Goal: Task Accomplishment & Management: Use online tool/utility

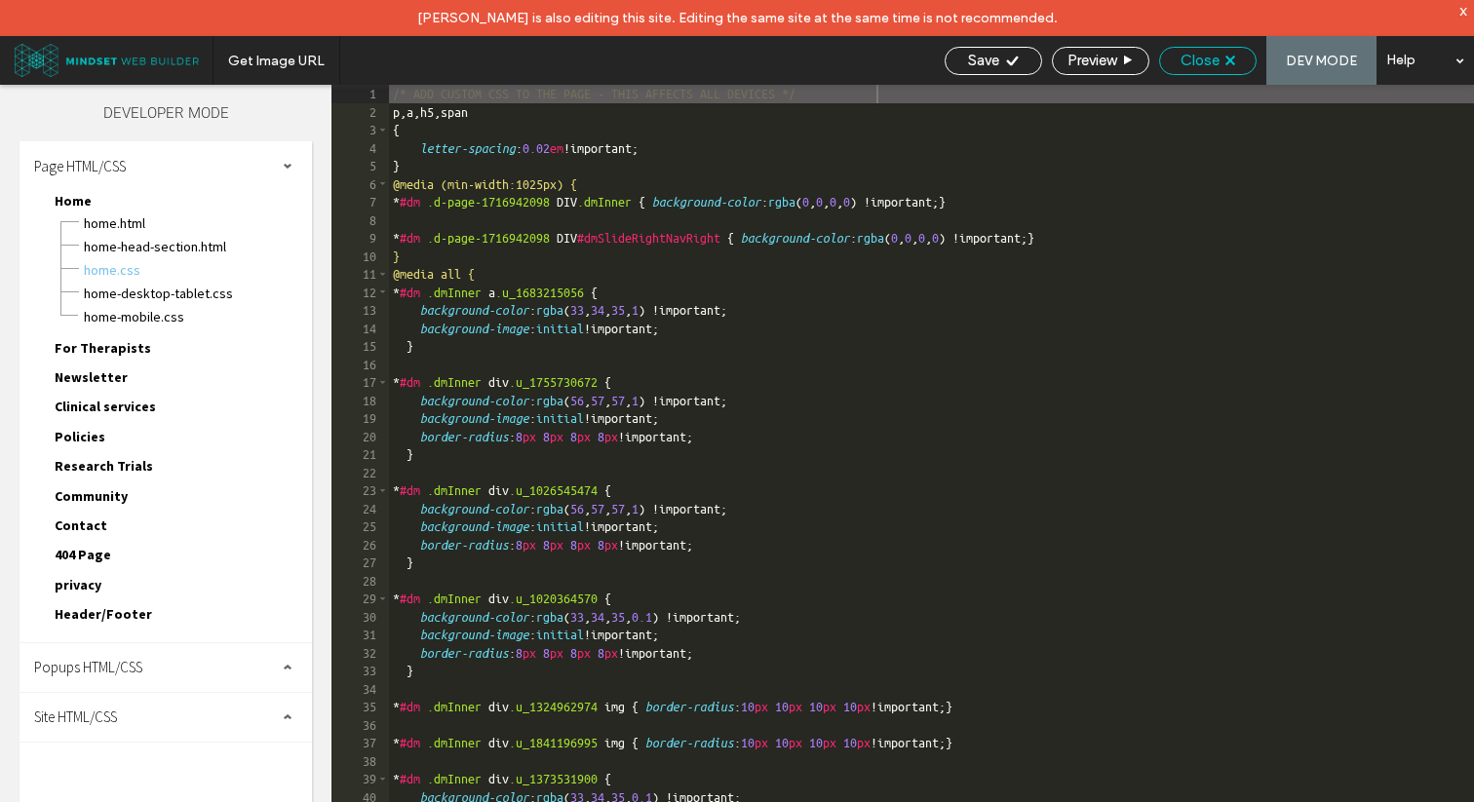
click at [1237, 59] on div "Close" at bounding box center [1208, 61] width 96 height 18
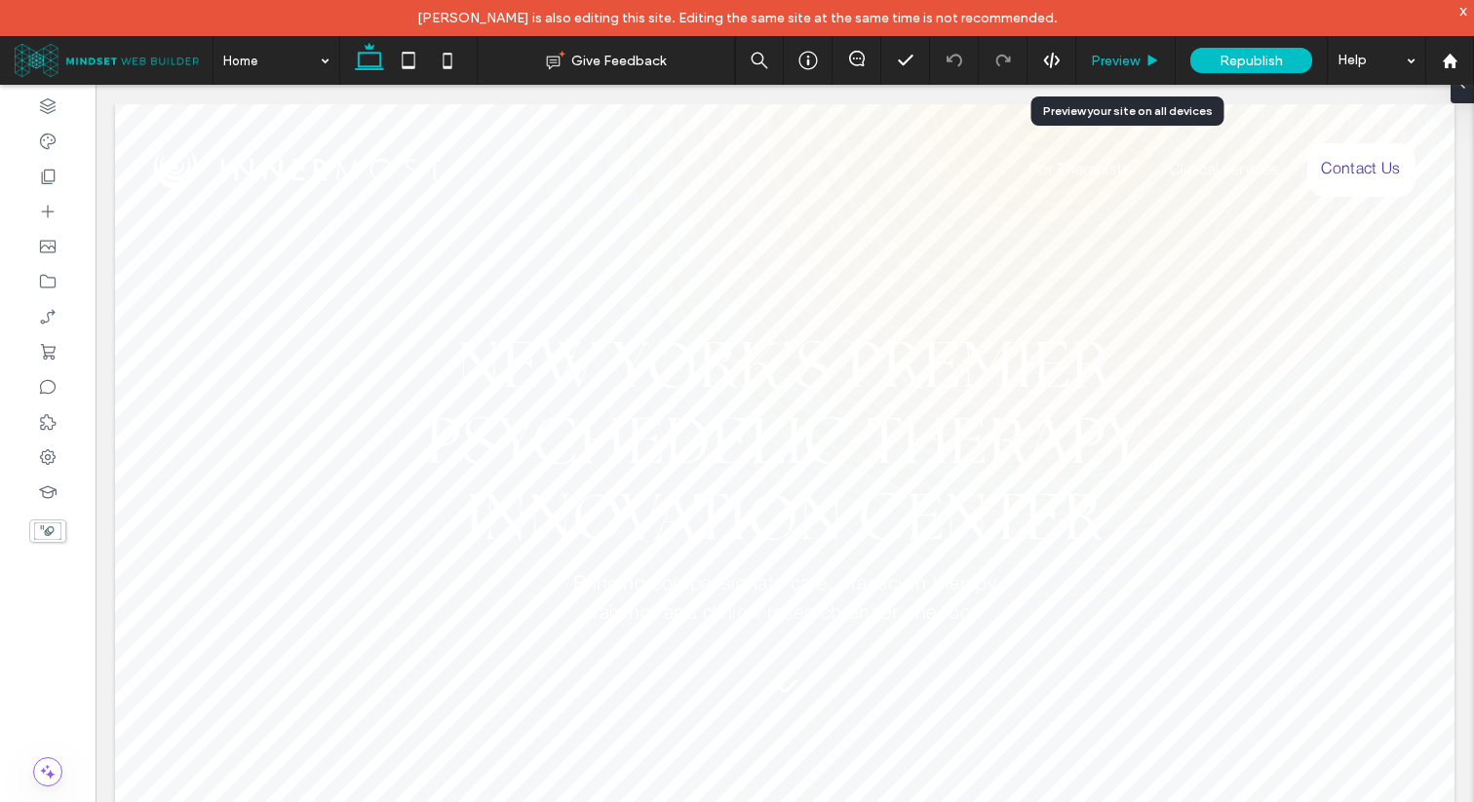
click at [1124, 68] on span "Preview" at bounding box center [1115, 61] width 49 height 17
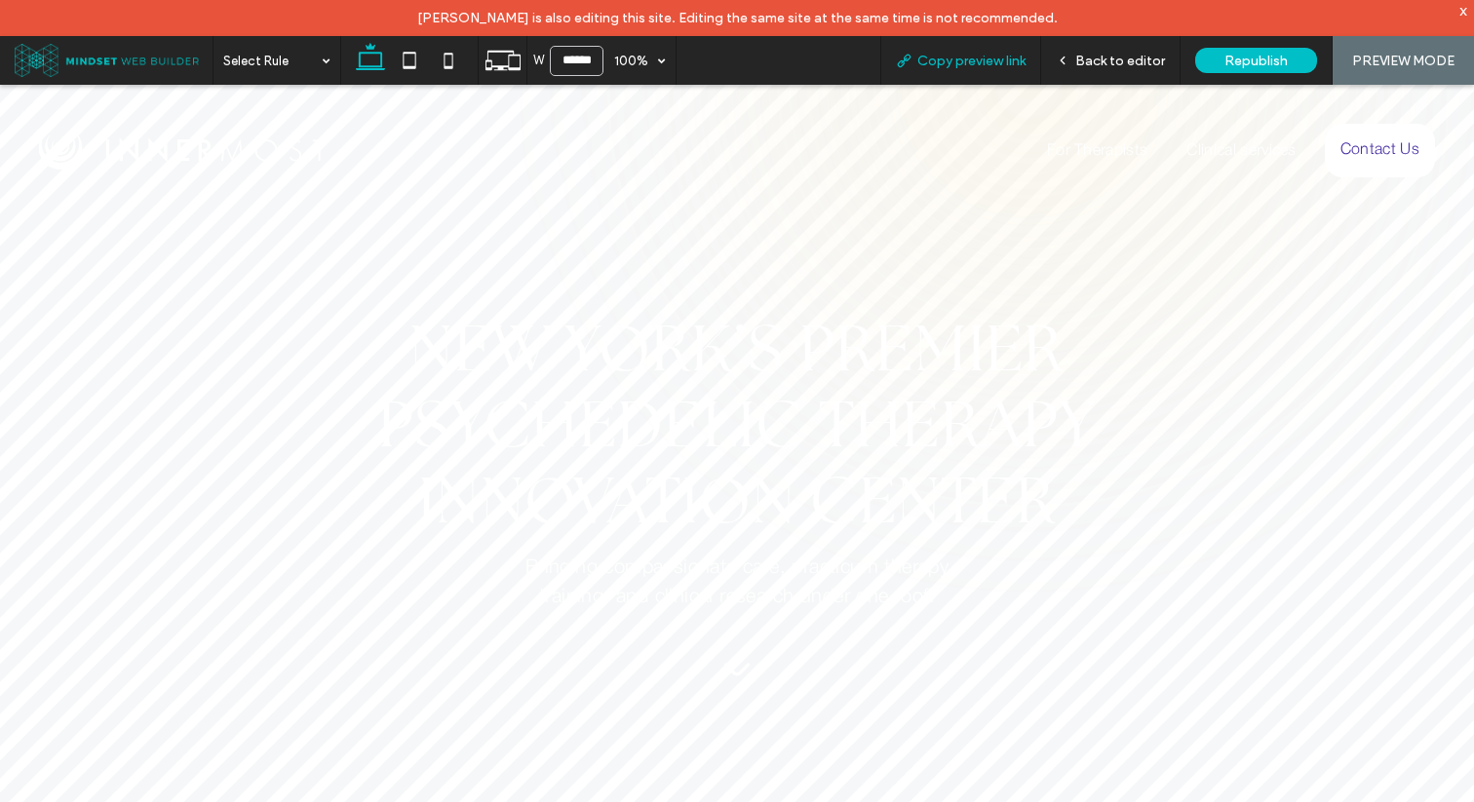
click at [996, 66] on span "Copy preview link" at bounding box center [971, 61] width 108 height 17
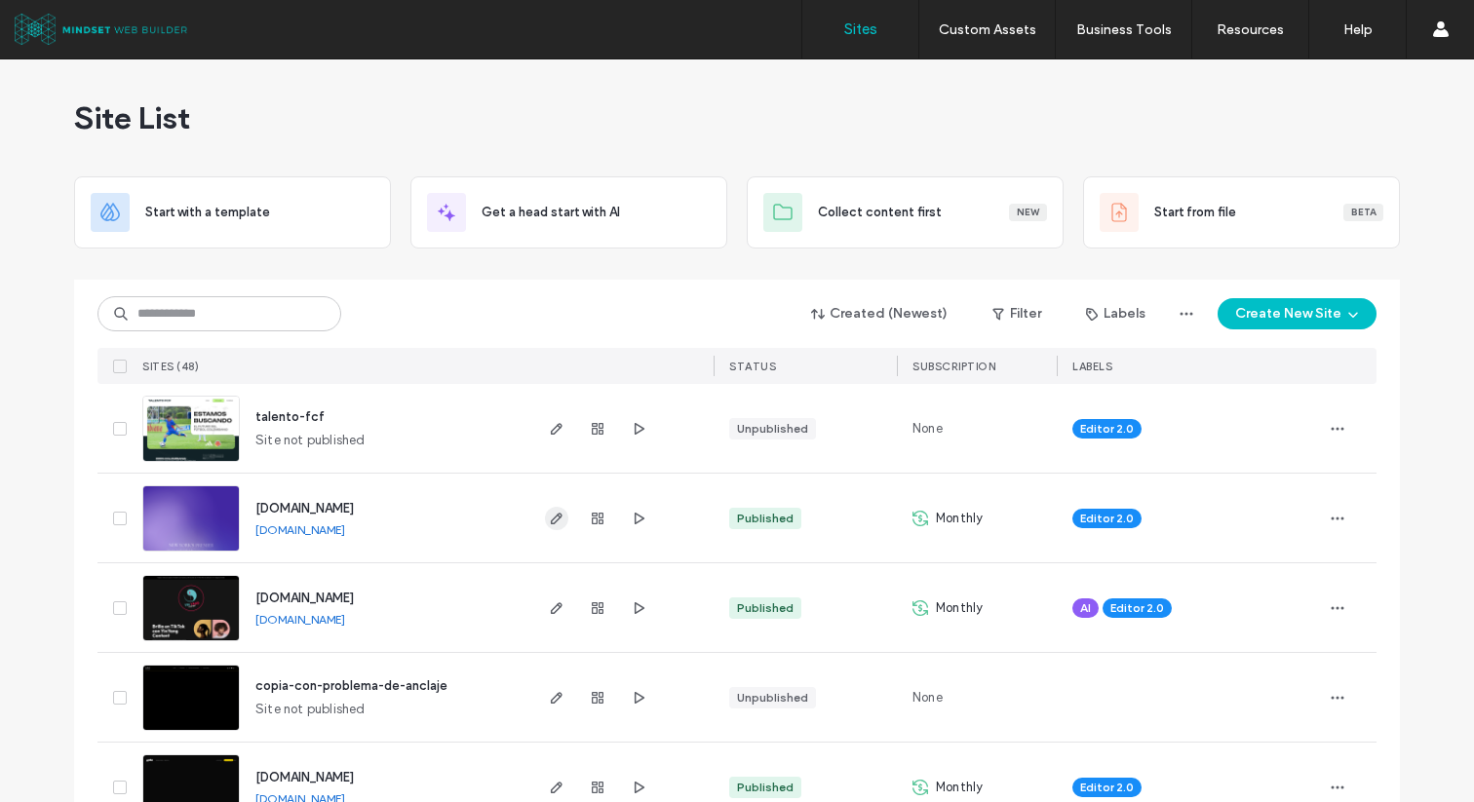
click at [556, 525] on span "button" at bounding box center [556, 518] width 23 height 23
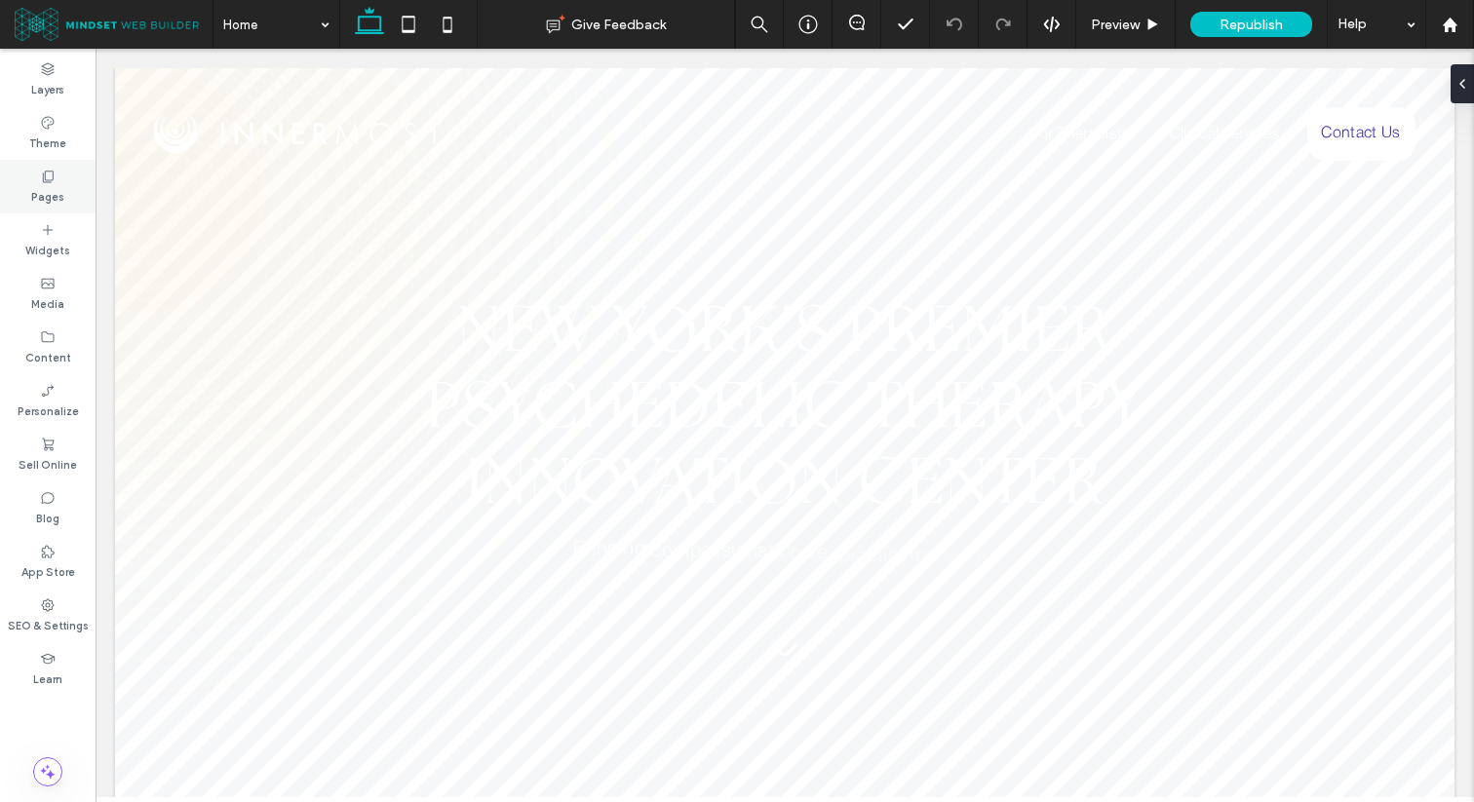
click at [61, 186] on label "Pages" at bounding box center [47, 194] width 33 height 21
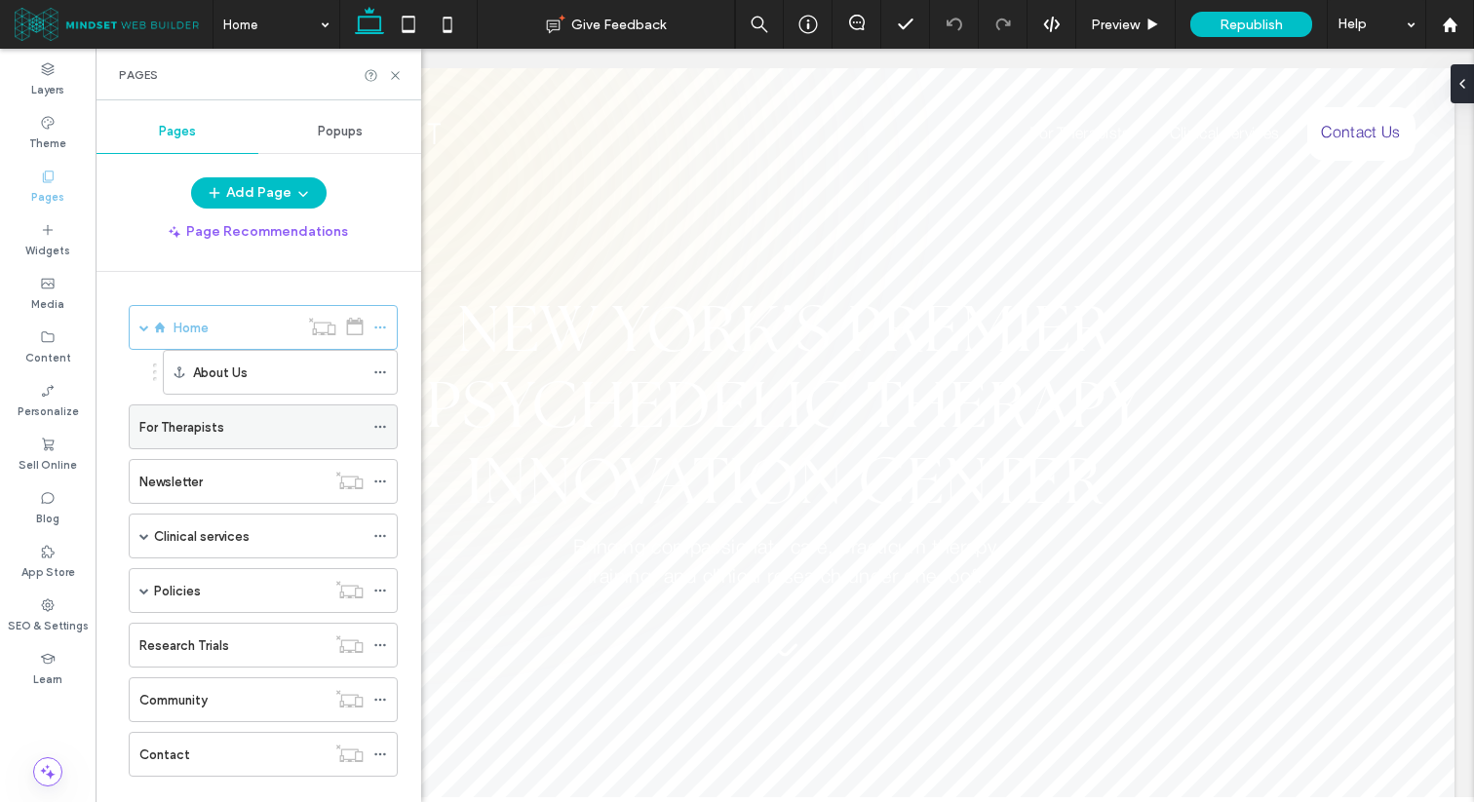
scroll to position [33, 0]
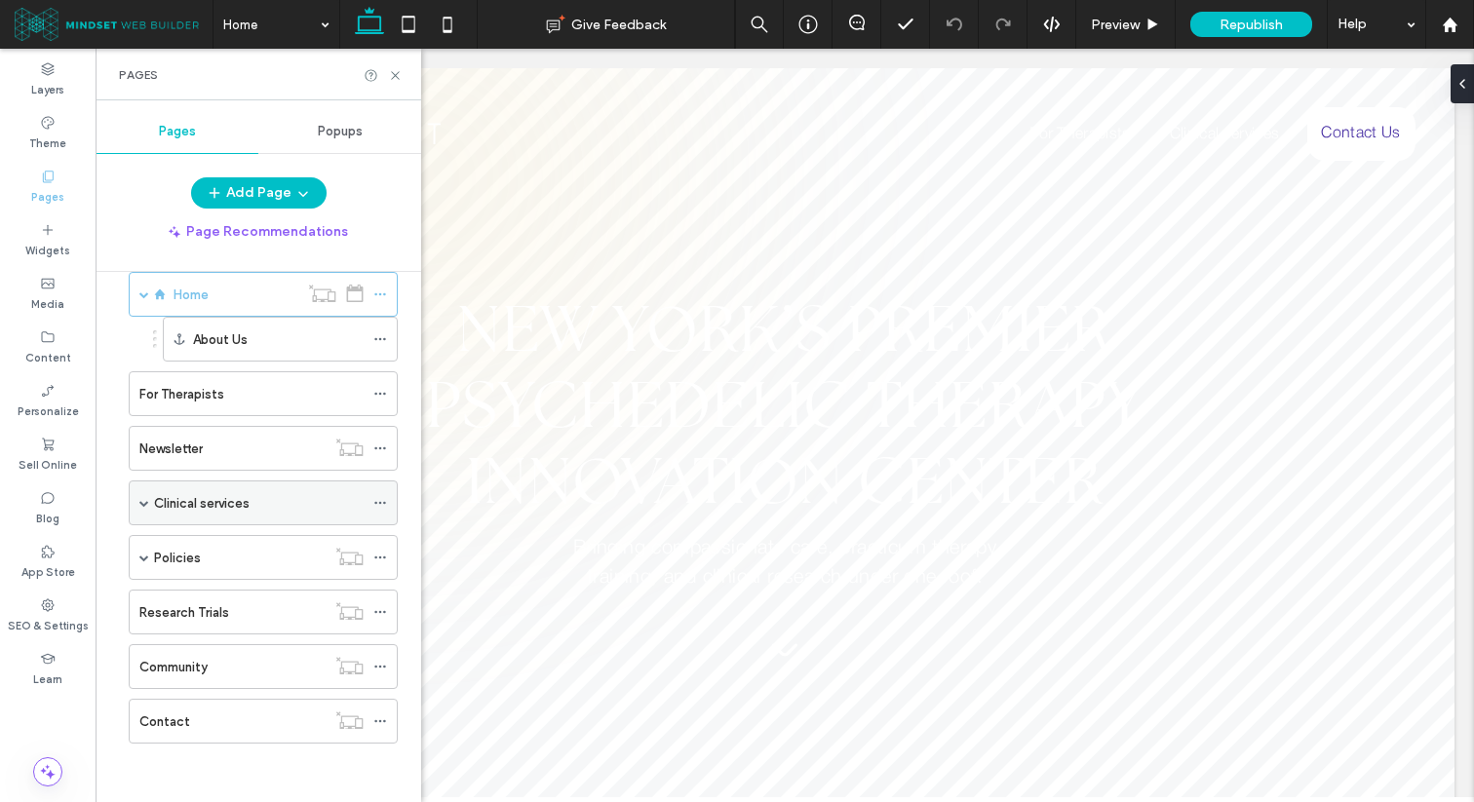
click at [231, 504] on label "Clinical services" at bounding box center [202, 503] width 96 height 34
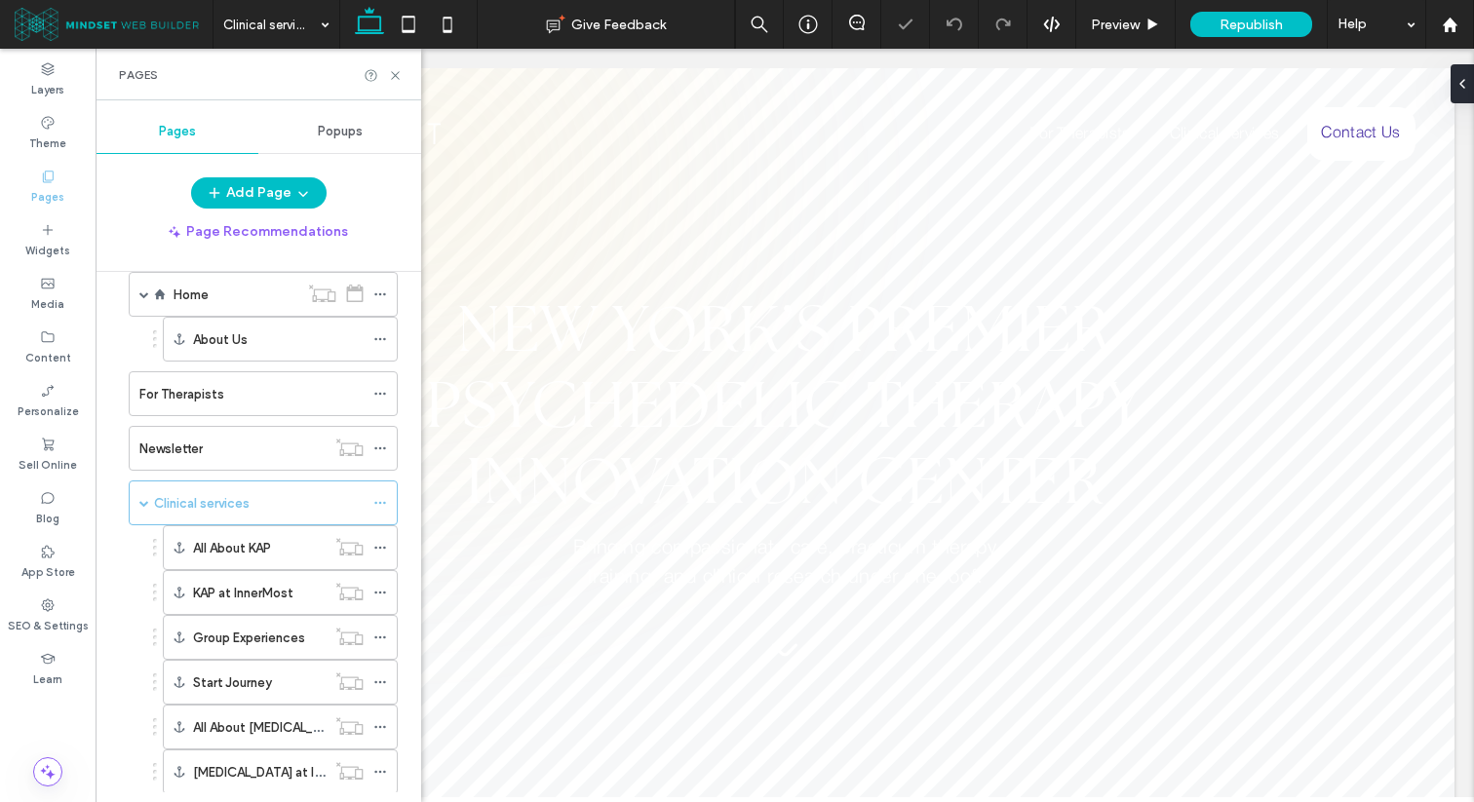
click at [394, 75] on use at bounding box center [395, 75] width 8 height 8
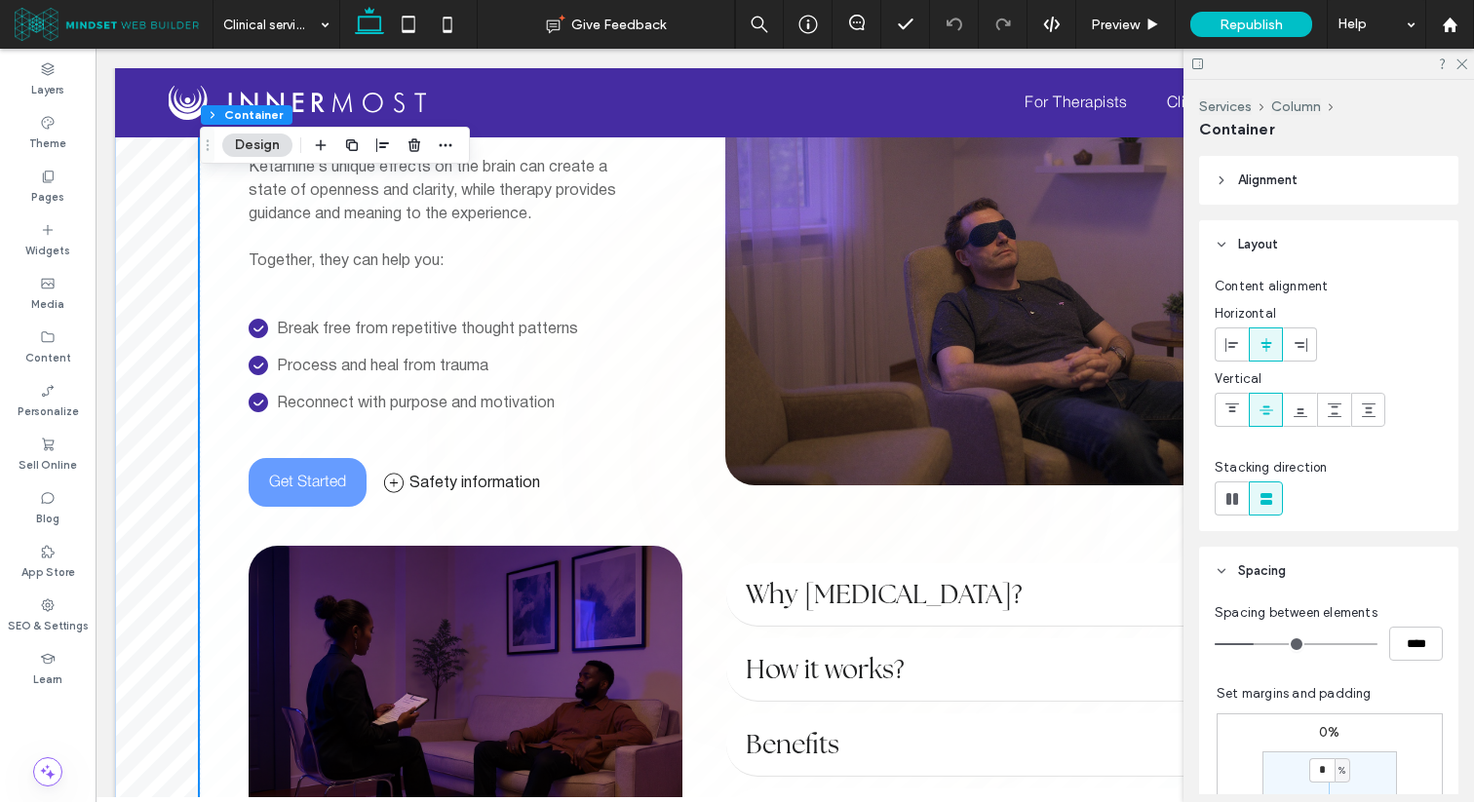
scroll to position [1008, 0]
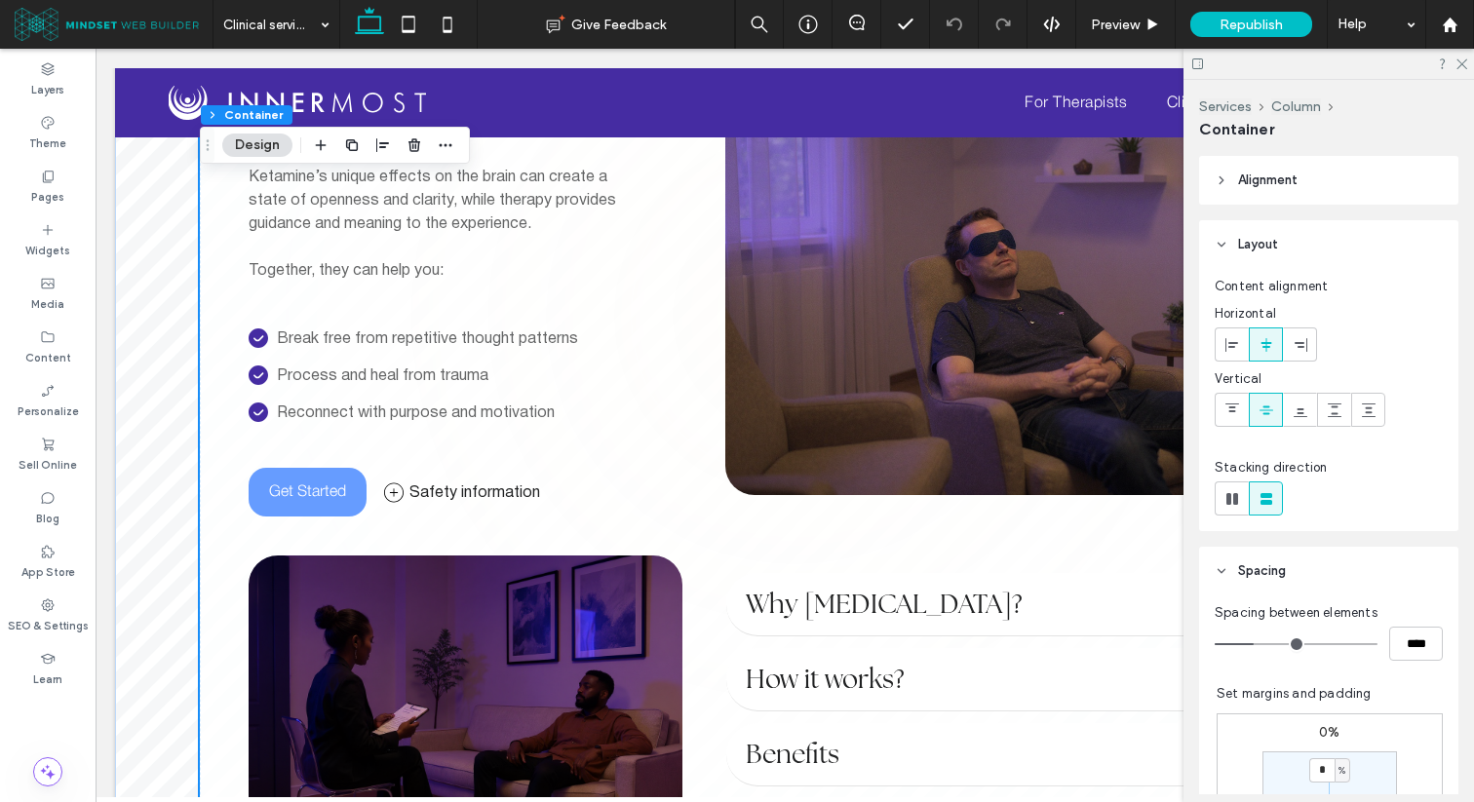
click at [792, 296] on img at bounding box center [1023, 261] width 596 height 468
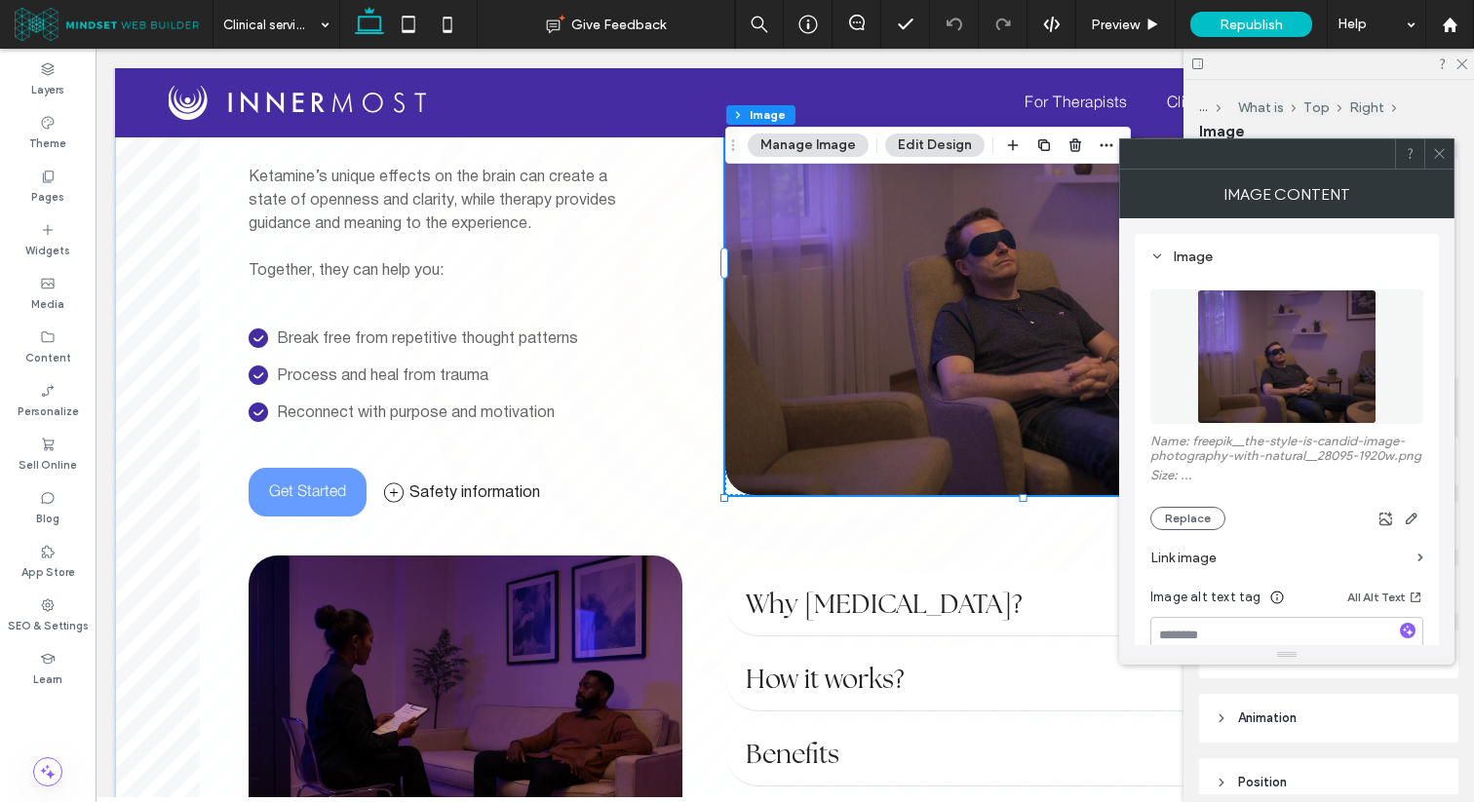
type input "**"
click at [1198, 516] on button "Replace" at bounding box center [1187, 518] width 75 height 23
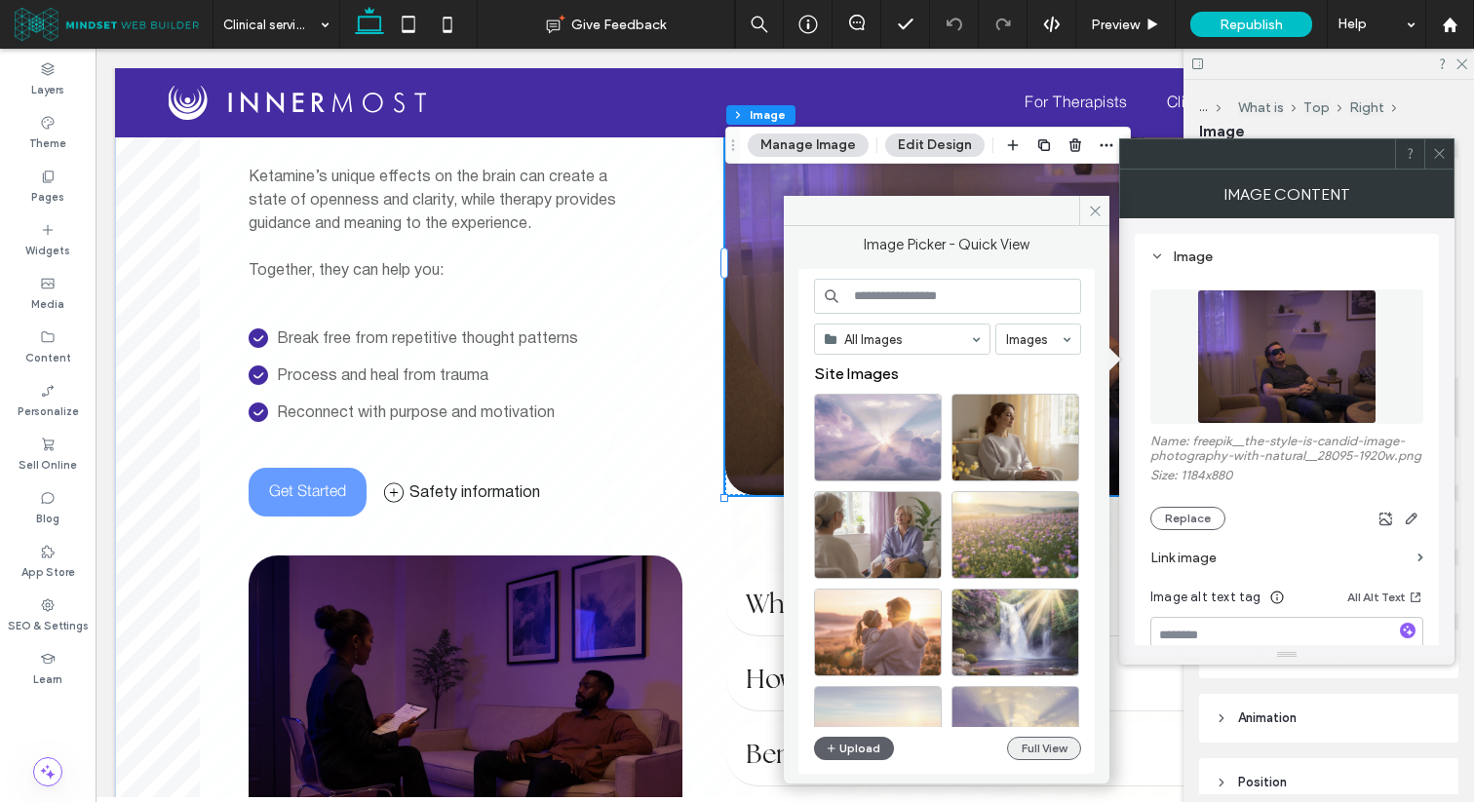
click at [1039, 749] on button "Full View" at bounding box center [1044, 748] width 74 height 23
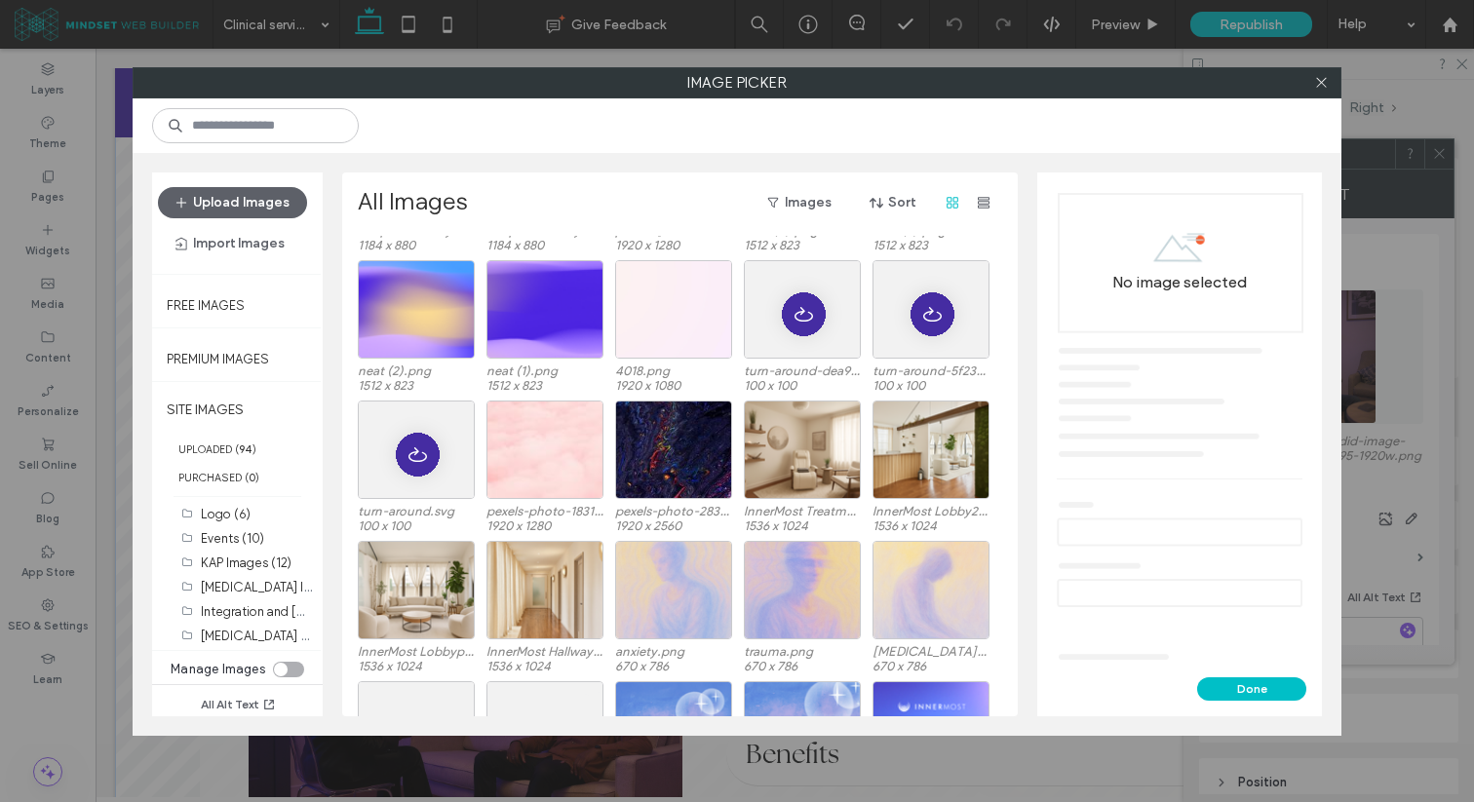
scroll to position [455, 0]
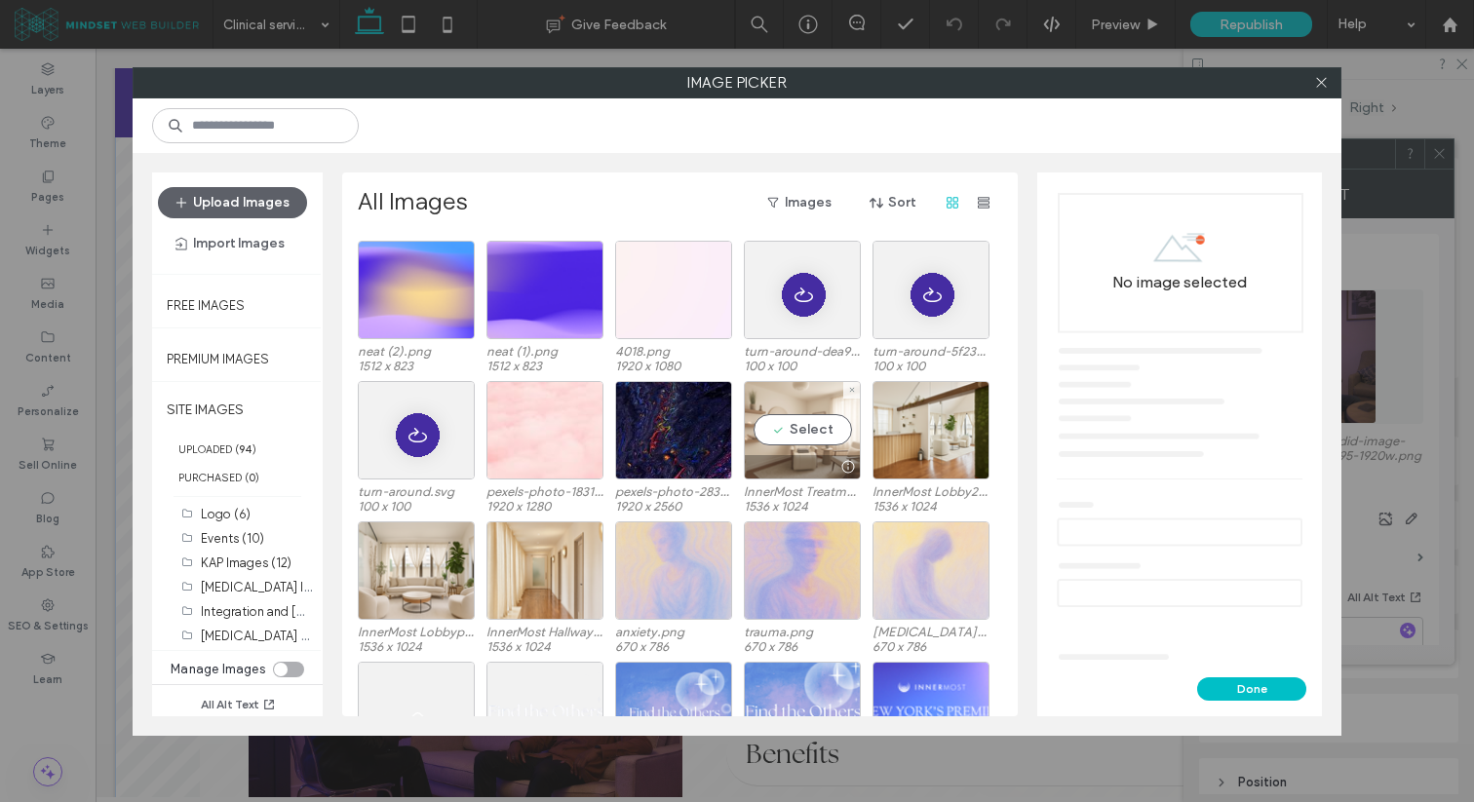
click at [816, 434] on div "Select" at bounding box center [802, 430] width 117 height 98
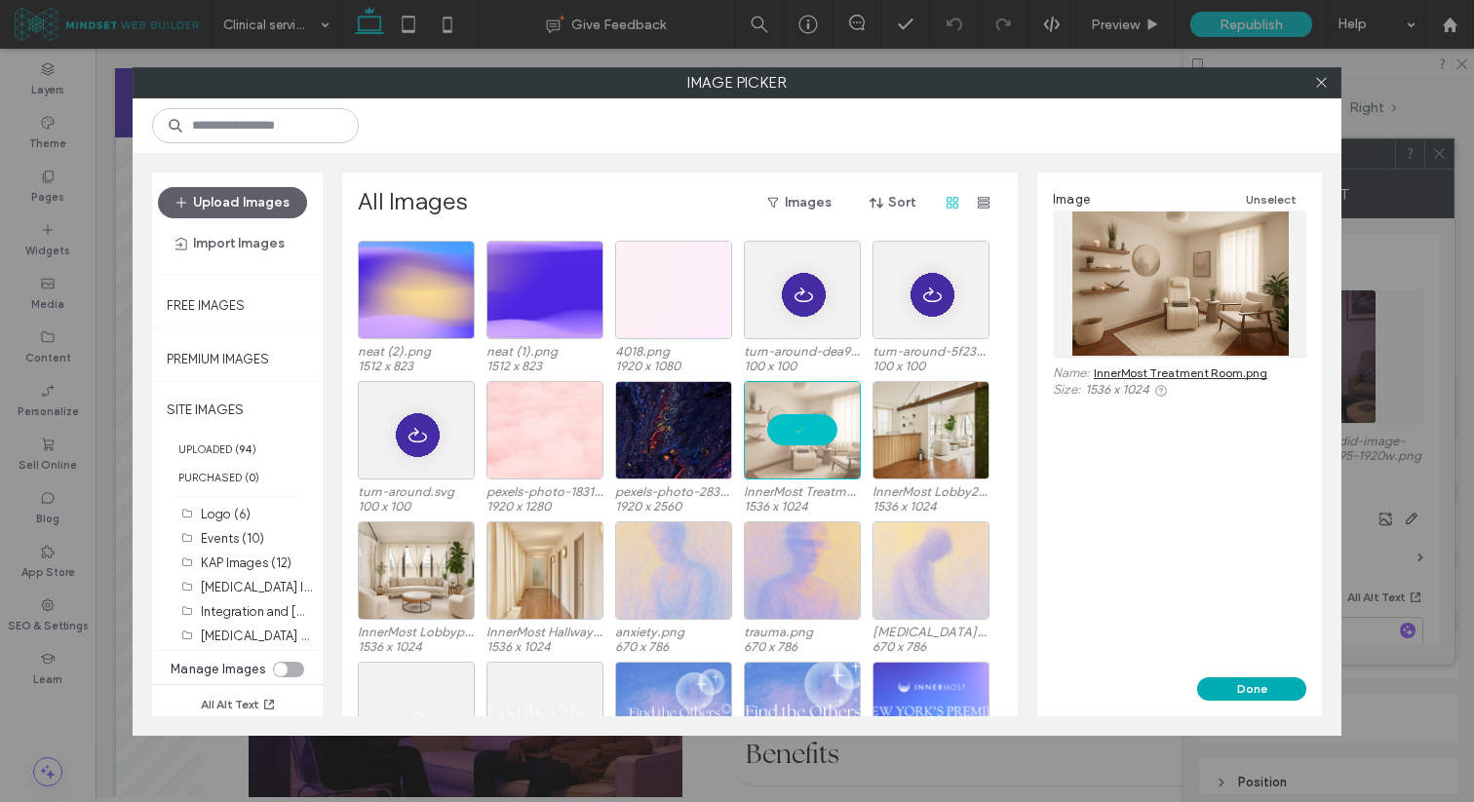
click at [1222, 688] on button "Done" at bounding box center [1251, 688] width 109 height 23
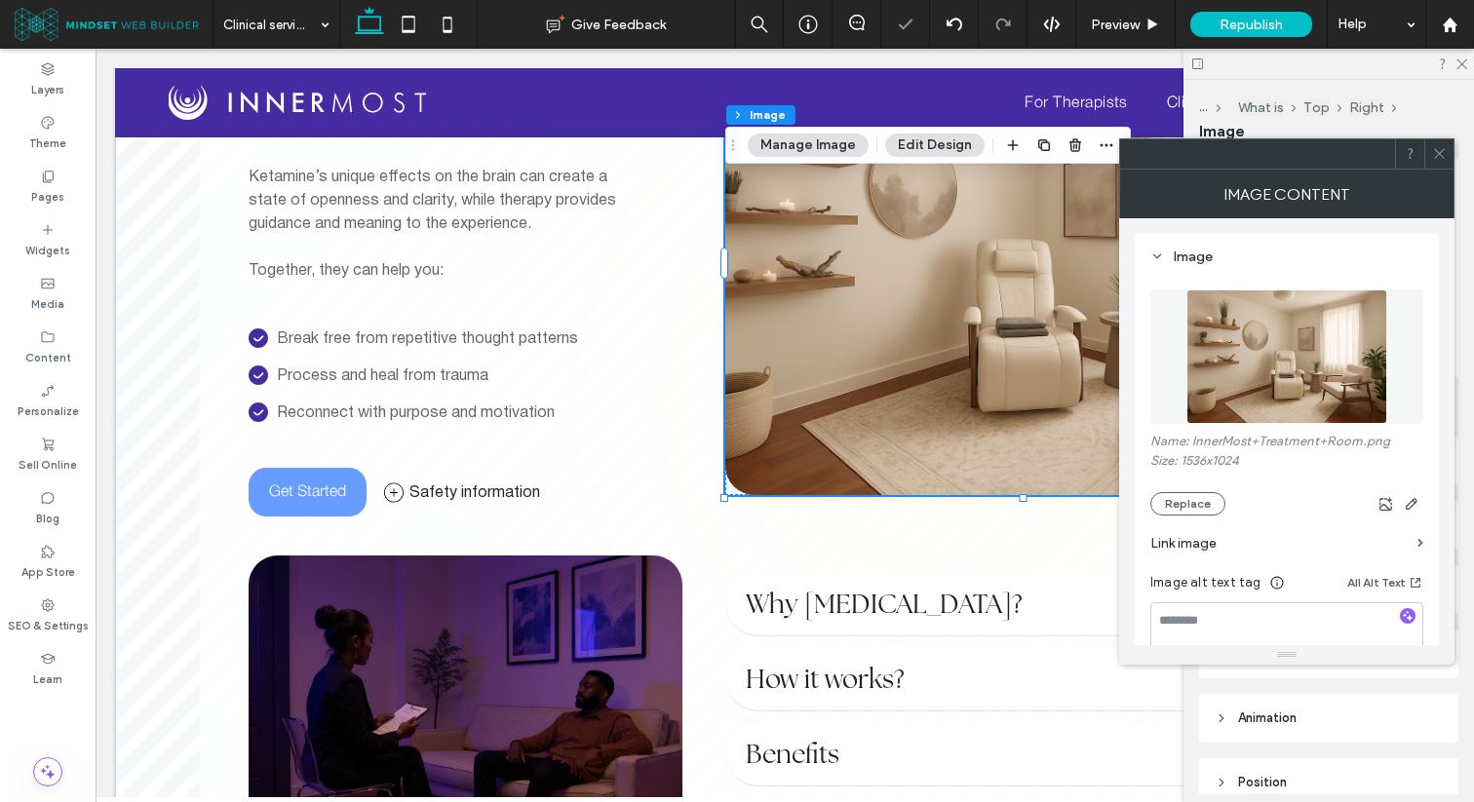
click at [1434, 147] on icon at bounding box center [1439, 153] width 15 height 15
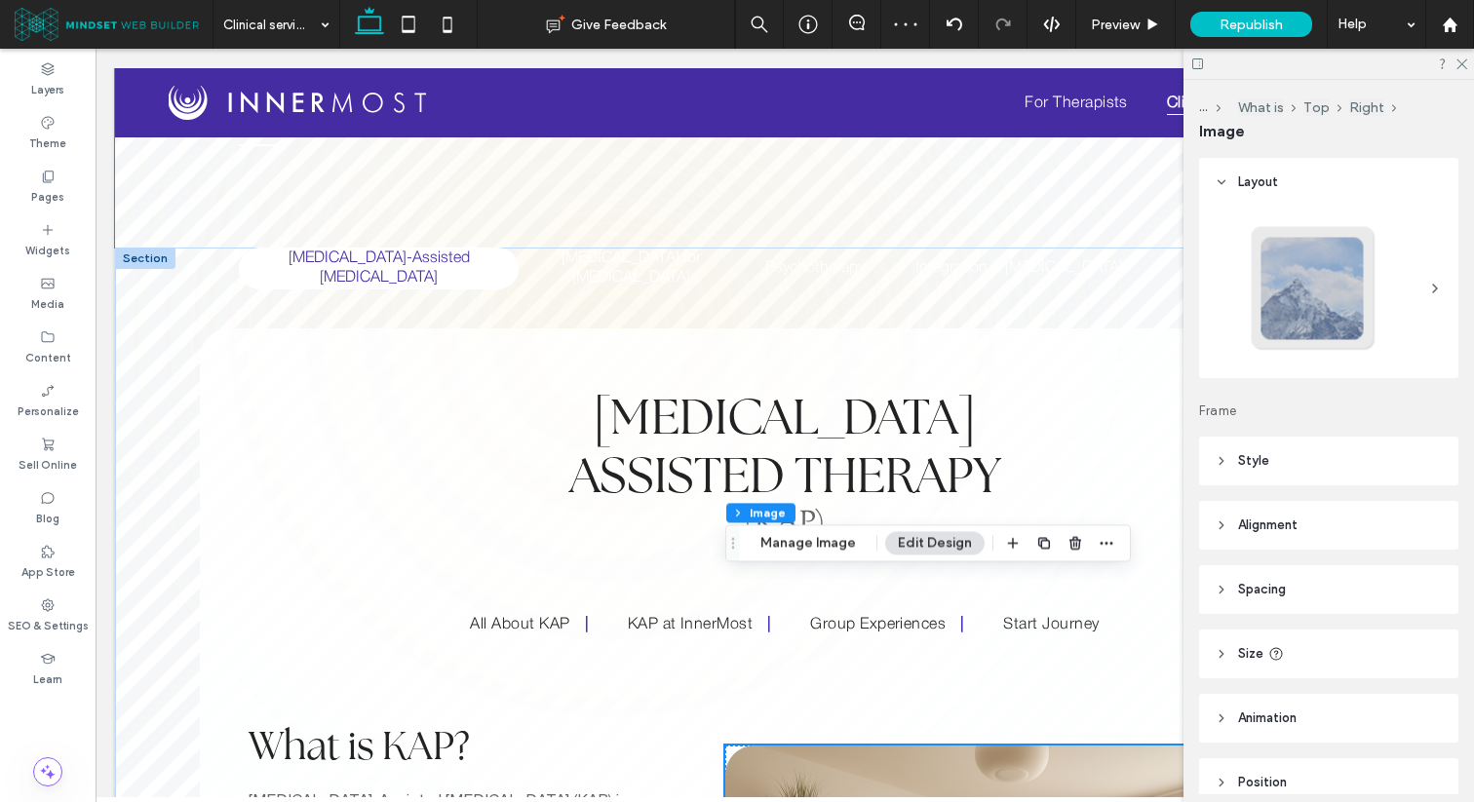
scroll to position [128, 0]
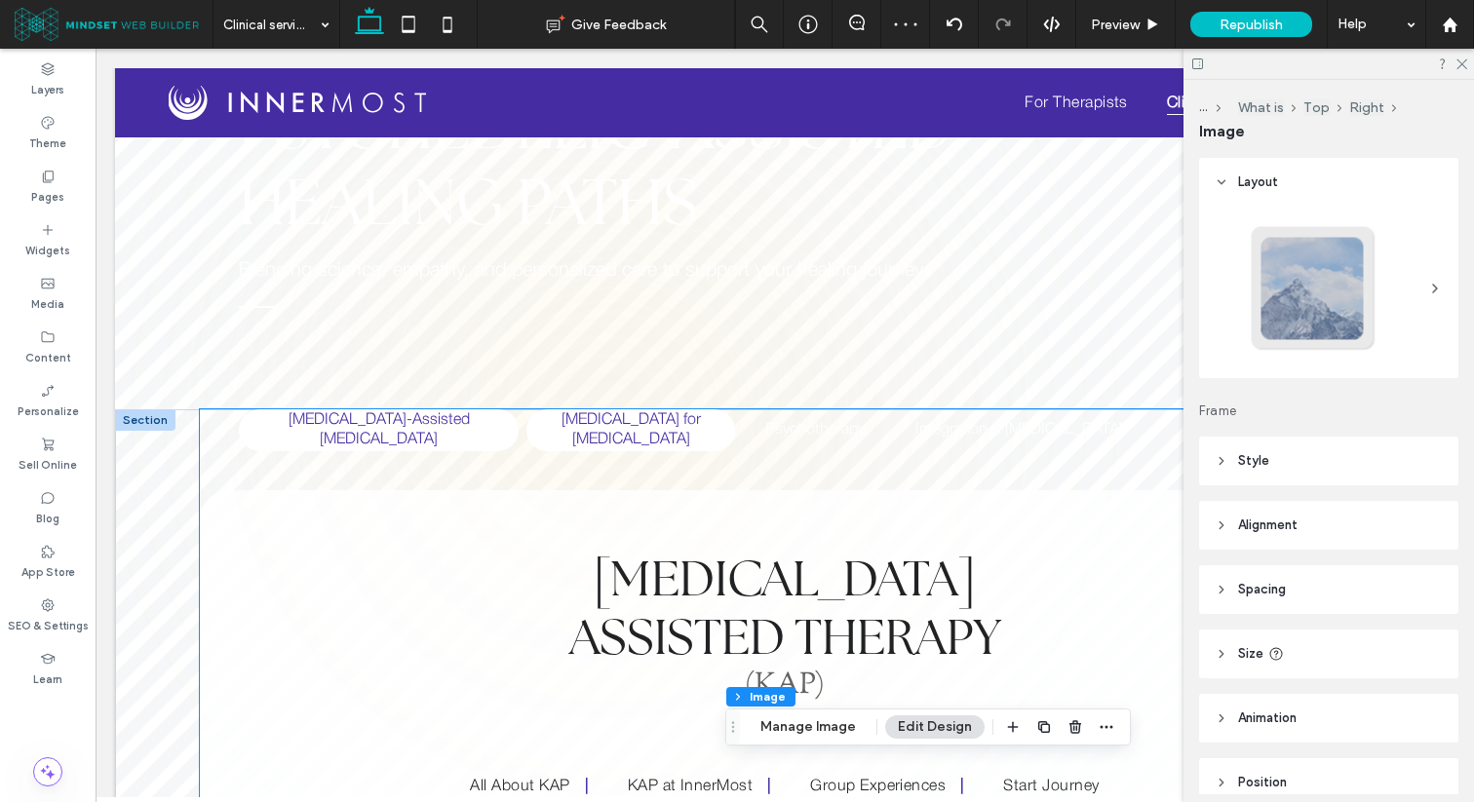
click at [605, 434] on h5 "[MEDICAL_DATA] for [MEDICAL_DATA]" at bounding box center [630, 430] width 185 height 42
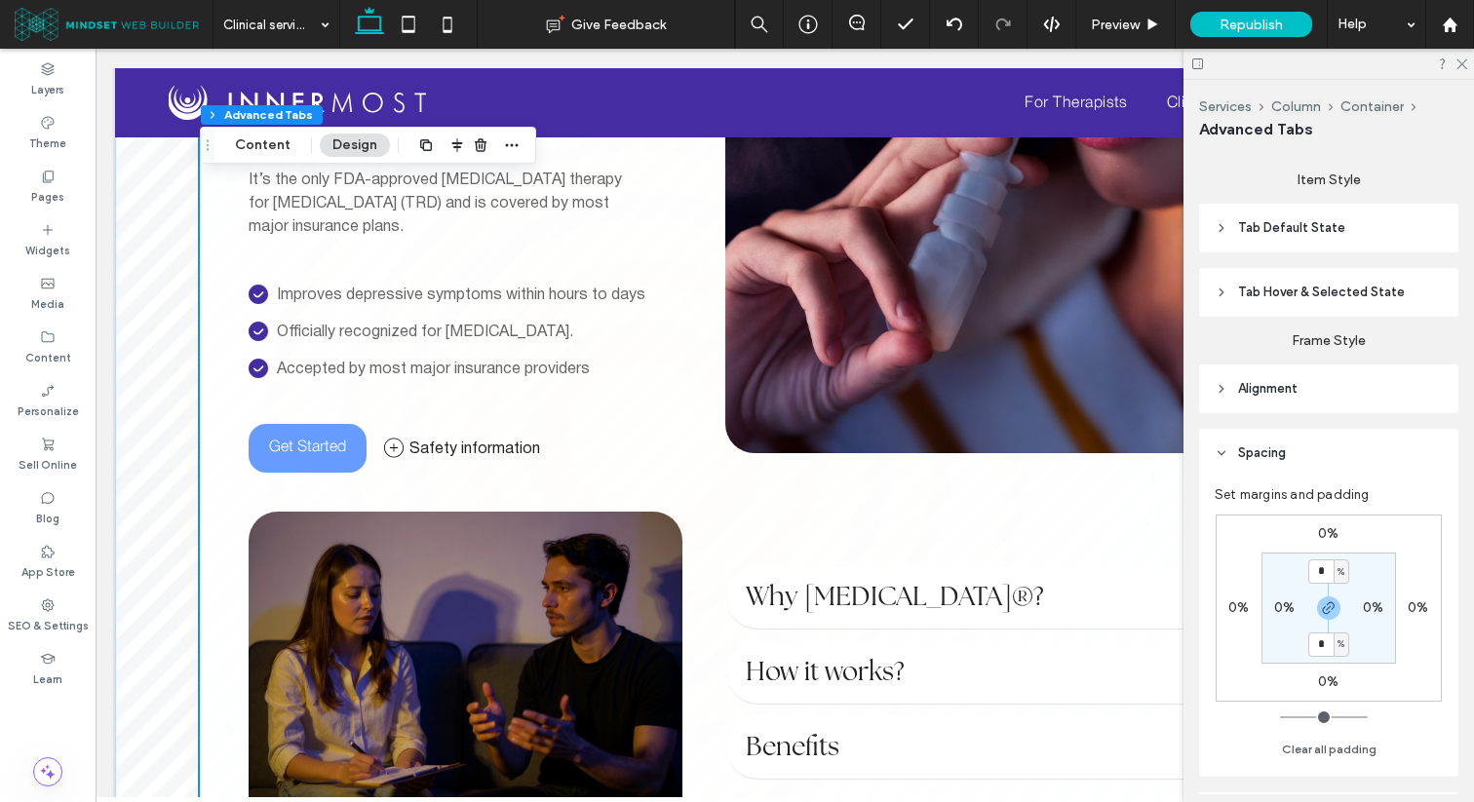
scroll to position [1101, 0]
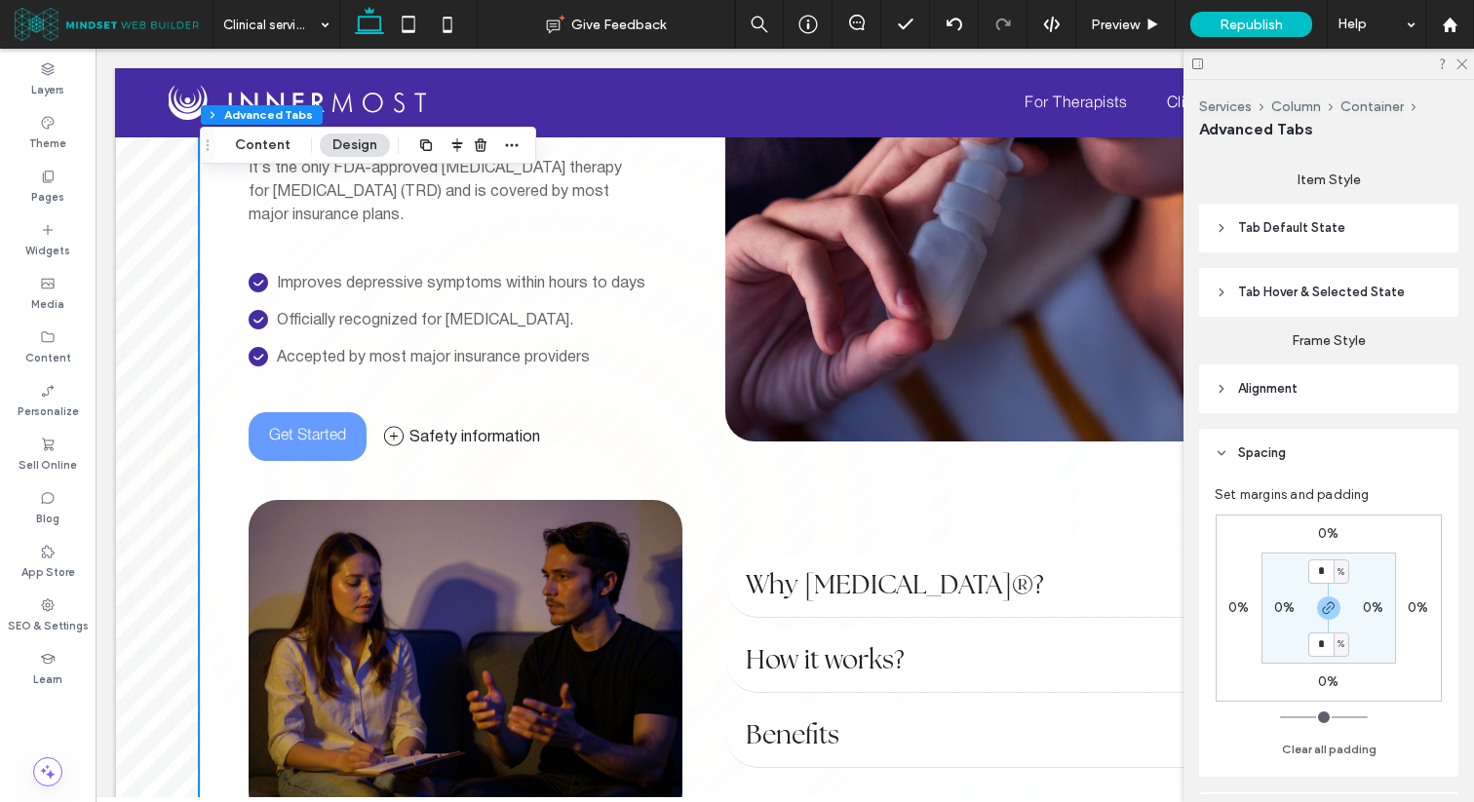
click at [553, 534] on img at bounding box center [466, 661] width 434 height 323
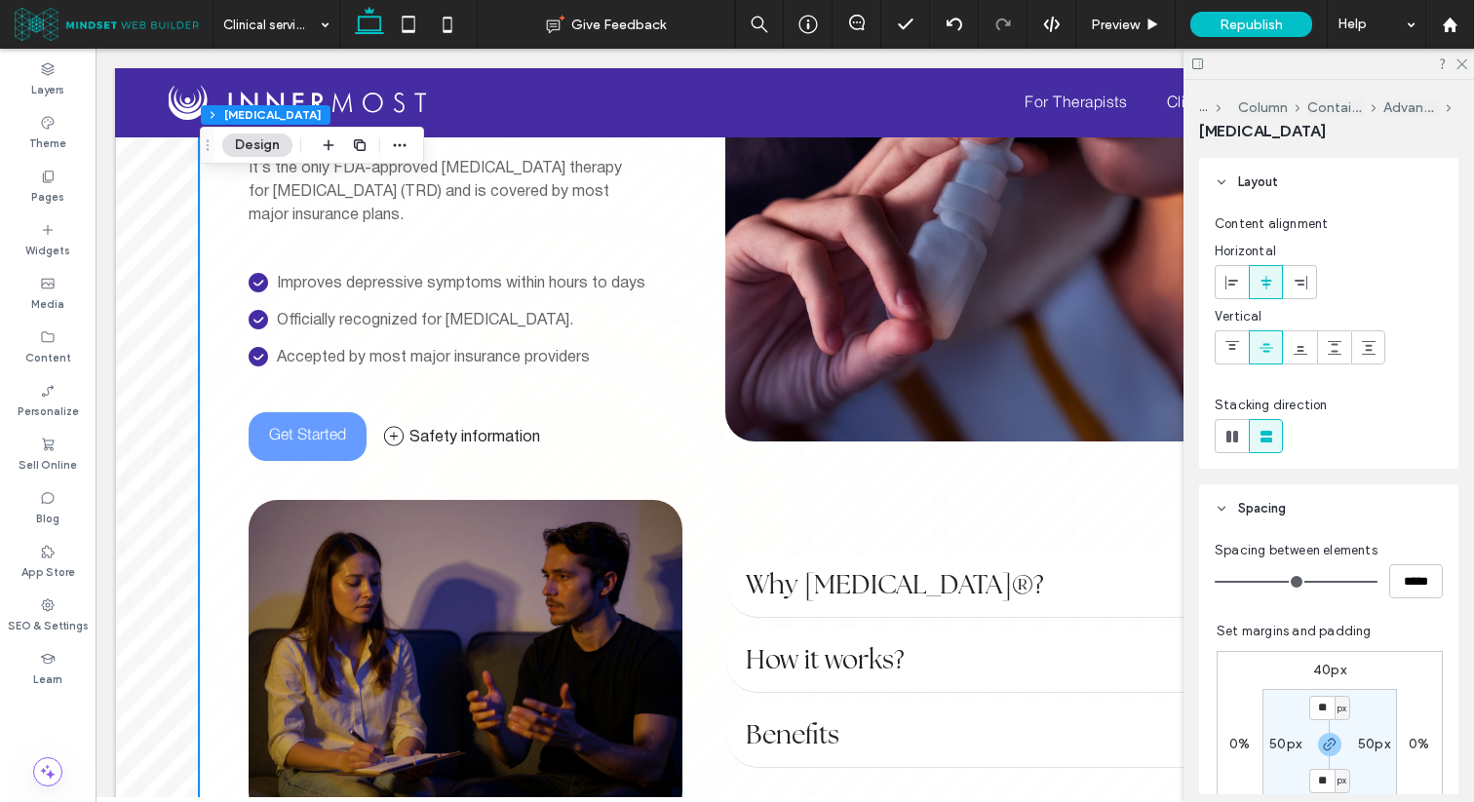
click at [553, 534] on img at bounding box center [466, 661] width 434 height 323
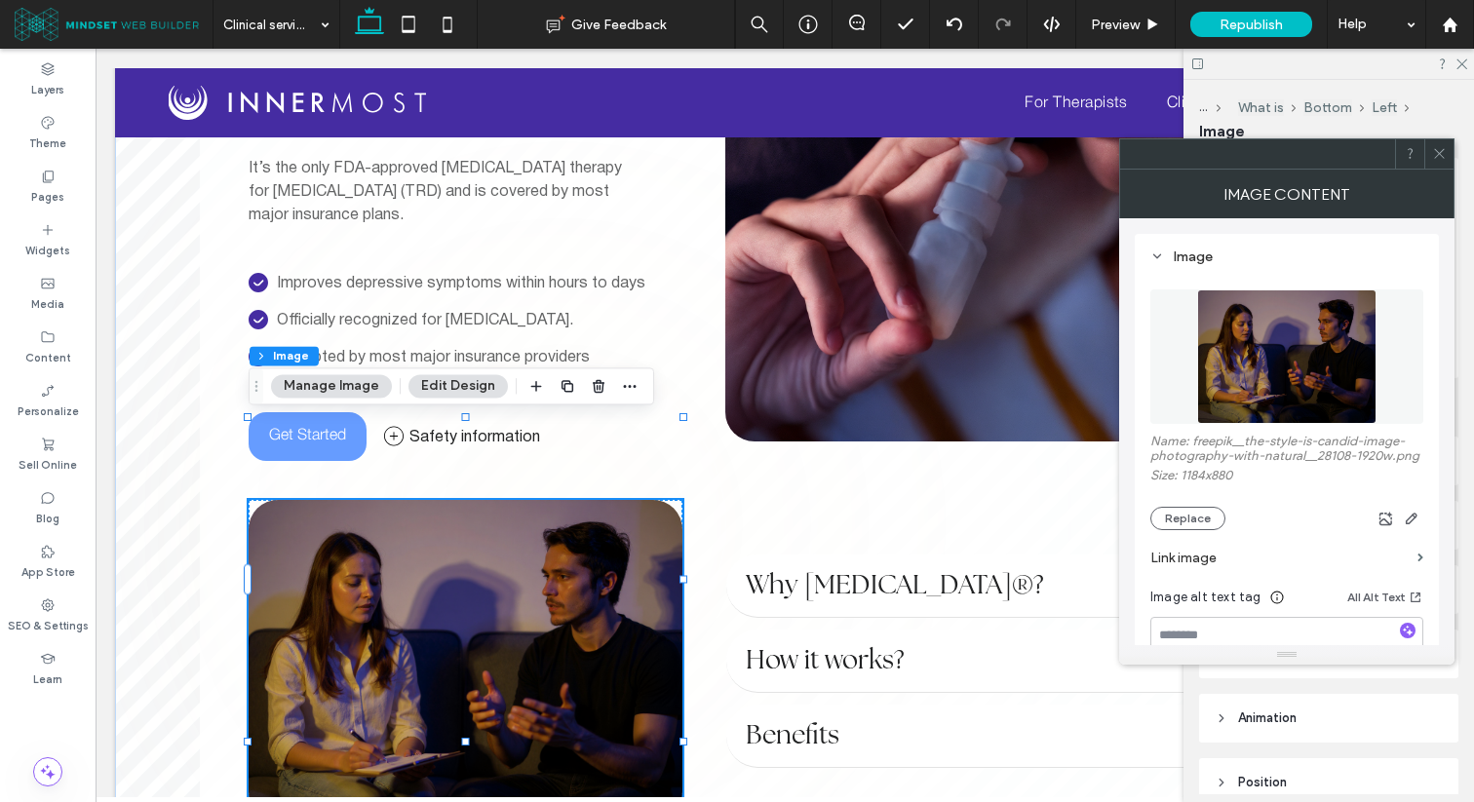
type input "**"
click at [1199, 512] on button "Replace" at bounding box center [1187, 518] width 75 height 23
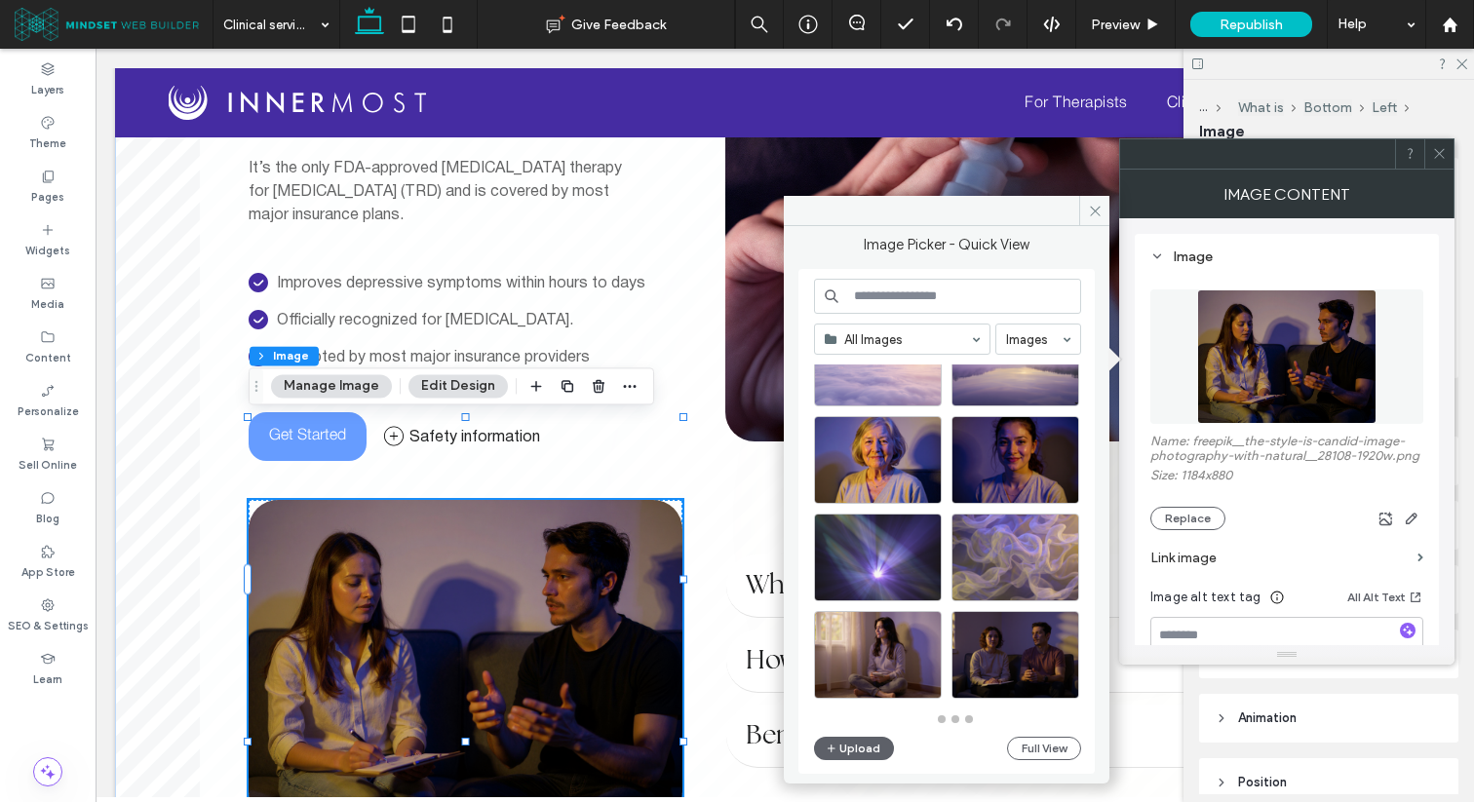
scroll to position [855, 0]
click at [1039, 742] on button "Full View" at bounding box center [1044, 748] width 74 height 23
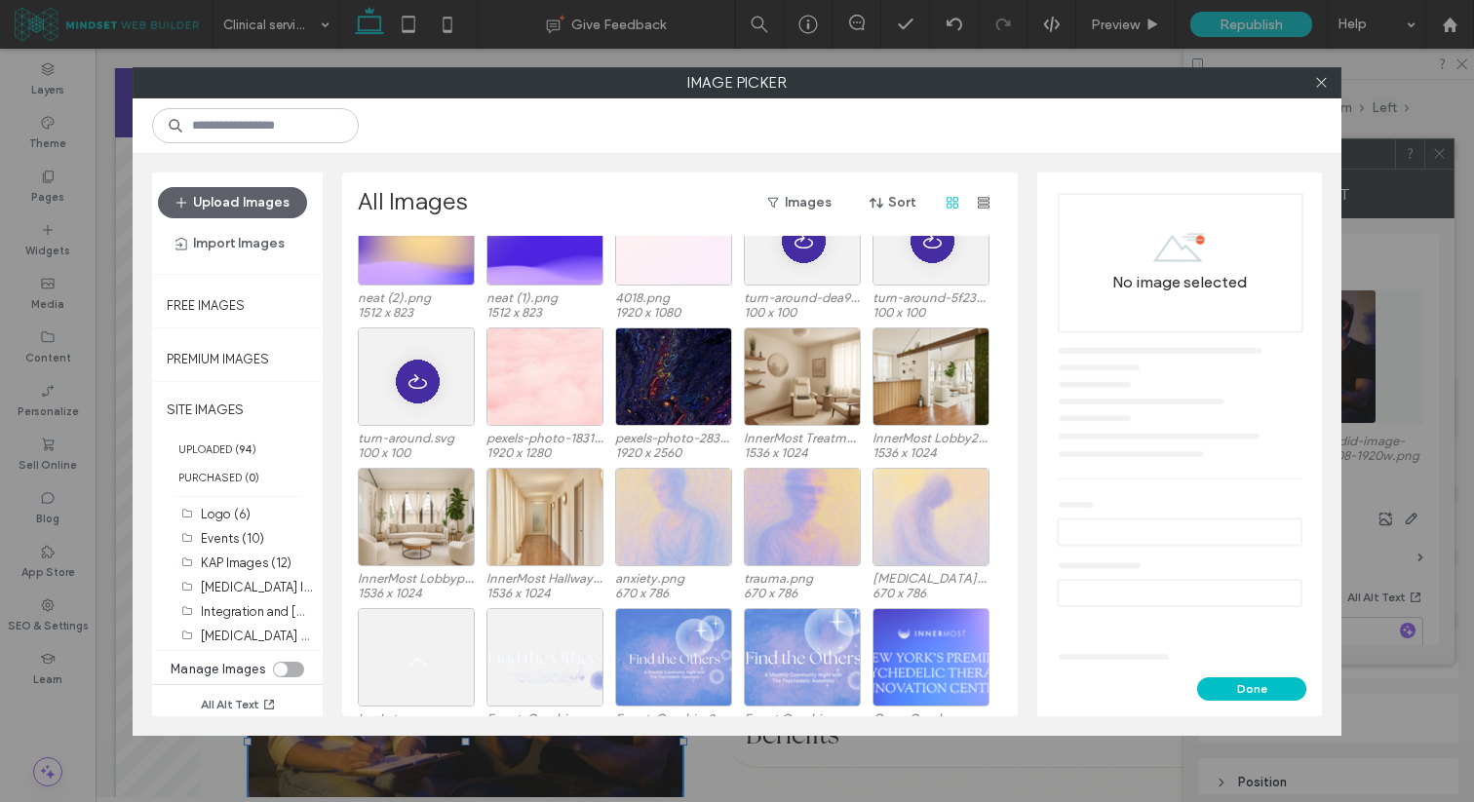
scroll to position [530, 0]
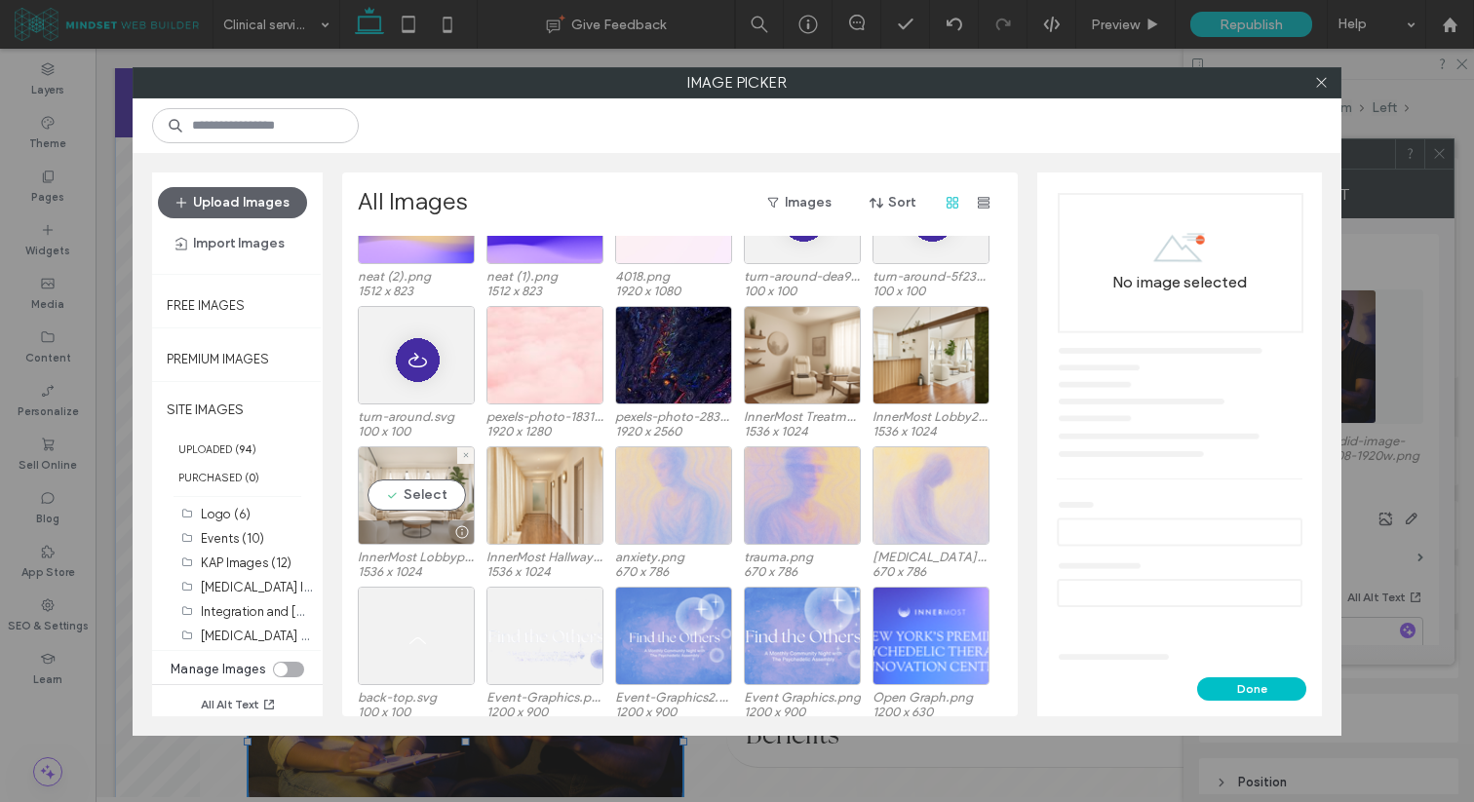
click at [449, 497] on div "Select" at bounding box center [416, 495] width 117 height 98
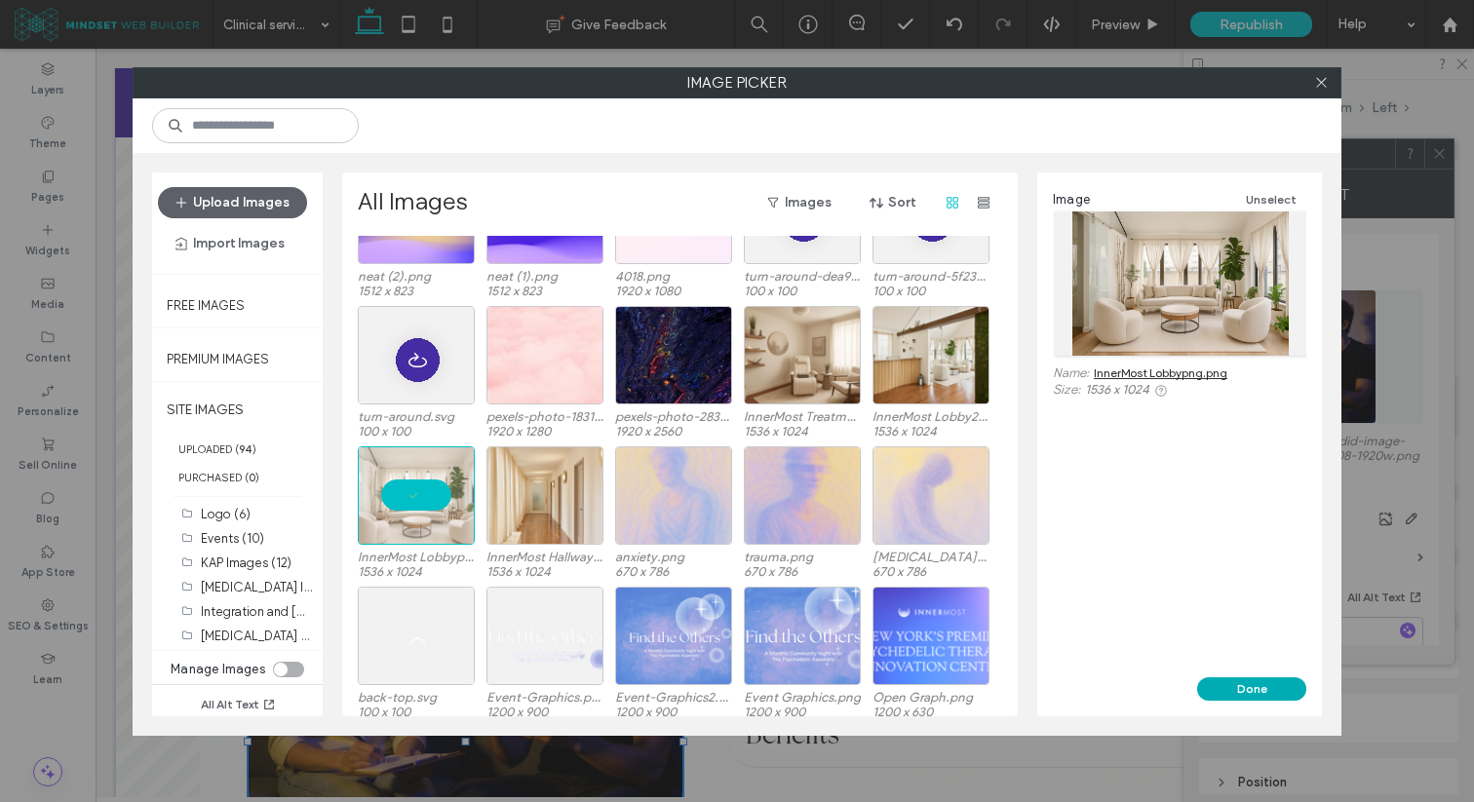
click at [1235, 677] on button "Done" at bounding box center [1251, 688] width 109 height 23
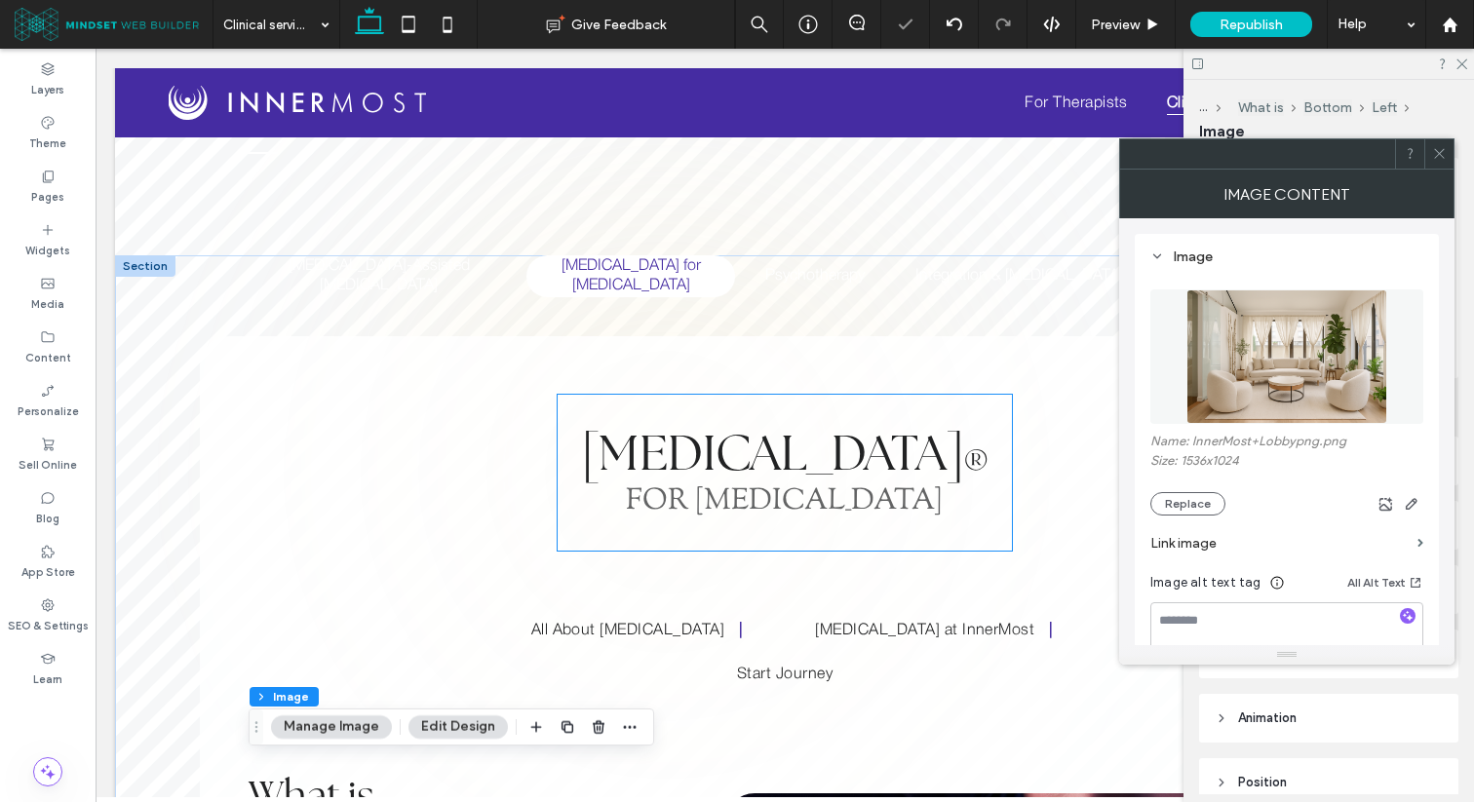
scroll to position [134, 0]
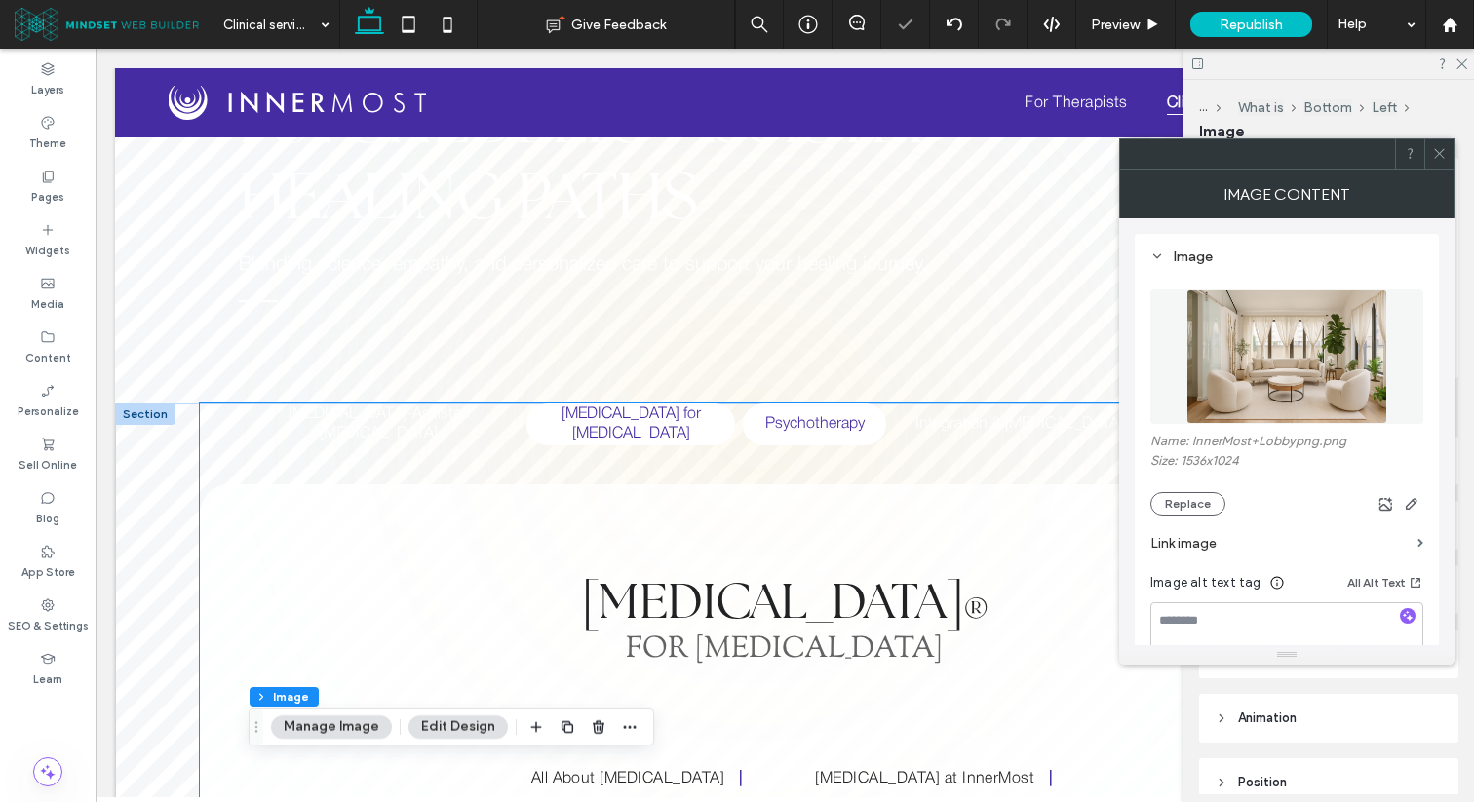
click at [765, 433] on h5 "Psychotherapy" at bounding box center [814, 425] width 120 height 42
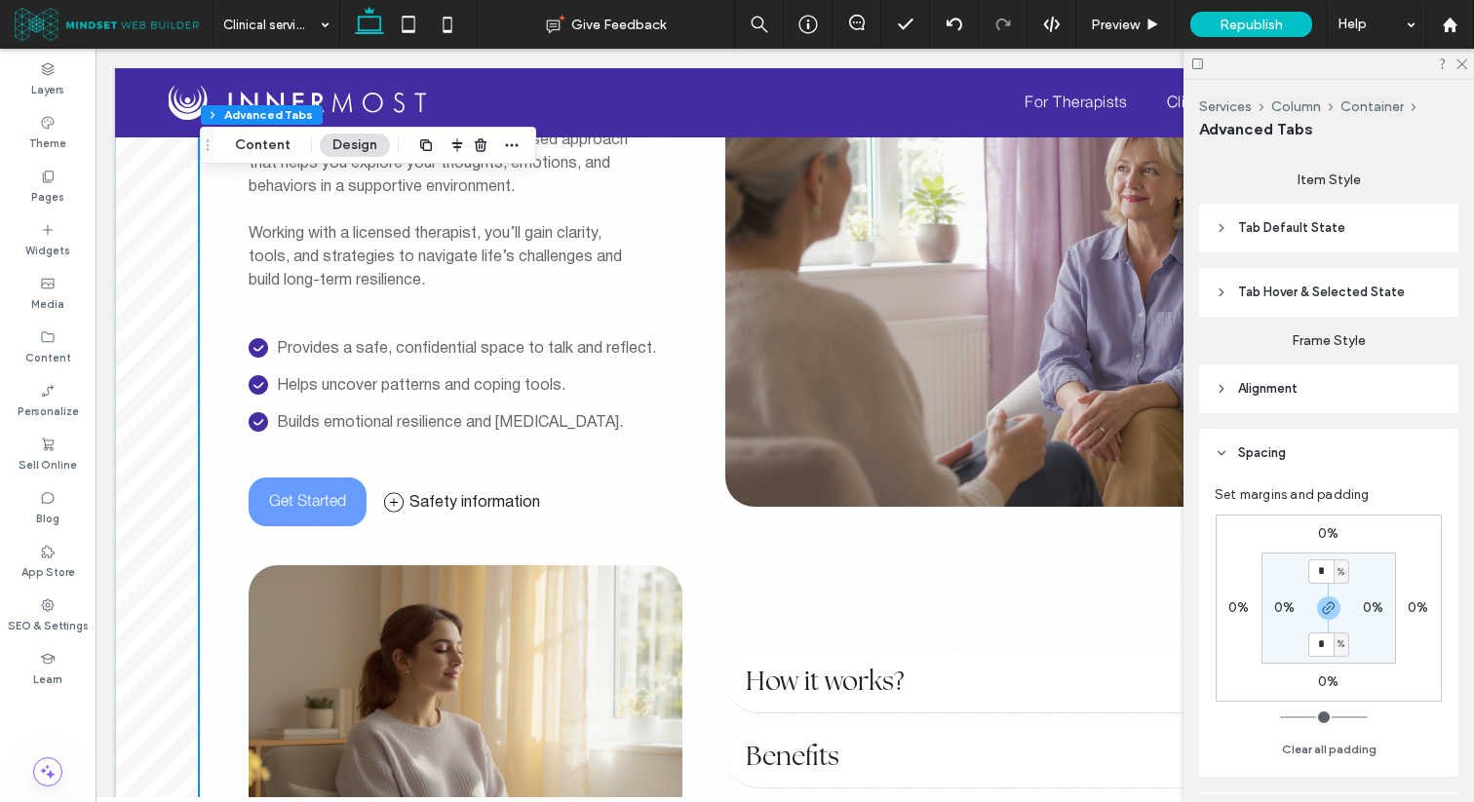
scroll to position [765, 0]
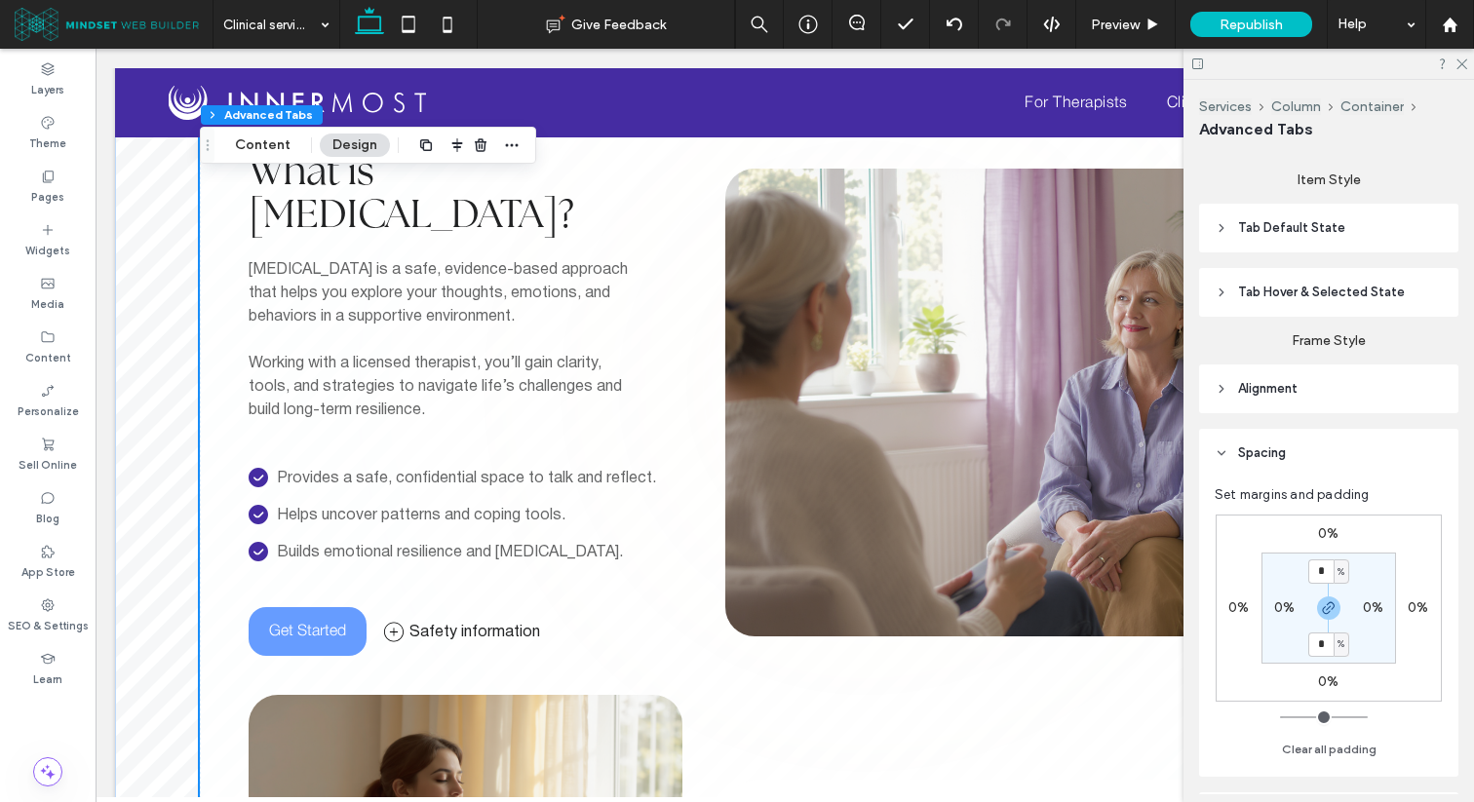
click at [869, 389] on img at bounding box center [1023, 403] width 596 height 468
click at [869, 389] on div at bounding box center [1023, 403] width 596 height 468
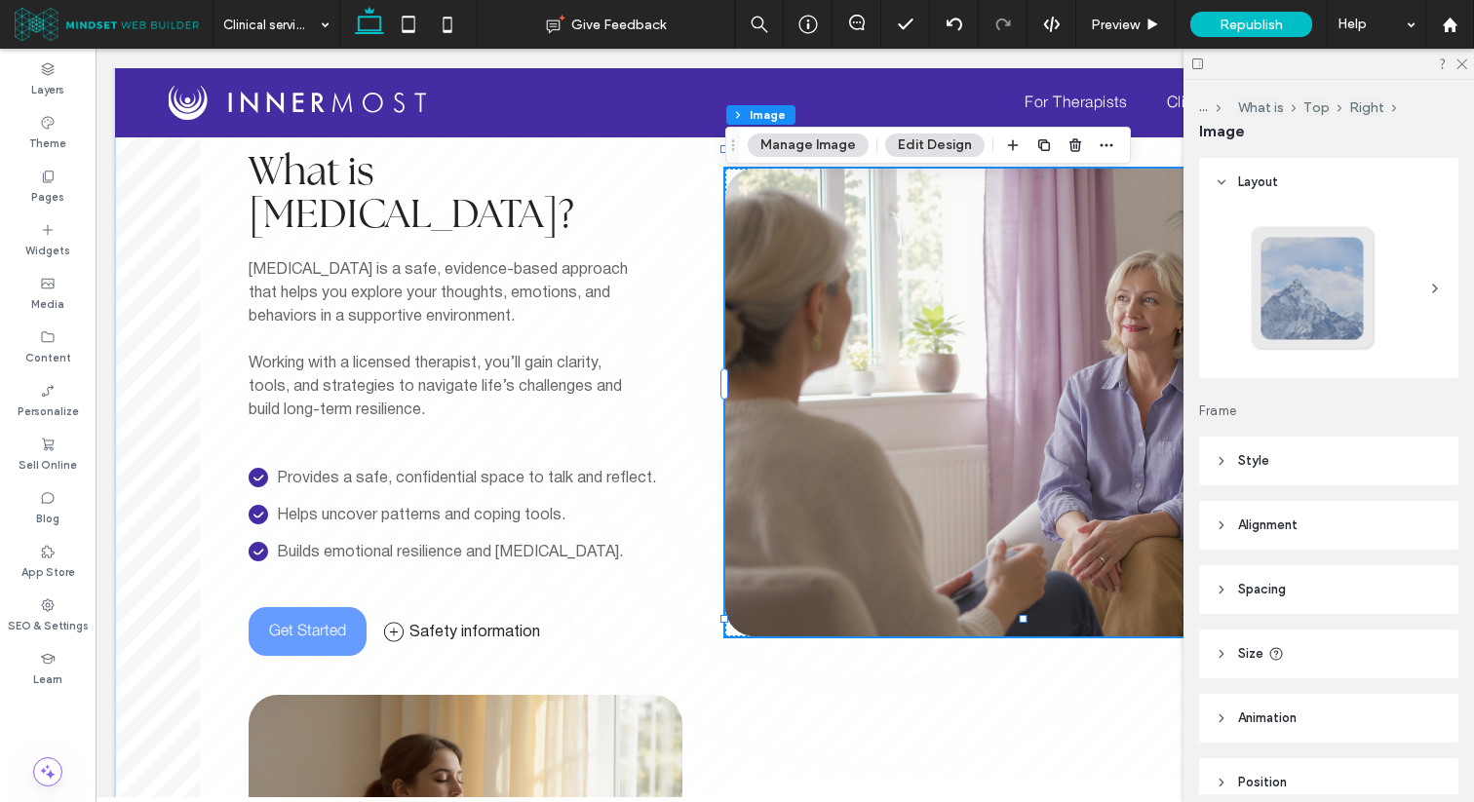
type input "**"
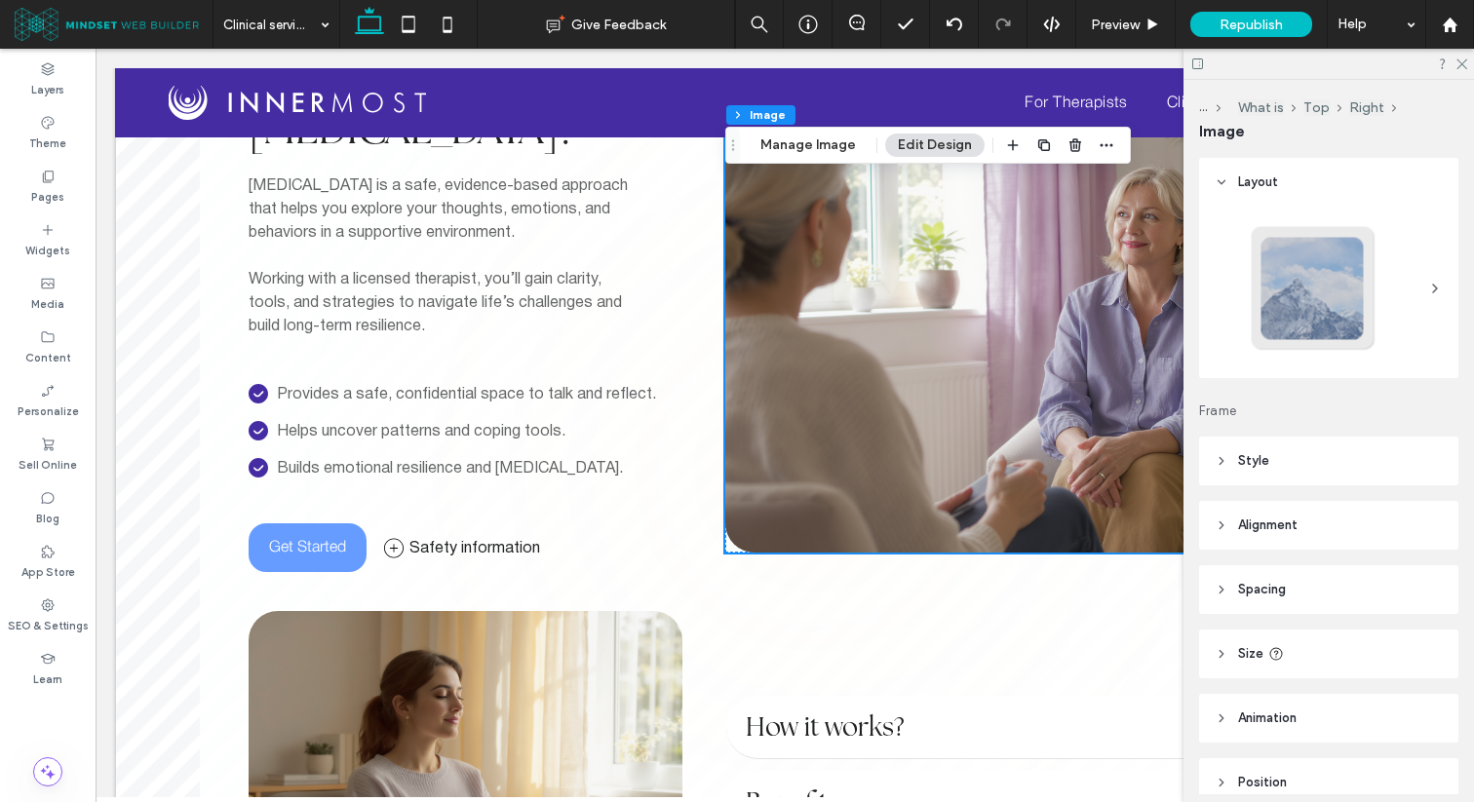
scroll to position [851, 0]
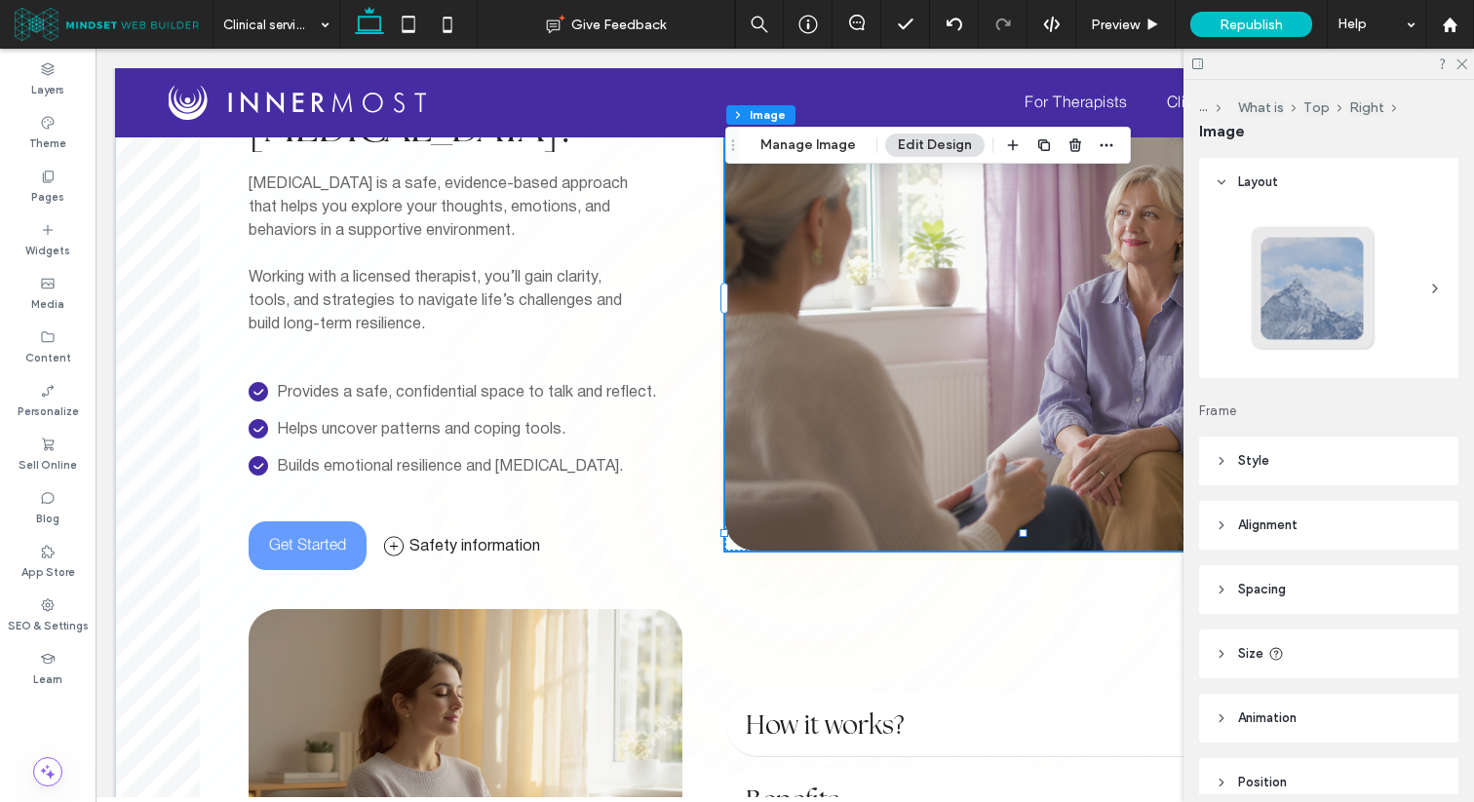
click at [810, 478] on img at bounding box center [1023, 317] width 596 height 468
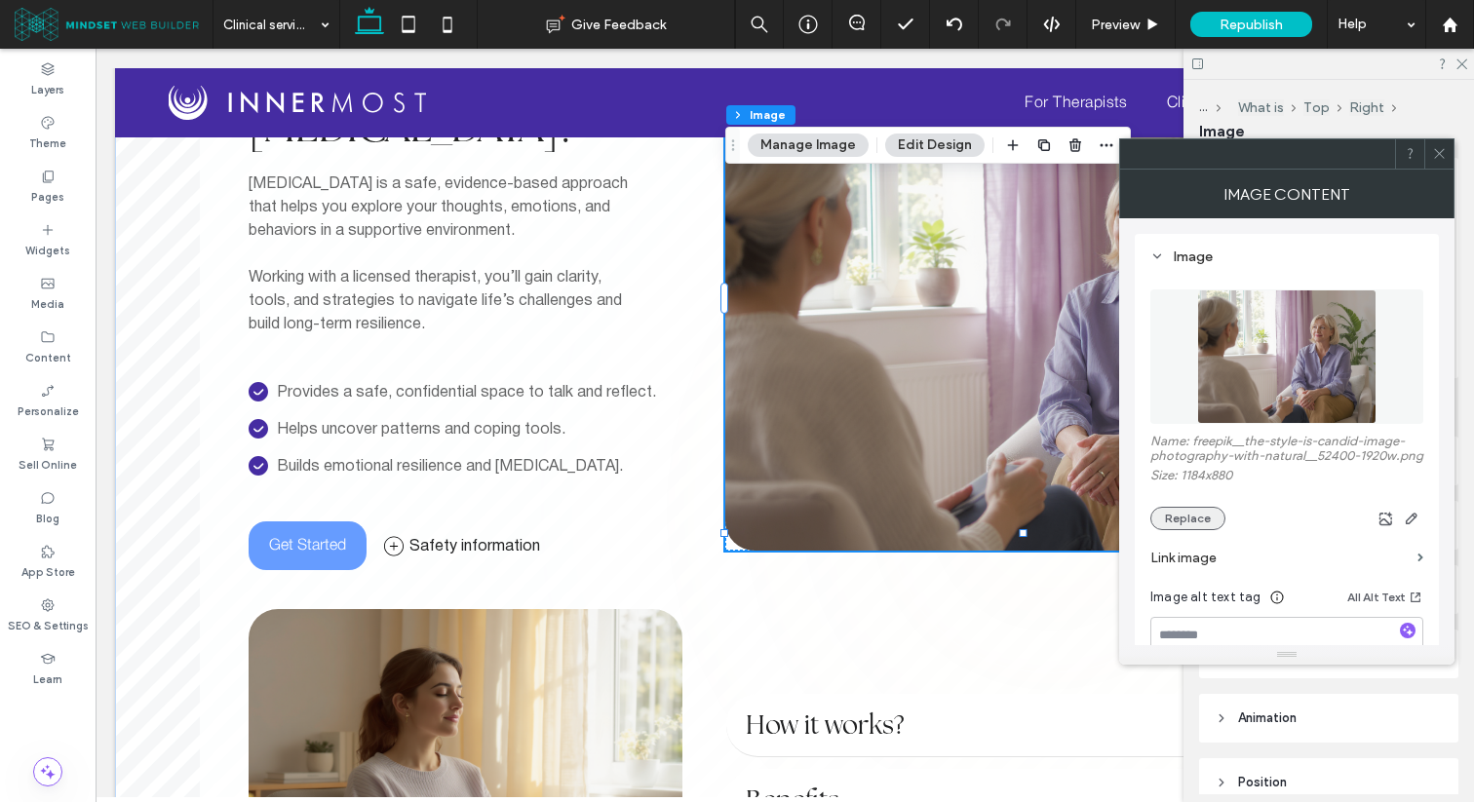
click at [1191, 530] on button "Replace" at bounding box center [1187, 518] width 75 height 23
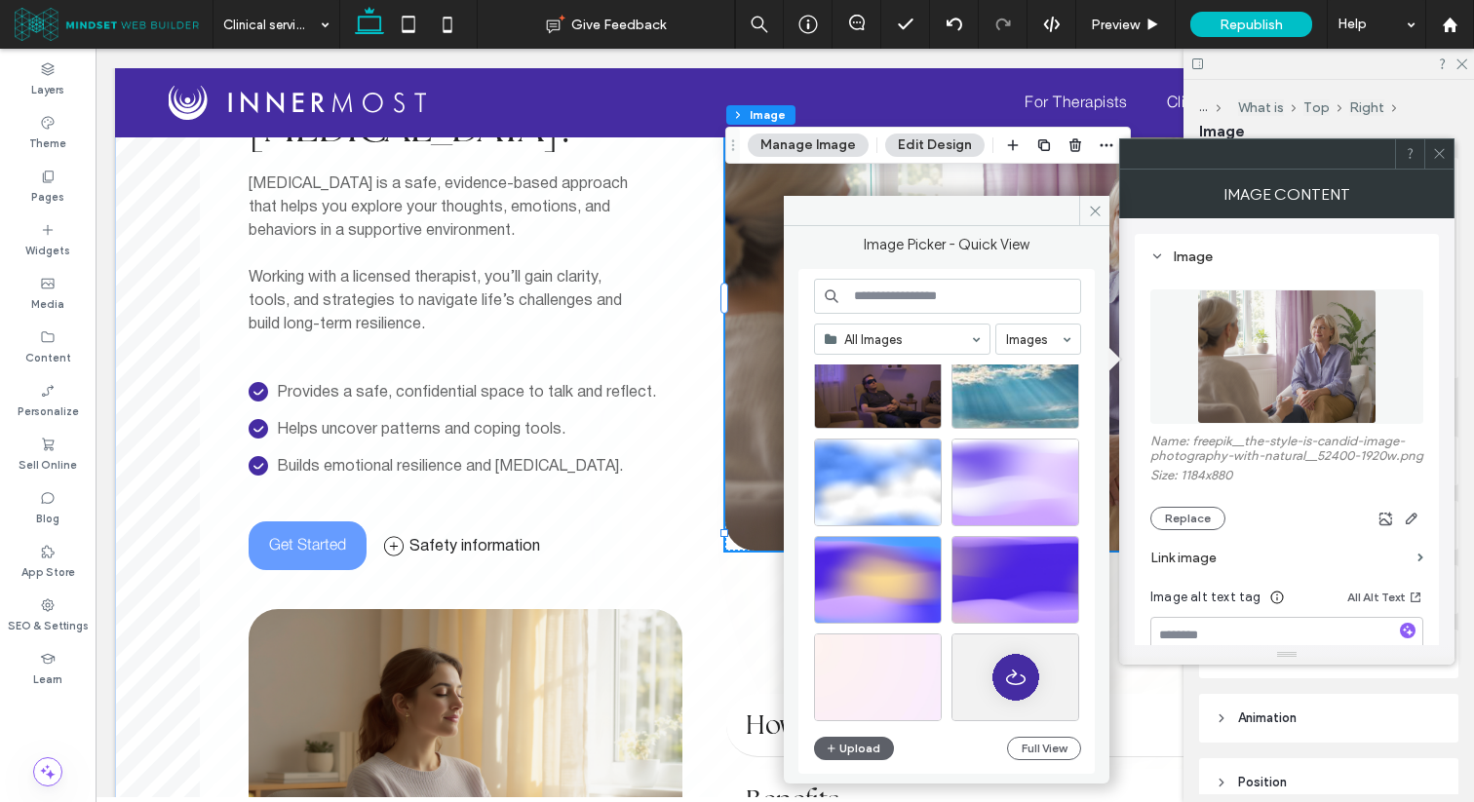
scroll to position [1808, 0]
click at [1026, 748] on button "Full View" at bounding box center [1044, 748] width 74 height 23
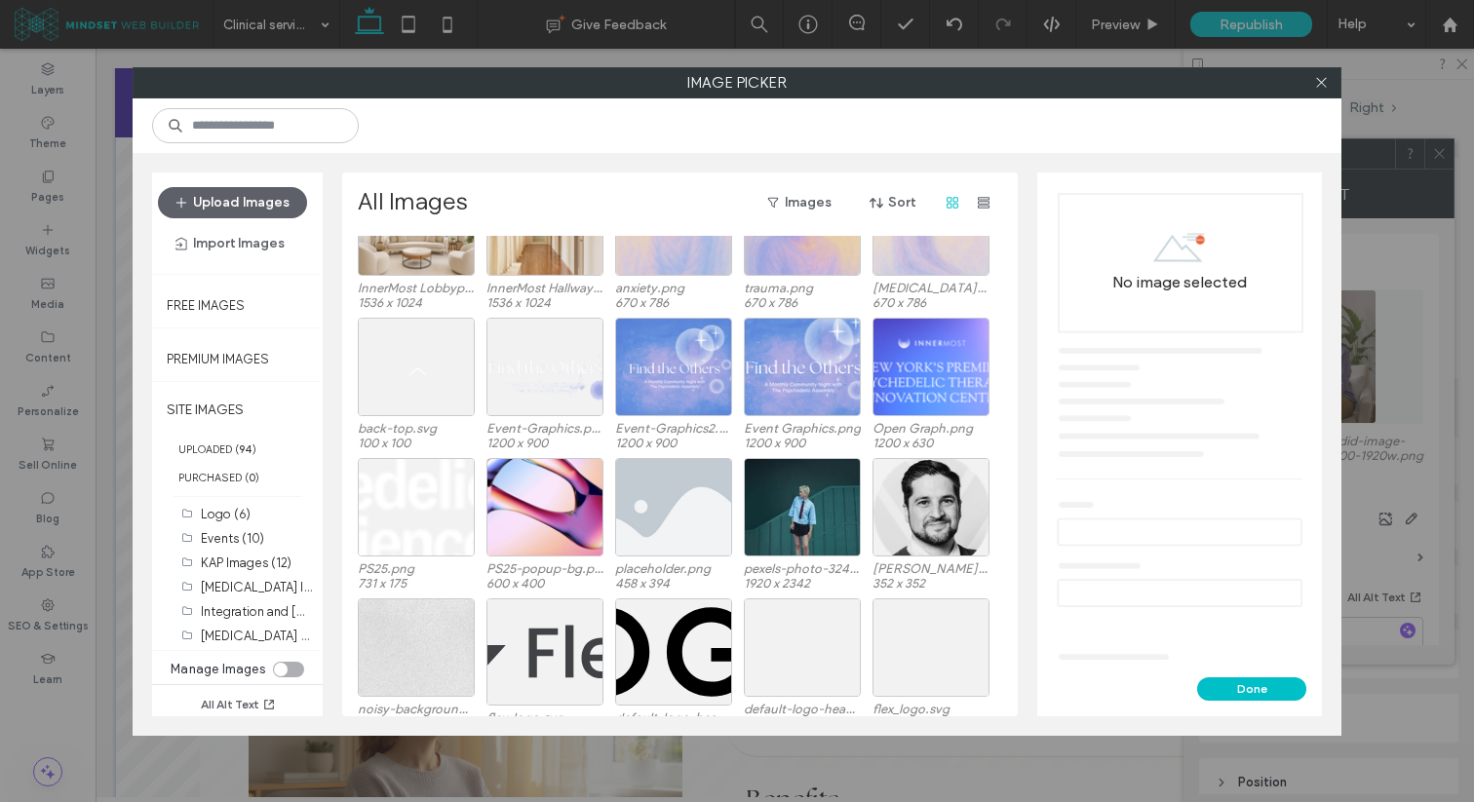
scroll to position [442, 0]
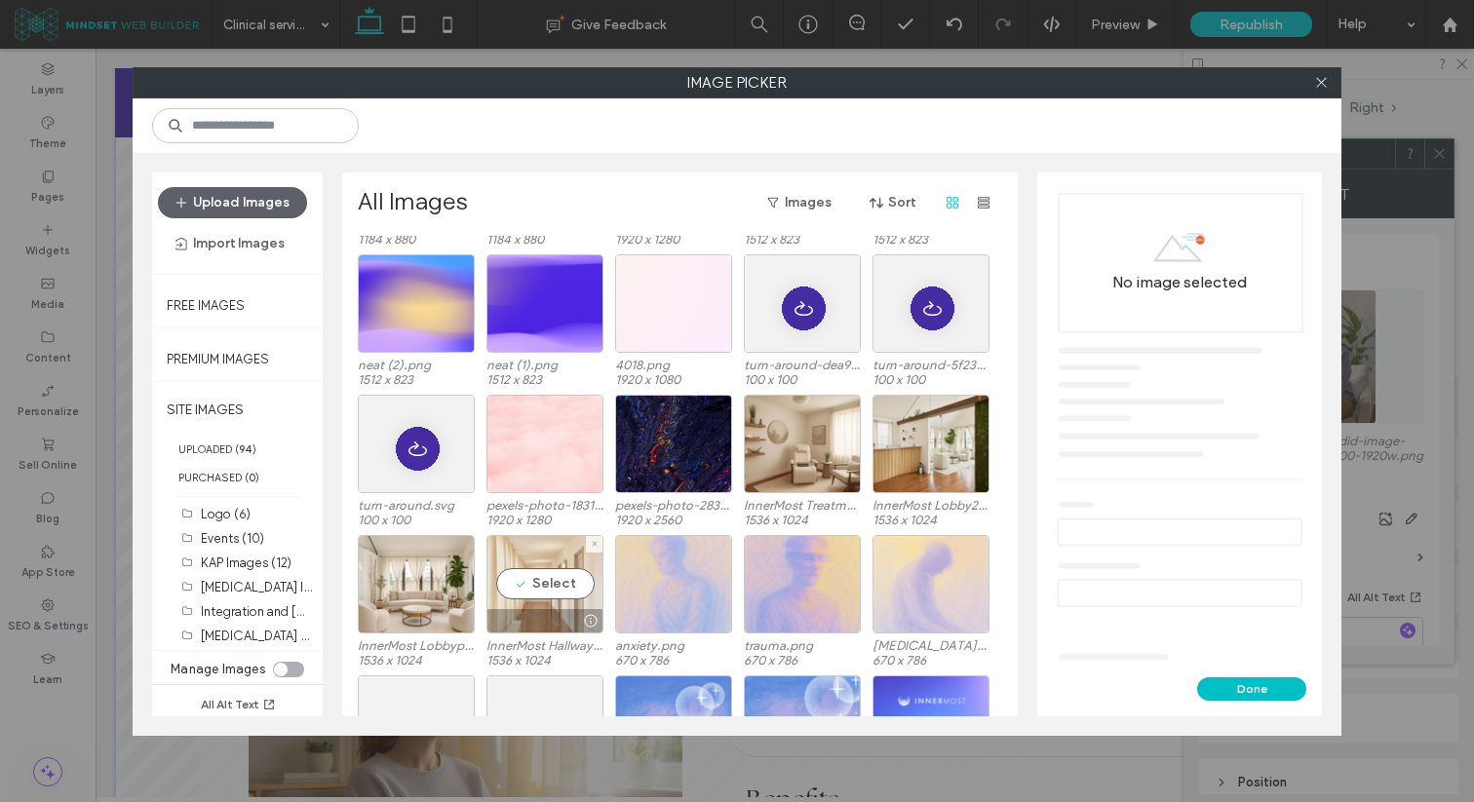
click at [557, 584] on div "Select" at bounding box center [544, 584] width 117 height 98
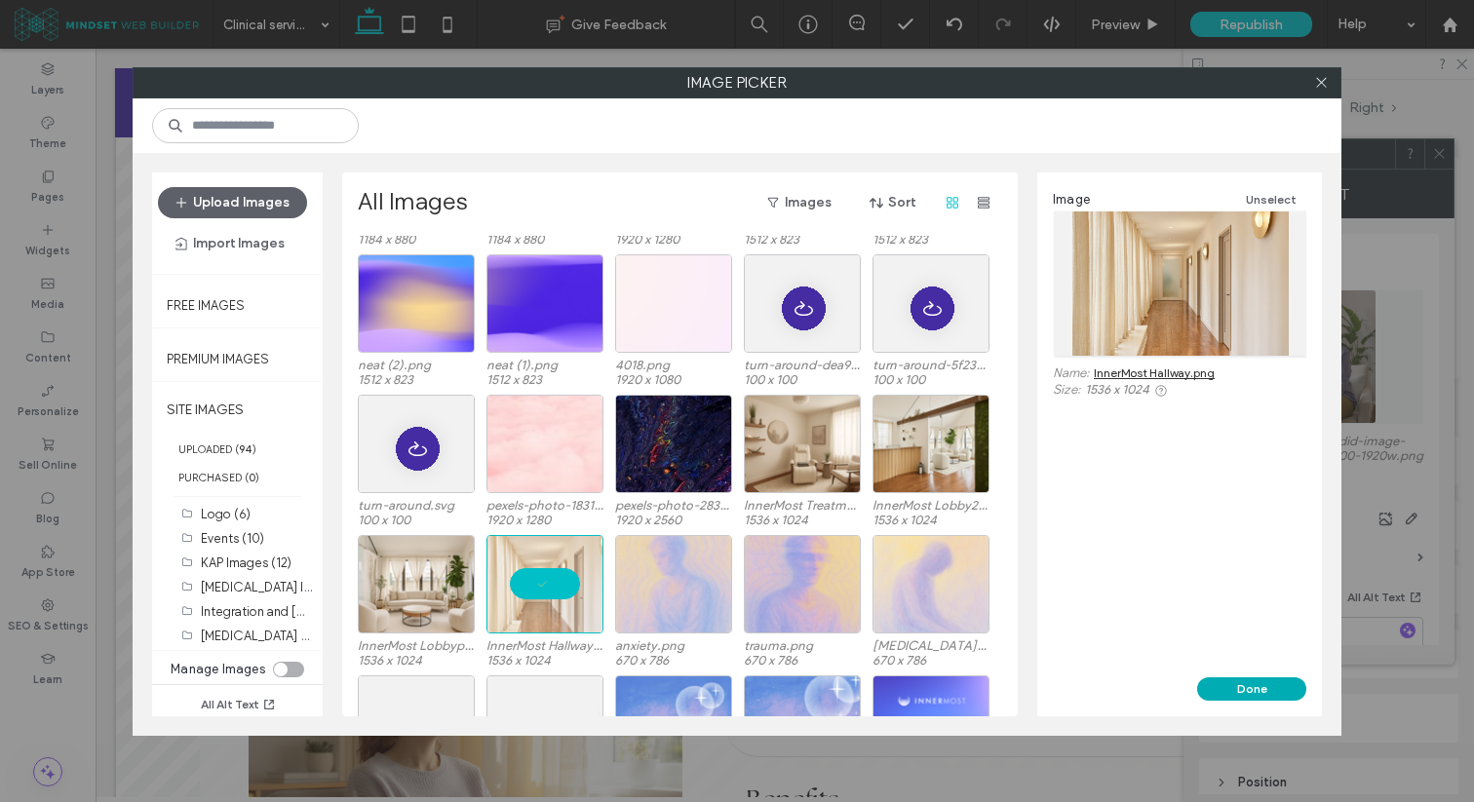
click at [1237, 686] on button "Done" at bounding box center [1251, 688] width 109 height 23
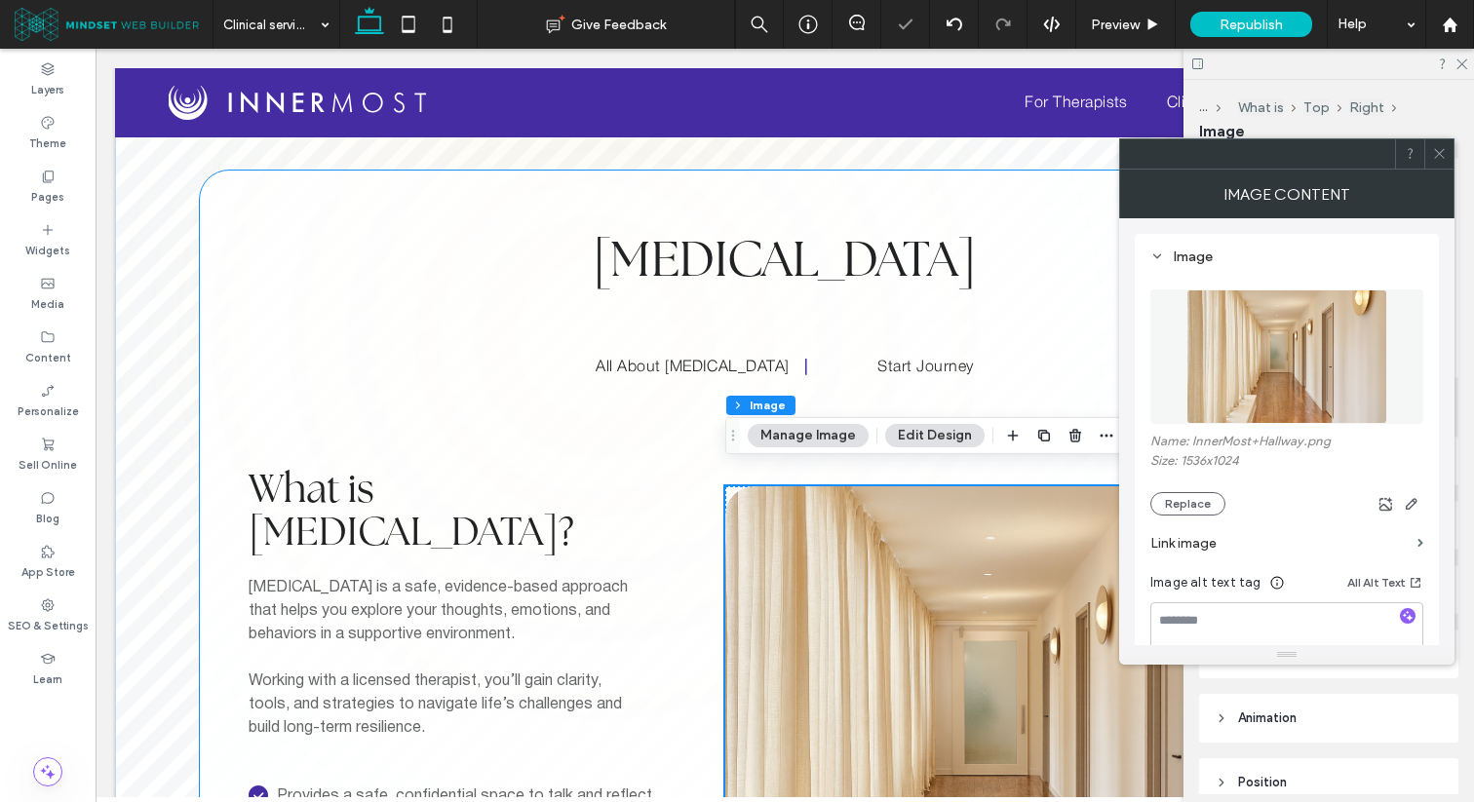
scroll to position [198, 0]
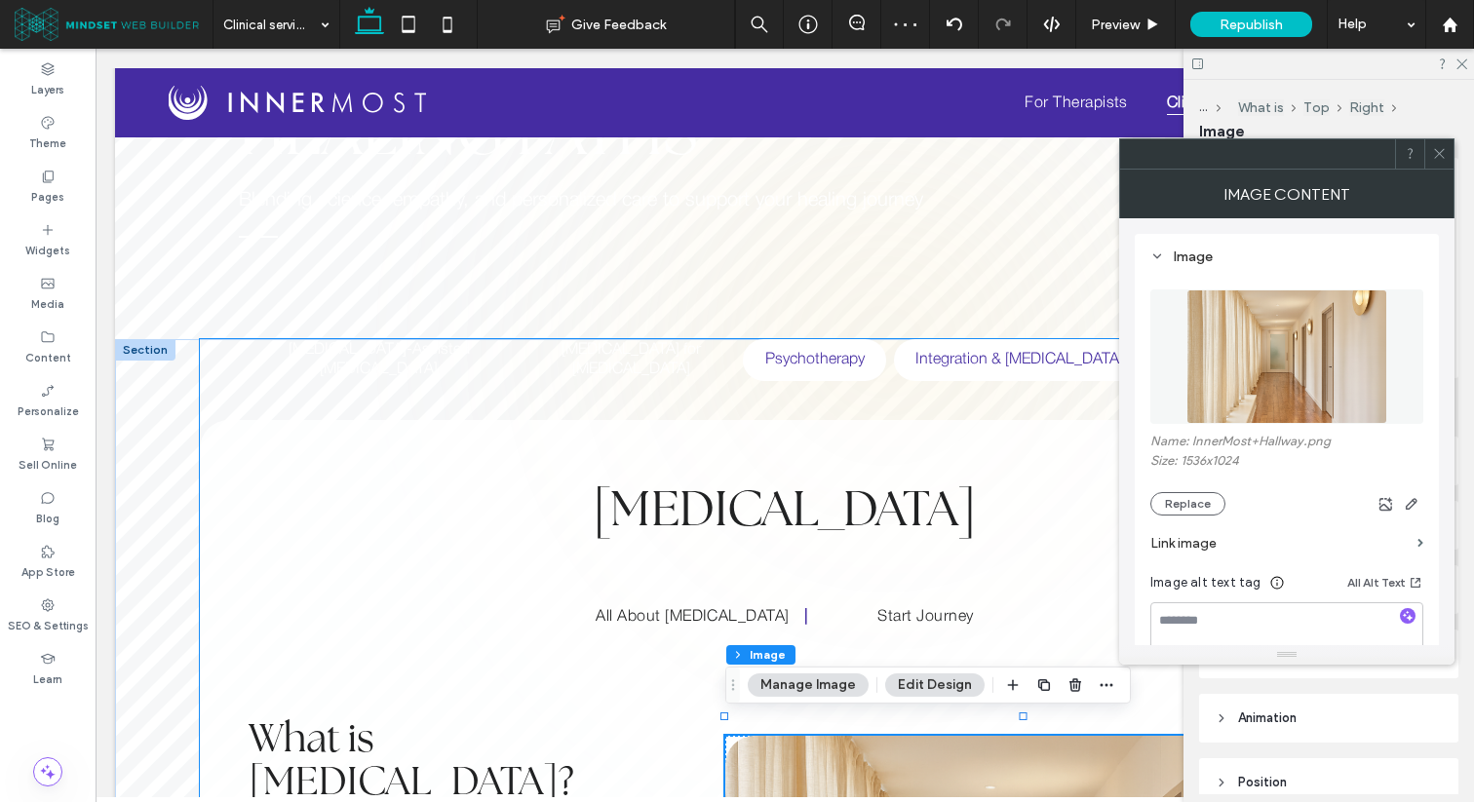
click at [926, 348] on h5 "Integration & [MEDICAL_DATA]" at bounding box center [1018, 360] width 227 height 42
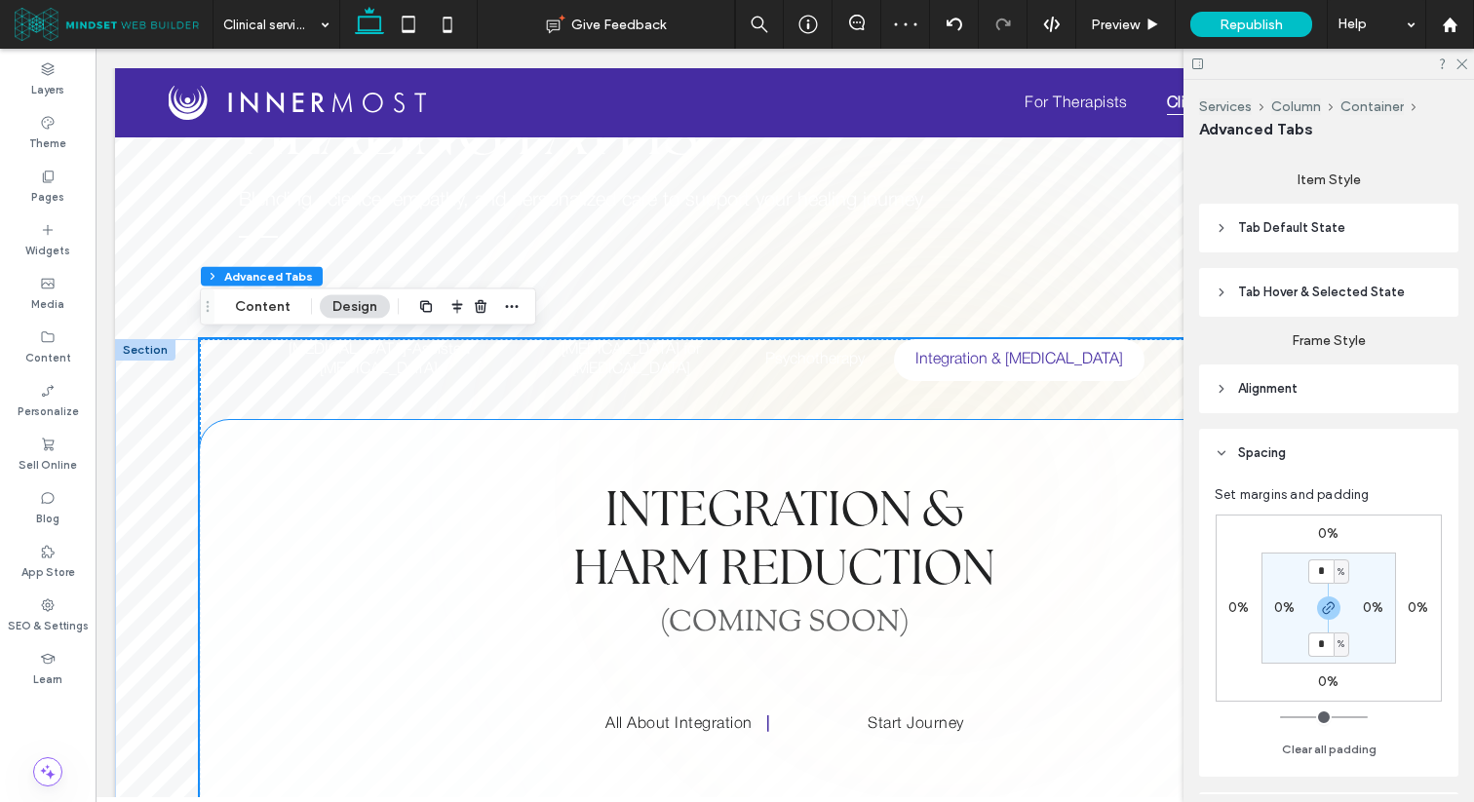
scroll to position [847, 0]
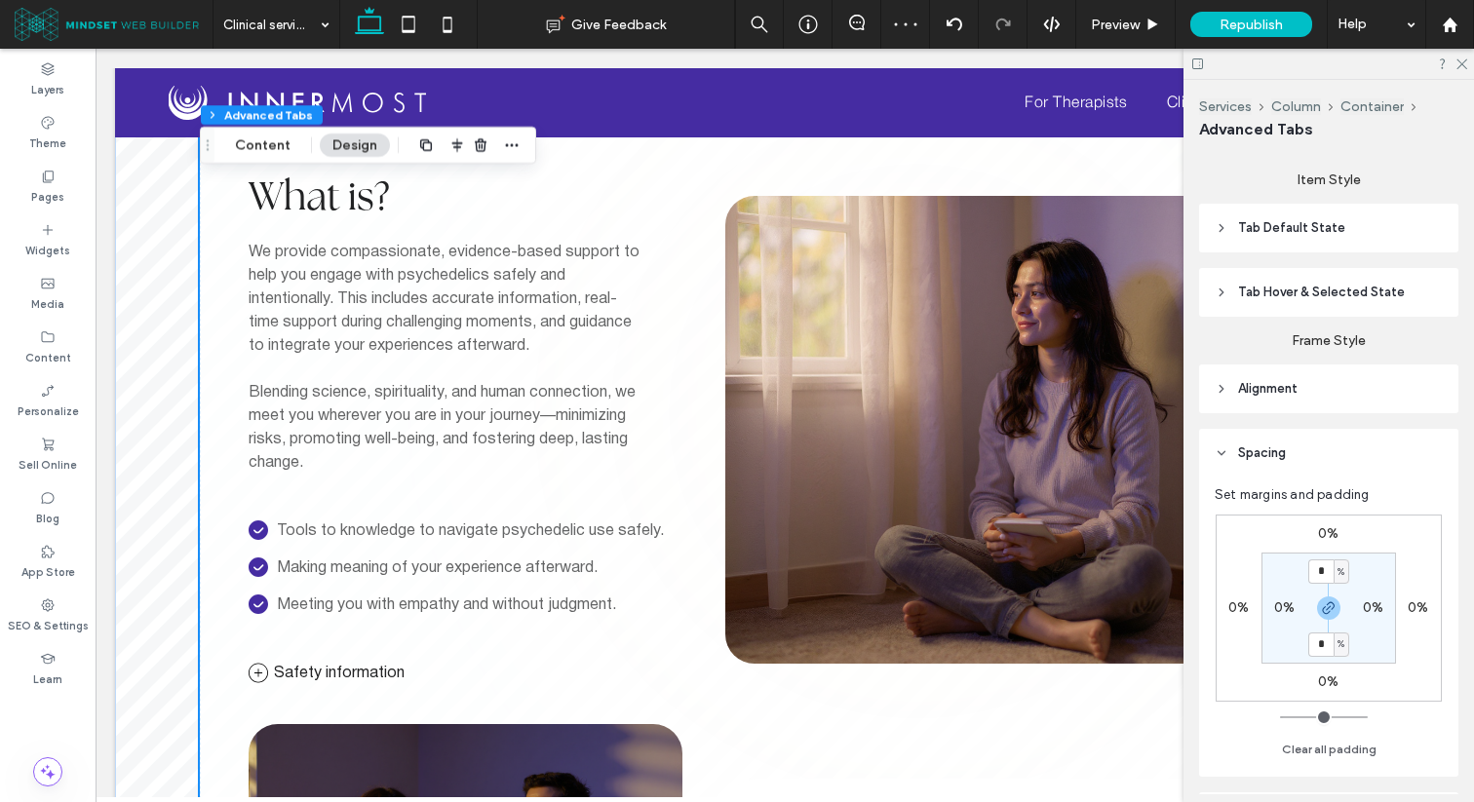
click at [902, 342] on img at bounding box center [1023, 430] width 596 height 468
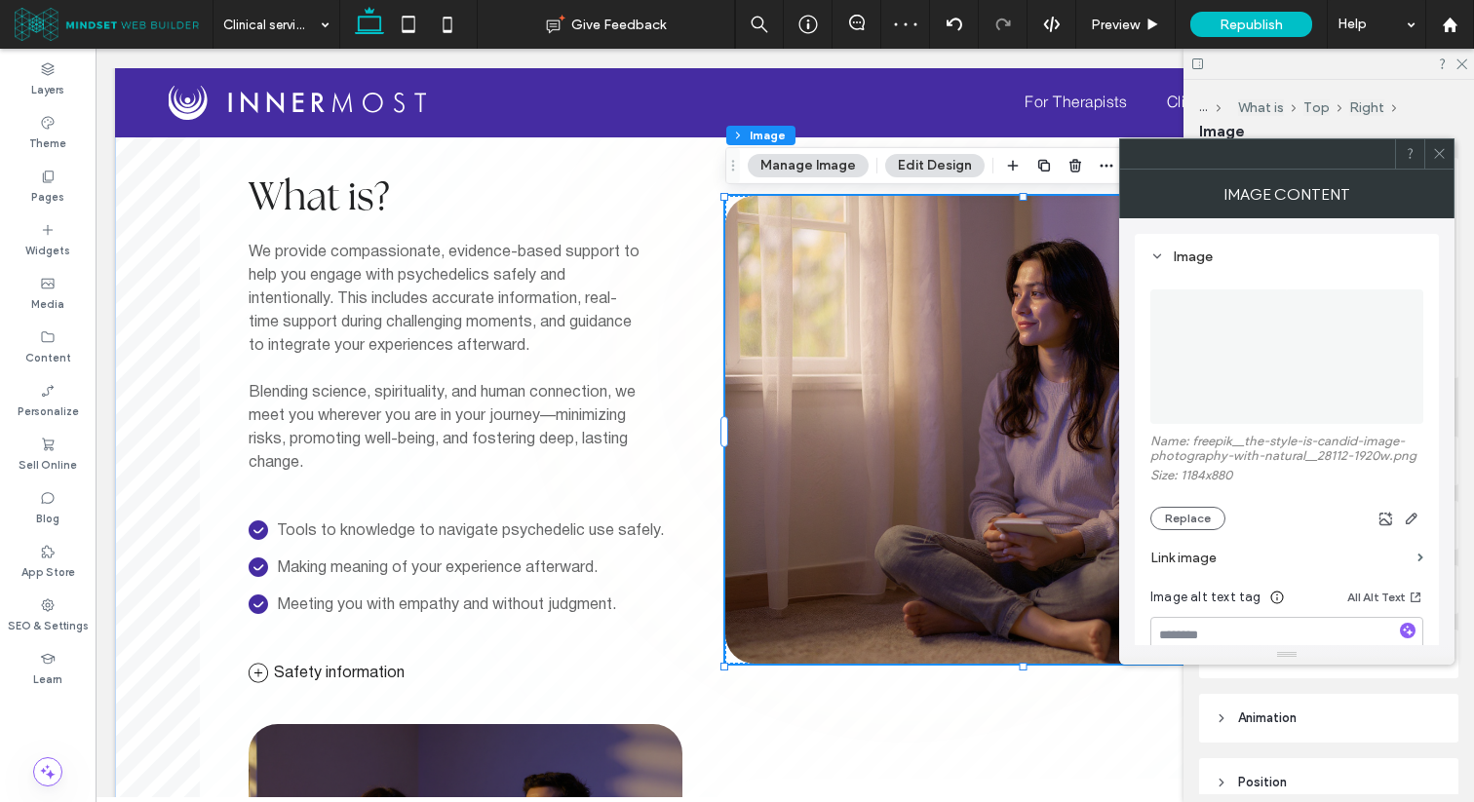
type input "**"
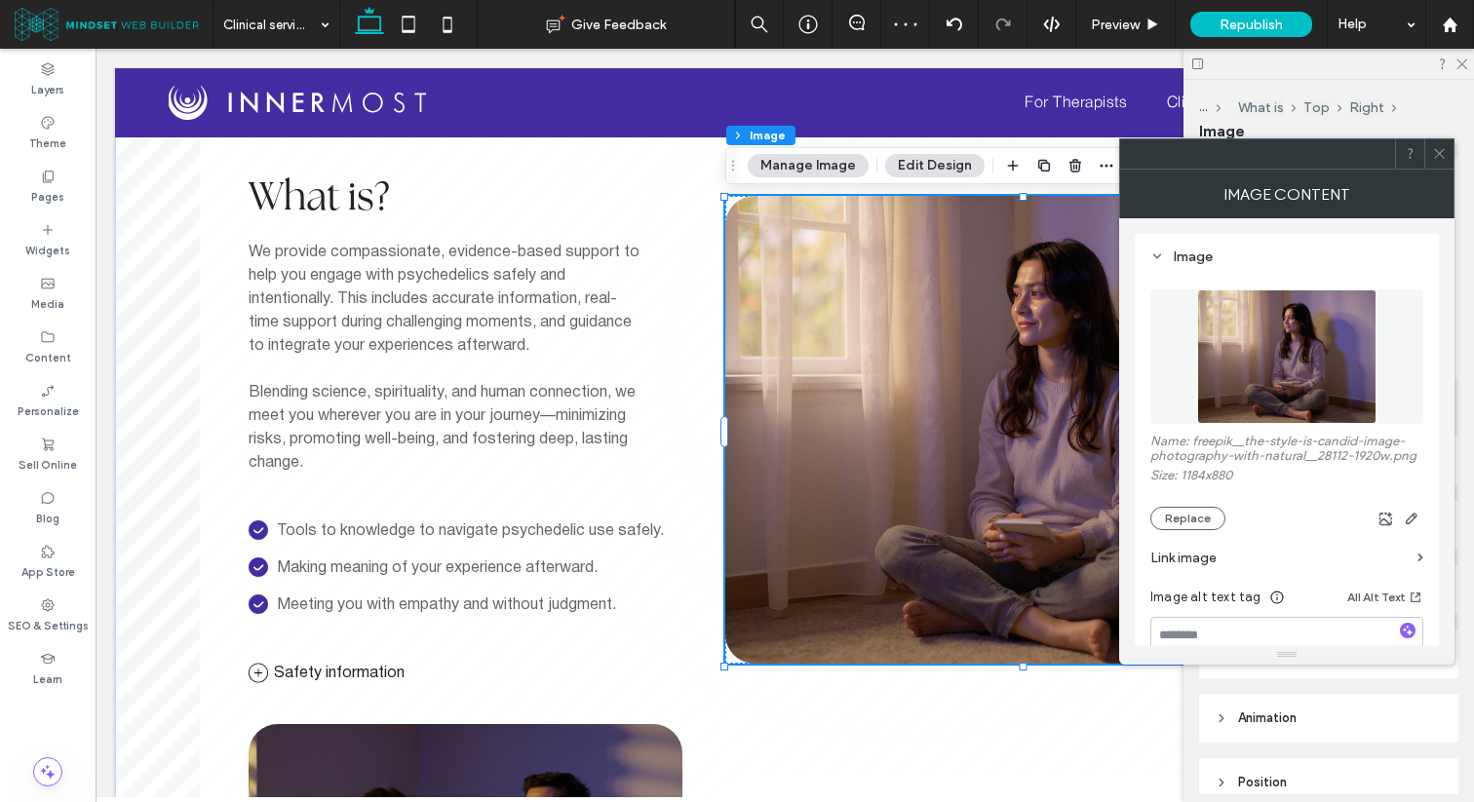
type input "**"
click at [1190, 517] on button "Replace" at bounding box center [1187, 518] width 75 height 23
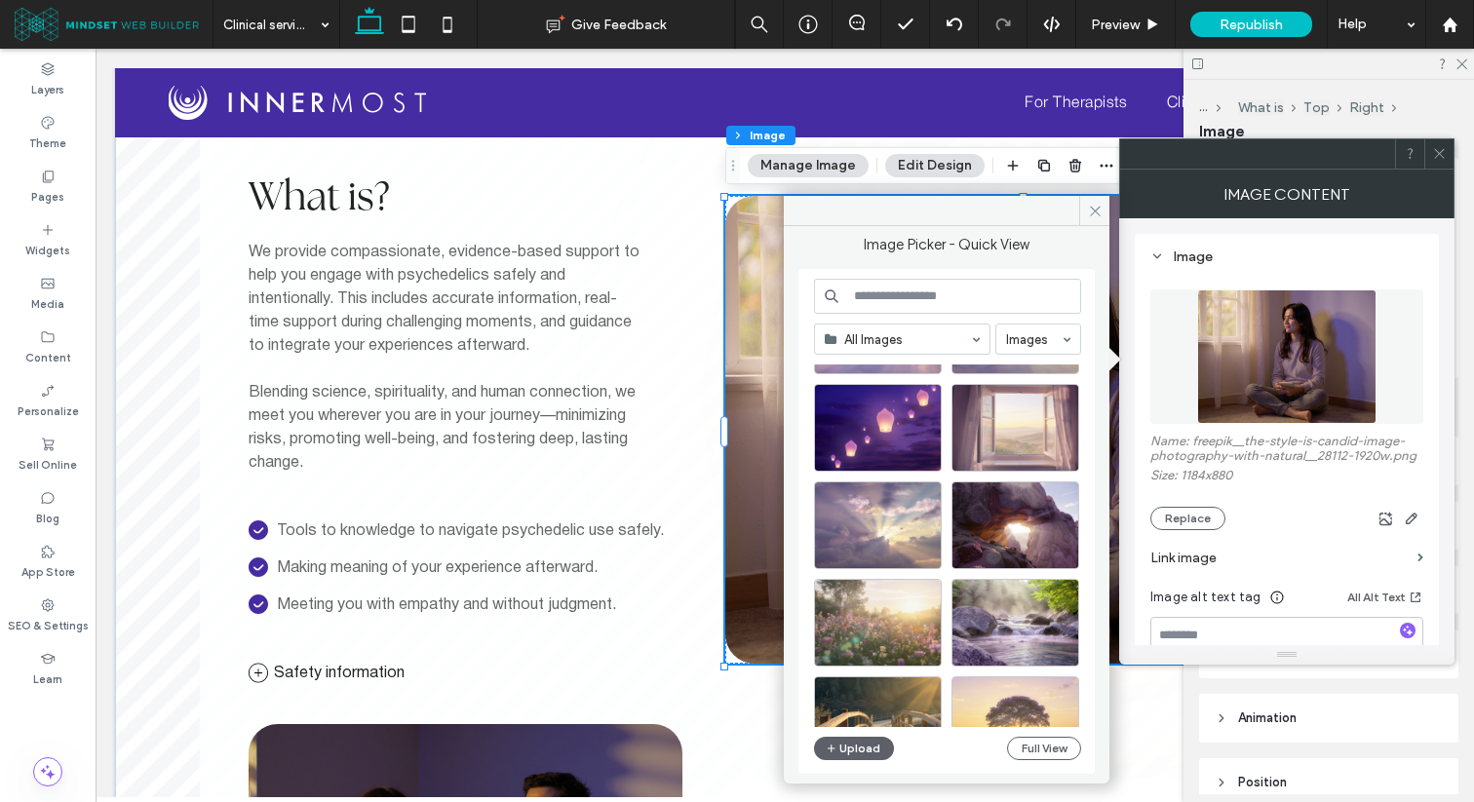
scroll to position [739, 0]
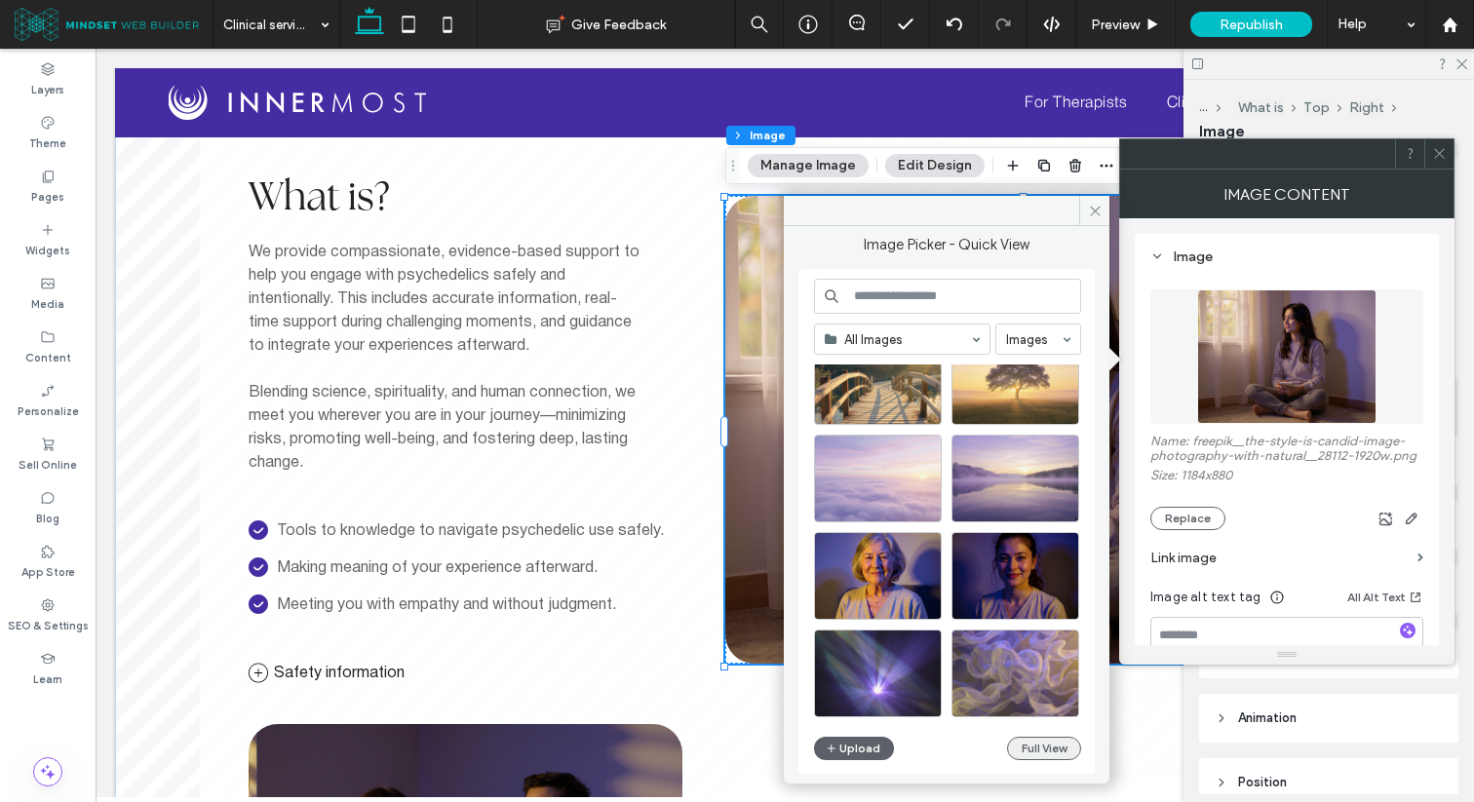
click at [1030, 751] on button "Full View" at bounding box center [1044, 748] width 74 height 23
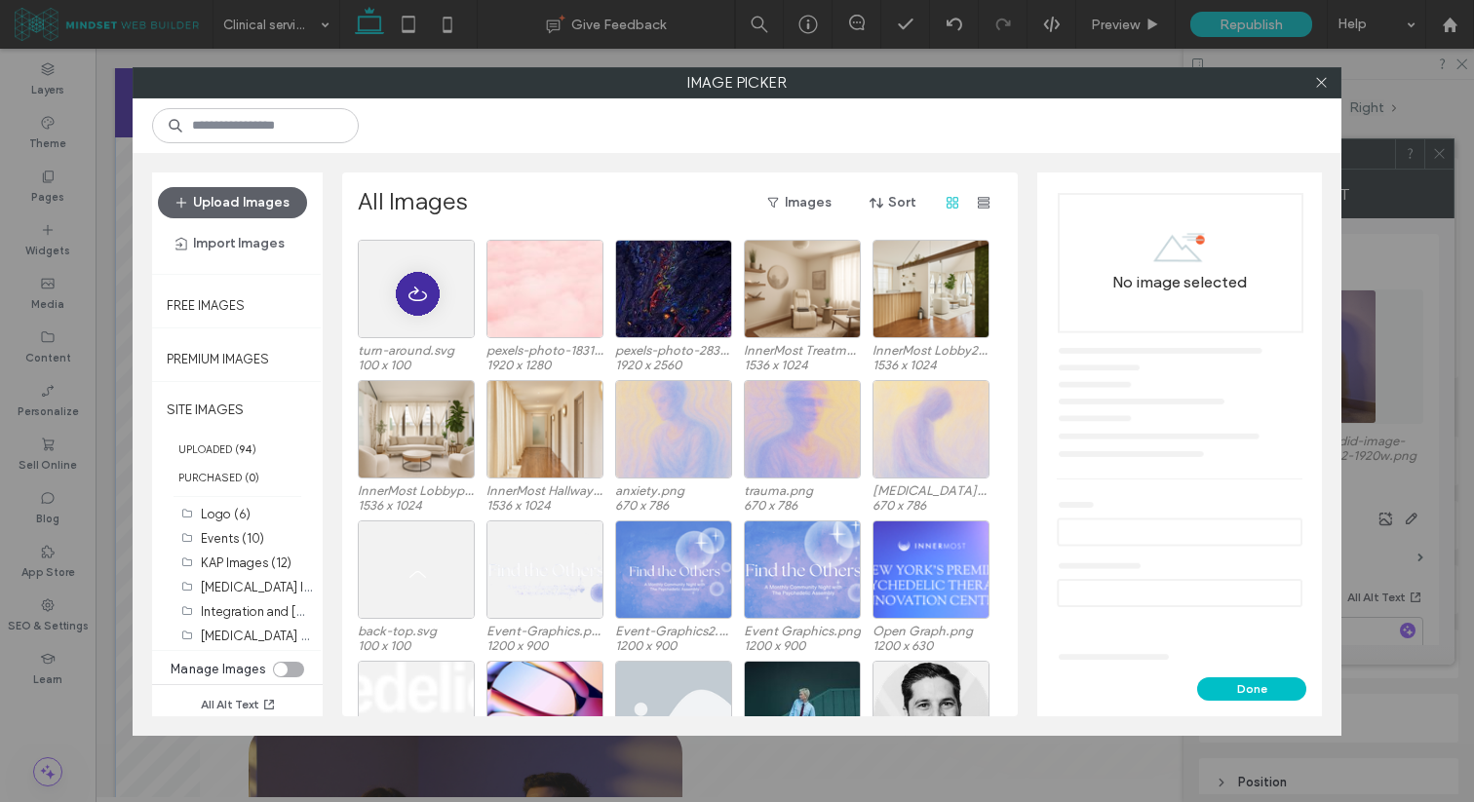
scroll to position [599, 0]
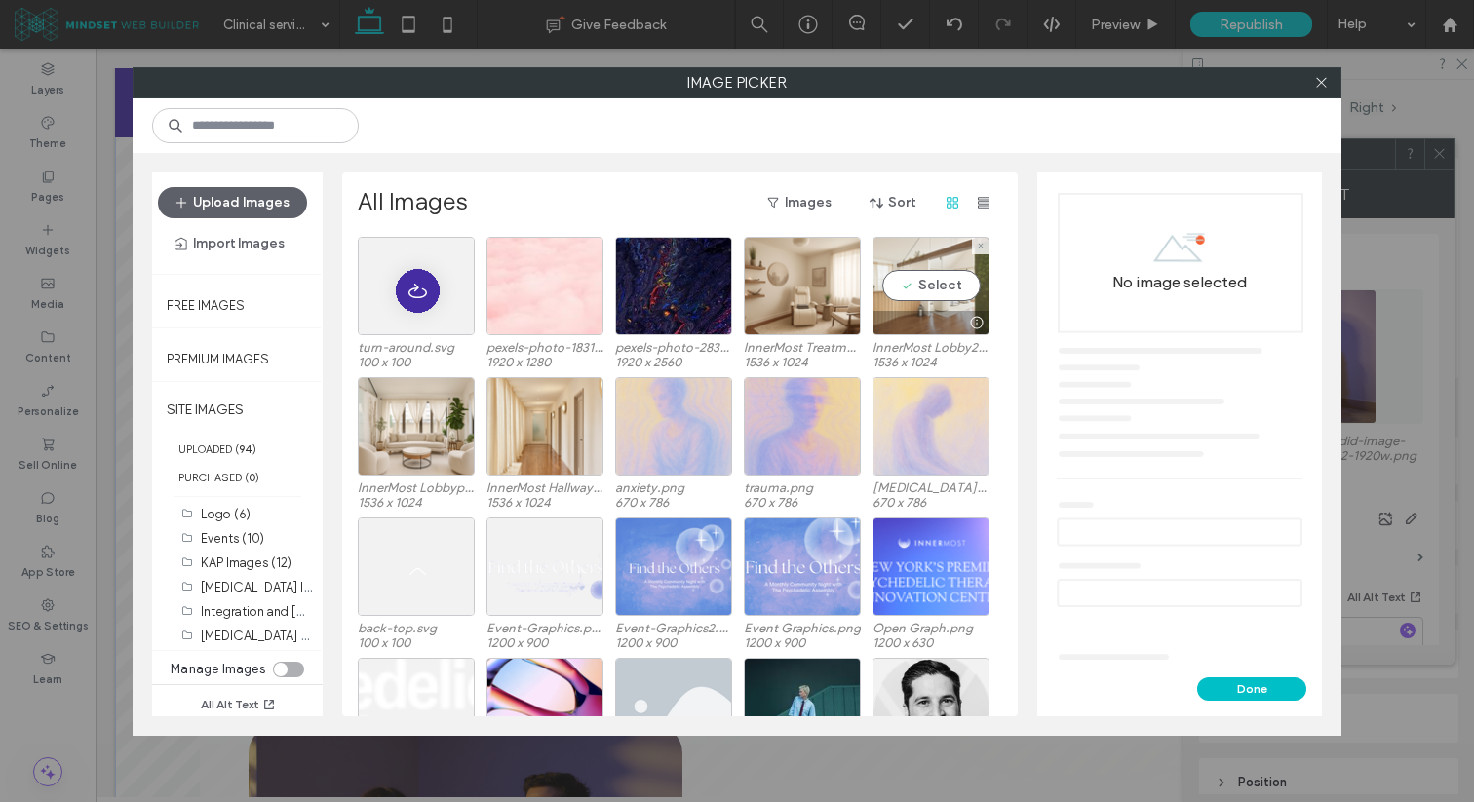
click at [954, 288] on div "Select" at bounding box center [930, 286] width 117 height 98
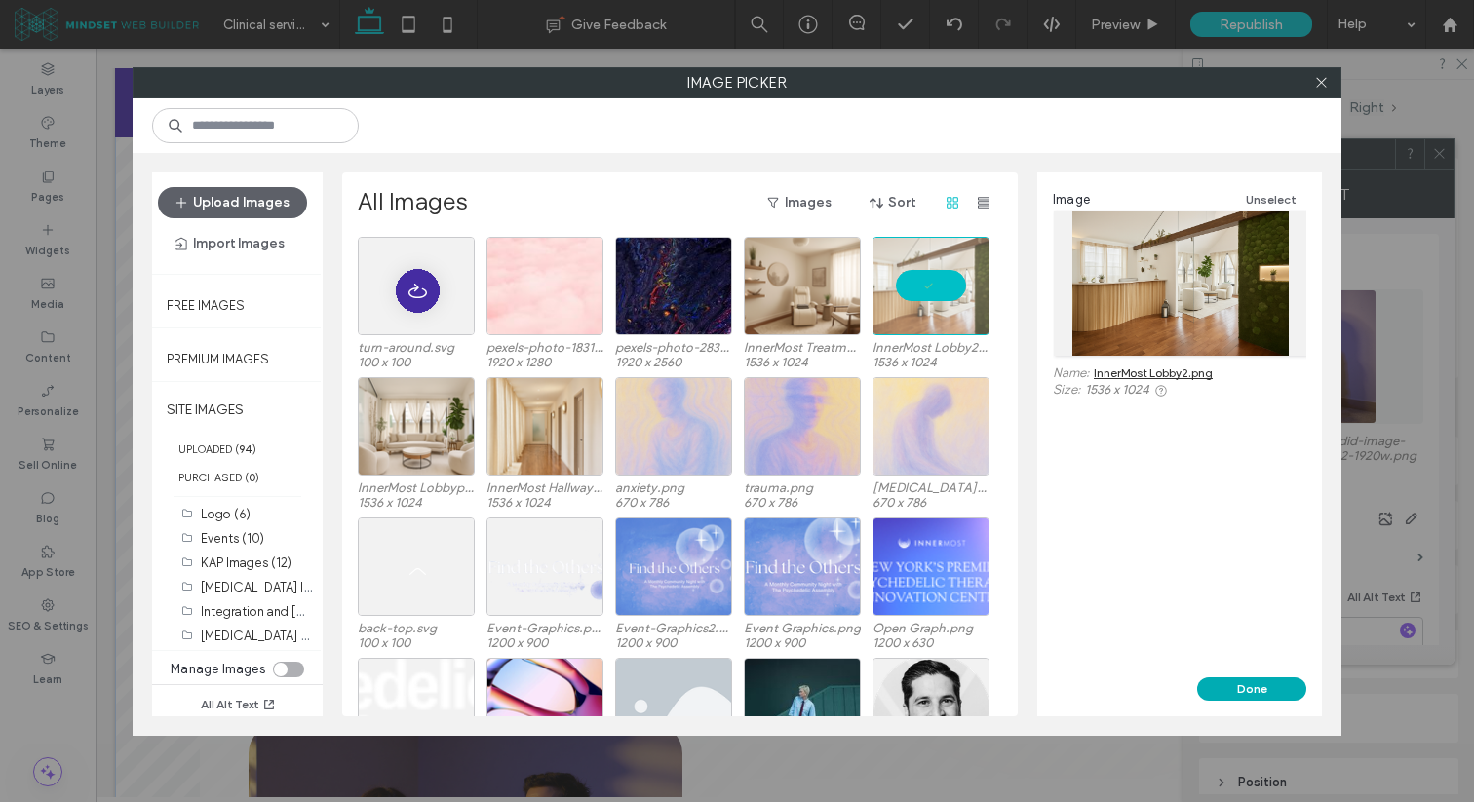
click at [1241, 682] on button "Done" at bounding box center [1251, 688] width 109 height 23
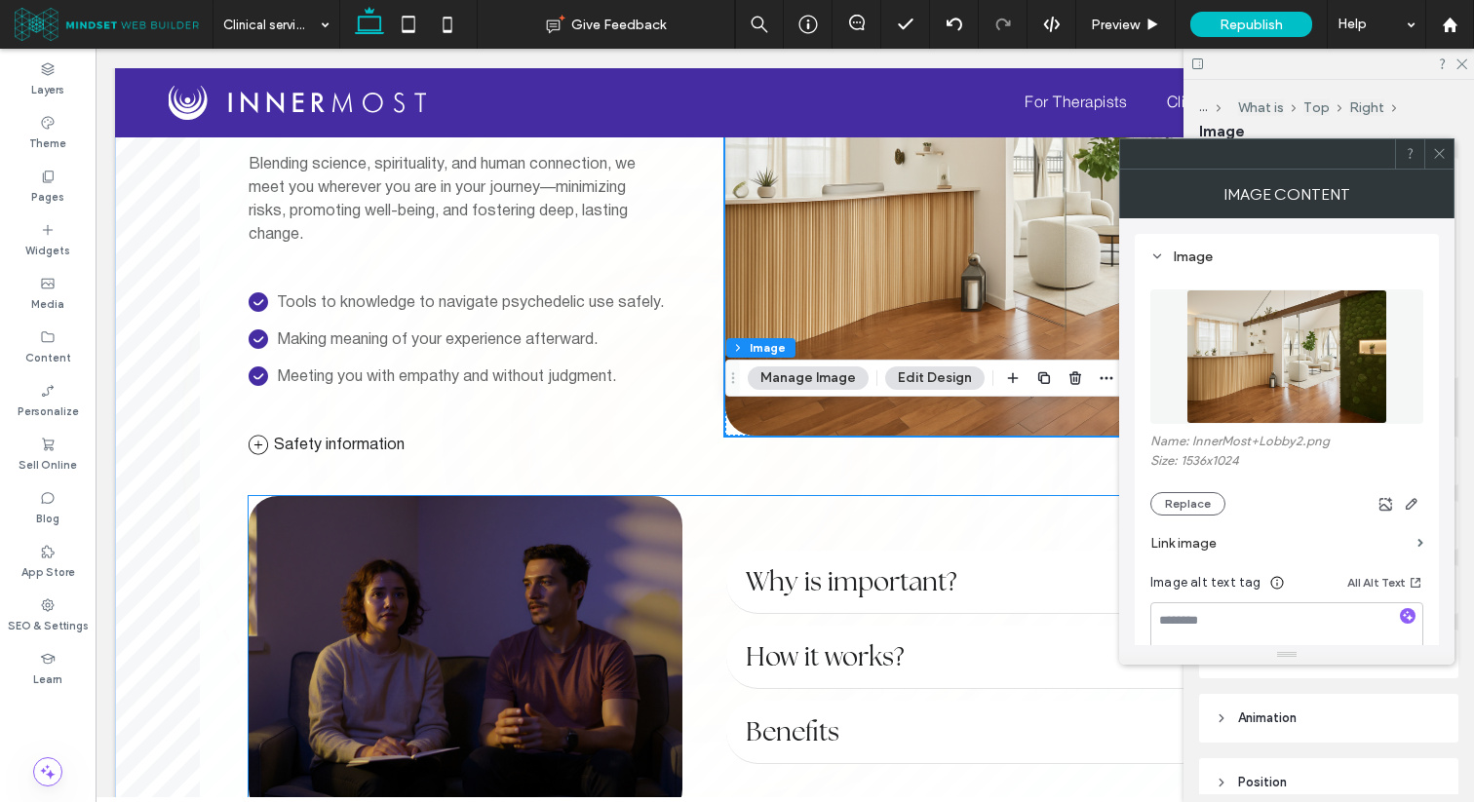
scroll to position [1176, 0]
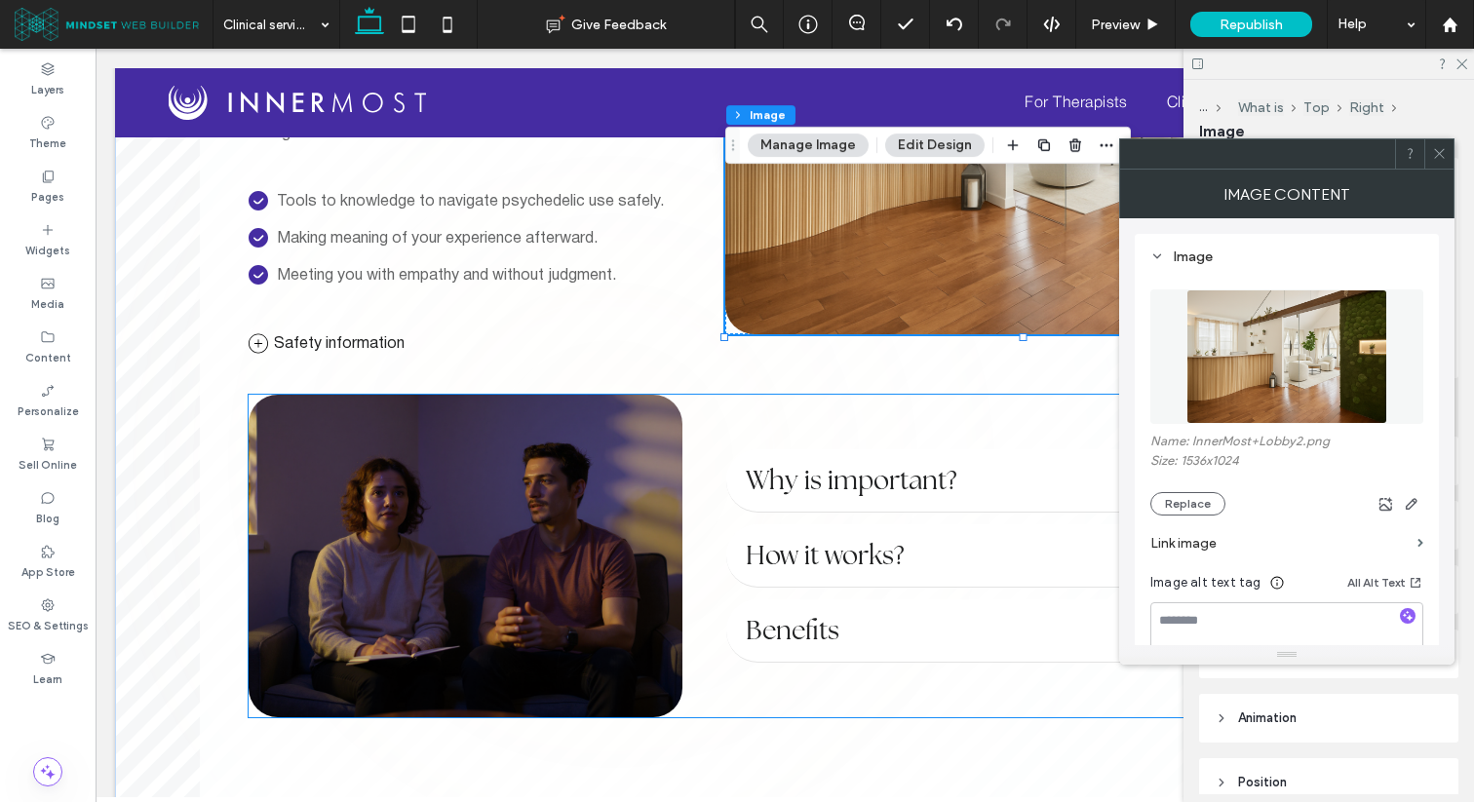
click at [581, 473] on img at bounding box center [466, 556] width 434 height 323
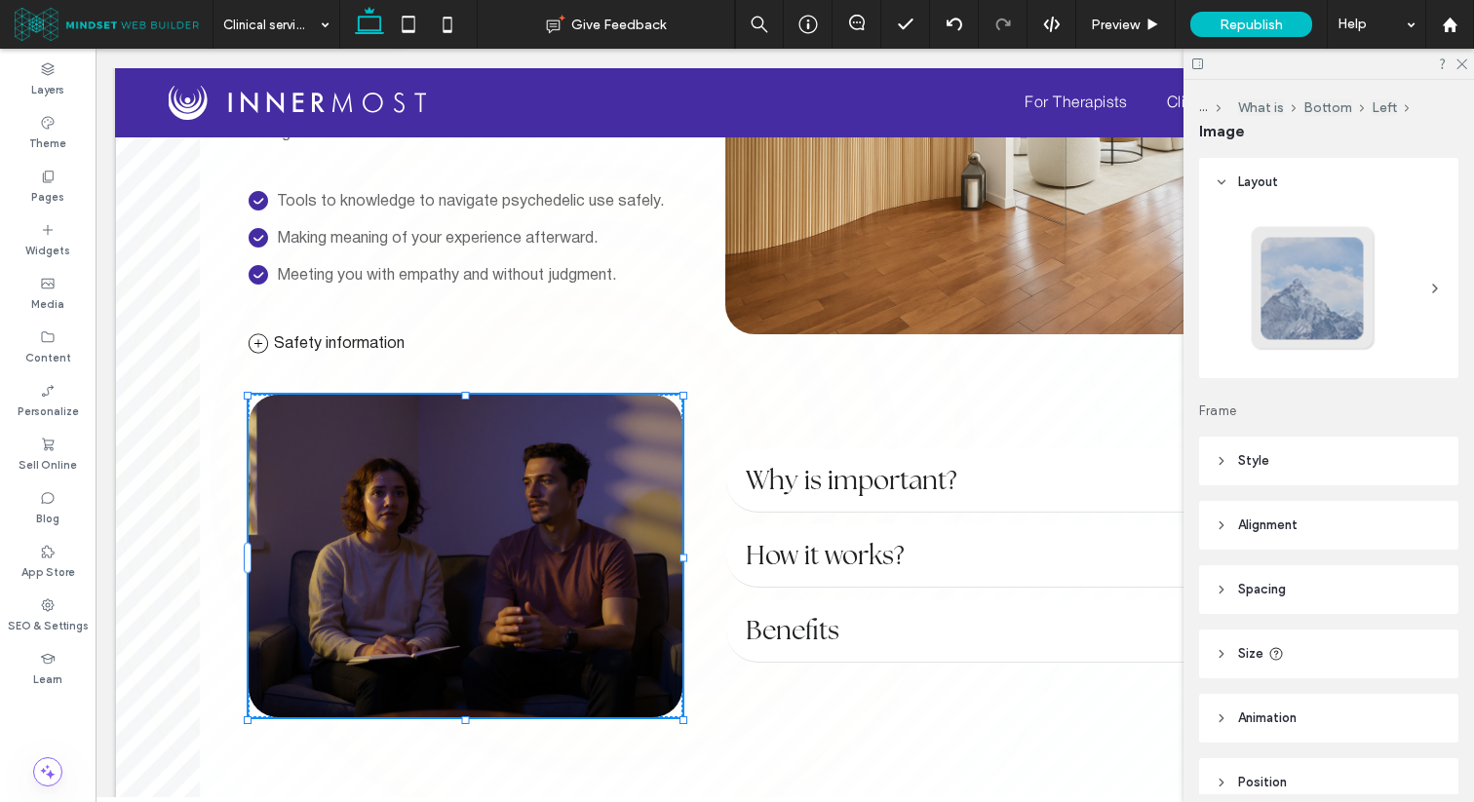
type input "**"
click at [618, 502] on img at bounding box center [466, 556] width 434 height 323
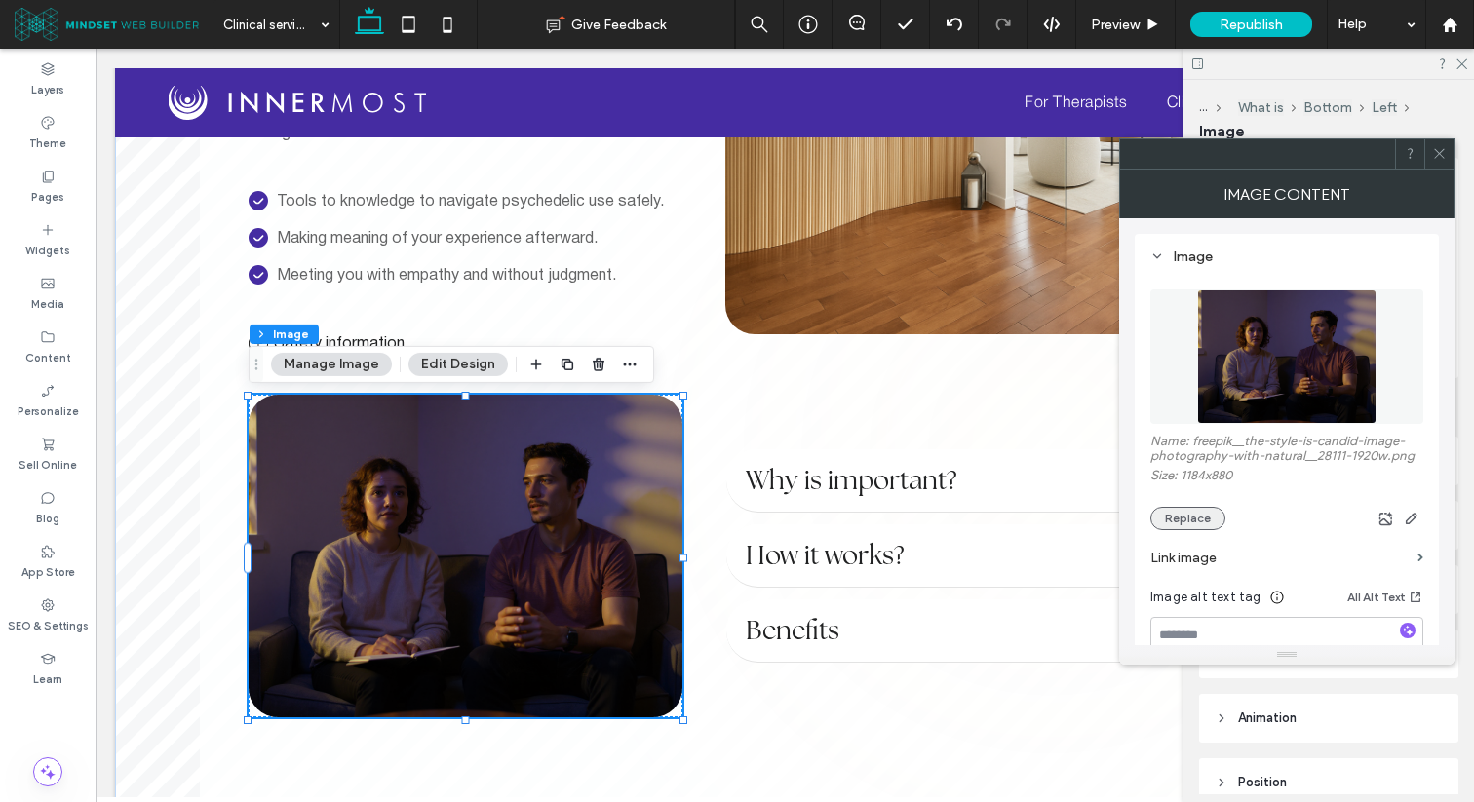
click at [1196, 513] on button "Replace" at bounding box center [1187, 518] width 75 height 23
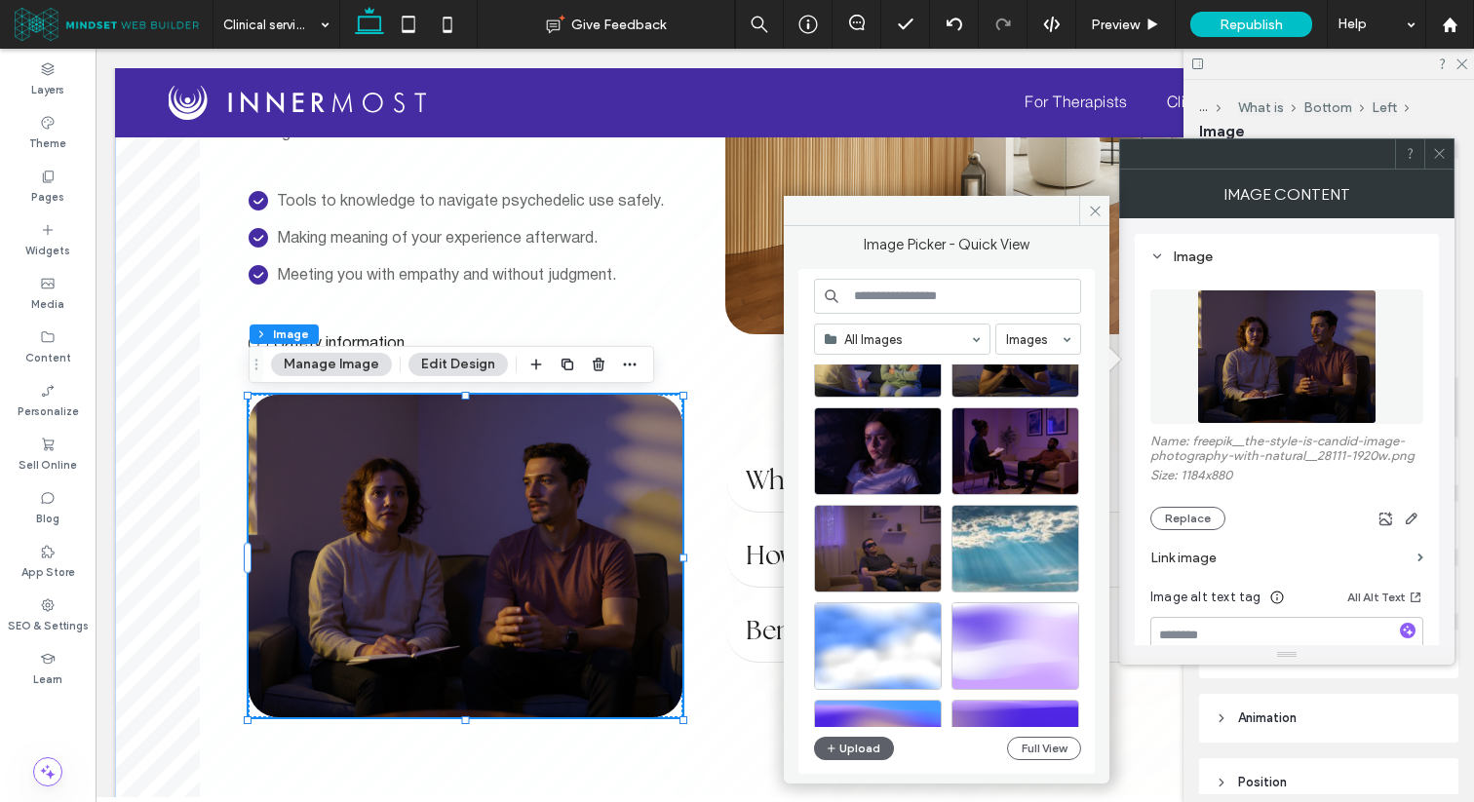
scroll to position [1801, 0]
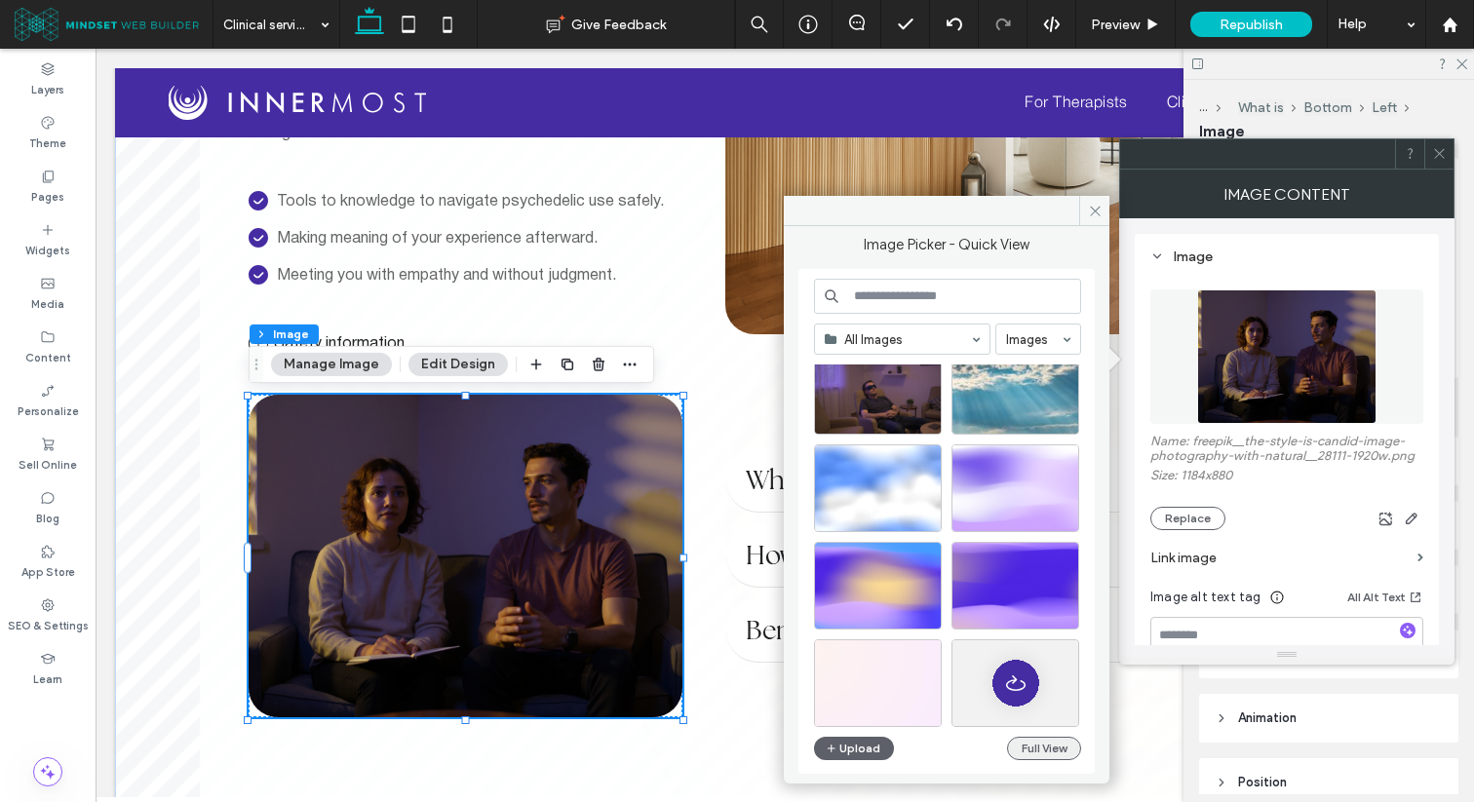
click at [1053, 742] on button "Full View" at bounding box center [1044, 748] width 74 height 23
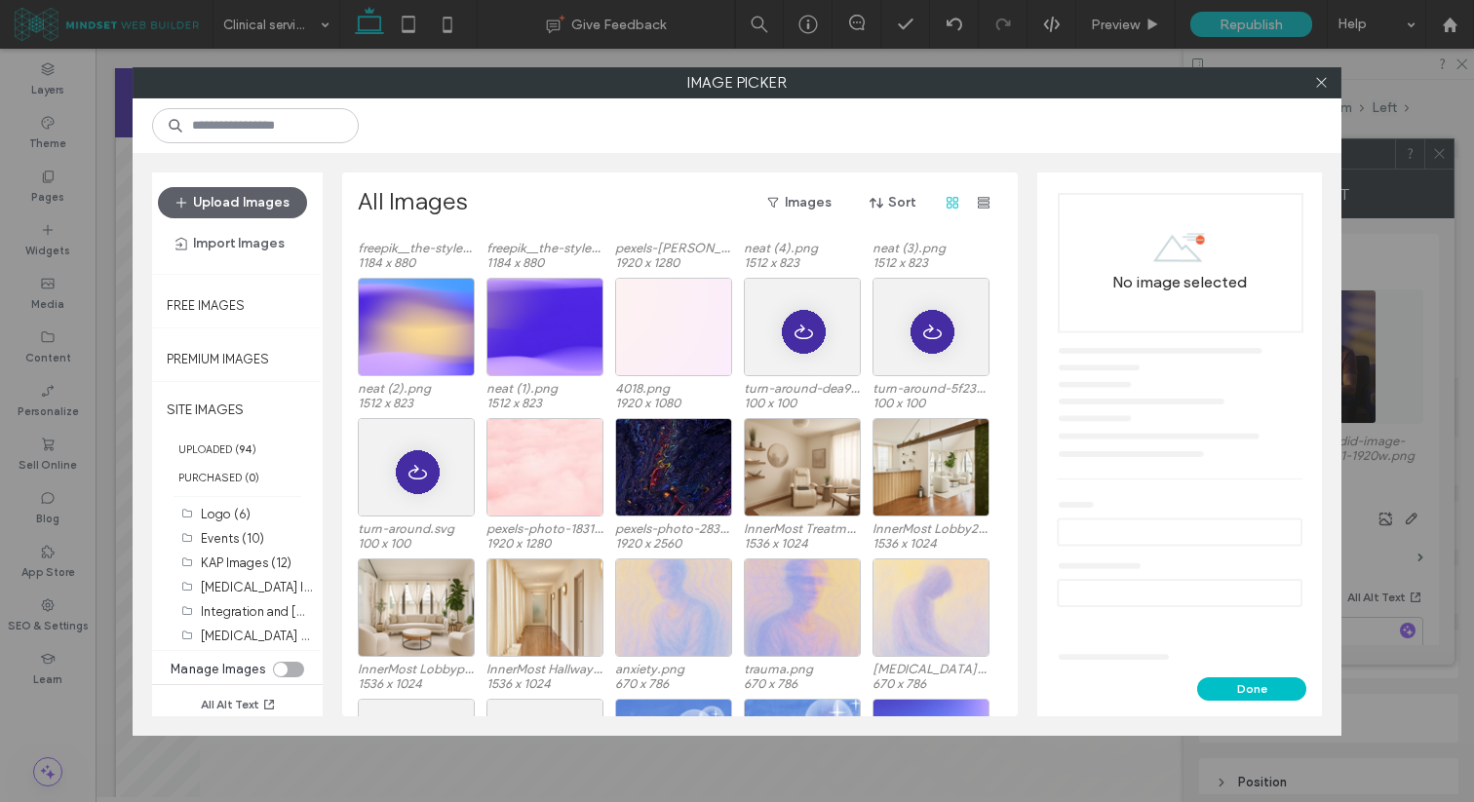
scroll to position [421, 0]
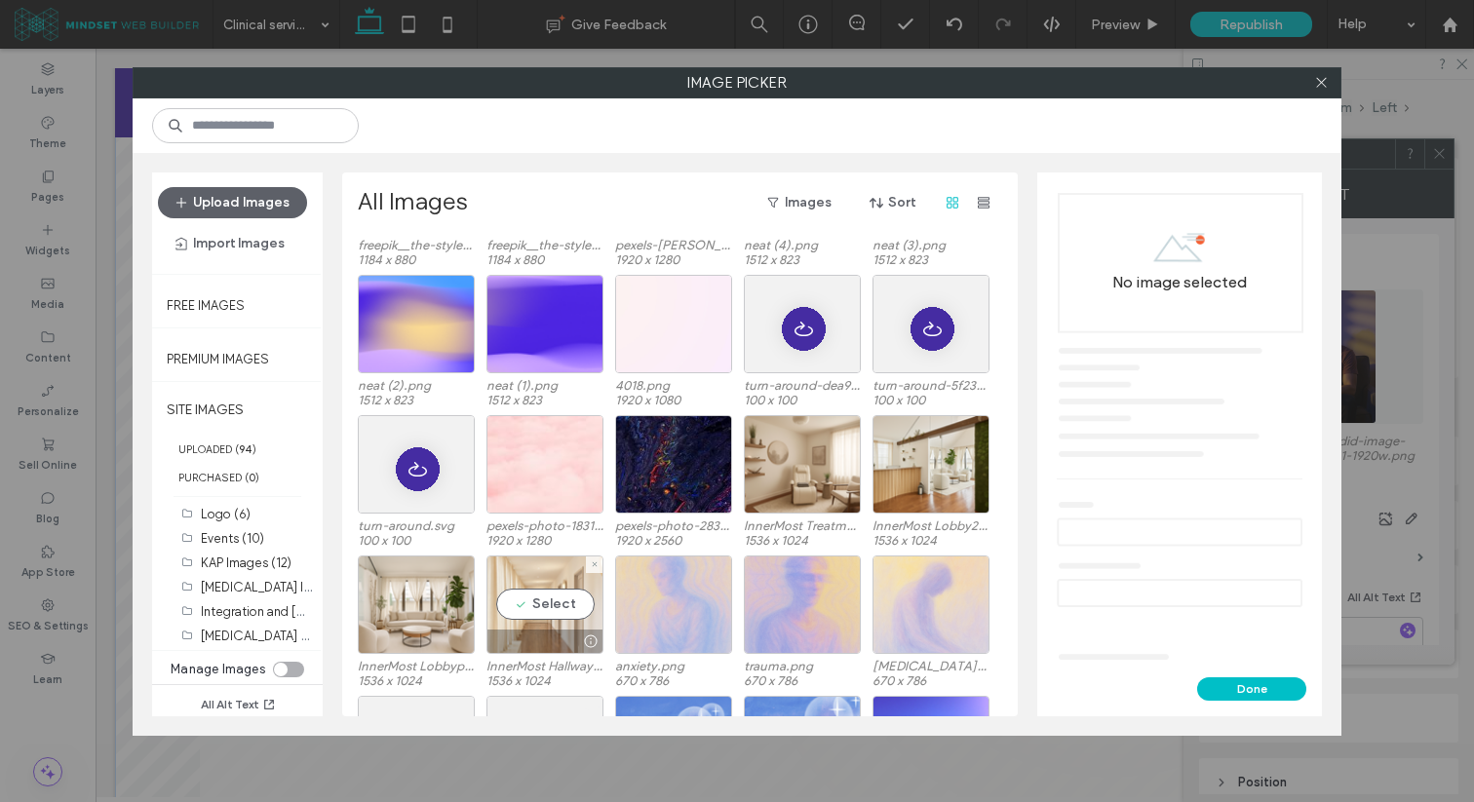
click at [557, 598] on div "Select" at bounding box center [544, 605] width 117 height 98
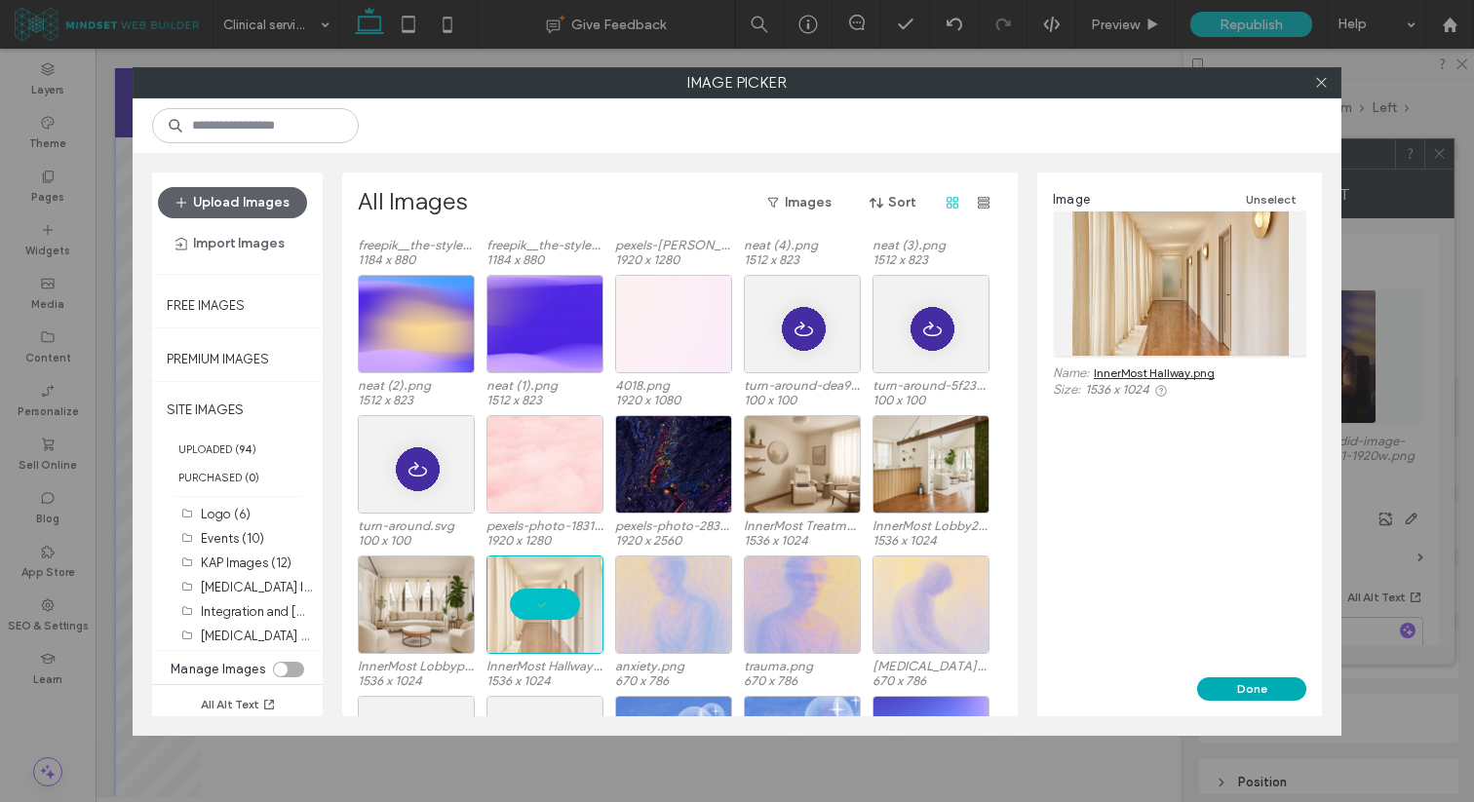
click at [1271, 693] on button "Done" at bounding box center [1251, 688] width 109 height 23
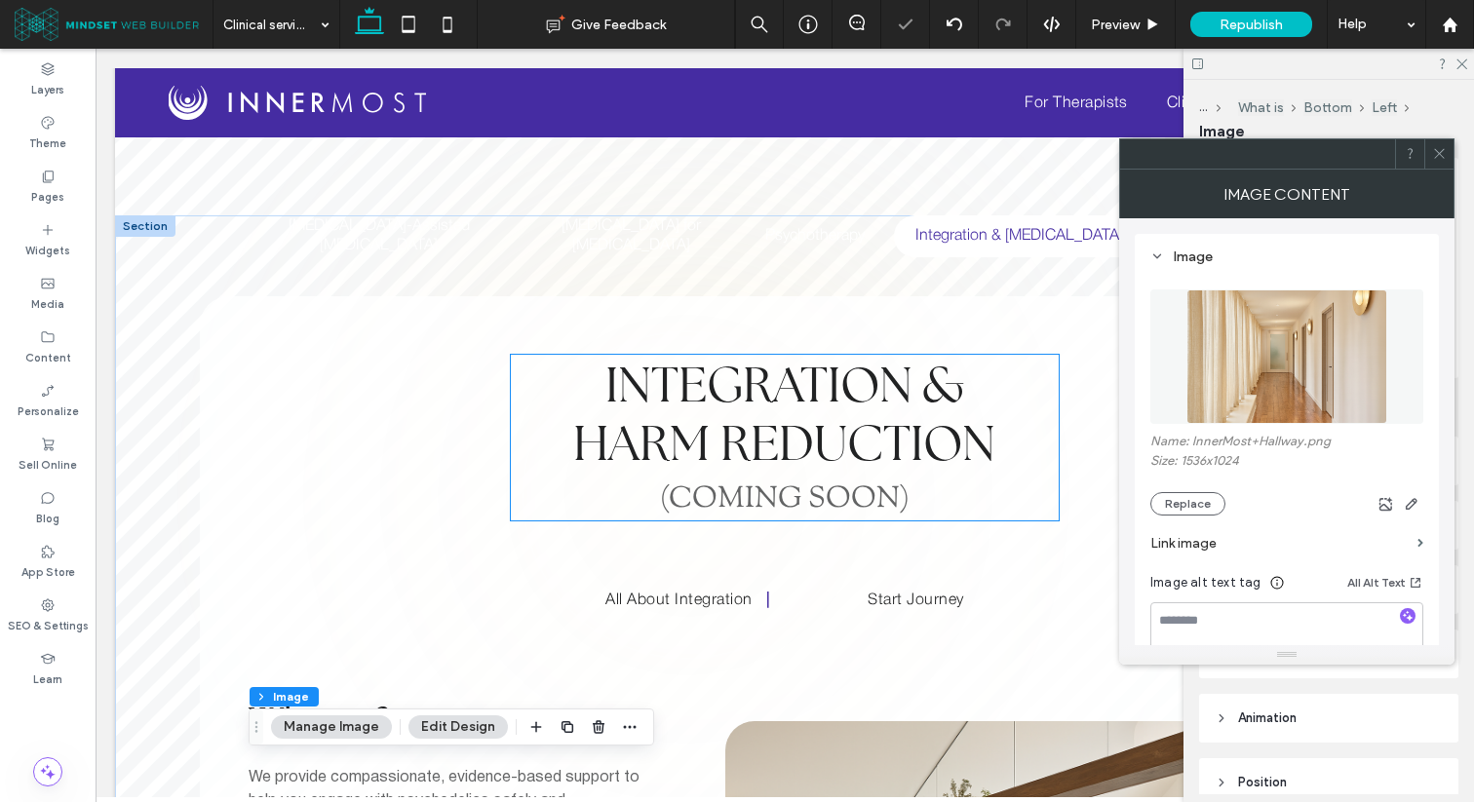
scroll to position [290, 0]
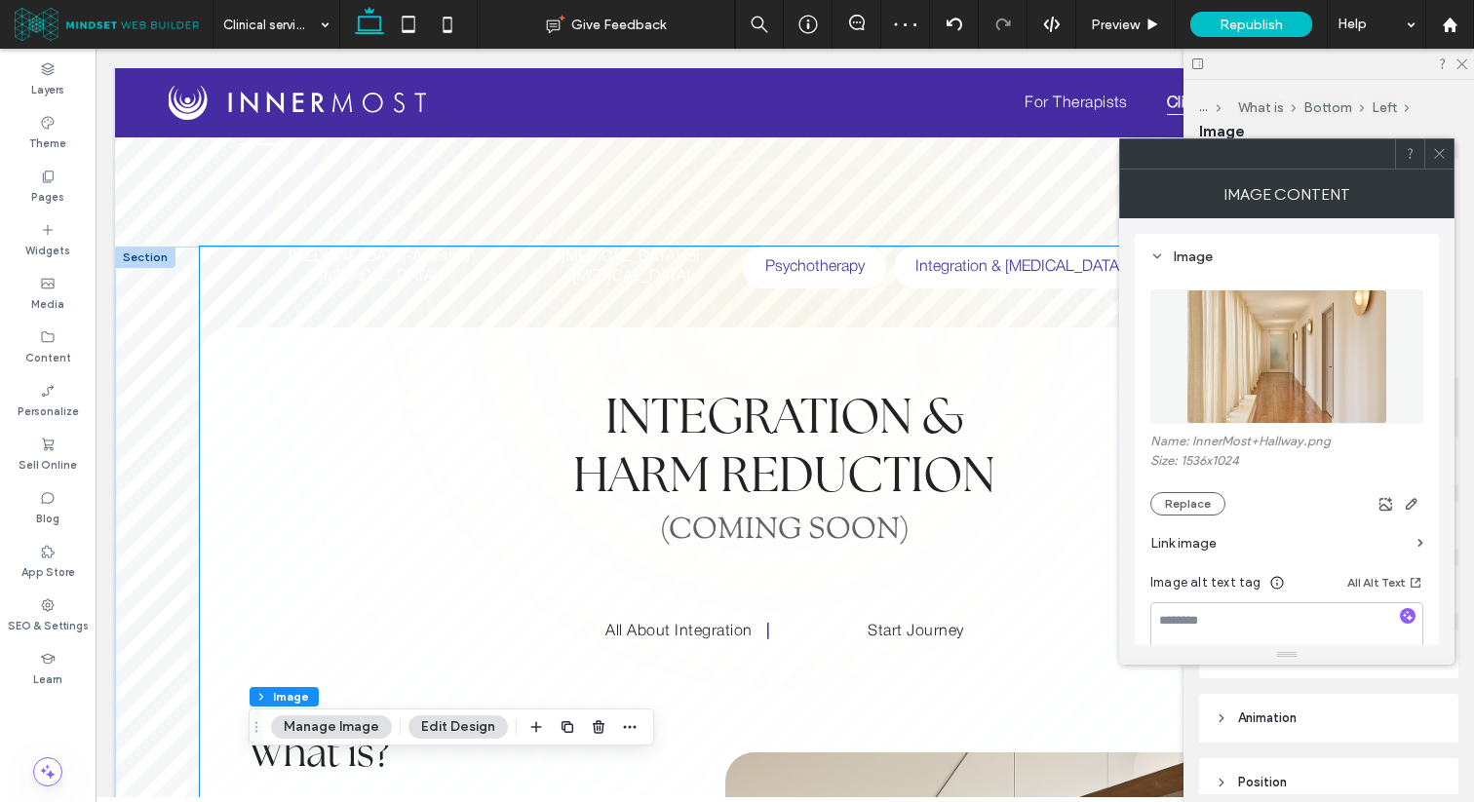
click at [791, 276] on h5 "Psychotherapy" at bounding box center [814, 268] width 120 height 42
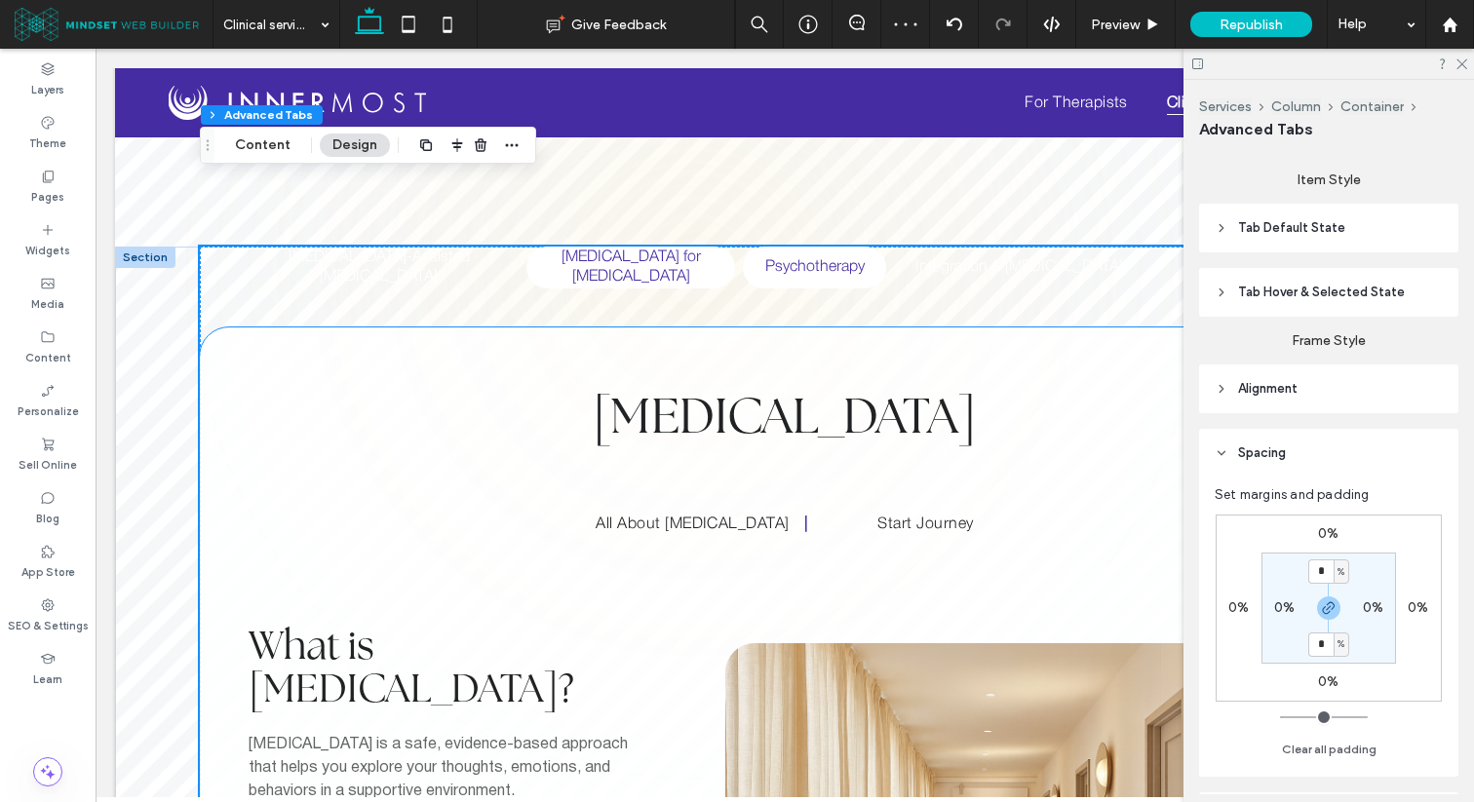
scroll to position [812, 0]
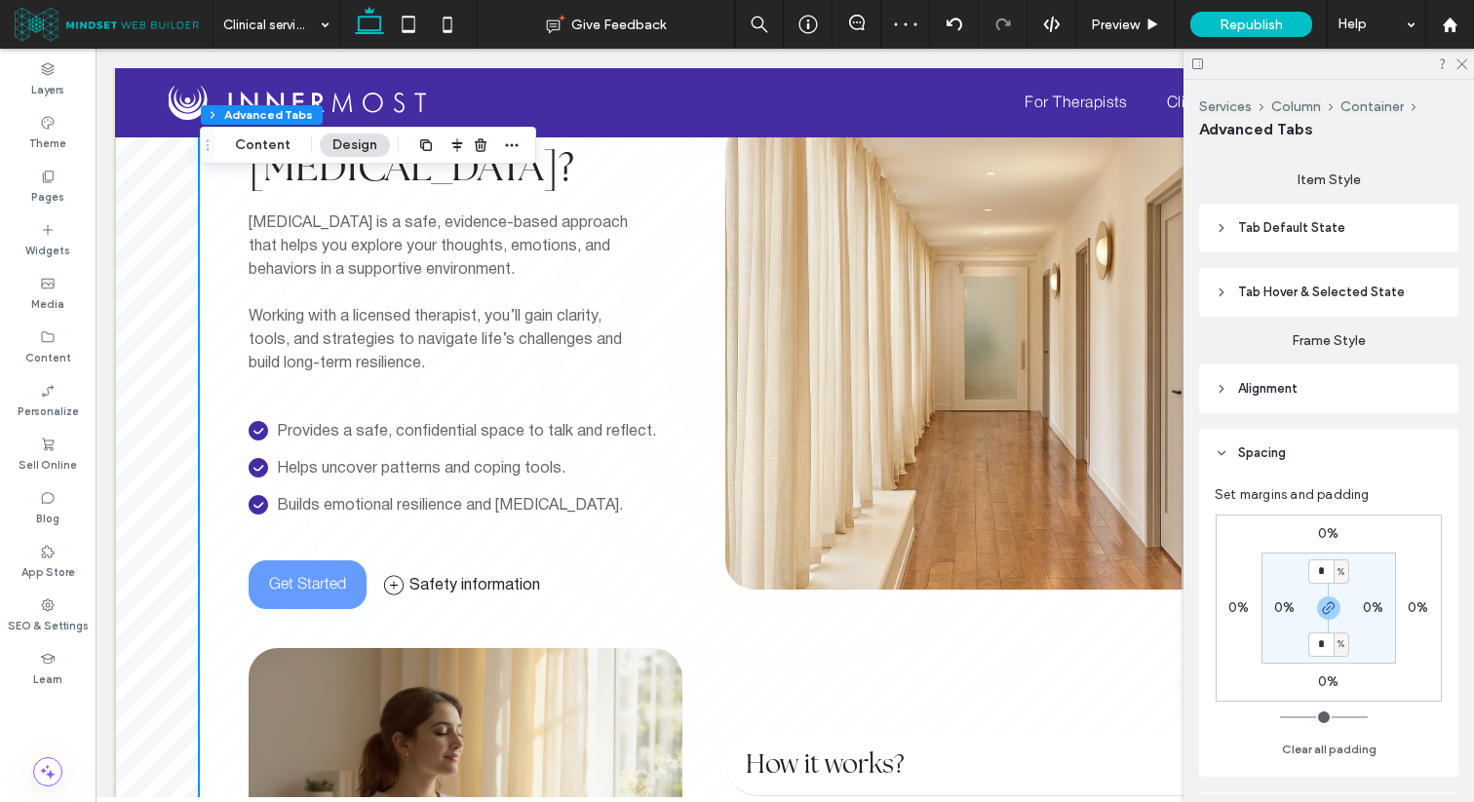
click at [826, 402] on img at bounding box center [1023, 356] width 596 height 468
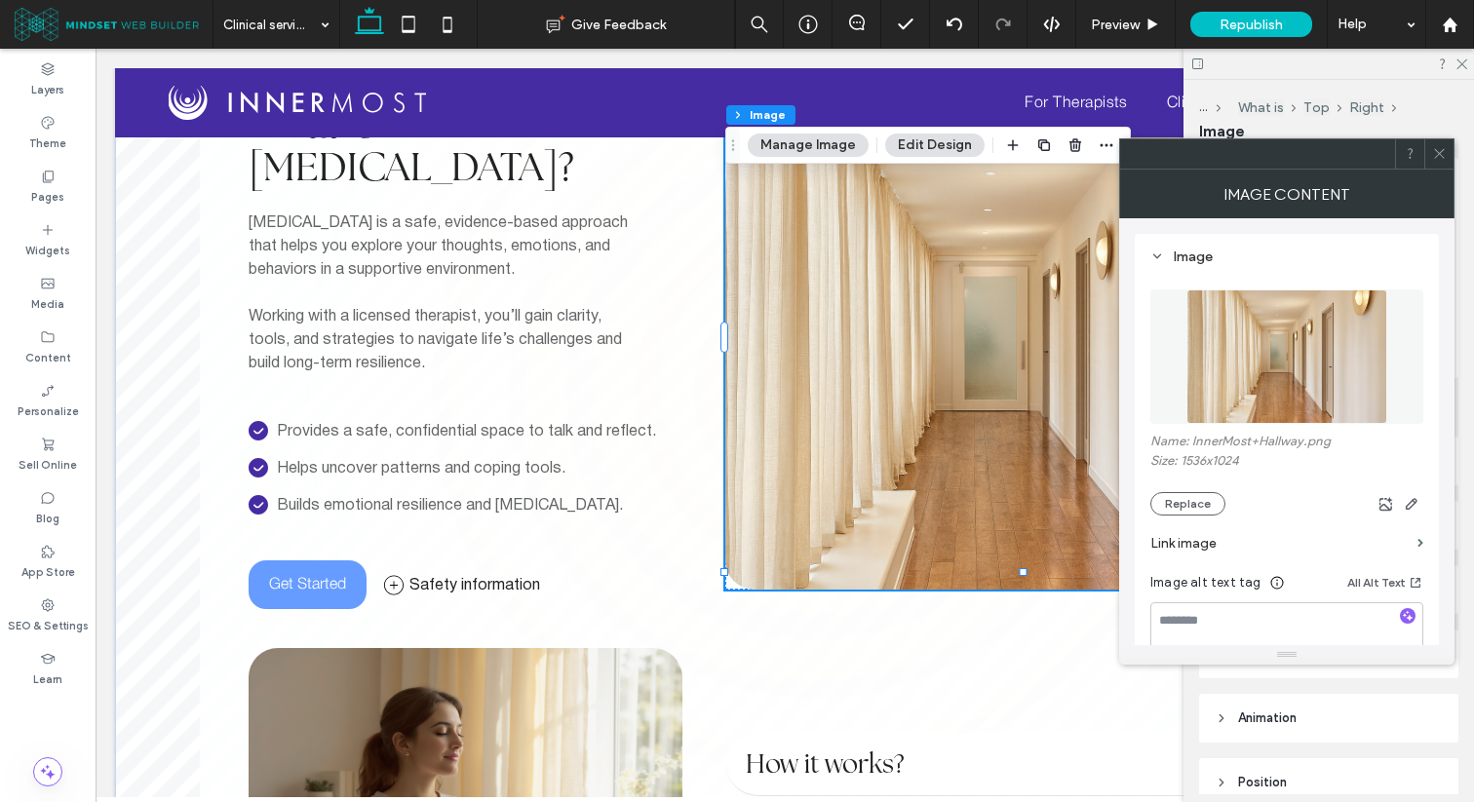
type input "**"
click at [1187, 498] on button "Replace" at bounding box center [1187, 503] width 75 height 23
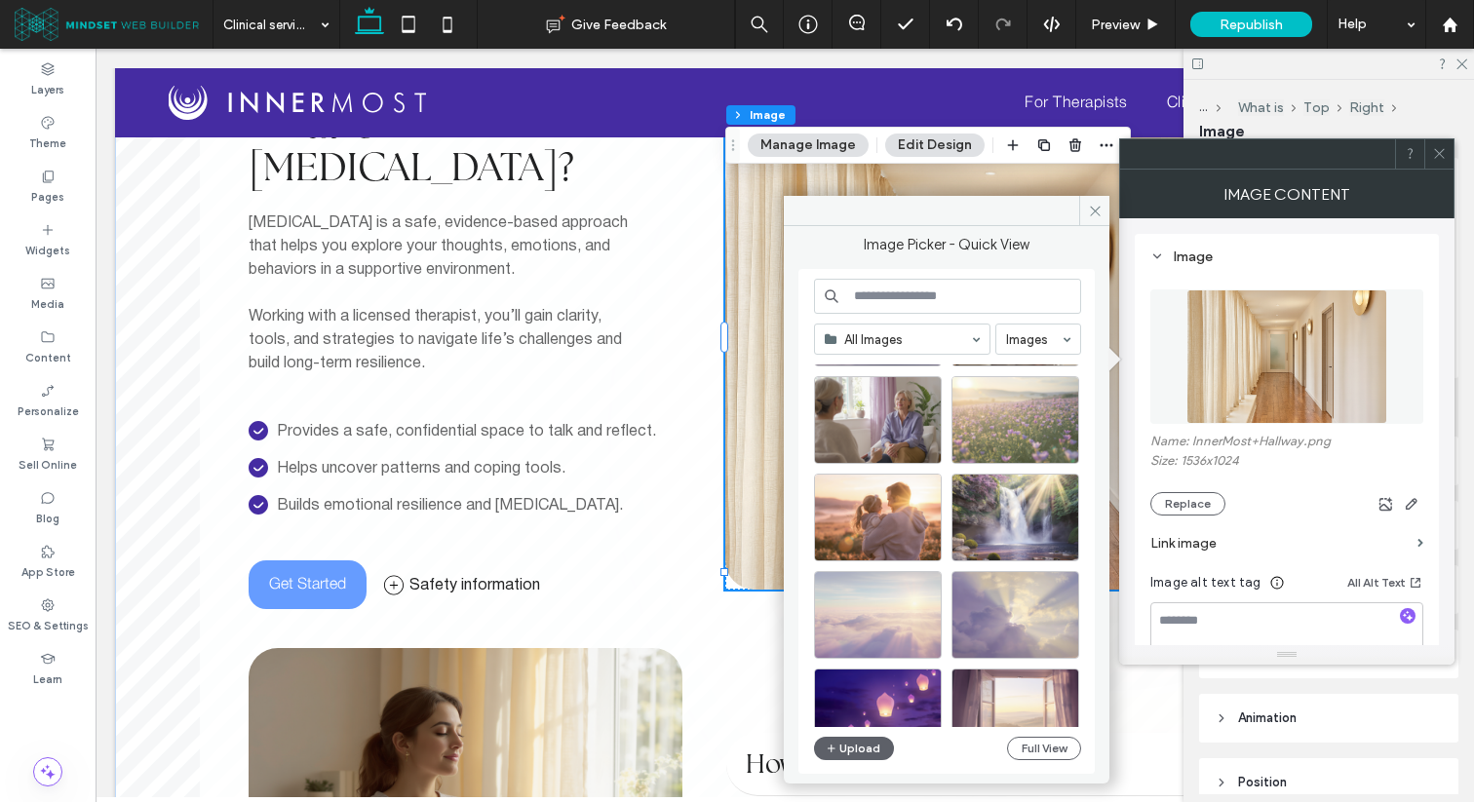
scroll to position [119, 0]
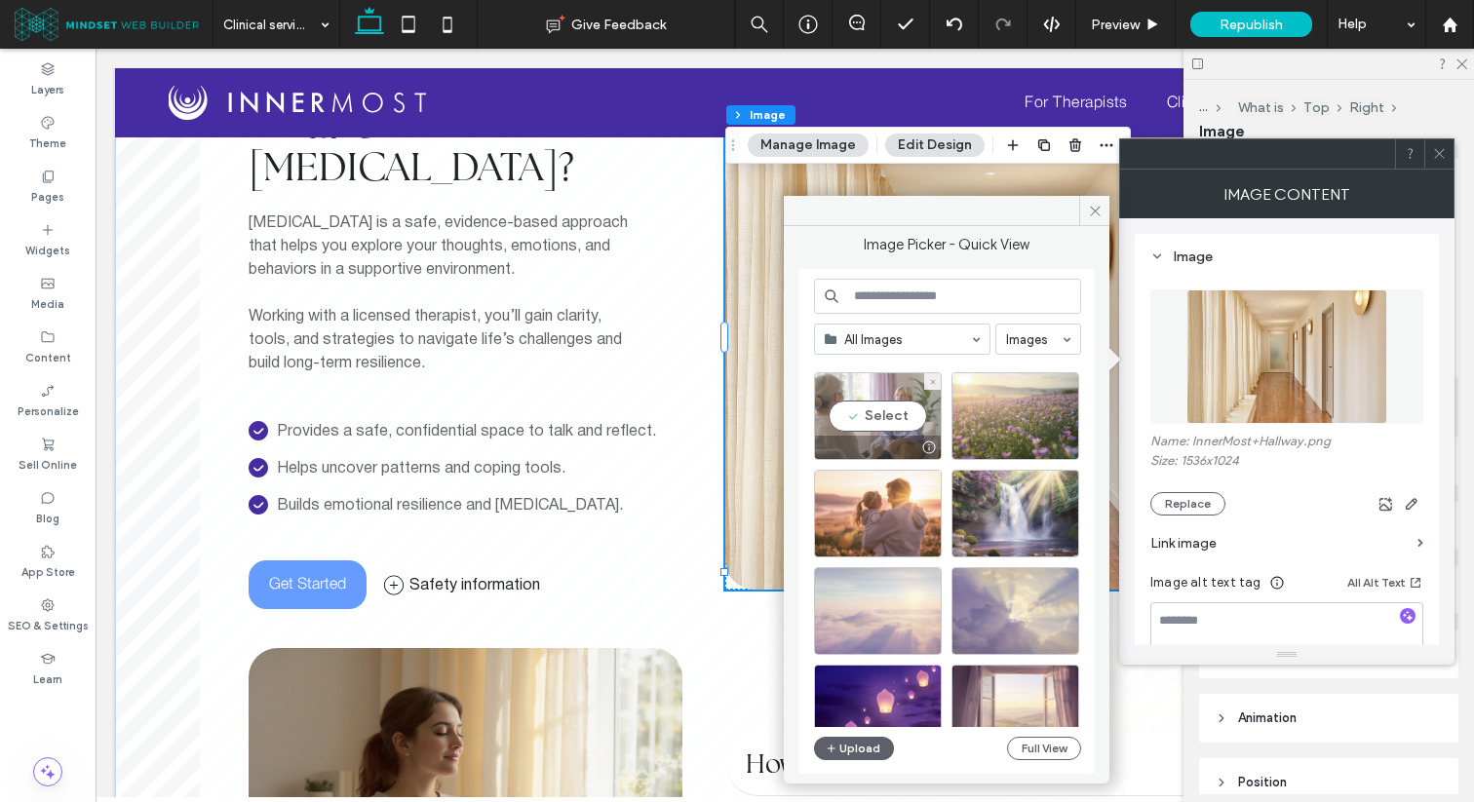
click at [891, 414] on div "Select" at bounding box center [878, 416] width 128 height 88
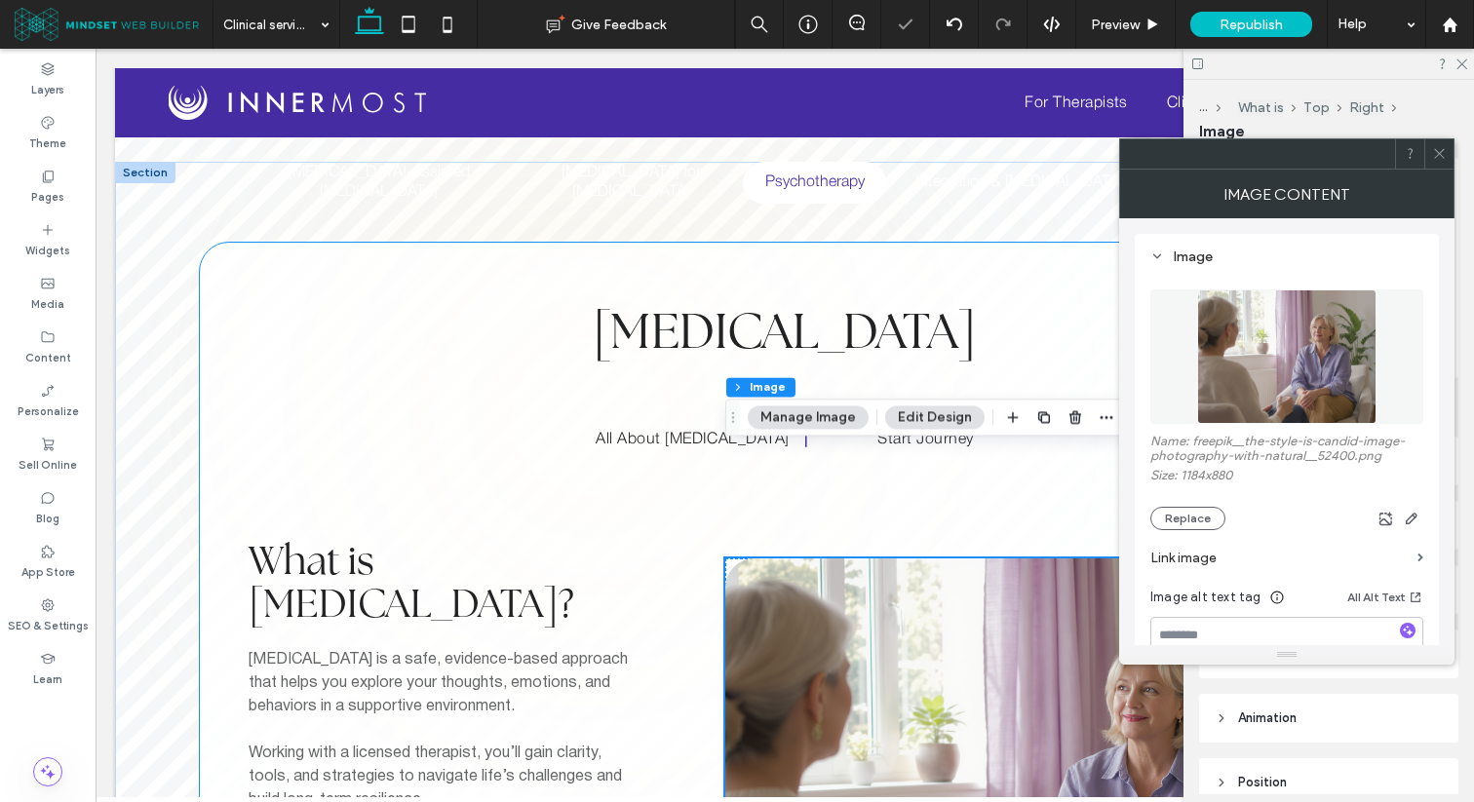
scroll to position [321, 0]
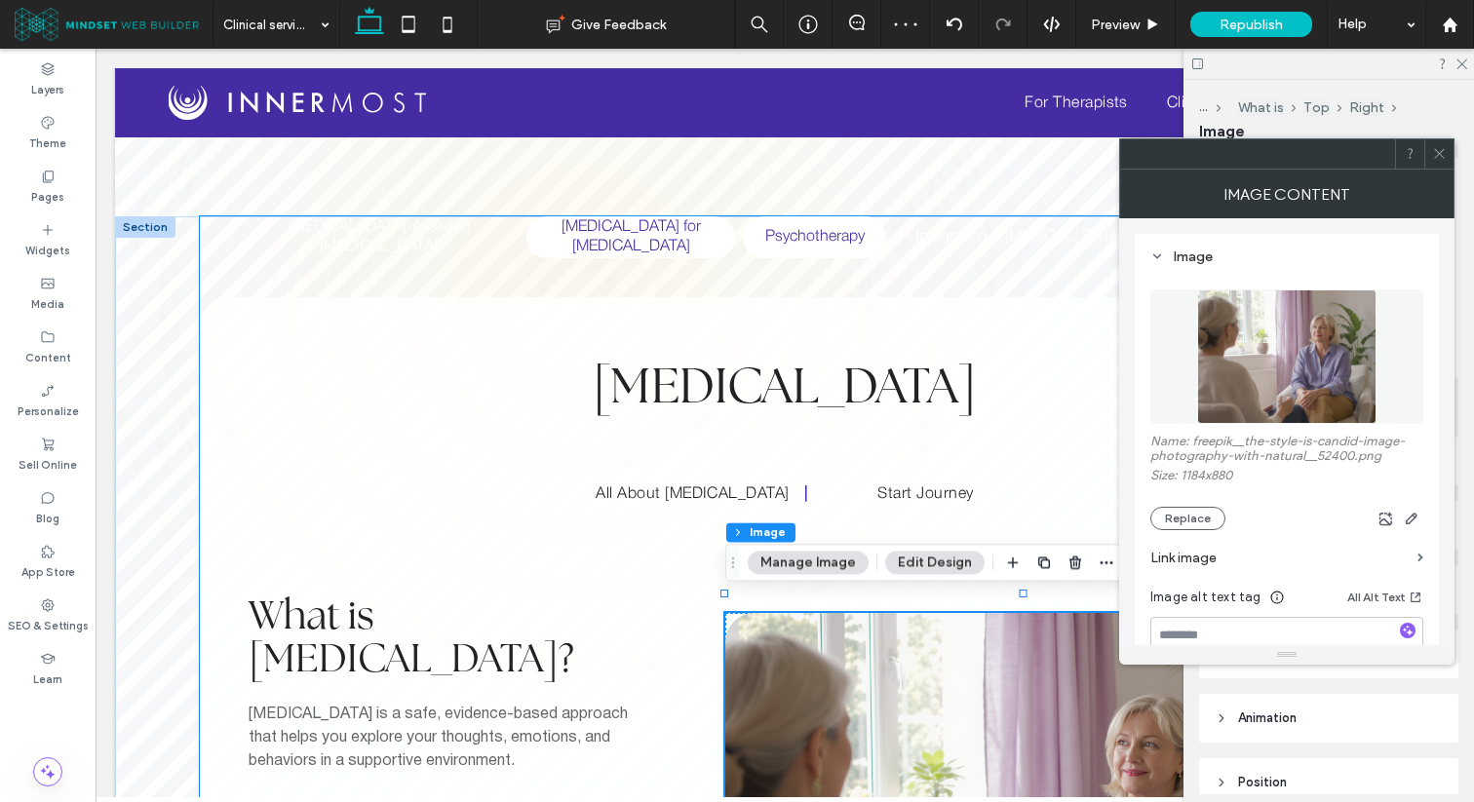
click at [585, 233] on h5 "[MEDICAL_DATA] for [MEDICAL_DATA]" at bounding box center [630, 237] width 185 height 42
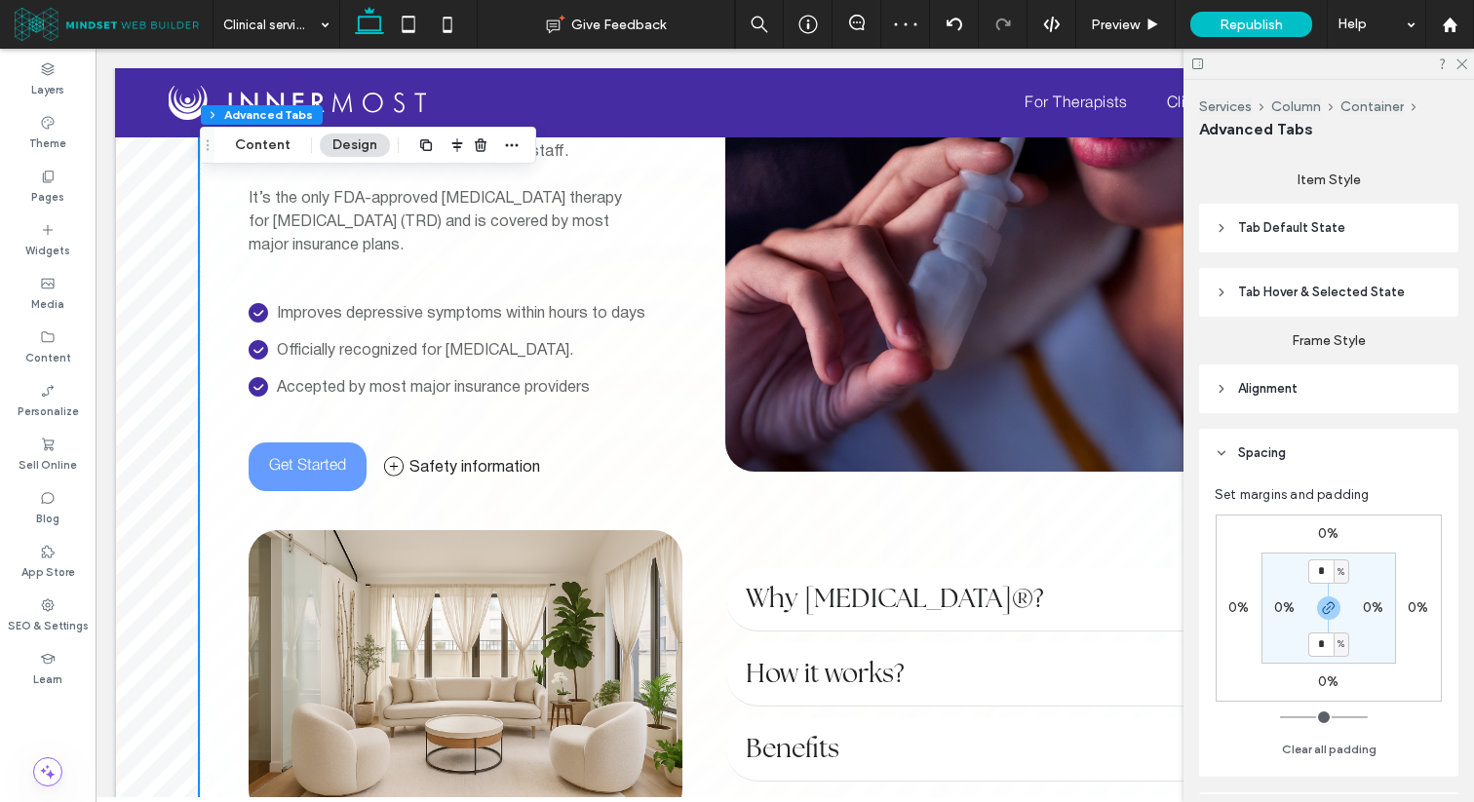
scroll to position [1084, 0]
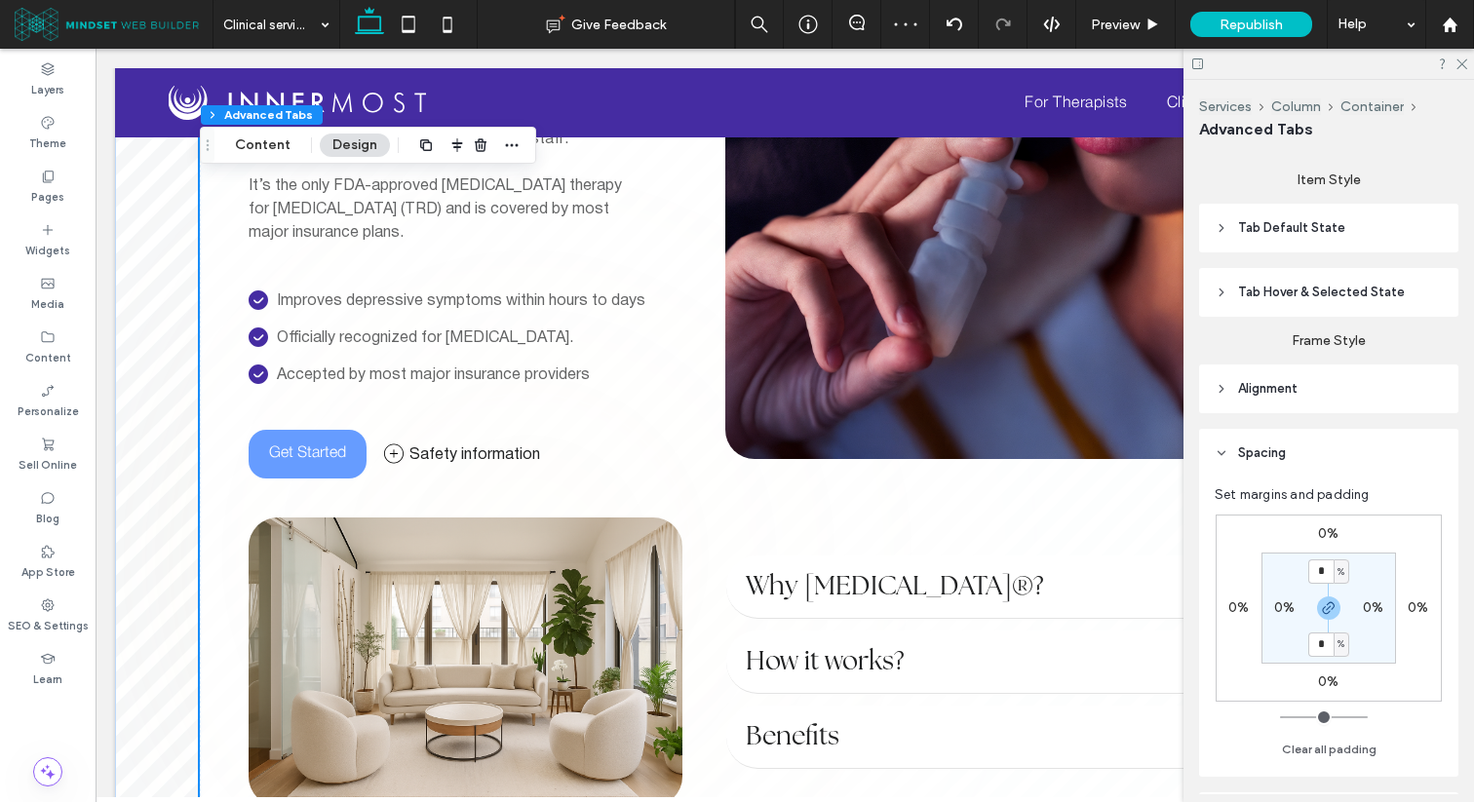
click at [488, 556] on img at bounding box center [466, 662] width 434 height 289
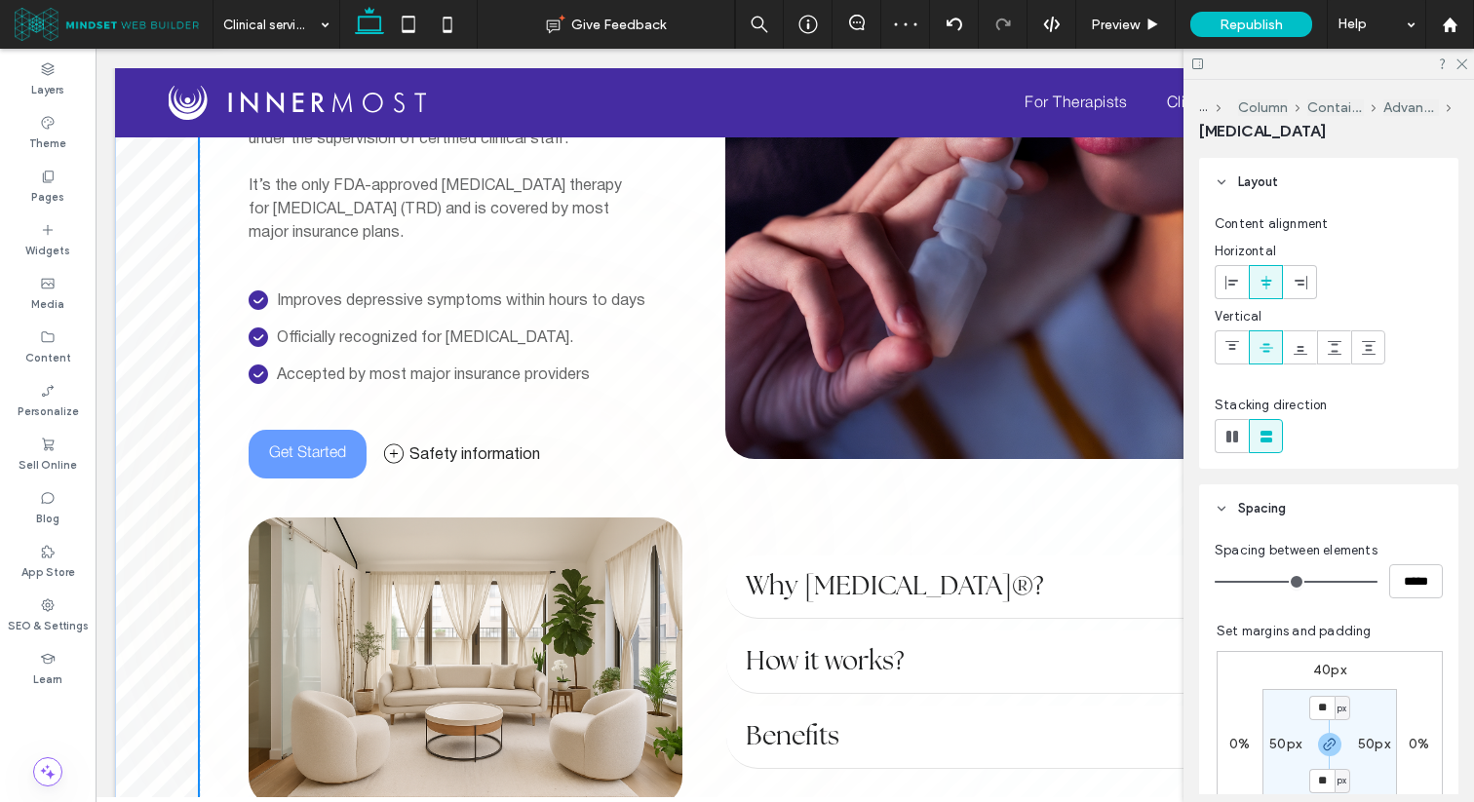
click at [488, 556] on img at bounding box center [466, 662] width 434 height 289
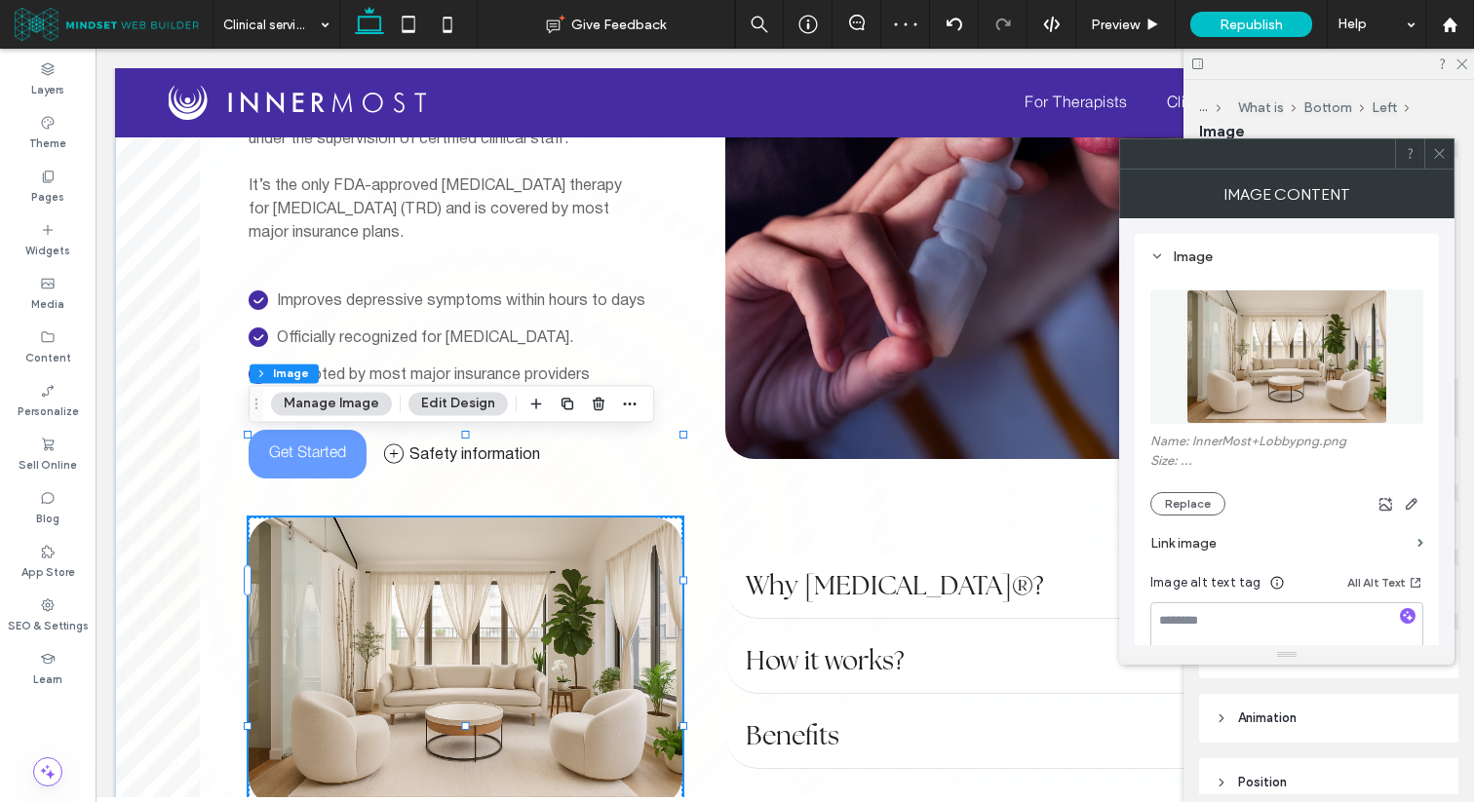
type input "**"
click at [1162, 492] on div "Name: InnerMost+Lobbypng.png Size: 1536x1024 Replace" at bounding box center [1286, 475] width 273 height 82
click at [1162, 496] on button "Replace" at bounding box center [1187, 503] width 75 height 23
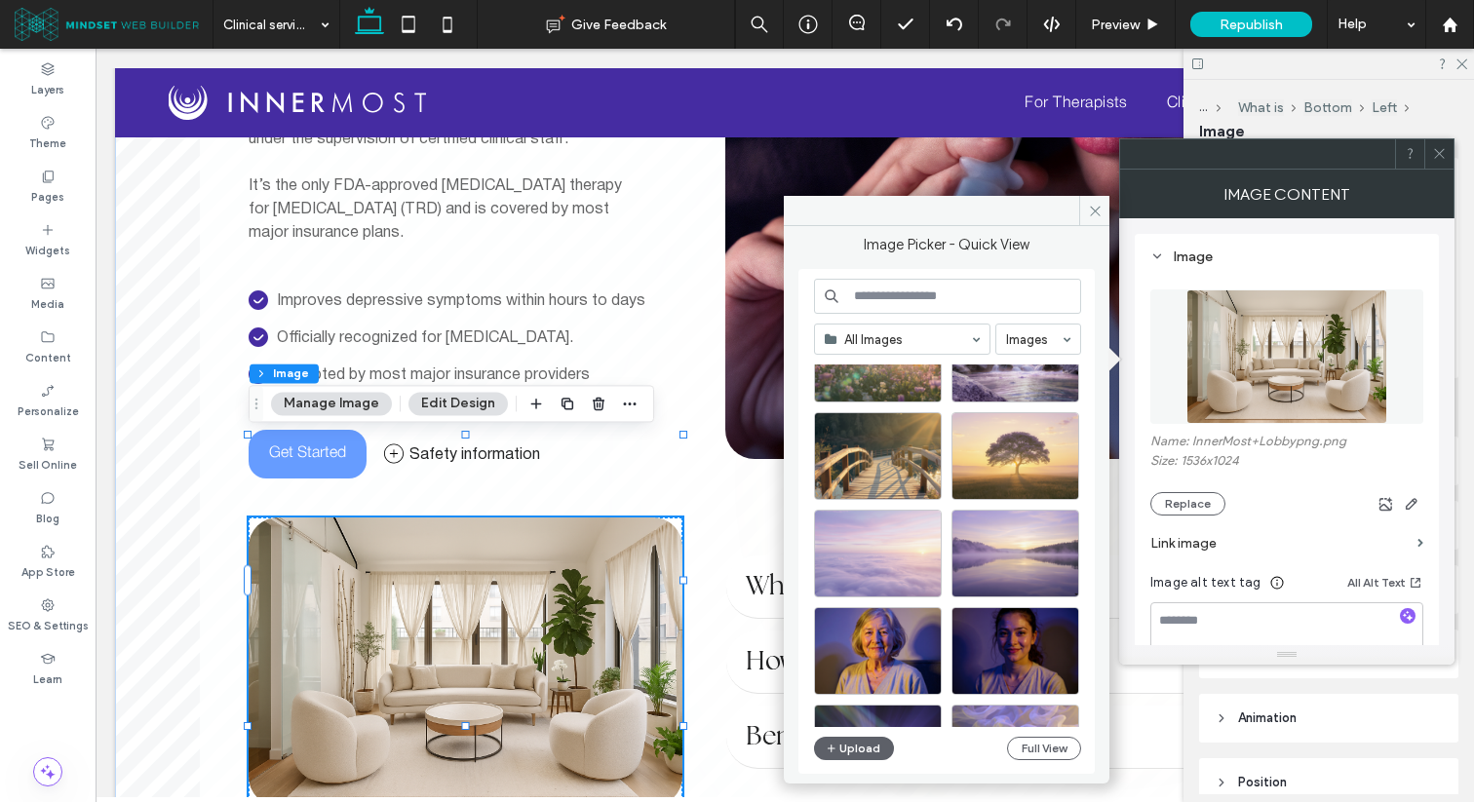
scroll to position [679, 0]
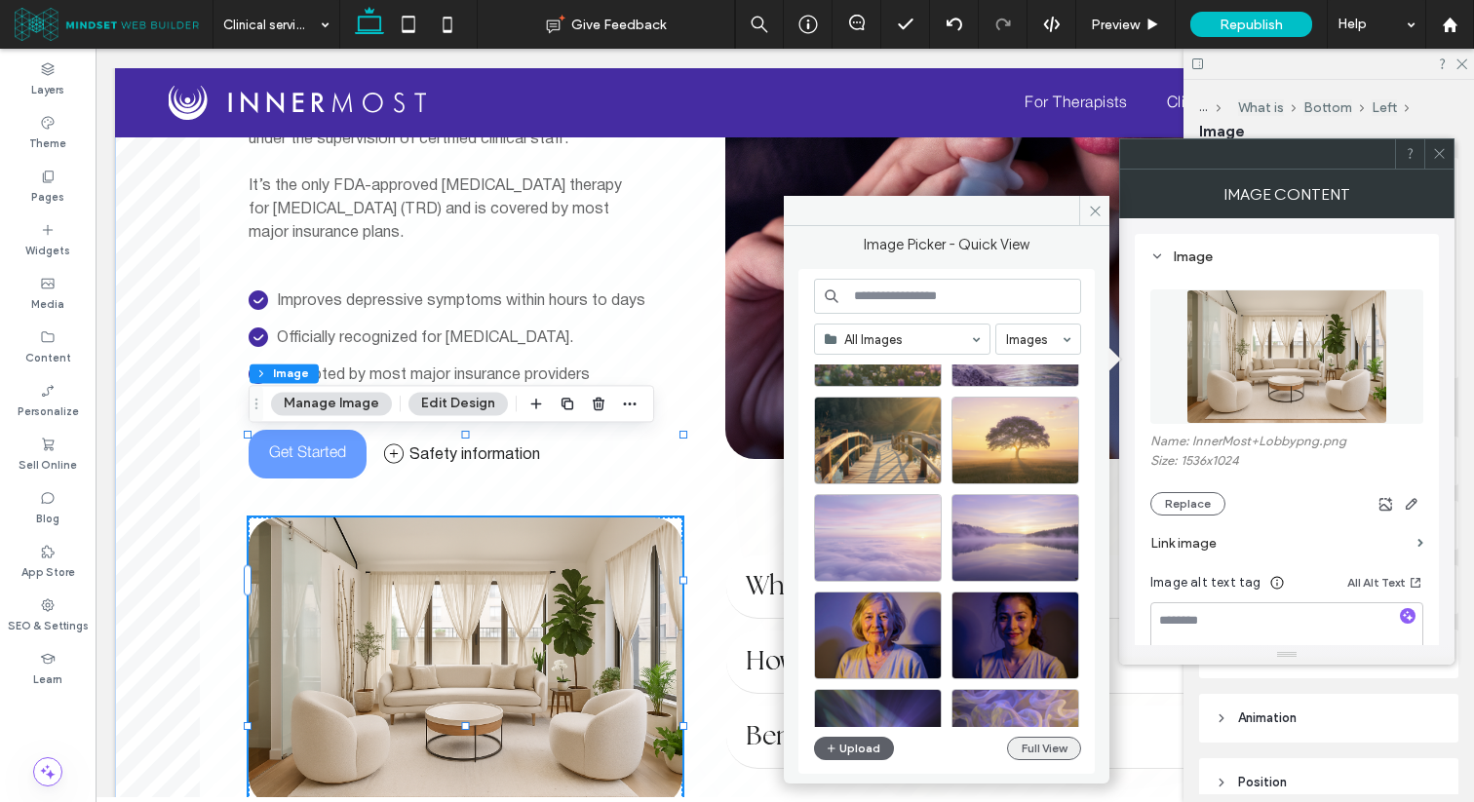
click at [1037, 745] on button "Full View" at bounding box center [1044, 748] width 74 height 23
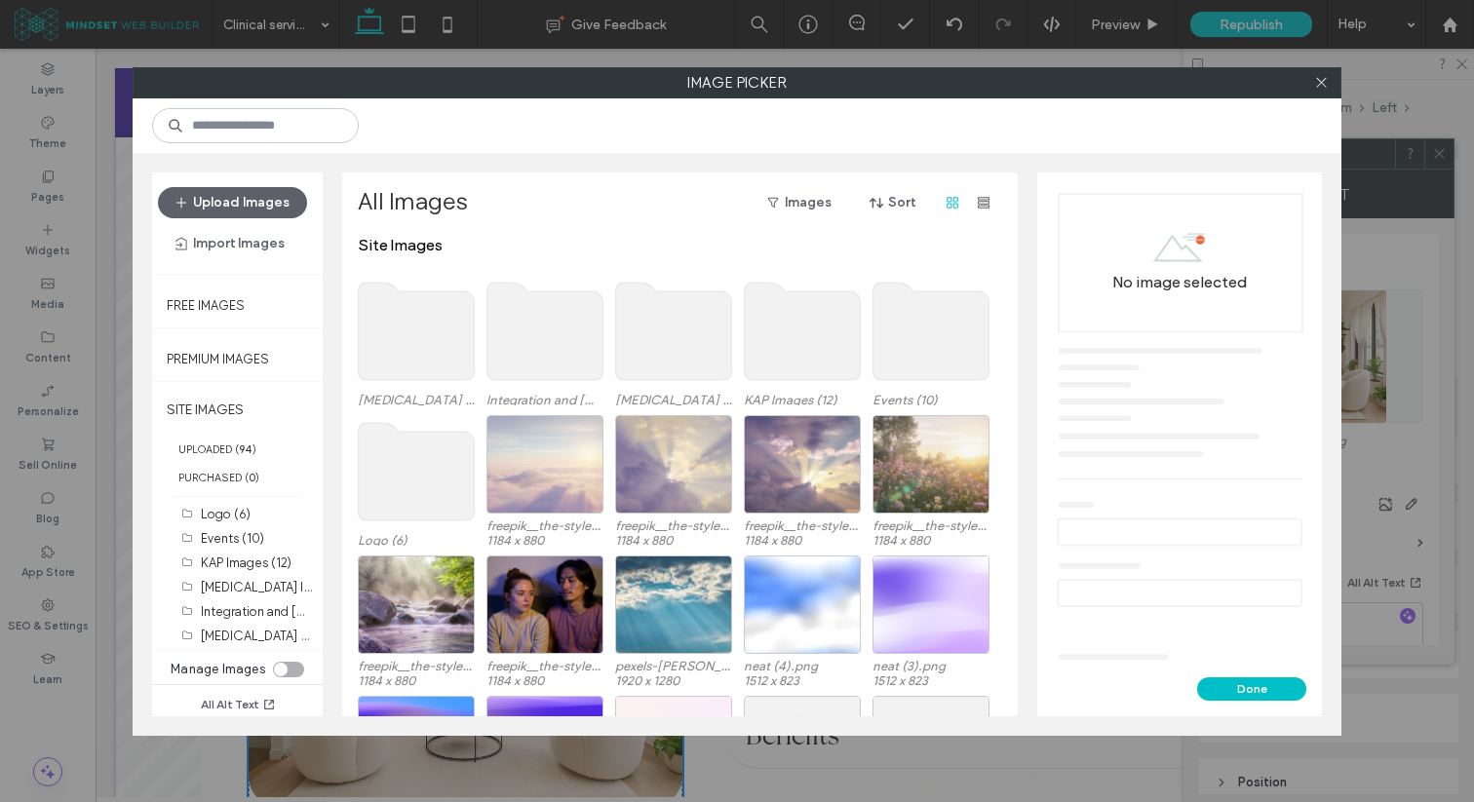
click at [701, 357] on use at bounding box center [674, 331] width 116 height 97
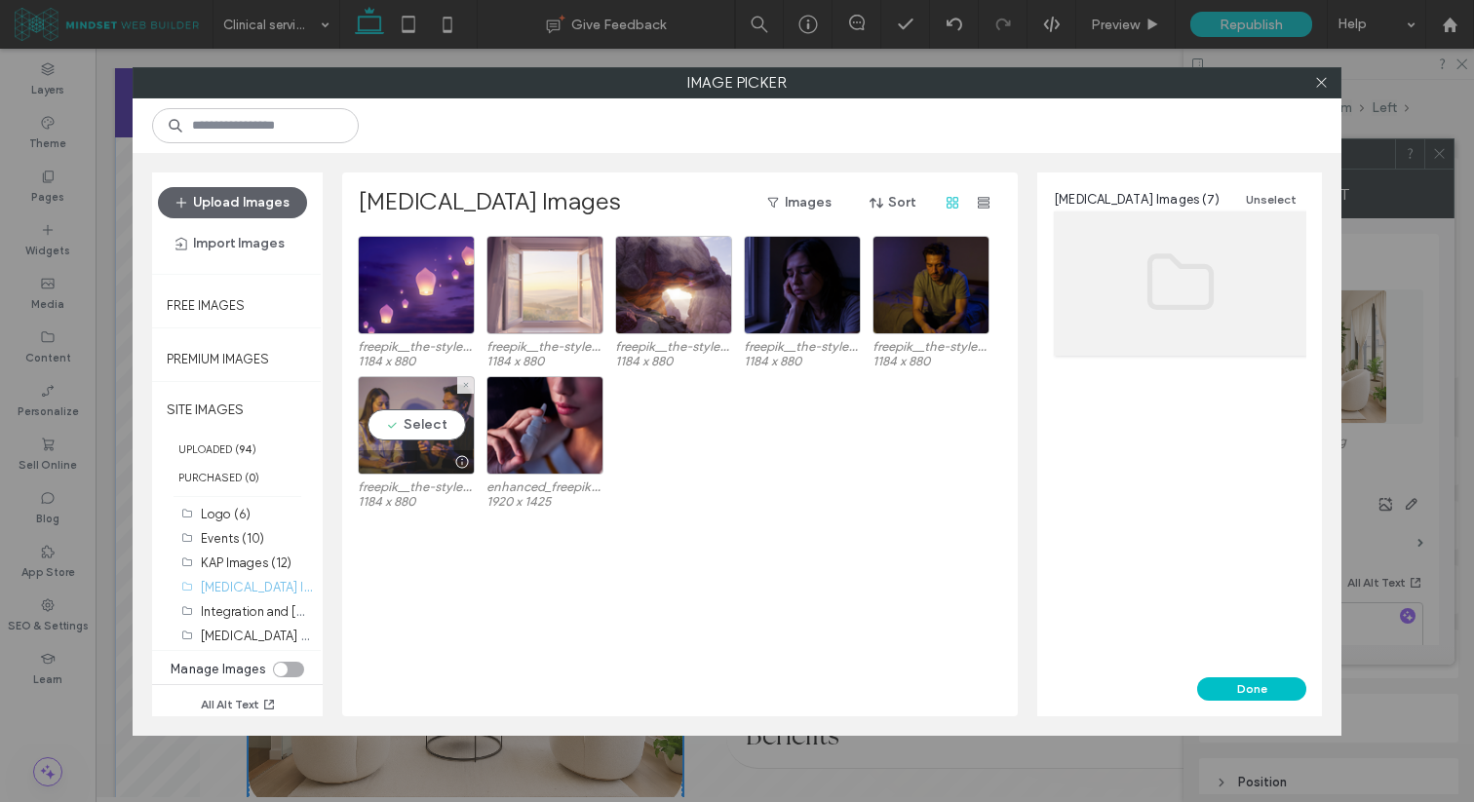
click at [413, 415] on div "Select" at bounding box center [416, 425] width 117 height 98
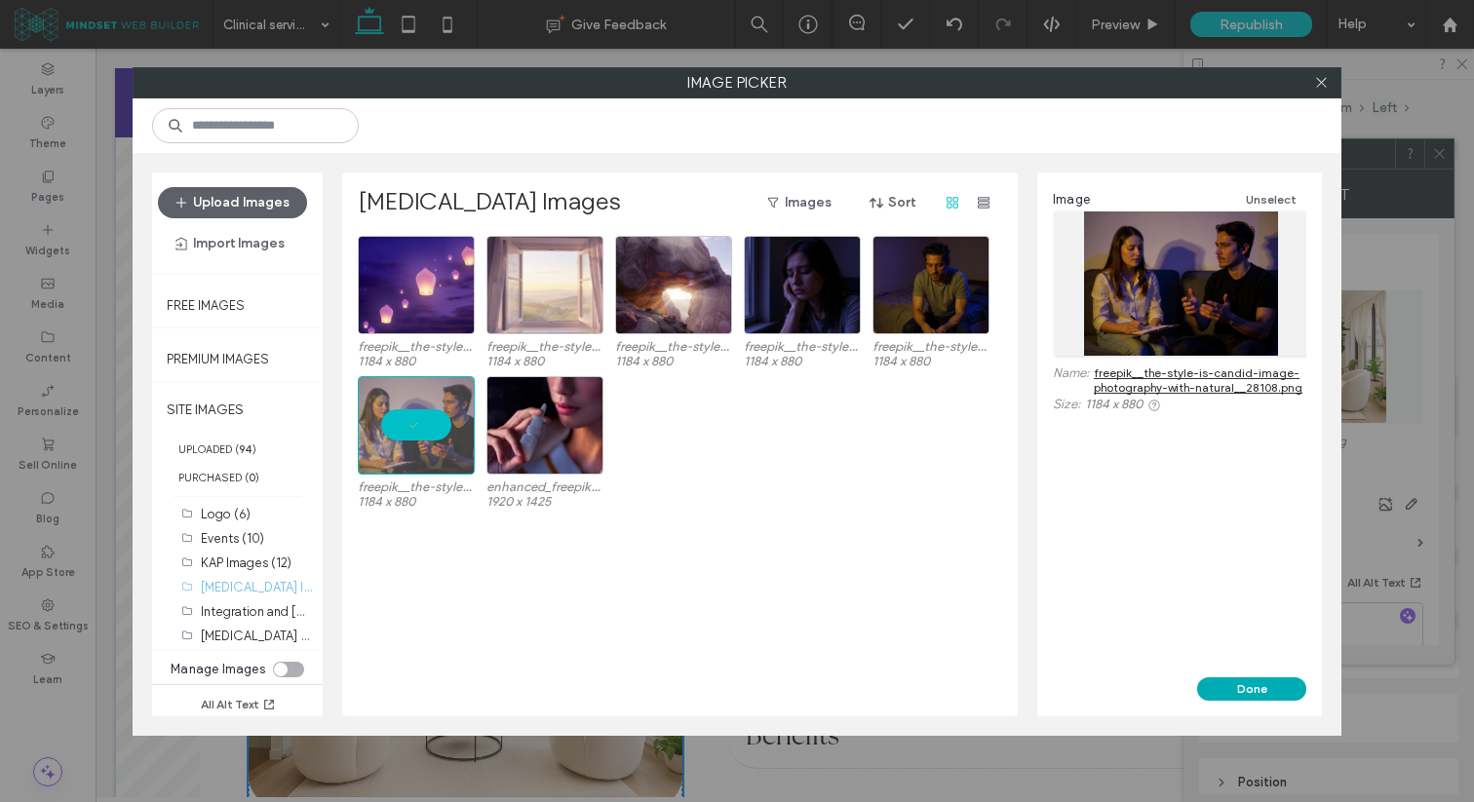
click at [1240, 687] on button "Done" at bounding box center [1251, 688] width 109 height 23
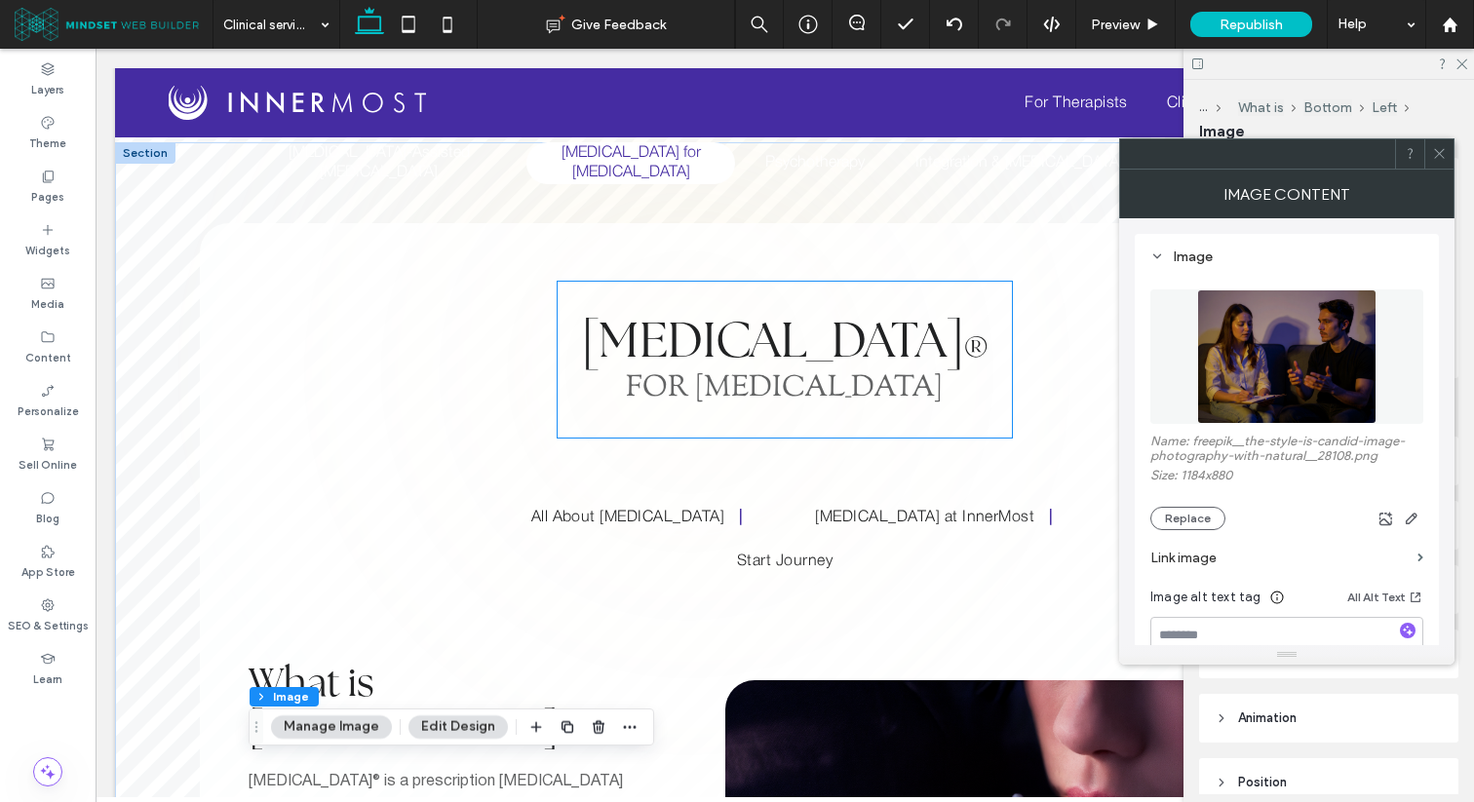
scroll to position [387, 0]
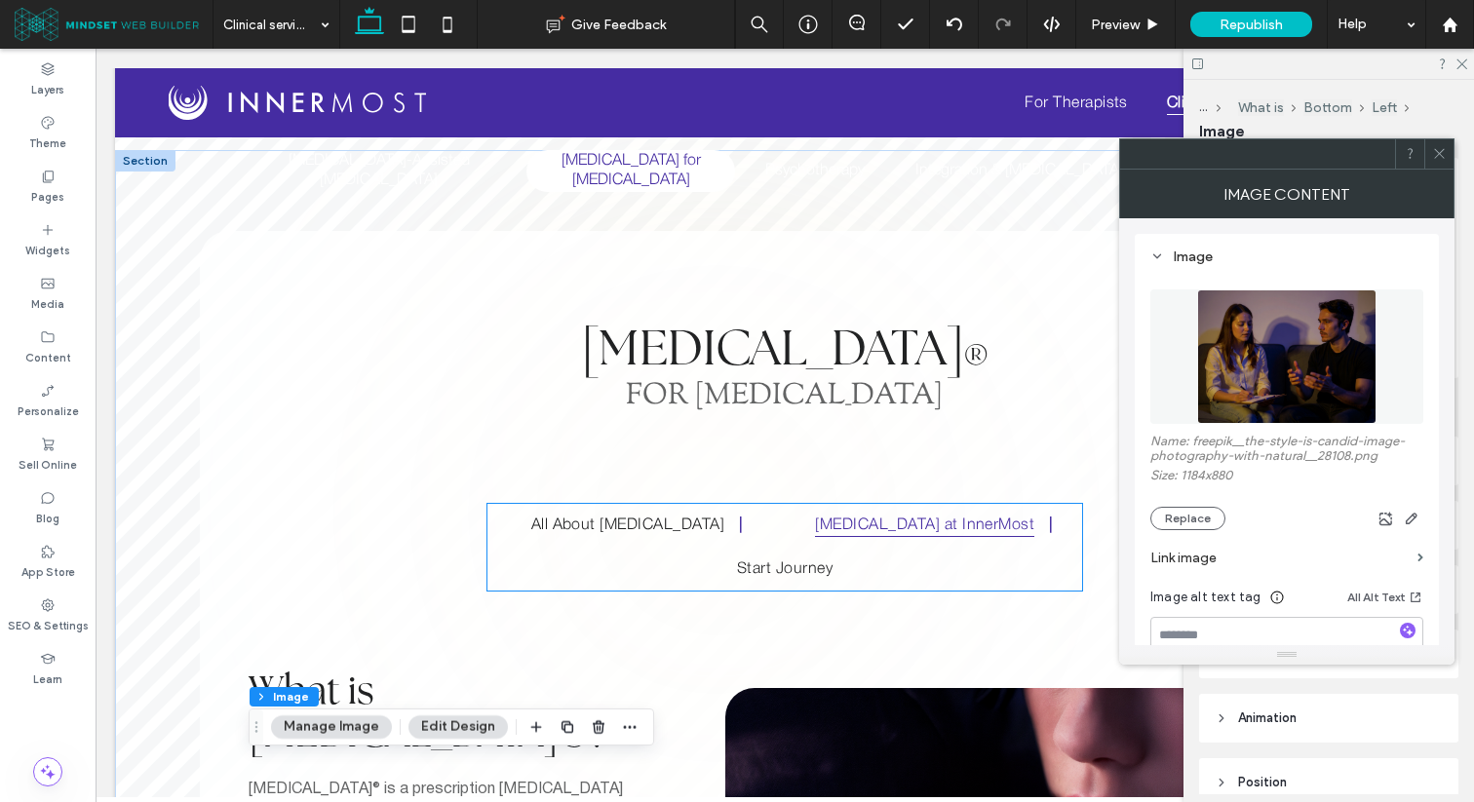
click at [800, 521] on link "[MEDICAL_DATA] at InnerMost" at bounding box center [924, 525] width 249 height 43
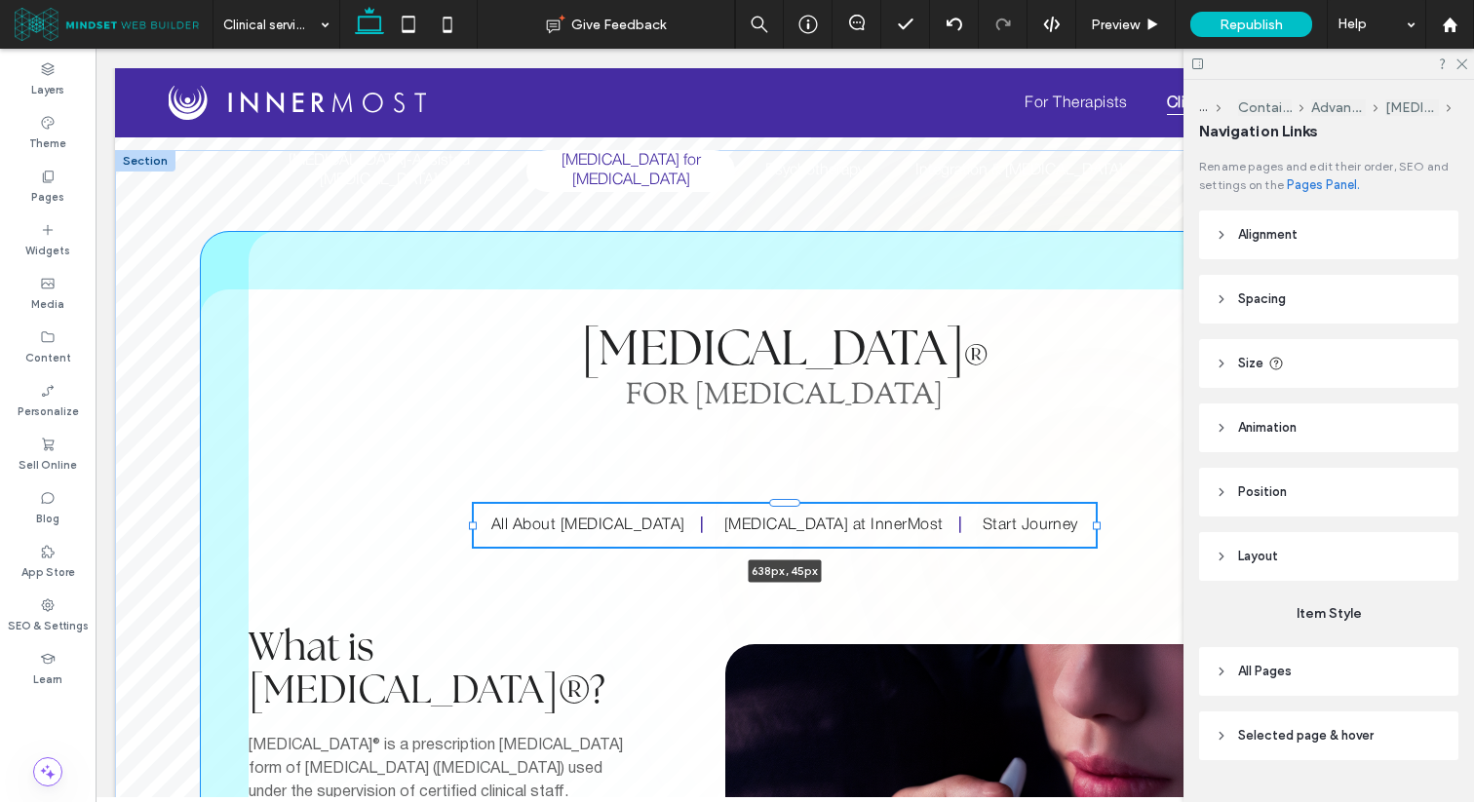
drag, startPoint x: 1084, startPoint y: 526, endPoint x: 1097, endPoint y: 528, distance: 13.8
click at [1097, 528] on div at bounding box center [1097, 526] width 8 height 8
type input "***"
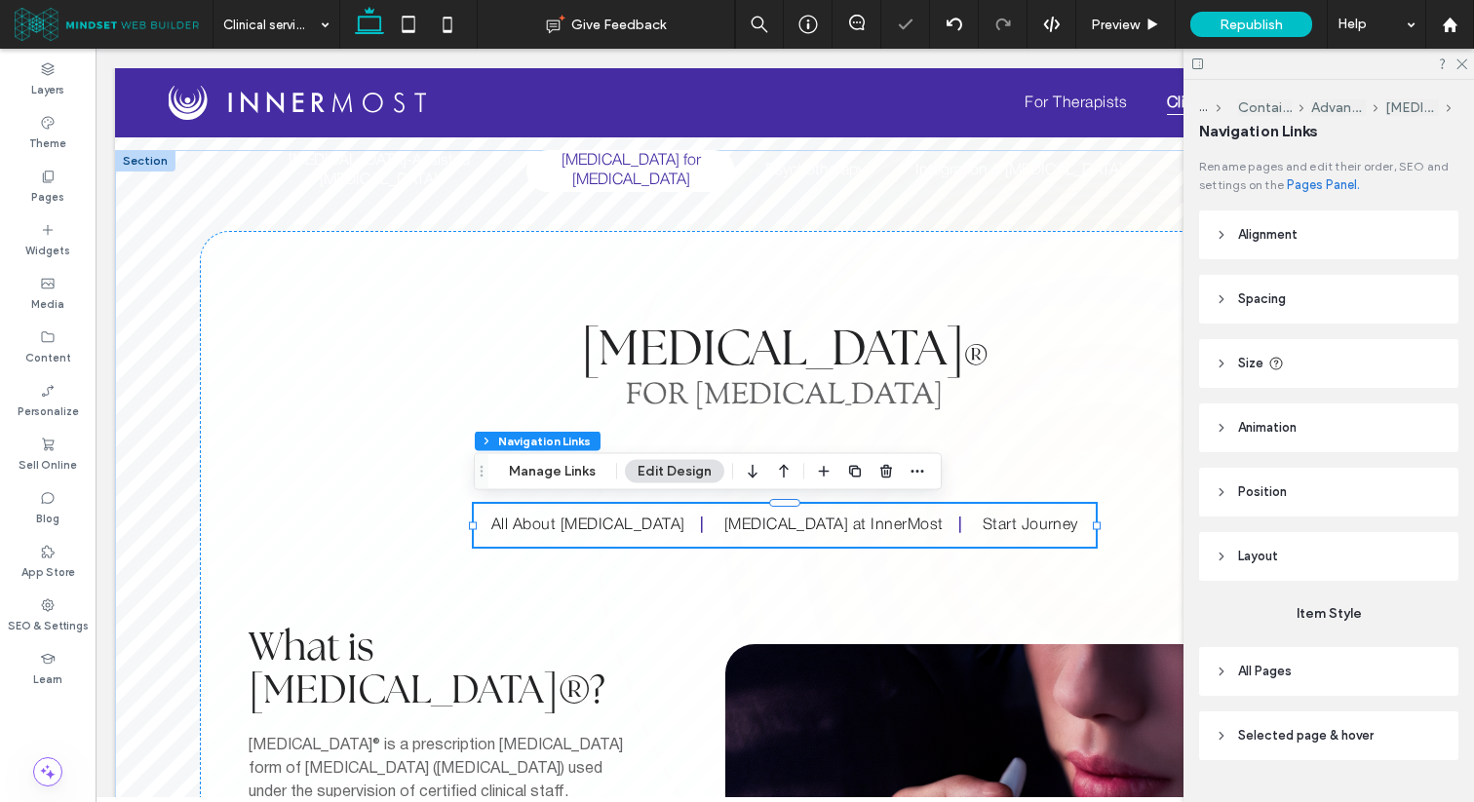
scroll to position [44, 0]
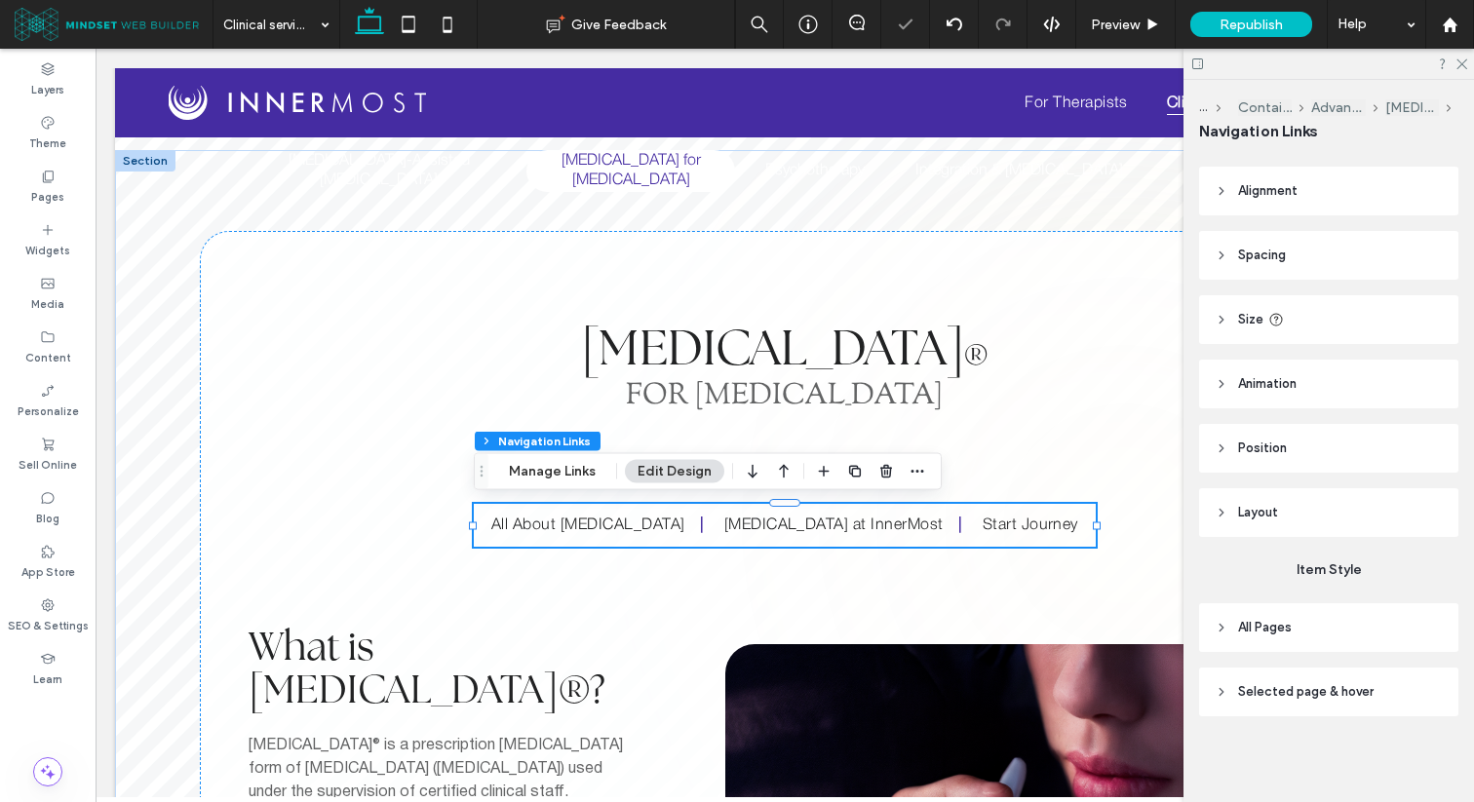
click at [1260, 628] on span "All Pages" at bounding box center [1265, 627] width 54 height 19
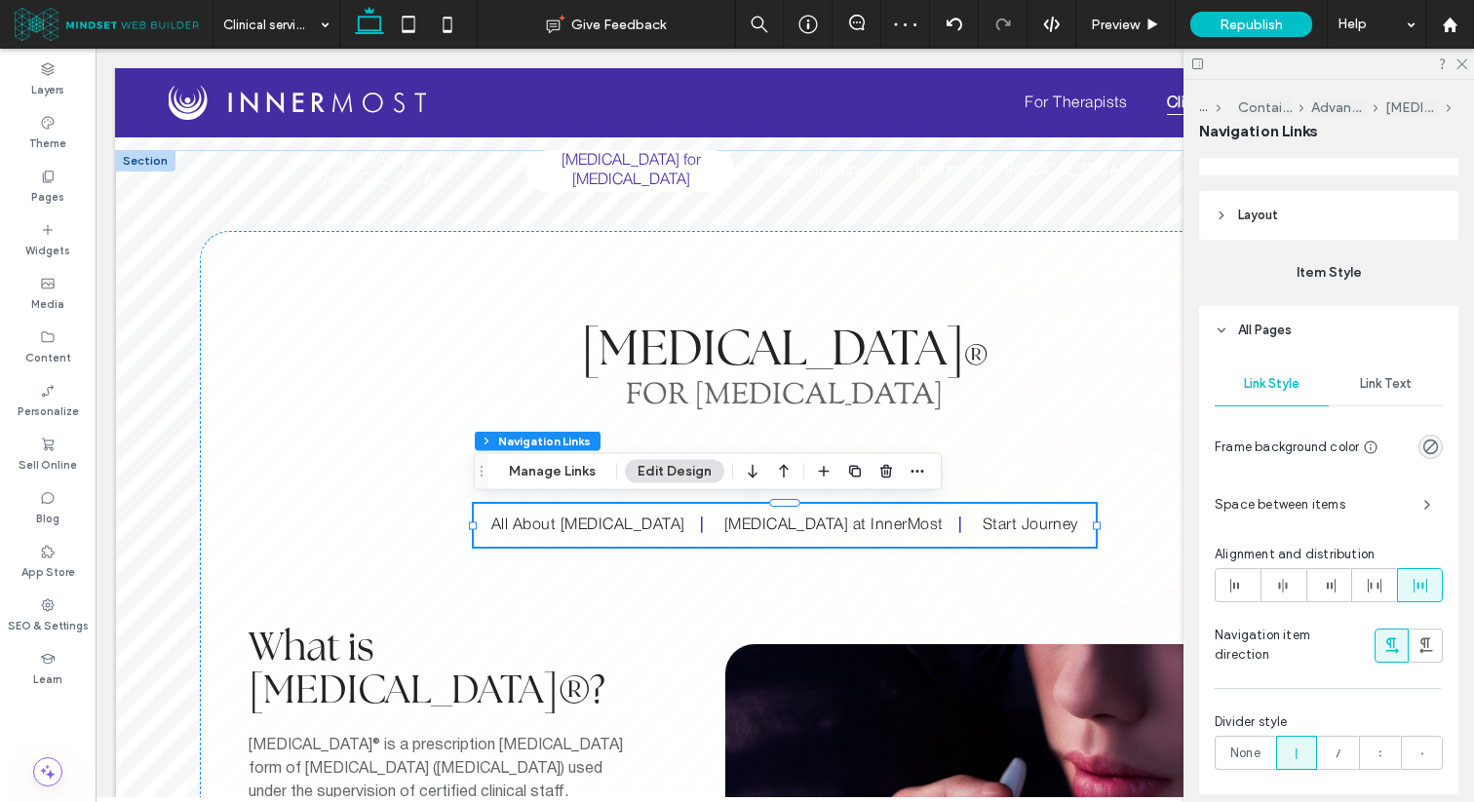
scroll to position [383, 0]
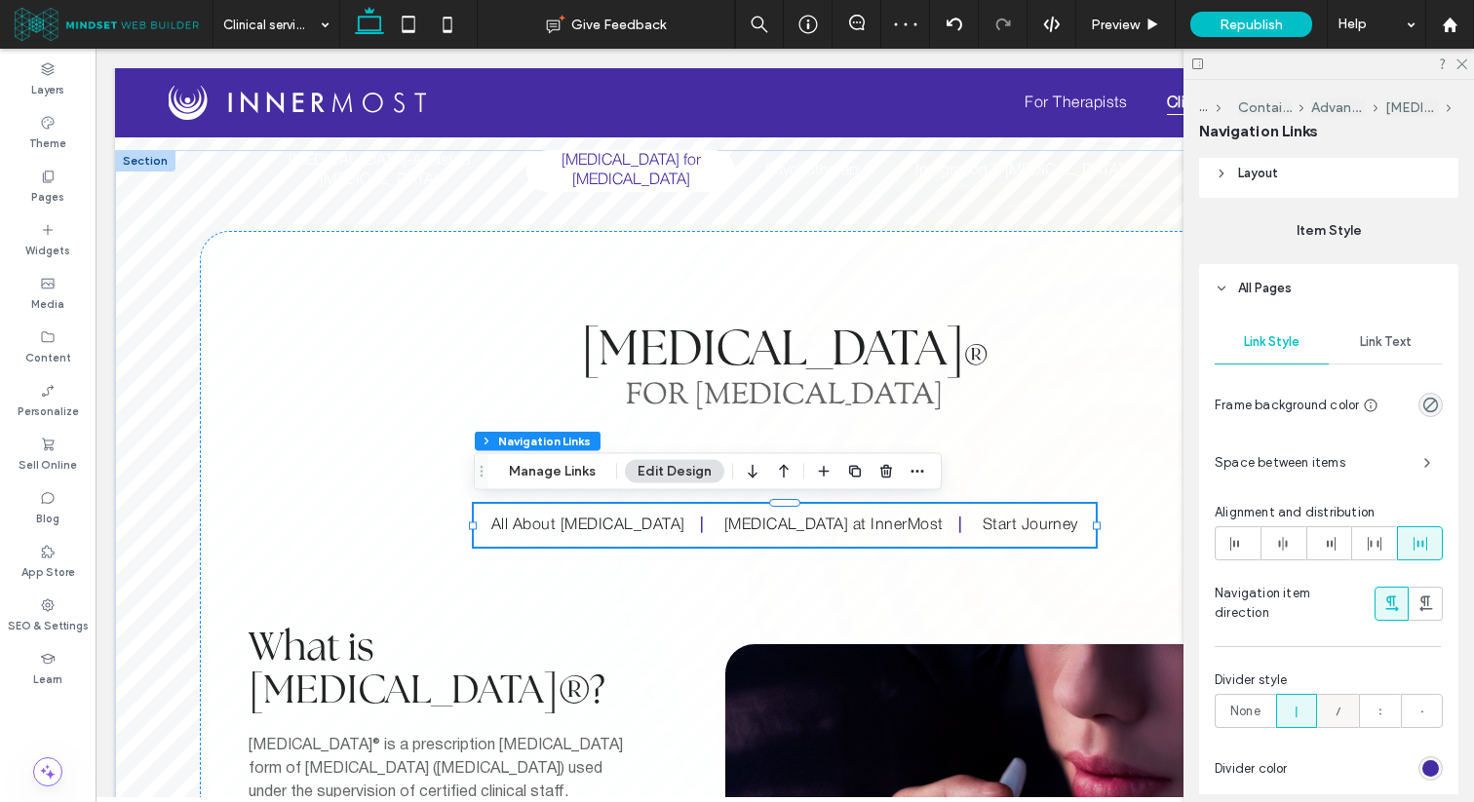
click at [1342, 705] on icon at bounding box center [1337, 711] width 19 height 19
click at [1366, 703] on div at bounding box center [1380, 711] width 40 height 32
click at [1264, 714] on label "None" at bounding box center [1244, 711] width 61 height 34
click at [1289, 711] on icon at bounding box center [1296, 711] width 19 height 19
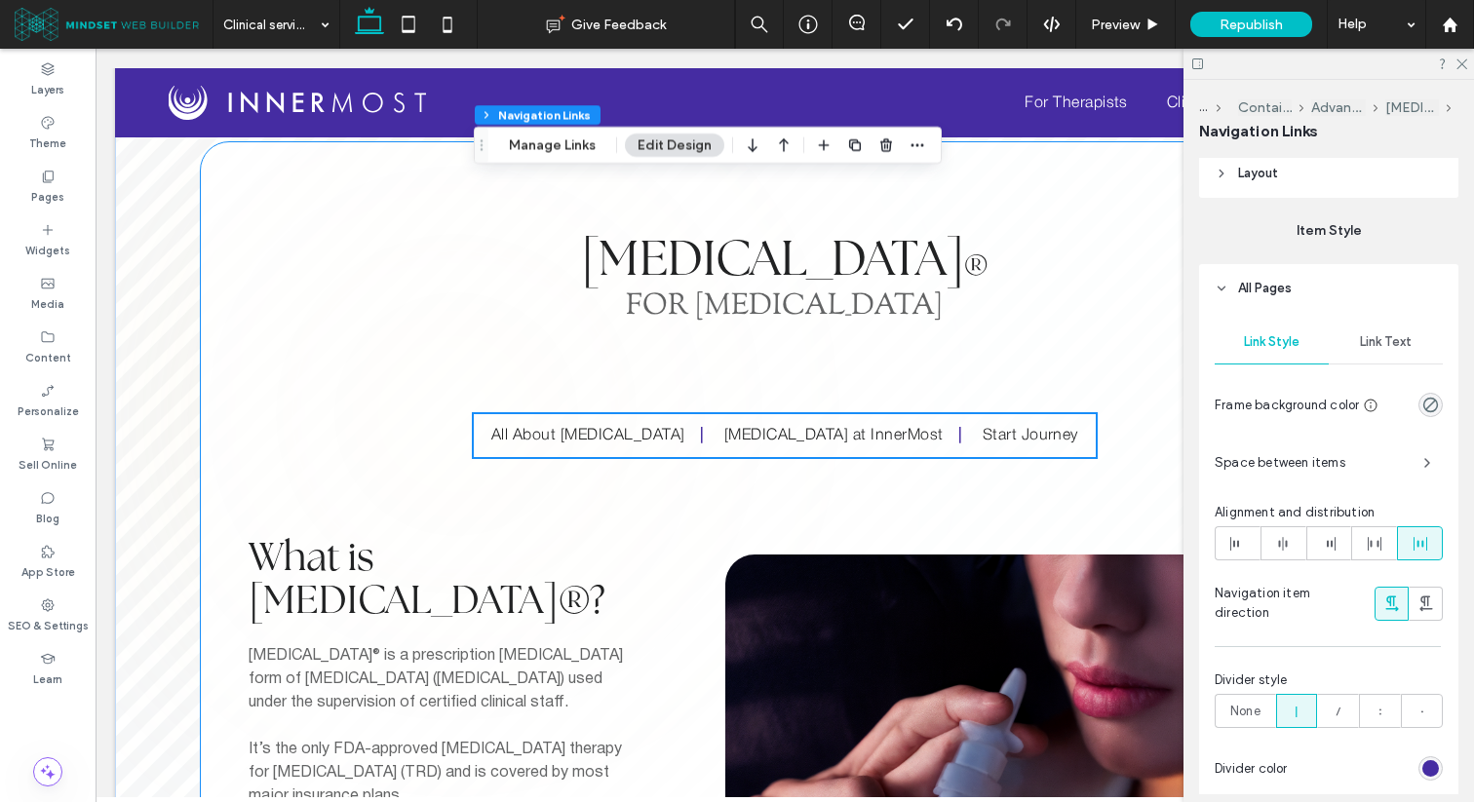
scroll to position [379, 0]
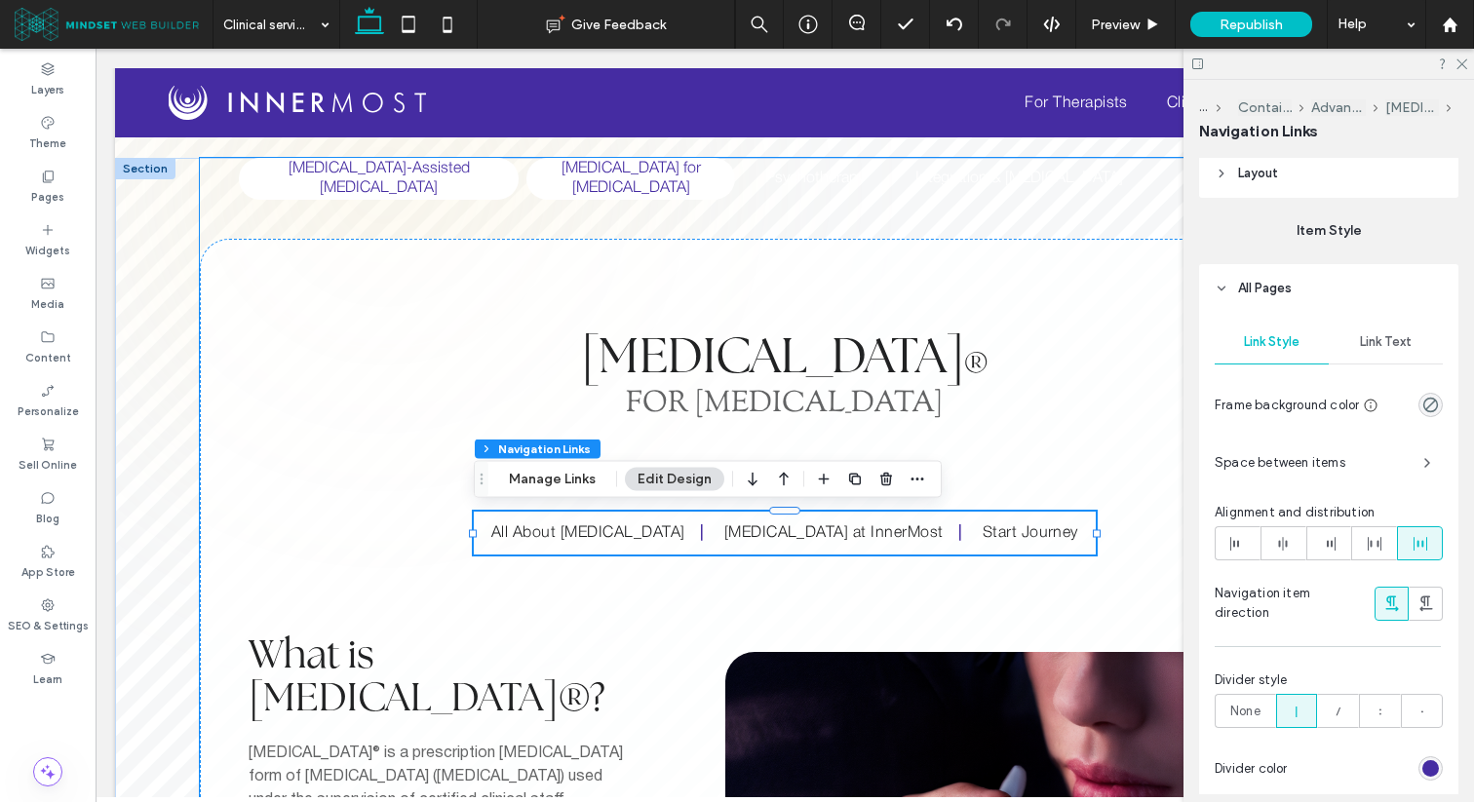
click at [383, 173] on h5 "[MEDICAL_DATA]-Assisted [MEDICAL_DATA]" at bounding box center [378, 179] width 256 height 42
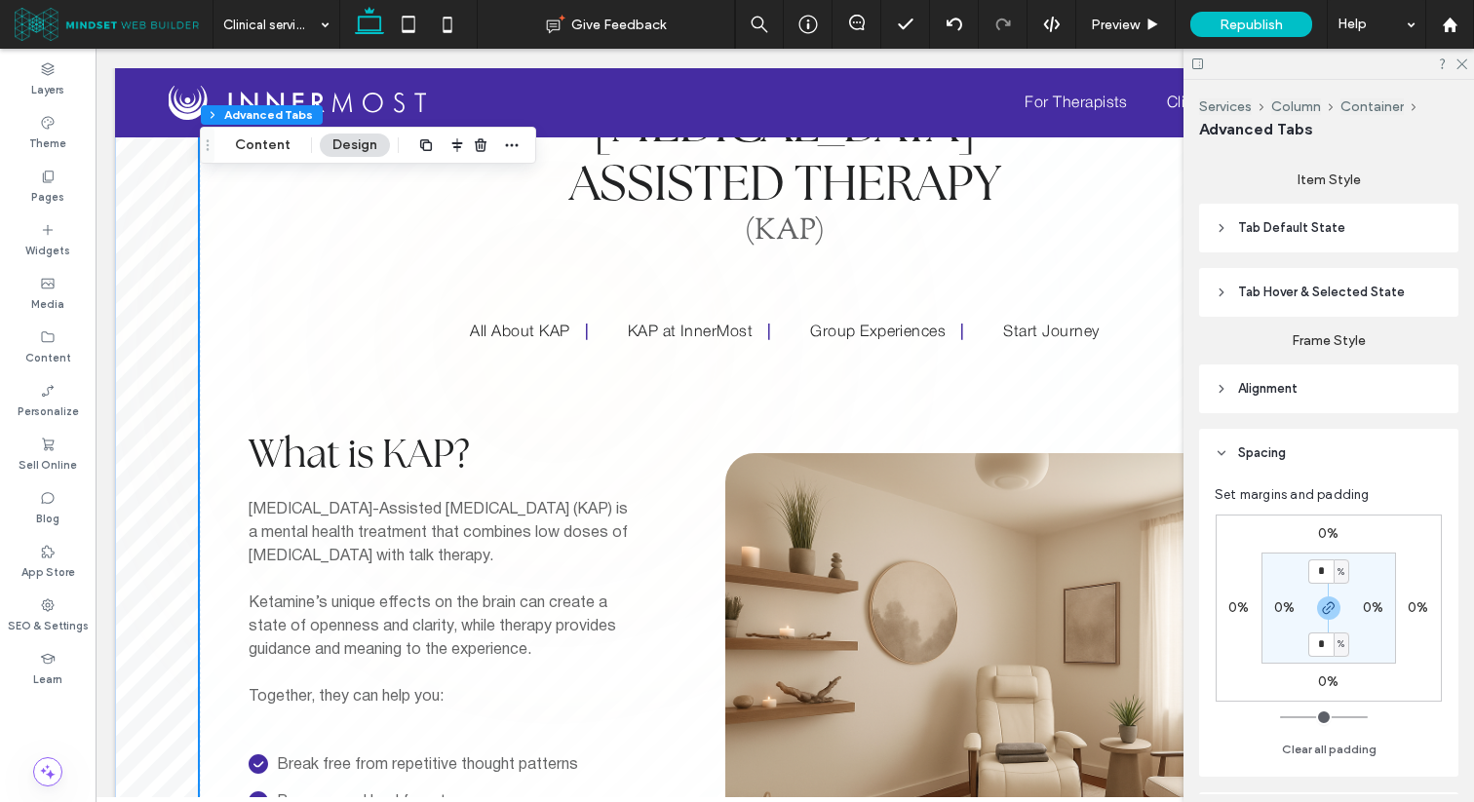
scroll to position [946, 0]
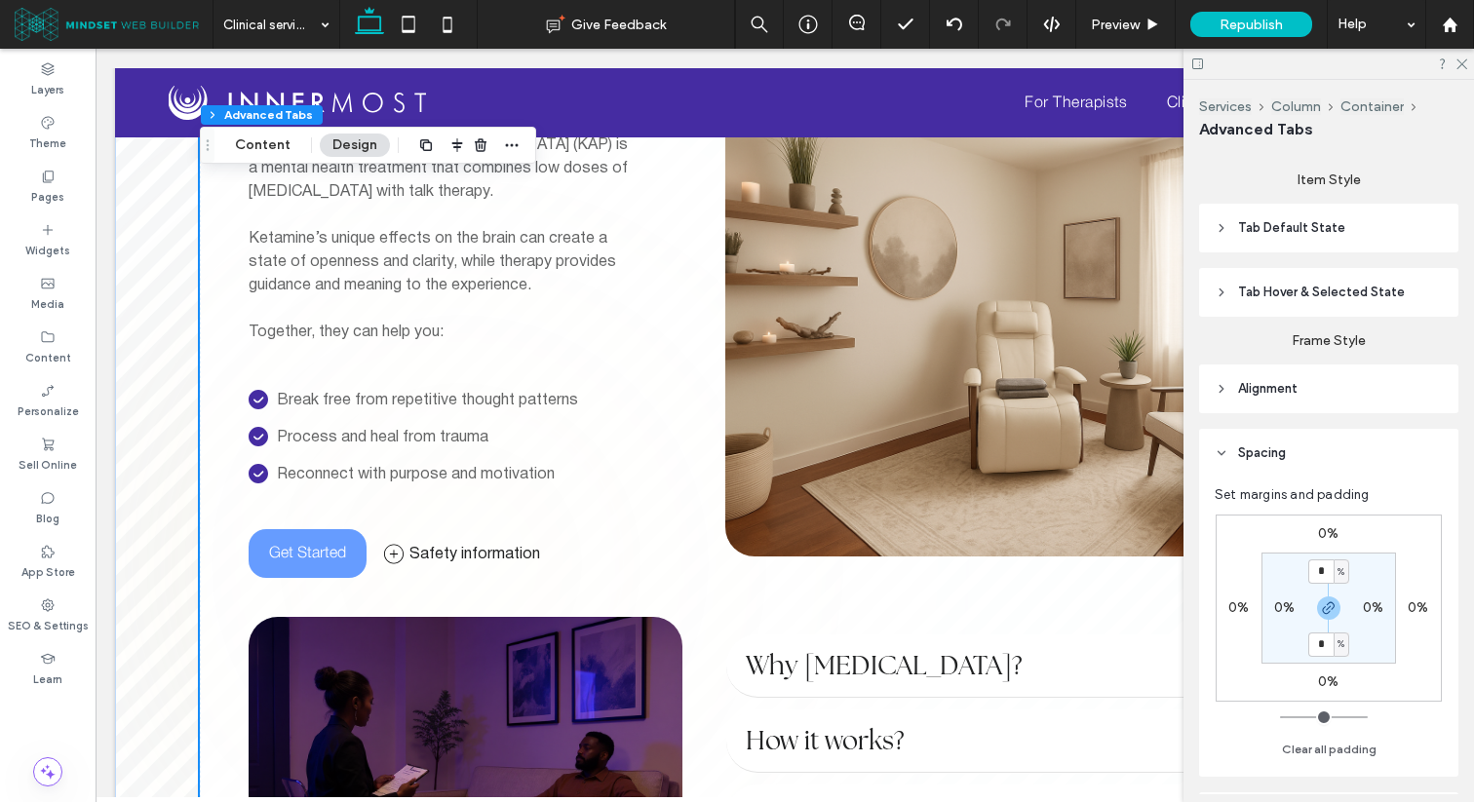
click at [422, 639] on img at bounding box center [466, 778] width 434 height 323
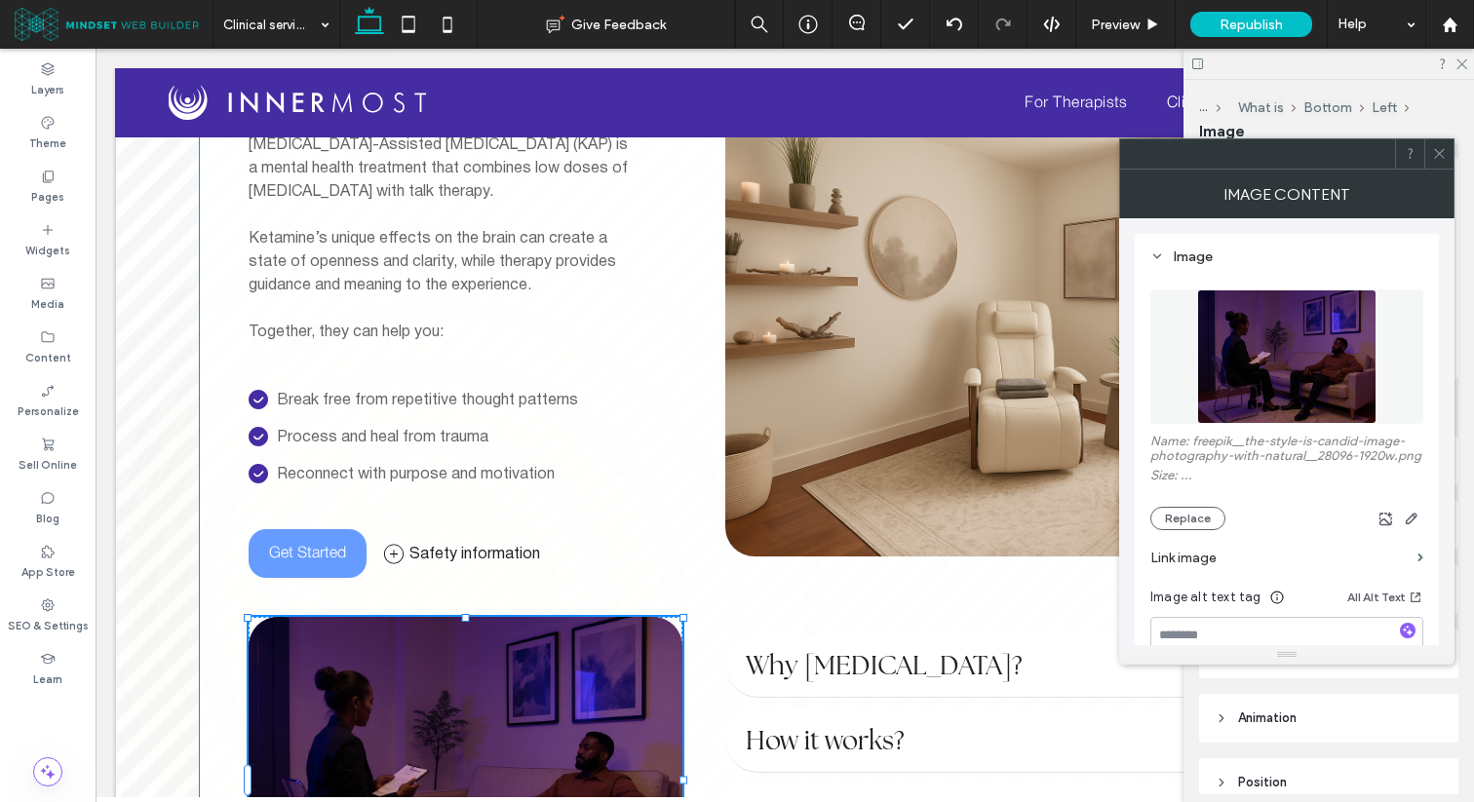
type input "**"
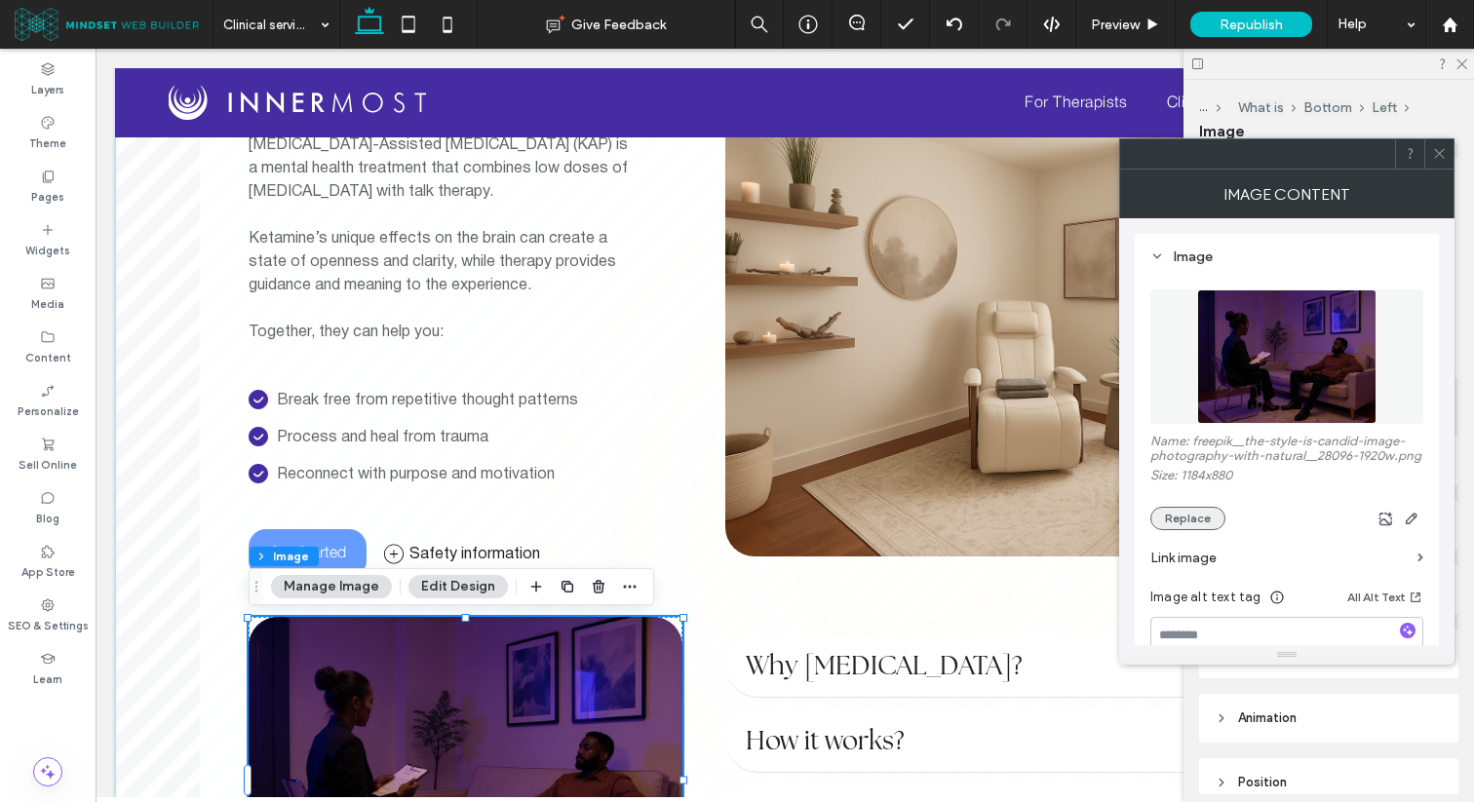
click at [1194, 512] on button "Replace" at bounding box center [1187, 518] width 75 height 23
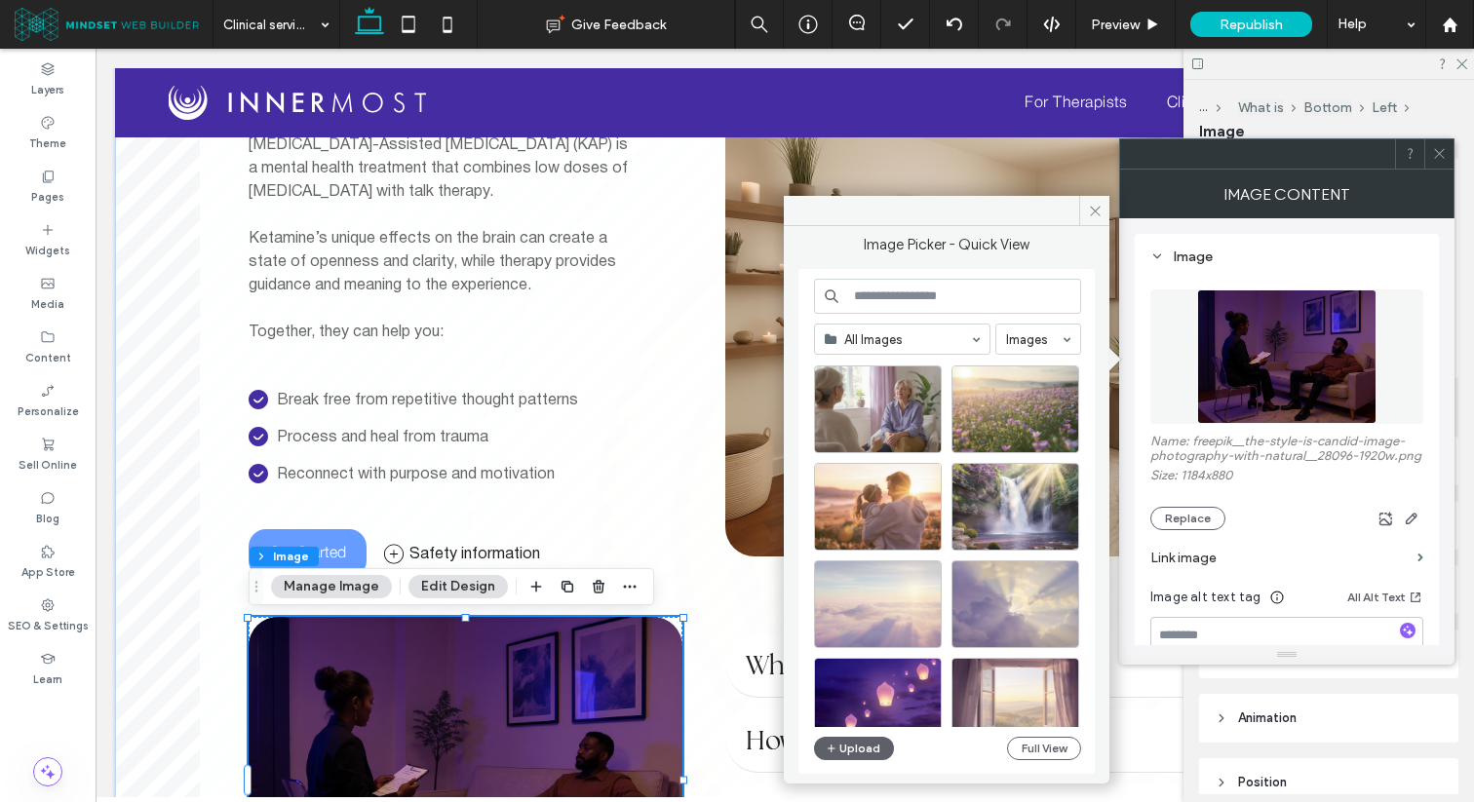
scroll to position [169, 0]
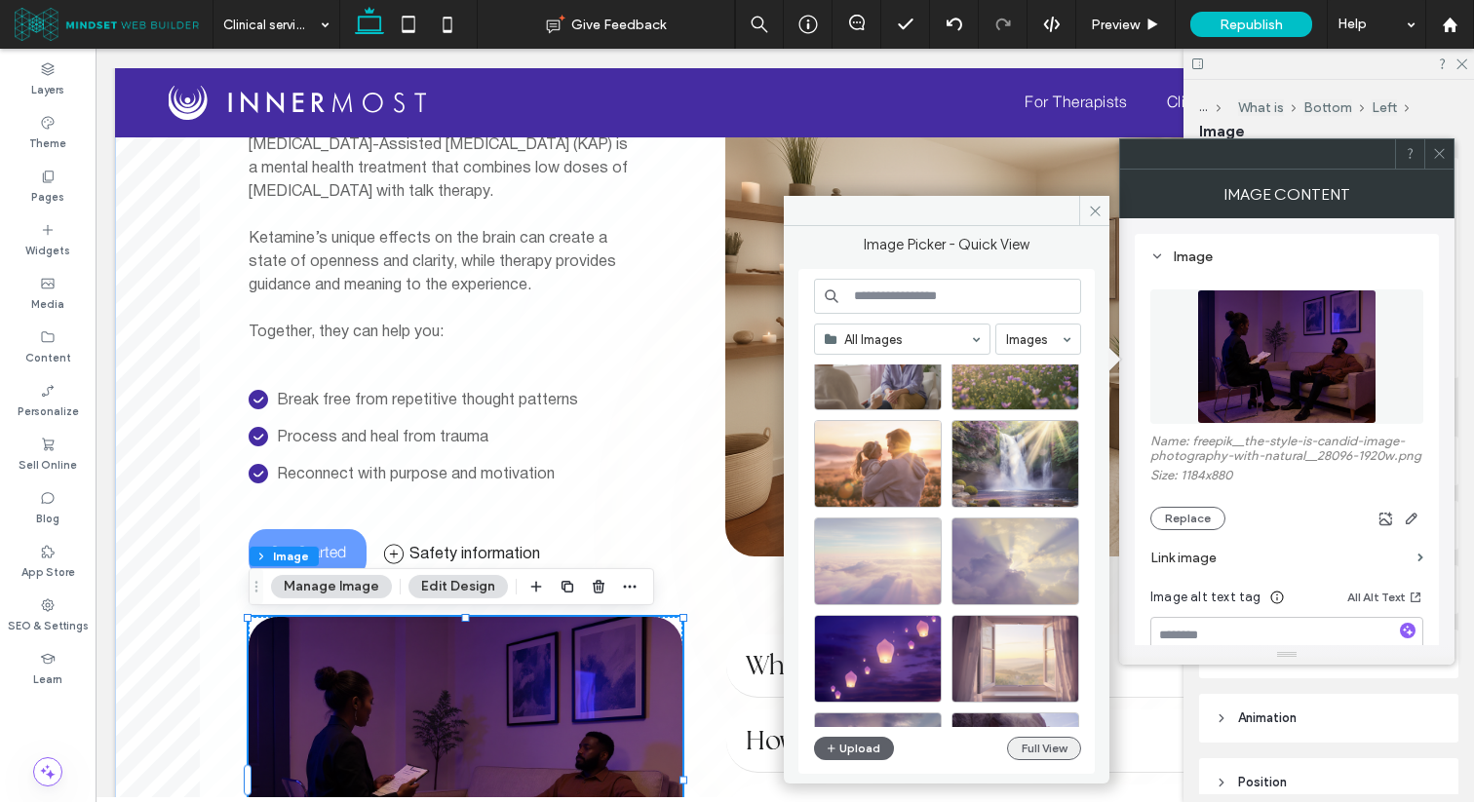
click at [1045, 750] on button "Full View" at bounding box center [1044, 748] width 74 height 23
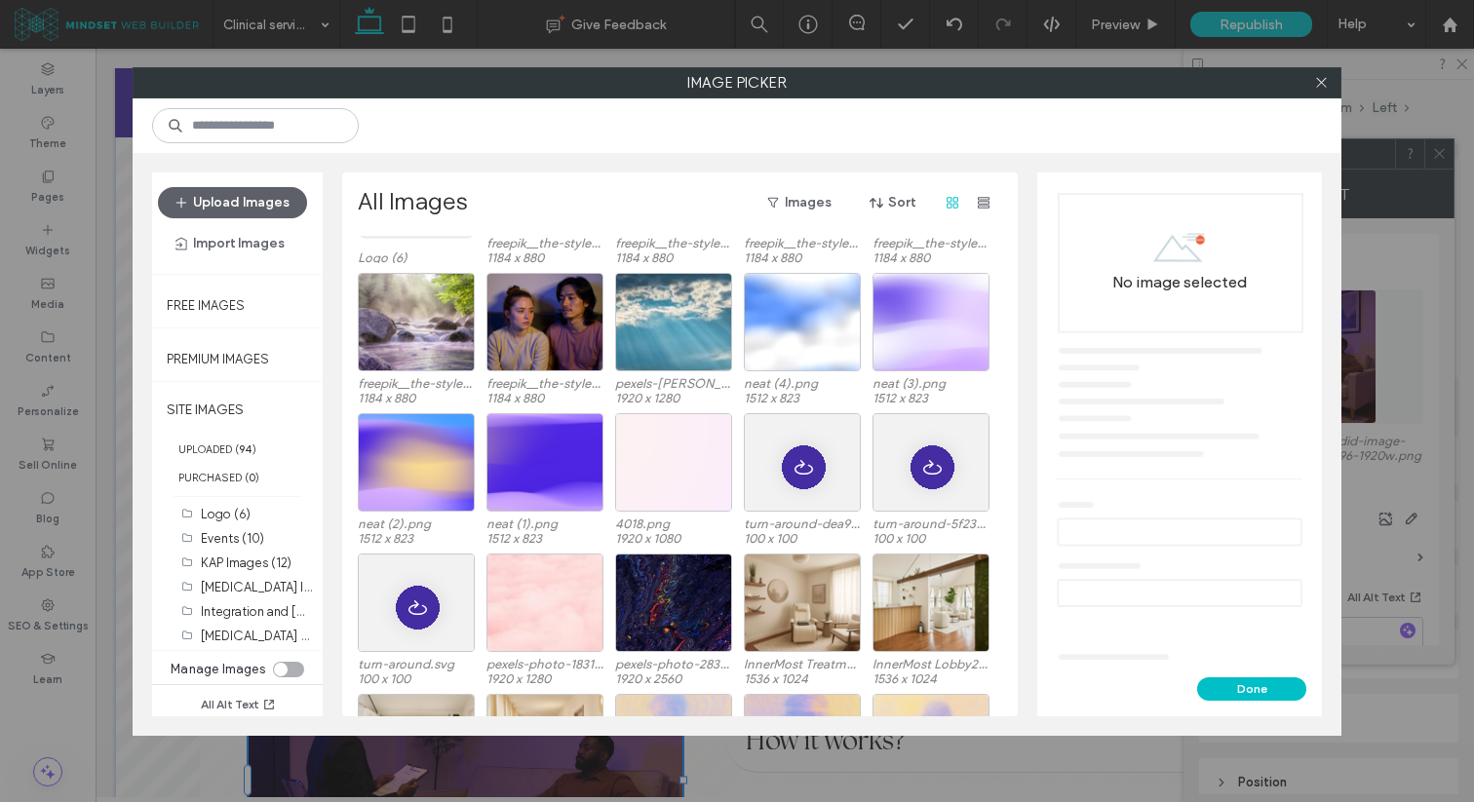
scroll to position [463, 0]
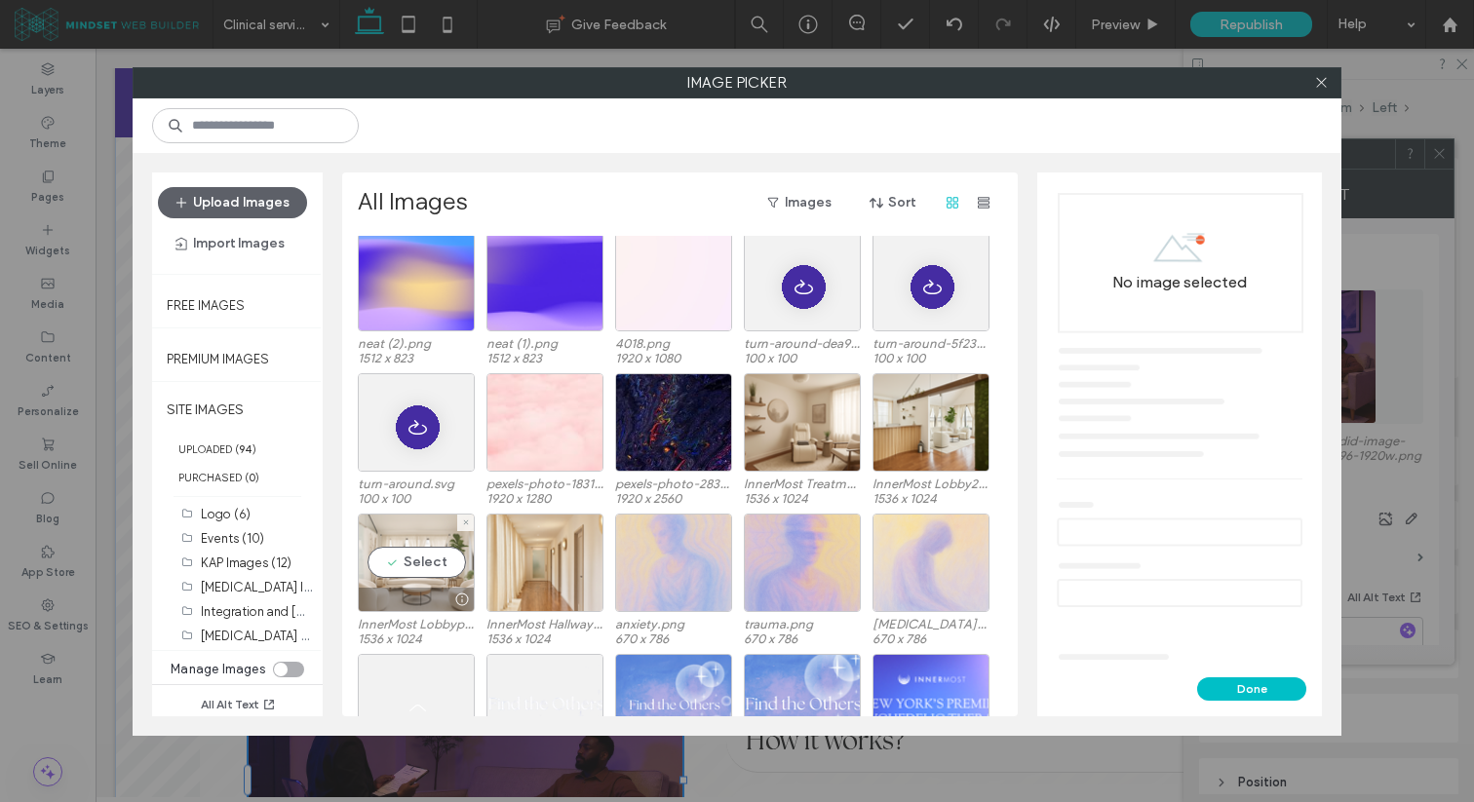
click at [430, 571] on div "Select" at bounding box center [416, 563] width 117 height 98
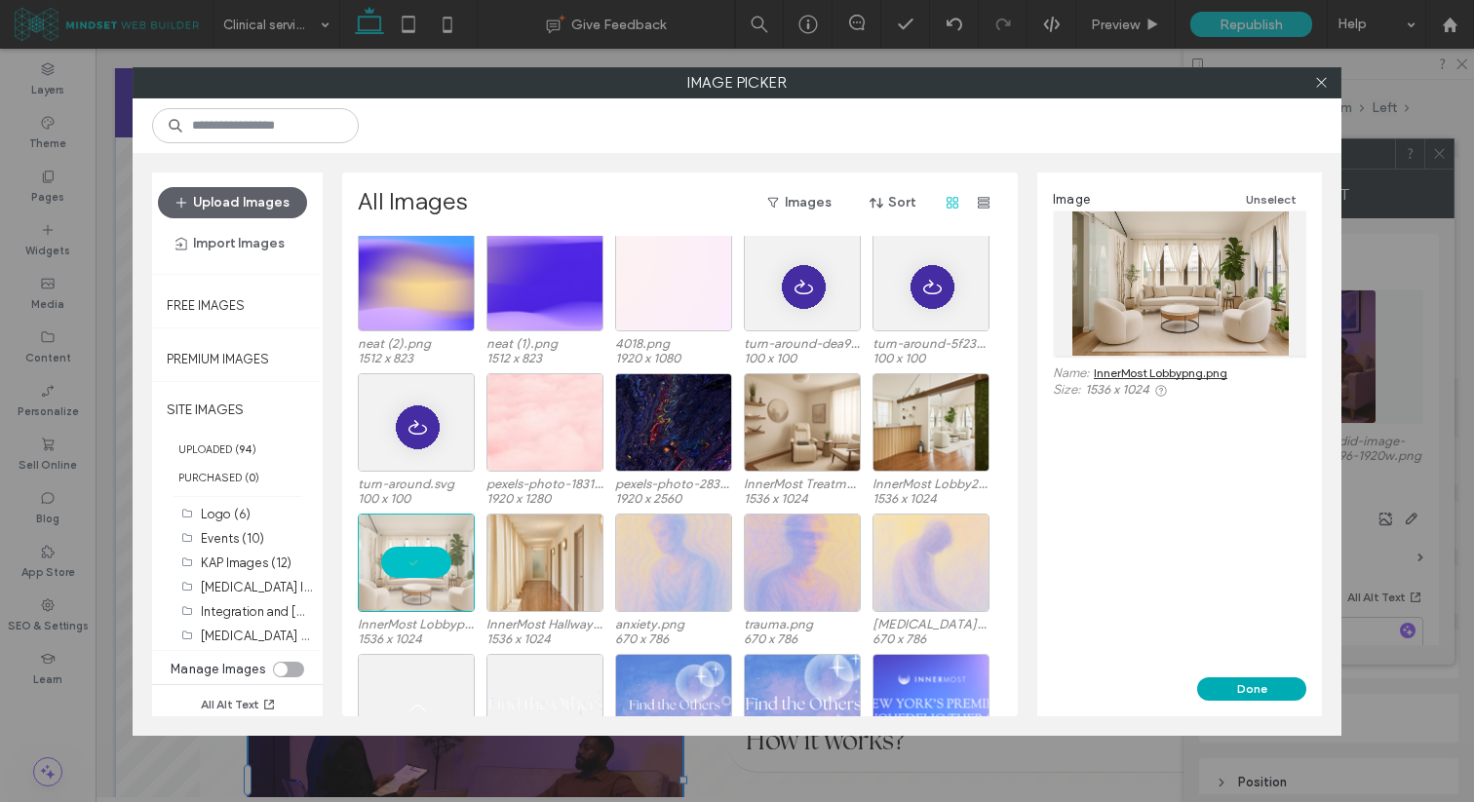
click at [1231, 695] on button "Done" at bounding box center [1251, 688] width 109 height 23
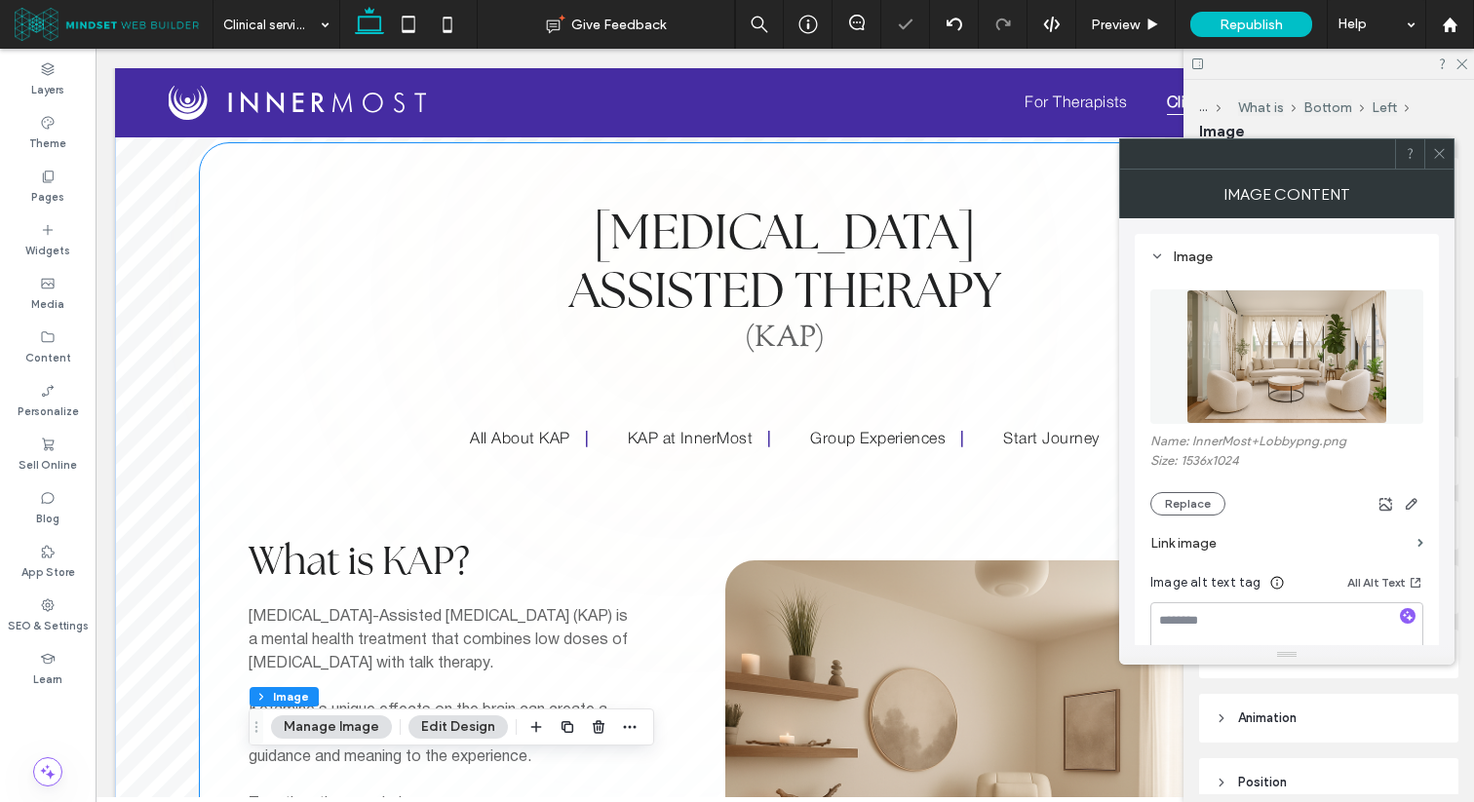
scroll to position [384, 0]
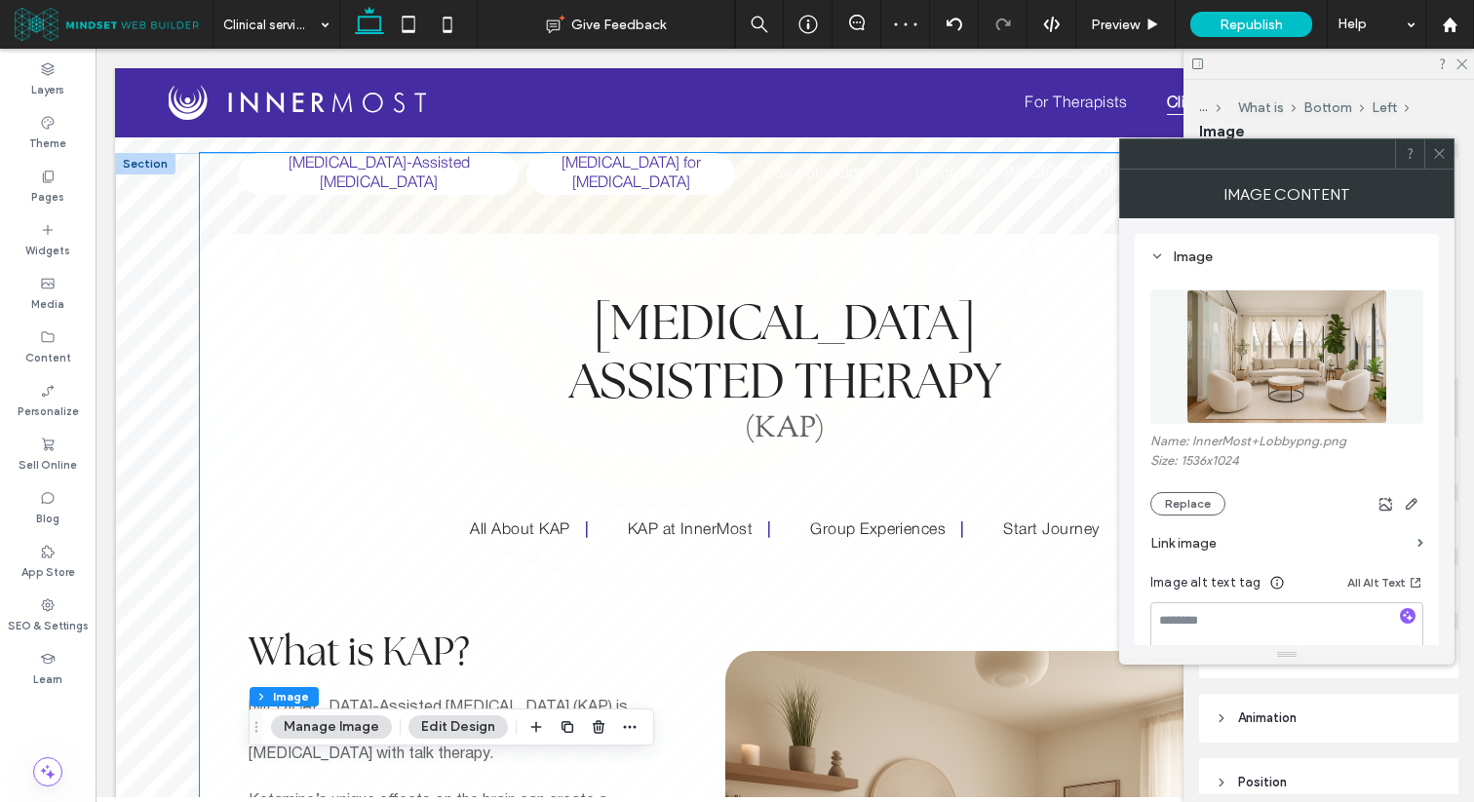
click at [650, 181] on h5 "[MEDICAL_DATA] for [MEDICAL_DATA]" at bounding box center [630, 174] width 185 height 42
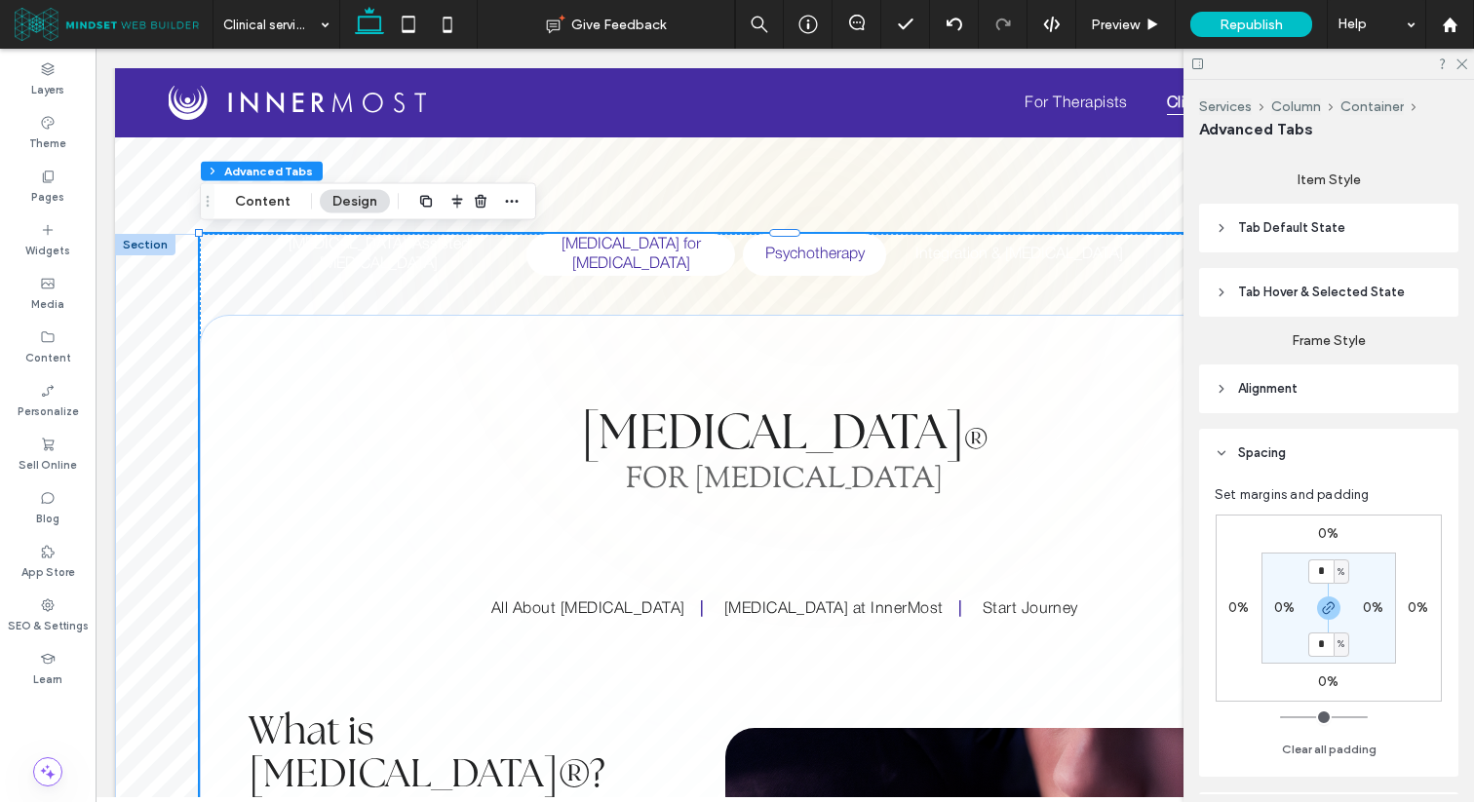
click at [813, 259] on h5 "Psychotherapy" at bounding box center [814, 255] width 120 height 42
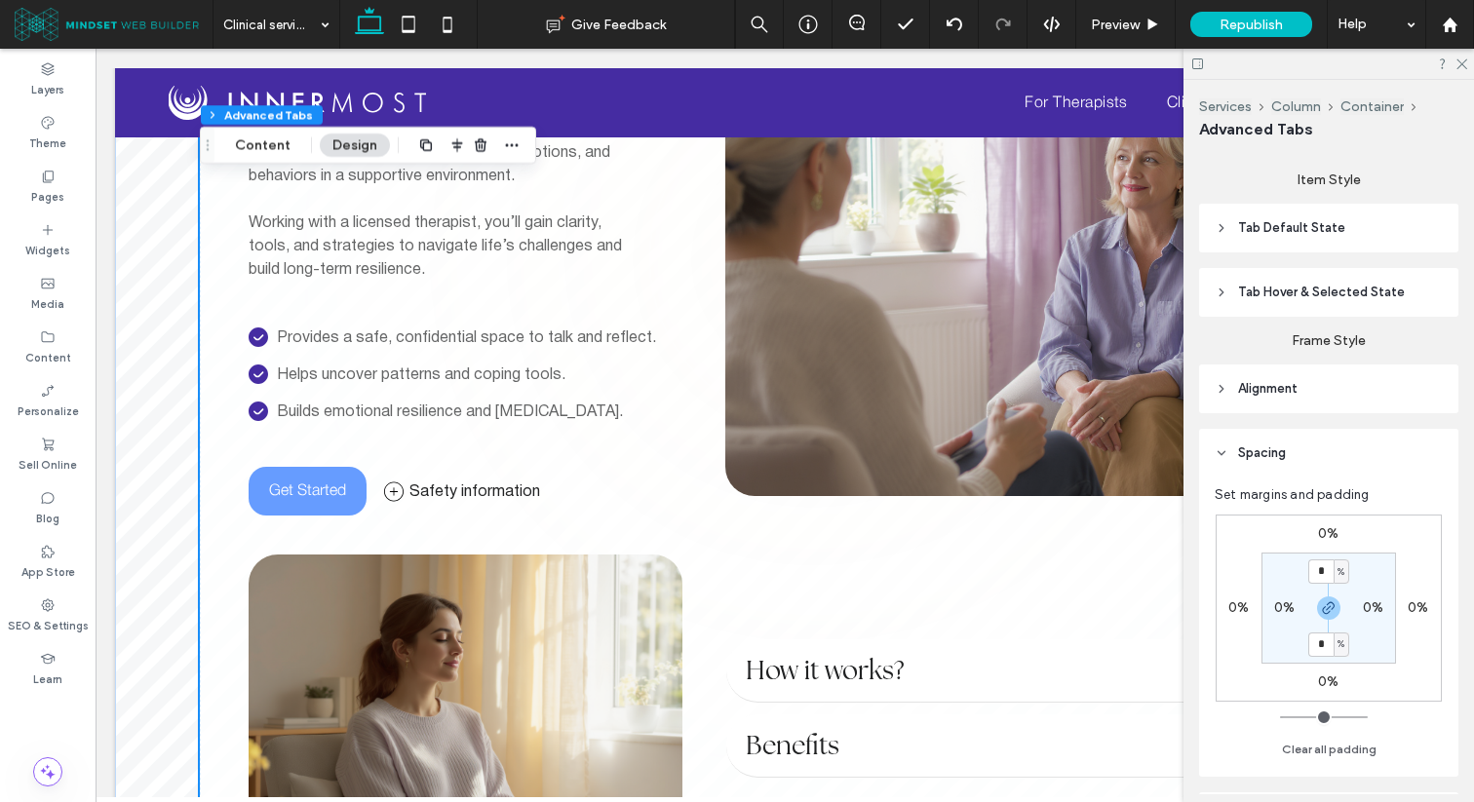
scroll to position [354, 0]
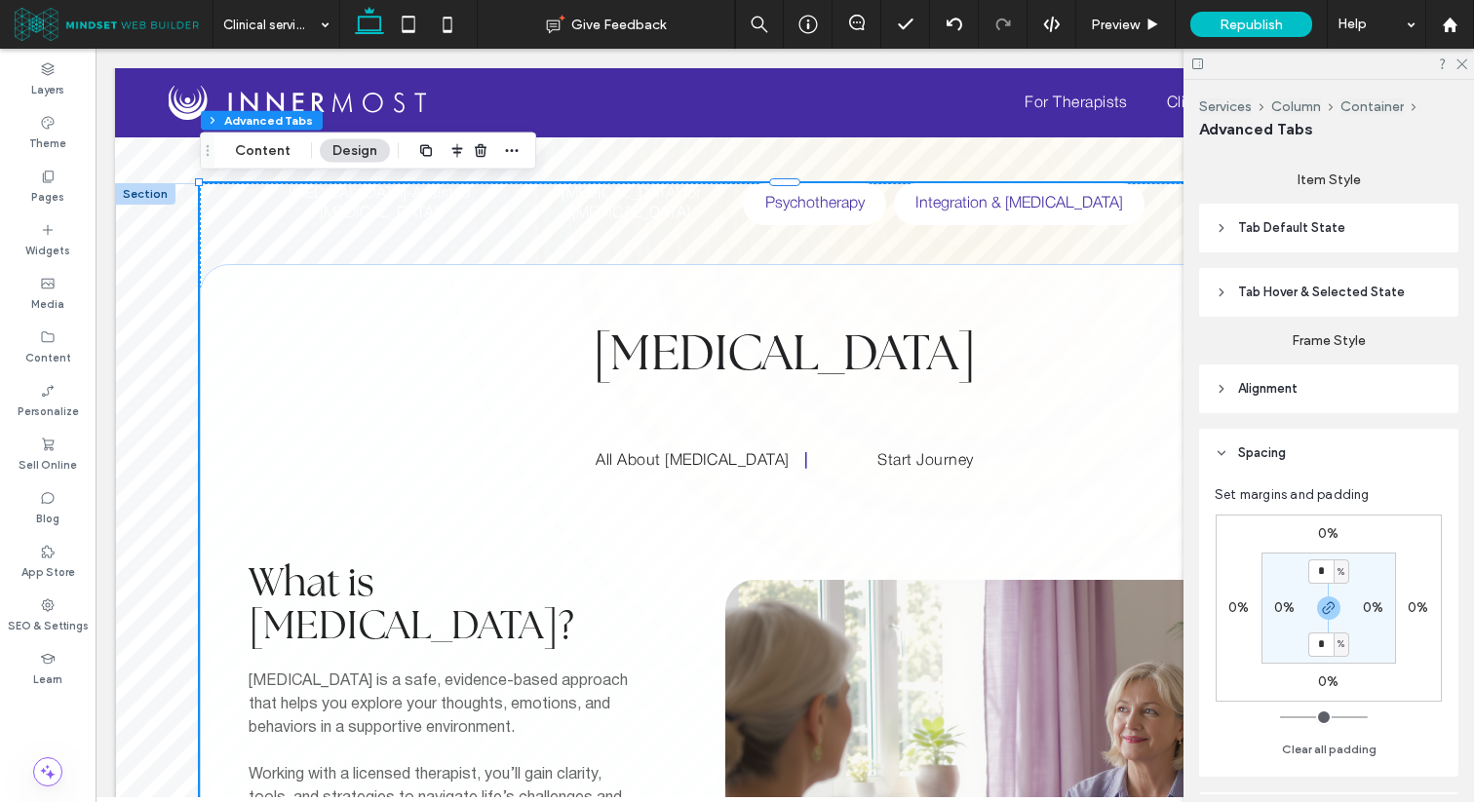
click at [973, 208] on h5 "Integration & [MEDICAL_DATA]" at bounding box center [1018, 204] width 227 height 42
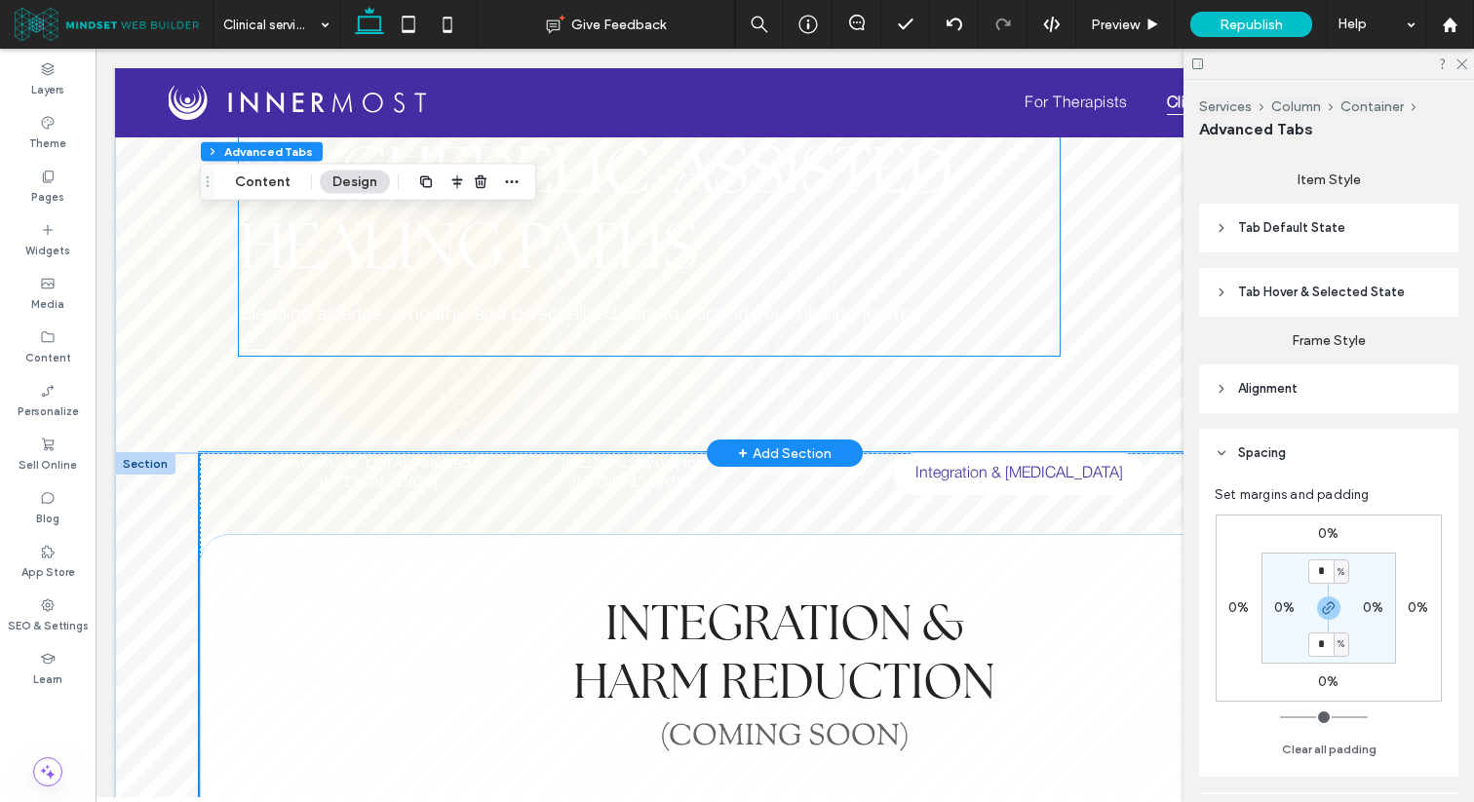
scroll to position [51, 0]
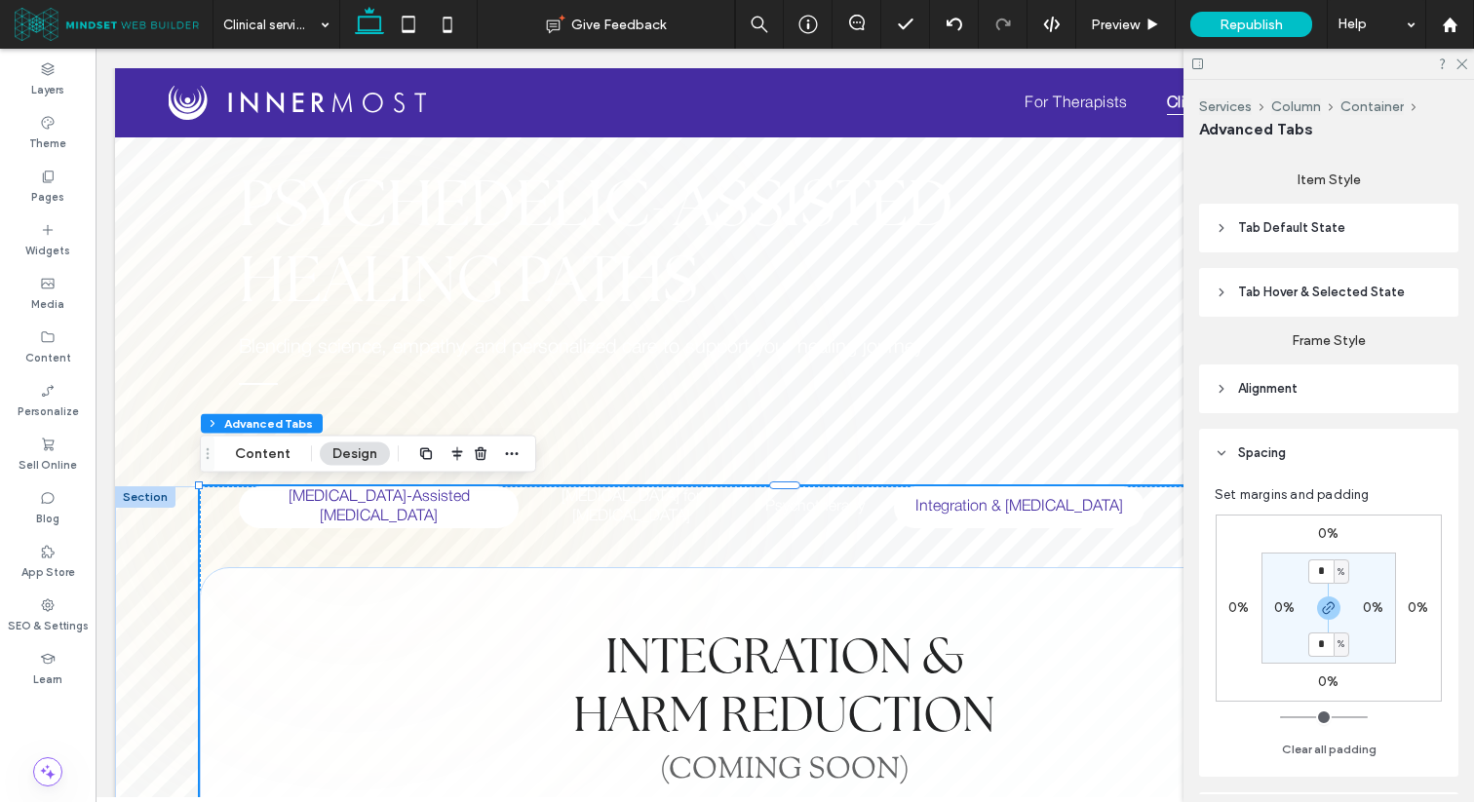
click at [344, 520] on h5 "[MEDICAL_DATA]-Assisted [MEDICAL_DATA]" at bounding box center [378, 507] width 256 height 42
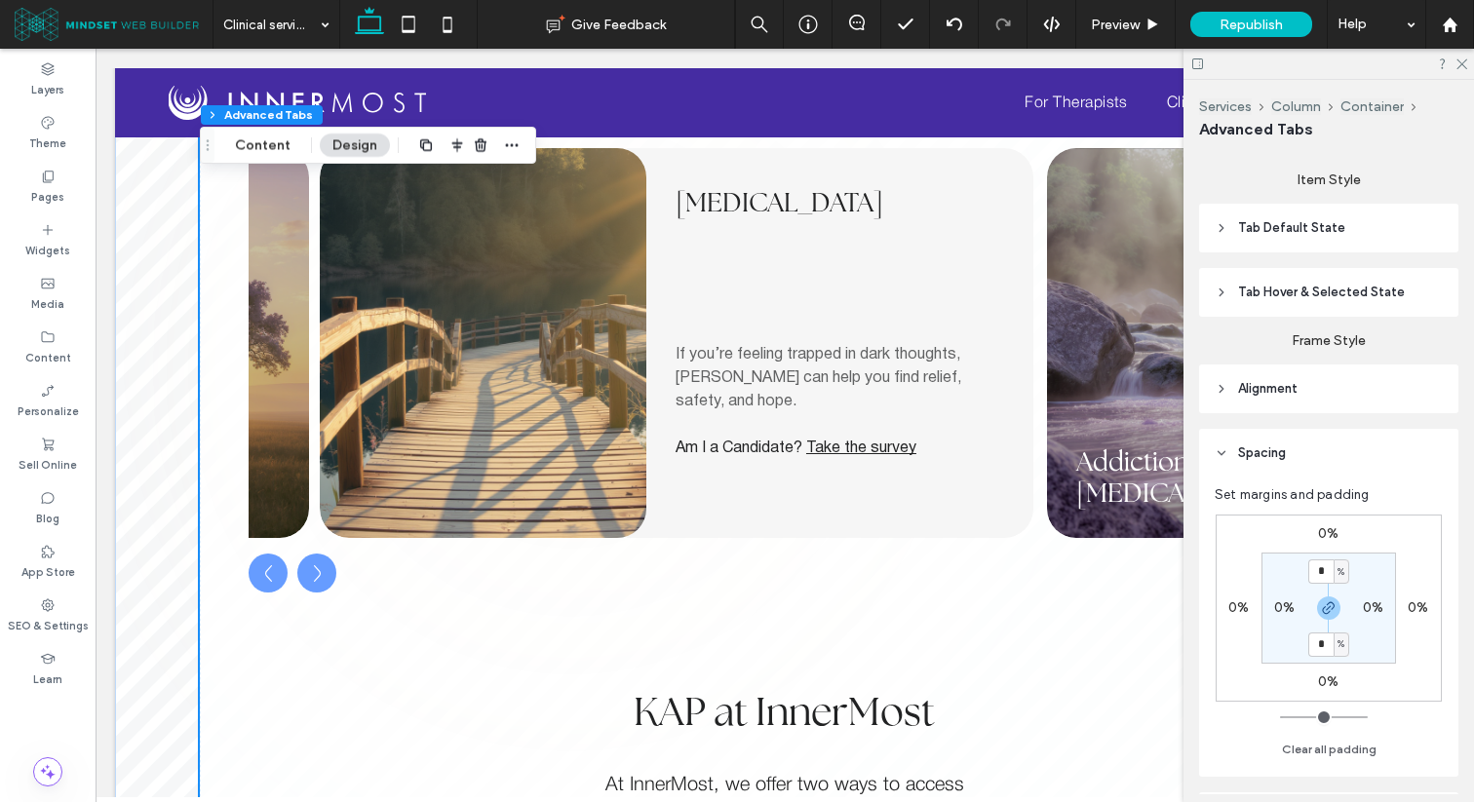
scroll to position [0, 996]
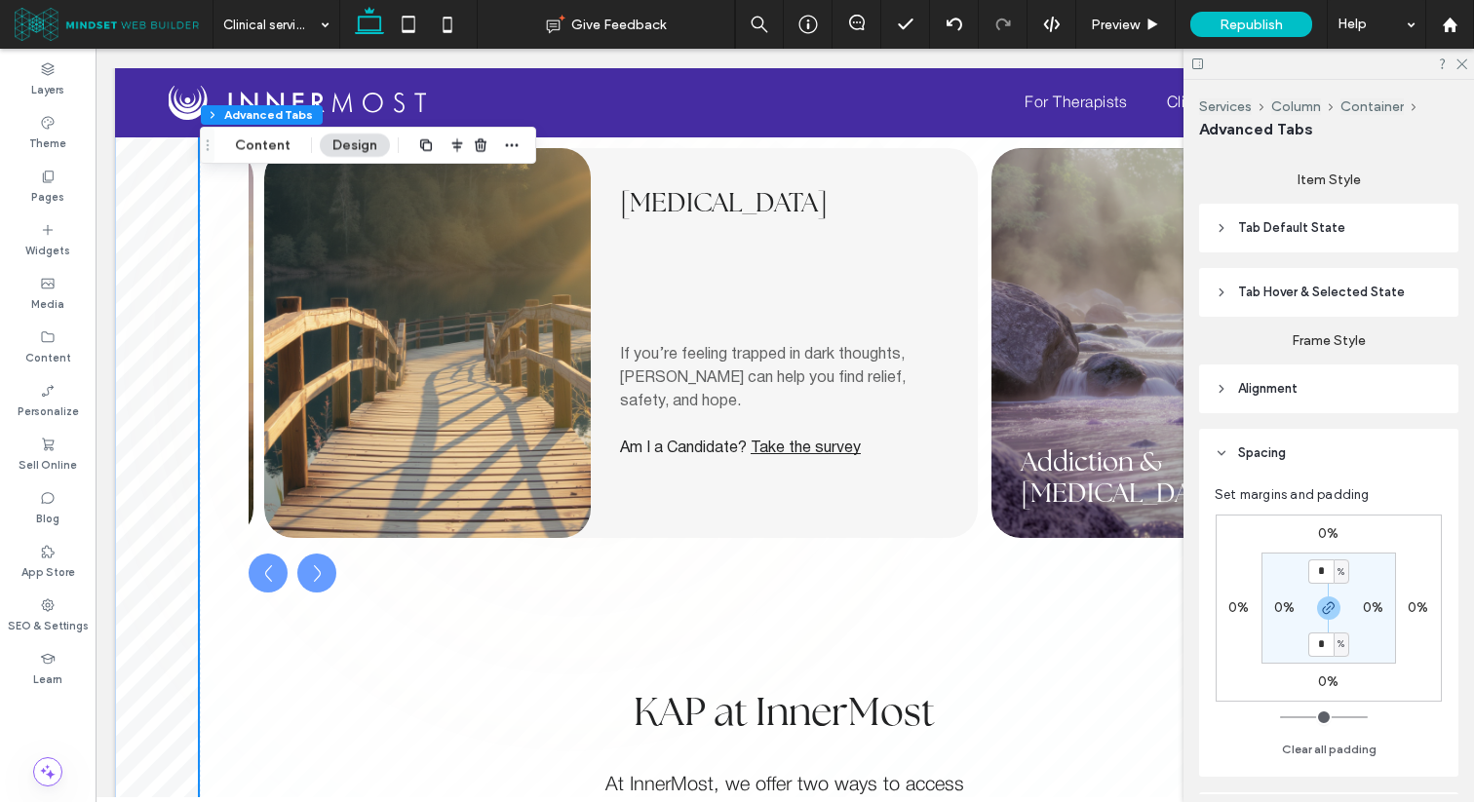
click at [380, 331] on div "[MEDICAL_DATA]" at bounding box center [427, 343] width 327 height 390
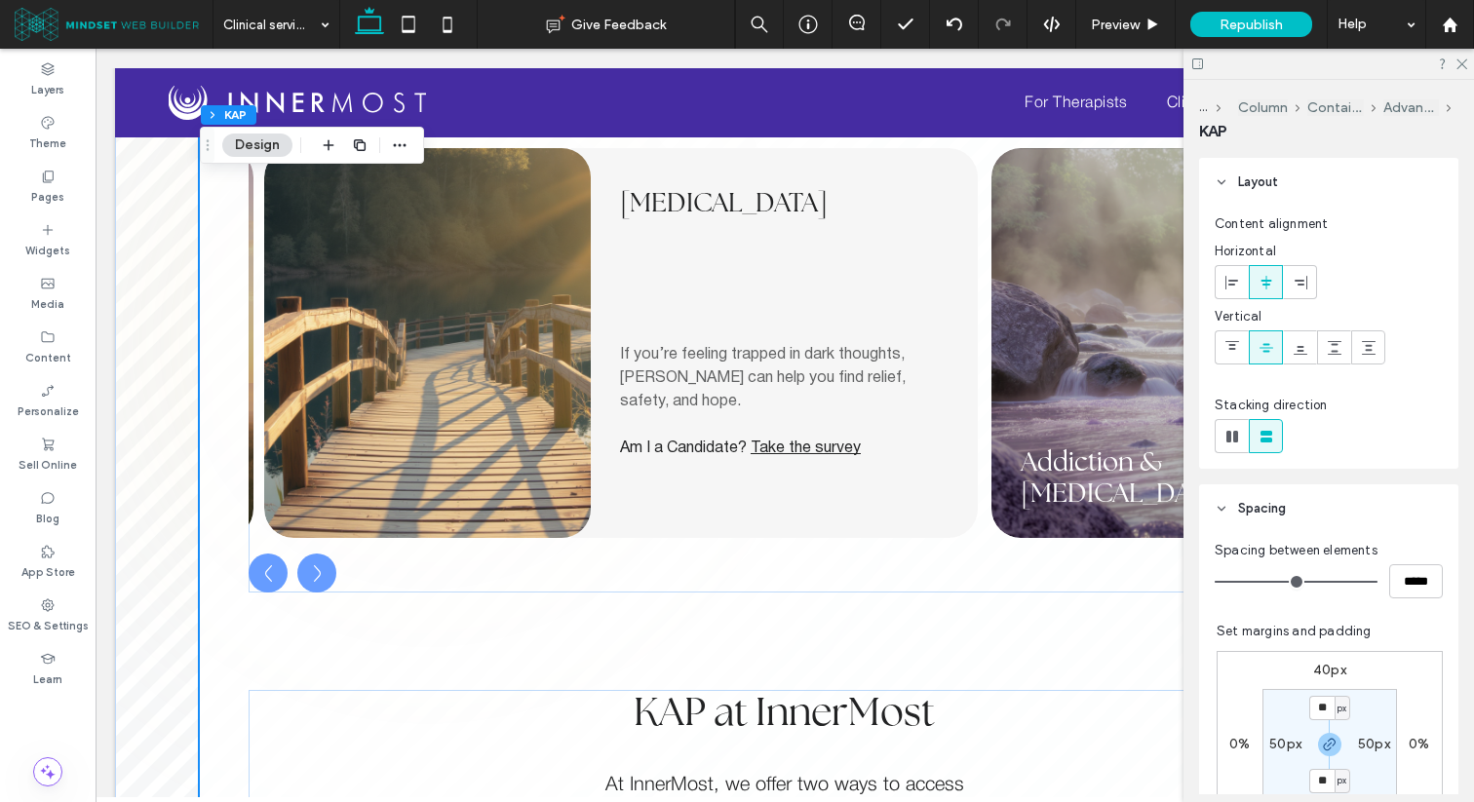
click at [380, 331] on div "[MEDICAL_DATA]" at bounding box center [427, 343] width 327 height 390
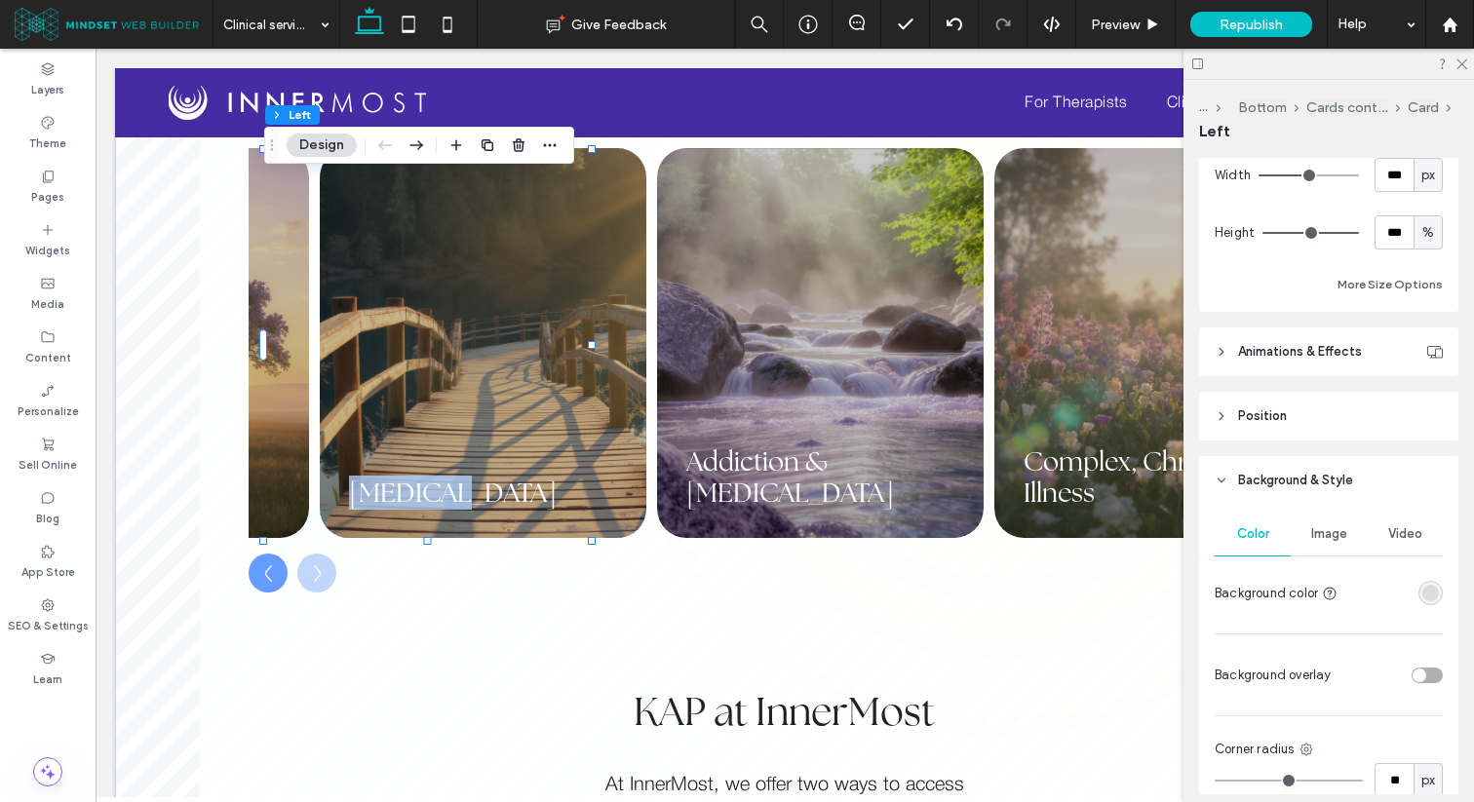
scroll to position [1257, 0]
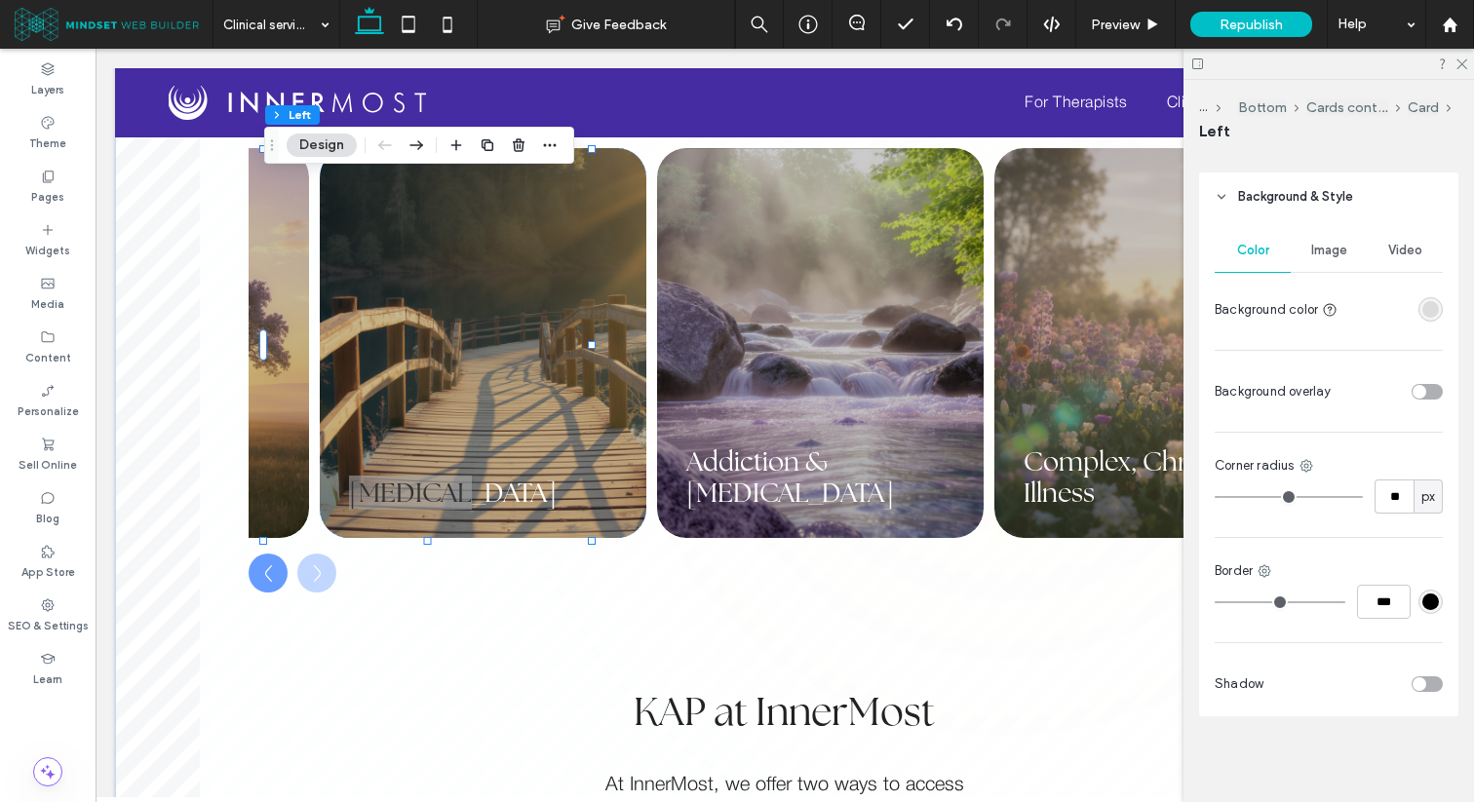
click at [1332, 249] on span "Image" at bounding box center [1329, 251] width 36 height 16
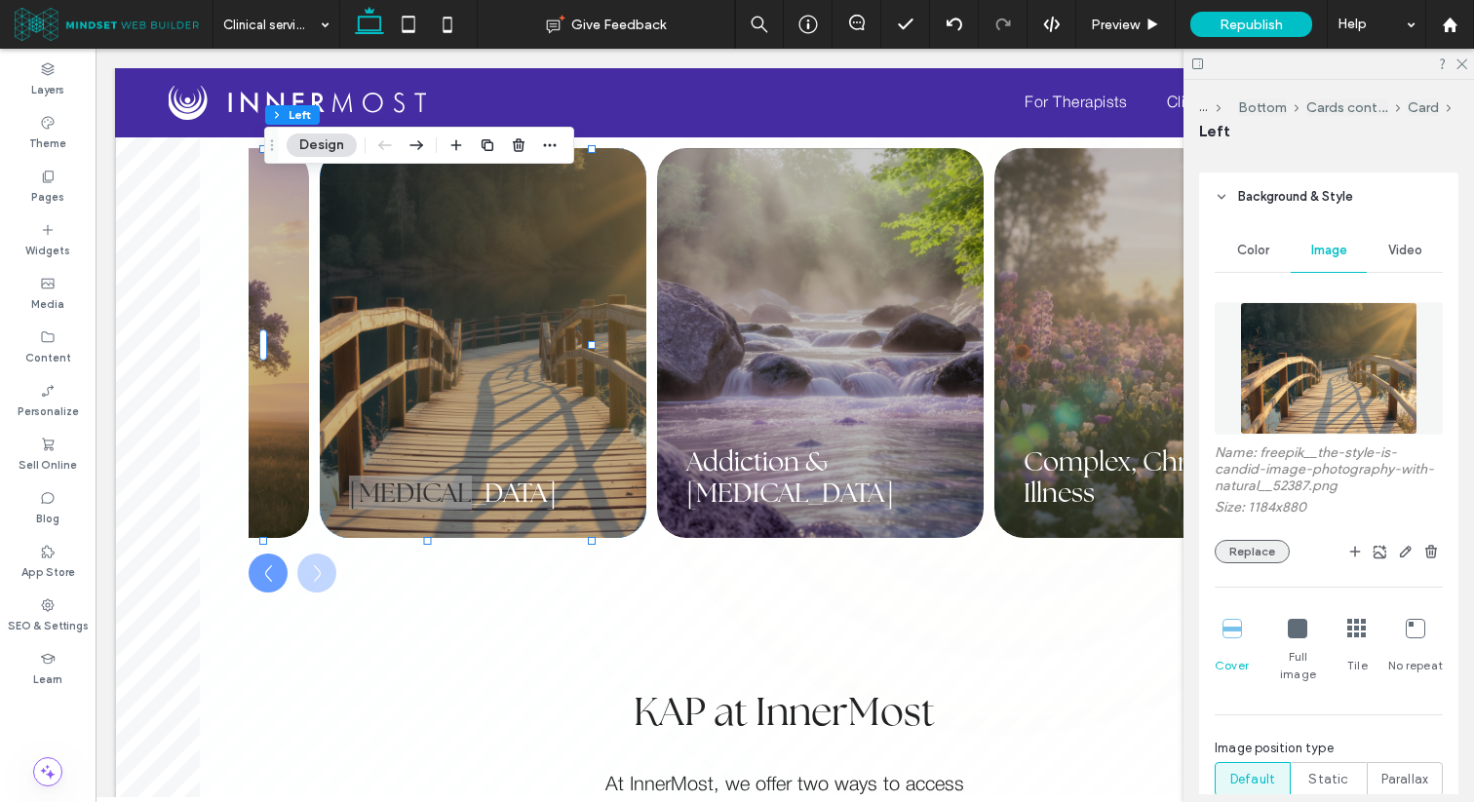
click at [1260, 541] on button "Replace" at bounding box center [1251, 551] width 75 height 23
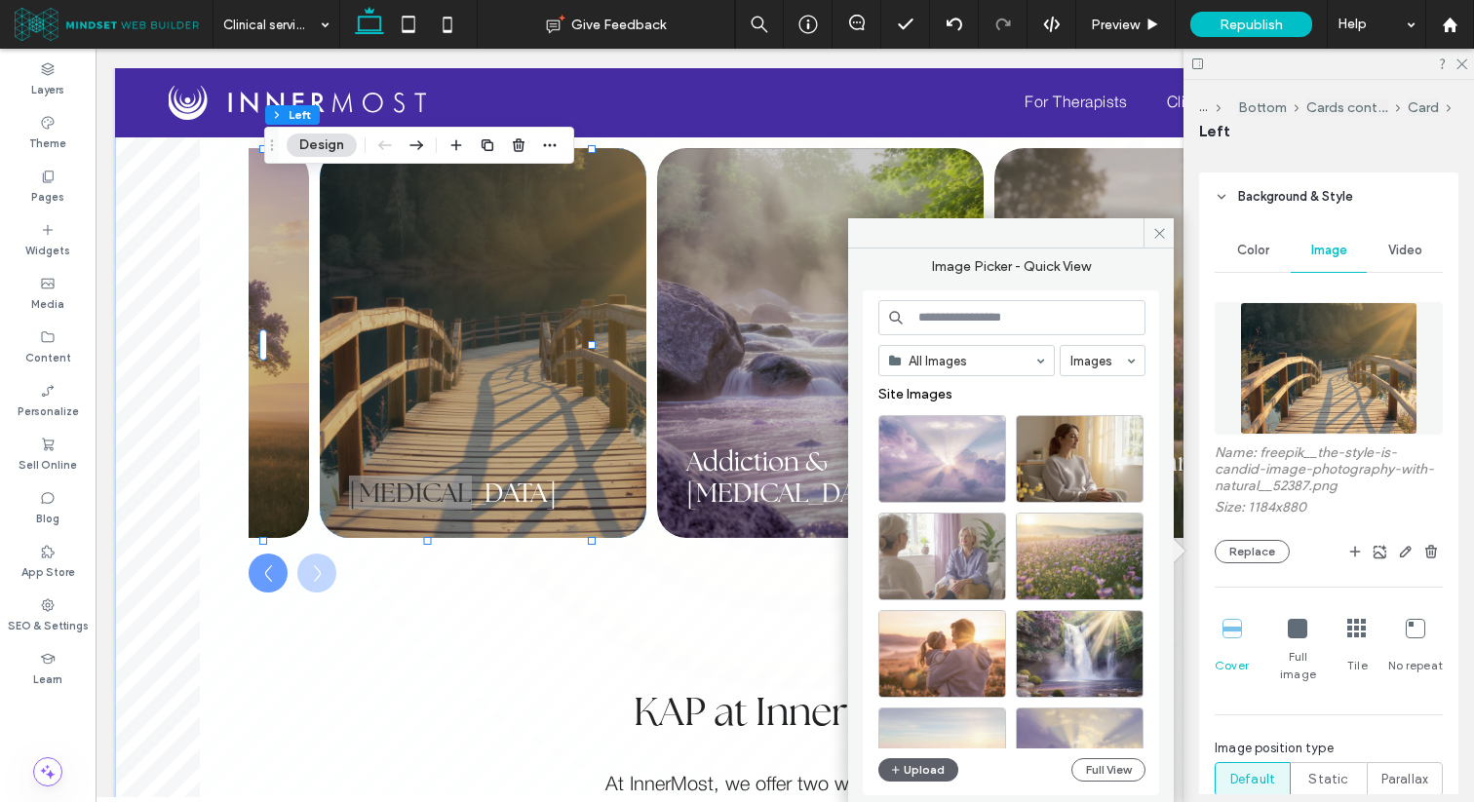
scroll to position [0, 941]
click at [1078, 764] on button "Full View" at bounding box center [1108, 769] width 74 height 23
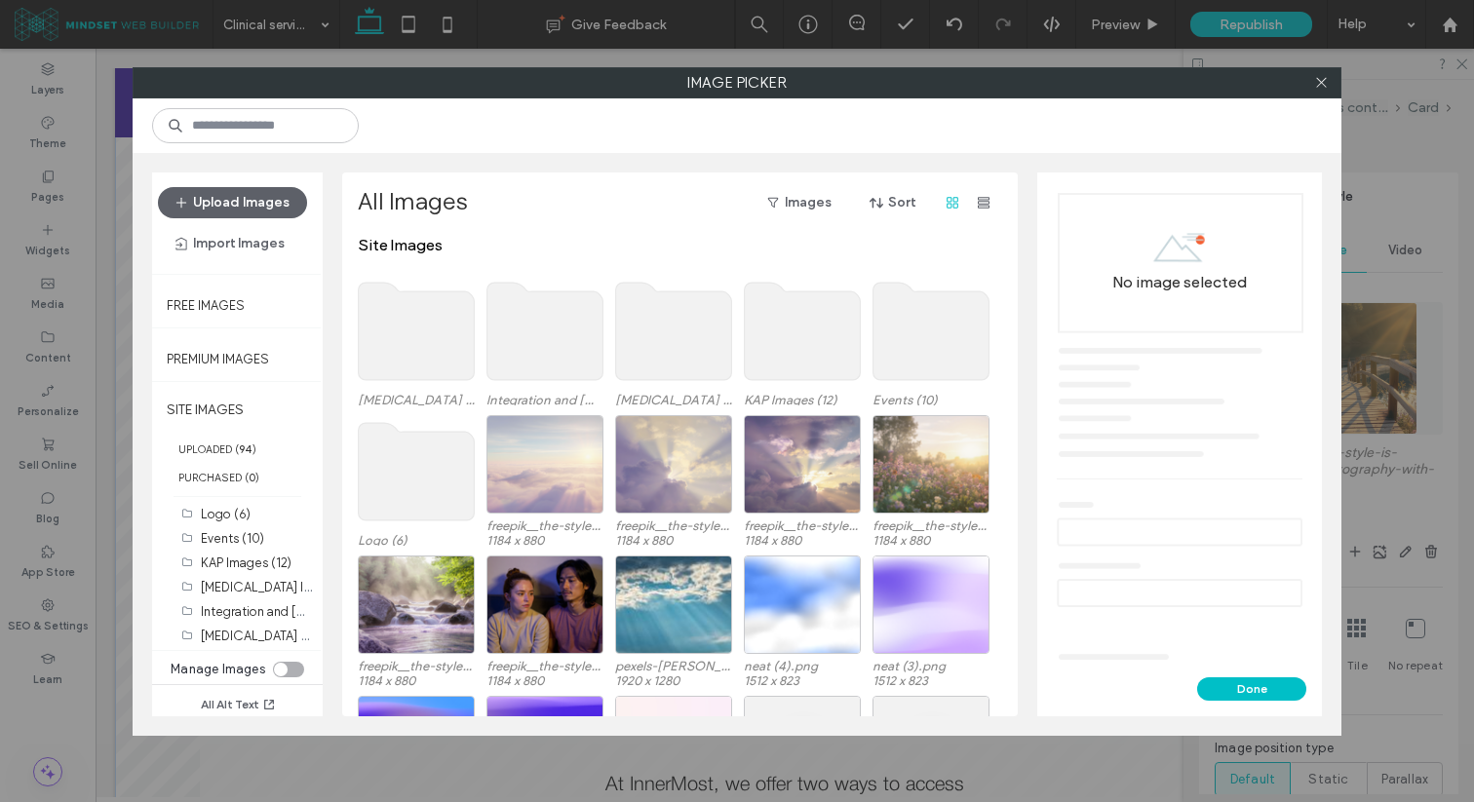
click at [451, 330] on use at bounding box center [417, 331] width 116 height 97
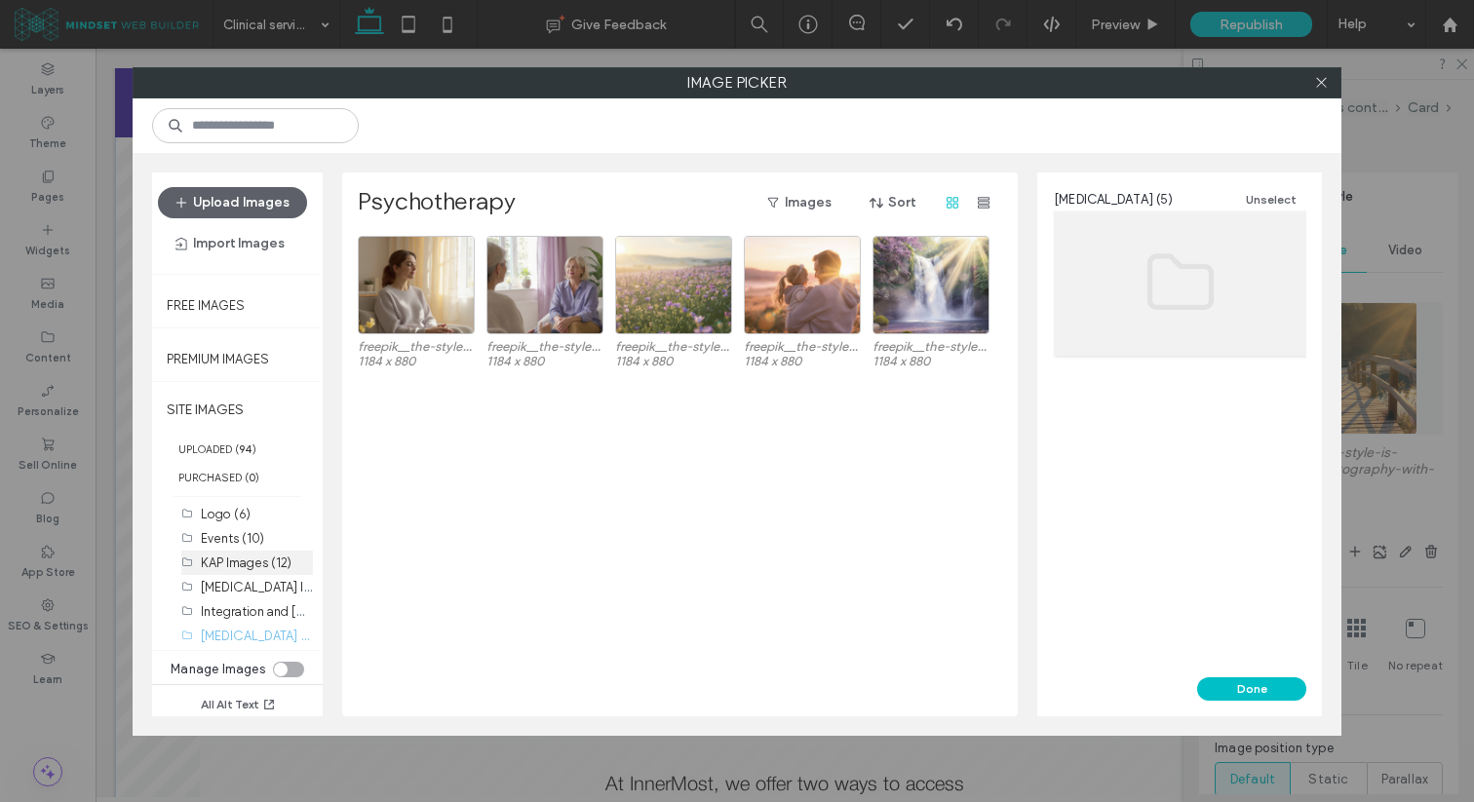
click at [250, 559] on label "KAP Images (12)" at bounding box center [246, 563] width 91 height 15
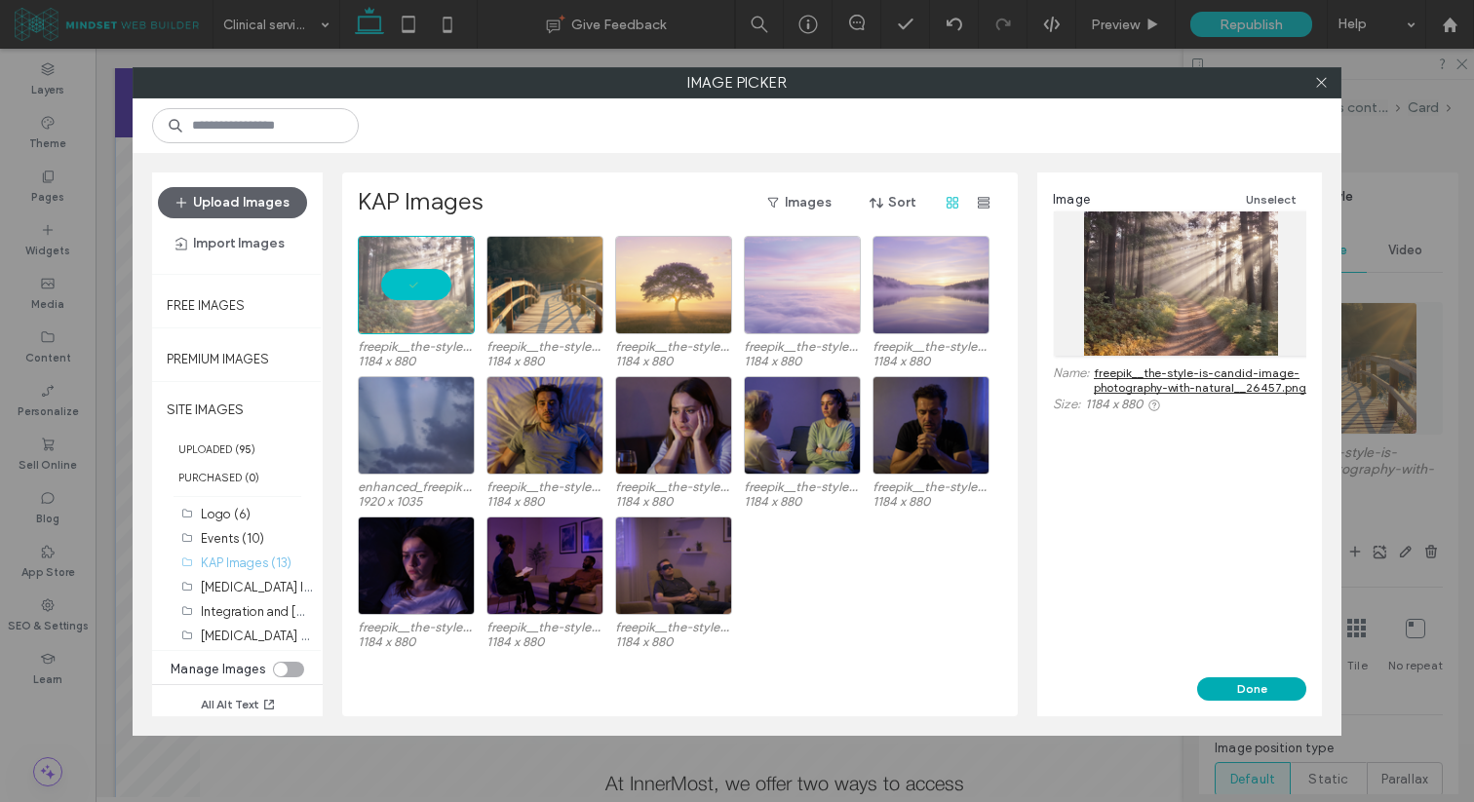
click at [1229, 687] on button "Done" at bounding box center [1251, 688] width 109 height 23
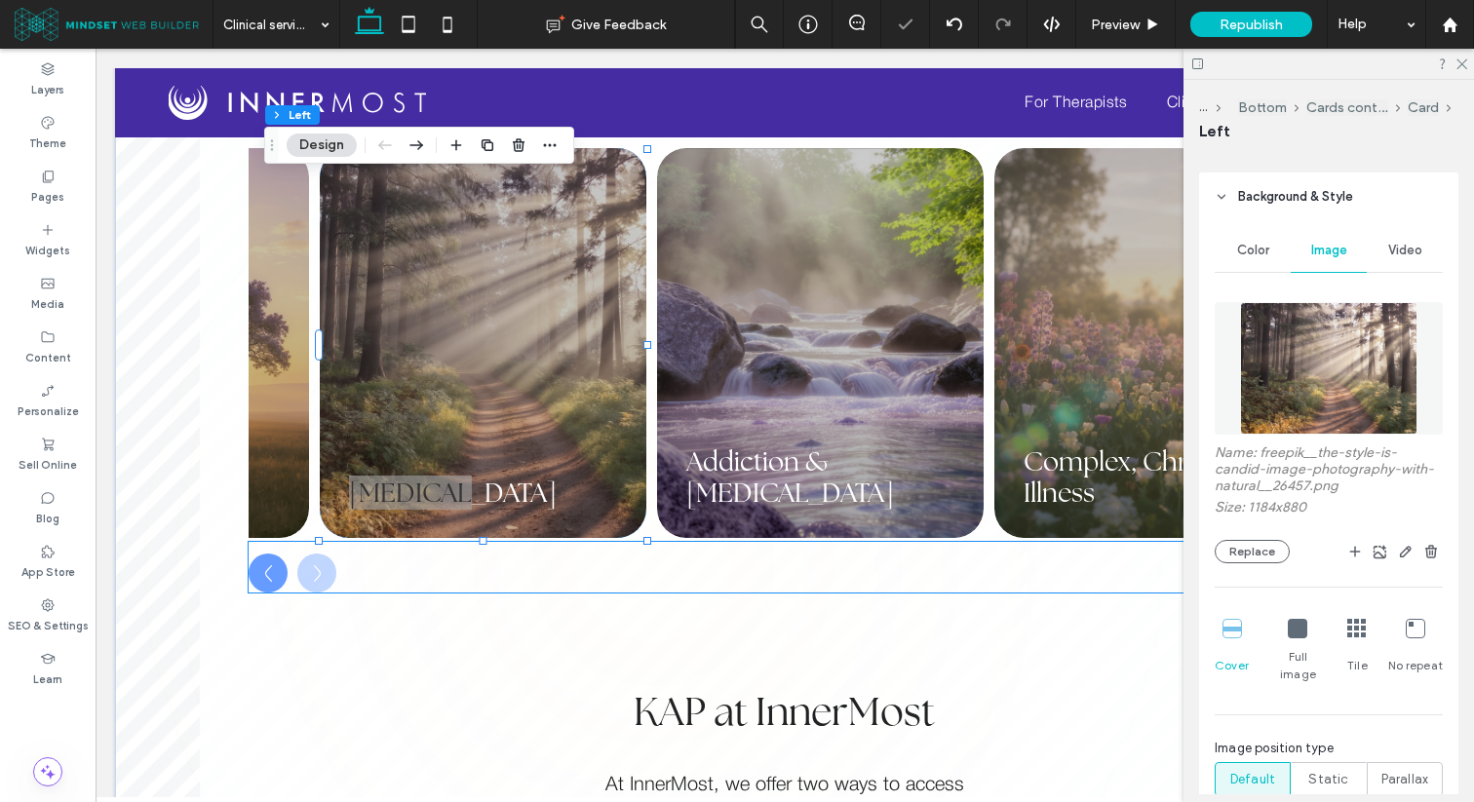
click at [622, 559] on div at bounding box center [785, 573] width 1072 height 39
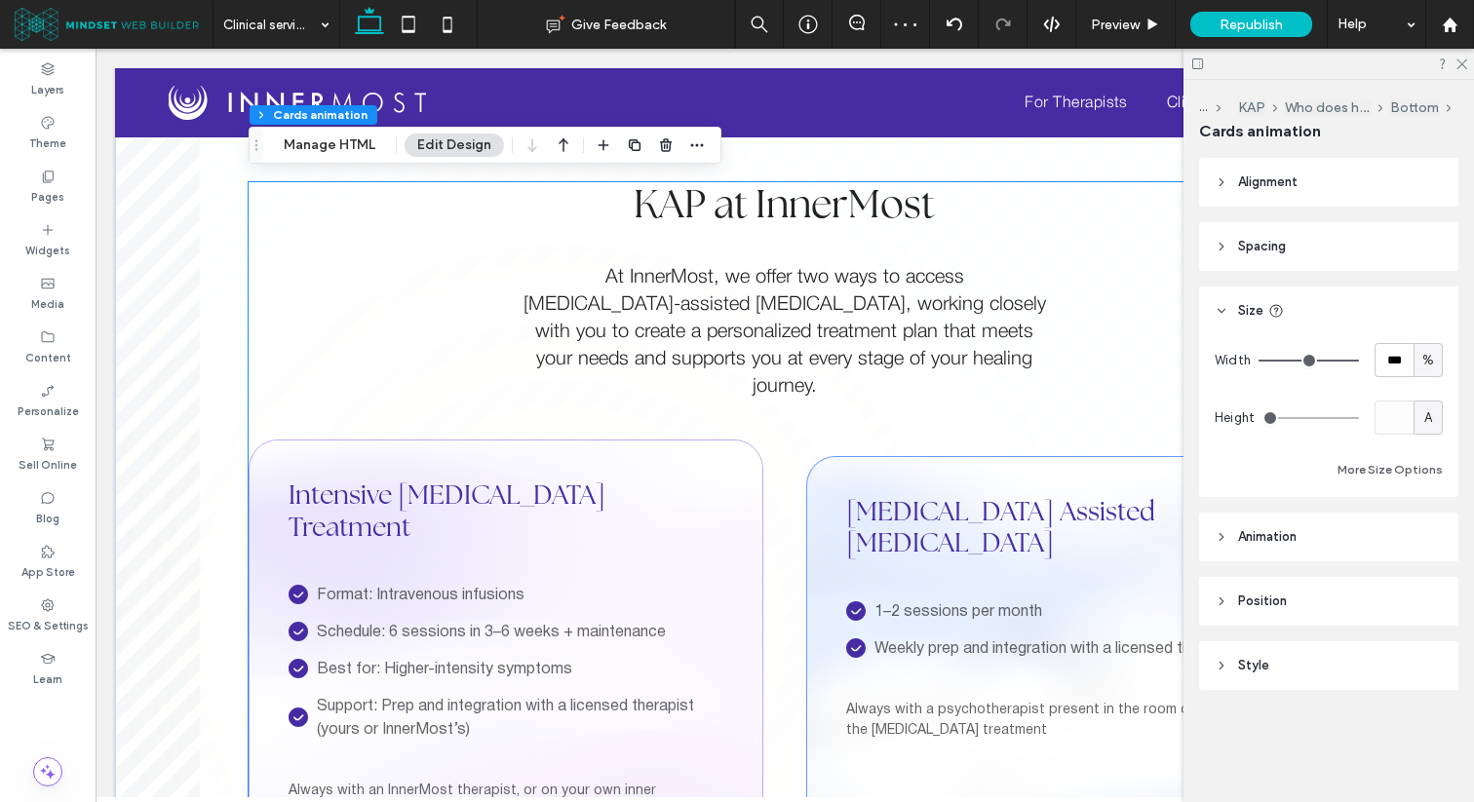
scroll to position [2530, 0]
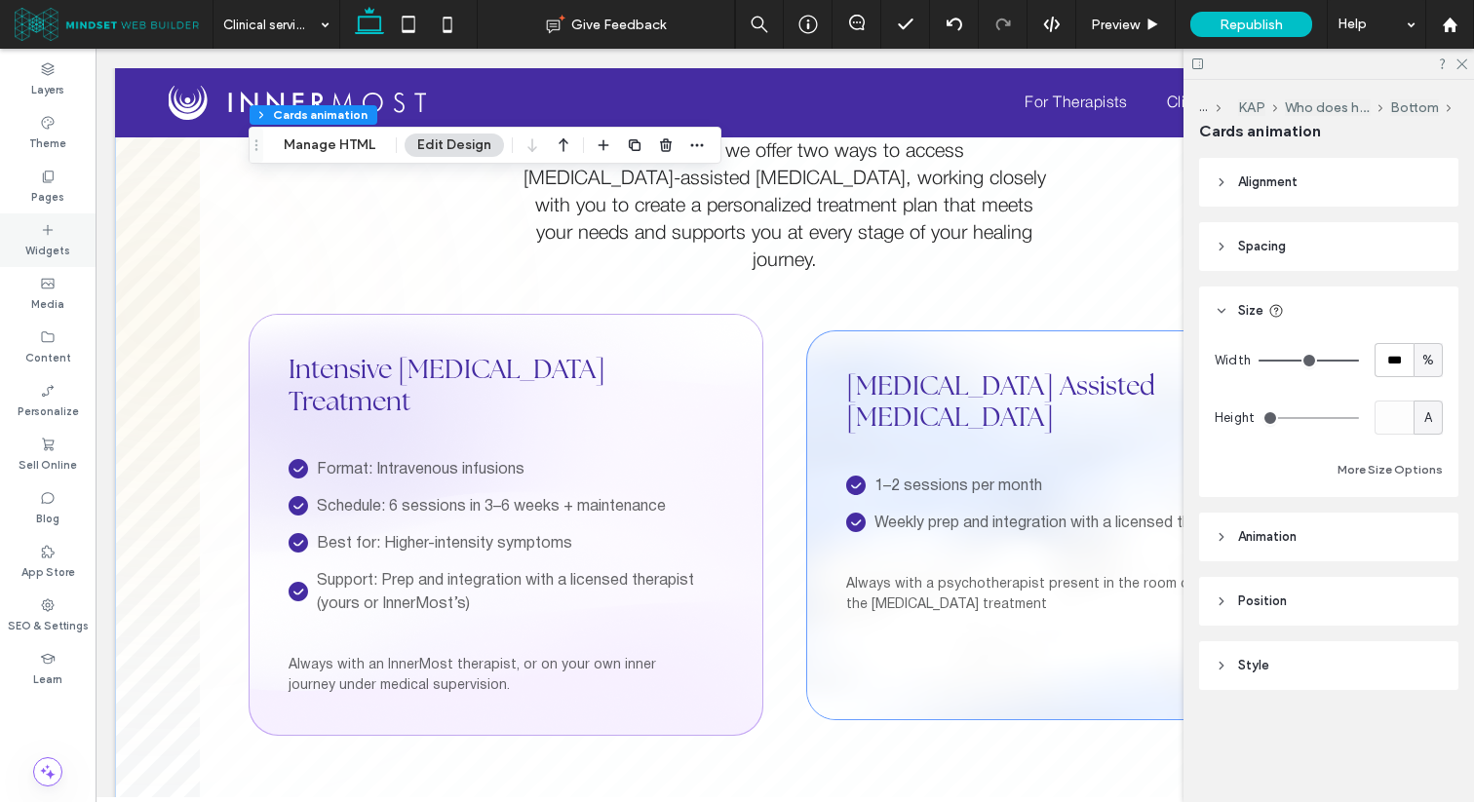
click at [45, 239] on label "Widgets" at bounding box center [47, 248] width 45 height 21
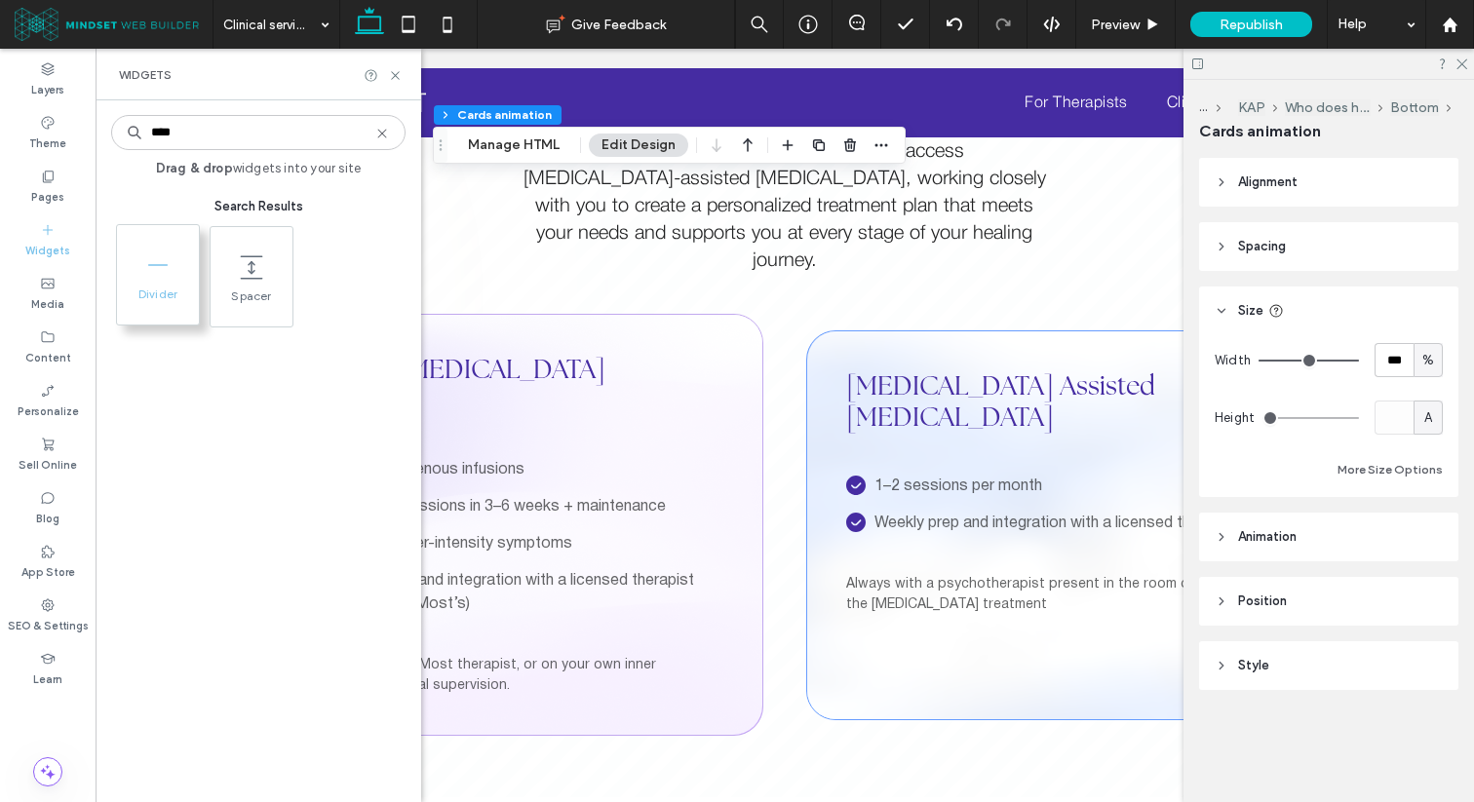
type input "****"
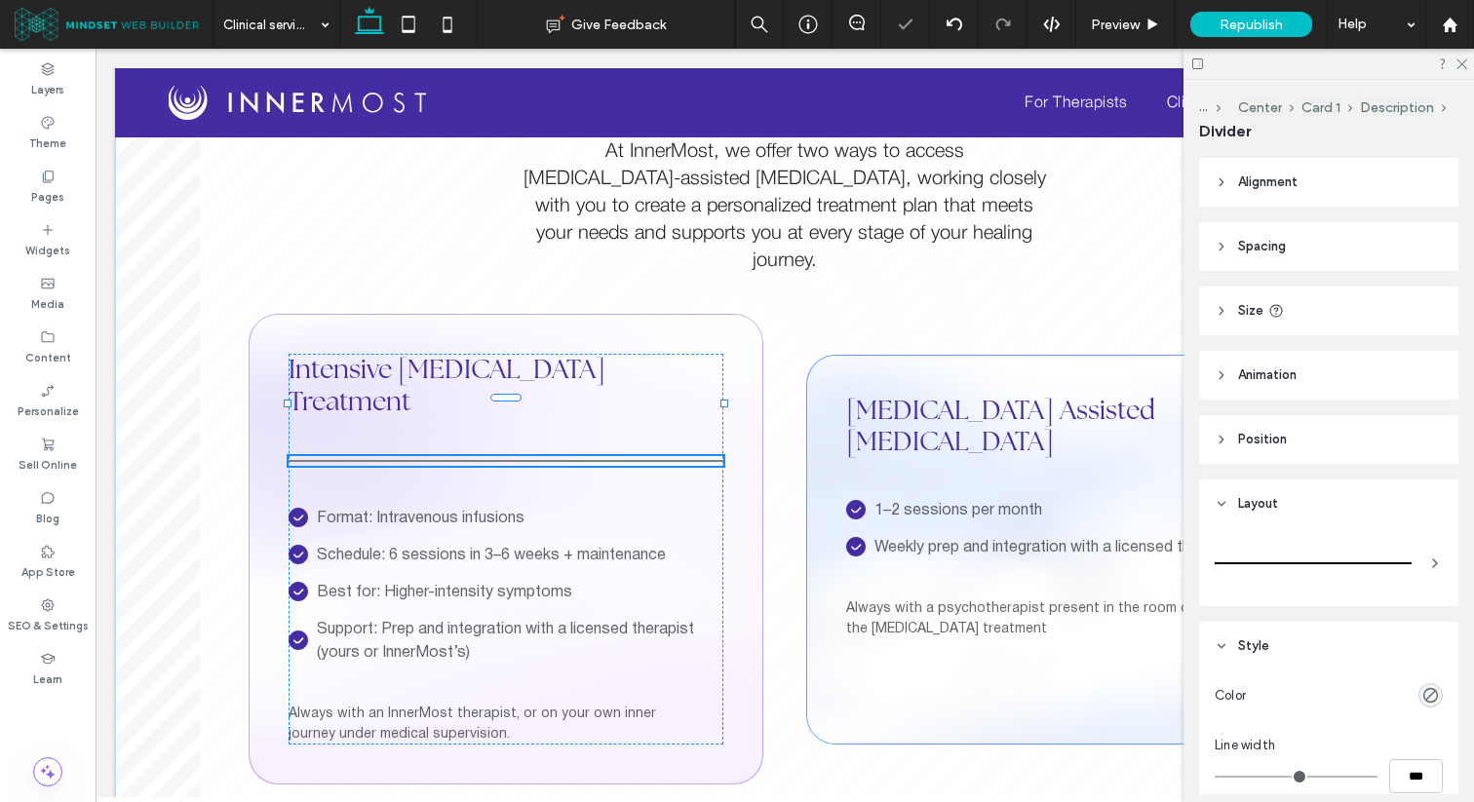
type input "*"
type input "***"
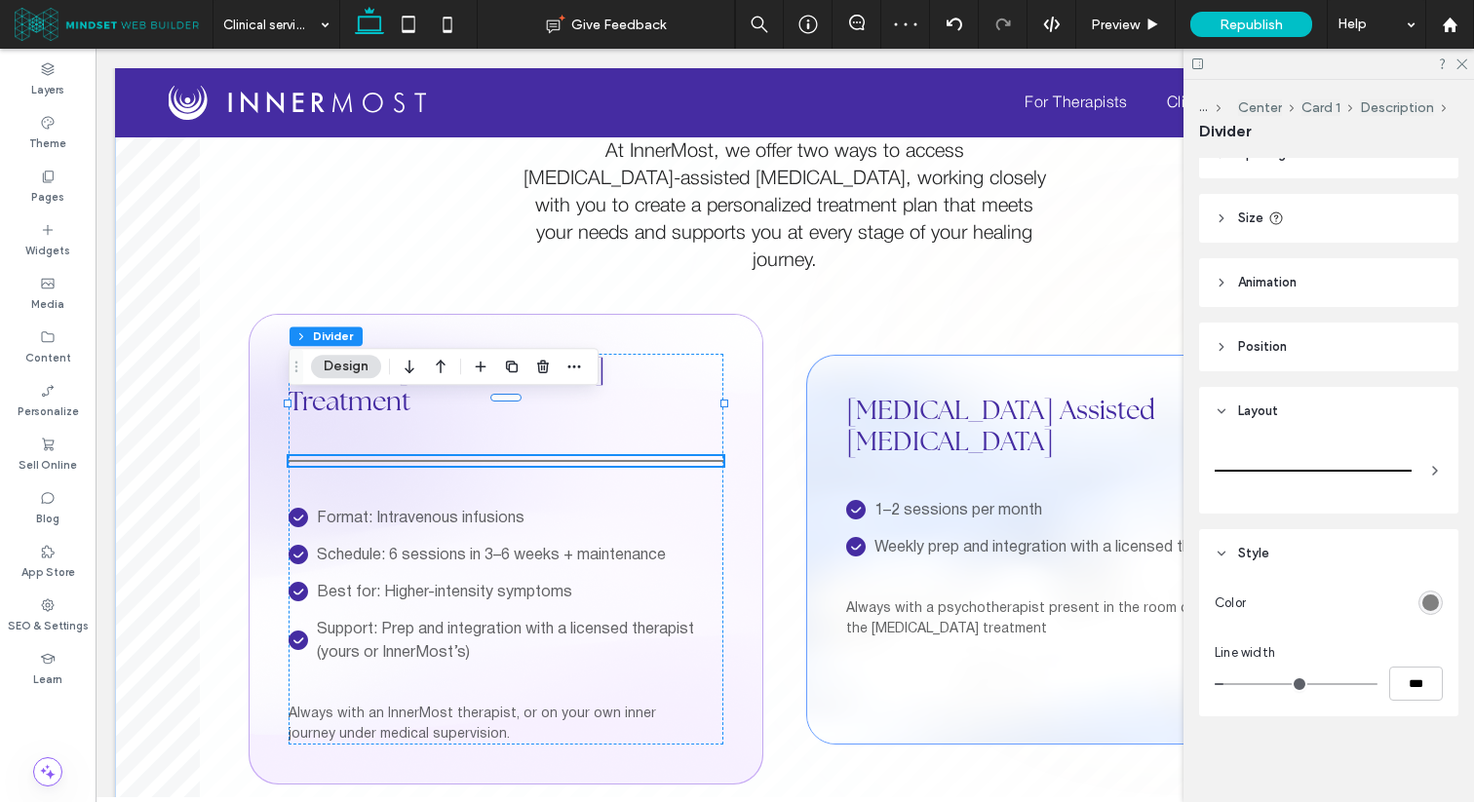
click at [1304, 217] on header "Size" at bounding box center [1328, 218] width 259 height 49
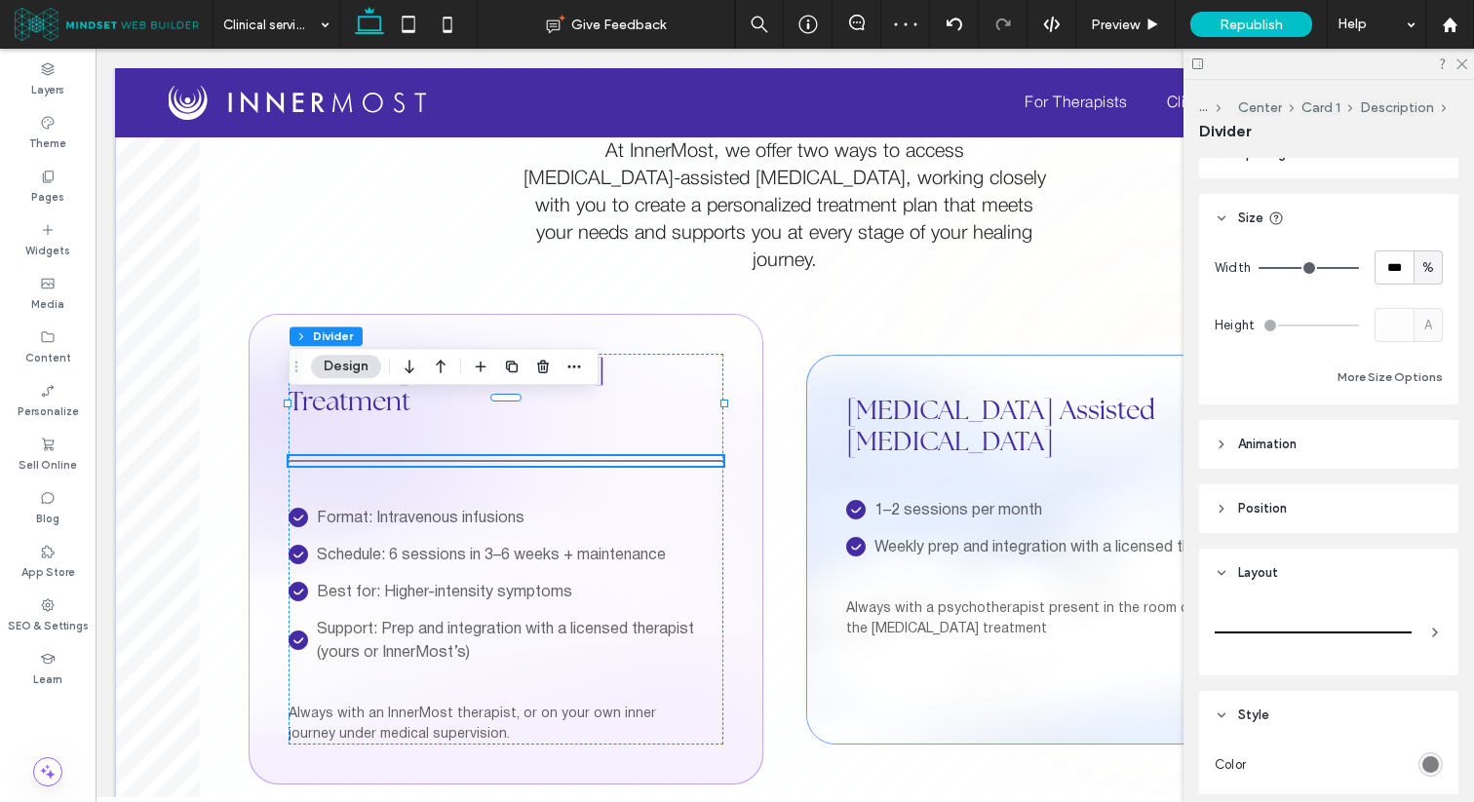
click at [1422, 271] on span "%" at bounding box center [1428, 267] width 12 height 19
click at [1429, 310] on span "px" at bounding box center [1428, 301] width 14 height 19
click at [1408, 264] on input "***" at bounding box center [1393, 267] width 39 height 34
type input "***"
click at [1399, 266] on input "***" at bounding box center [1393, 267] width 39 height 34
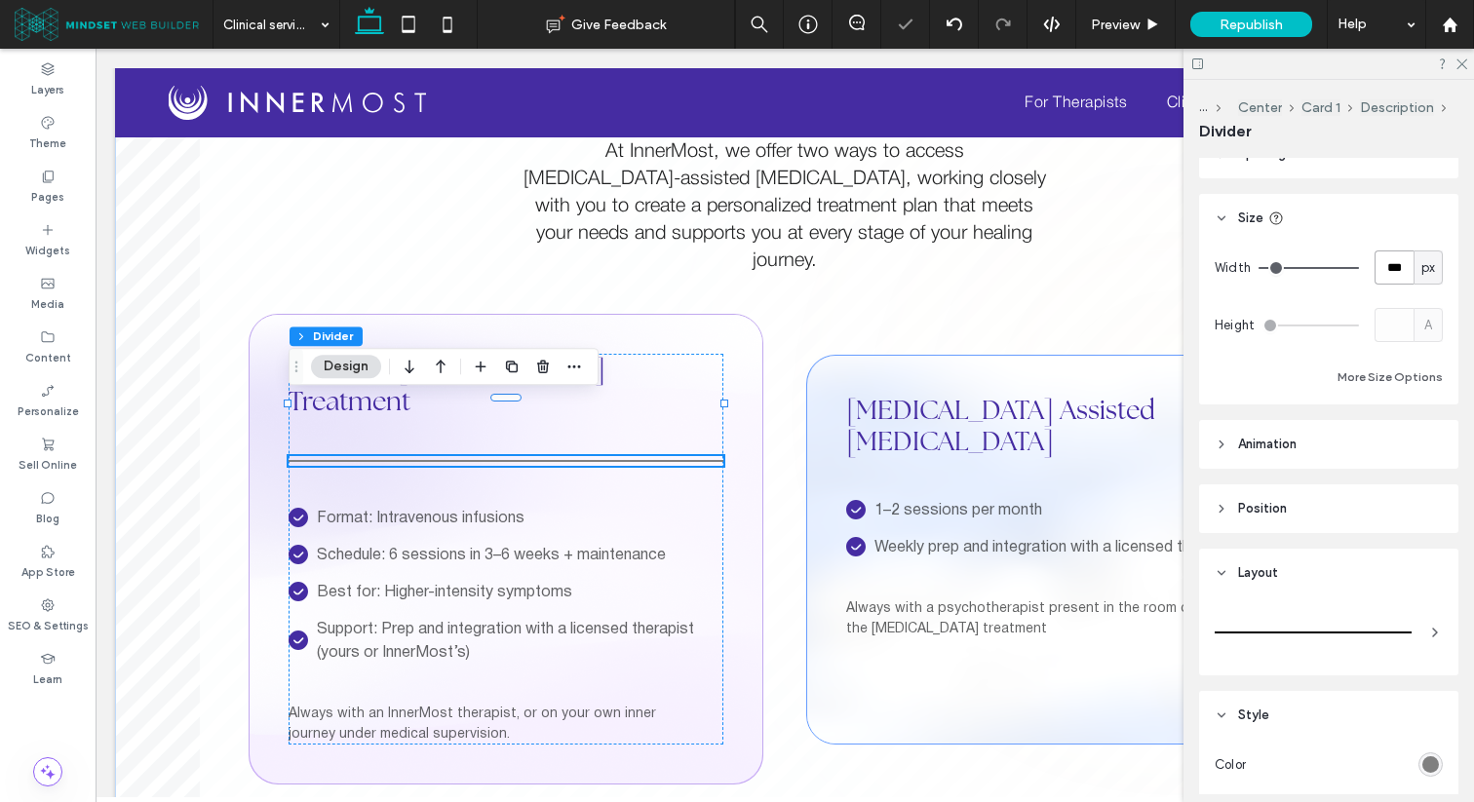
type input "***"
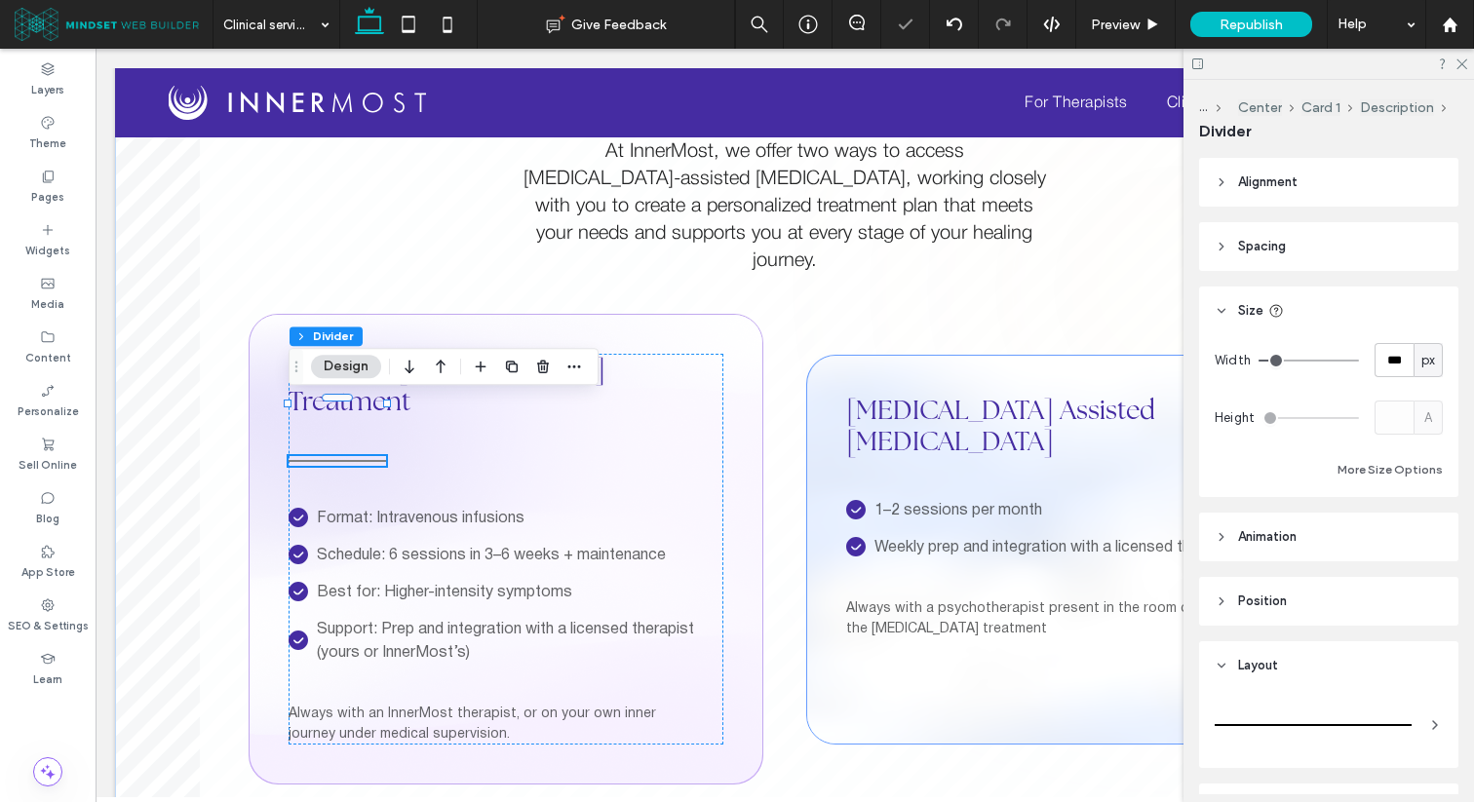
click at [1324, 194] on header "Alignment" at bounding box center [1328, 182] width 259 height 49
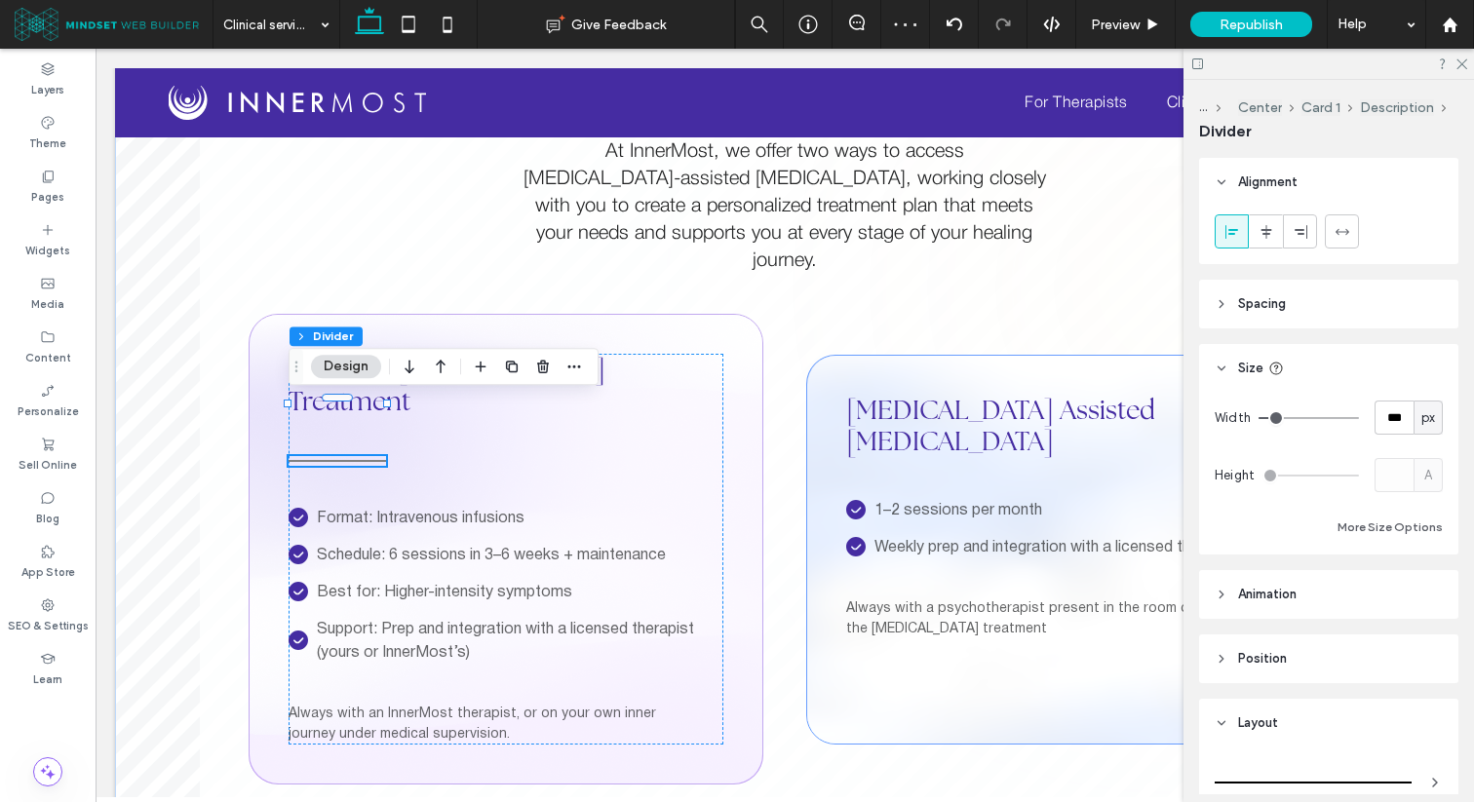
click at [1295, 315] on header "Spacing" at bounding box center [1328, 304] width 259 height 49
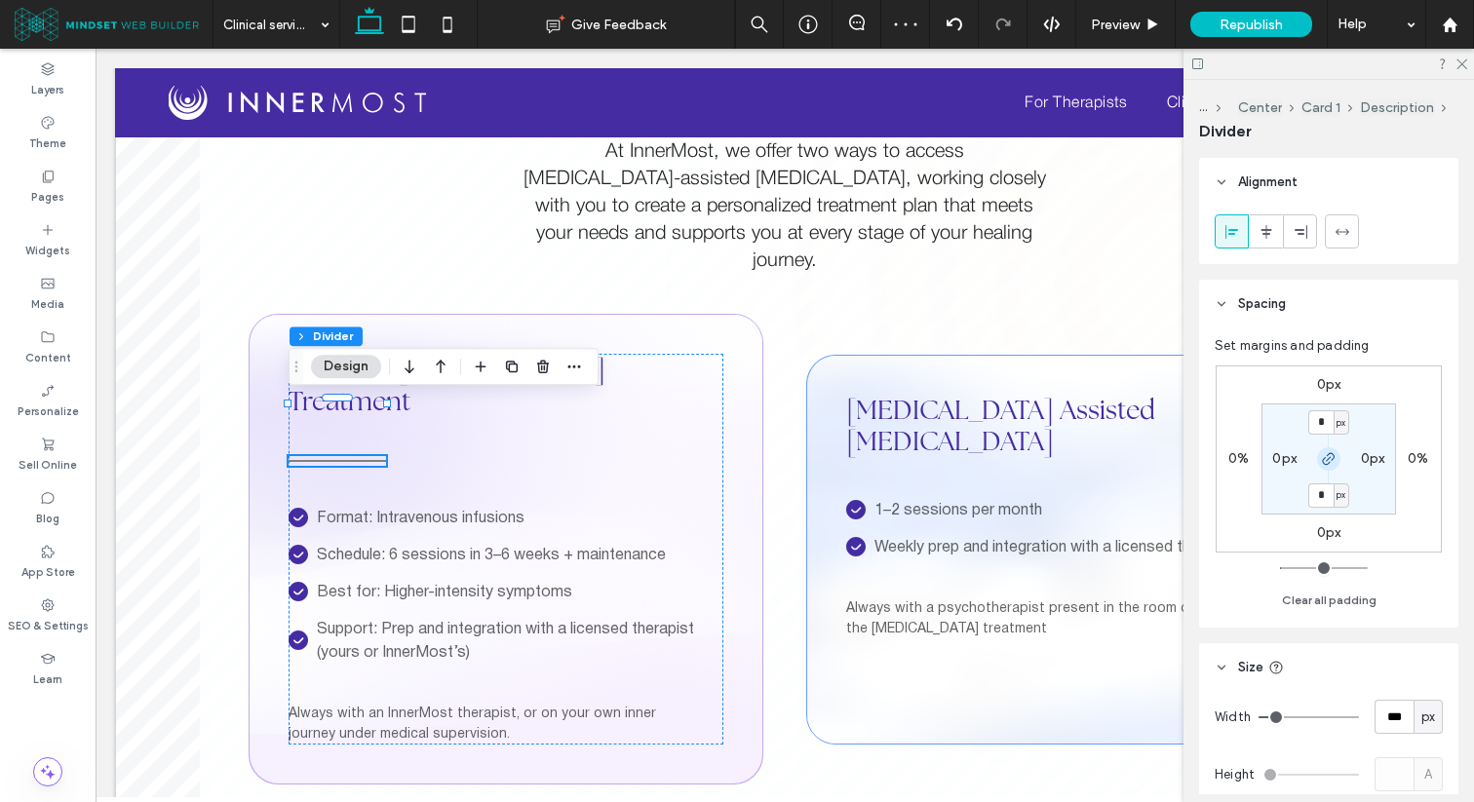
click at [1329, 460] on icon "button" at bounding box center [1329, 459] width 16 height 16
click at [1329, 377] on label "0px" at bounding box center [1329, 384] width 24 height 17
type input "*"
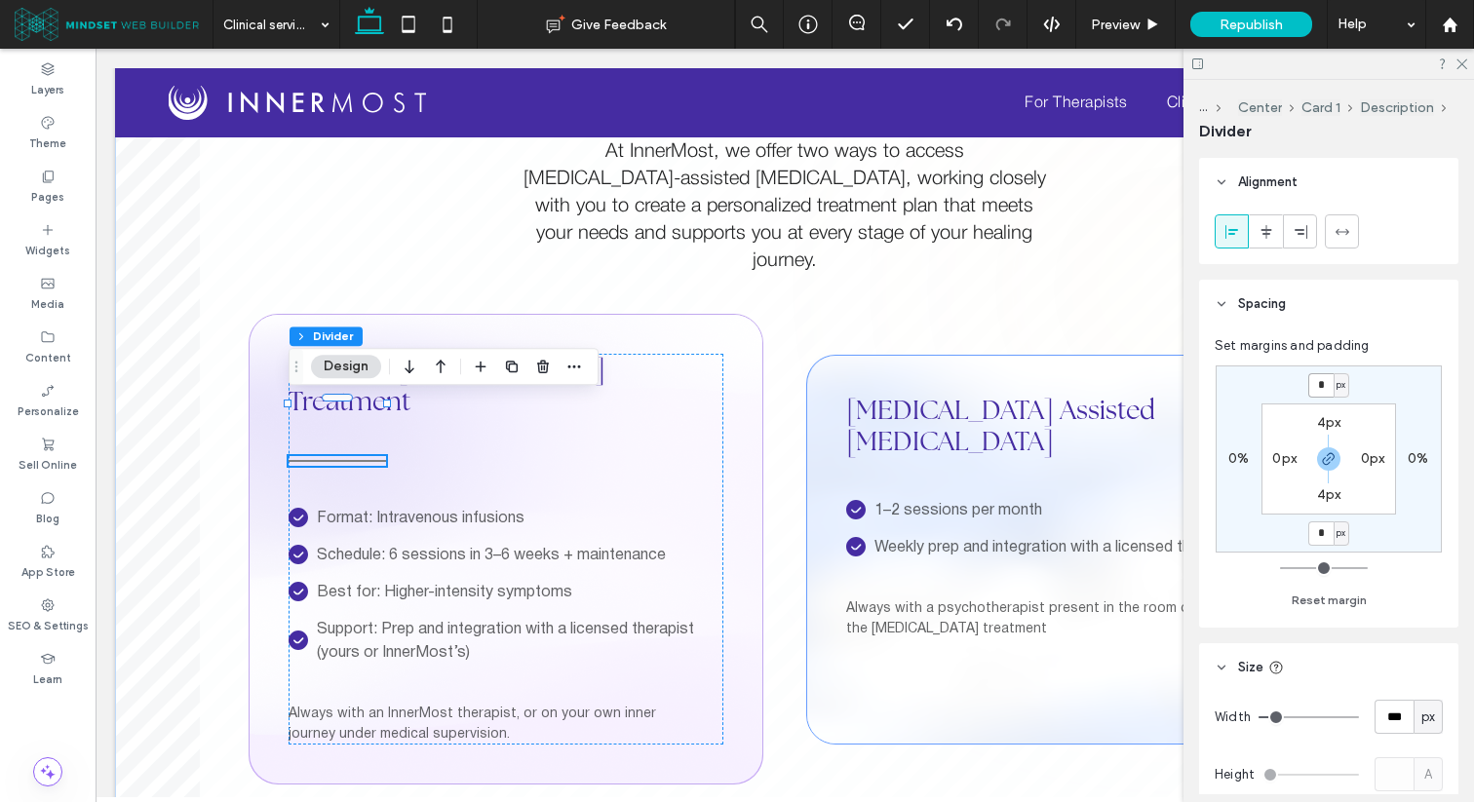
click at [1328, 382] on input "*" at bounding box center [1320, 385] width 25 height 24
type input "***"
type input "*"
type input "***"
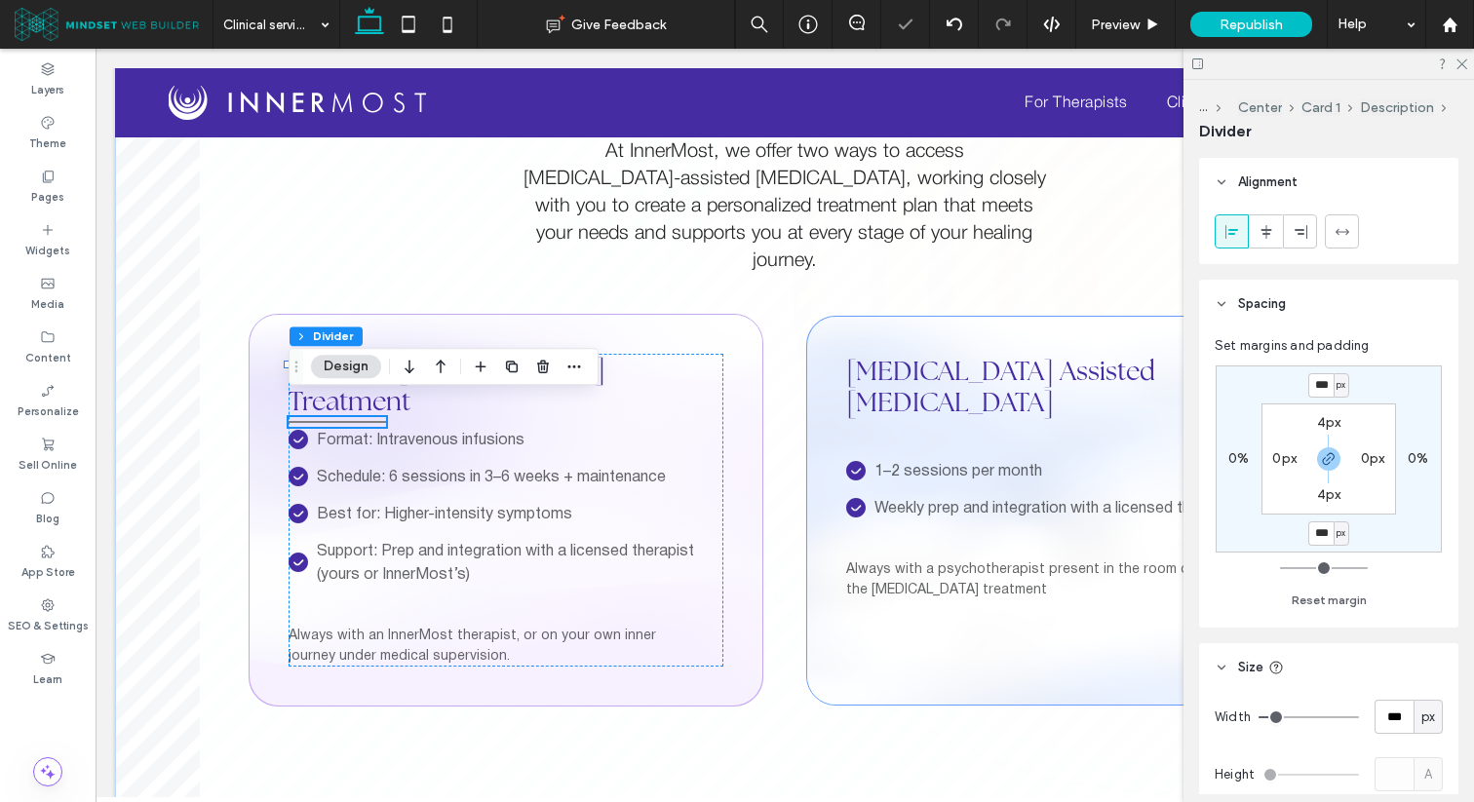
click at [1331, 472] on section "4px 0px 4px 0px" at bounding box center [1328, 459] width 135 height 111
click at [1331, 459] on icon "button" at bounding box center [1329, 459] width 16 height 16
click at [1328, 530] on label "-40px" at bounding box center [1328, 532] width 39 height 17
type input "*"
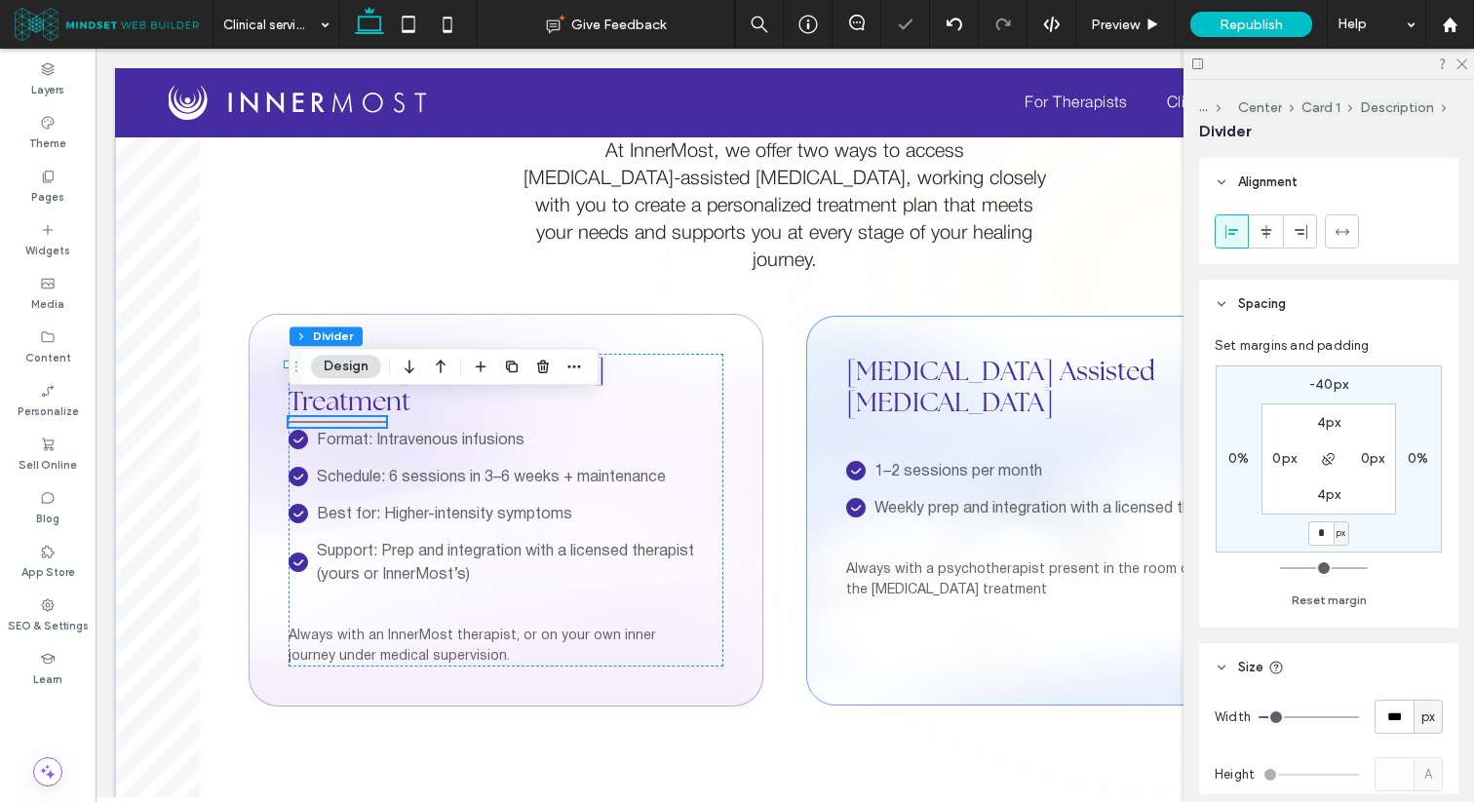
type input "*"
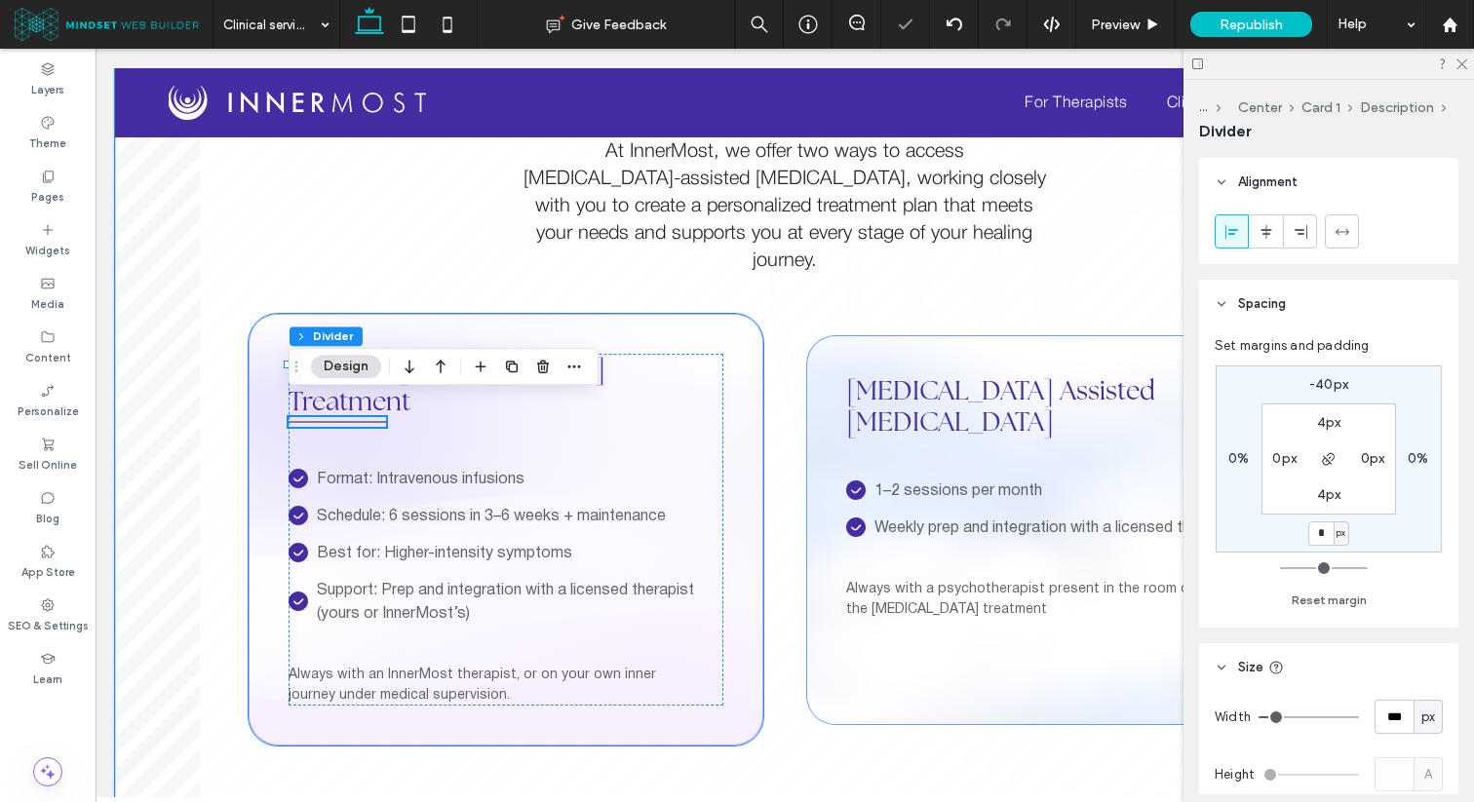
click at [702, 314] on div "Intensive Ketamine Treatment Format: Intravenous infusions check icon Schedule:…" at bounding box center [506, 530] width 515 height 432
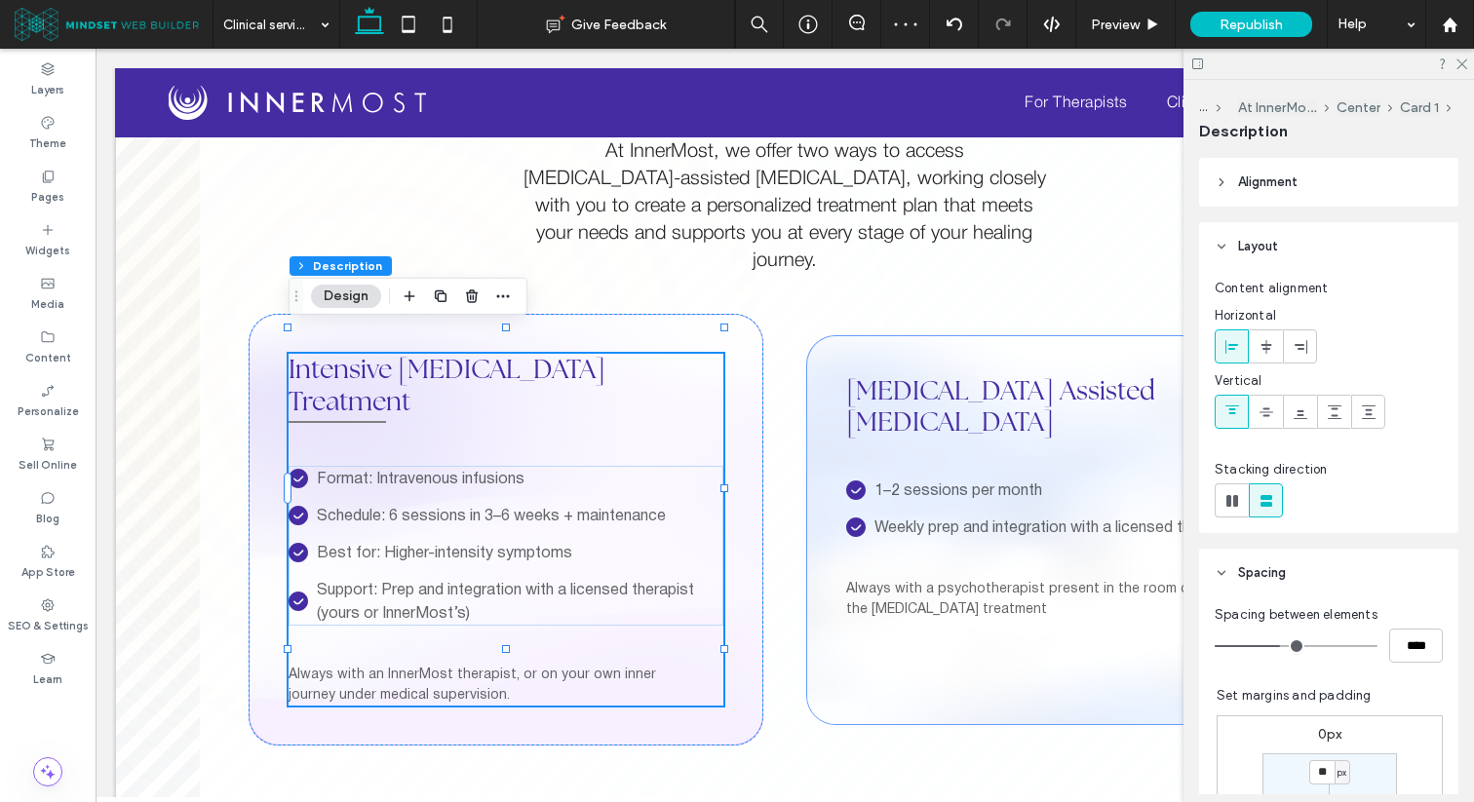
scroll to position [0, 941]
click at [368, 417] on div at bounding box center [337, 422] width 97 height 10
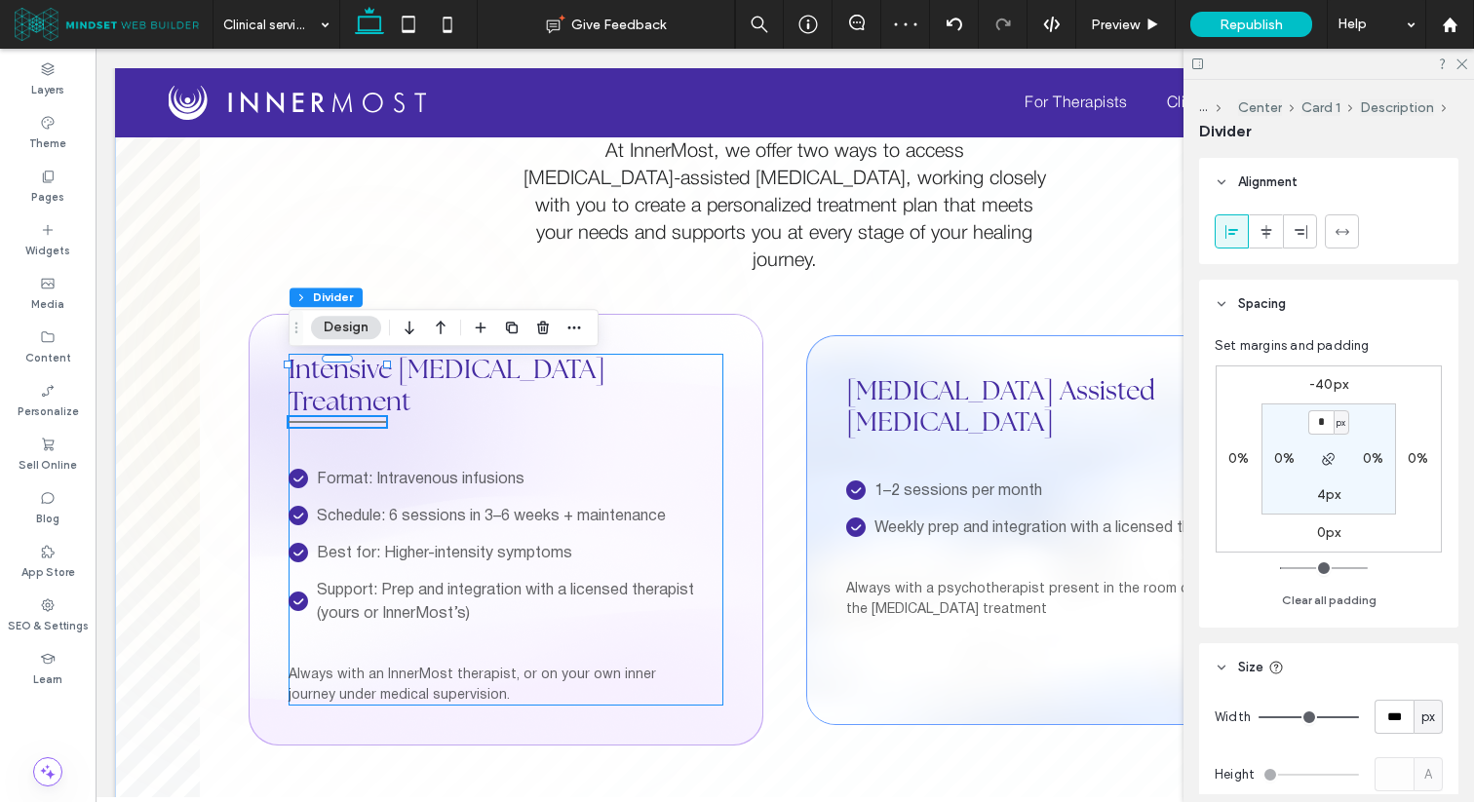
type input "*"
type input "***"
click at [1318, 380] on label "-40px" at bounding box center [1328, 384] width 39 height 17
type input "*"
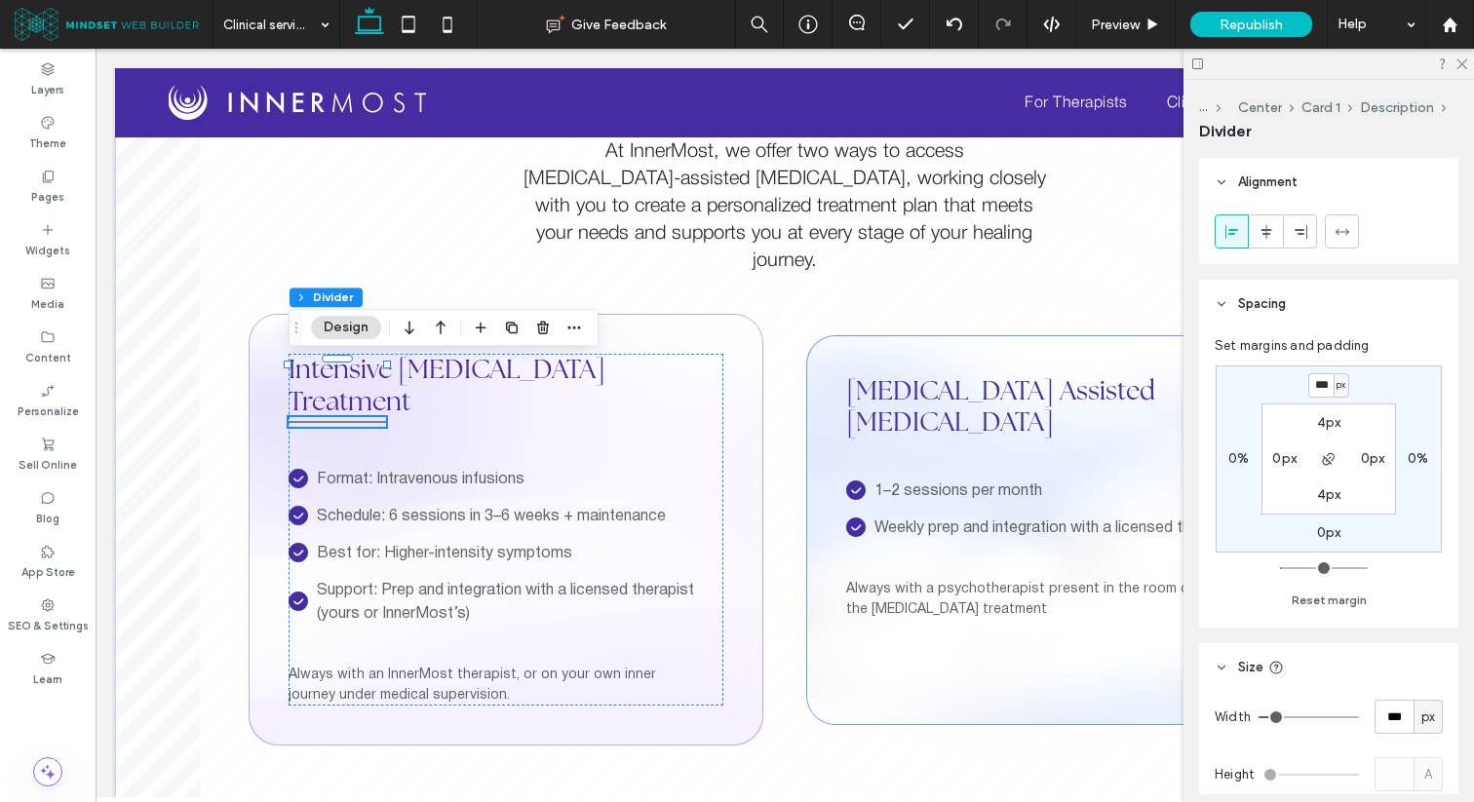
type input "***"
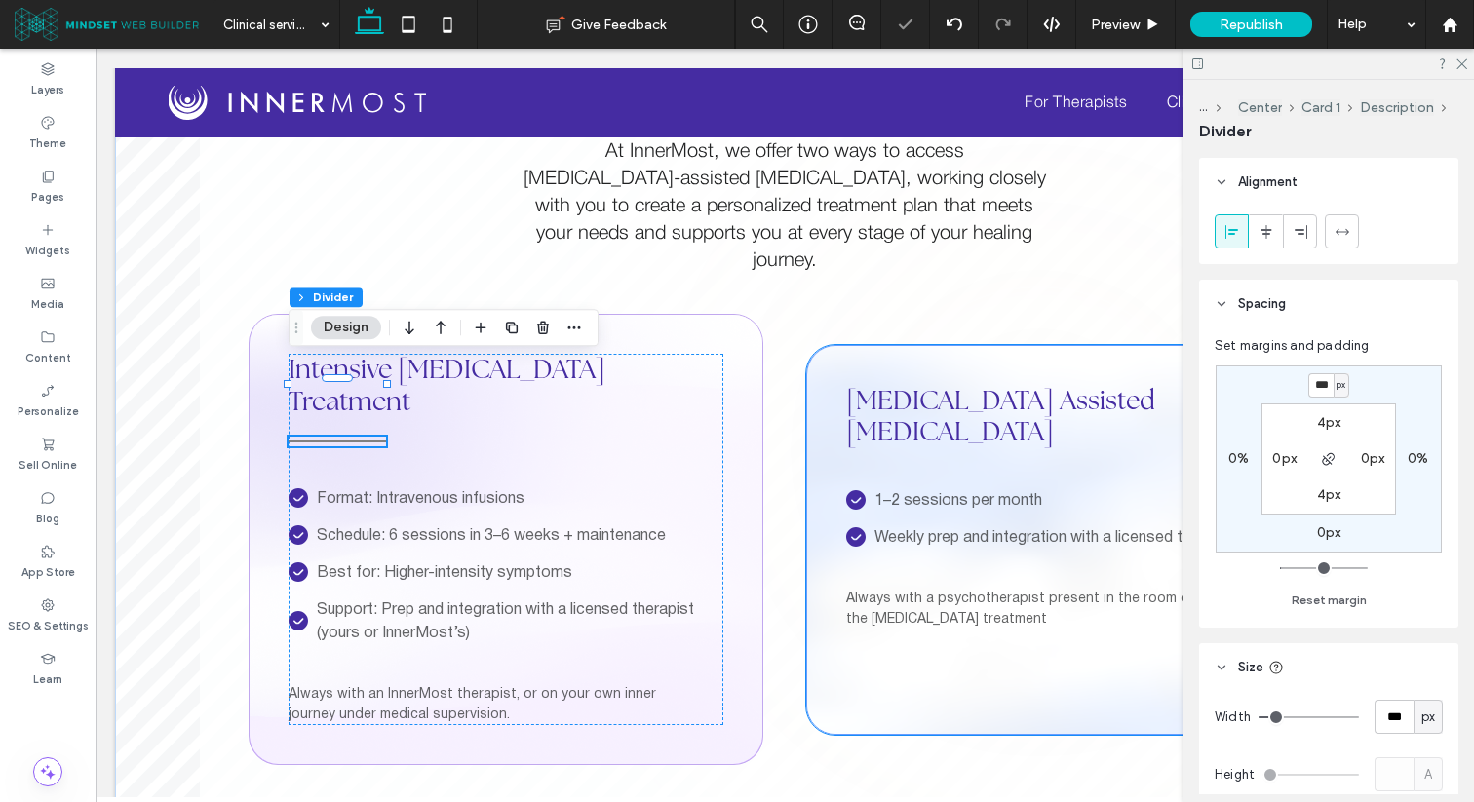
type input "*"
type input "***"
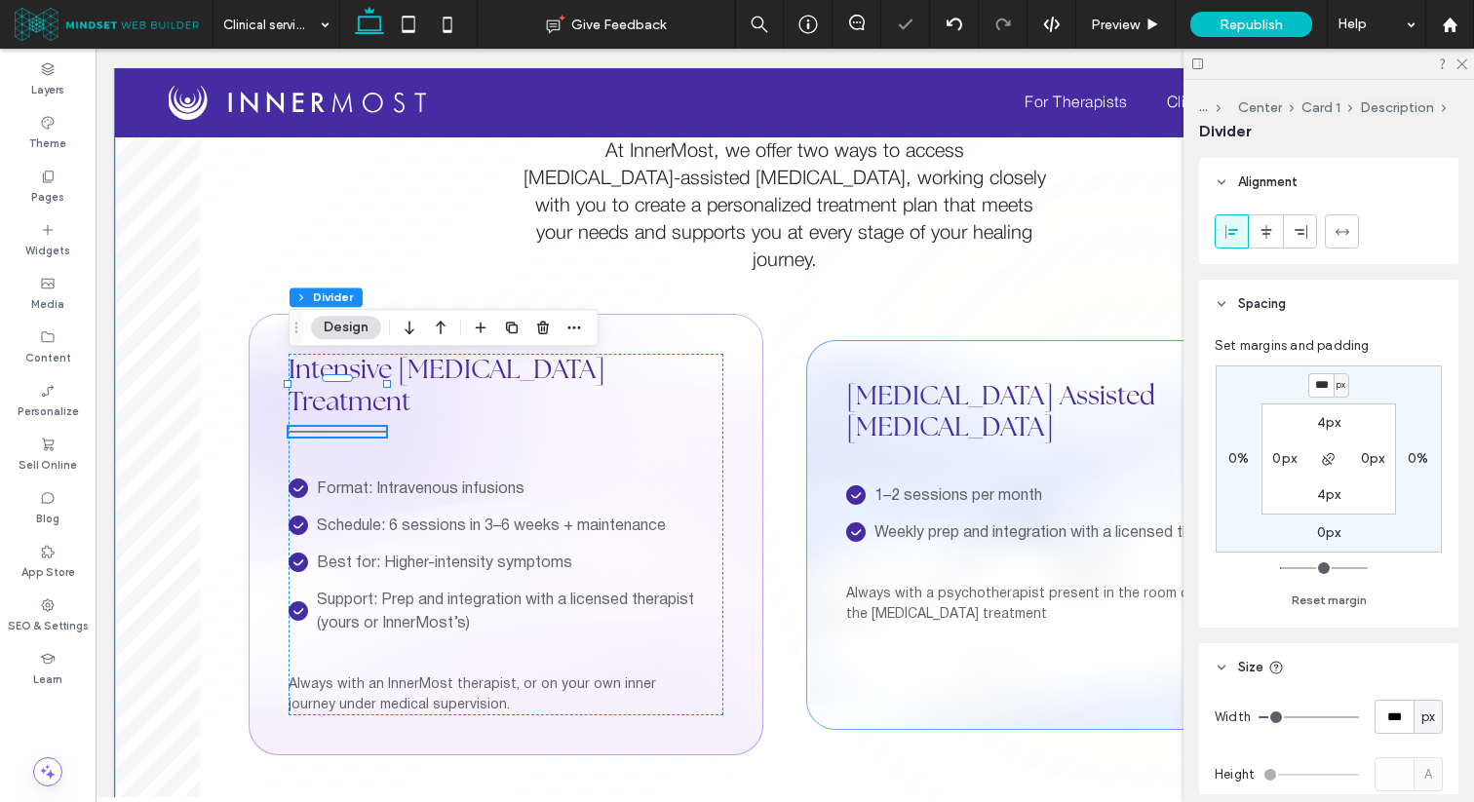
type input "*"
click at [369, 431] on hr at bounding box center [337, 432] width 97 height 2
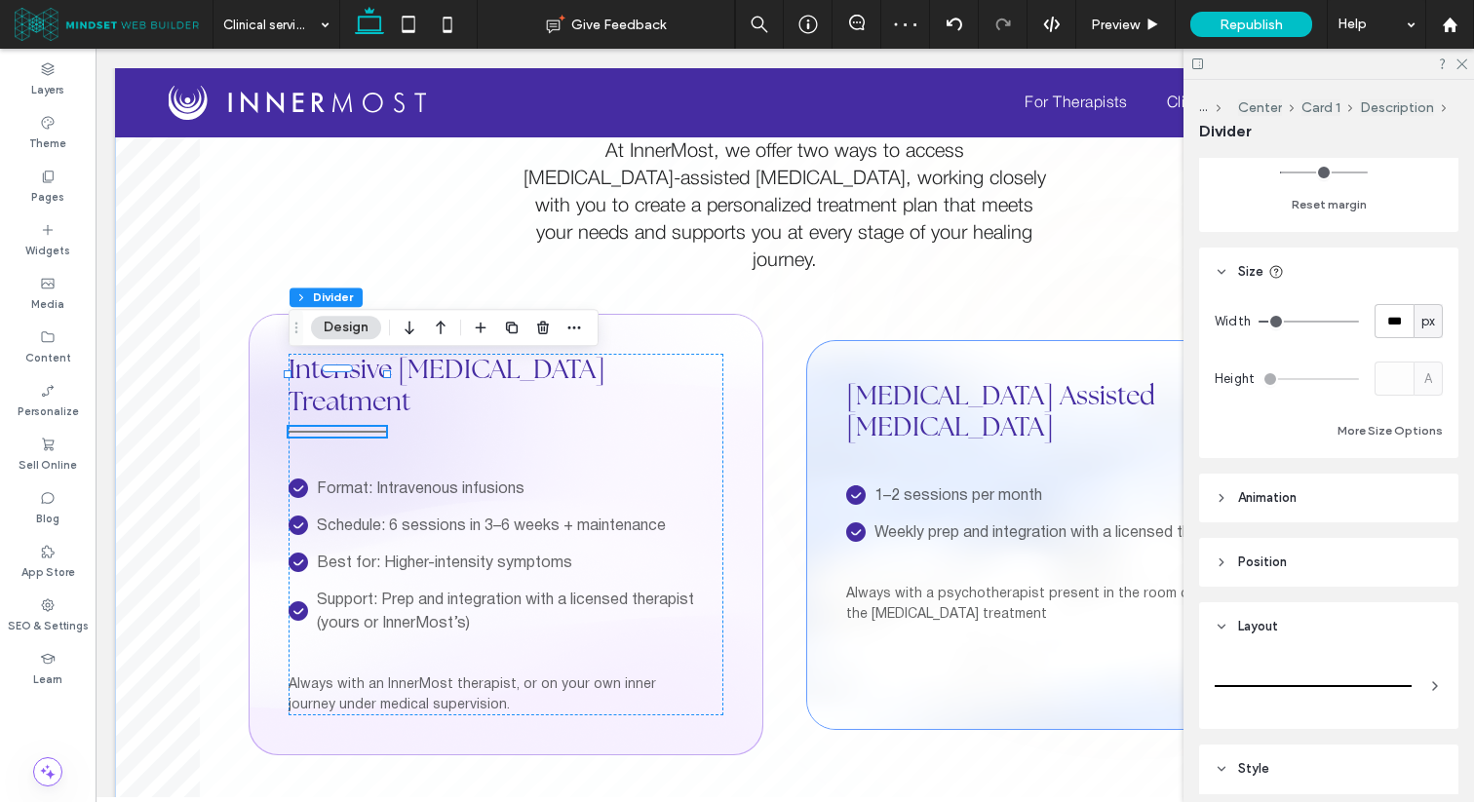
scroll to position [611, 0]
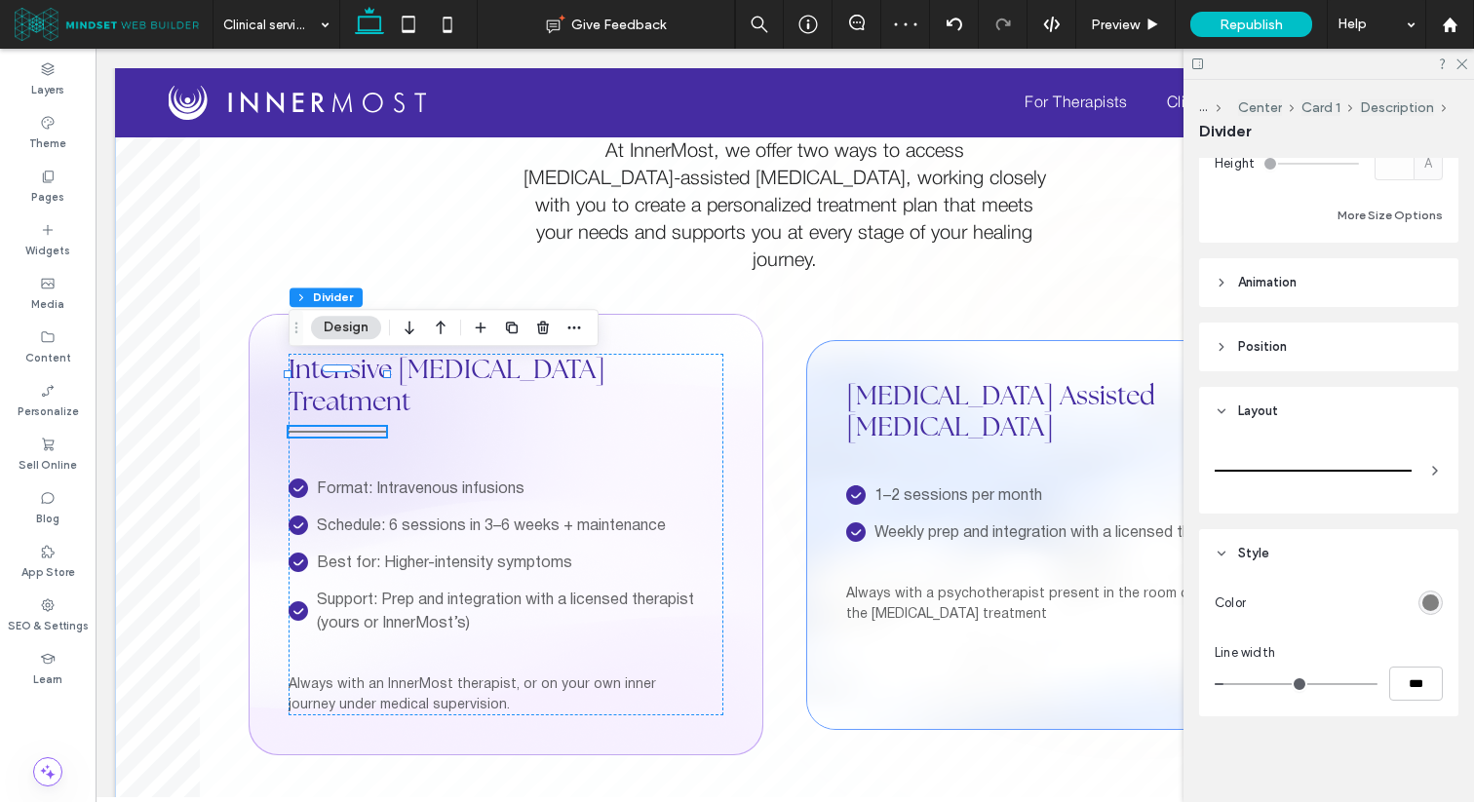
click at [1433, 604] on div "rgb(128, 128, 128)" at bounding box center [1430, 603] width 17 height 17
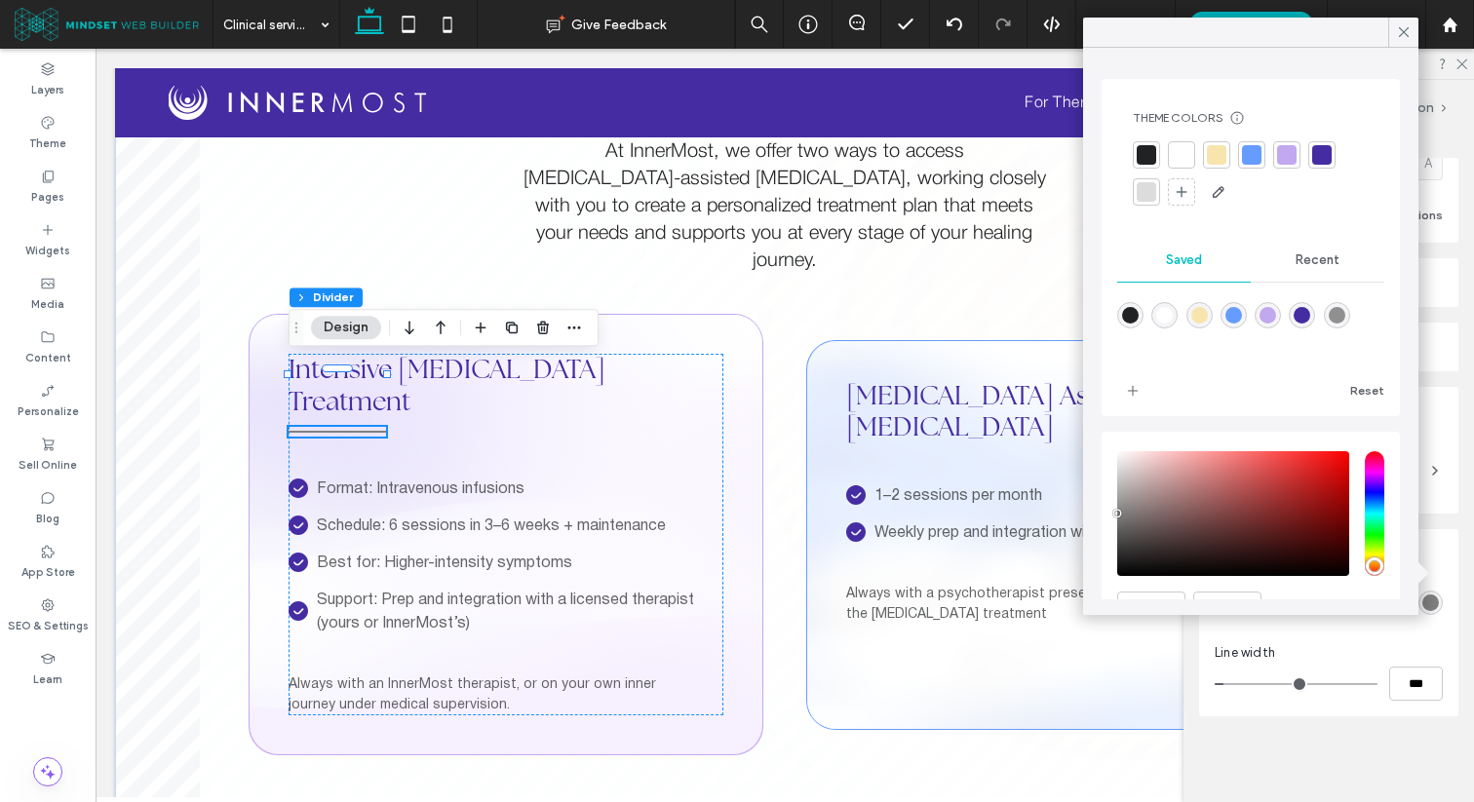
click at [1301, 305] on div "rgba(69,44,162,1)" at bounding box center [1302, 315] width 26 height 26
type input "*******"
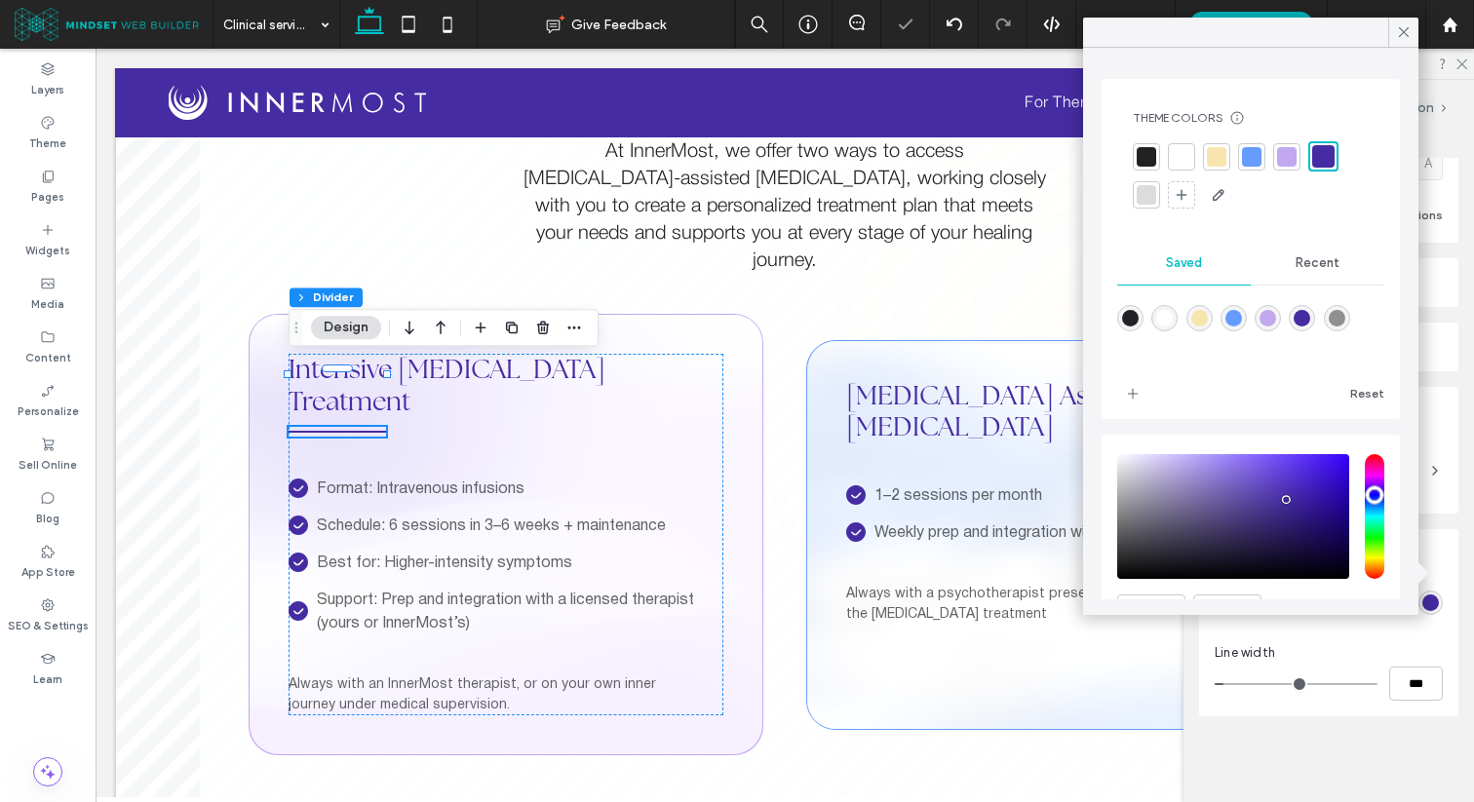
click at [1310, 650] on div "Line width" at bounding box center [1328, 652] width 228 height 19
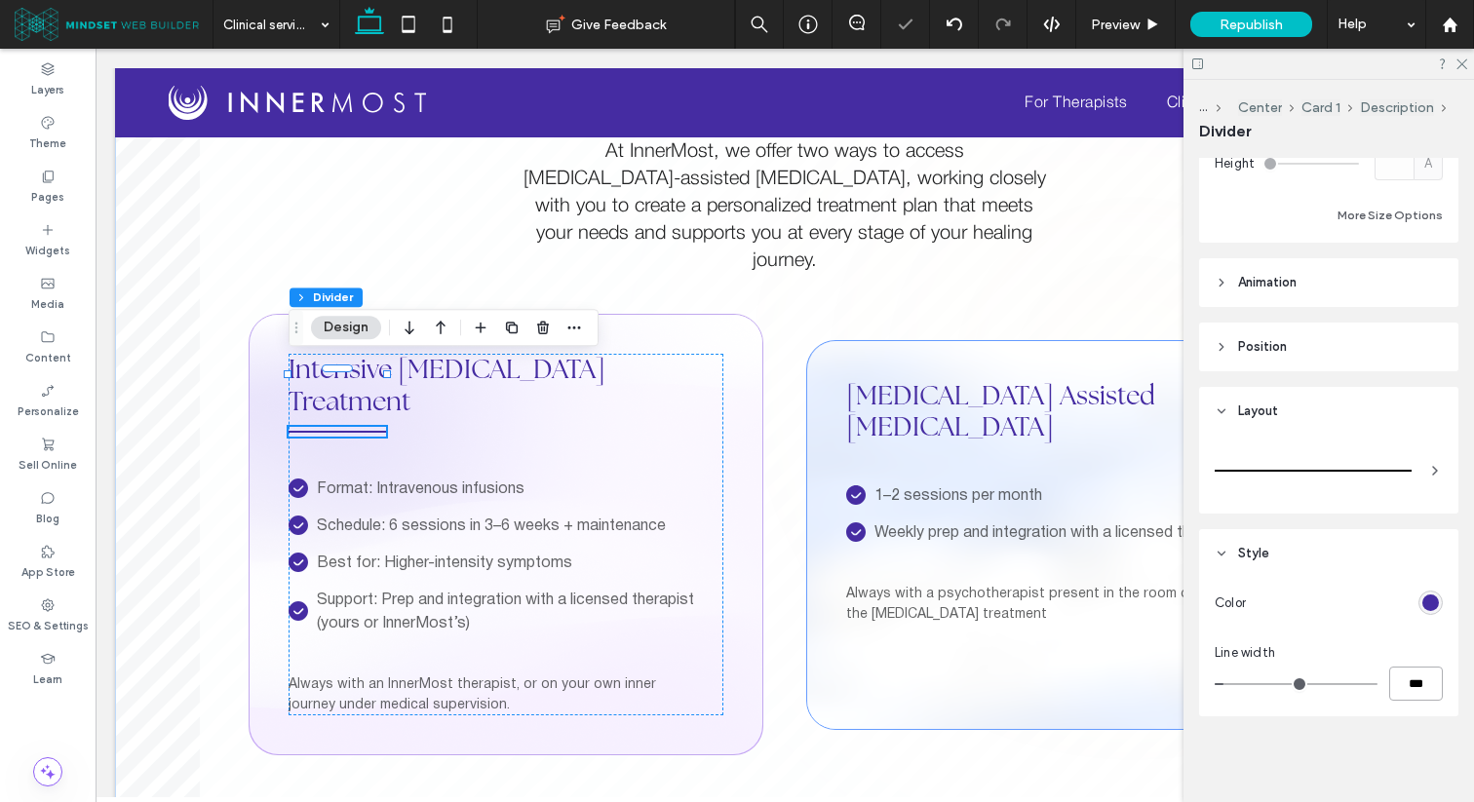
click at [1412, 686] on input "***" at bounding box center [1416, 684] width 54 height 34
type input "*"
click at [1392, 514] on div "Alignment Spacing Set margins and padding *** px 0% 0px 0% 4px 0px 4px 0px Rese…" at bounding box center [1335, 476] width 272 height 636
click at [1409, 684] on input "***" at bounding box center [1416, 684] width 54 height 34
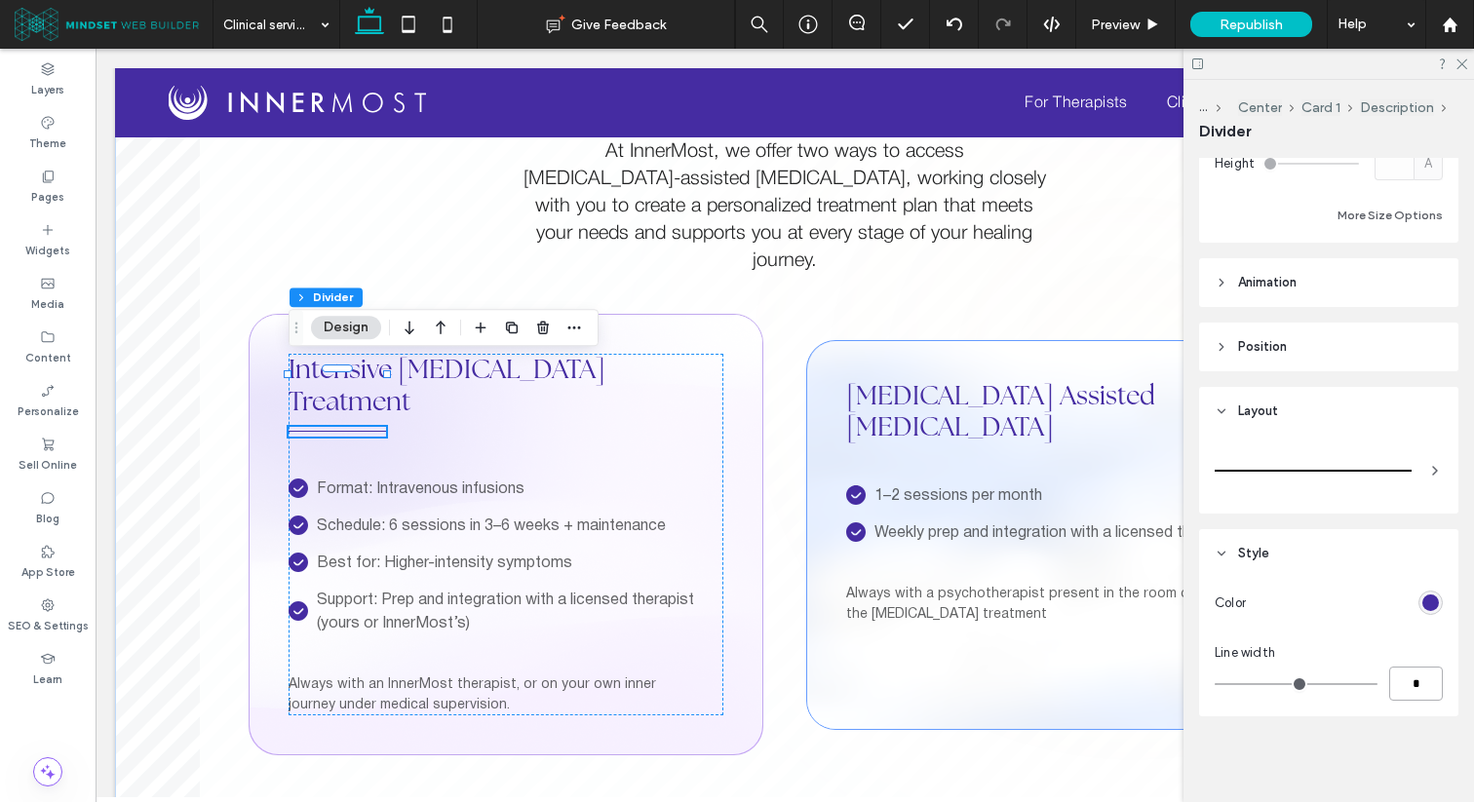
type input "*"
type input "***"
click at [1388, 515] on div "Alignment Spacing Set margins and padding *** px 0% 0px 0% 4px 0px 4px 0px Rese…" at bounding box center [1335, 476] width 272 height 636
click at [404, 19] on icon at bounding box center [408, 24] width 39 height 39
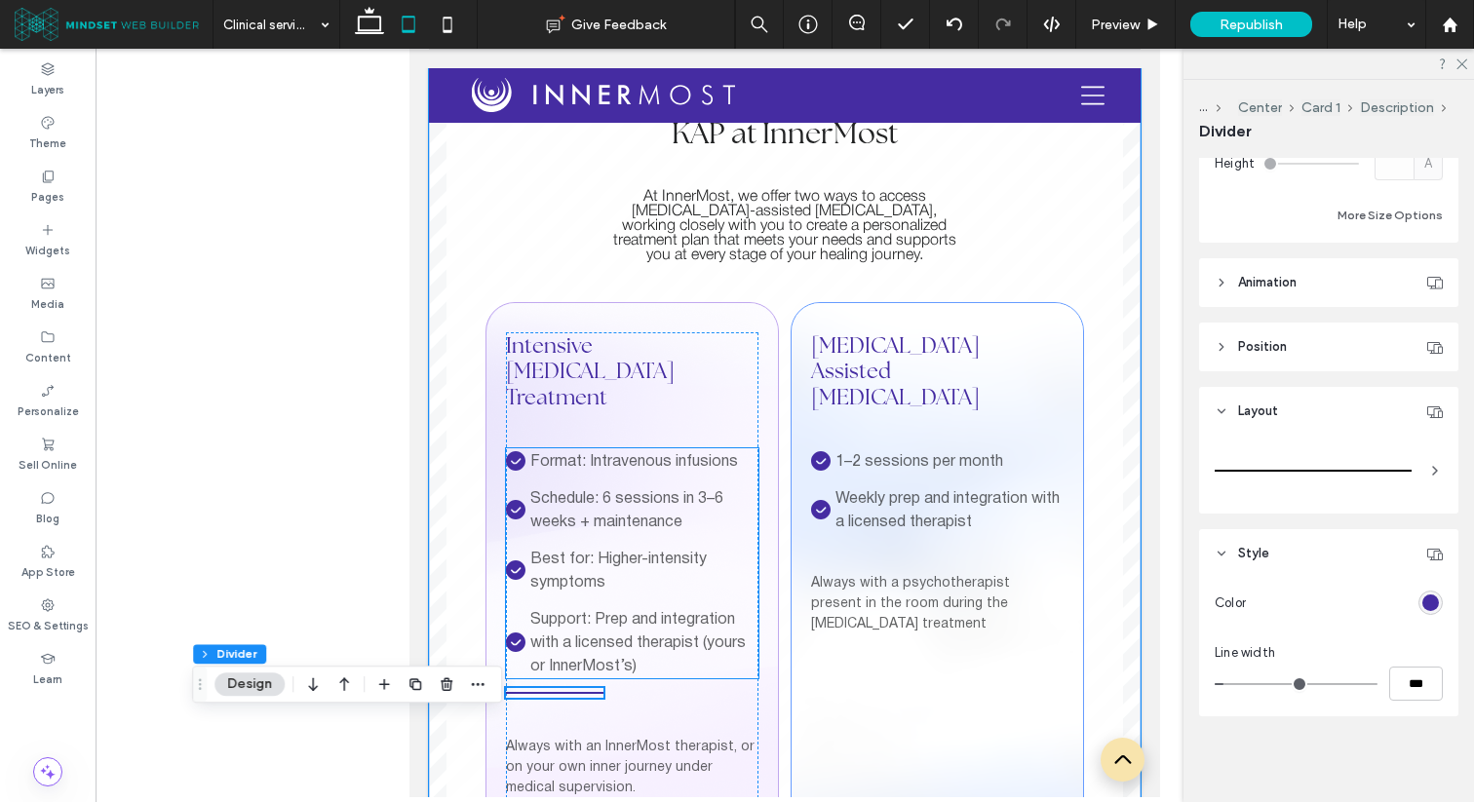
scroll to position [2509, 0]
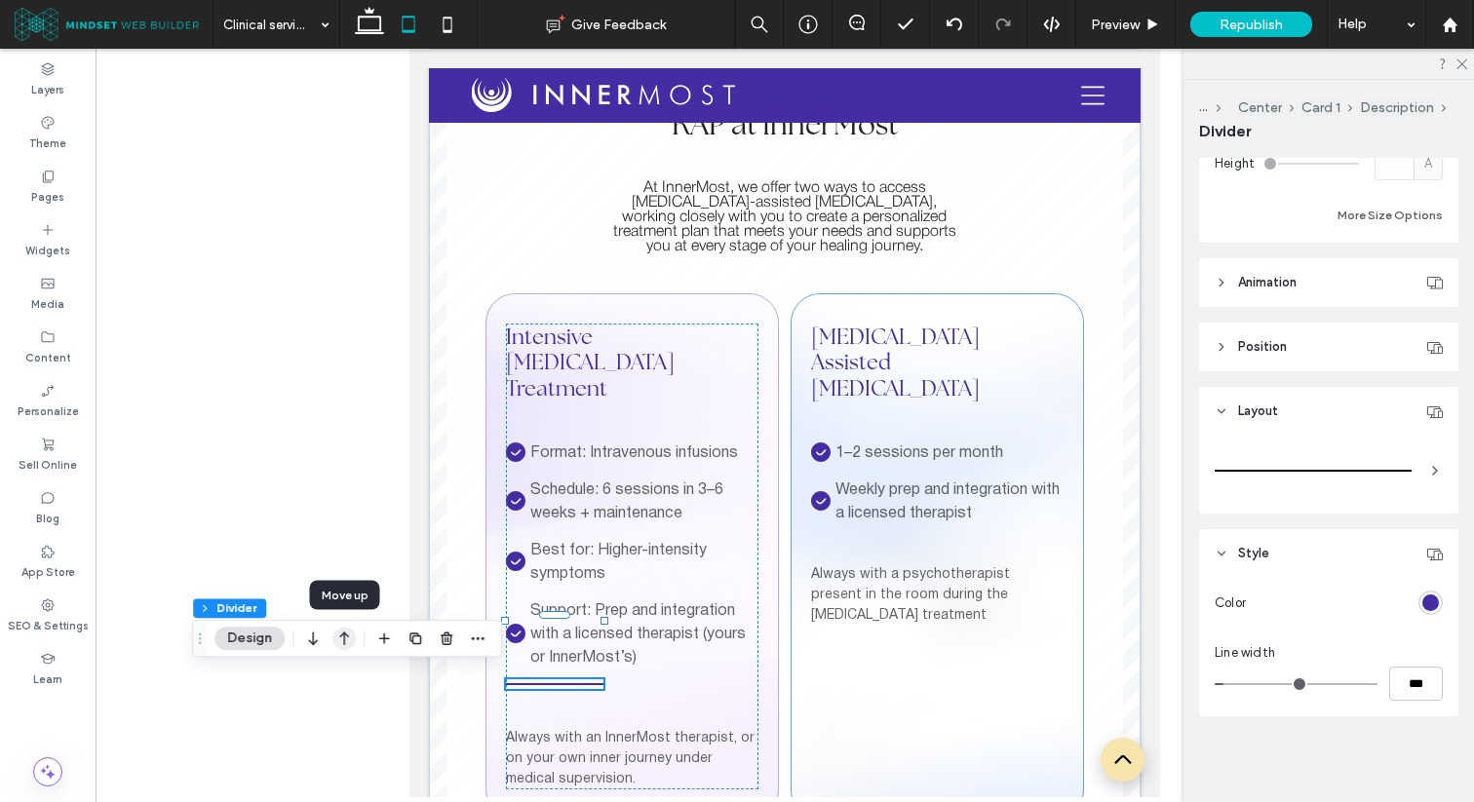
click at [344, 633] on use "button" at bounding box center [345, 640] width 10 height 14
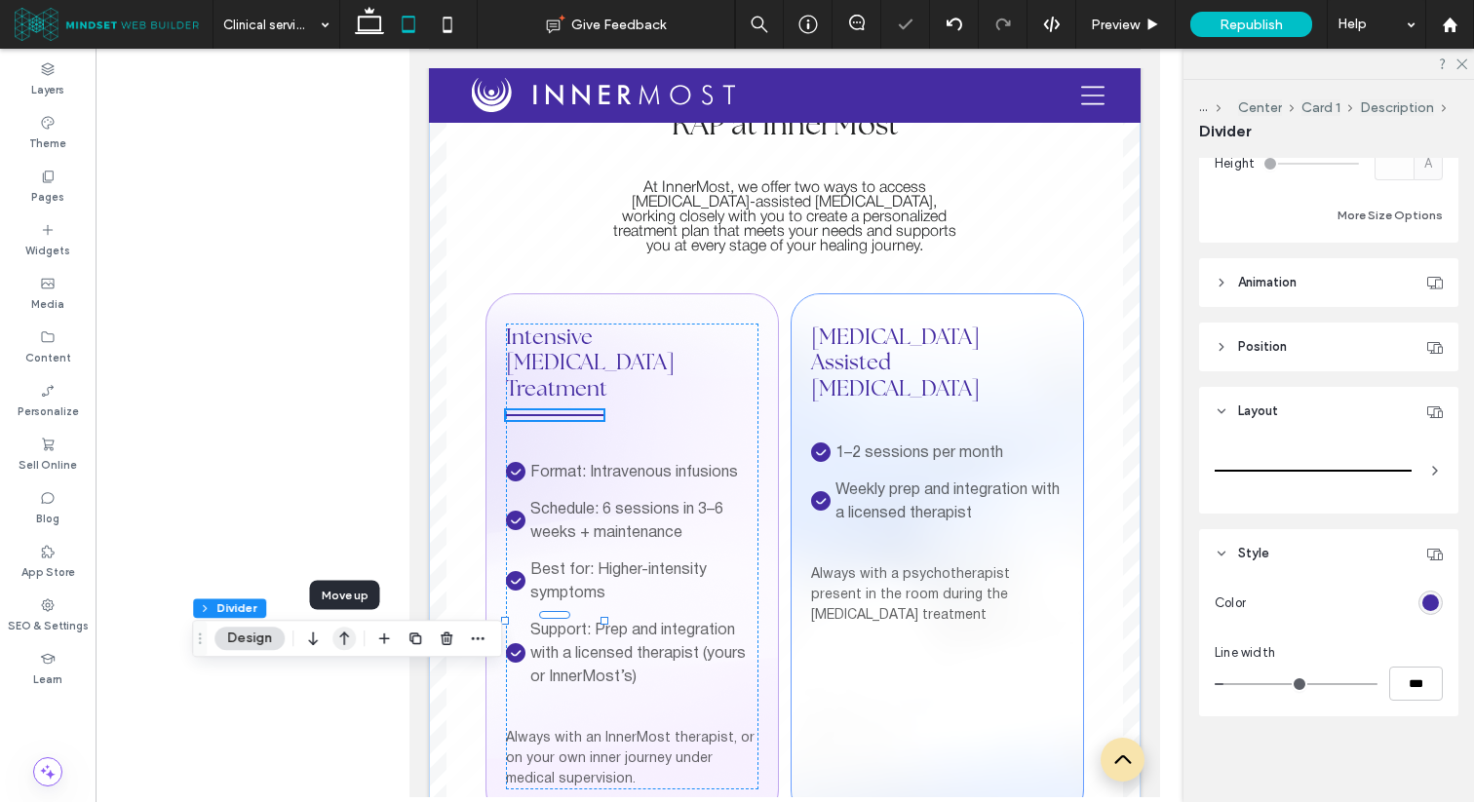
type input "*"
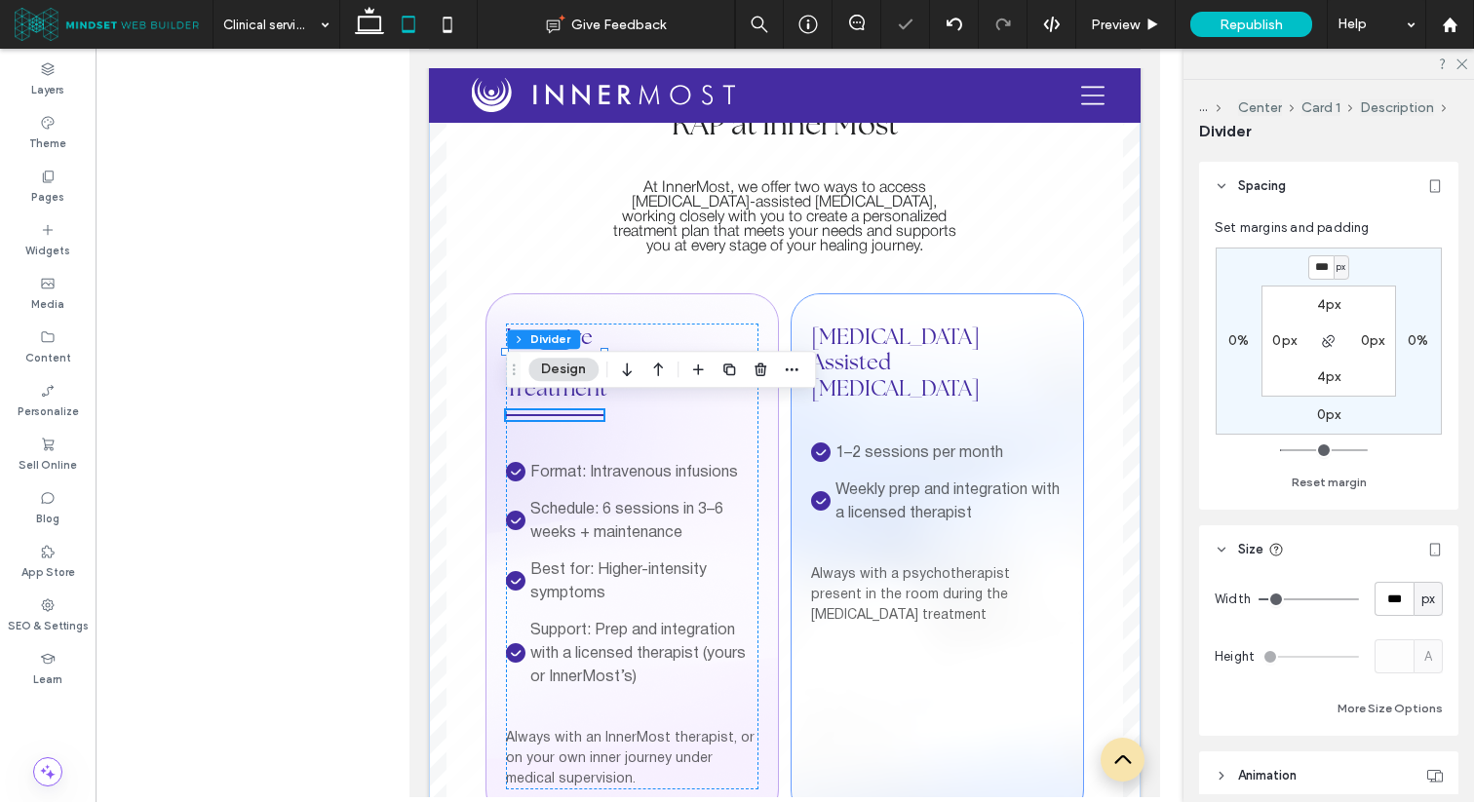
scroll to position [93, 0]
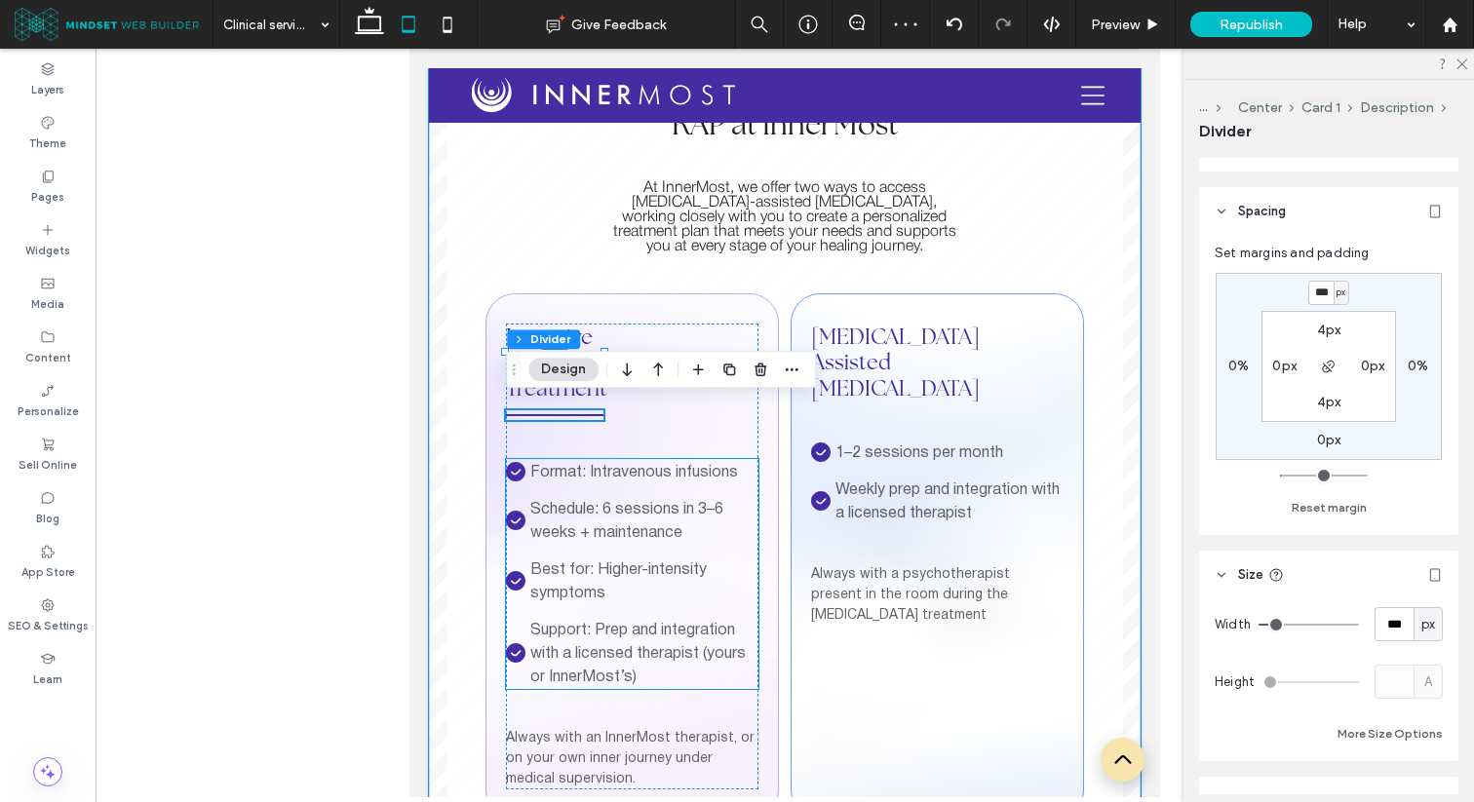
click at [744, 516] on p "Schedule: 6 sessions in 3–6 weeks + maintenance" at bounding box center [643, 521] width 227 height 47
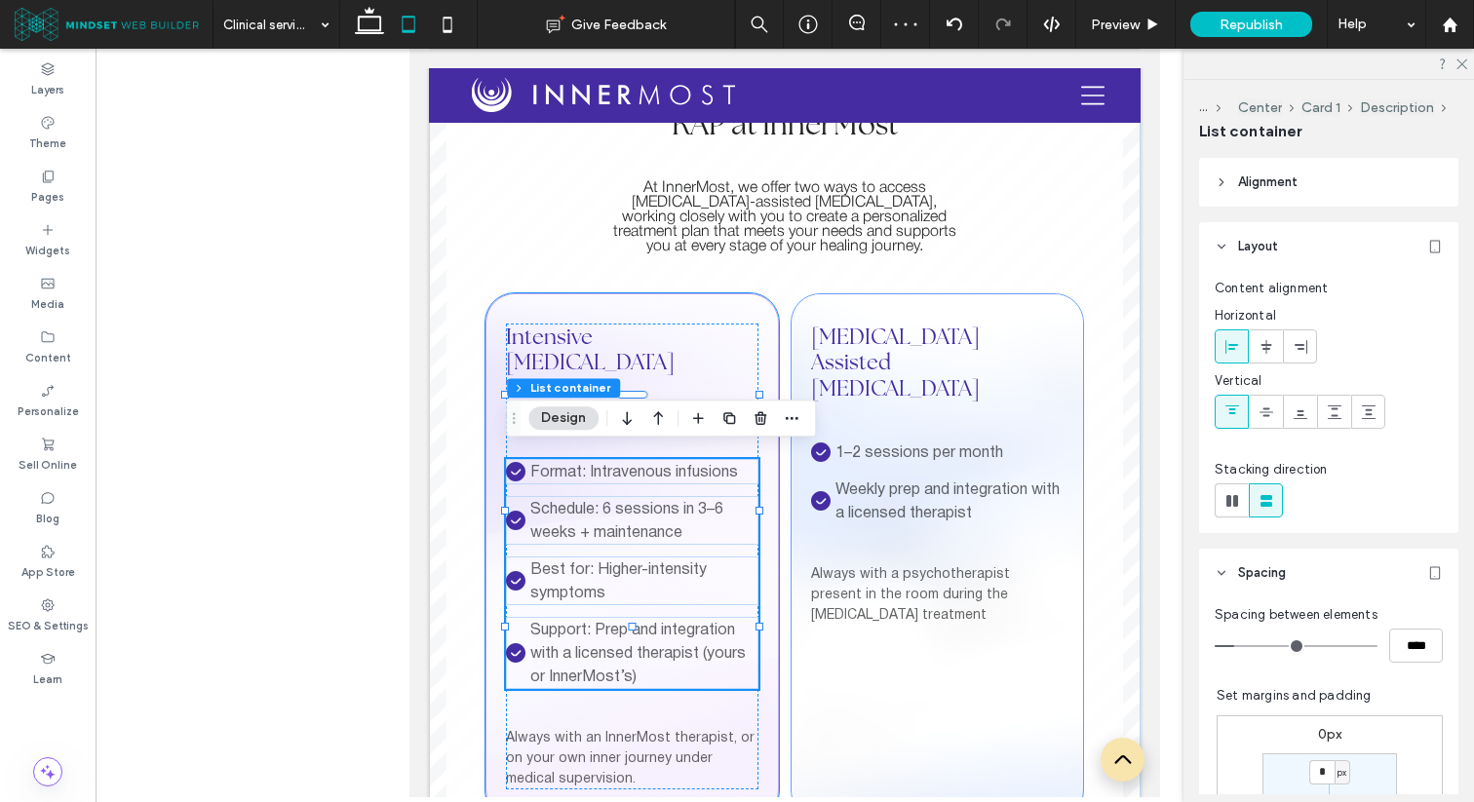
click at [738, 327] on div "Intensive Ketamine Treatment Format: Intravenous infusions check icon Schedule:…" at bounding box center [631, 556] width 293 height 526
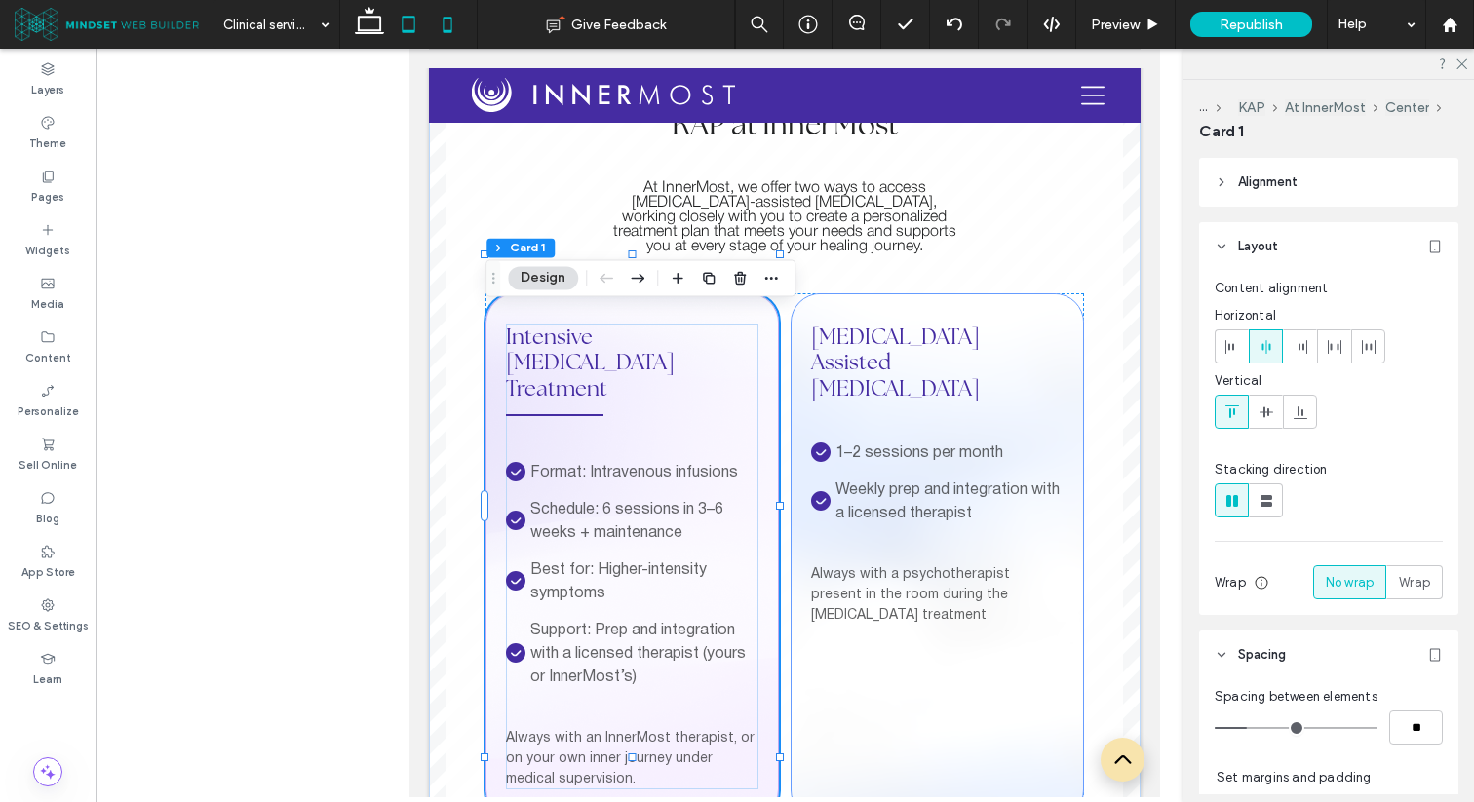
click at [452, 29] on icon at bounding box center [447, 24] width 39 height 39
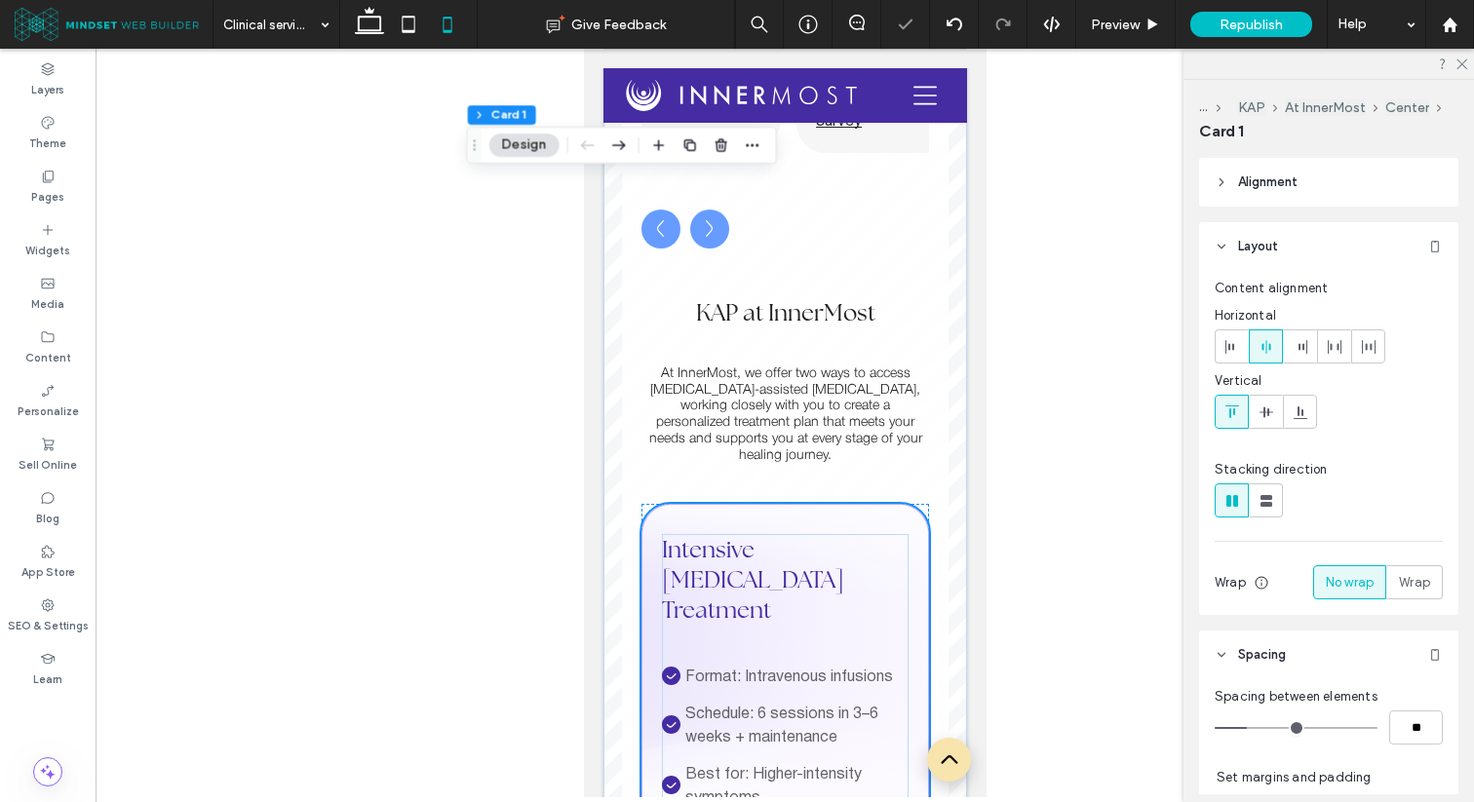
type input "***"
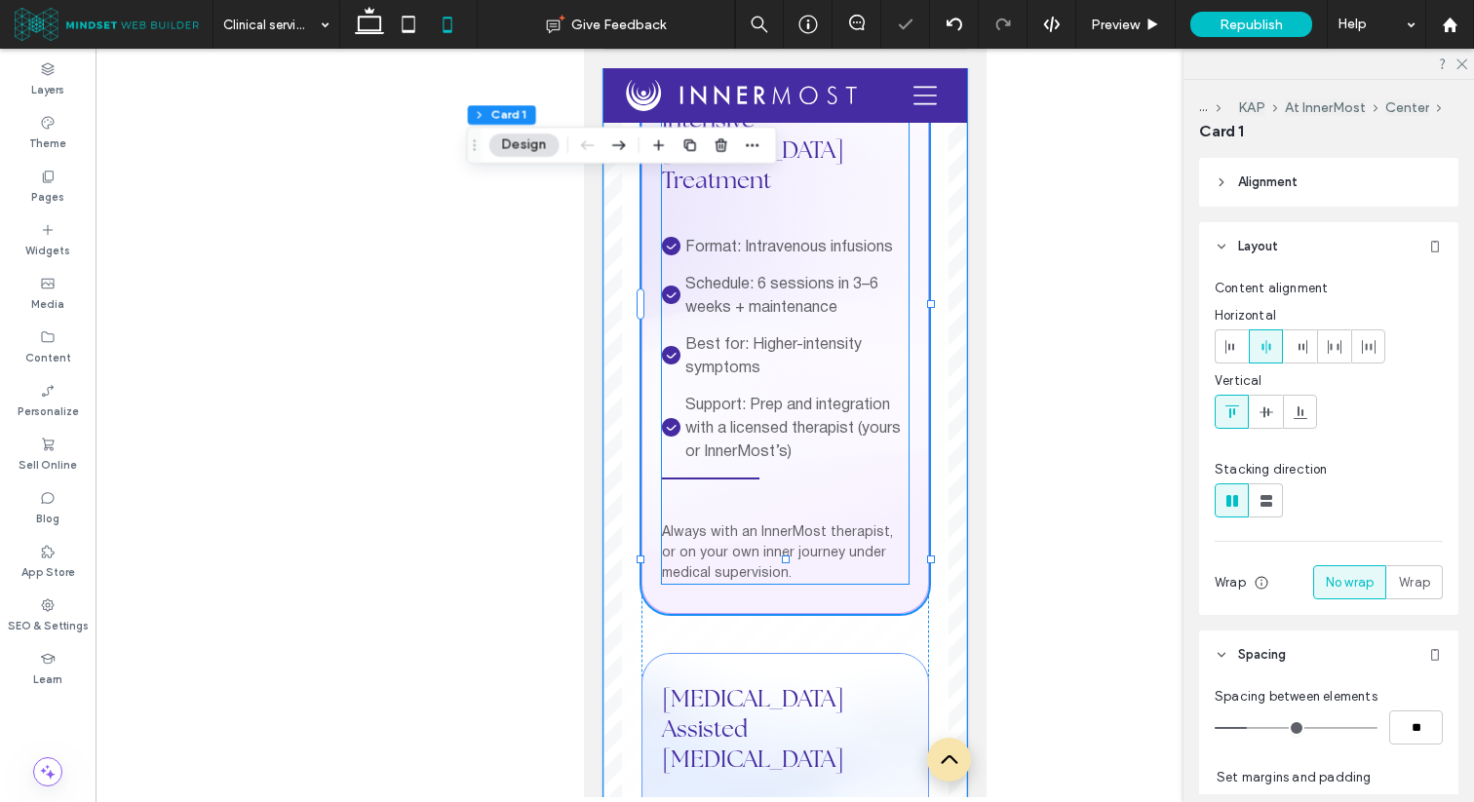
click at [714, 474] on div at bounding box center [709, 479] width 97 height 10
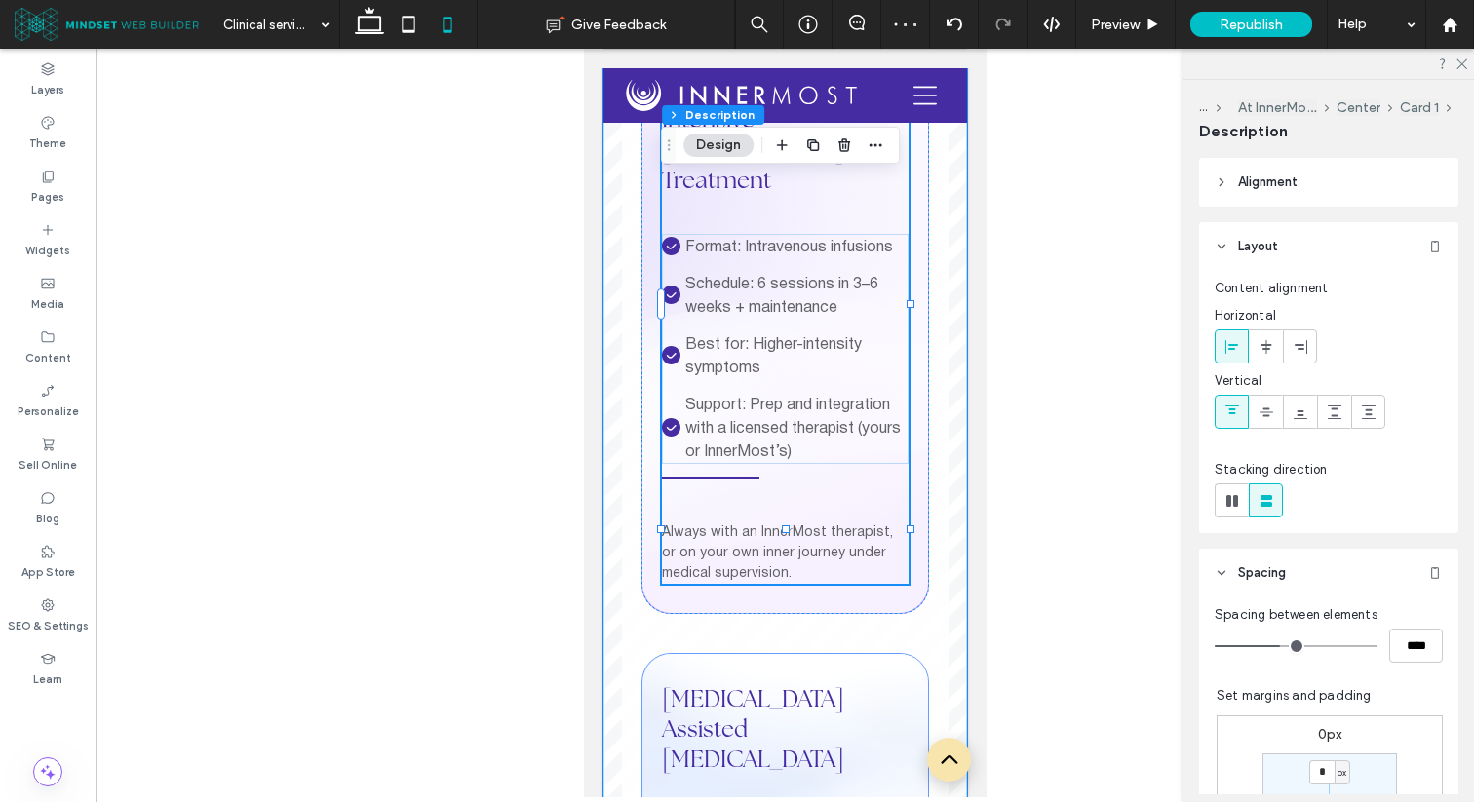
click at [714, 474] on div at bounding box center [709, 479] width 97 height 10
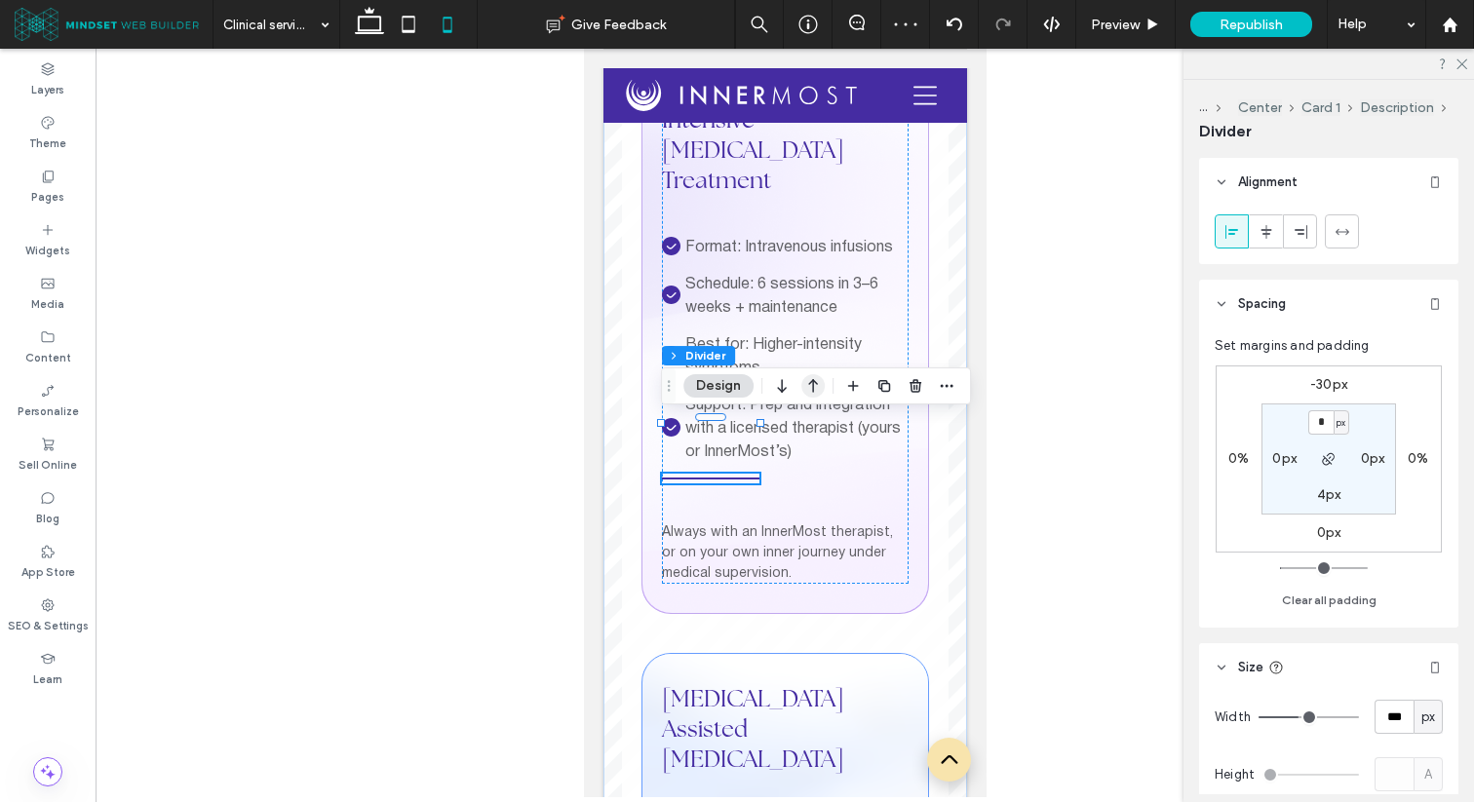
click at [803, 382] on icon "button" at bounding box center [812, 385] width 23 height 35
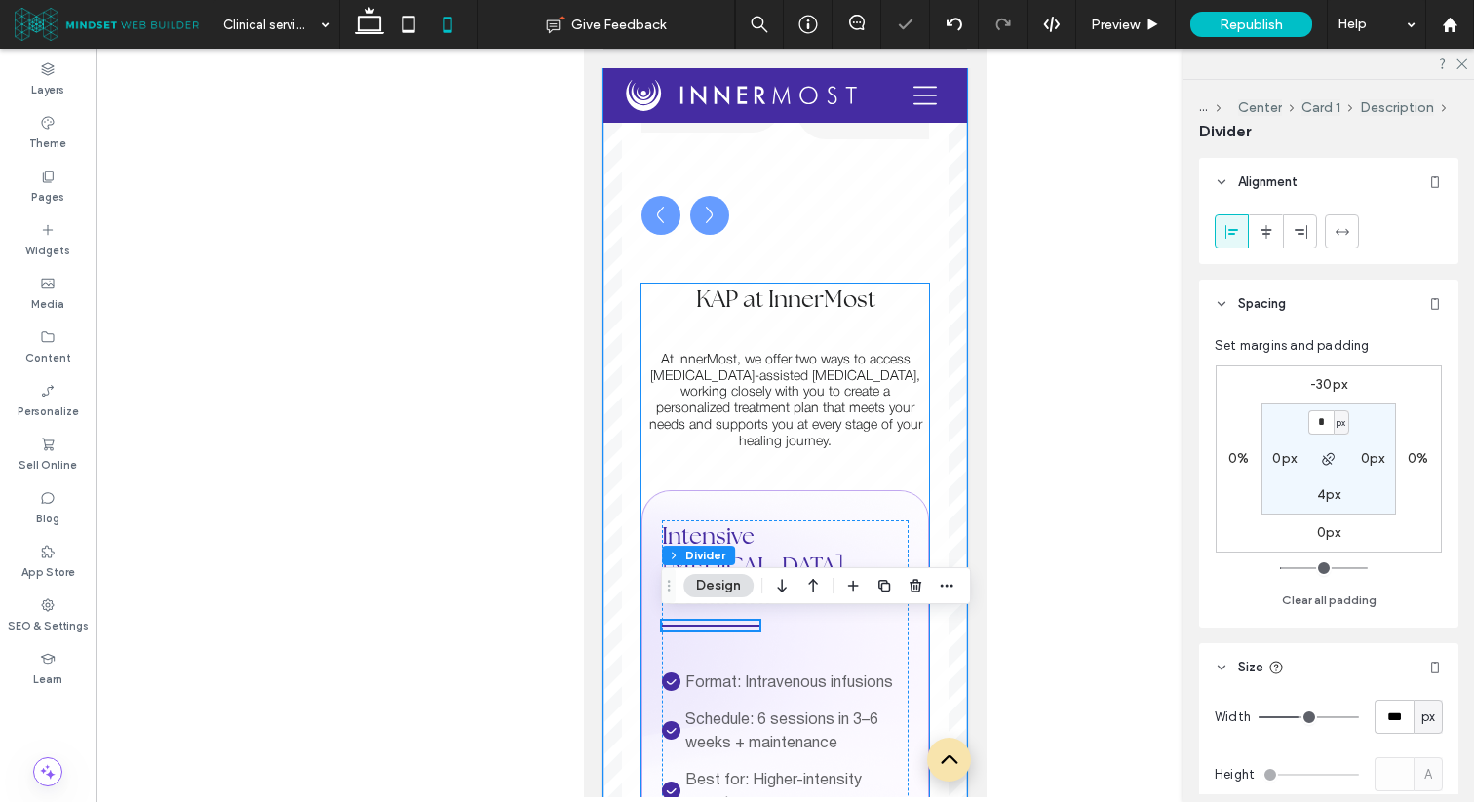
scroll to position [2470, 0]
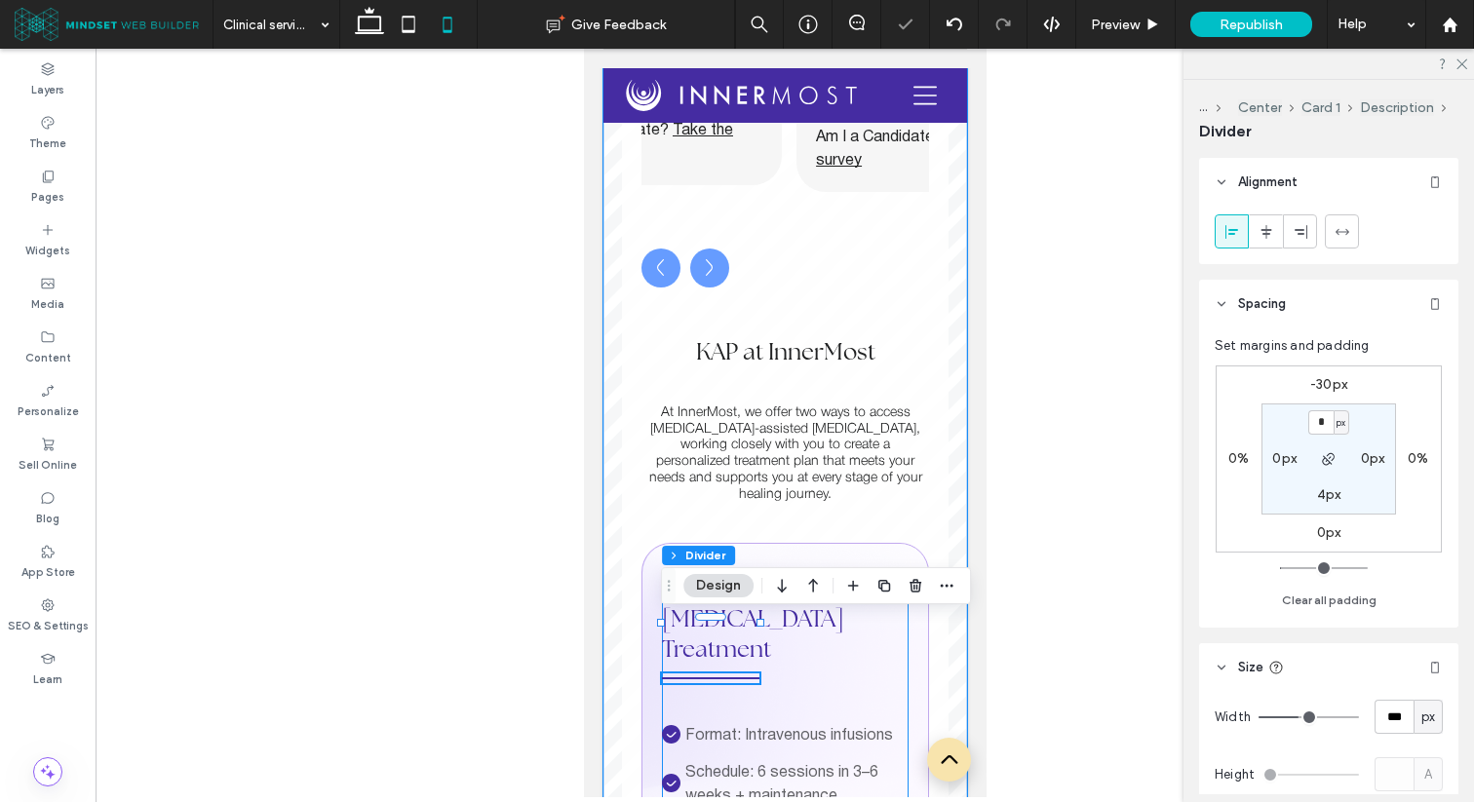
click at [867, 634] on div "Intensive Ketamine Treatment Format: Intravenous infusions check icon Schedule:…" at bounding box center [785, 813] width 248 height 480
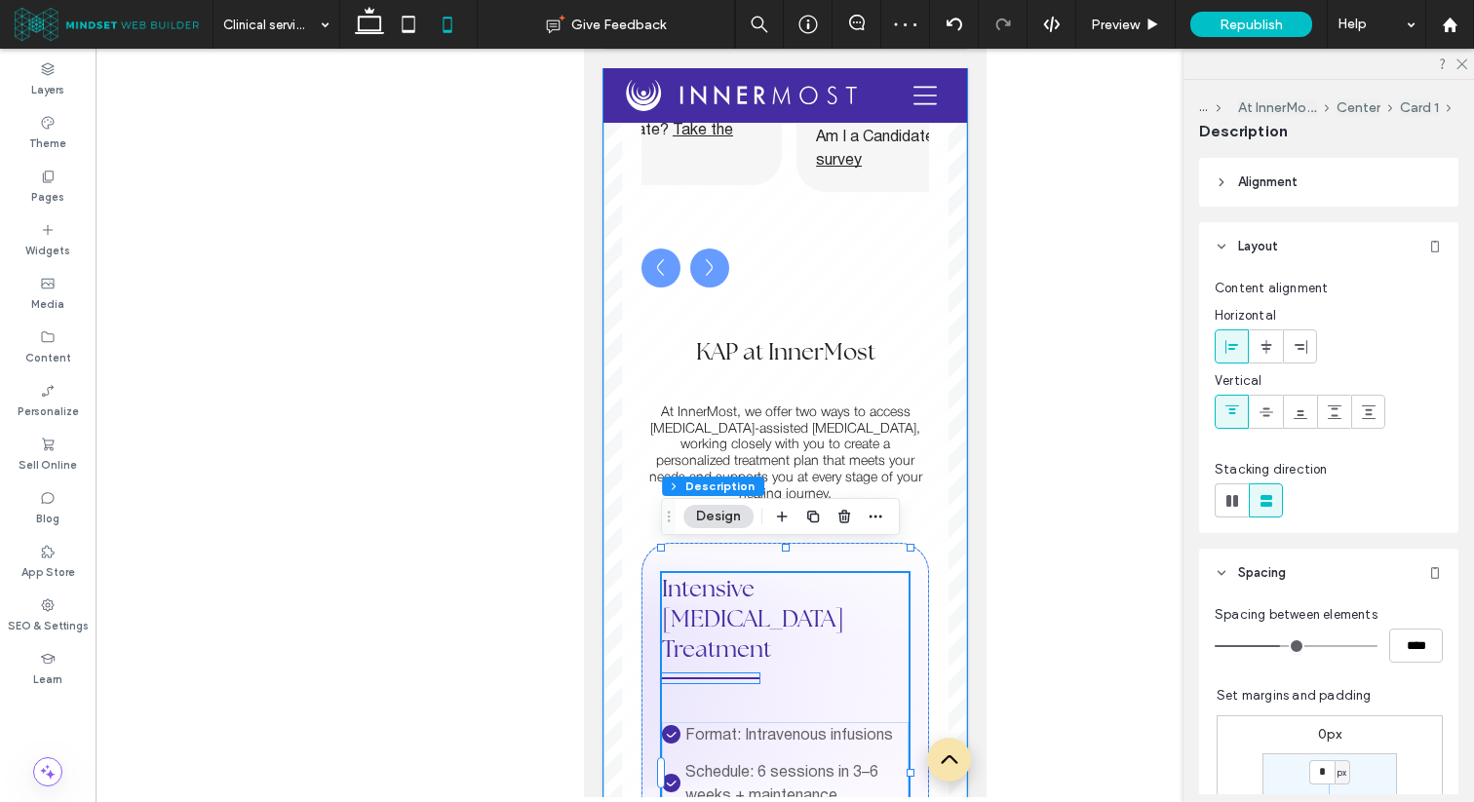
click at [730, 673] on div at bounding box center [709, 678] width 97 height 10
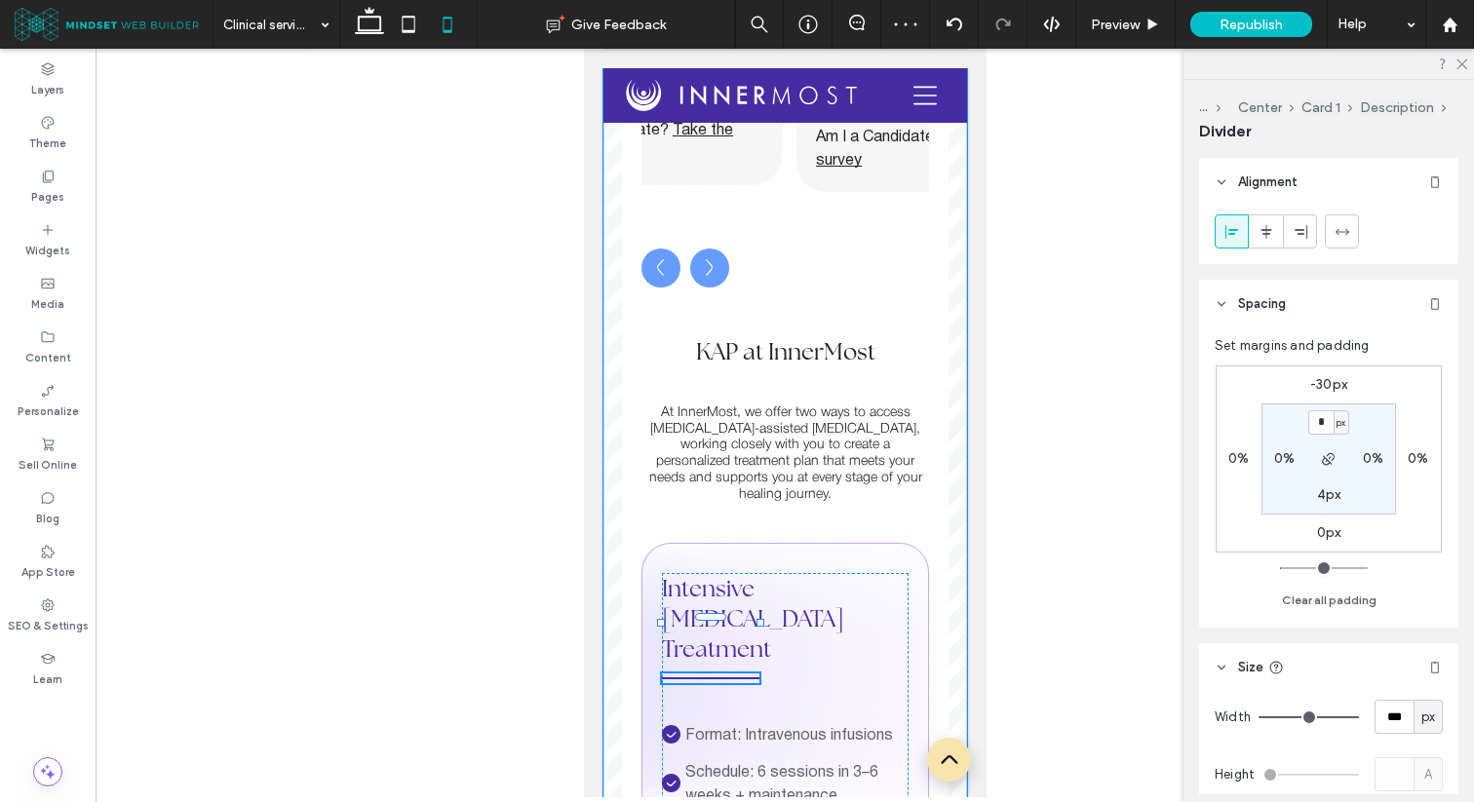
type input "*"
type input "***"
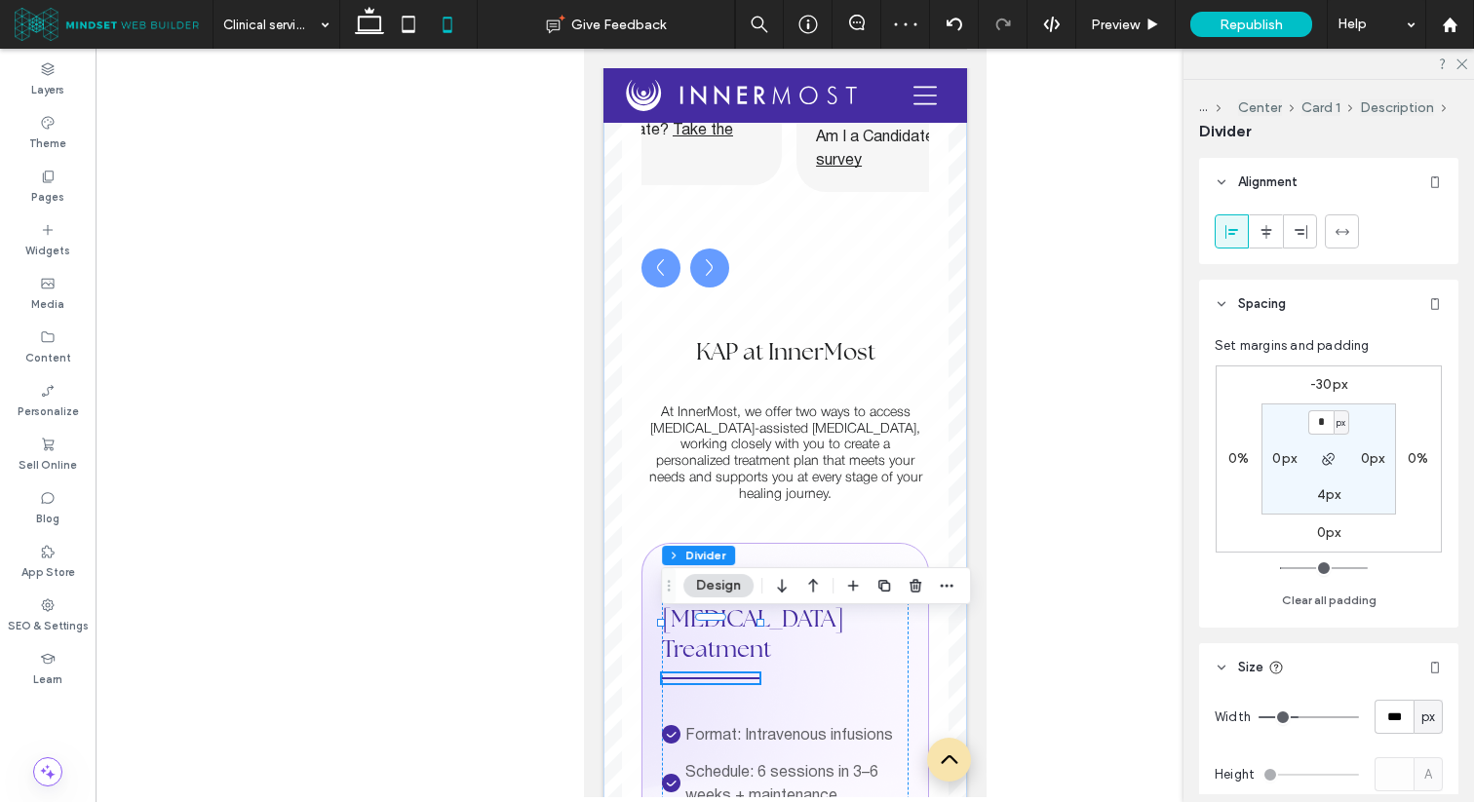
click at [960, 579] on div "Services Column Container Advanced Tabs KAP At InnerMost Center Card 1 Descript…" at bounding box center [816, 585] width 310 height 37
click at [952, 583] on icon "button" at bounding box center [947, 586] width 16 height 16
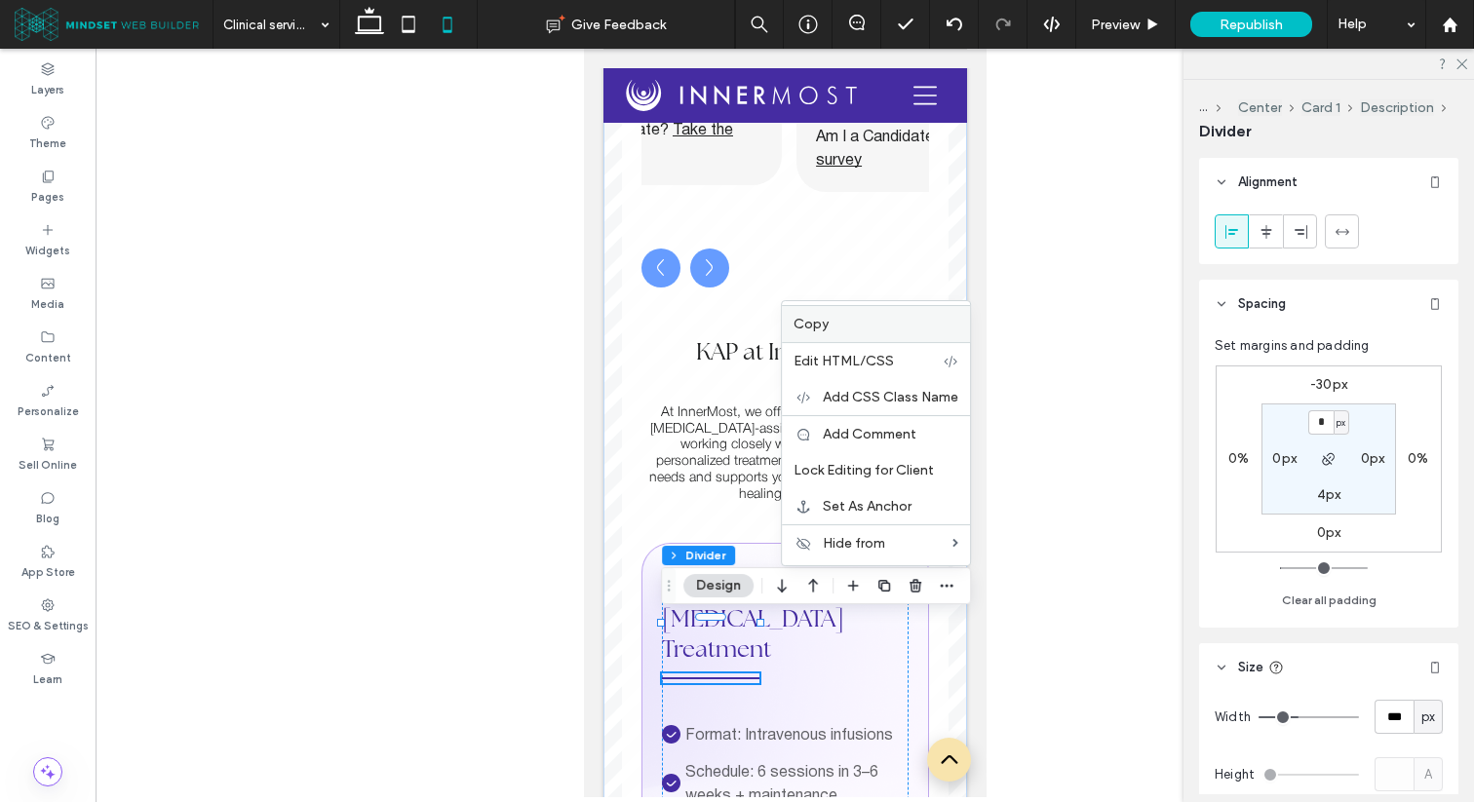
click at [889, 329] on label "Copy" at bounding box center [875, 324] width 165 height 17
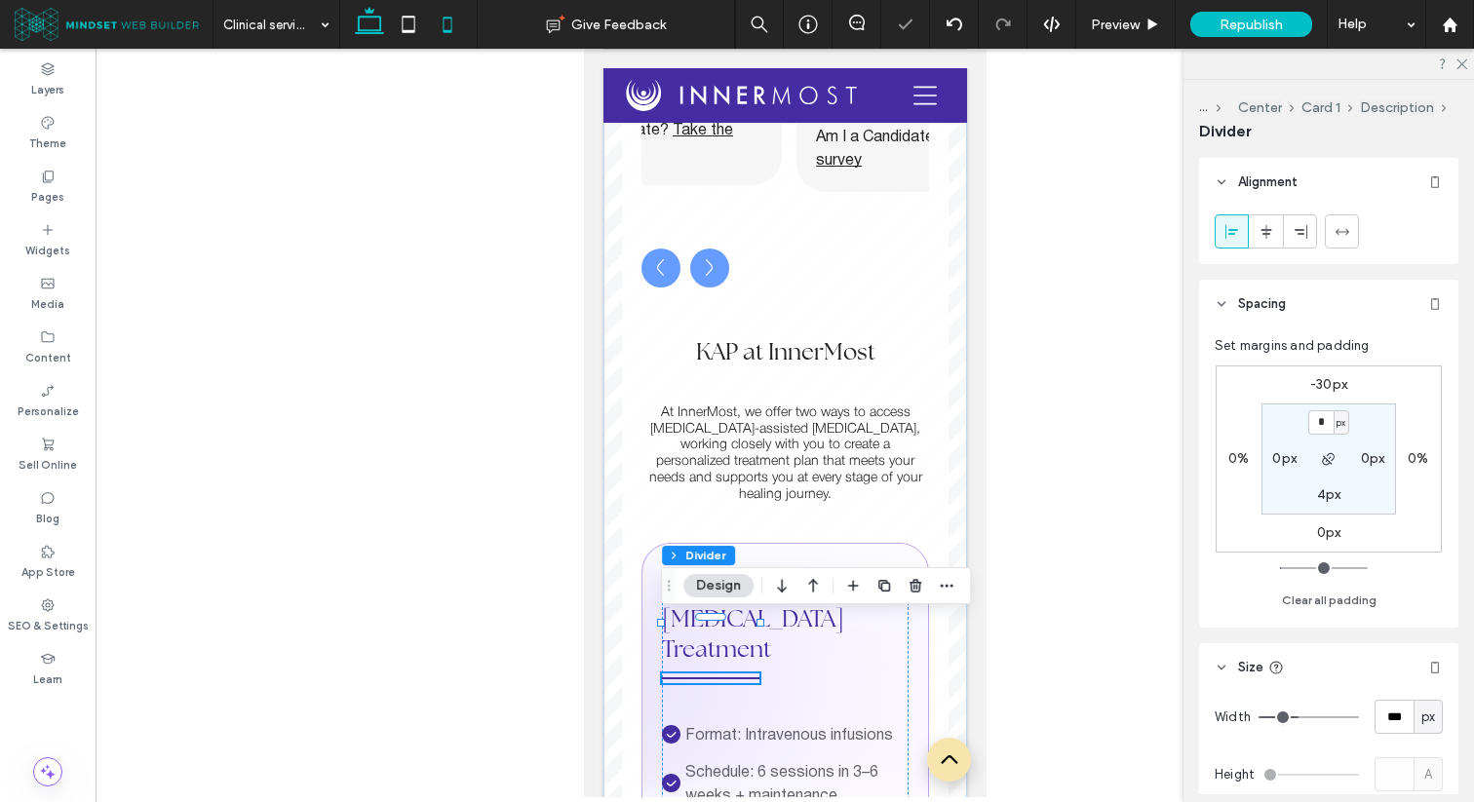
click at [383, 27] on icon at bounding box center [369, 24] width 39 height 39
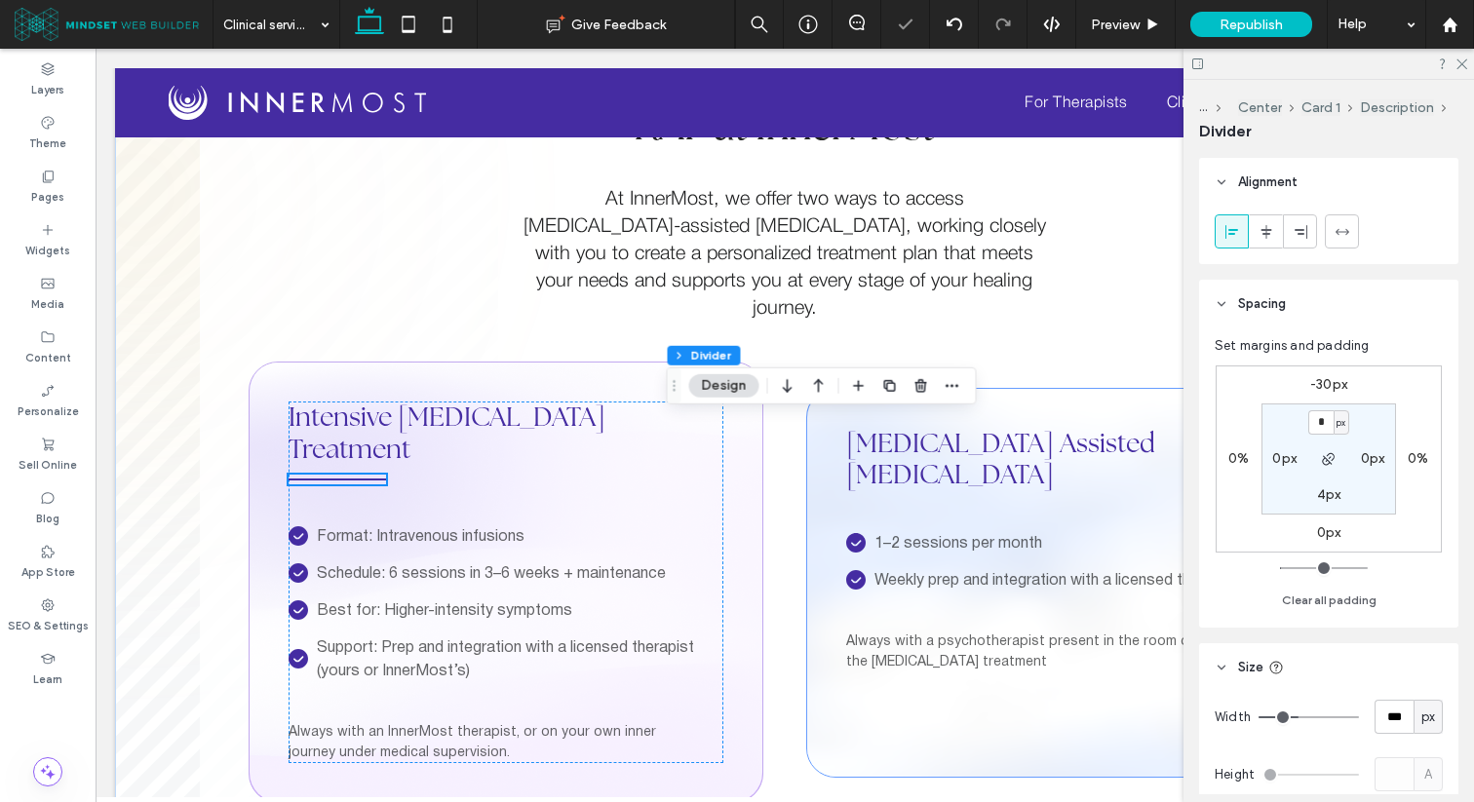
scroll to position [0, 0]
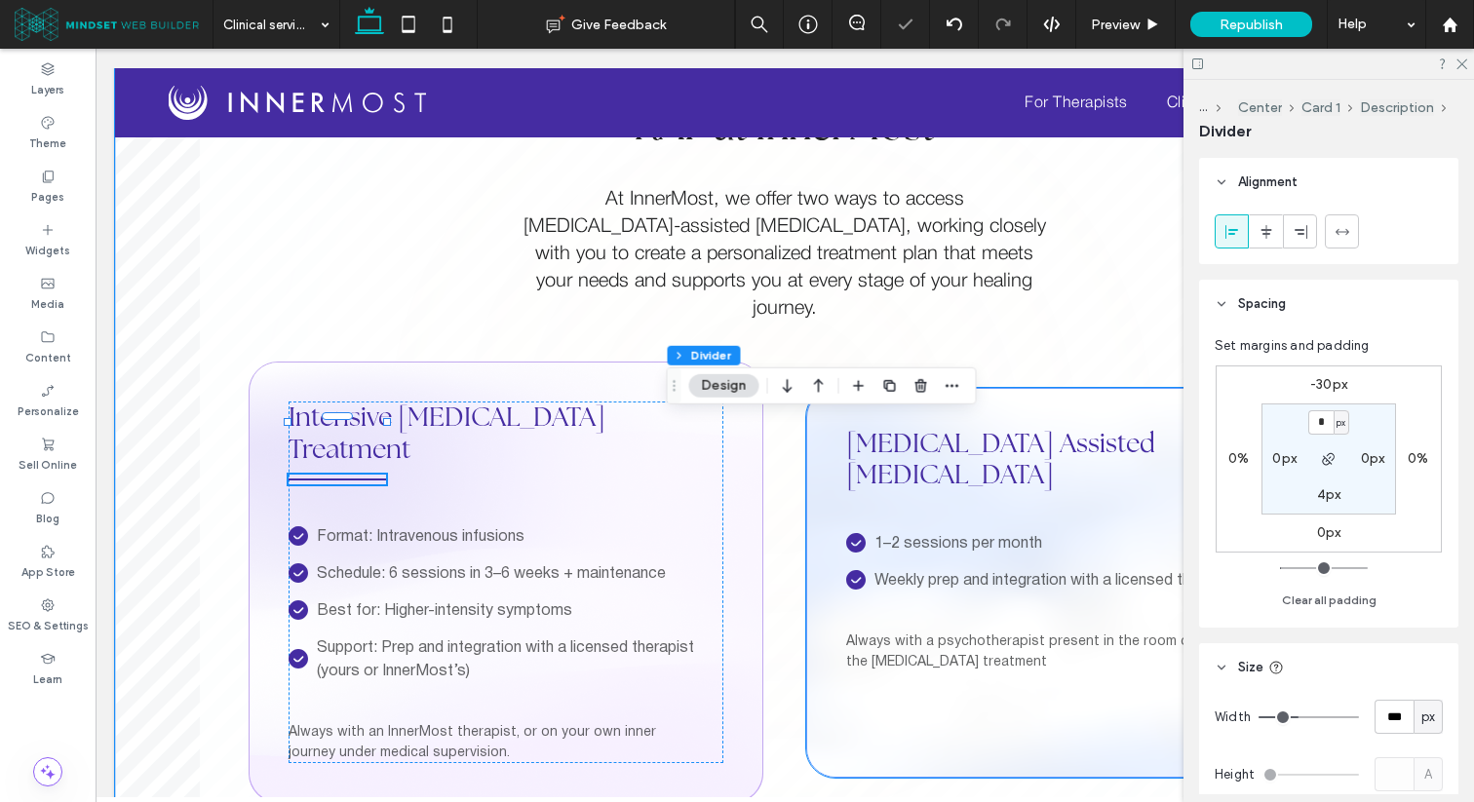
click at [899, 451] on div "Ketamine Assisted Psychotherapy 1–2 sessions per month Weekly prep and integrat…" at bounding box center [1063, 550] width 435 height 245
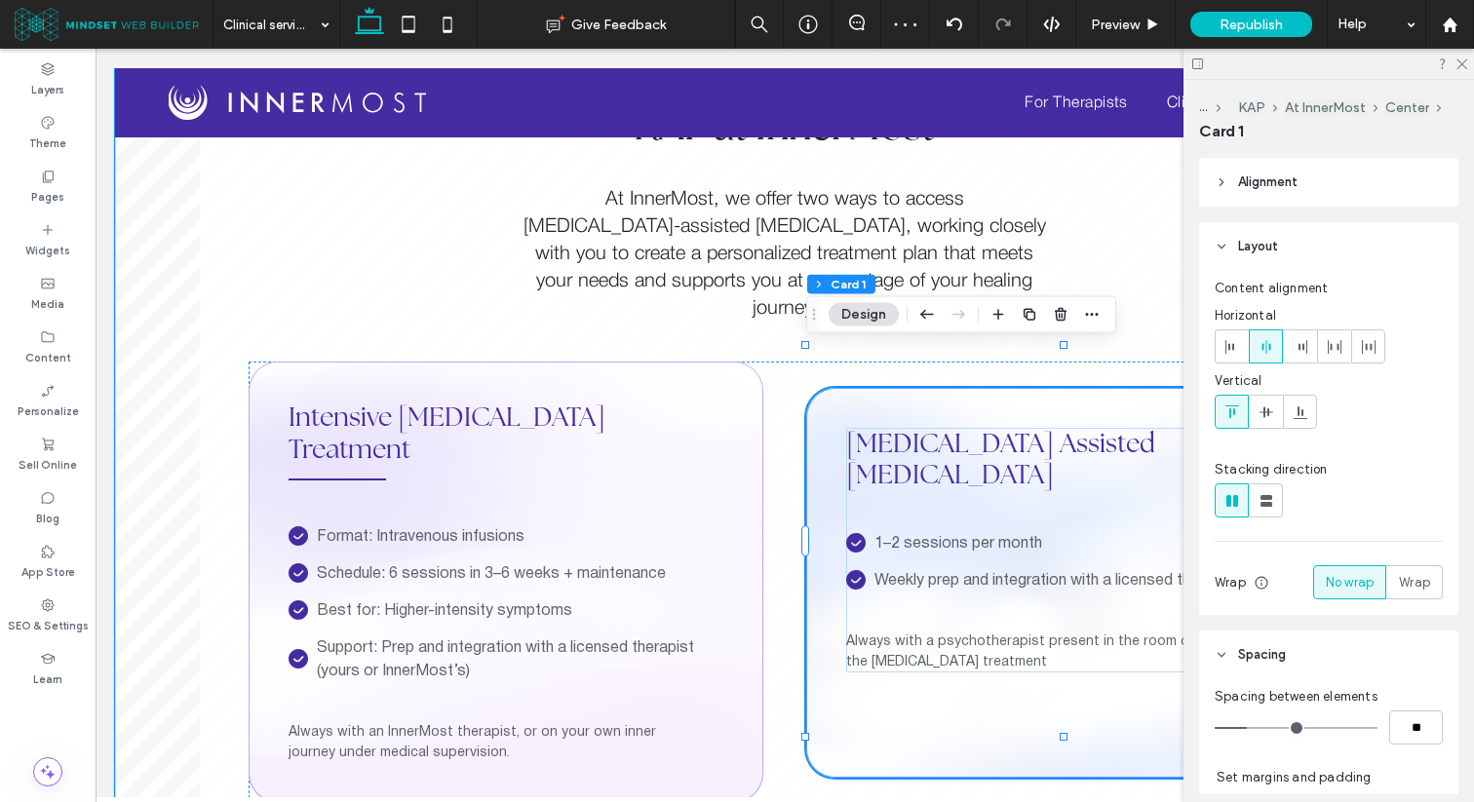
click at [938, 439] on div "Ketamine Assisted Psychotherapy 1–2 sessions per month Weekly prep and integrat…" at bounding box center [1063, 550] width 435 height 245
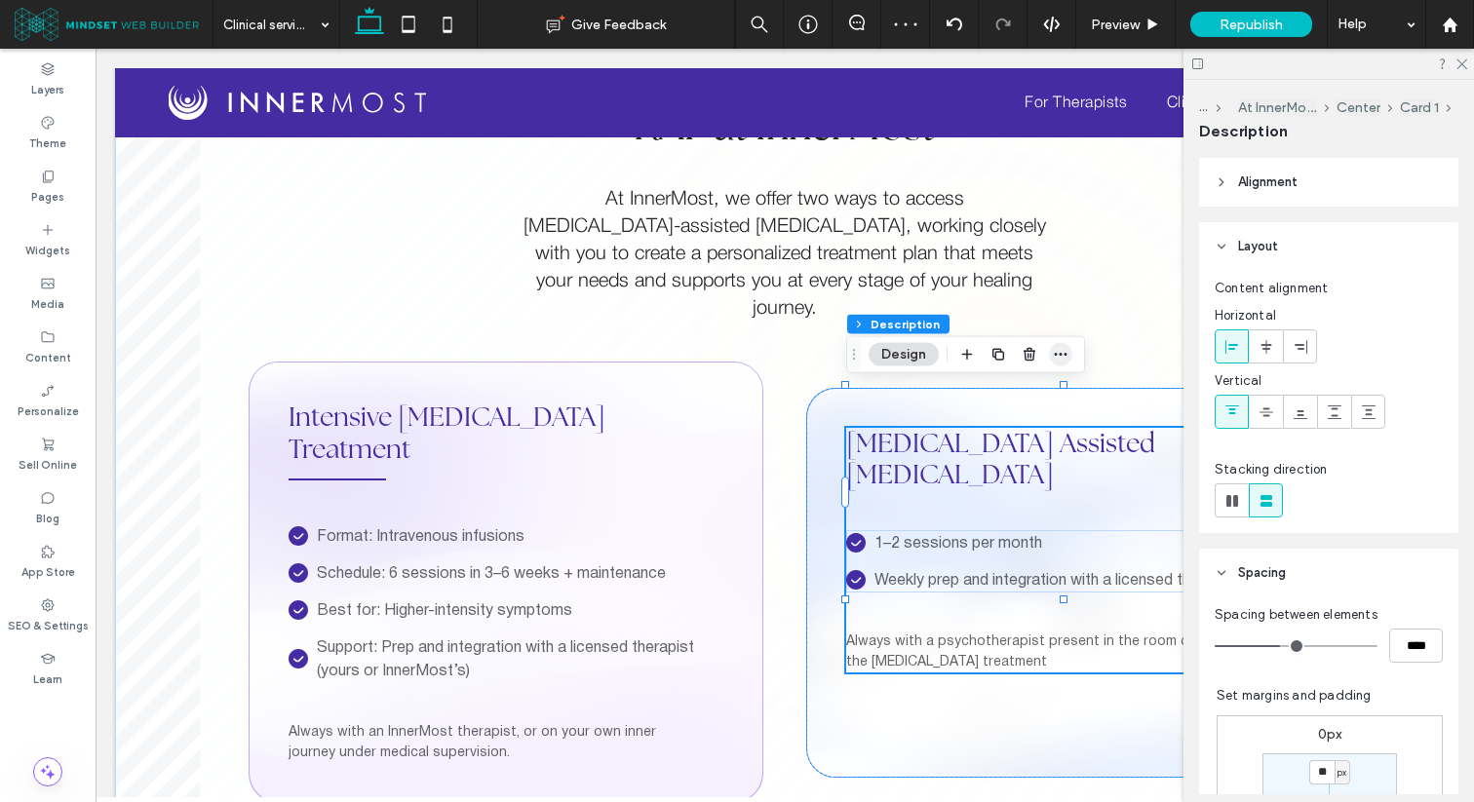
click at [1050, 352] on span "button" at bounding box center [1060, 354] width 23 height 23
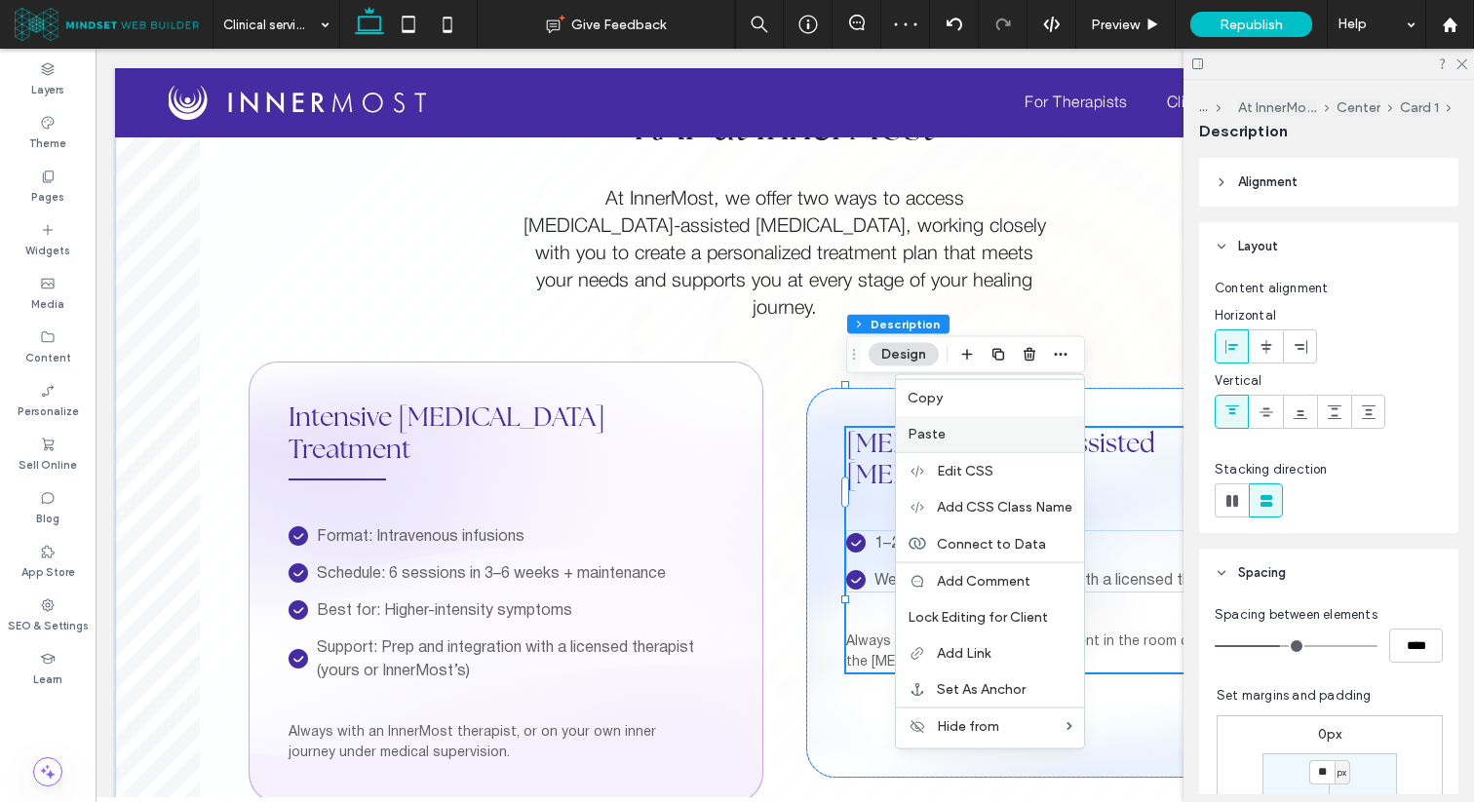
click at [968, 431] on label "Paste" at bounding box center [989, 434] width 165 height 17
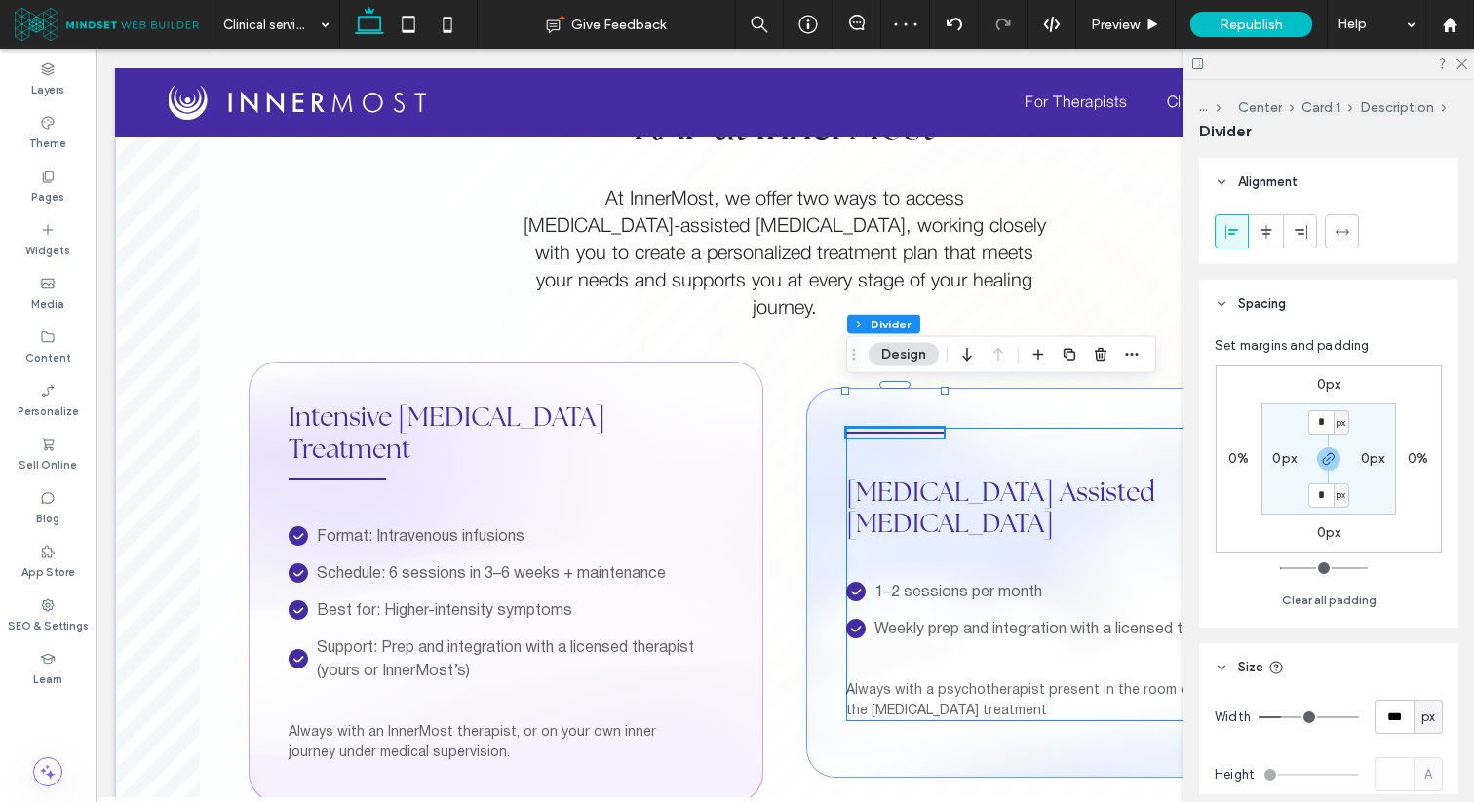
type input "*"
type input "***"
click at [969, 357] on use "button" at bounding box center [966, 355] width 9 height 14
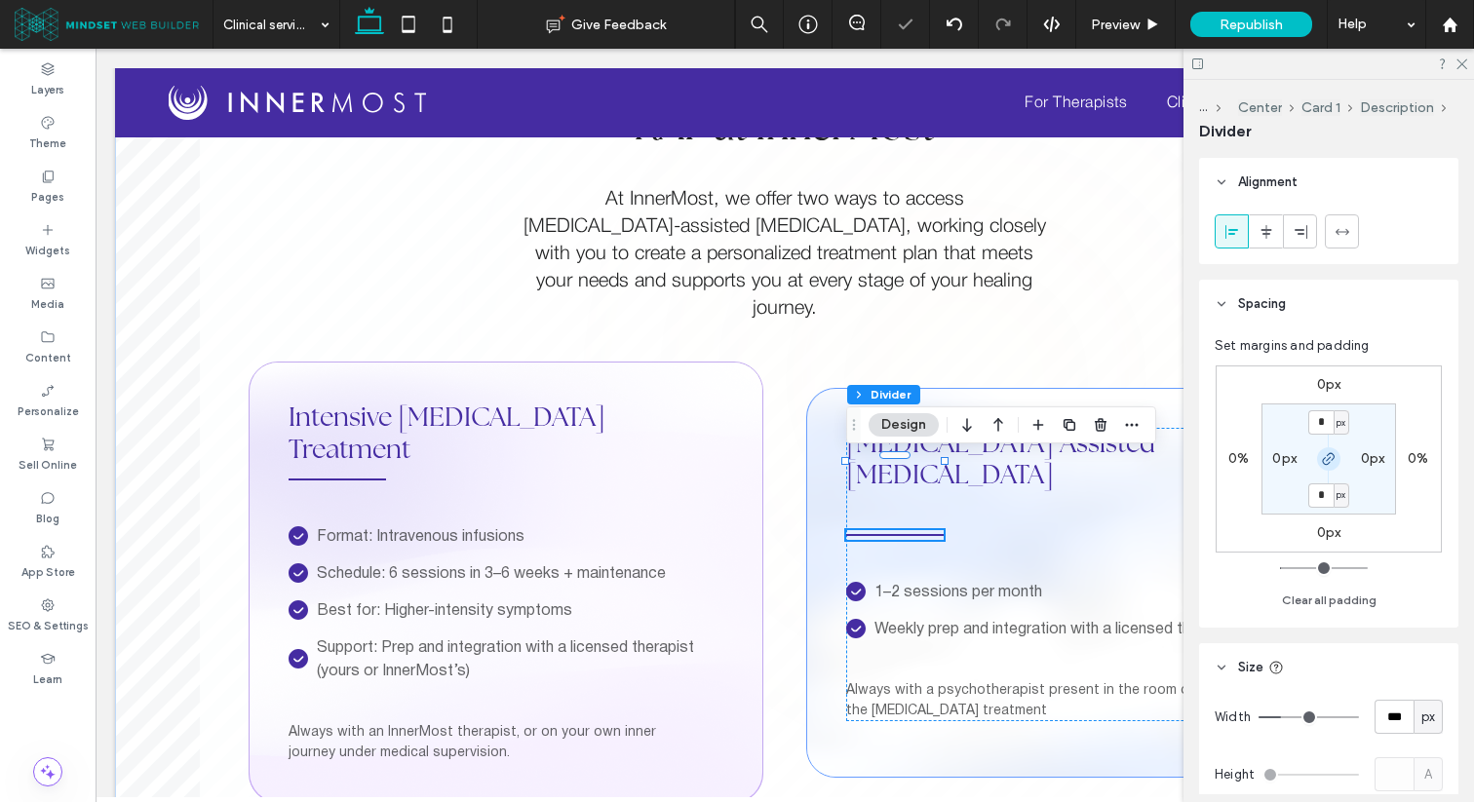
click at [1324, 456] on icon "button" at bounding box center [1329, 459] width 16 height 16
click at [1324, 460] on icon "button" at bounding box center [1329, 459] width 16 height 16
click at [1326, 385] on label "0px" at bounding box center [1329, 384] width 24 height 17
type input "*"
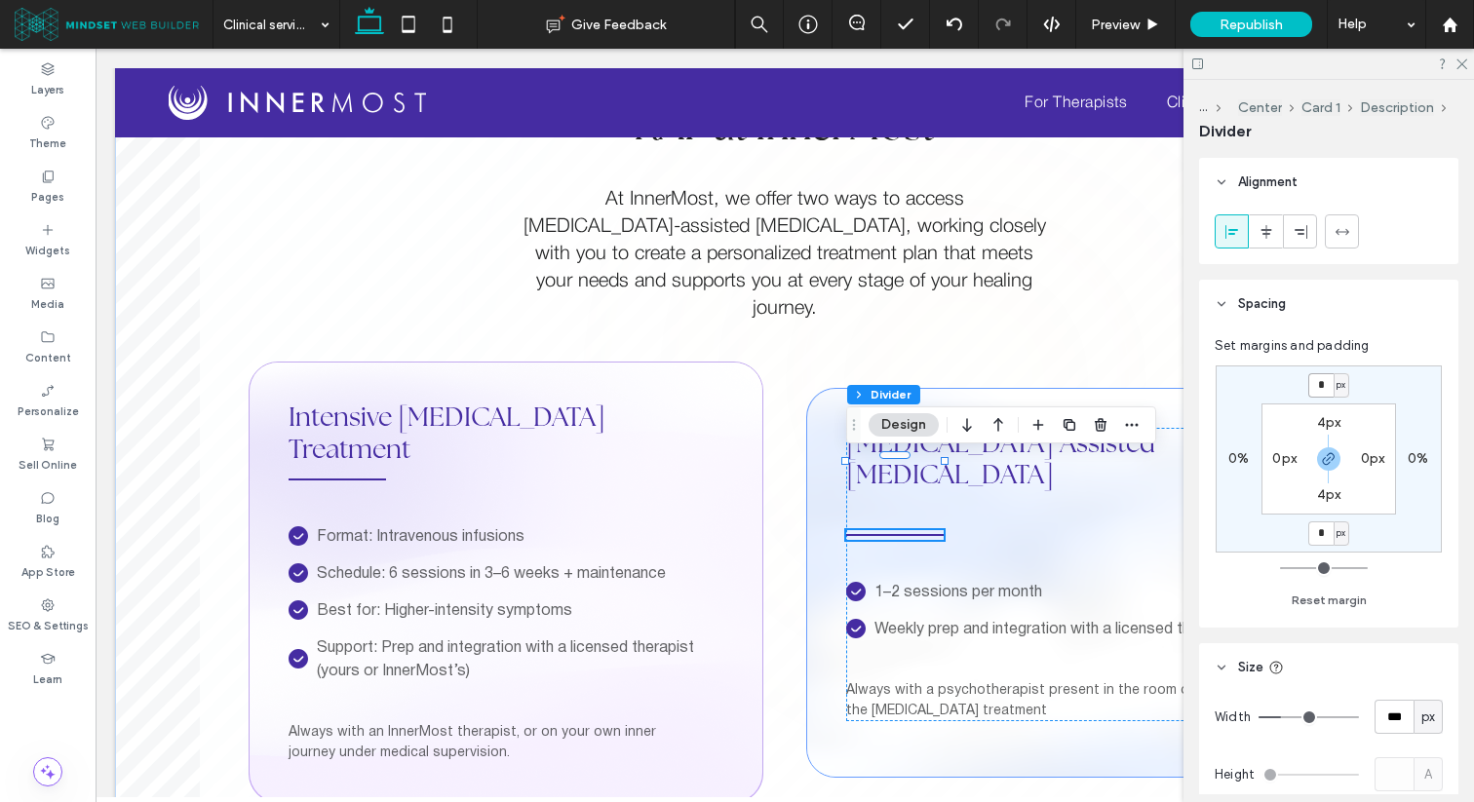
click at [1326, 385] on input "*" at bounding box center [1320, 385] width 25 height 24
type input "***"
type input "*"
type input "***"
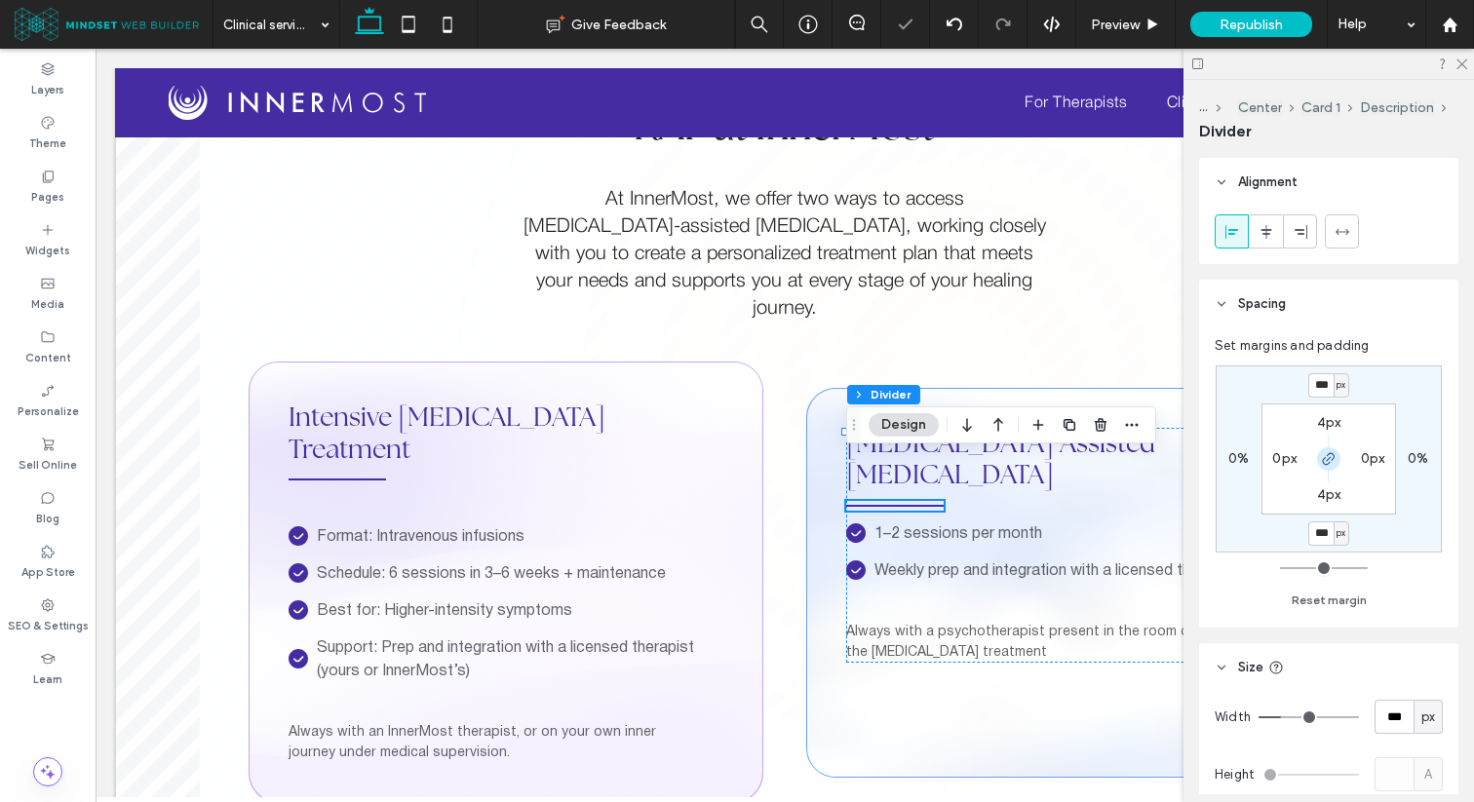
click at [1338, 458] on span "button" at bounding box center [1328, 458] width 23 height 23
click at [1314, 524] on div "-30px" at bounding box center [1328, 533] width 37 height 18
click at [1315, 529] on label "-30px" at bounding box center [1328, 532] width 37 height 17
type input "*"
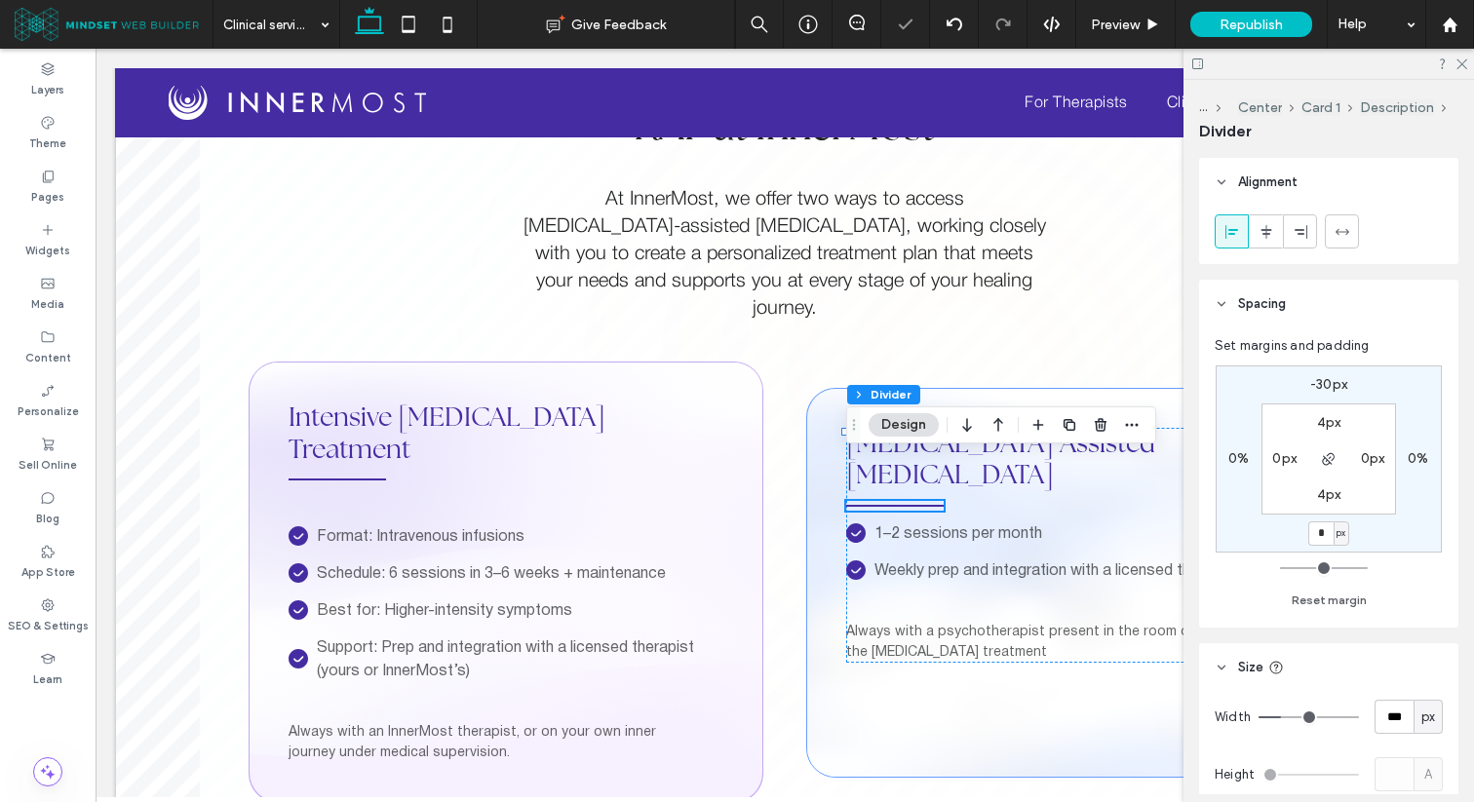
type input "*"
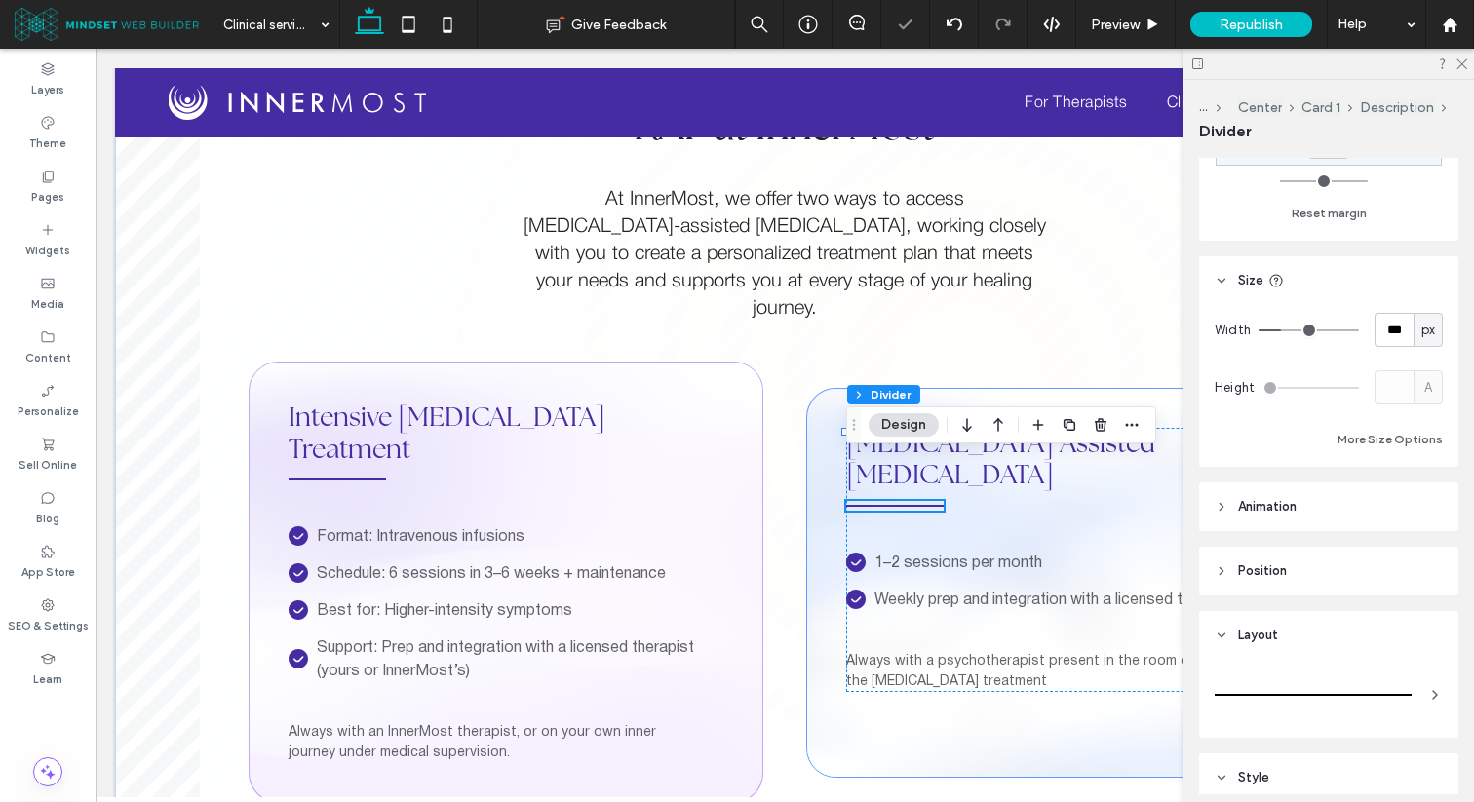
scroll to position [611, 0]
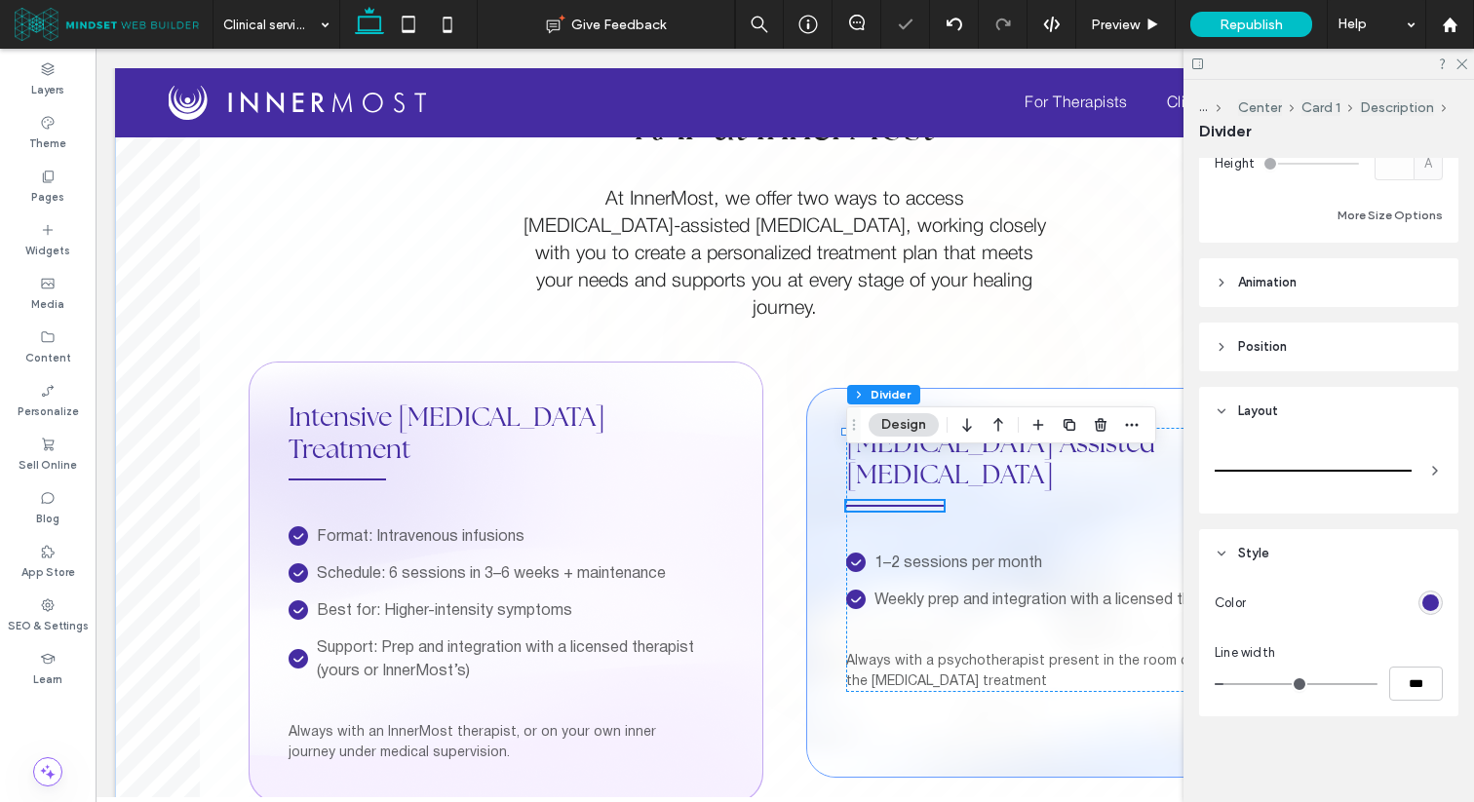
click at [1432, 611] on div "rgb(69, 44, 162)" at bounding box center [1430, 603] width 24 height 24
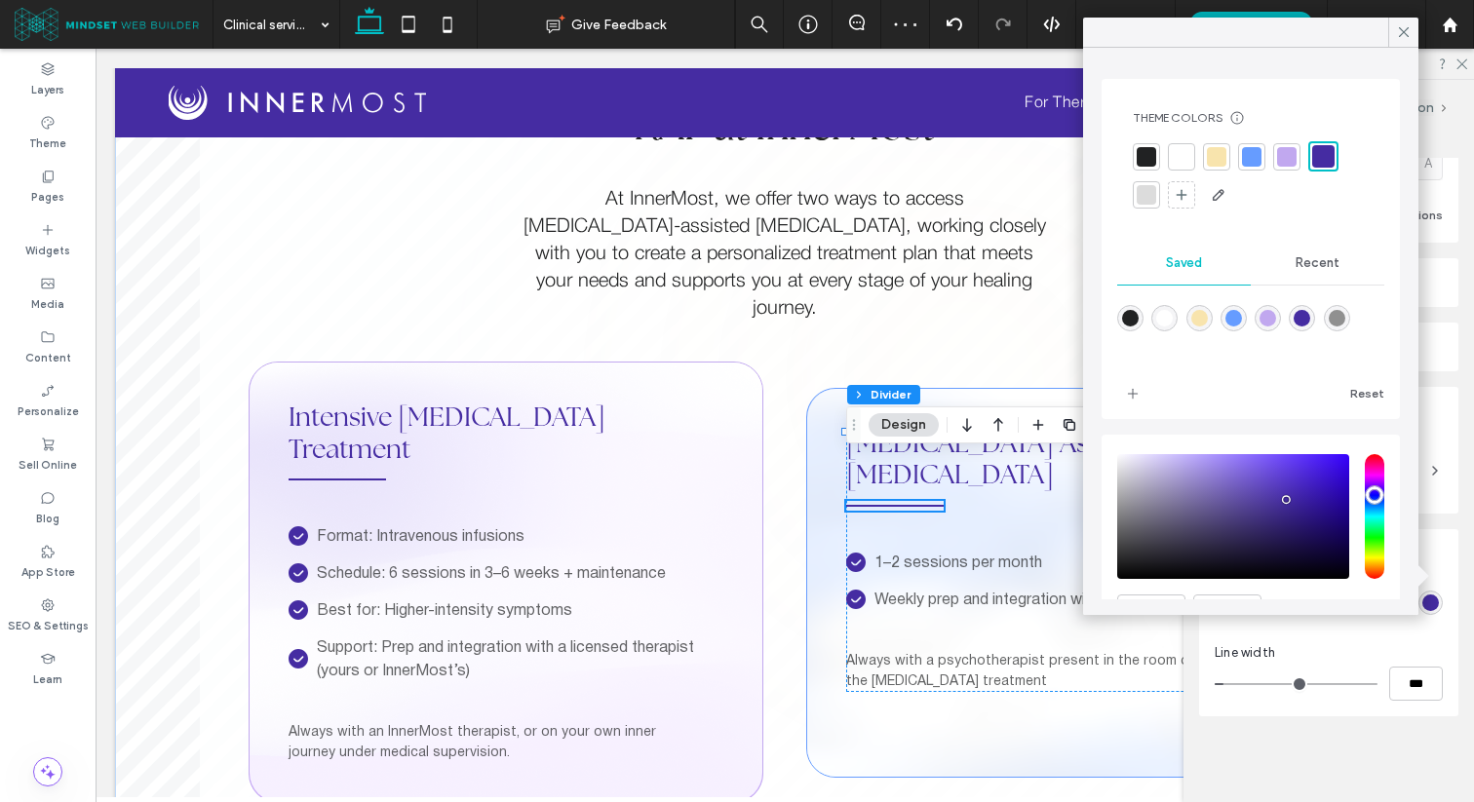
click at [1232, 321] on div "rgba(102,156,255,1)" at bounding box center [1233, 318] width 17 height 17
type input "*******"
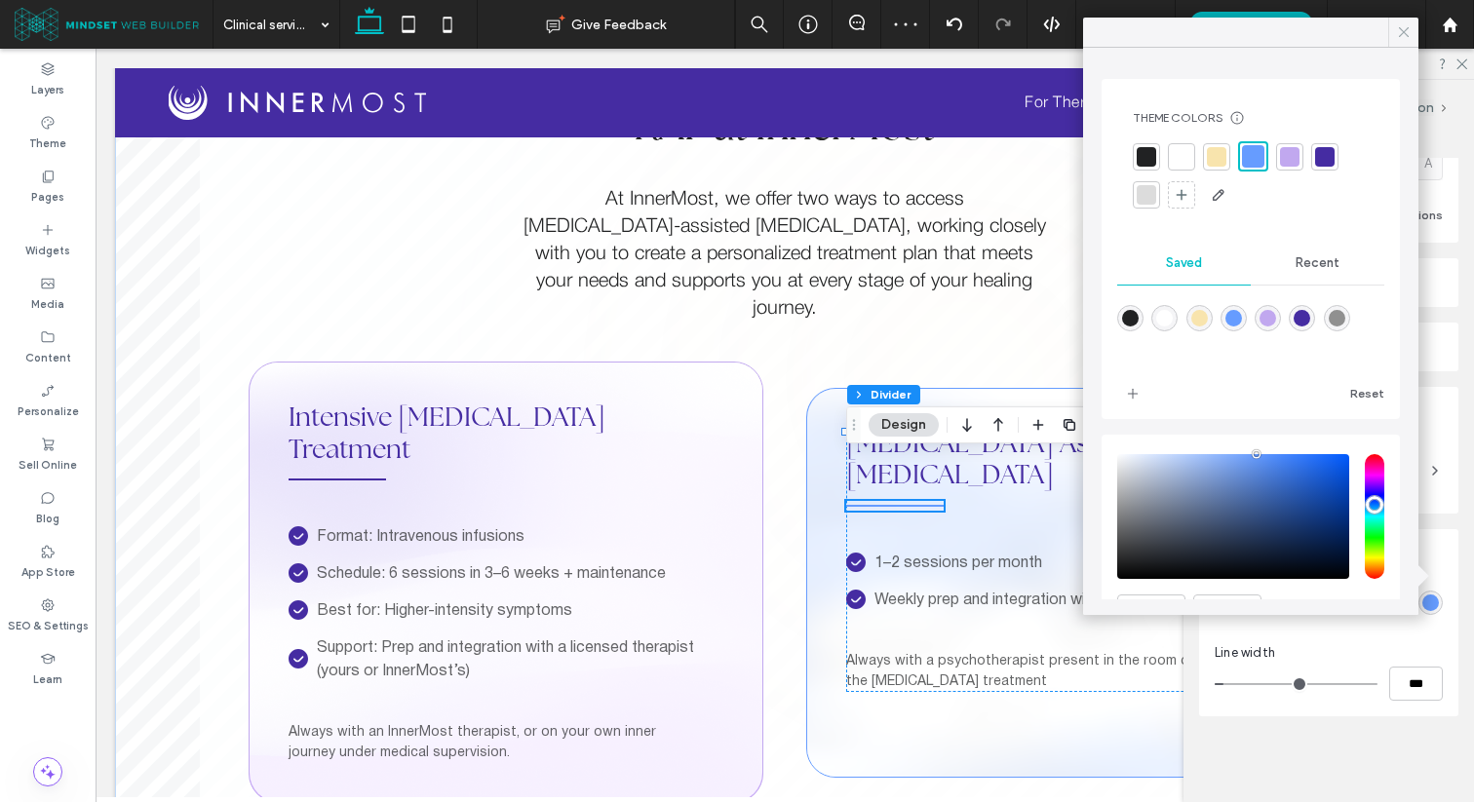
click at [1399, 29] on icon at bounding box center [1404, 32] width 18 height 18
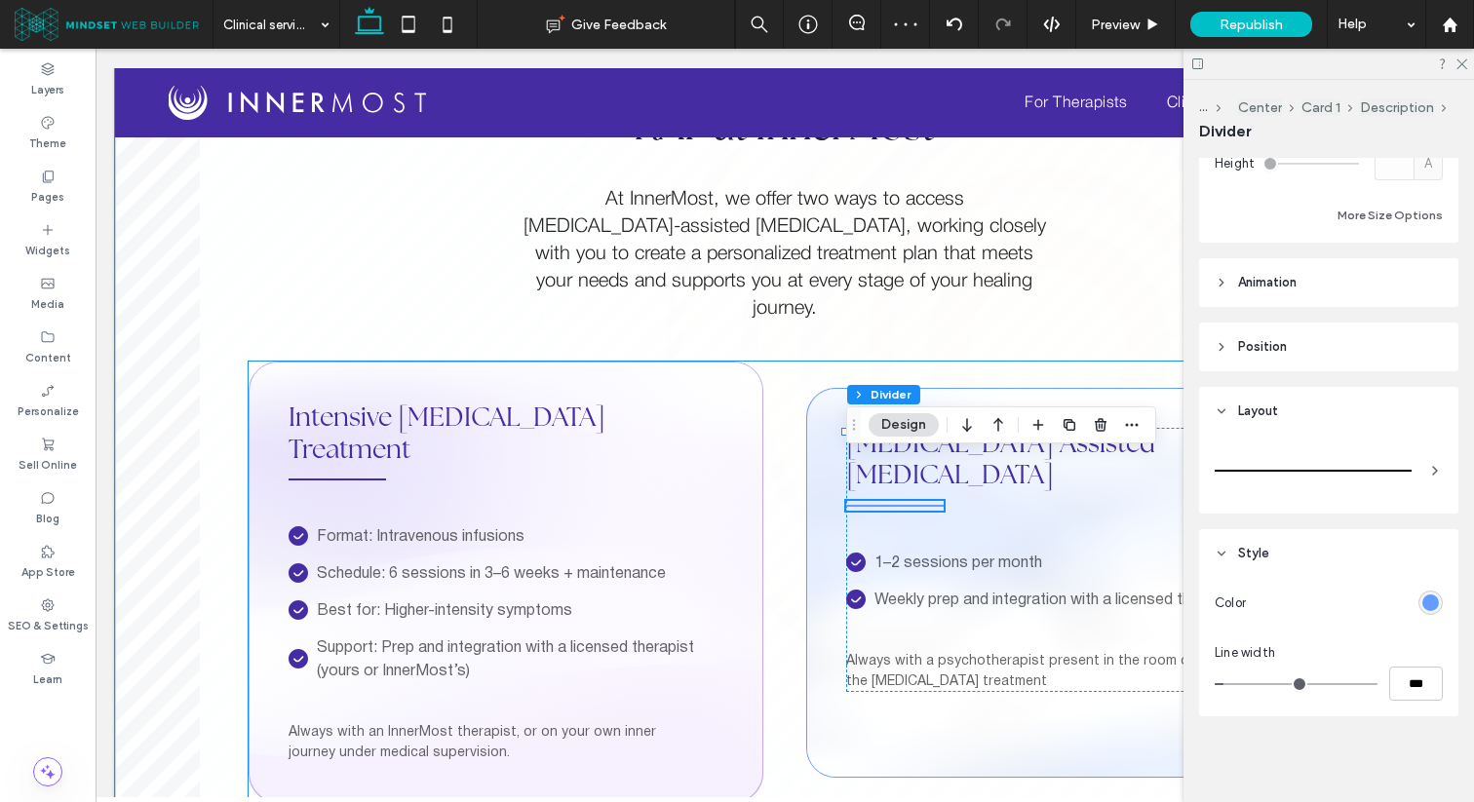
click at [1064, 362] on div "Intensive Ketamine Treatment Format: Intravenous infusions check icon Schedule:…" at bounding box center [785, 583] width 1072 height 442
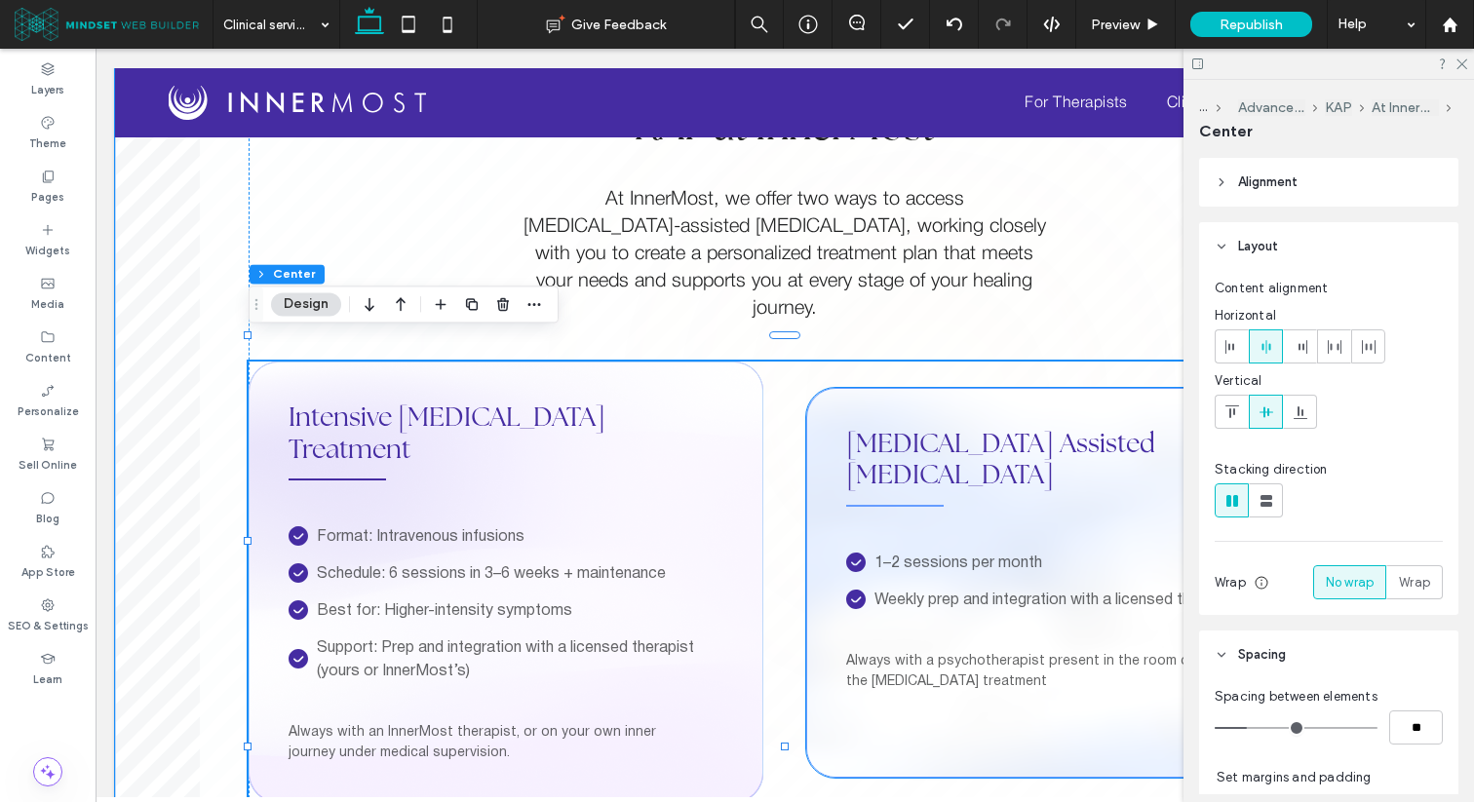
click at [924, 426] on span "[MEDICAL_DATA] Assisted [MEDICAL_DATA]" at bounding box center [1000, 458] width 309 height 65
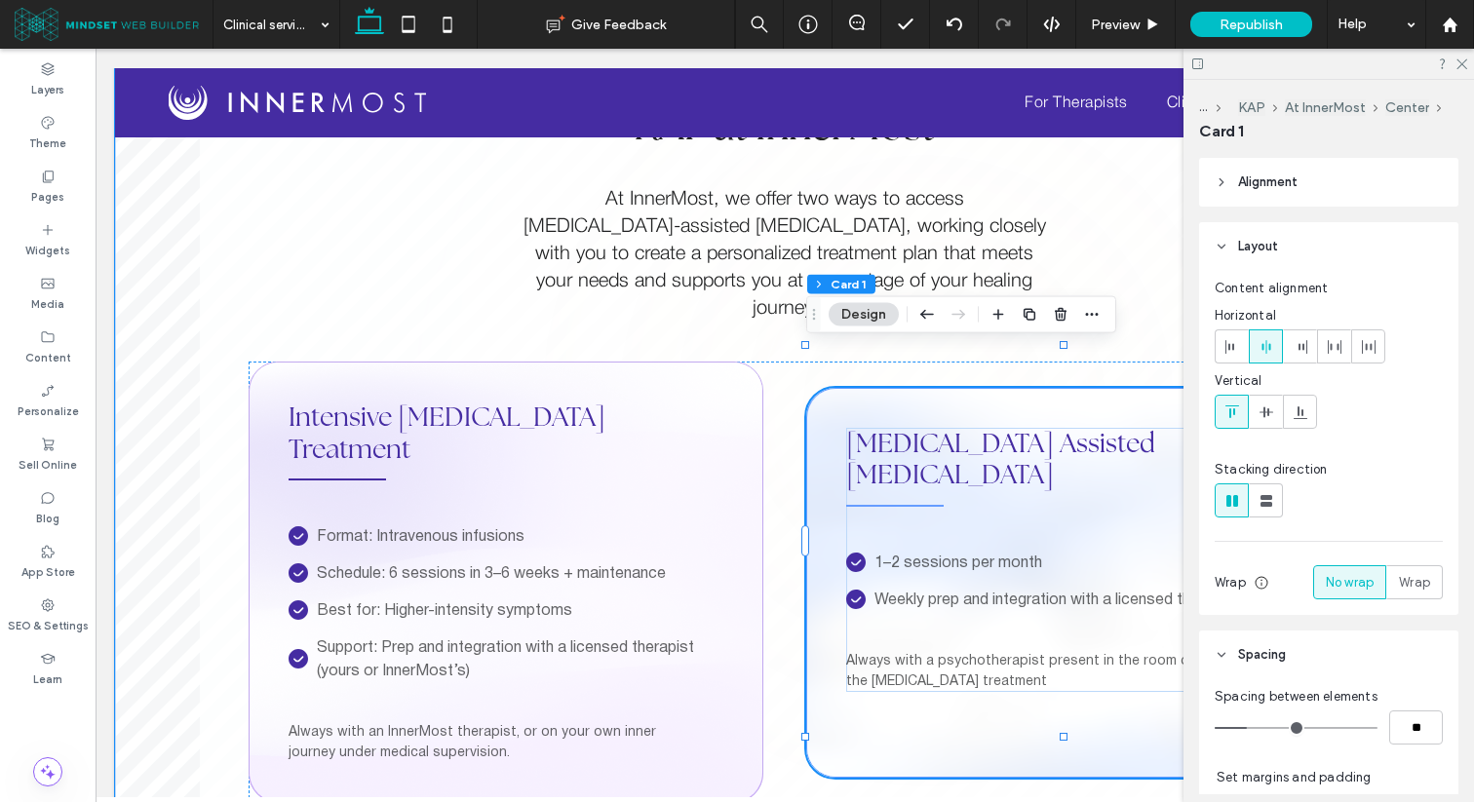
click at [924, 426] on span "[MEDICAL_DATA] Assisted [MEDICAL_DATA]" at bounding box center [1000, 458] width 309 height 65
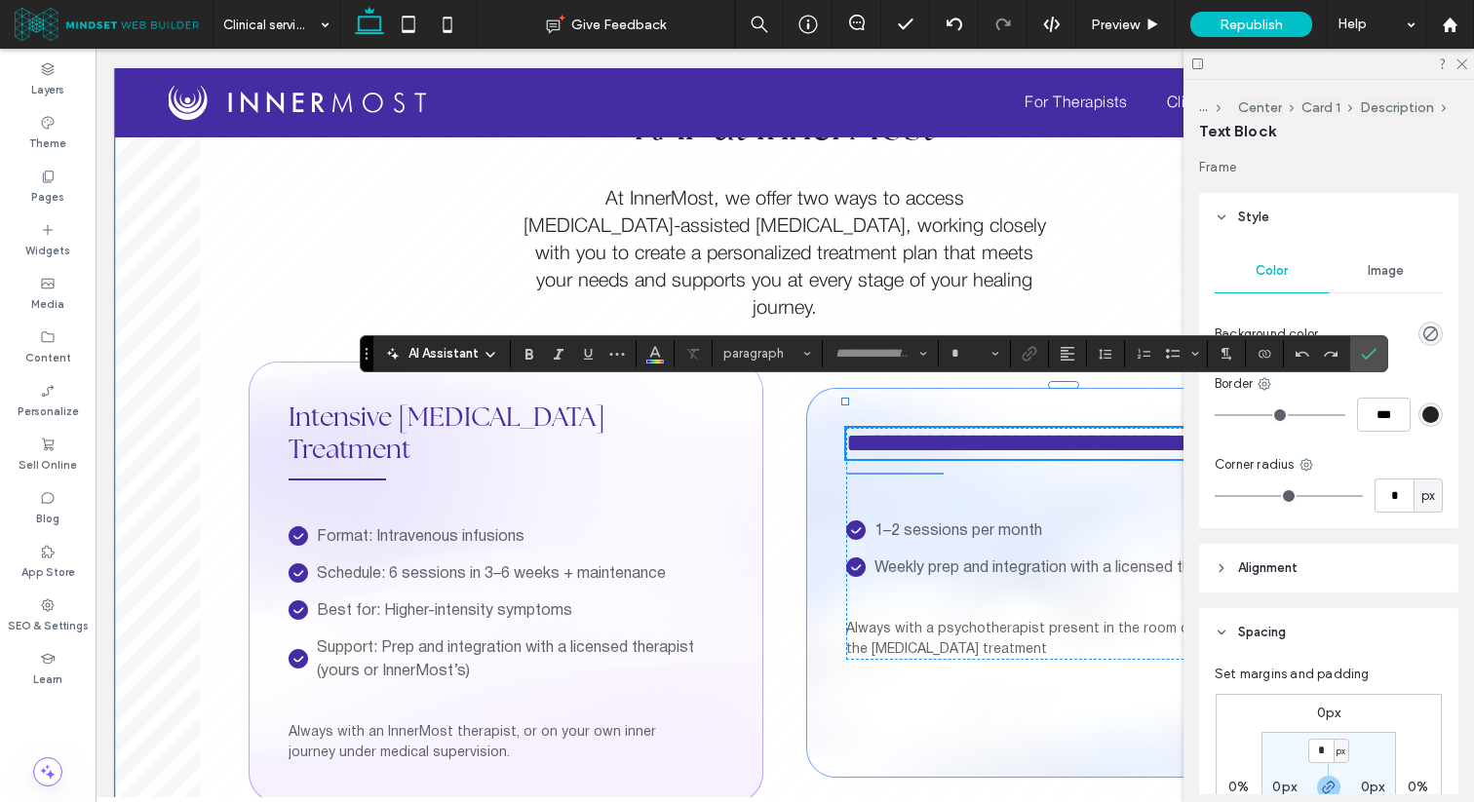
type input "**********"
type input "**"
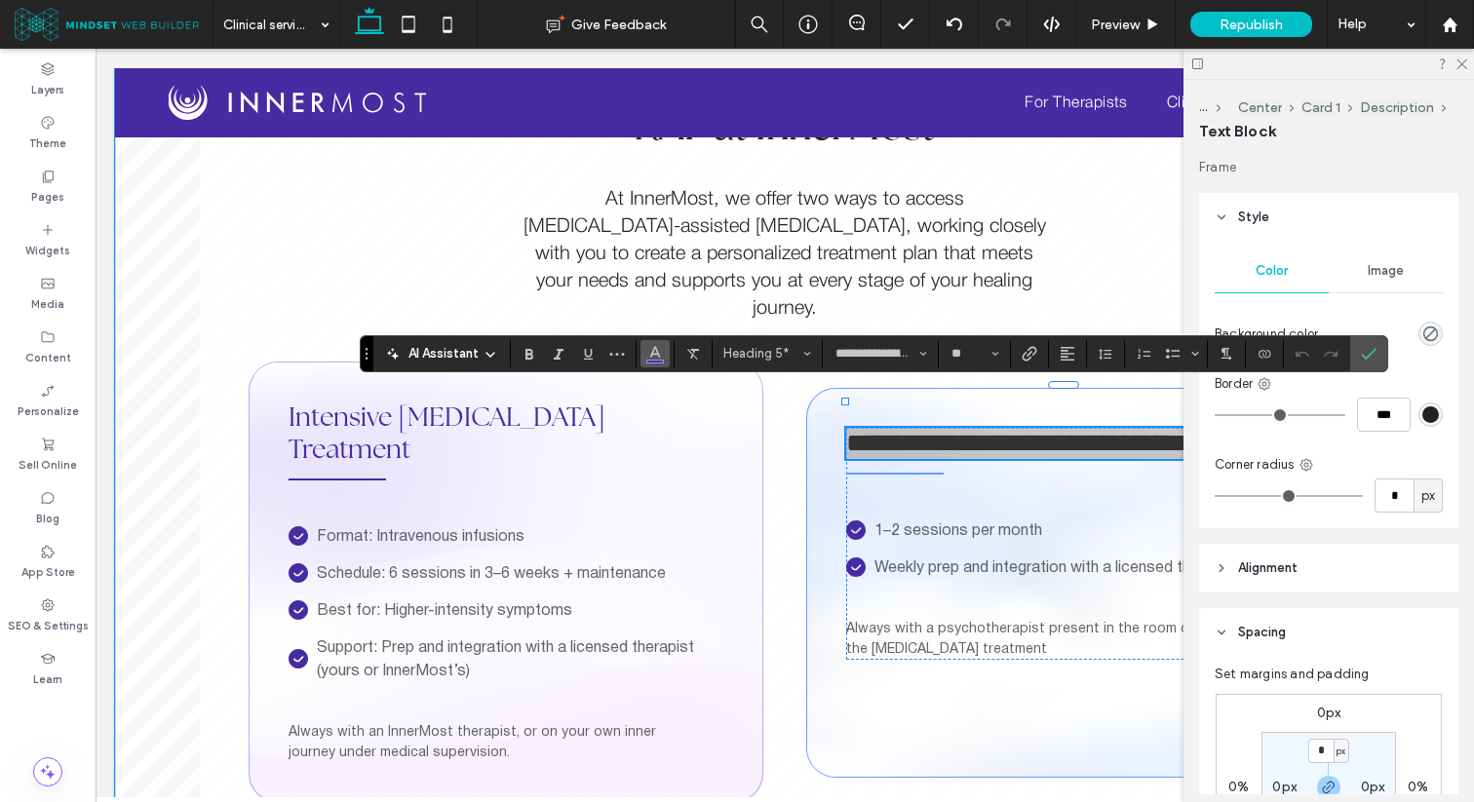
click at [641, 347] on button "Color" at bounding box center [654, 353] width 29 height 27
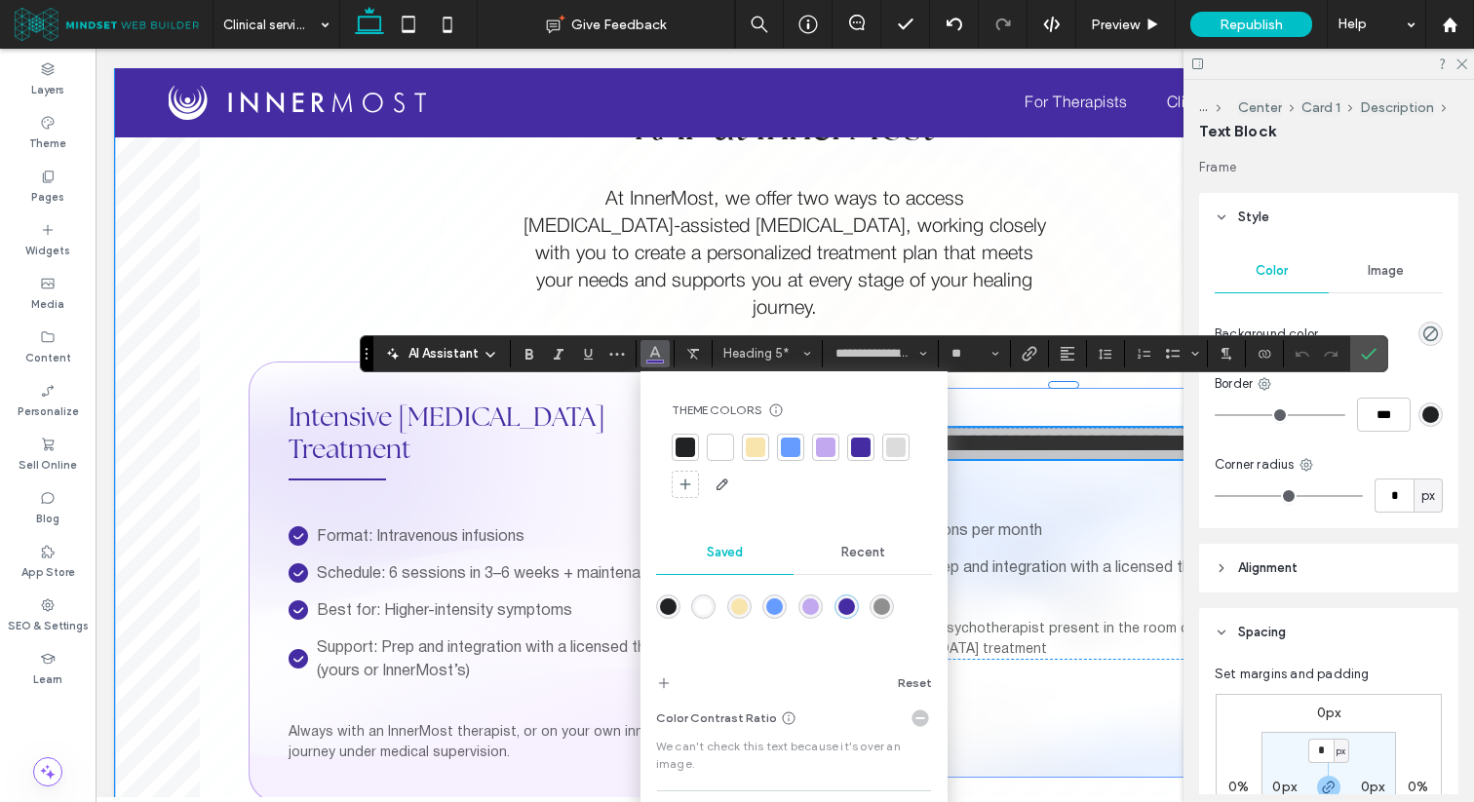
click at [797, 449] on div at bounding box center [790, 447] width 19 height 19
click at [1373, 346] on icon "Confirm" at bounding box center [1369, 354] width 16 height 16
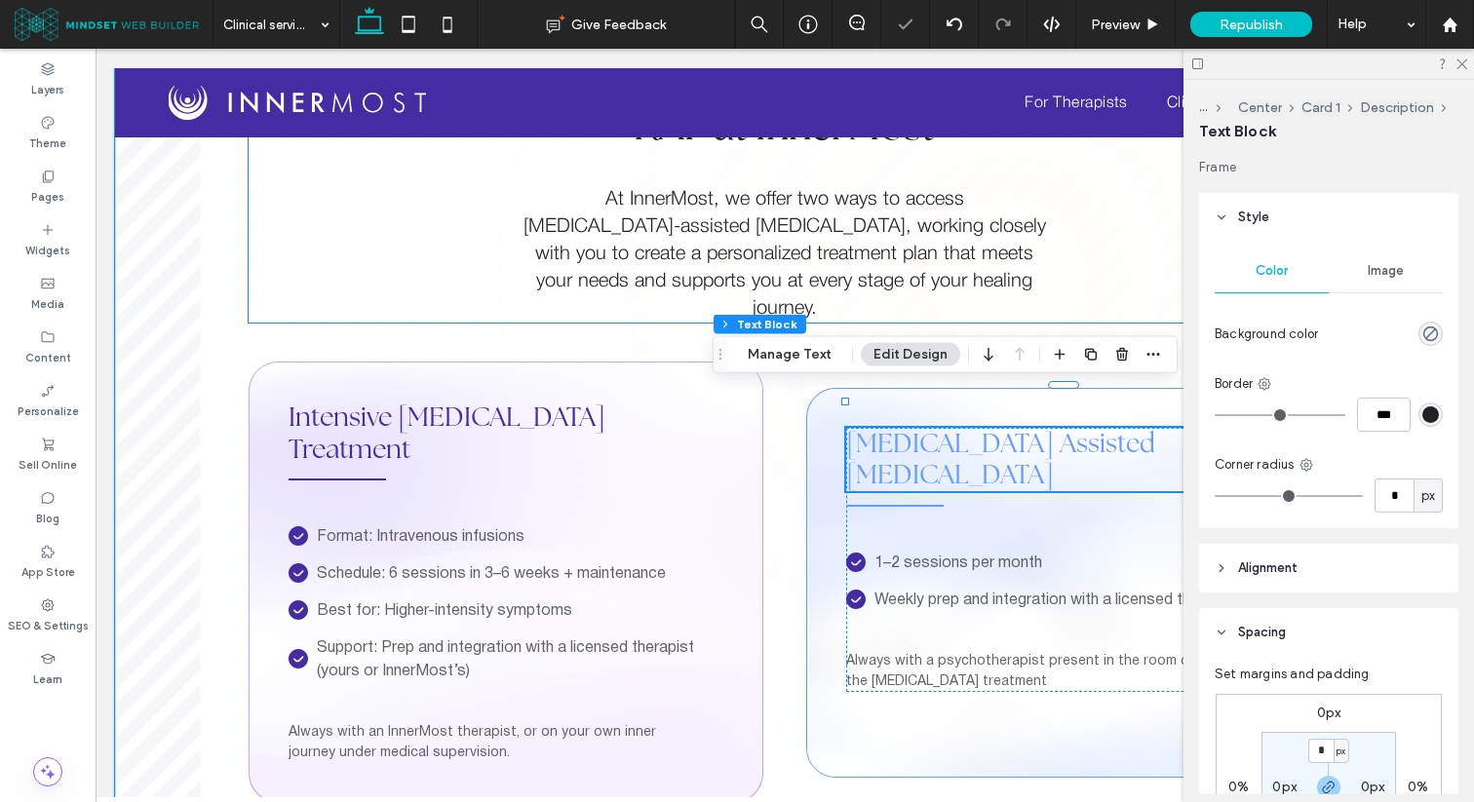
click at [685, 241] on div "create" at bounding box center [660, 254] width 51 height 27
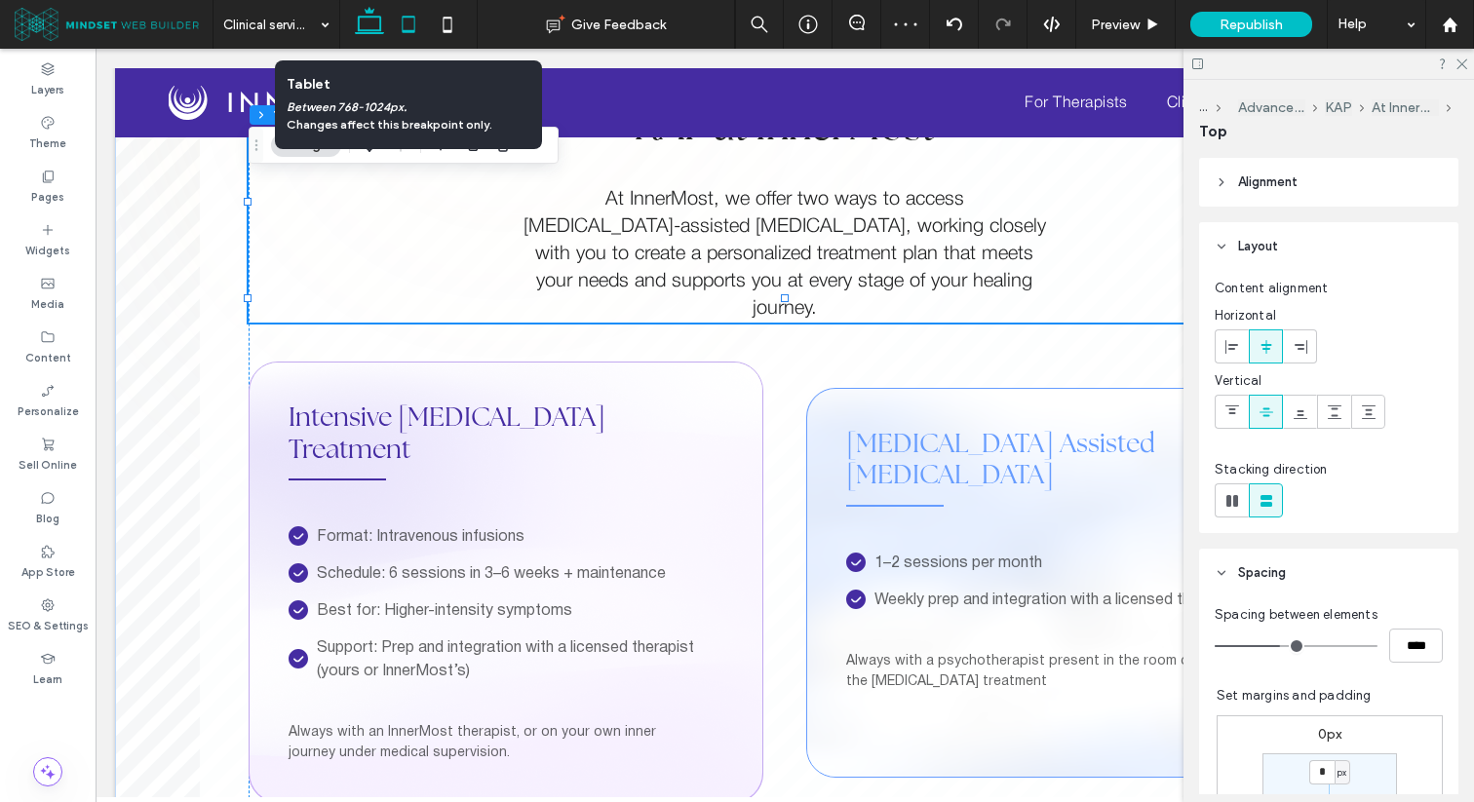
click at [415, 21] on icon at bounding box center [408, 24] width 39 height 39
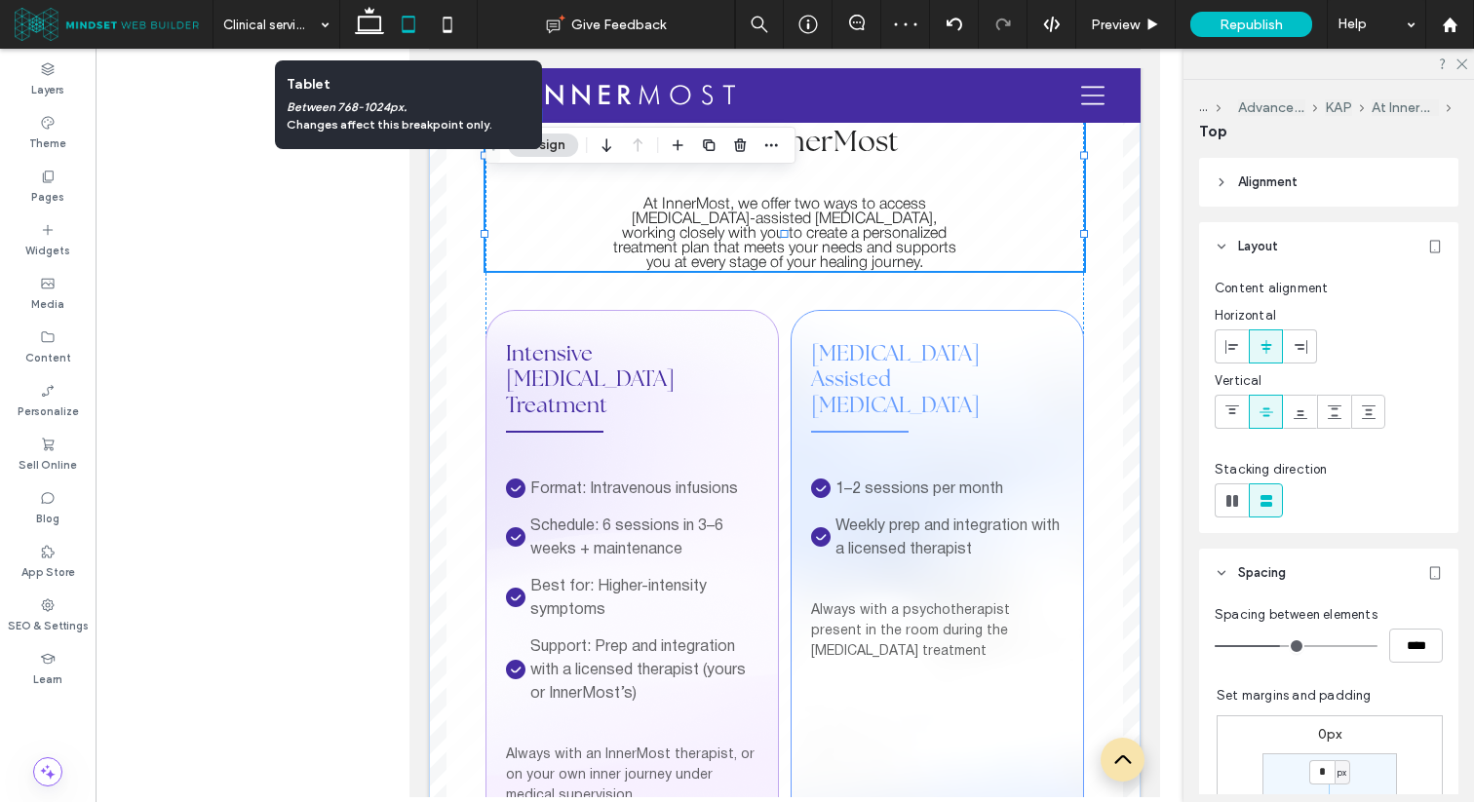
scroll to position [2493, 0]
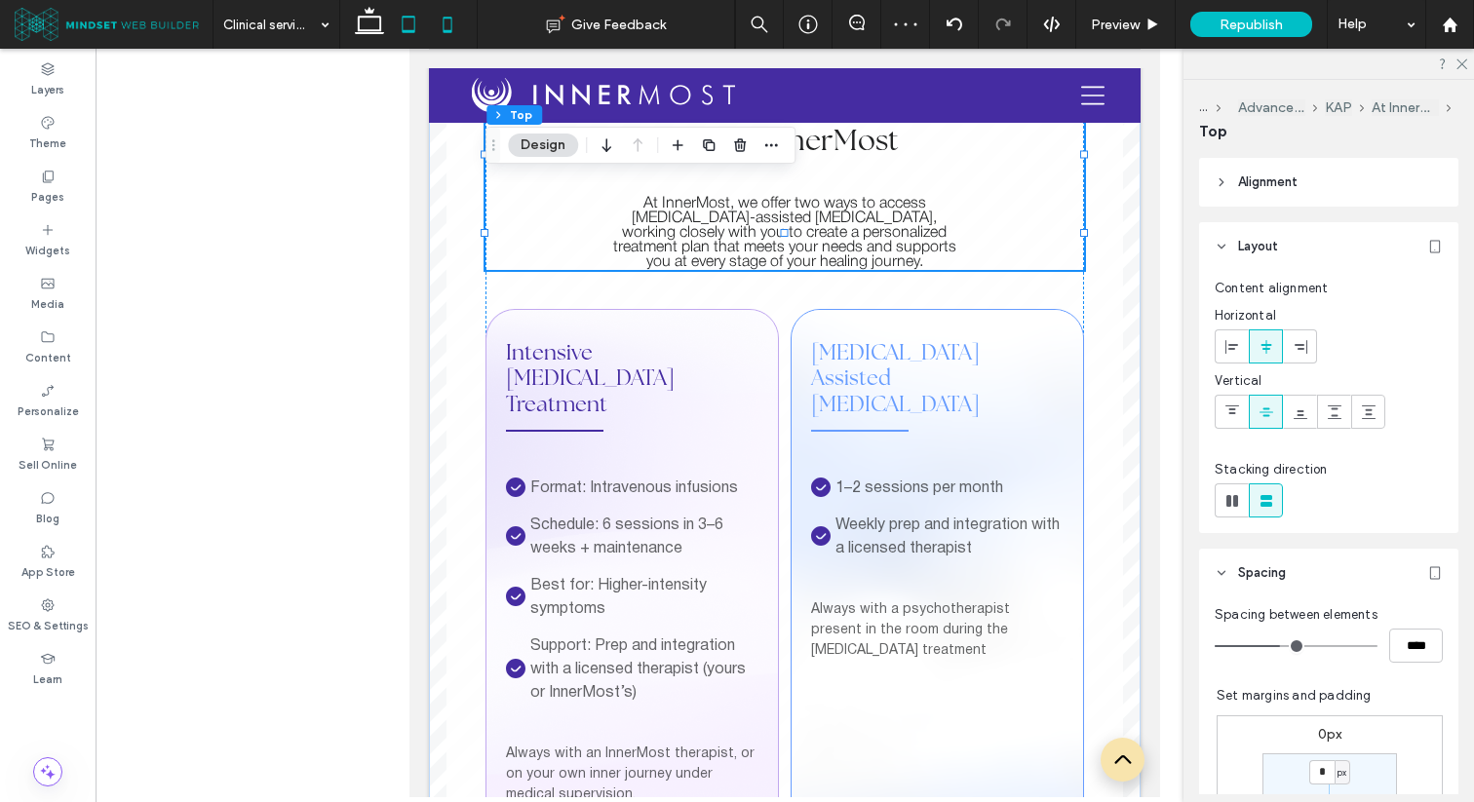
click at [459, 24] on icon at bounding box center [447, 24] width 39 height 39
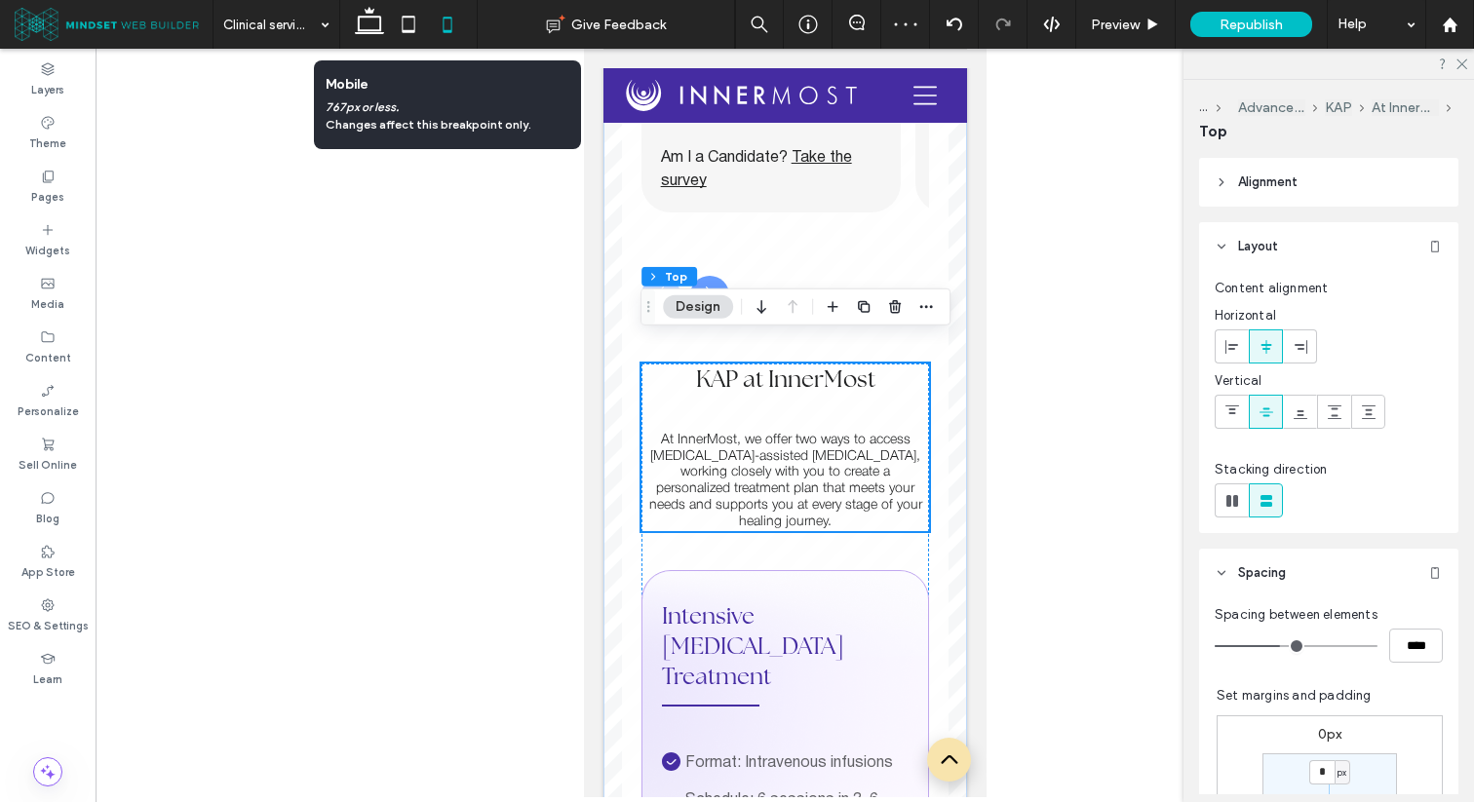
scroll to position [2444, 0]
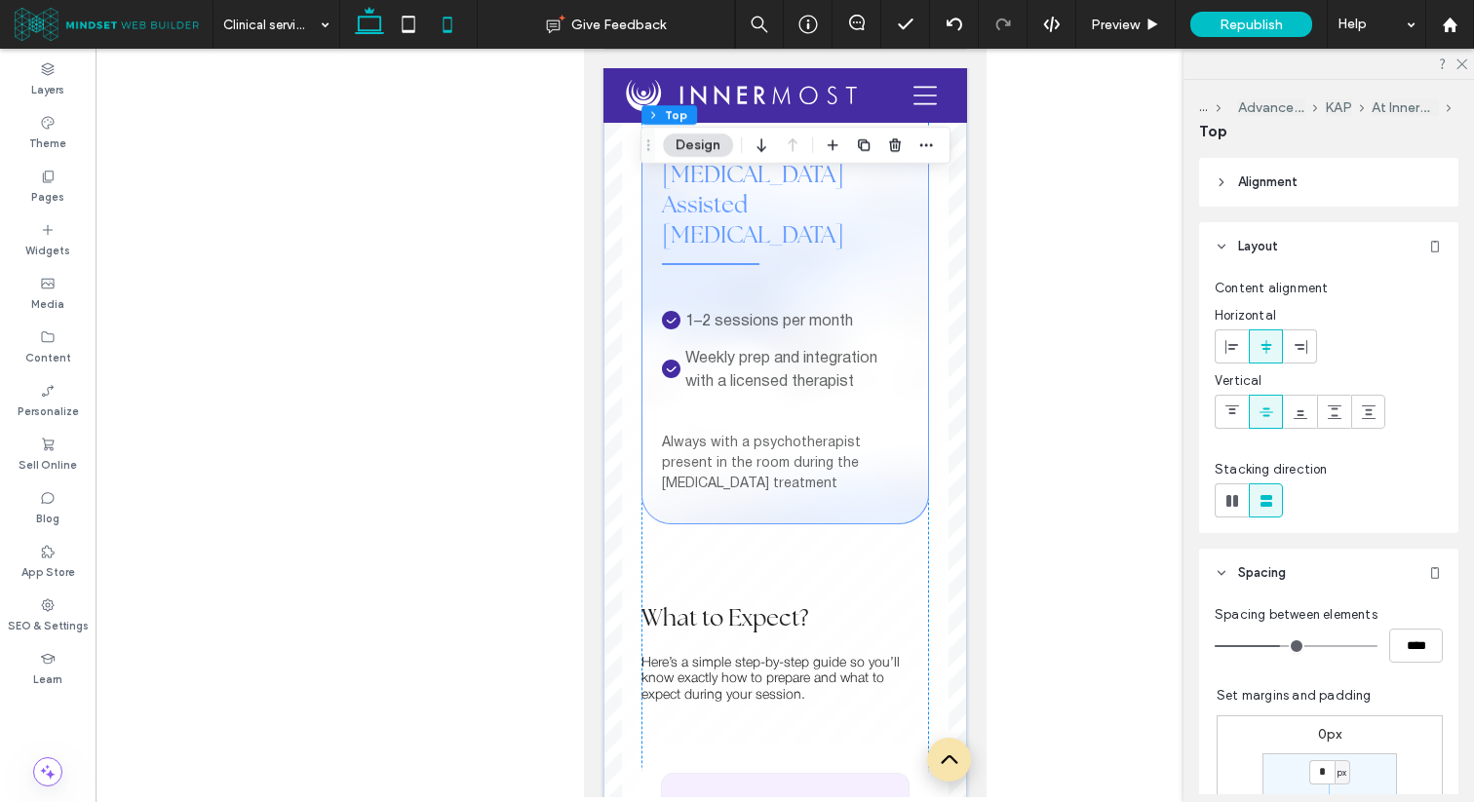
click at [361, 20] on icon at bounding box center [369, 24] width 39 height 39
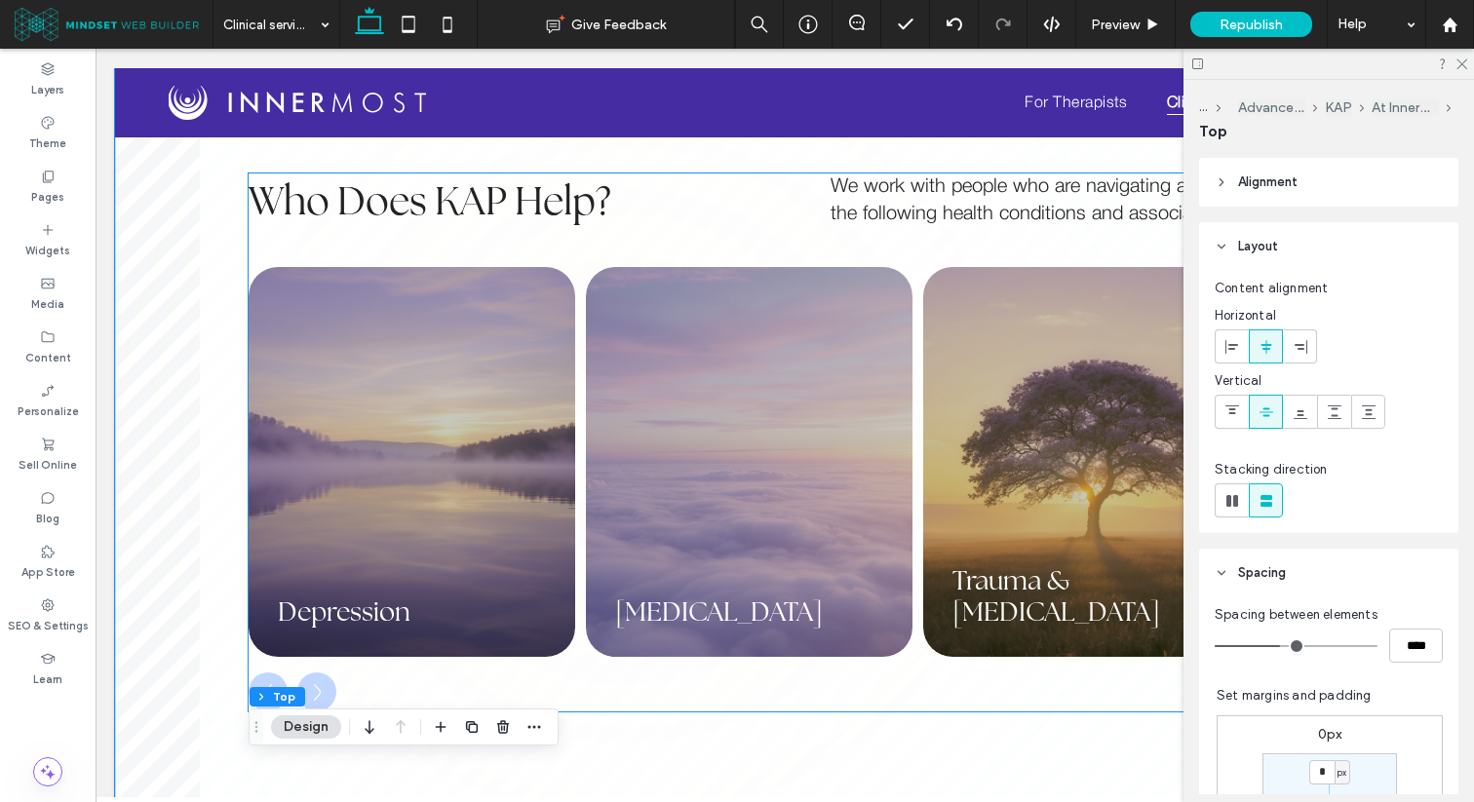
scroll to position [1528, 0]
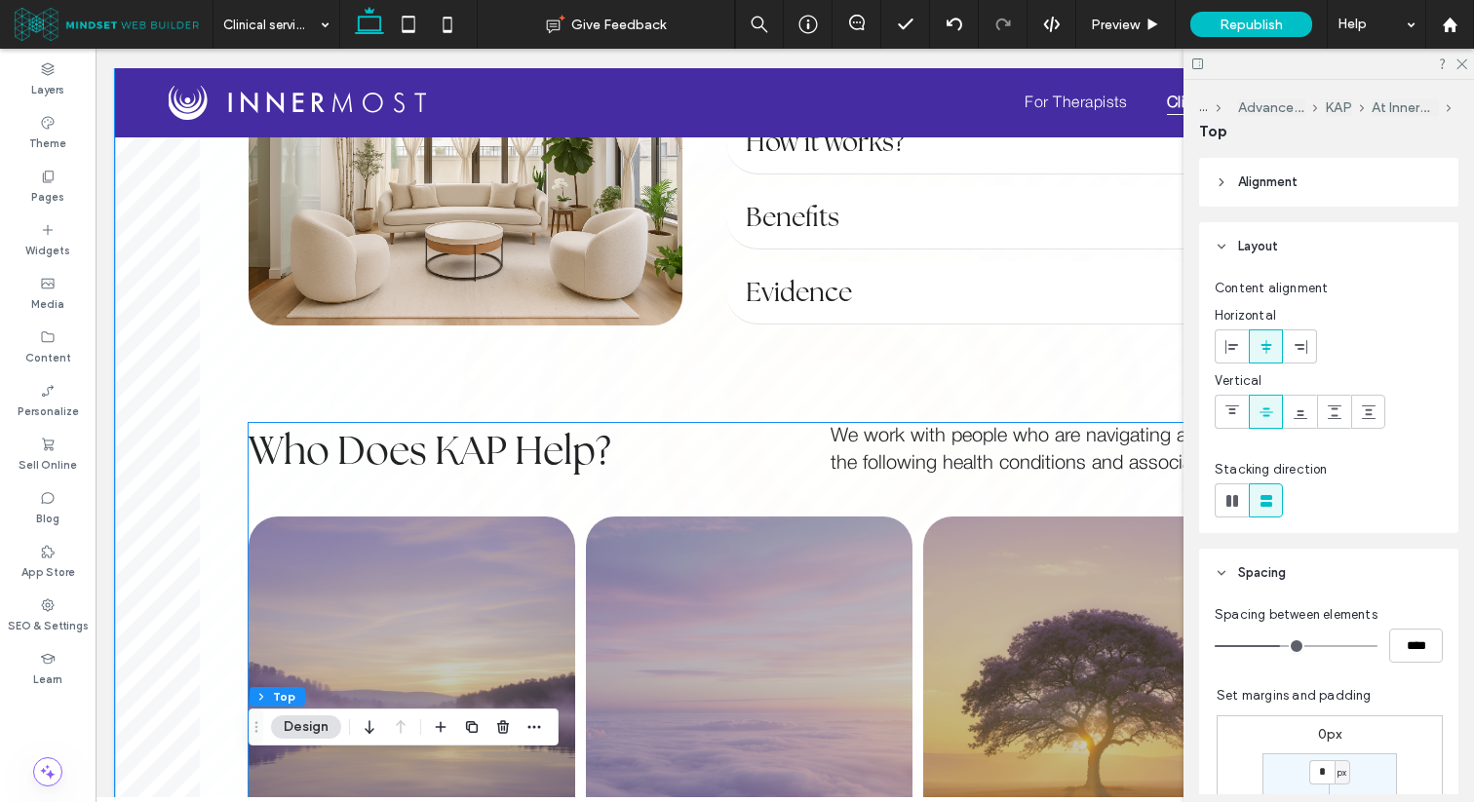
click at [918, 456] on div "following" at bounding box center [900, 463] width 74 height 27
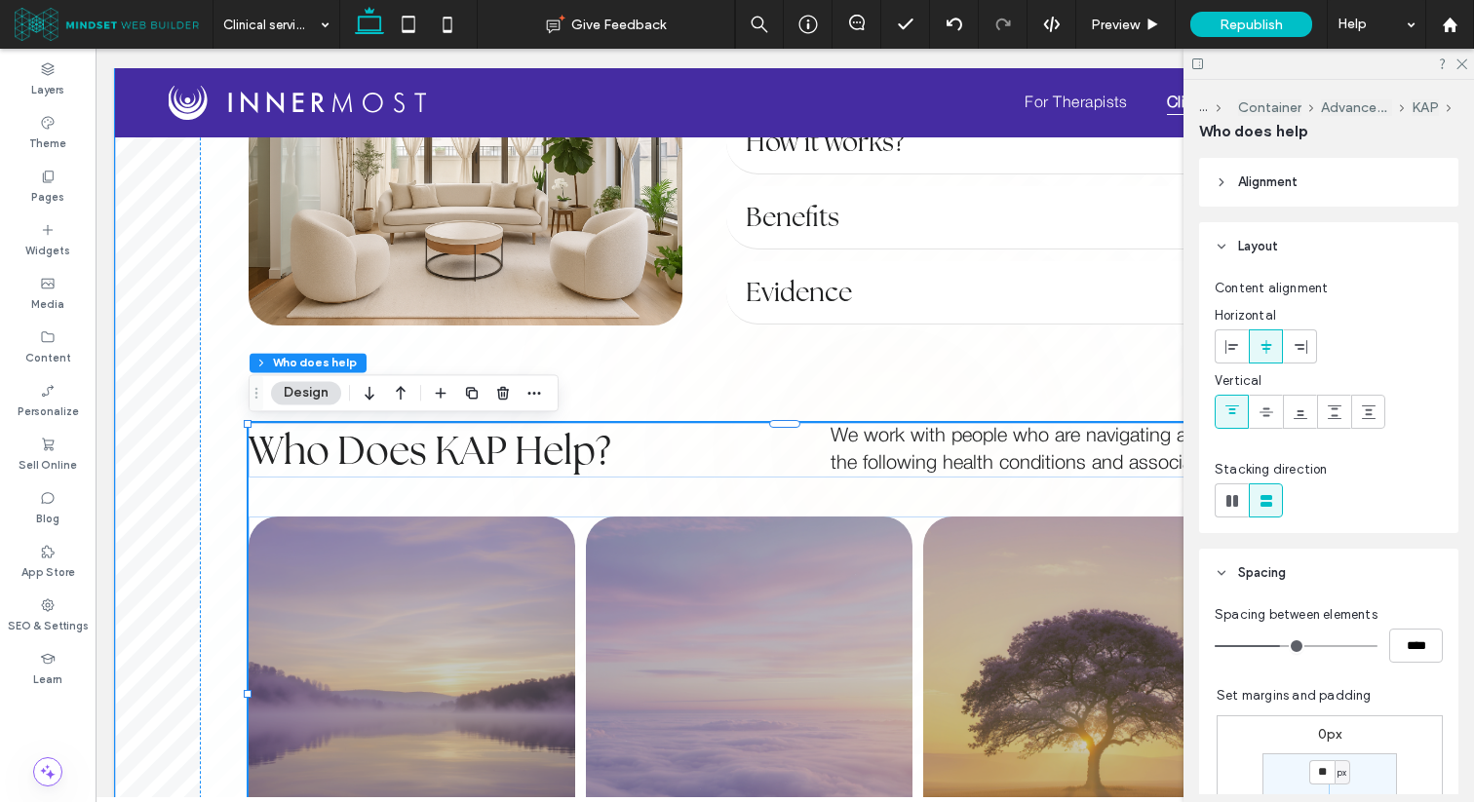
click at [918, 456] on div "following" at bounding box center [900, 463] width 74 height 27
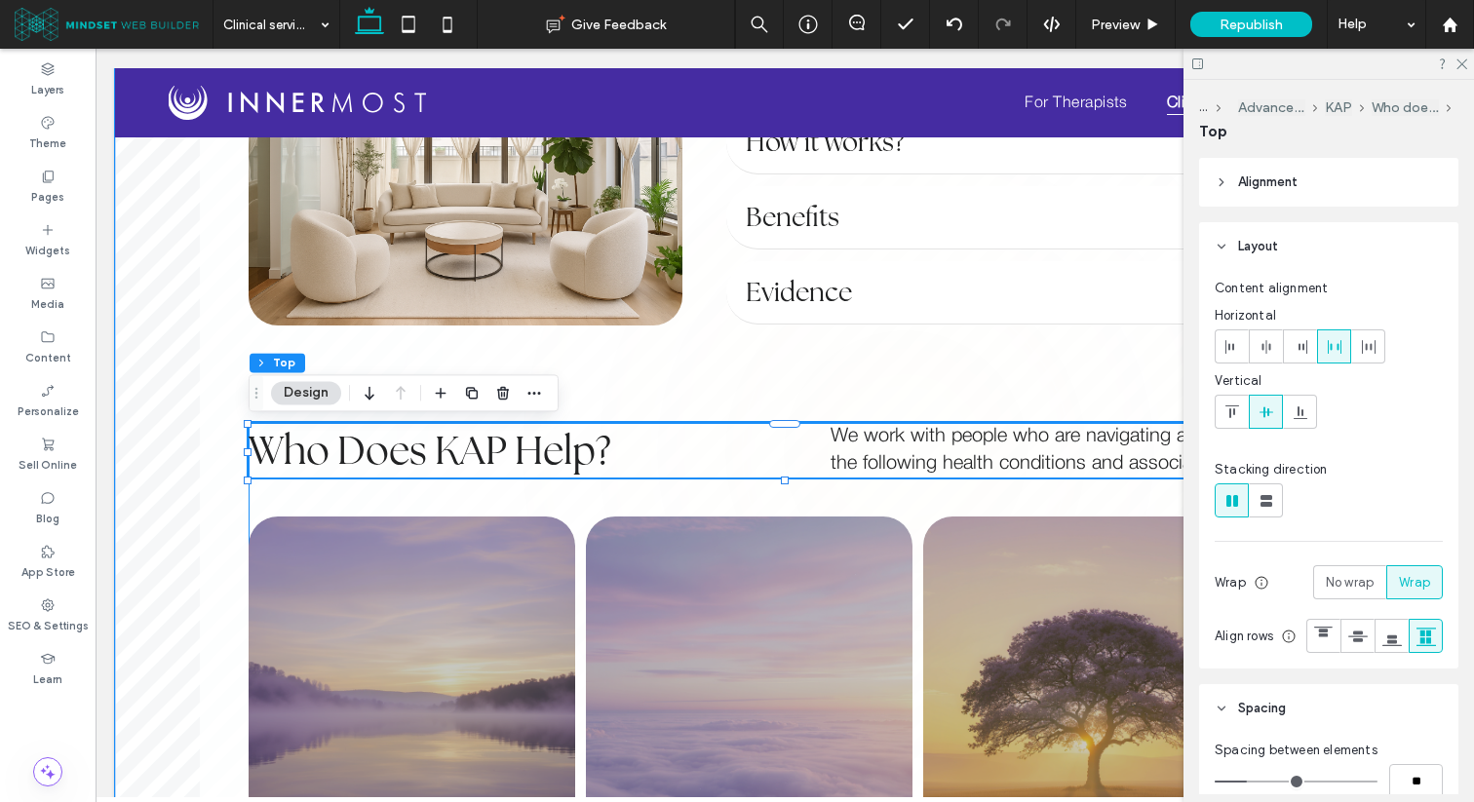
click at [918, 456] on div "following" at bounding box center [900, 463] width 74 height 27
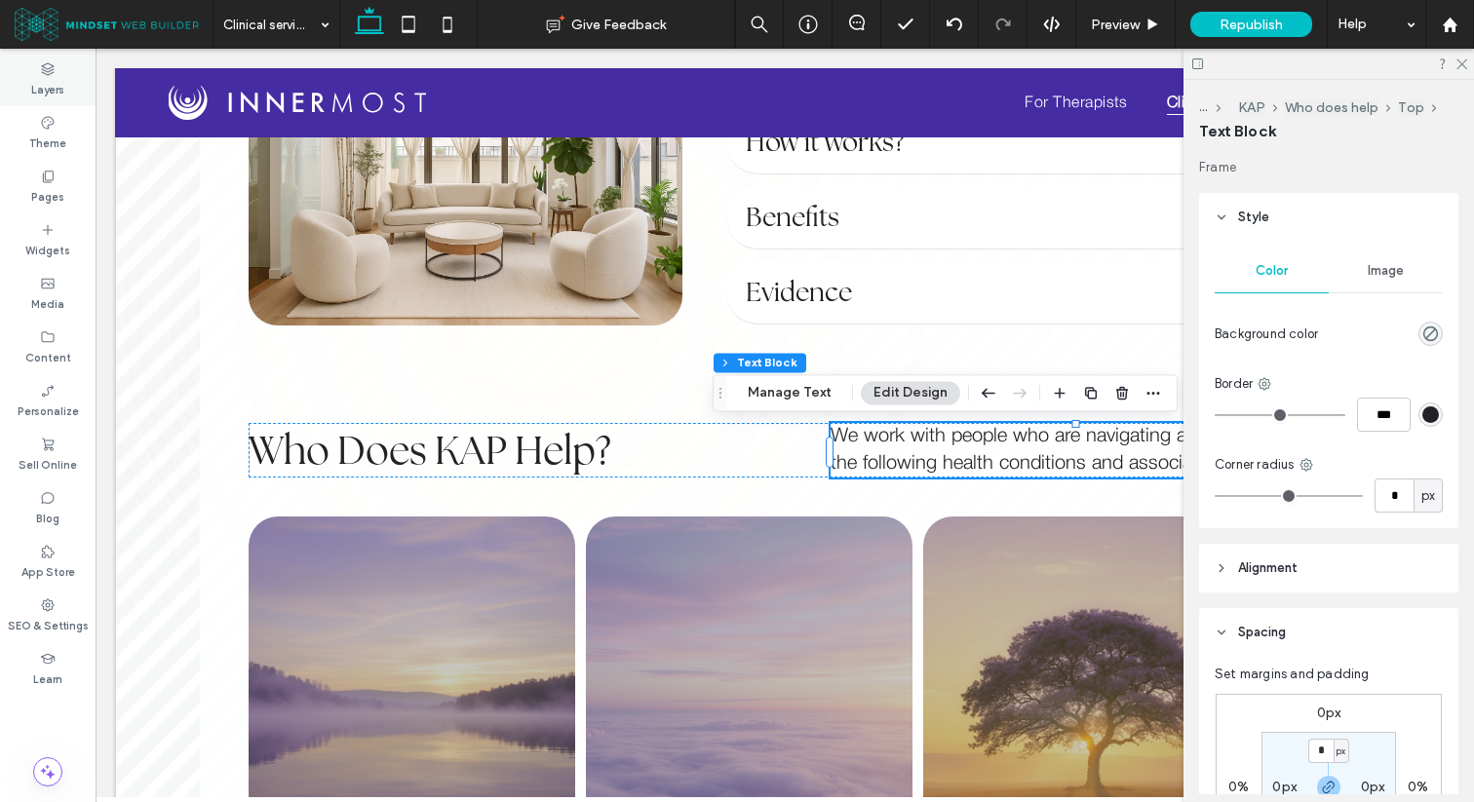
click at [55, 84] on label "Layers" at bounding box center [47, 87] width 33 height 21
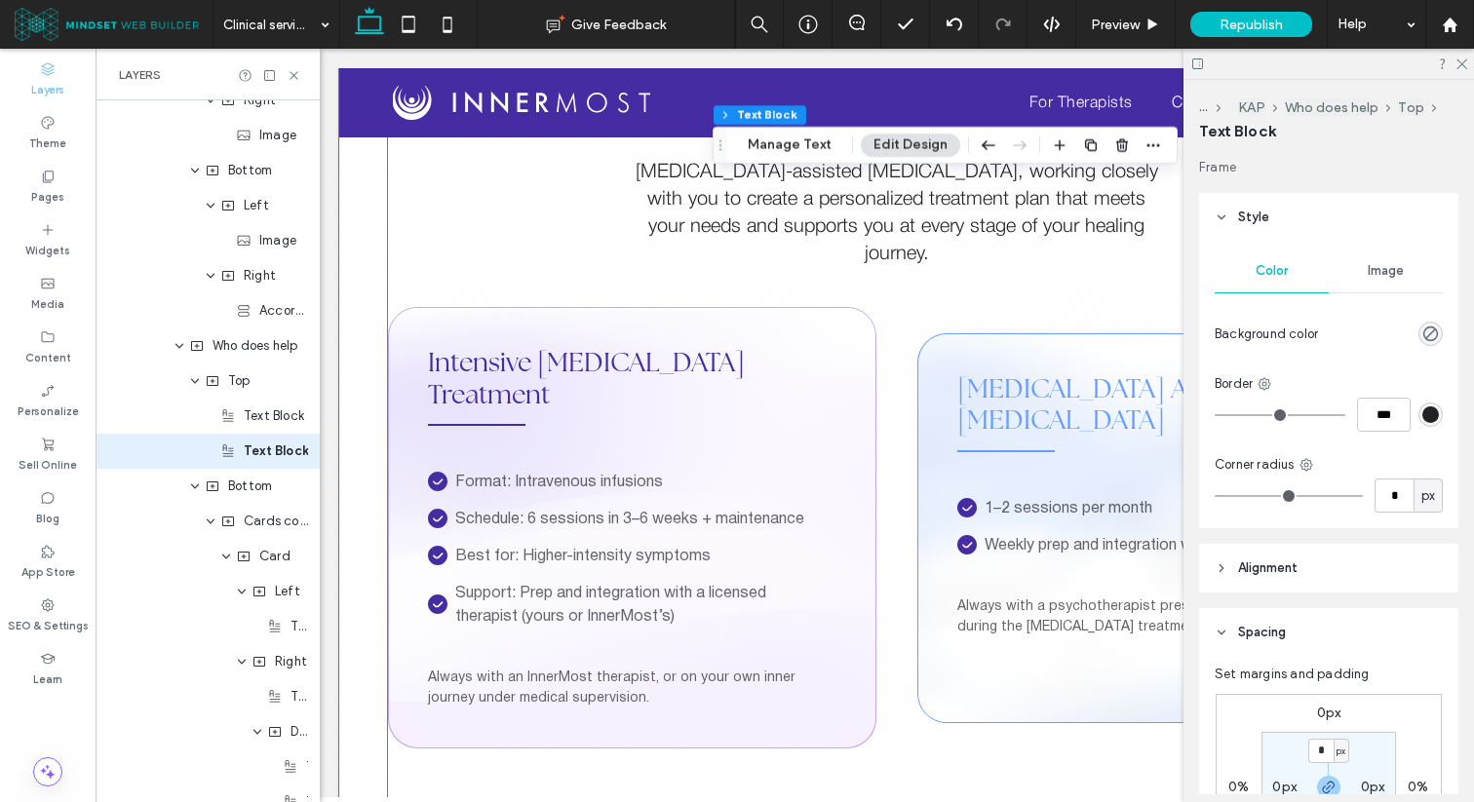
scroll to position [4927, 0]
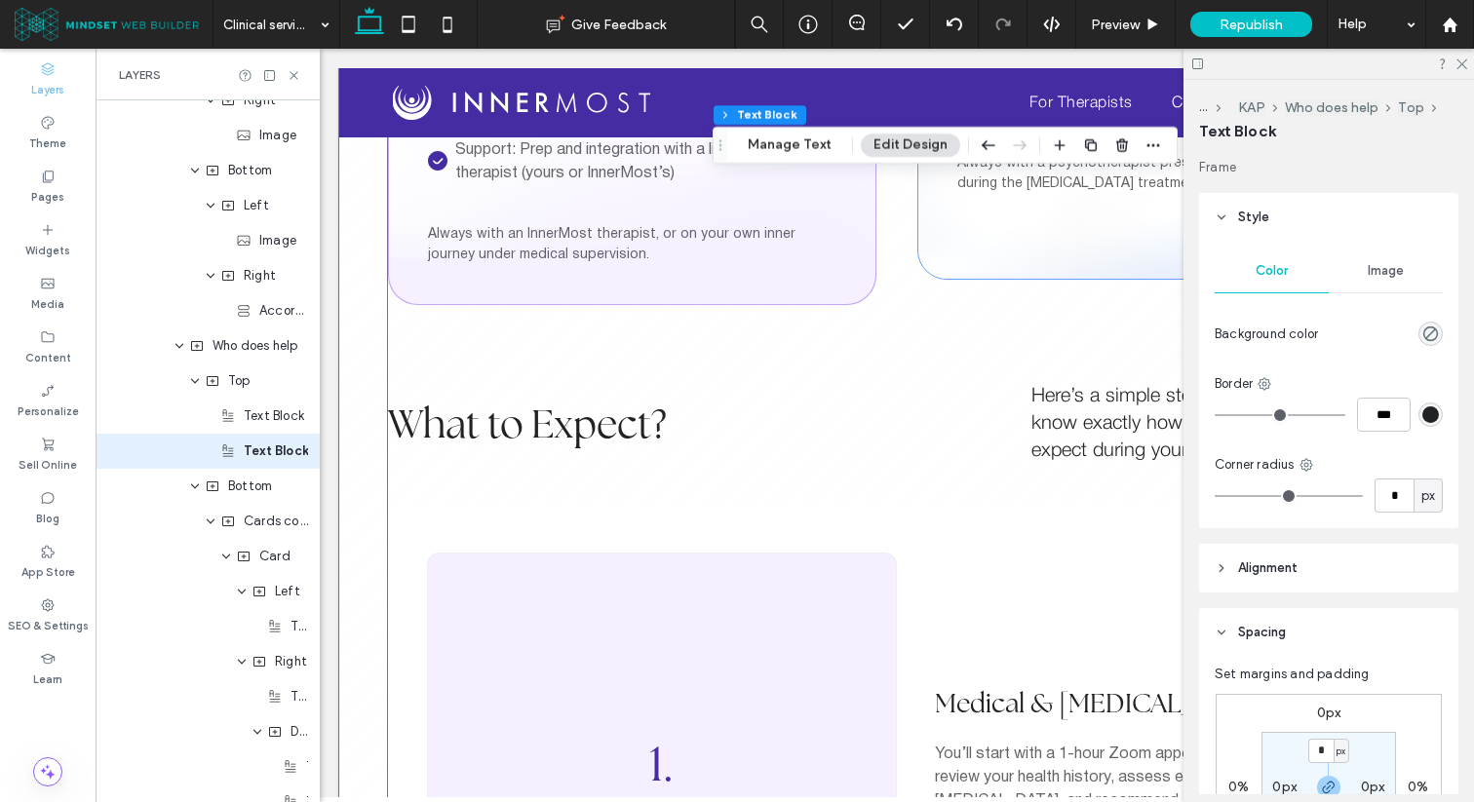
click at [1051, 410] on div "know" at bounding box center [1054, 423] width 46 height 27
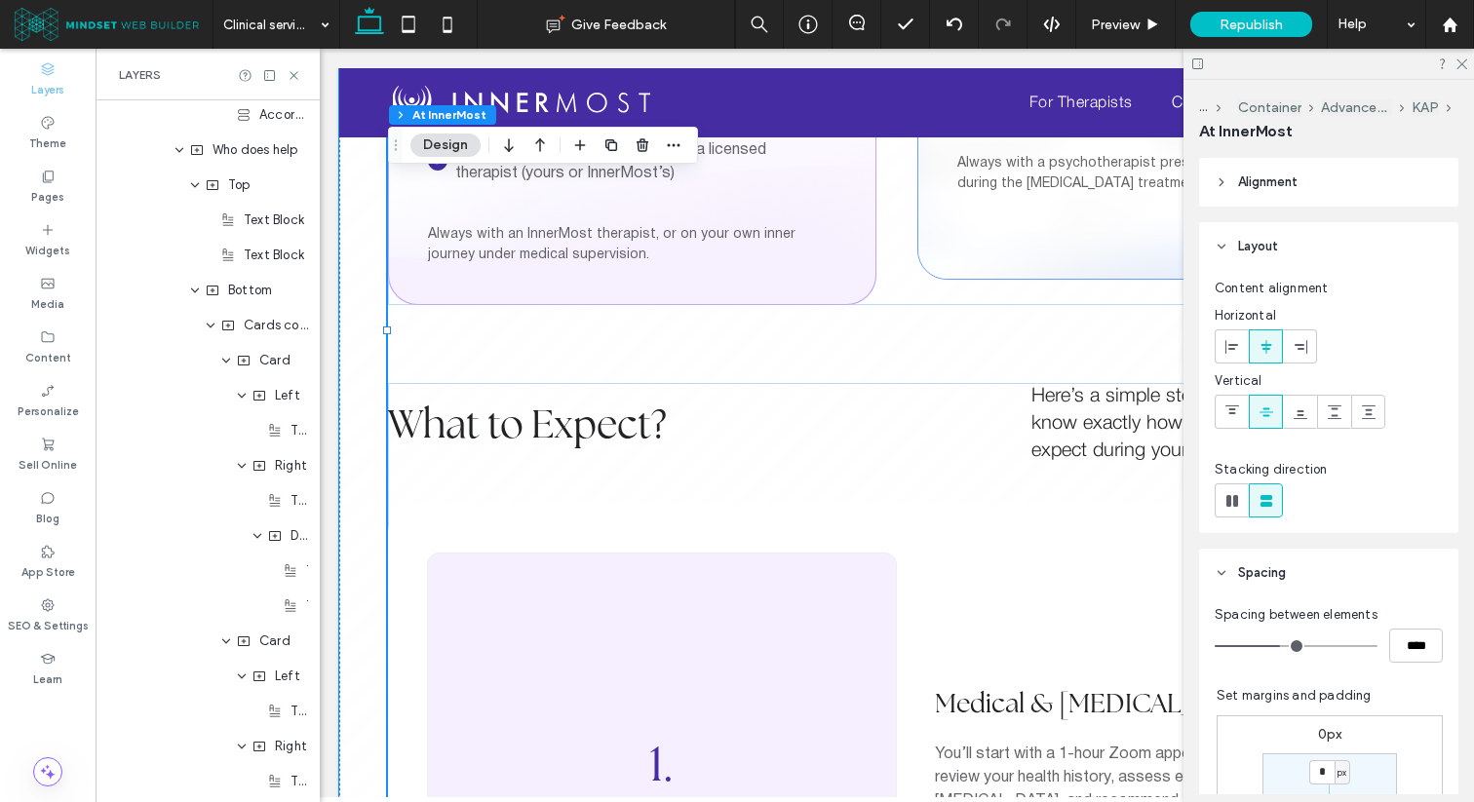
click at [1051, 410] on div "know" at bounding box center [1054, 423] width 46 height 27
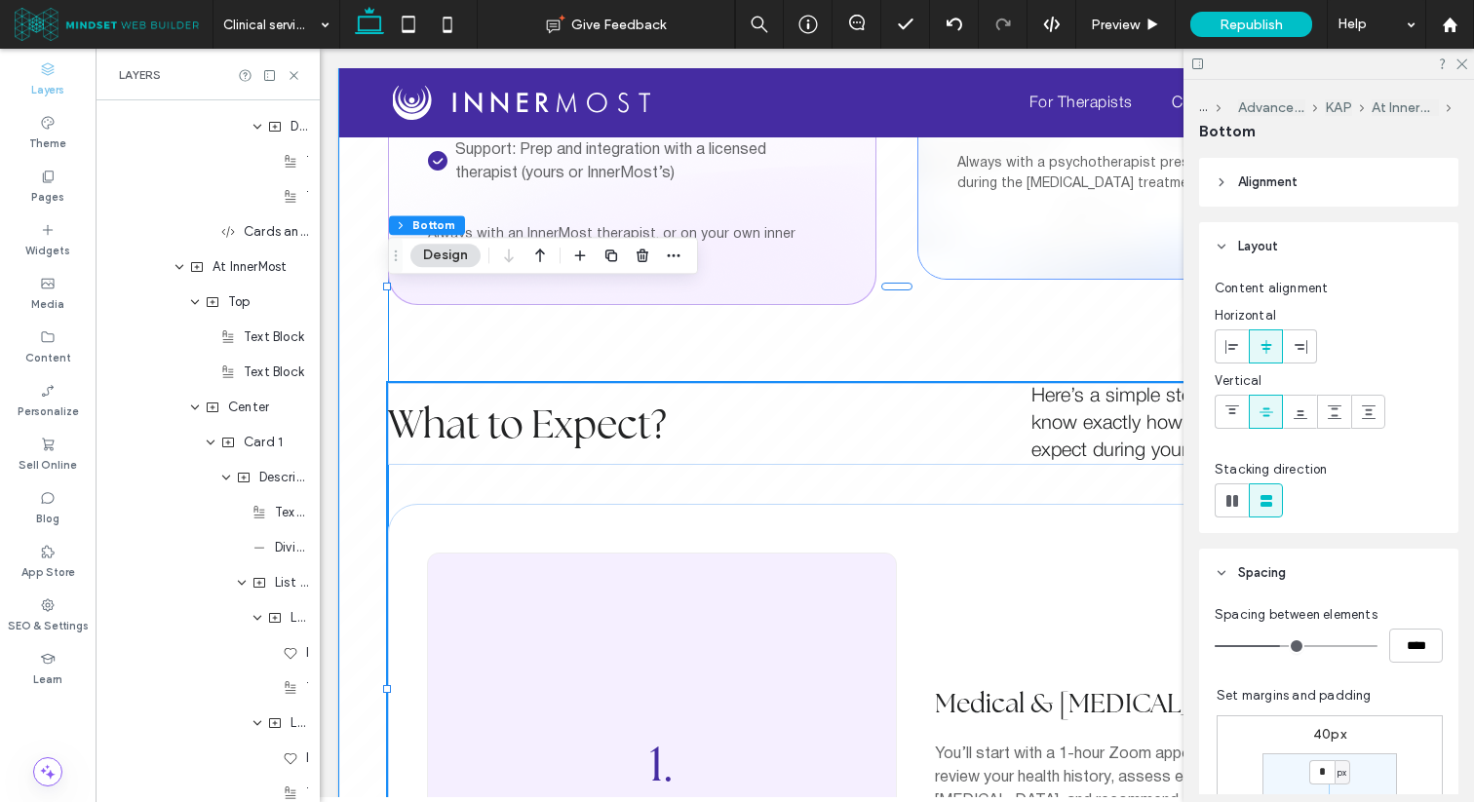
click at [1051, 410] on div "know" at bounding box center [1054, 423] width 46 height 27
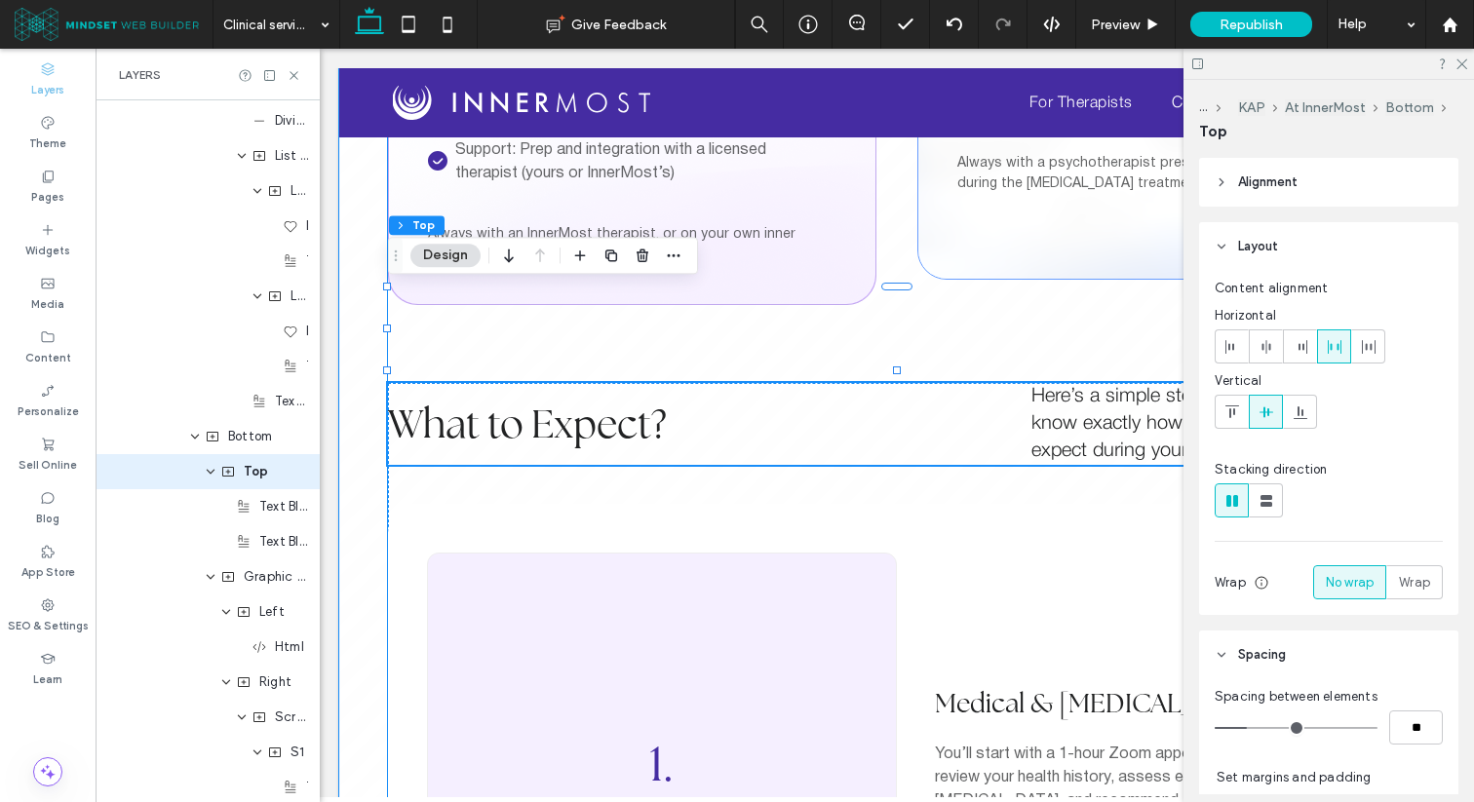
click at [1051, 410] on div "know" at bounding box center [1054, 423] width 46 height 27
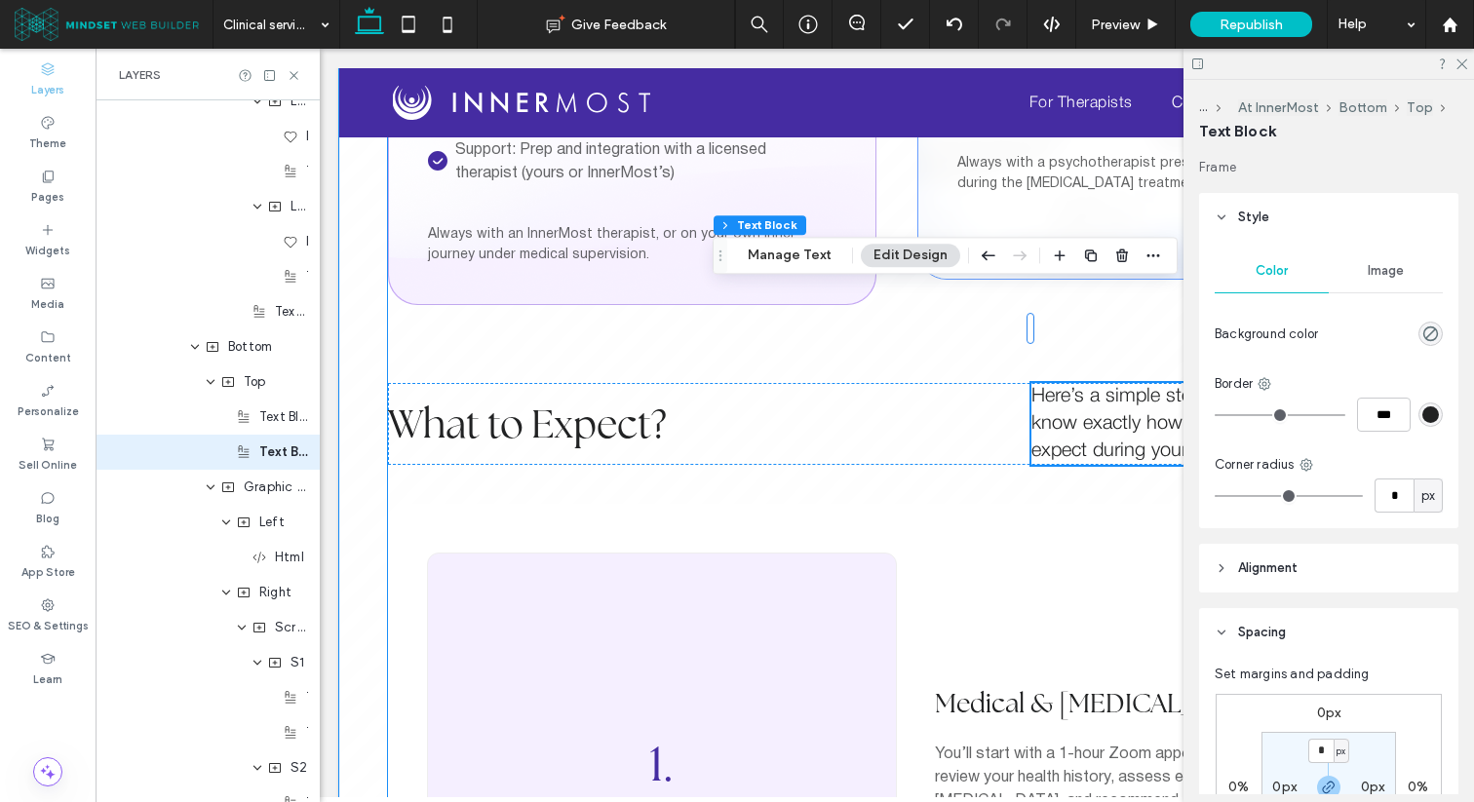
scroll to position [4754, 0]
click at [299, 449] on icon at bounding box center [304, 451] width 16 height 16
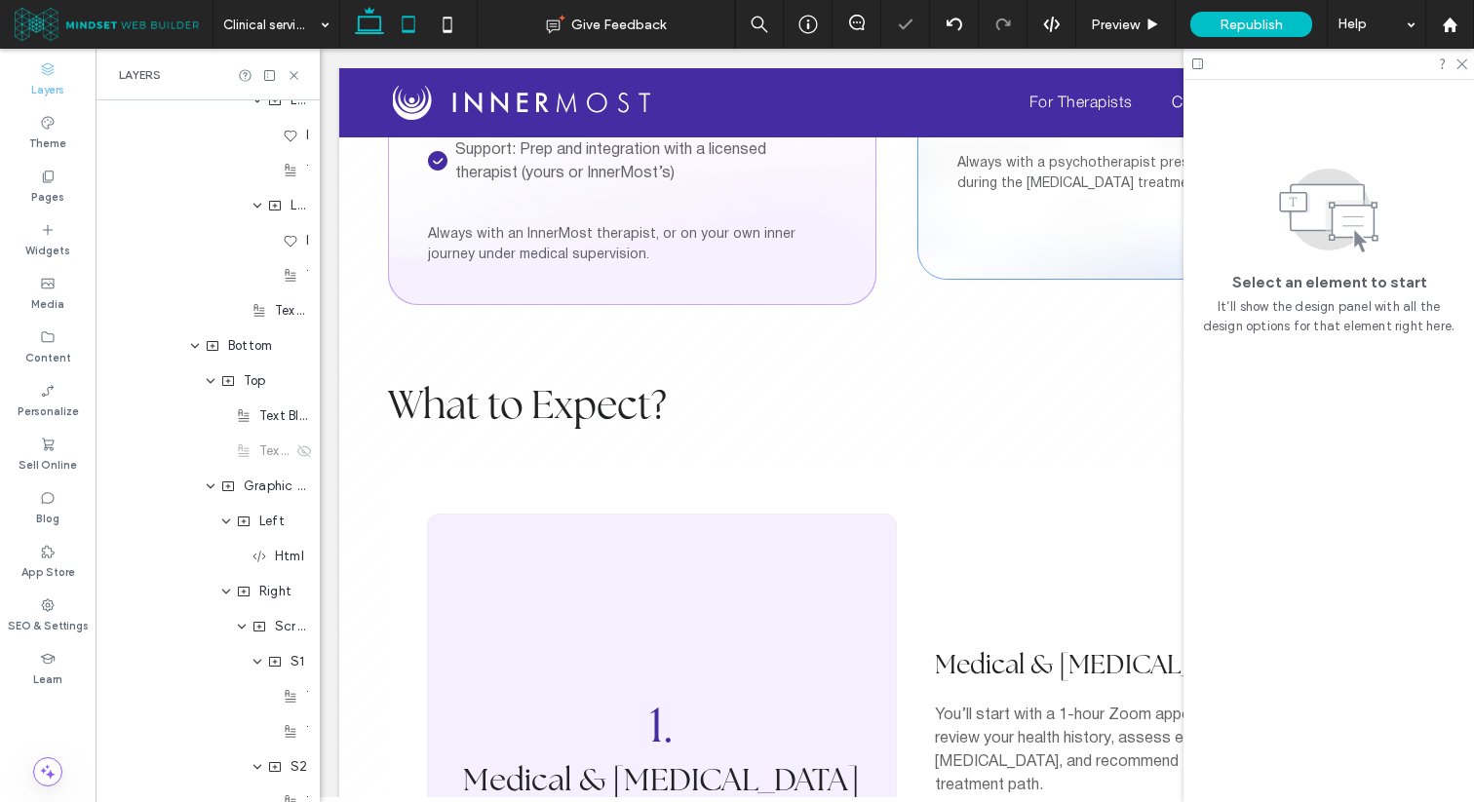
click at [414, 20] on icon at bounding box center [408, 24] width 39 height 39
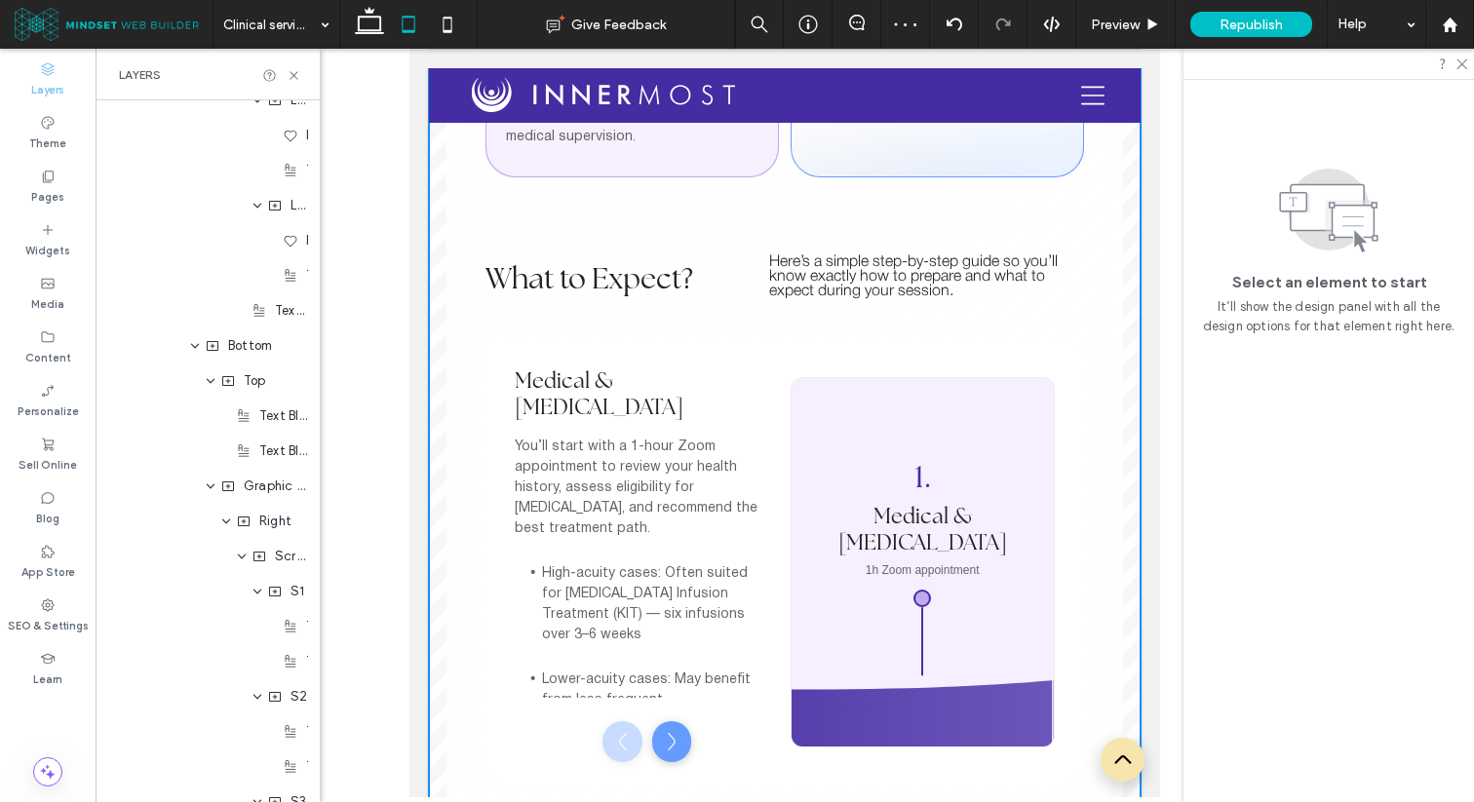
scroll to position [3039, 0]
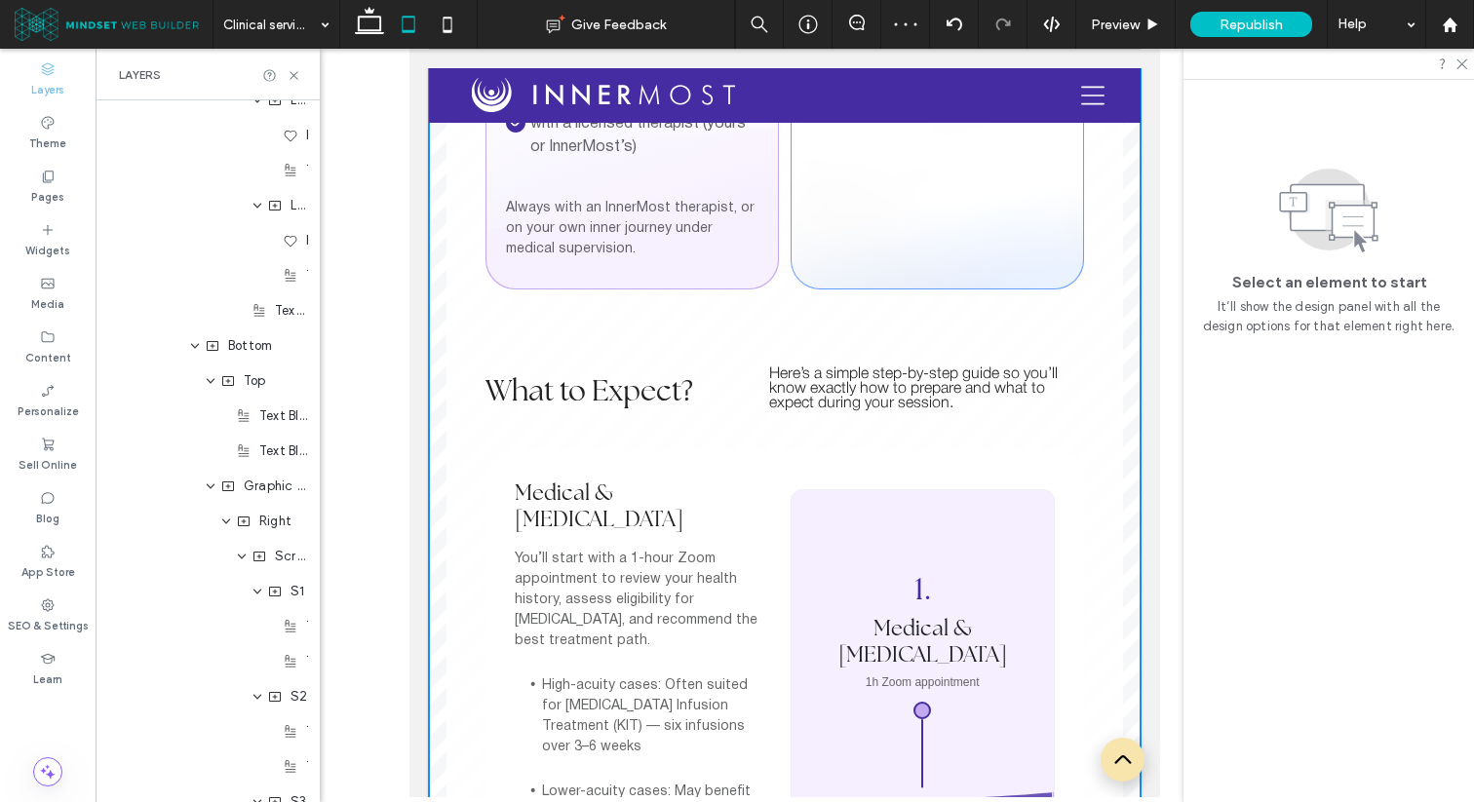
click at [851, 372] on div "simple" at bounding box center [847, 374] width 43 height 15
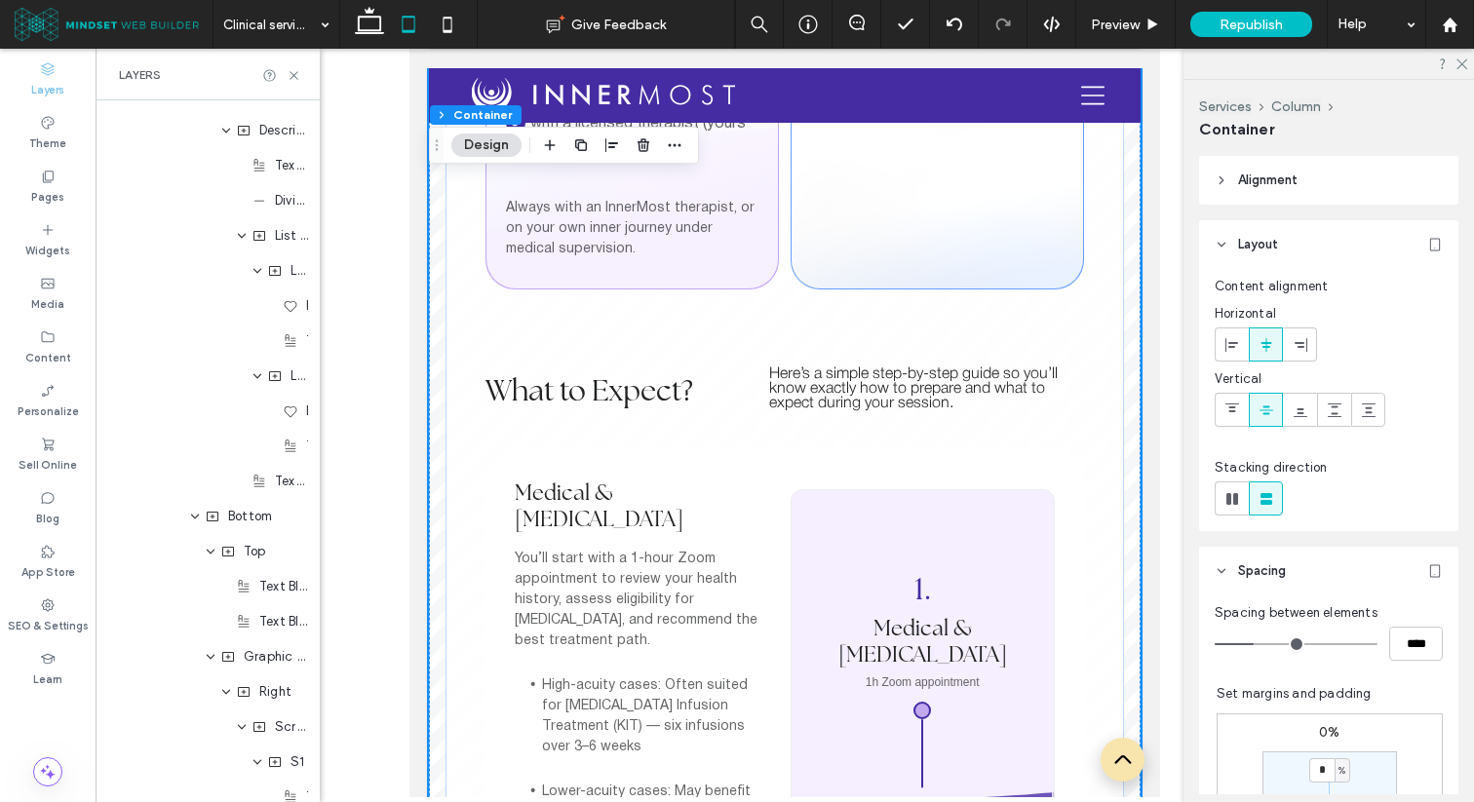
click at [851, 372] on div "simple" at bounding box center [847, 374] width 43 height 15
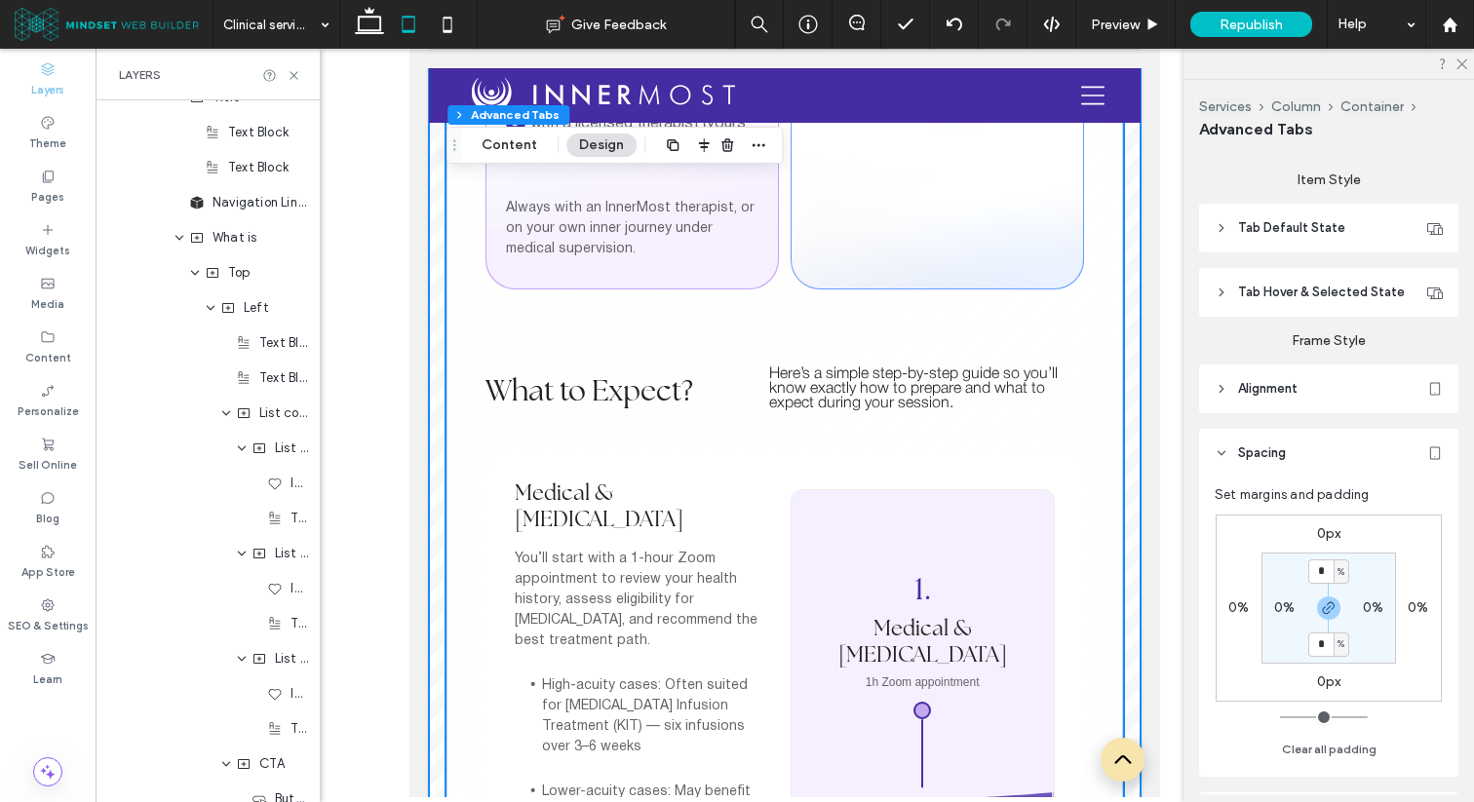
click at [851, 372] on div "simple" at bounding box center [847, 374] width 43 height 15
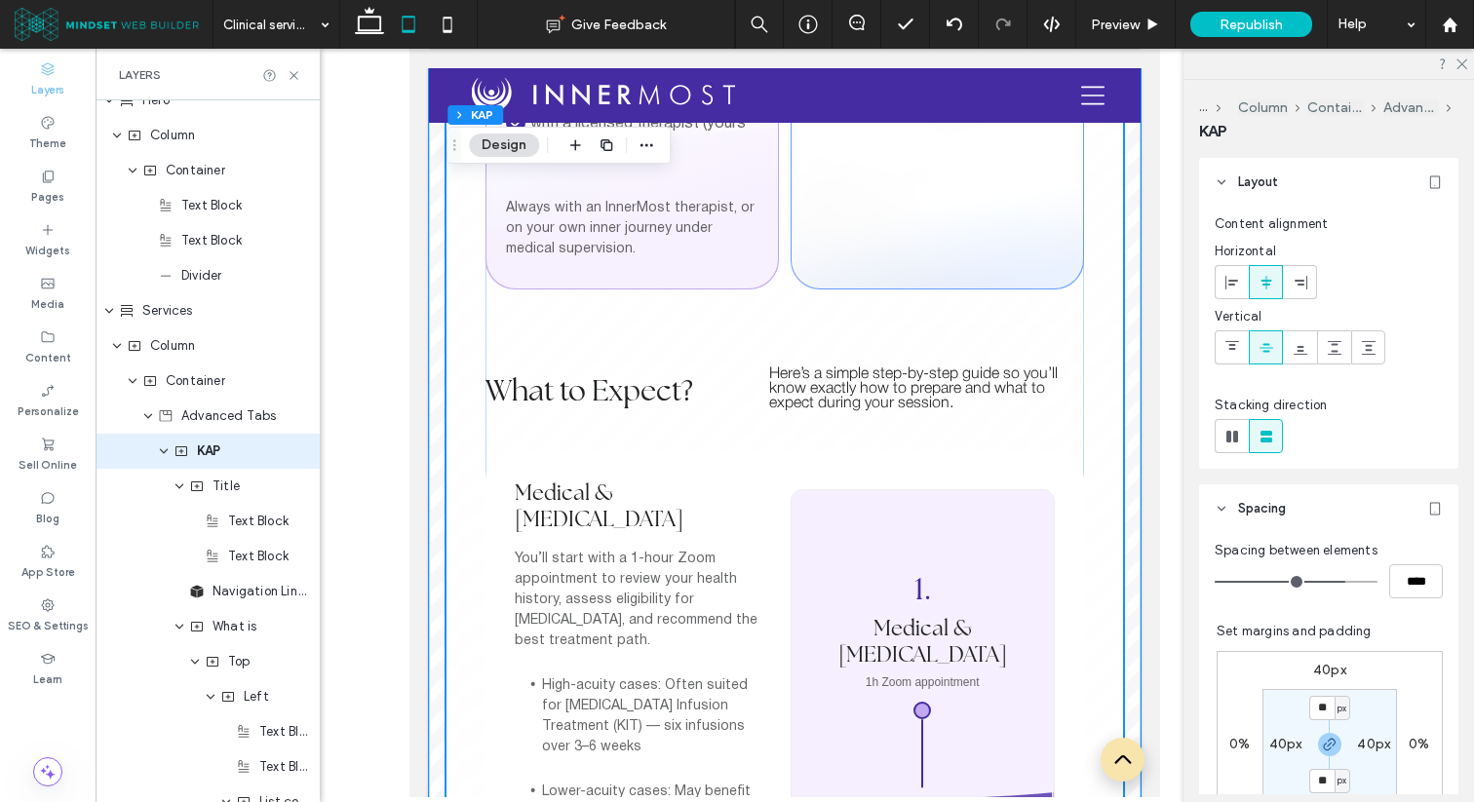
click at [851, 372] on div "simple" at bounding box center [847, 374] width 43 height 15
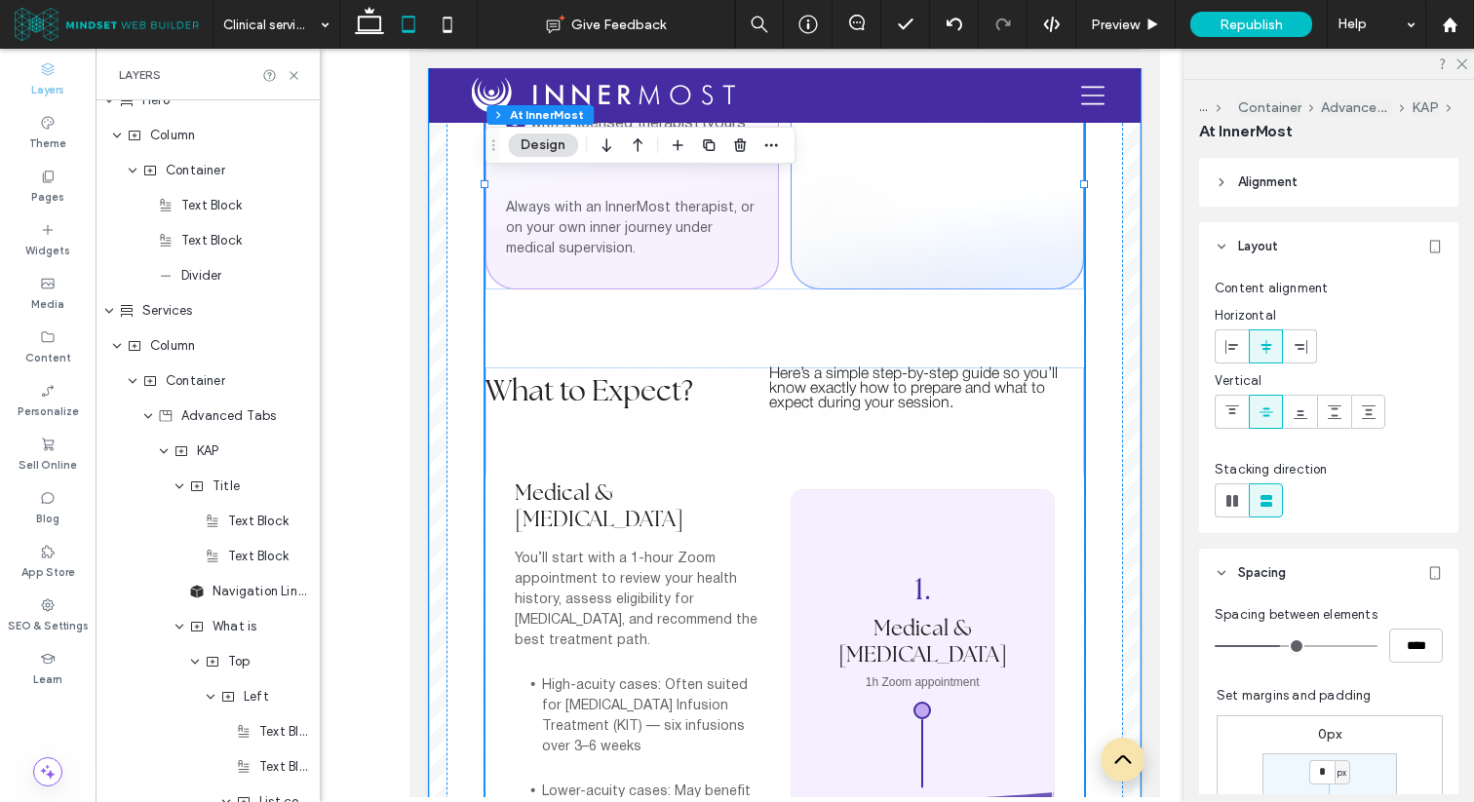
click at [851, 372] on div "simple" at bounding box center [847, 374] width 43 height 15
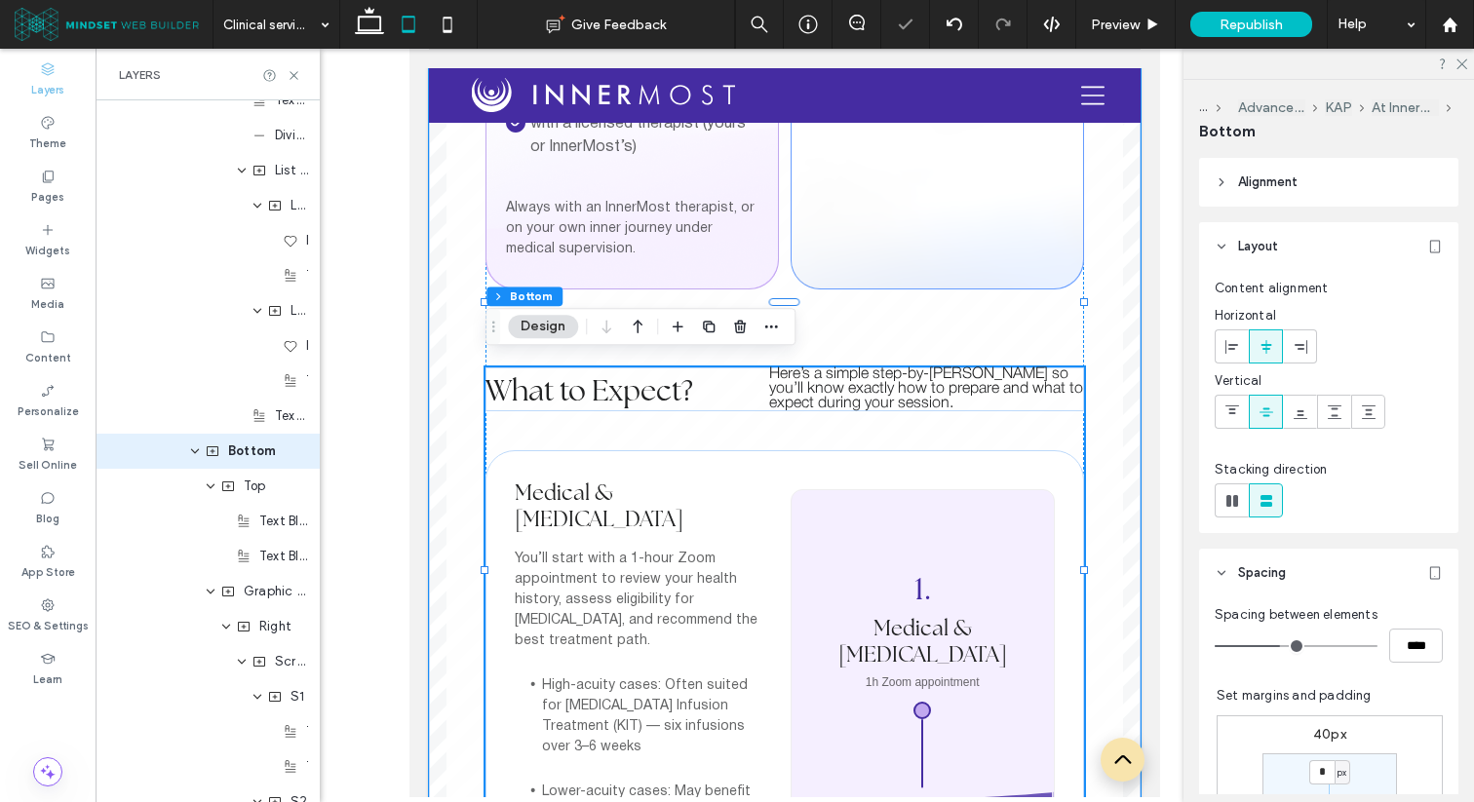
click at [812, 377] on span "Here’s a simple step-by-step guide so you’ll know exactly how to prepare and wh…" at bounding box center [926, 388] width 314 height 43
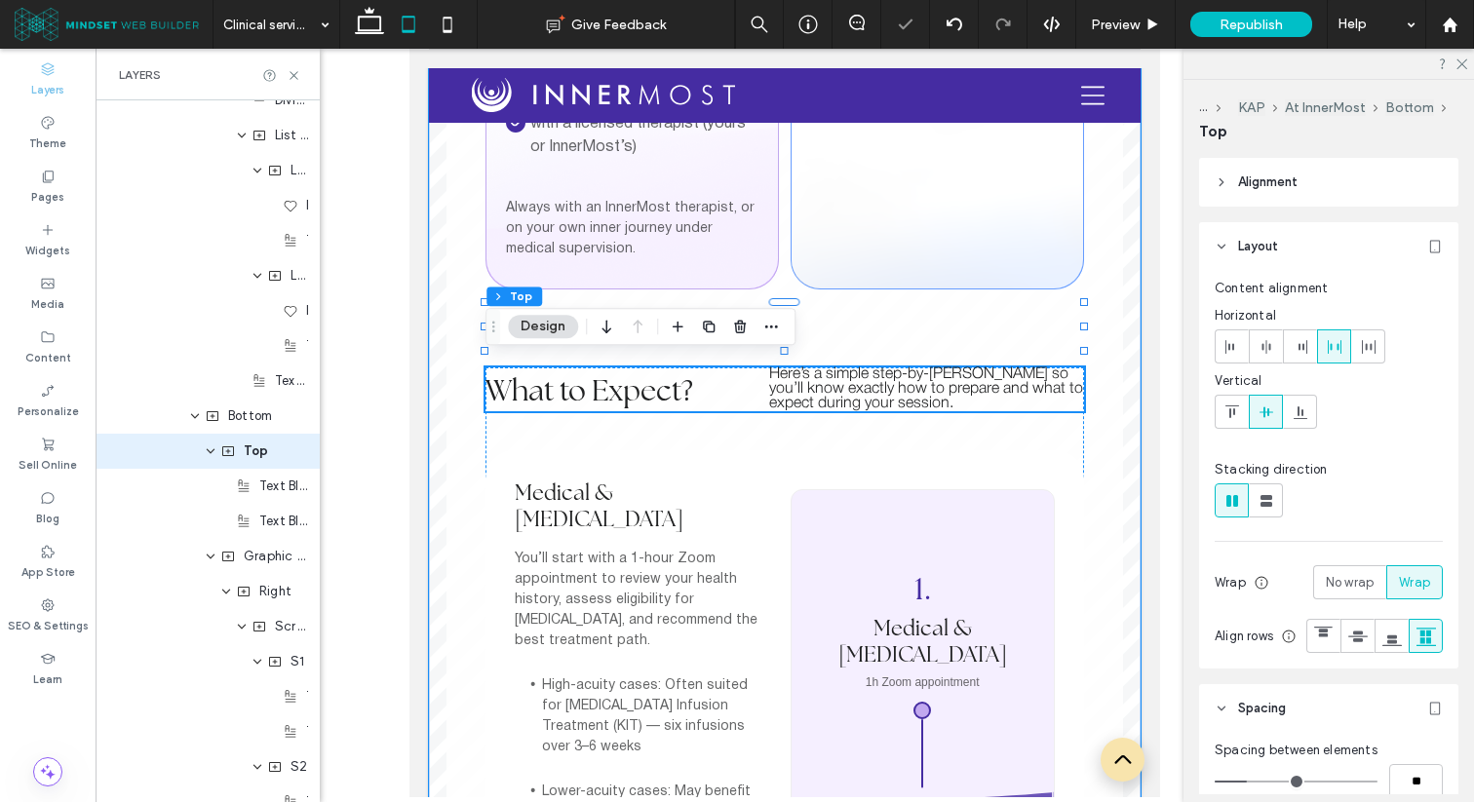
click at [812, 377] on span "Here’s a simple step-by-step guide so you’ll know exactly how to prepare and wh…" at bounding box center [926, 388] width 314 height 43
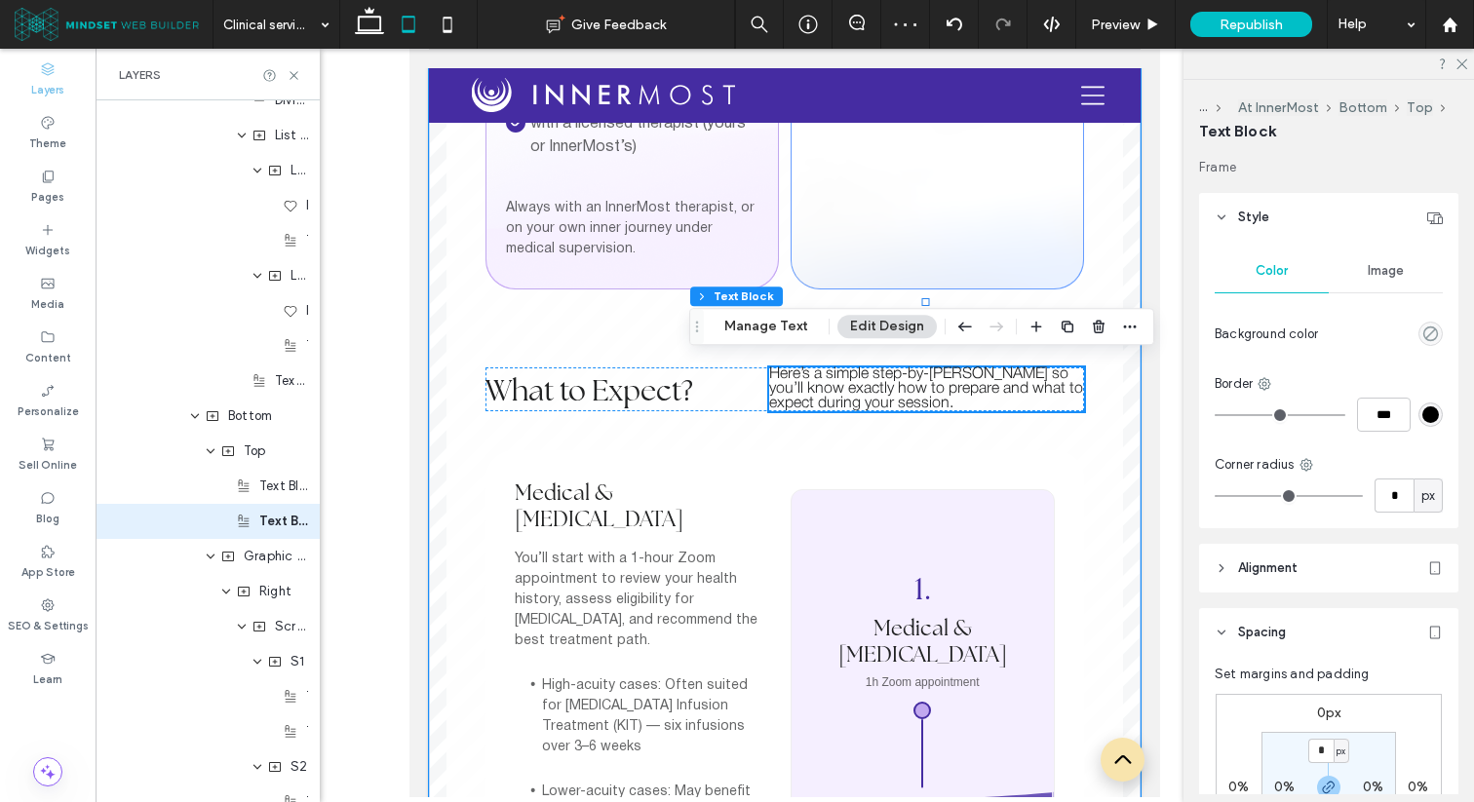
scroll to position [4754, 0]
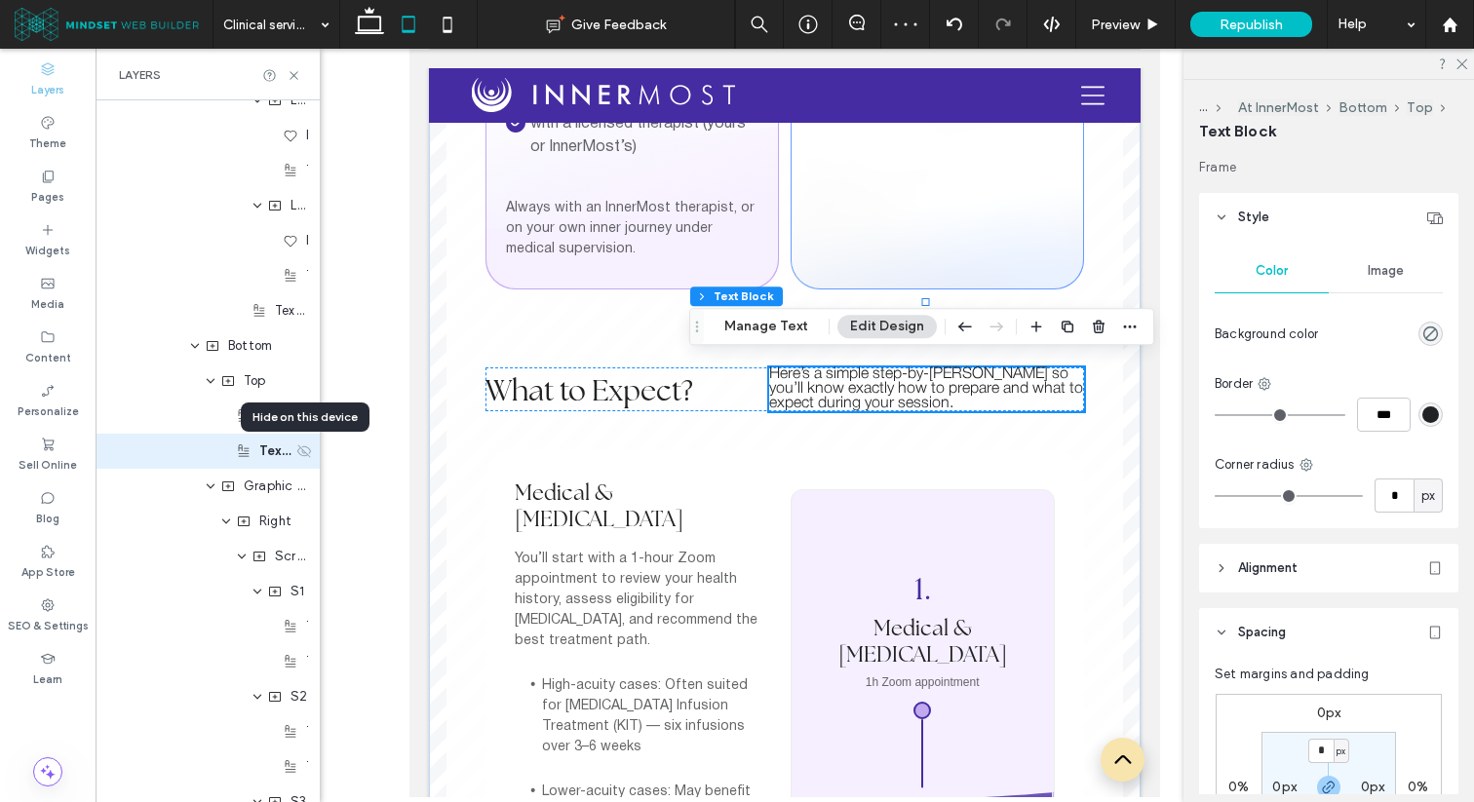
click at [301, 451] on icon at bounding box center [304, 451] width 16 height 16
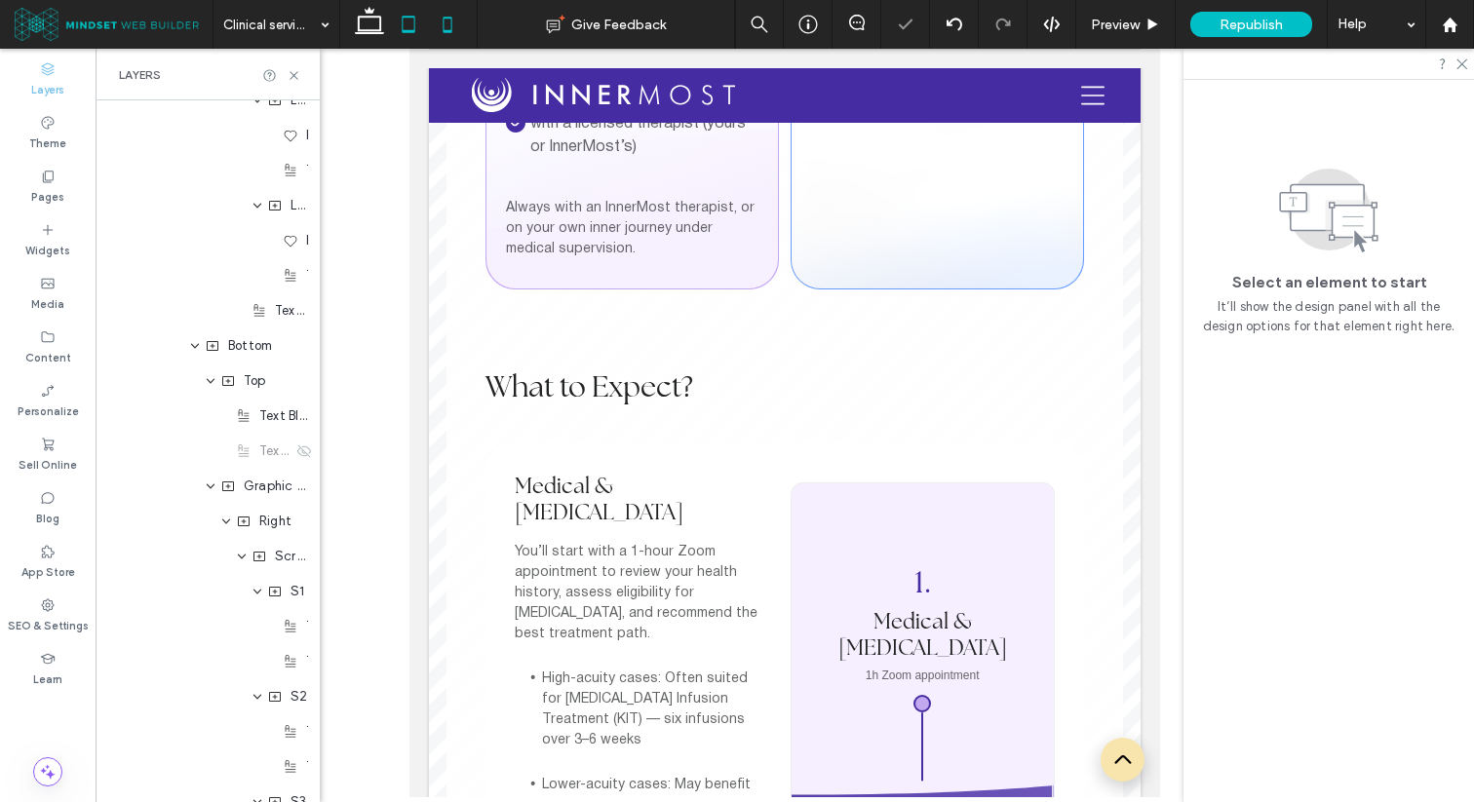
click at [447, 16] on icon at bounding box center [447, 24] width 39 height 39
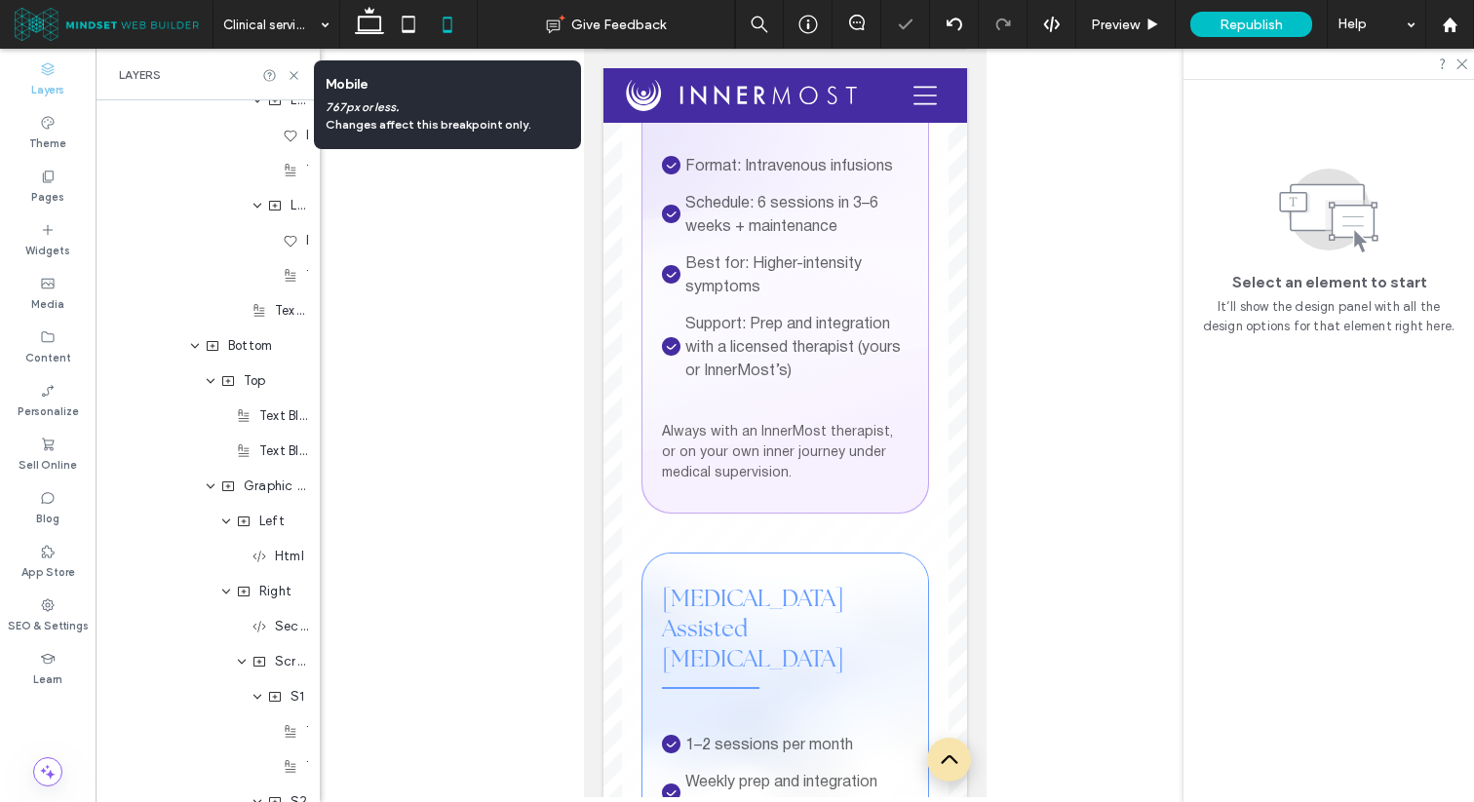
scroll to position [291, 0]
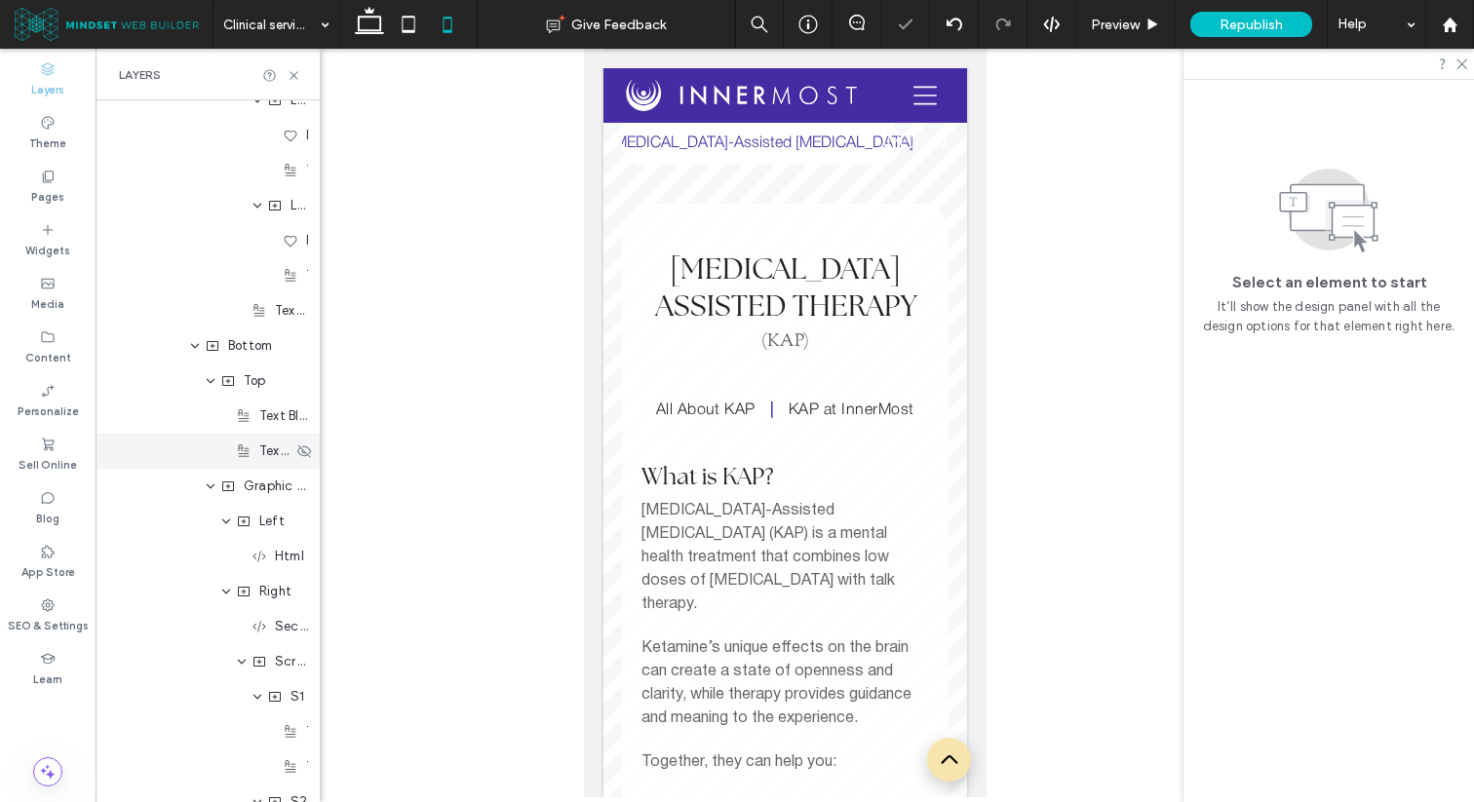
click at [262, 453] on span "Text Block" at bounding box center [275, 451] width 33 height 19
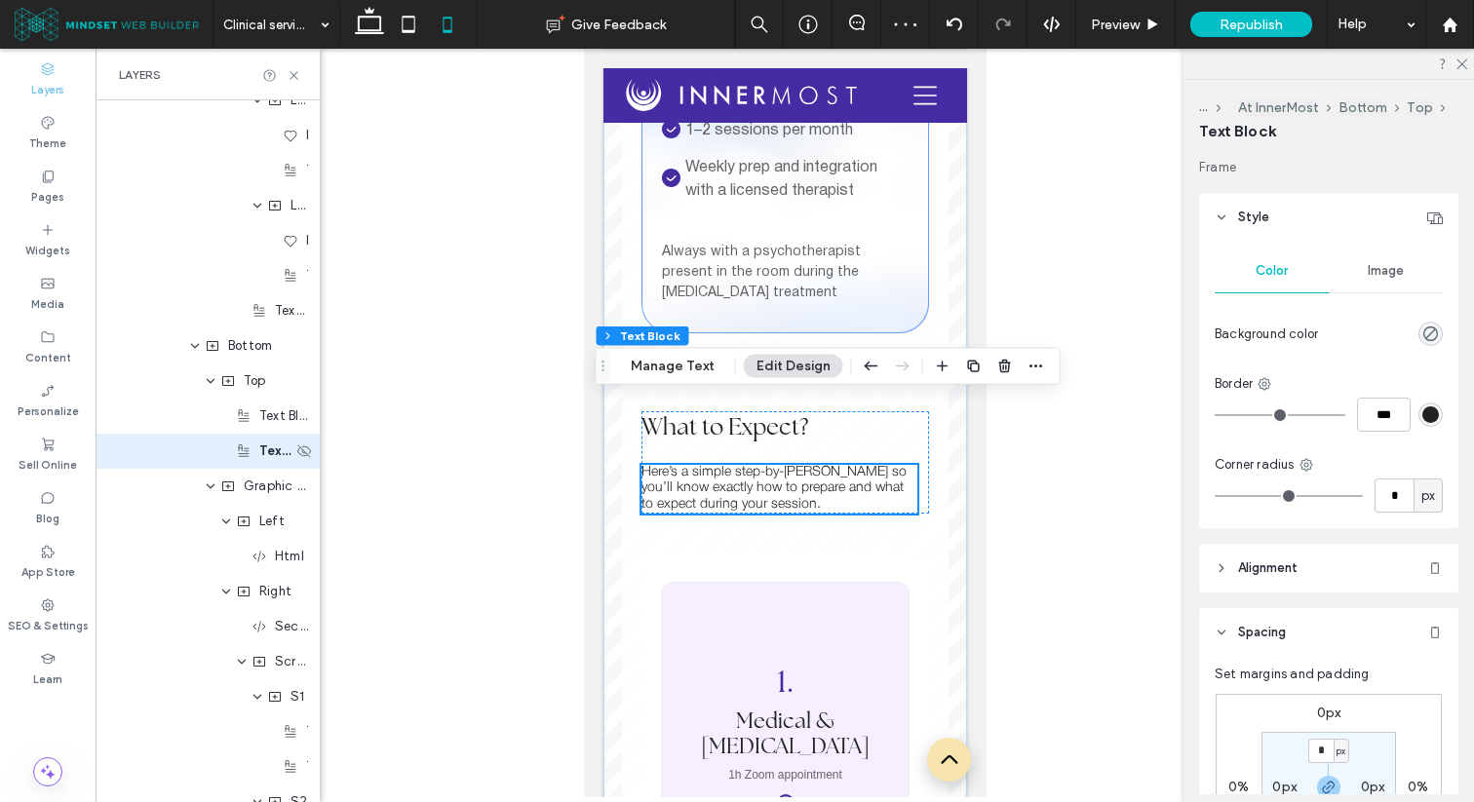
scroll to position [3659, 0]
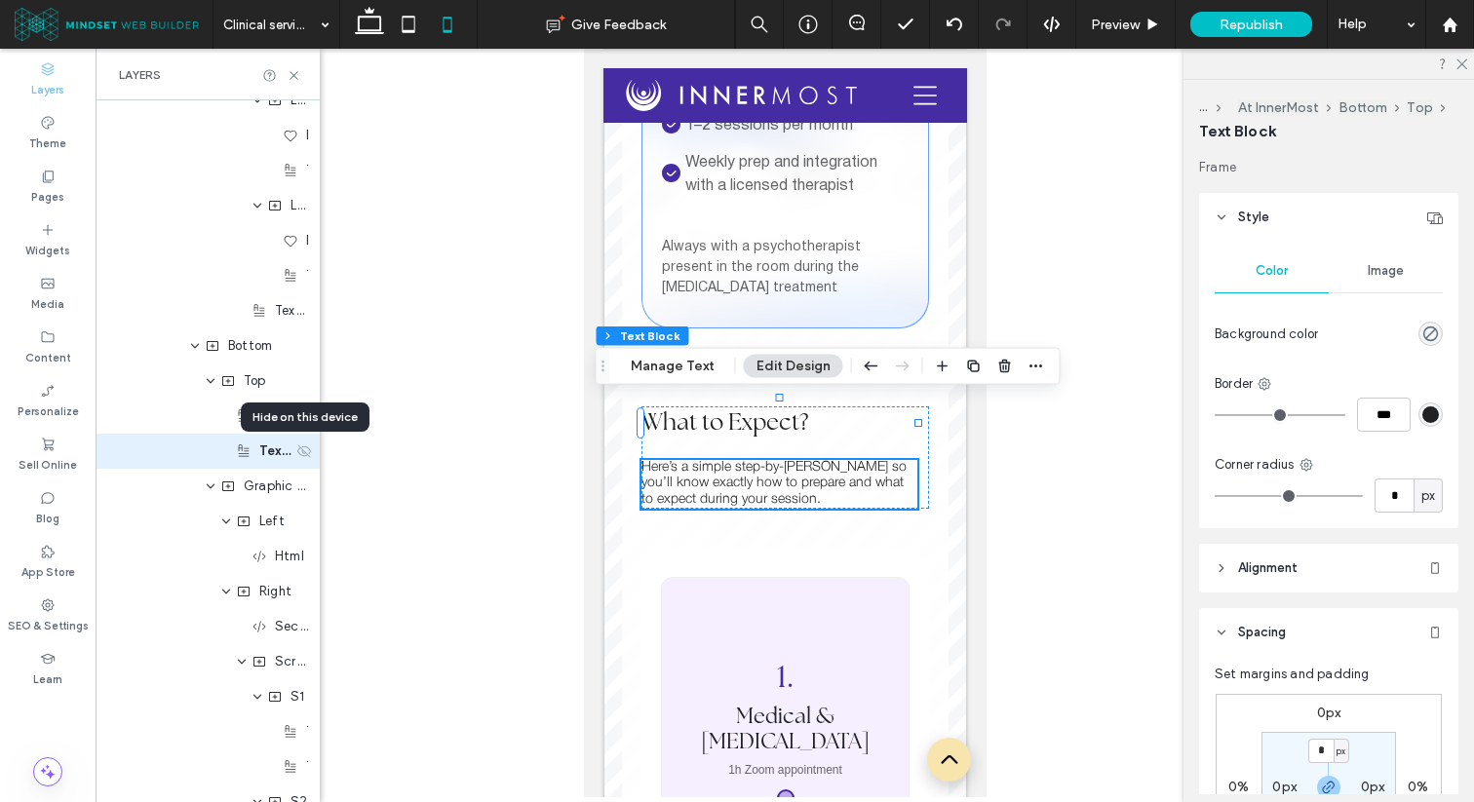
click at [302, 449] on use at bounding box center [304, 450] width 14 height 13
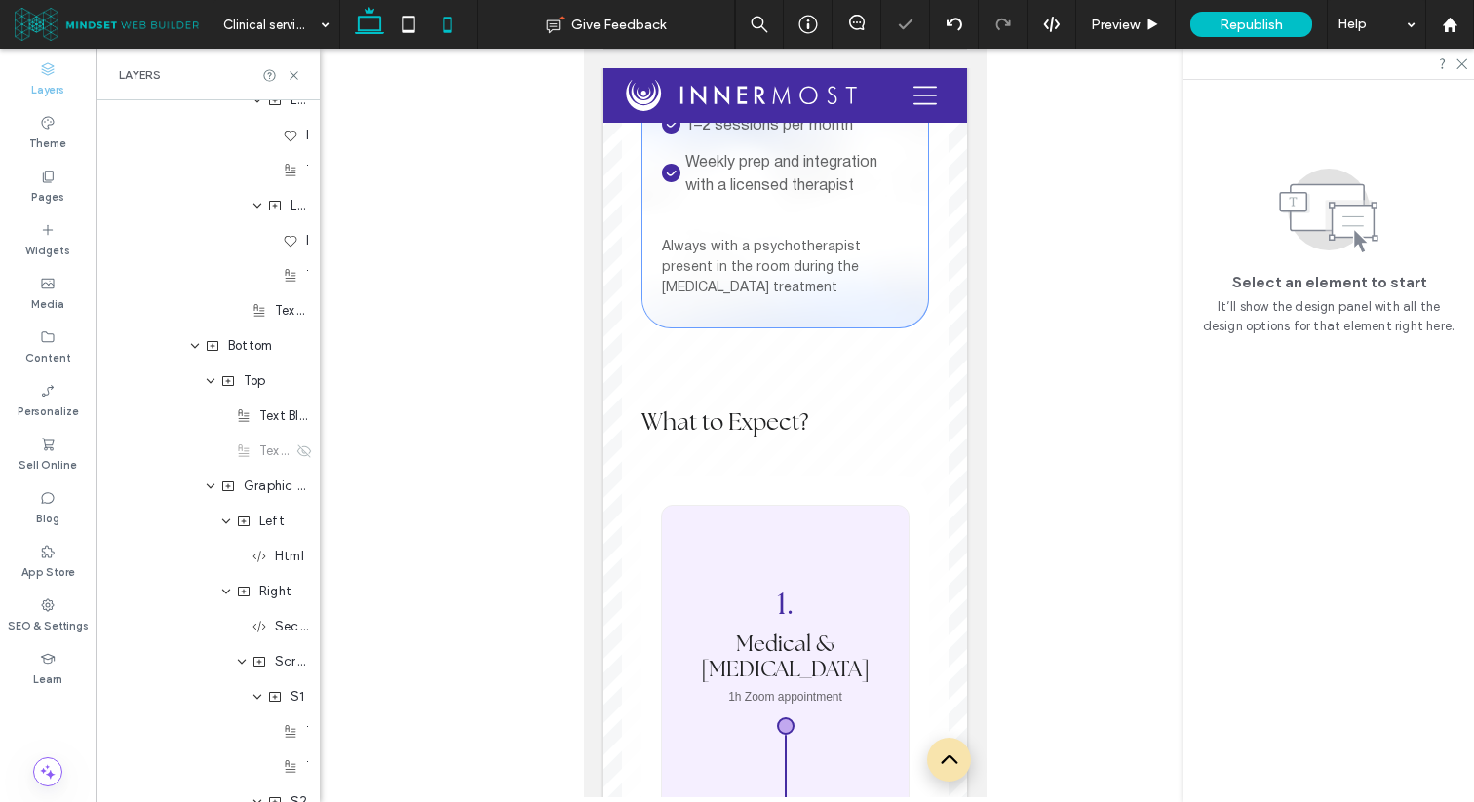
click at [378, 27] on icon at bounding box center [369, 24] width 39 height 39
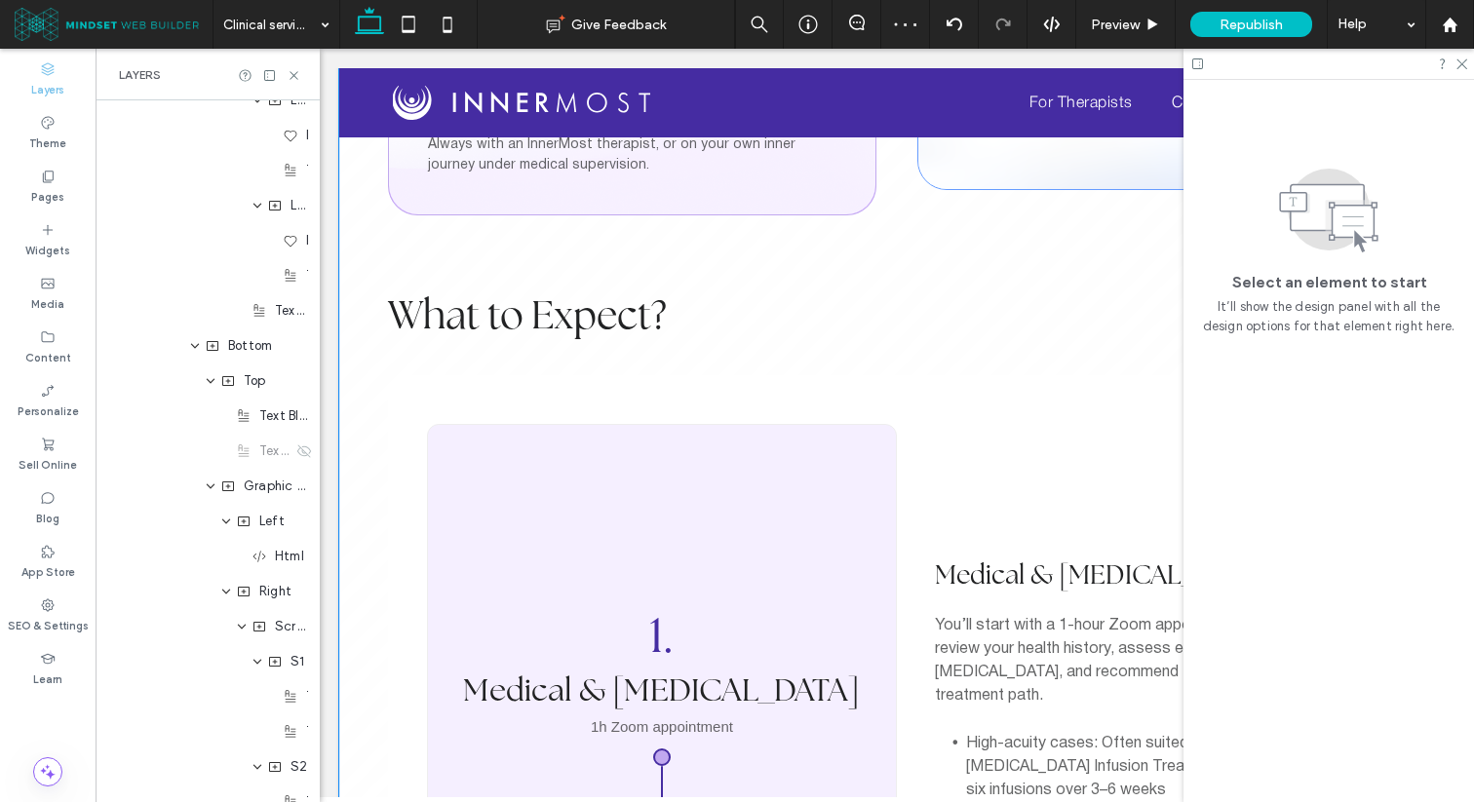
scroll to position [5020, 0]
click at [995, 555] on span "Medical & [MEDICAL_DATA]" at bounding box center [1100, 572] width 331 height 34
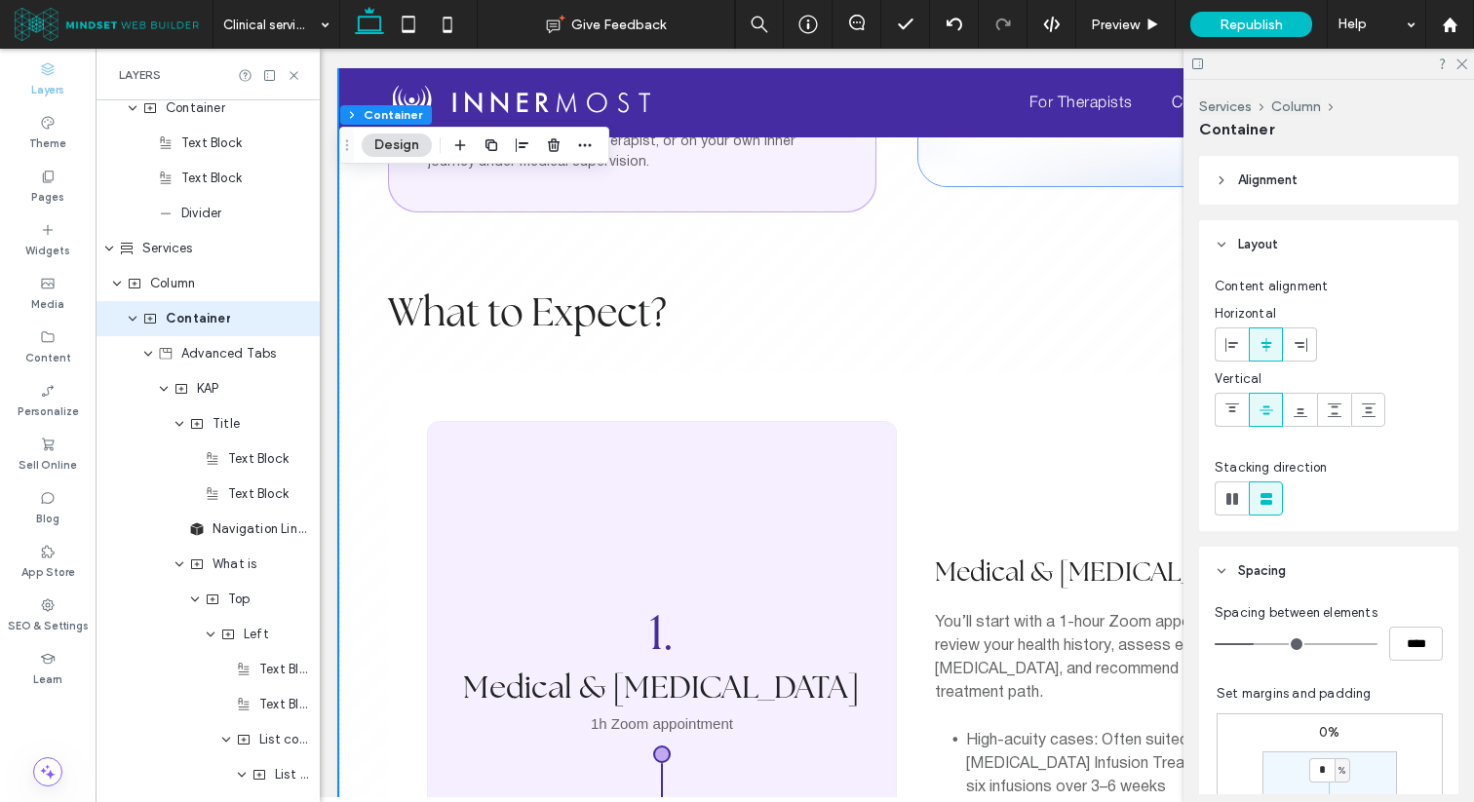
click at [648, 424] on section "1. Medical & Psychological Assessment 1h Zoom appointment" at bounding box center [662, 713] width 468 height 583
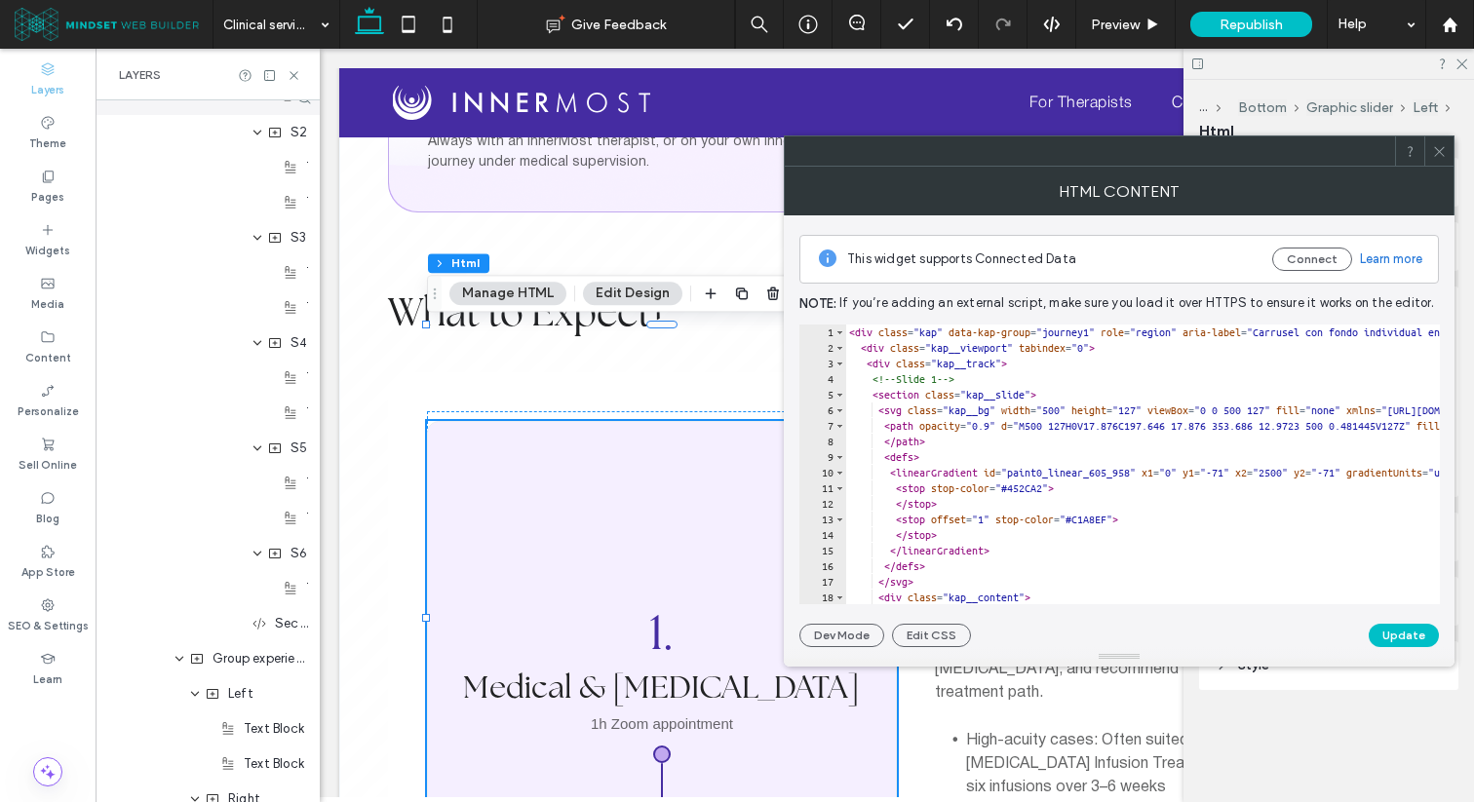
scroll to position [5409, 0]
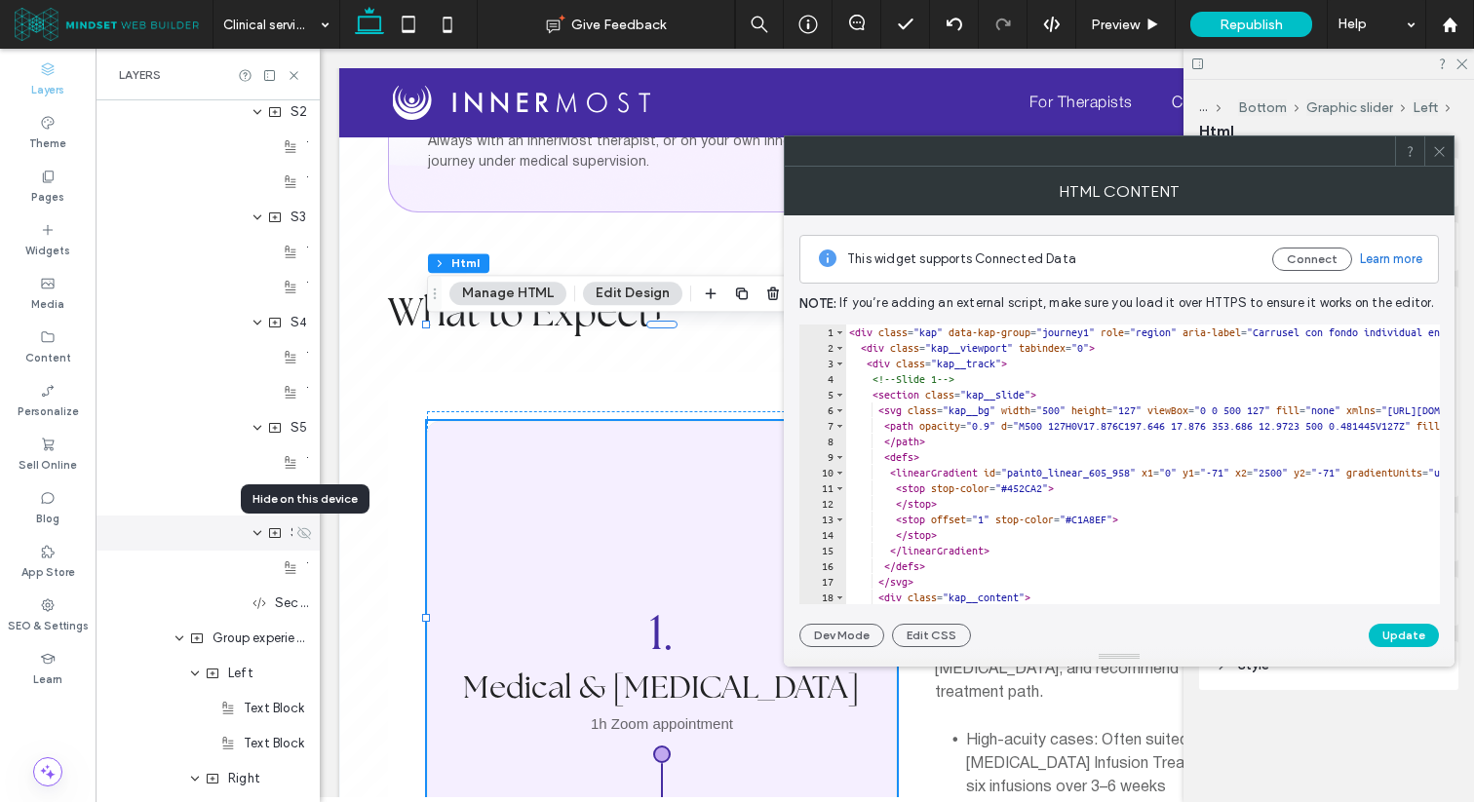
click at [303, 527] on icon at bounding box center [304, 533] width 16 height 16
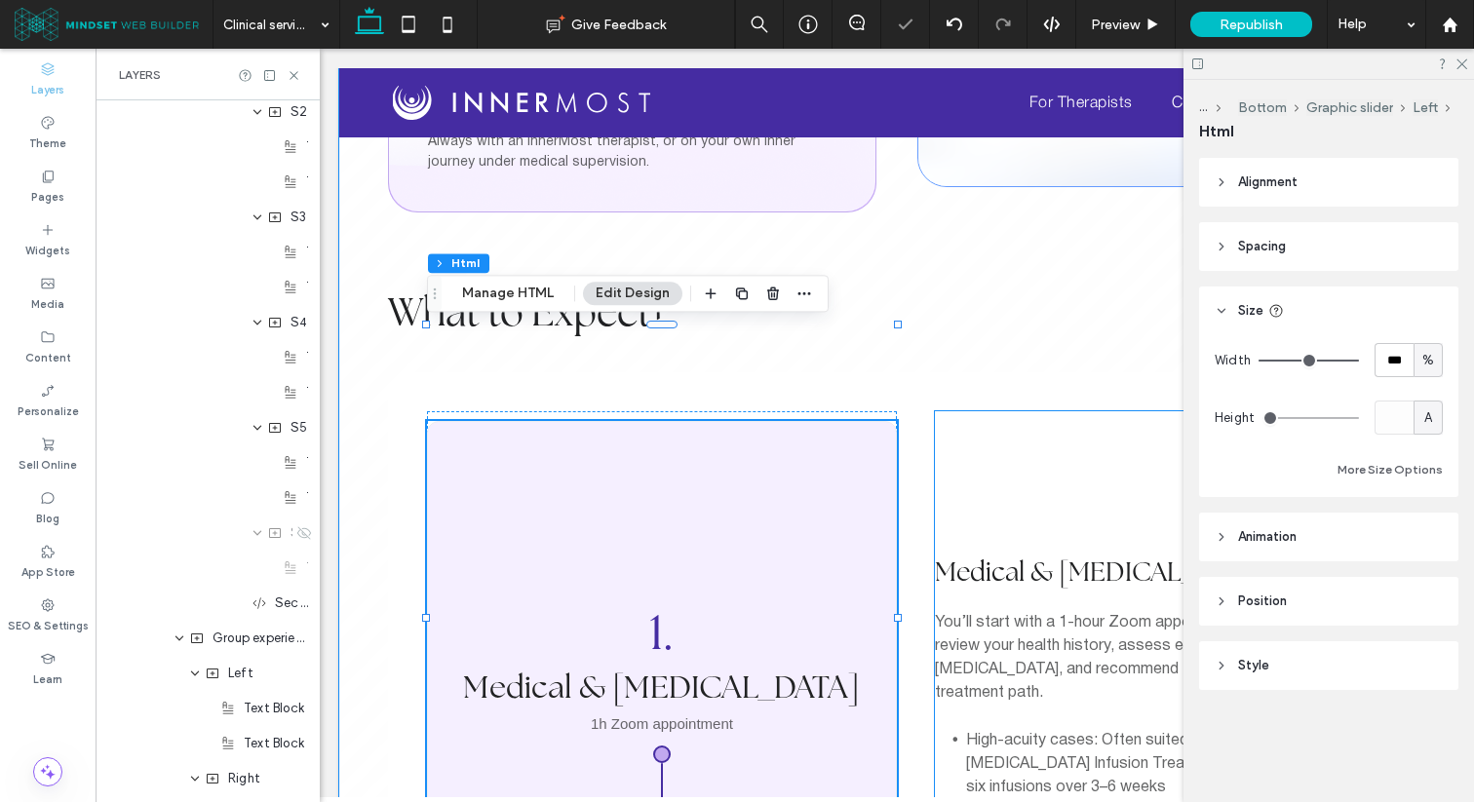
click at [1063, 555] on span "Medical & [MEDICAL_DATA]" at bounding box center [1100, 572] width 331 height 34
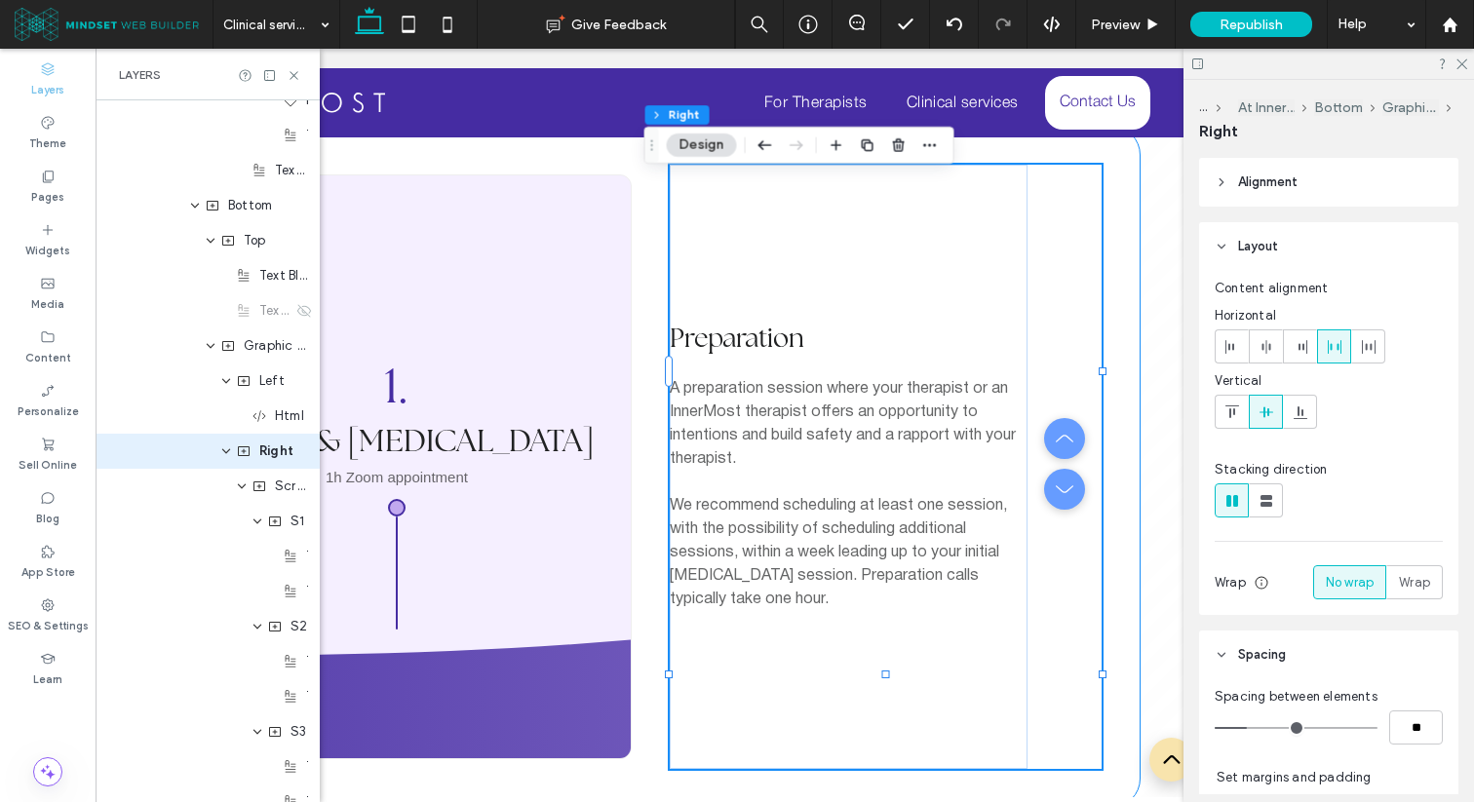
scroll to position [0, 290]
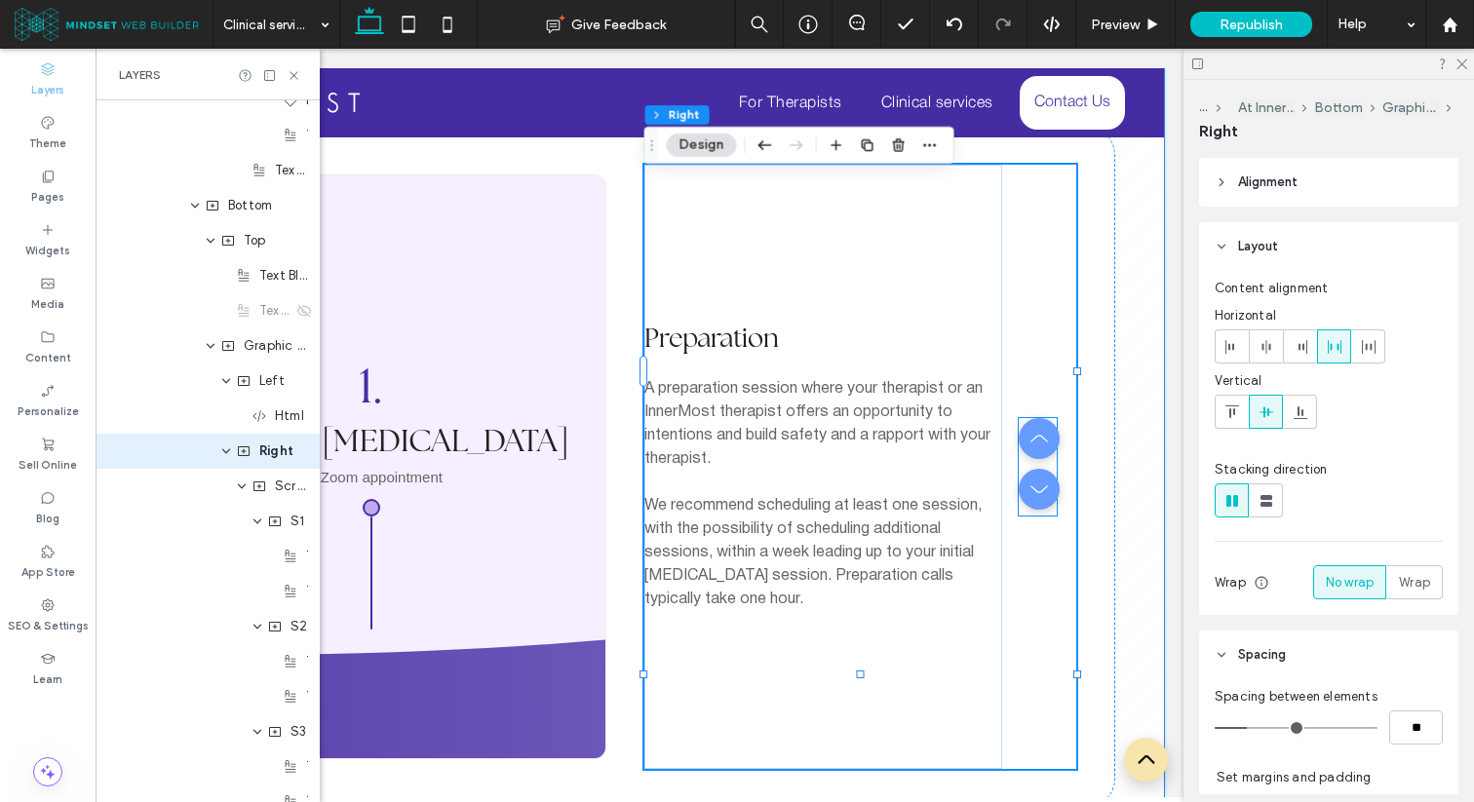
click at [1031, 418] on button "button" at bounding box center [1039, 438] width 41 height 41
click at [1031, 418] on div at bounding box center [1038, 466] width 38 height 97
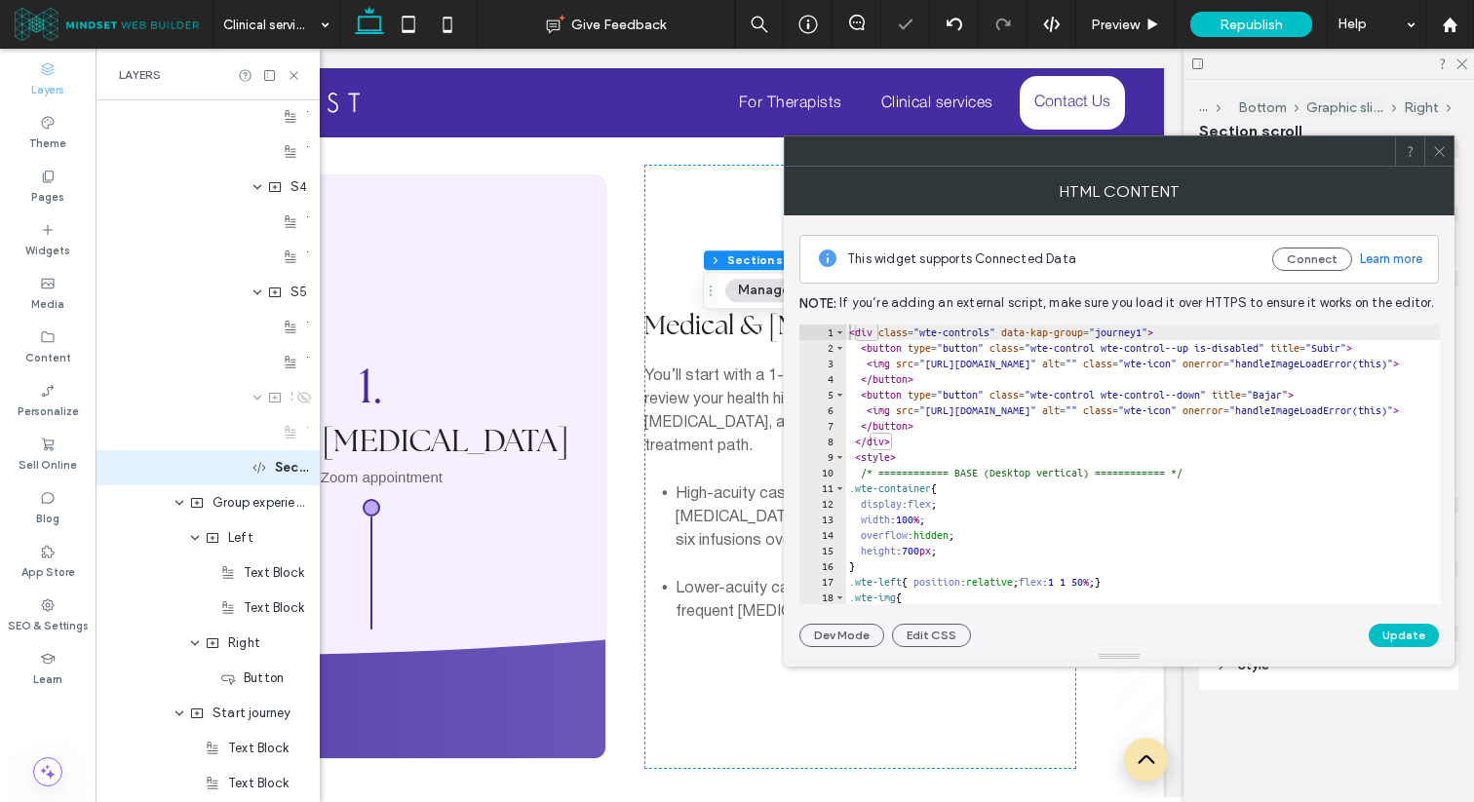
scroll to position [5561, 0]
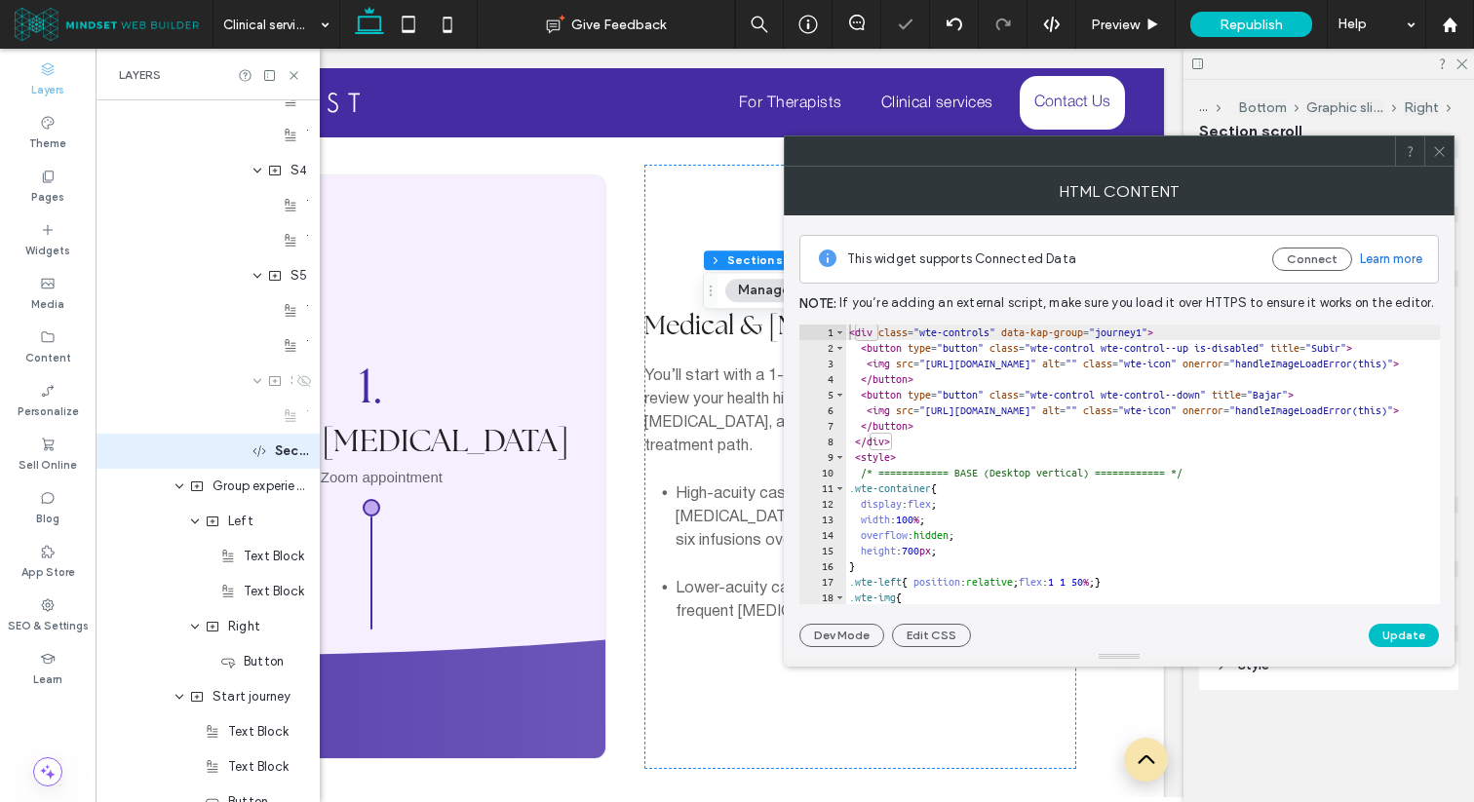
click at [1032, 396] on div "< div class = "wte-controls" data-kap-group = "journey1" > < button type = "but…" at bounding box center [1351, 480] width 1012 height 311
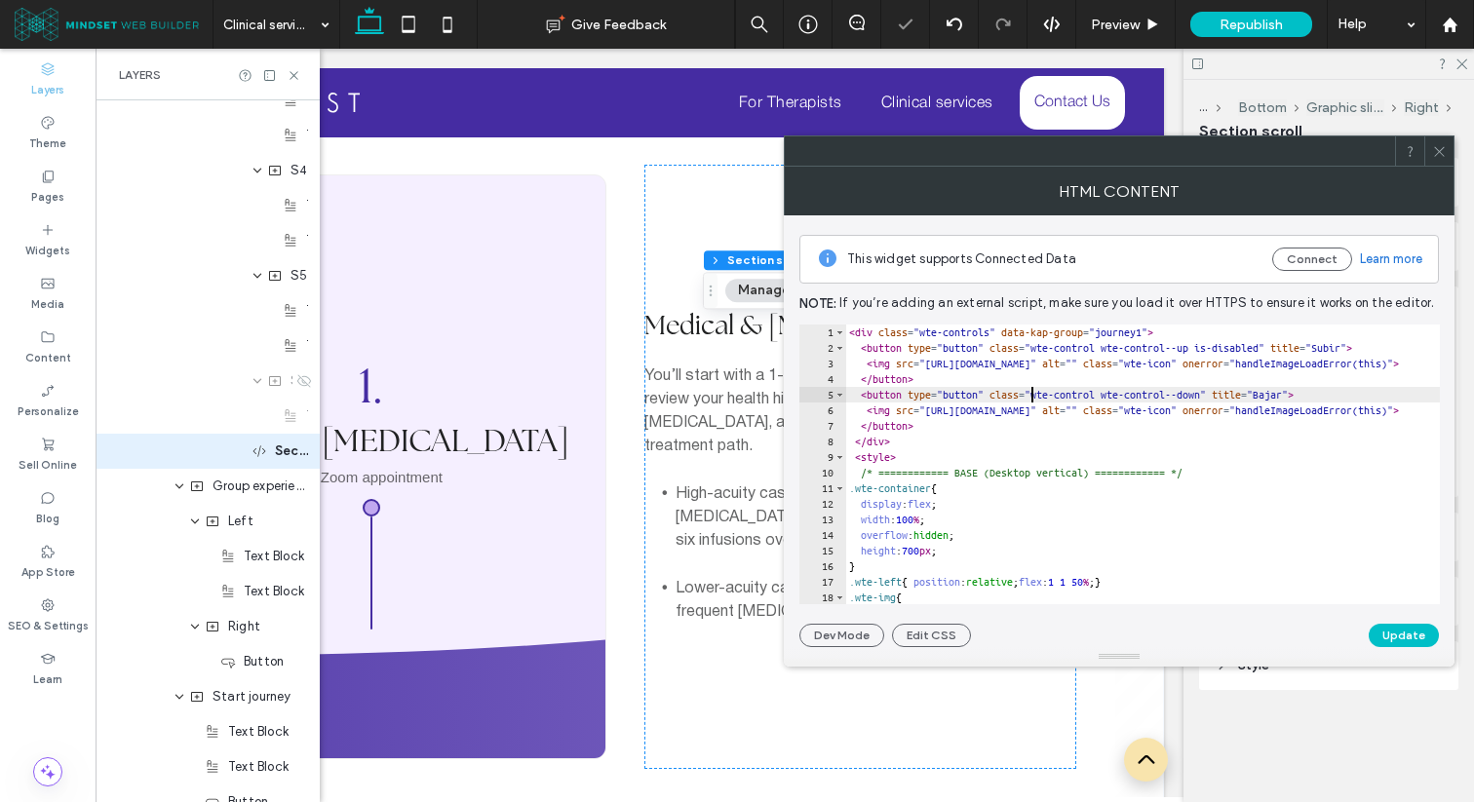
click at [960, 451] on div "< div class = "wte-controls" data-kap-group = "journey1" > < button type = "but…" at bounding box center [1351, 480] width 1012 height 311
type textarea "*******"
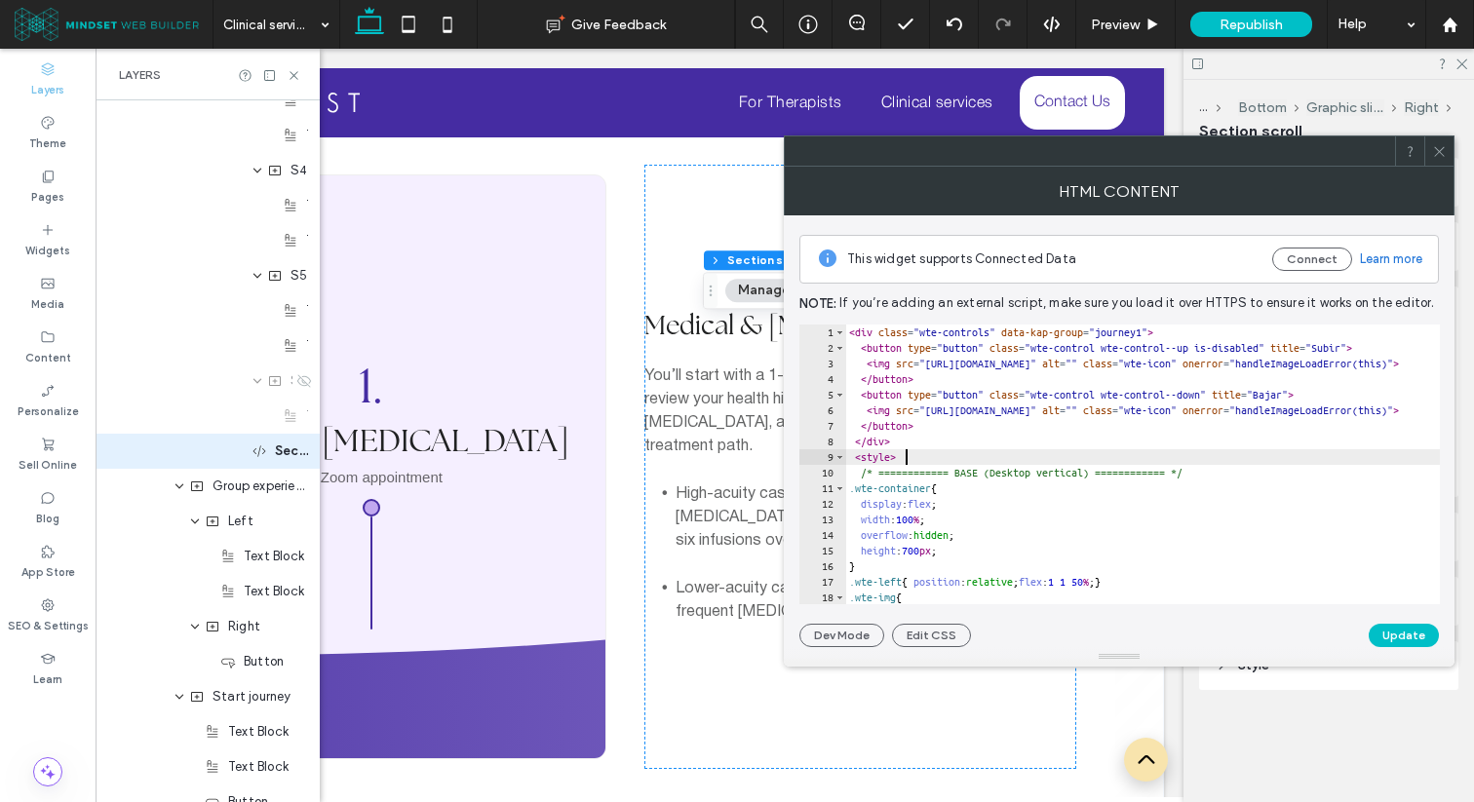
scroll to position [0, 0]
click at [960, 451] on div "< div class = "wte-controls" data-kap-group = "journey1" > < button type = "but…" at bounding box center [1351, 480] width 1012 height 311
click at [944, 459] on div "< div class = "wte-controls" data-kap-group = "journey1" > < button type = "but…" at bounding box center [1351, 480] width 1012 height 311
click at [940, 458] on div "< div class = "wte-controls" data-kap-group = "journey1" > < button type = "but…" at bounding box center [1351, 480] width 1012 height 311
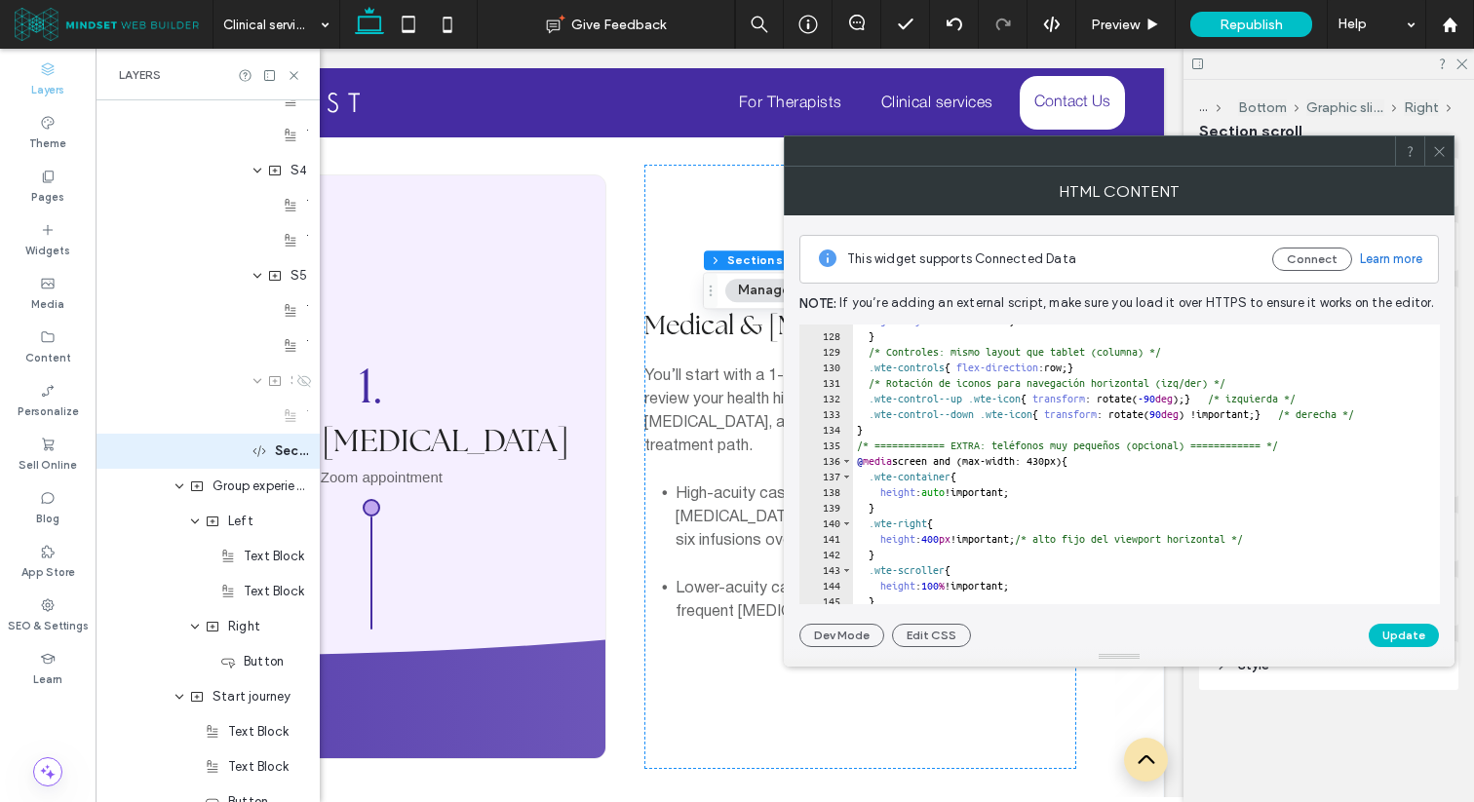
scroll to position [1977, 0]
click at [1439, 148] on icon at bounding box center [1439, 151] width 15 height 15
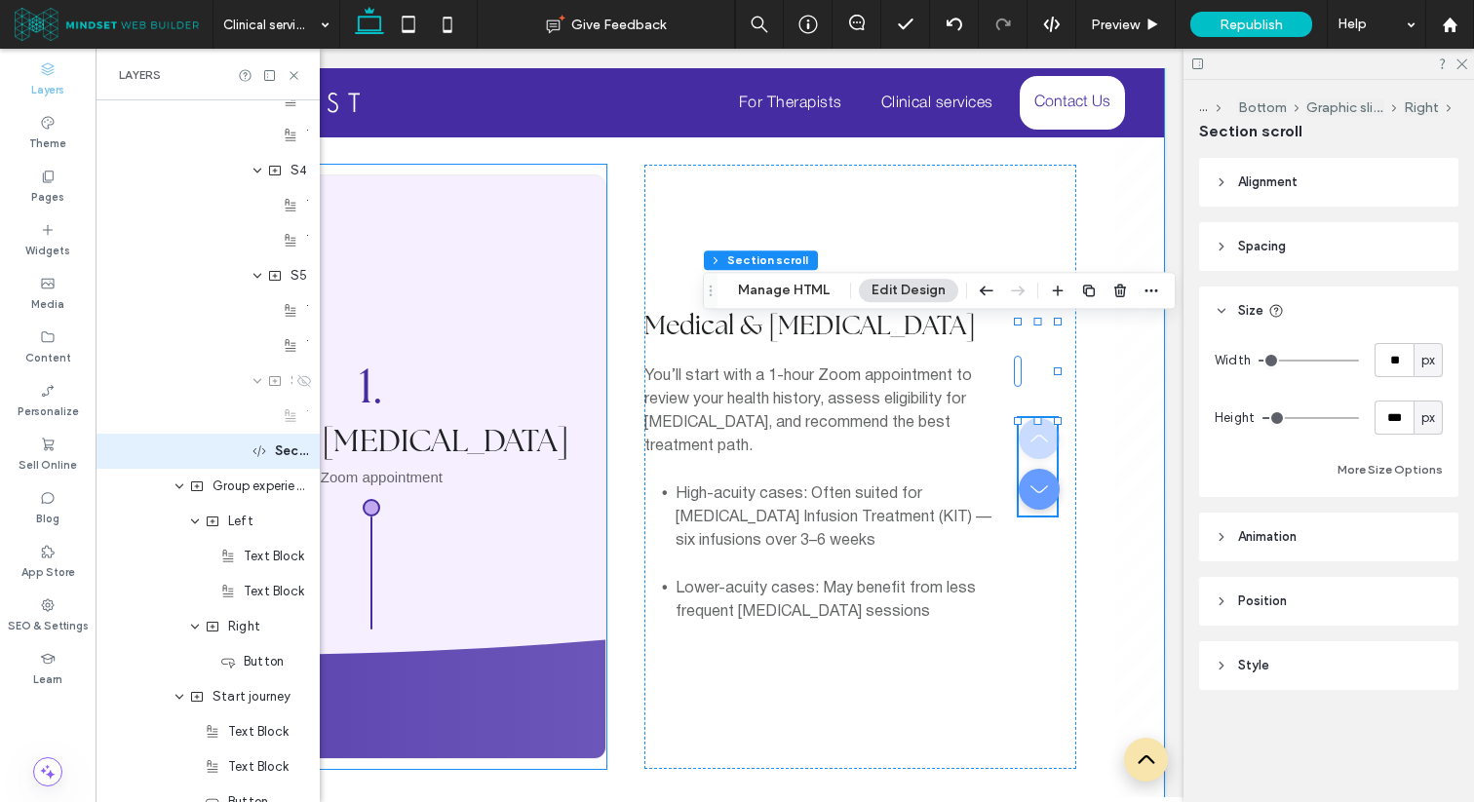
click at [527, 401] on div "1. Medical & Psychological Assessment 1h Zoom appointment" at bounding box center [371, 466] width 428 height 265
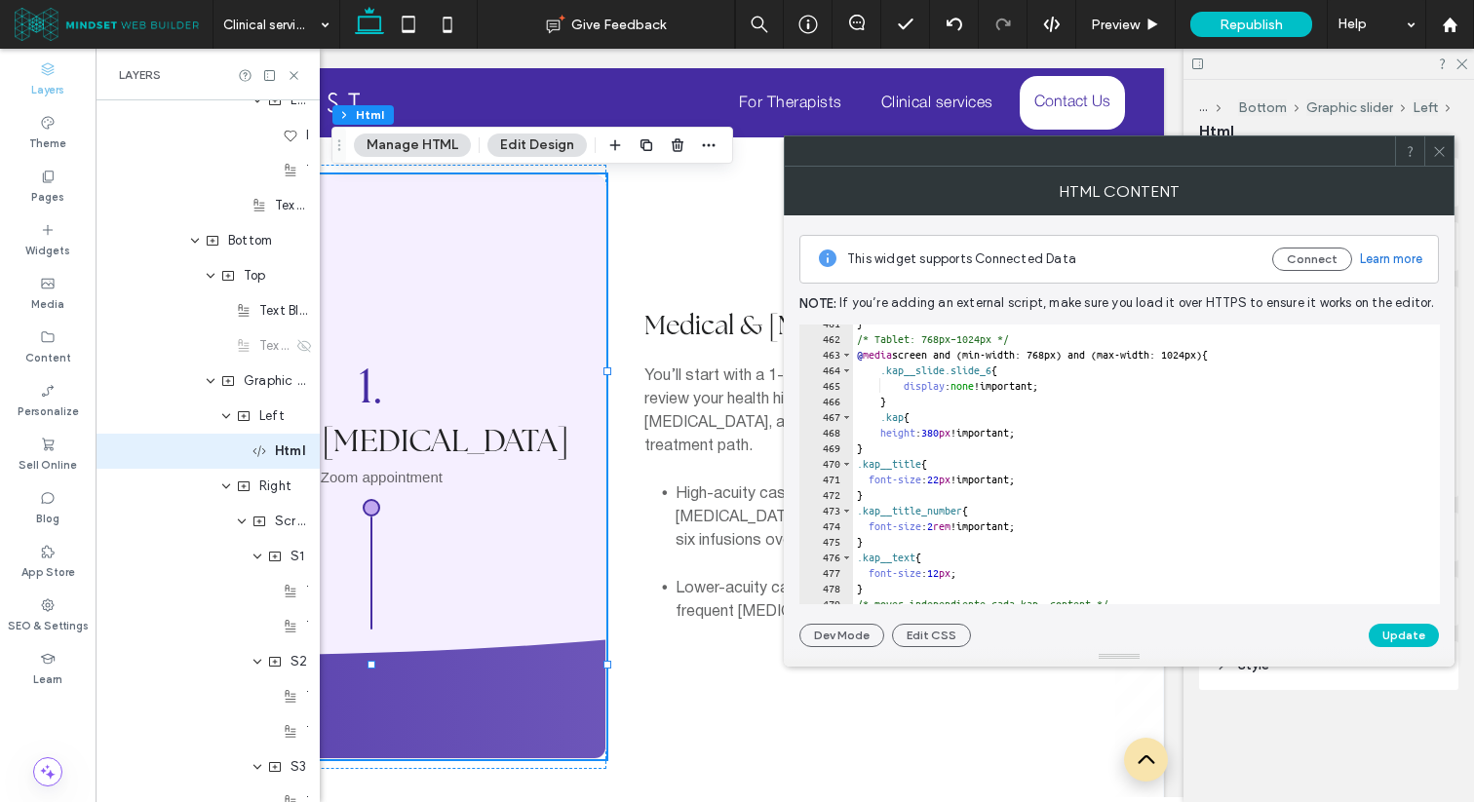
scroll to position [7176, 0]
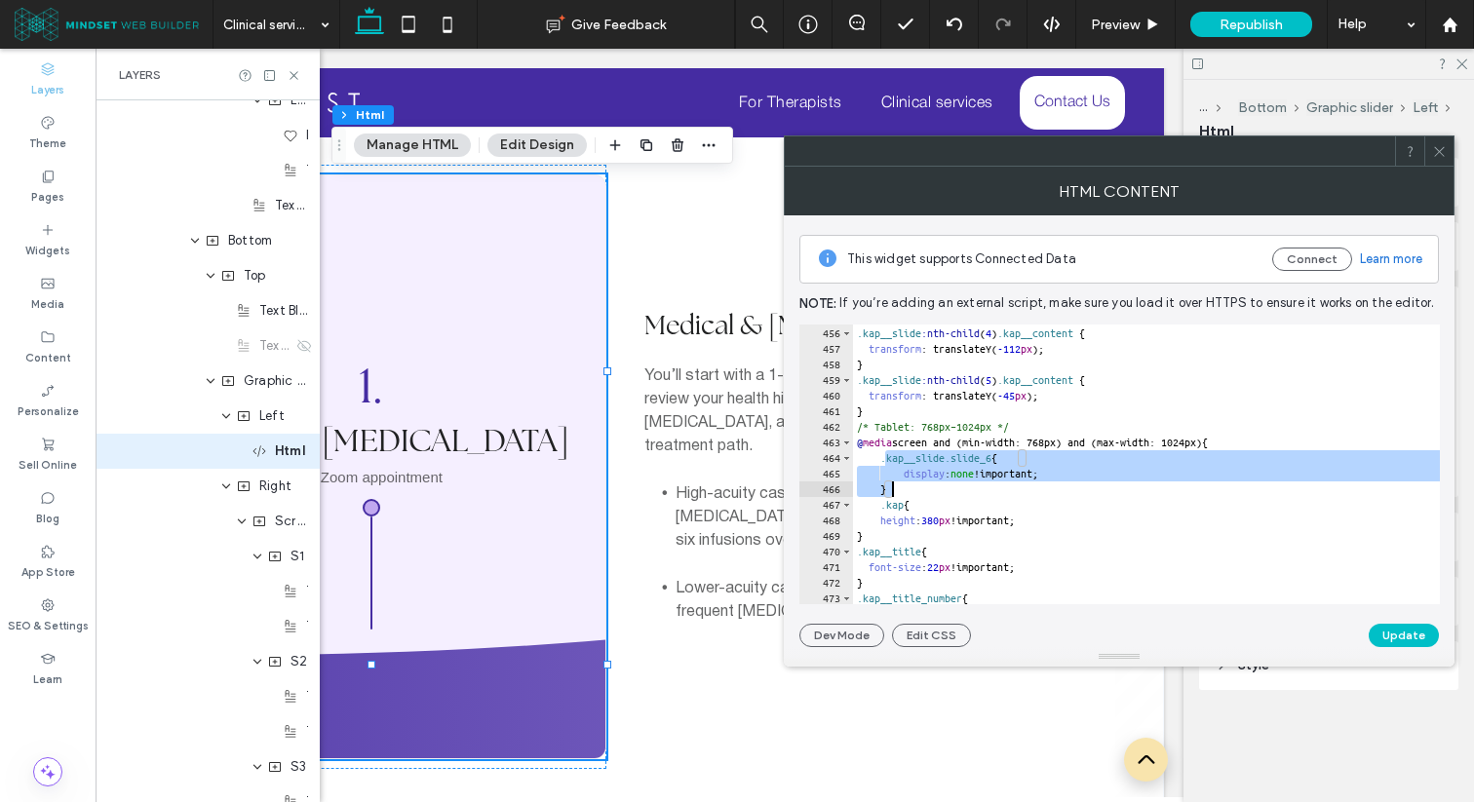
scroll to position [7094, 0]
type textarea "*"
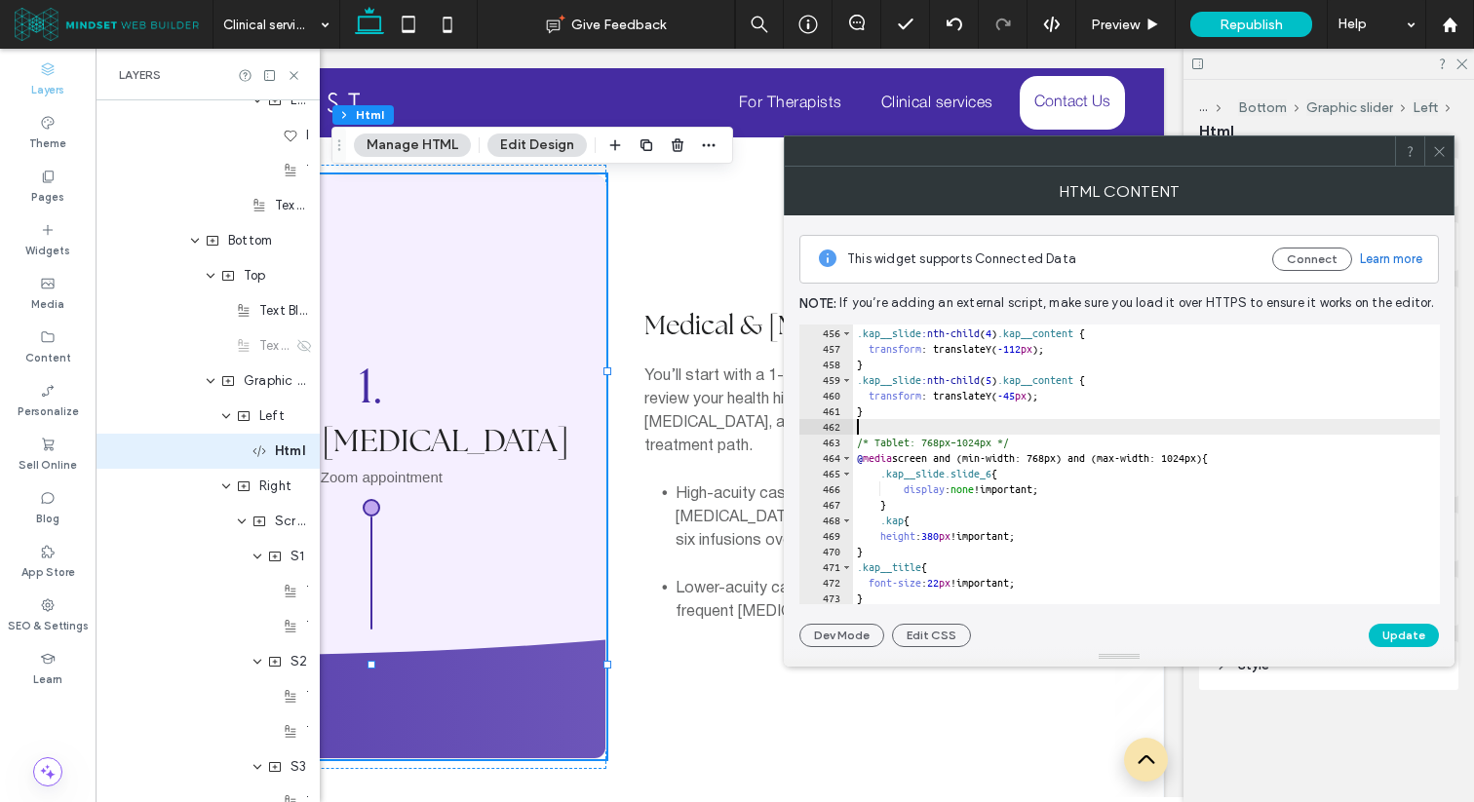
paste textarea "*"
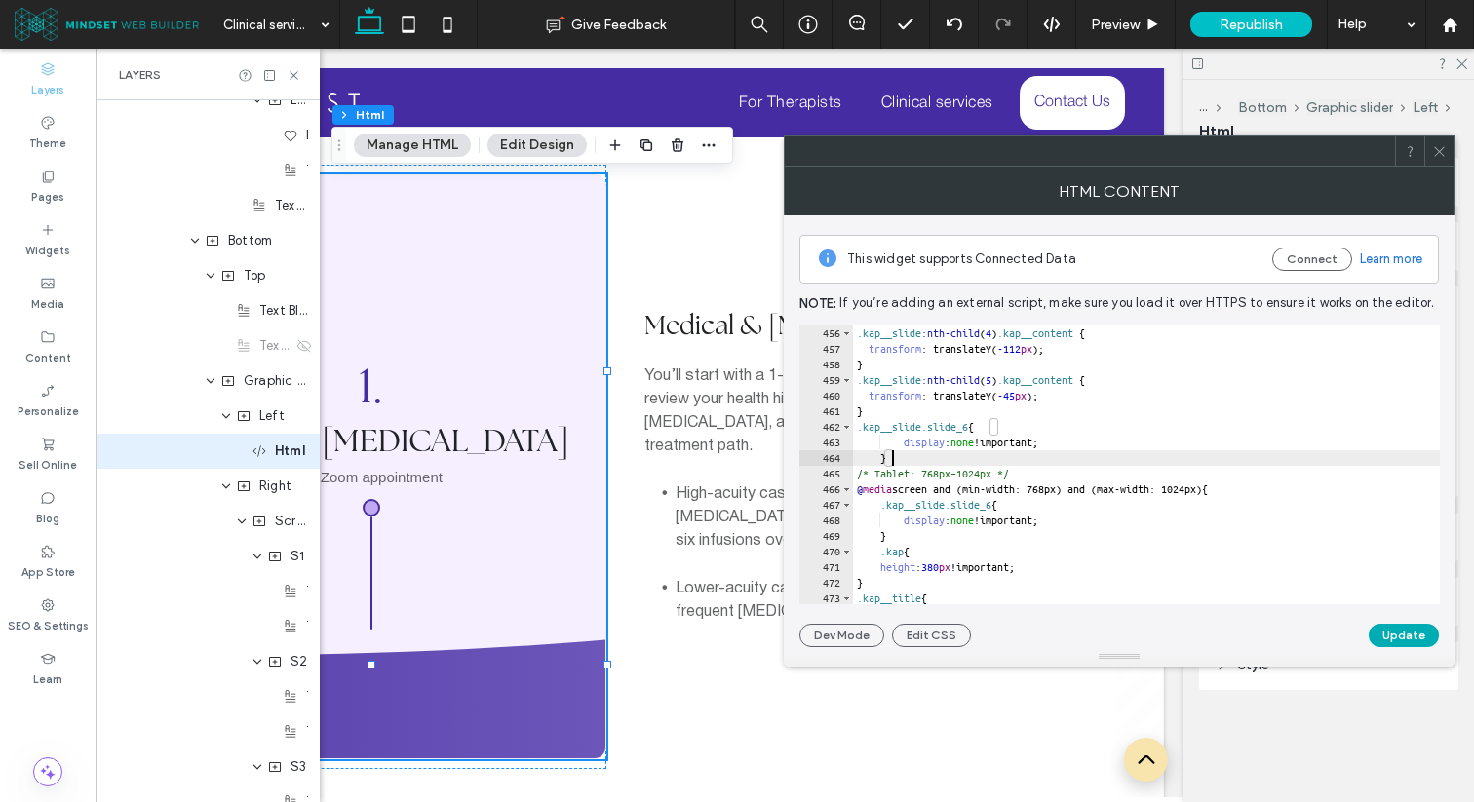
type textarea "*"
click at [1409, 638] on button "Update" at bounding box center [1403, 635] width 70 height 23
click at [1444, 155] on icon at bounding box center [1439, 151] width 15 height 15
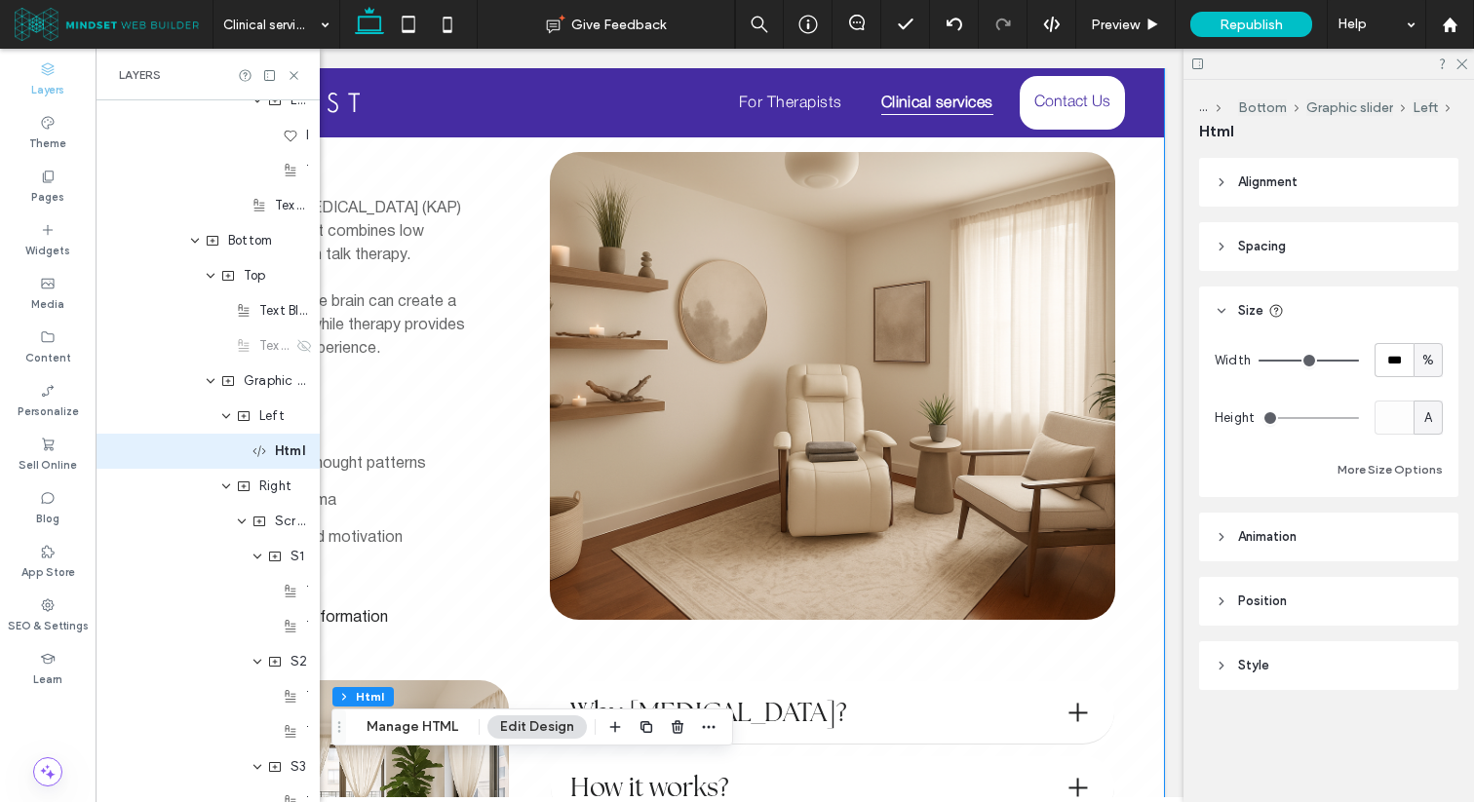
scroll to position [0, 0]
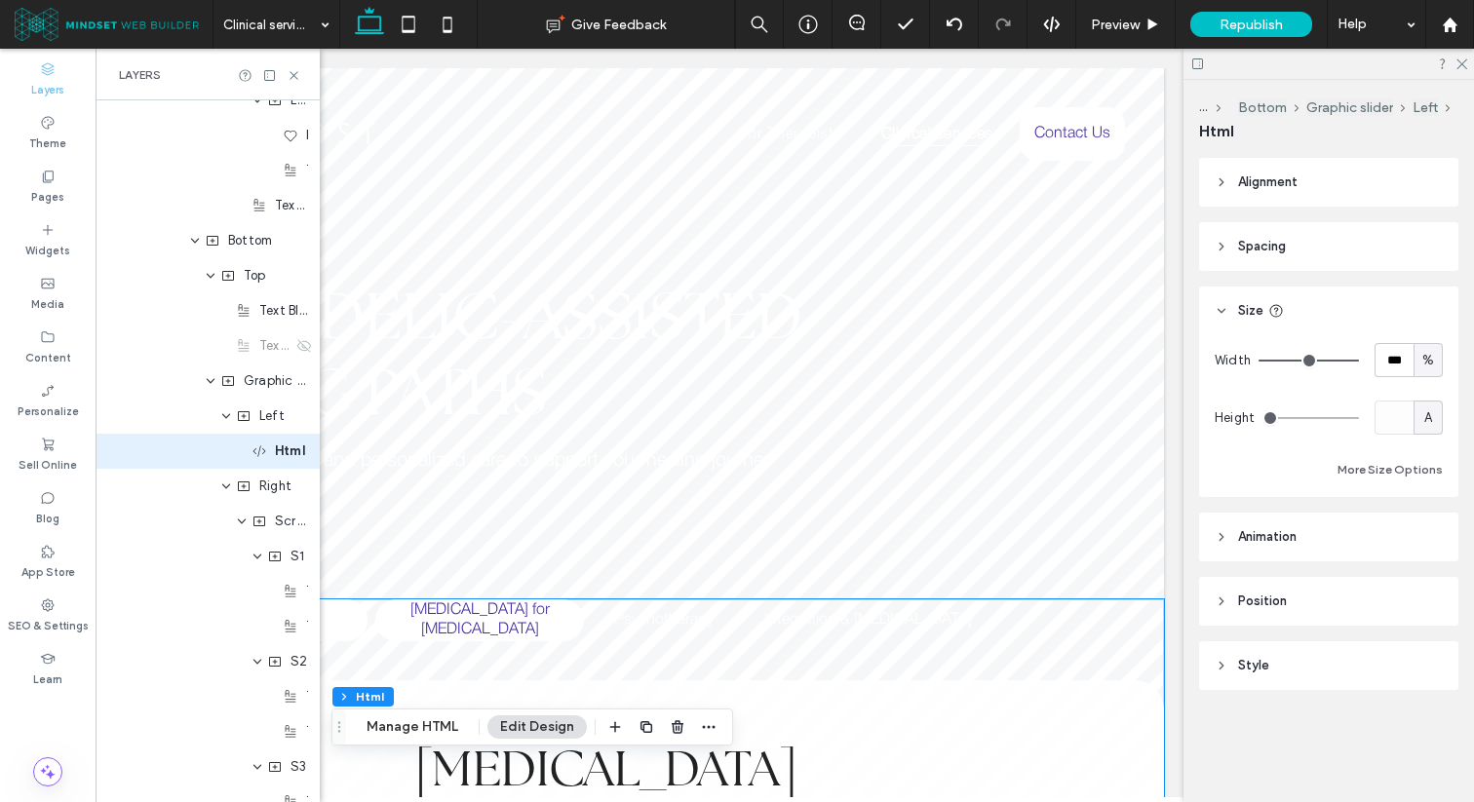
click at [480, 617] on h5 "[MEDICAL_DATA] for [MEDICAL_DATA]" at bounding box center [479, 620] width 185 height 42
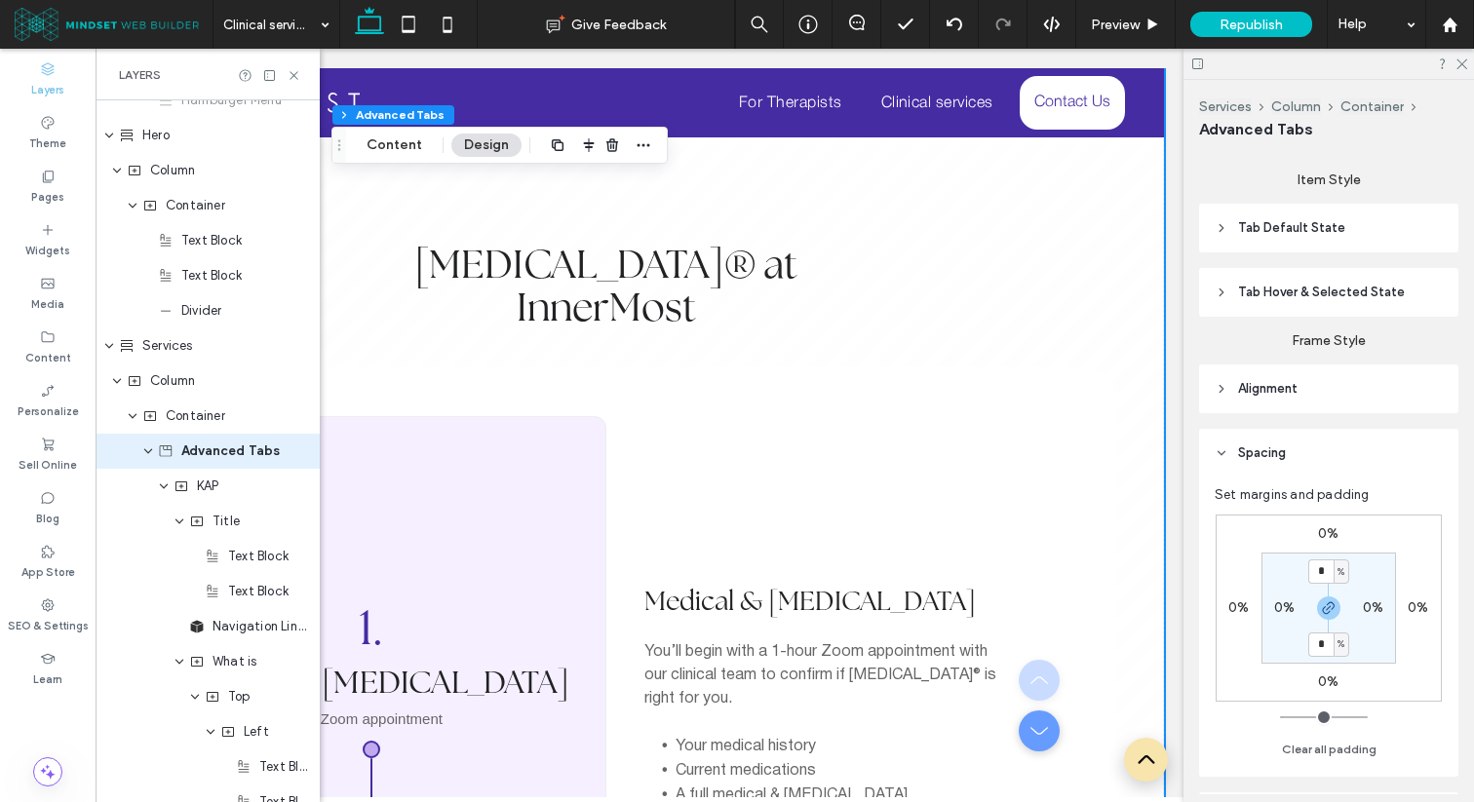
scroll to position [3825, 0]
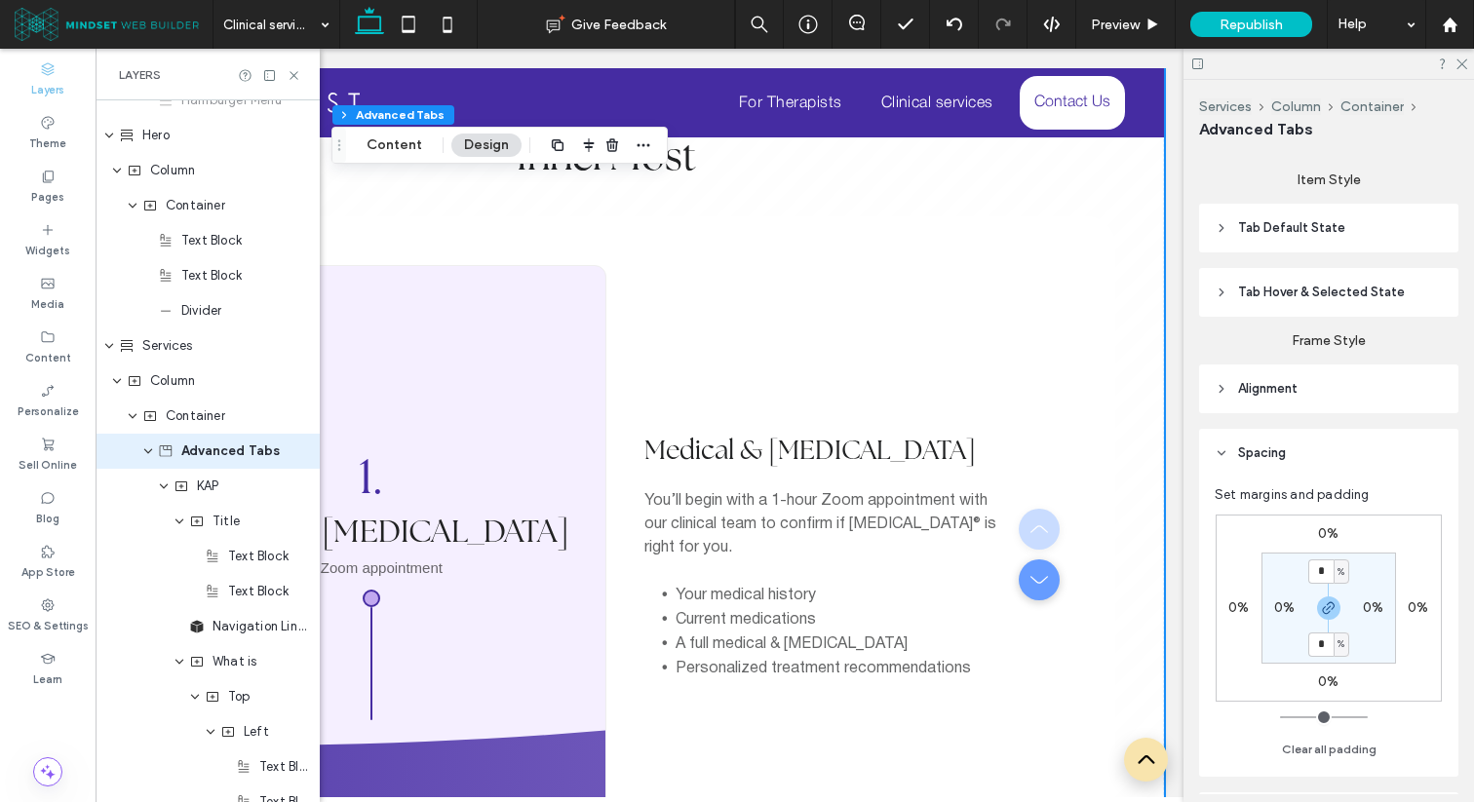
click at [563, 513] on h5 "Medical & [MEDICAL_DATA]" at bounding box center [371, 531] width 397 height 37
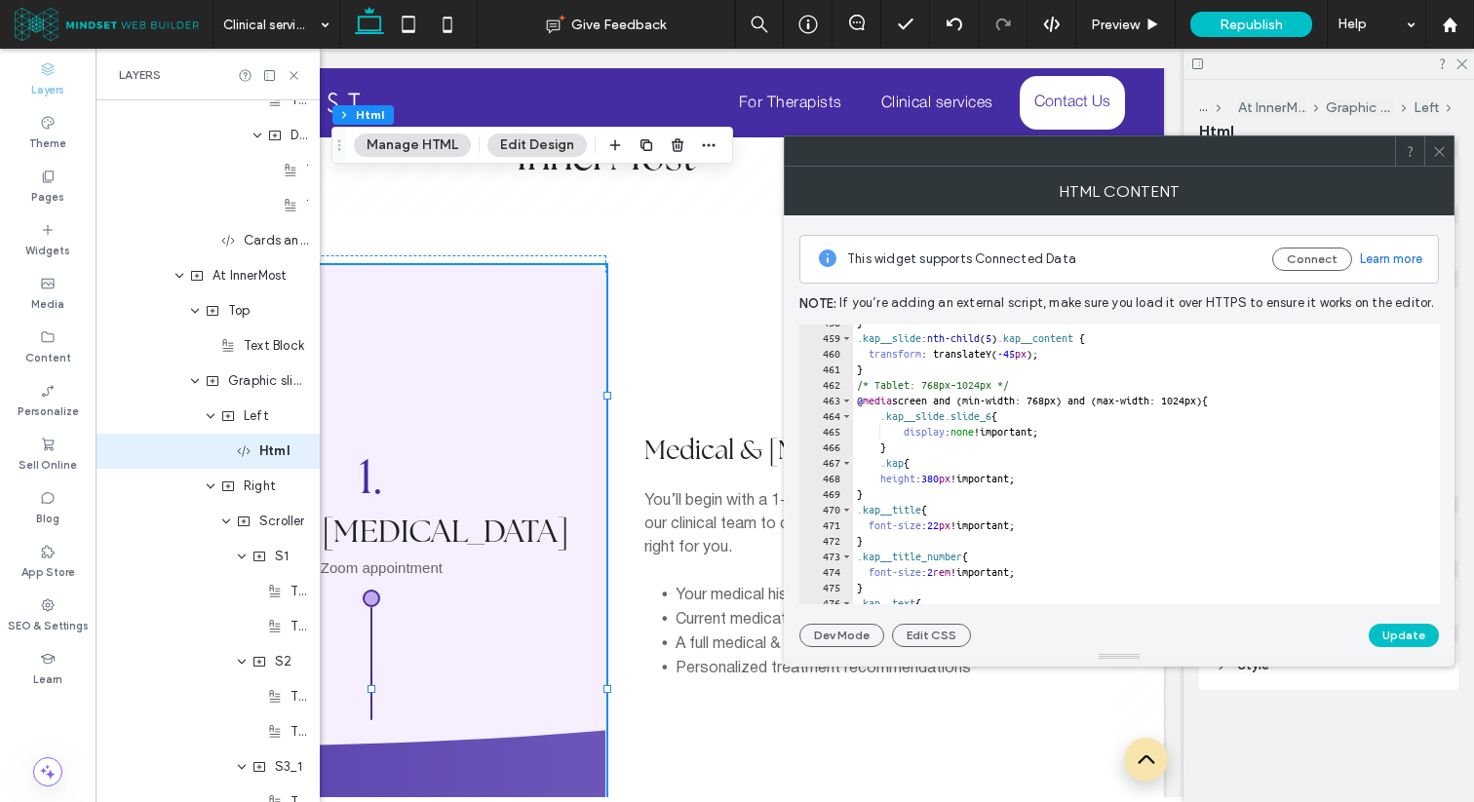
scroll to position [7139, 0]
type textarea "*"
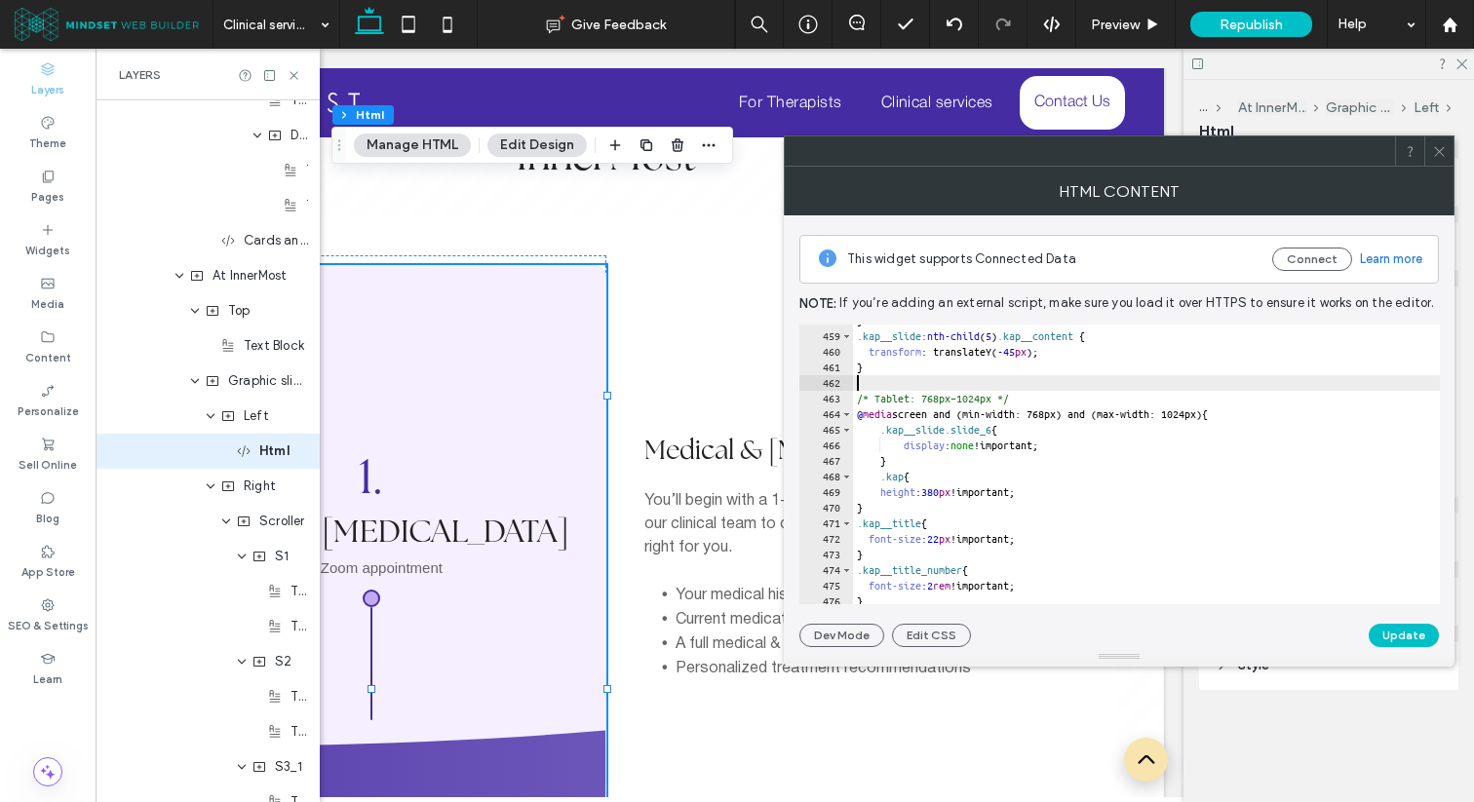
paste textarea "**********"
type textarea "**********"
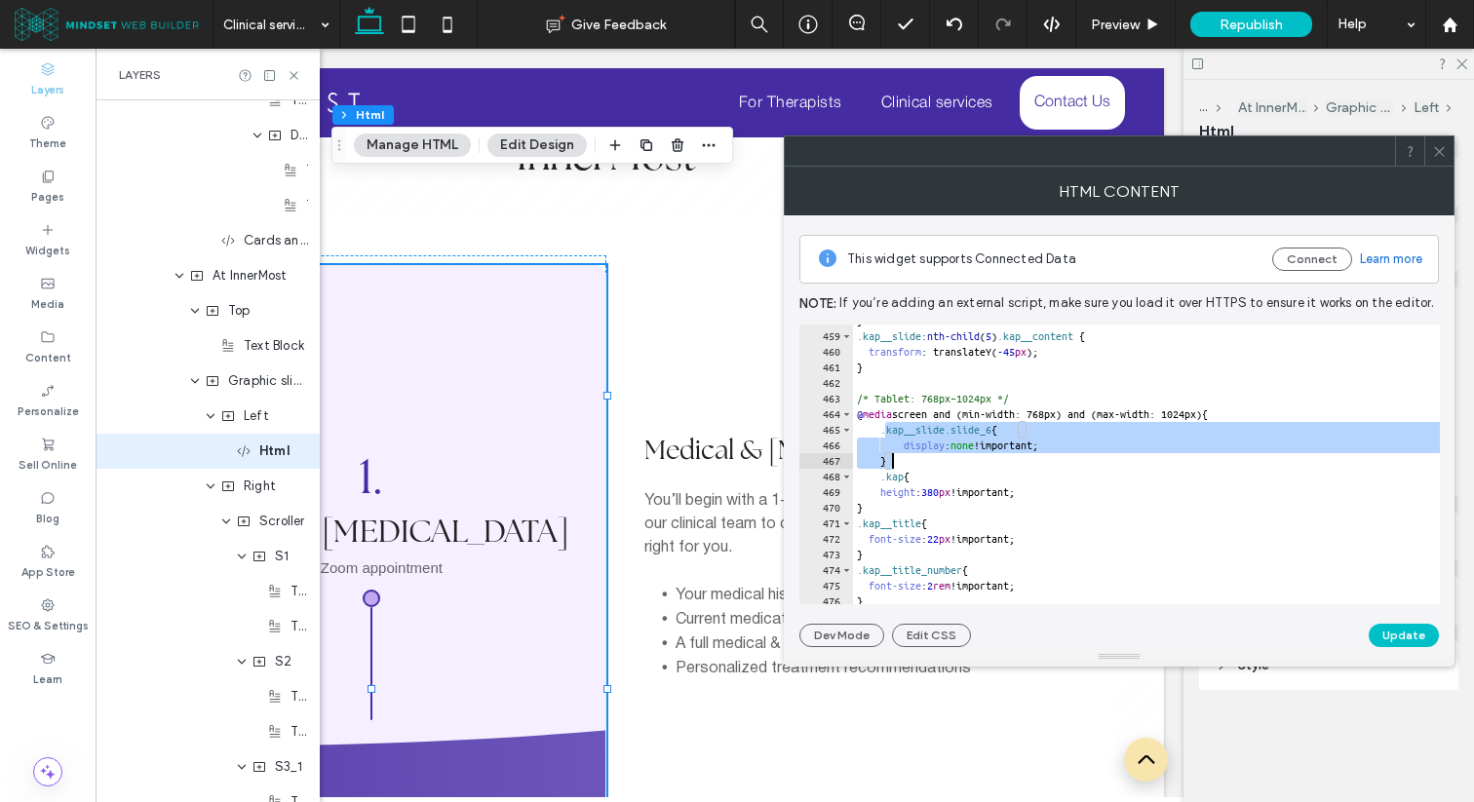
drag, startPoint x: 884, startPoint y: 434, endPoint x: 899, endPoint y: 464, distance: 33.6
type textarea "**********"
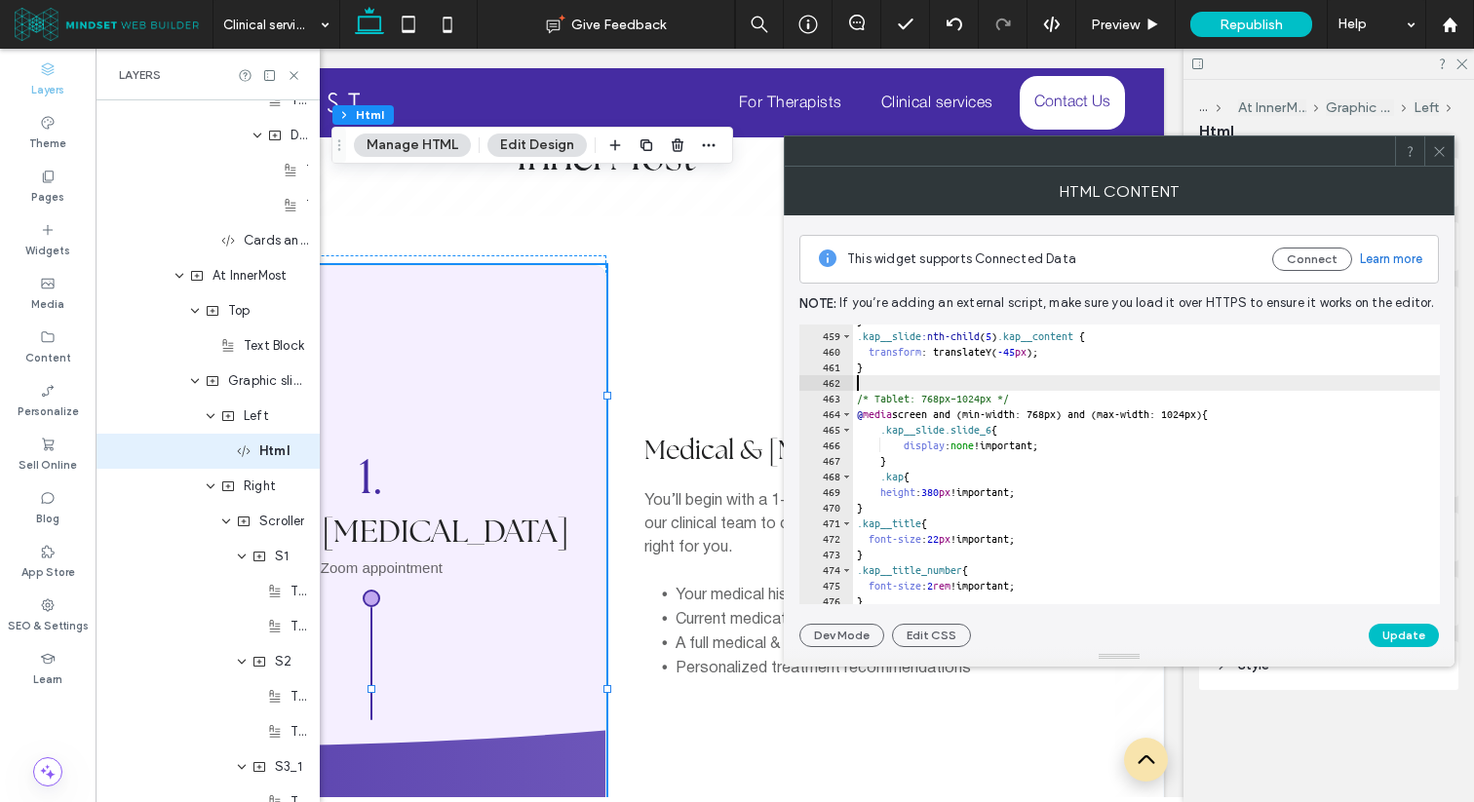
paste textarea "*"
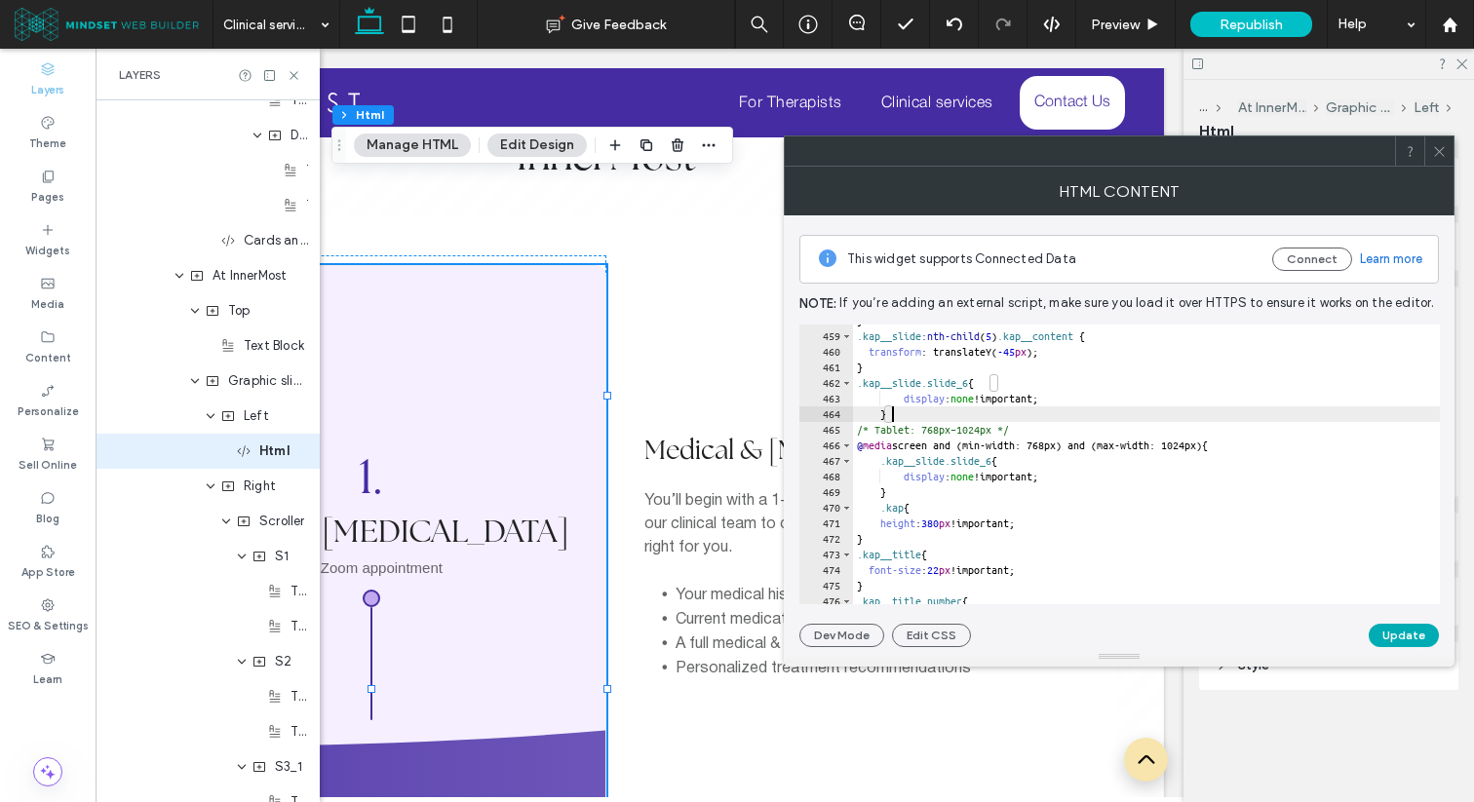
type textarea "*"
click at [1397, 626] on button "Update" at bounding box center [1403, 635] width 70 height 23
click at [728, 433] on span "Medical & [MEDICAL_DATA]" at bounding box center [809, 450] width 331 height 34
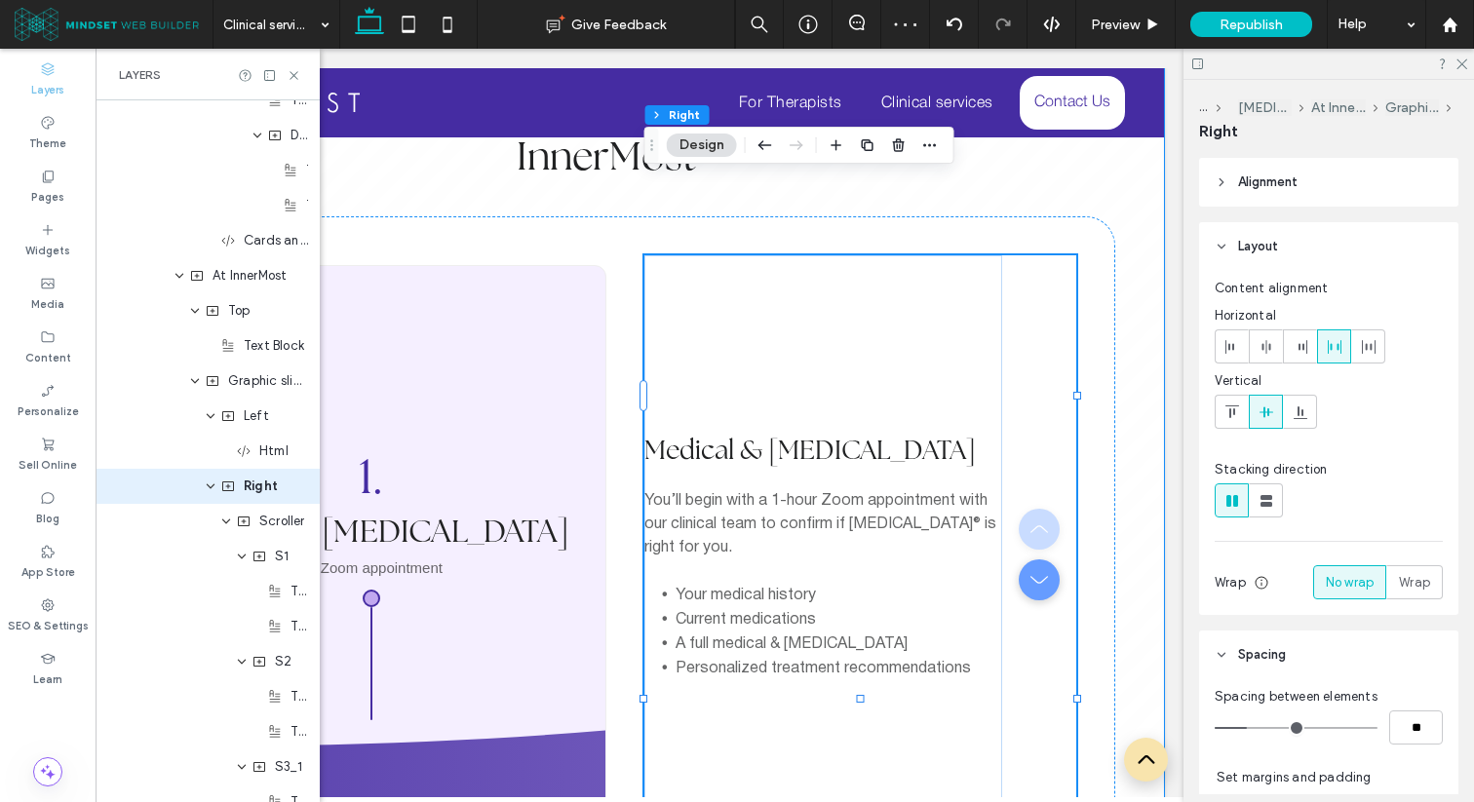
scroll to position [8579, 0]
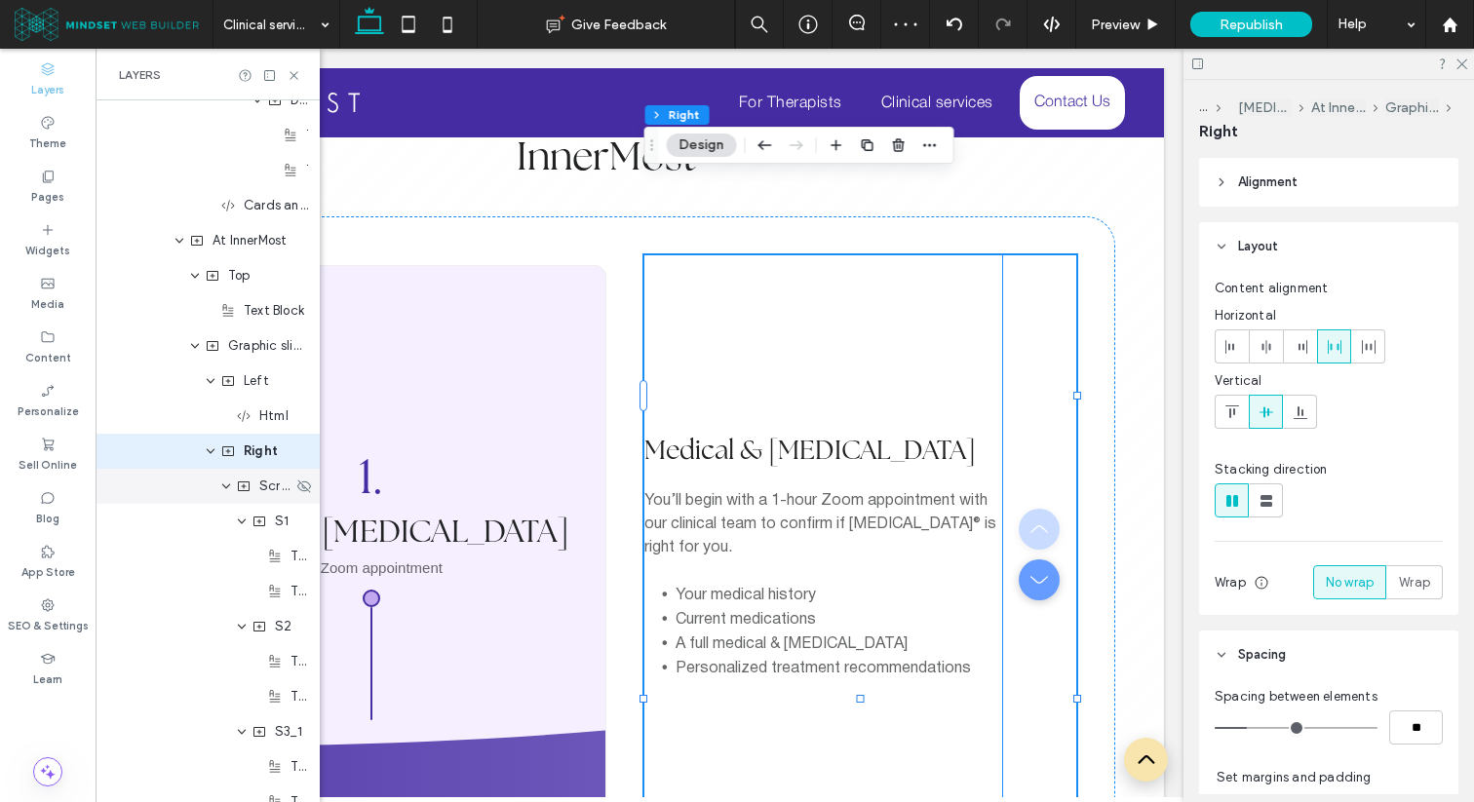
scroll to position [3825, 0]
click at [239, 521] on icon "expand S1" at bounding box center [242, 522] width 12 height 16
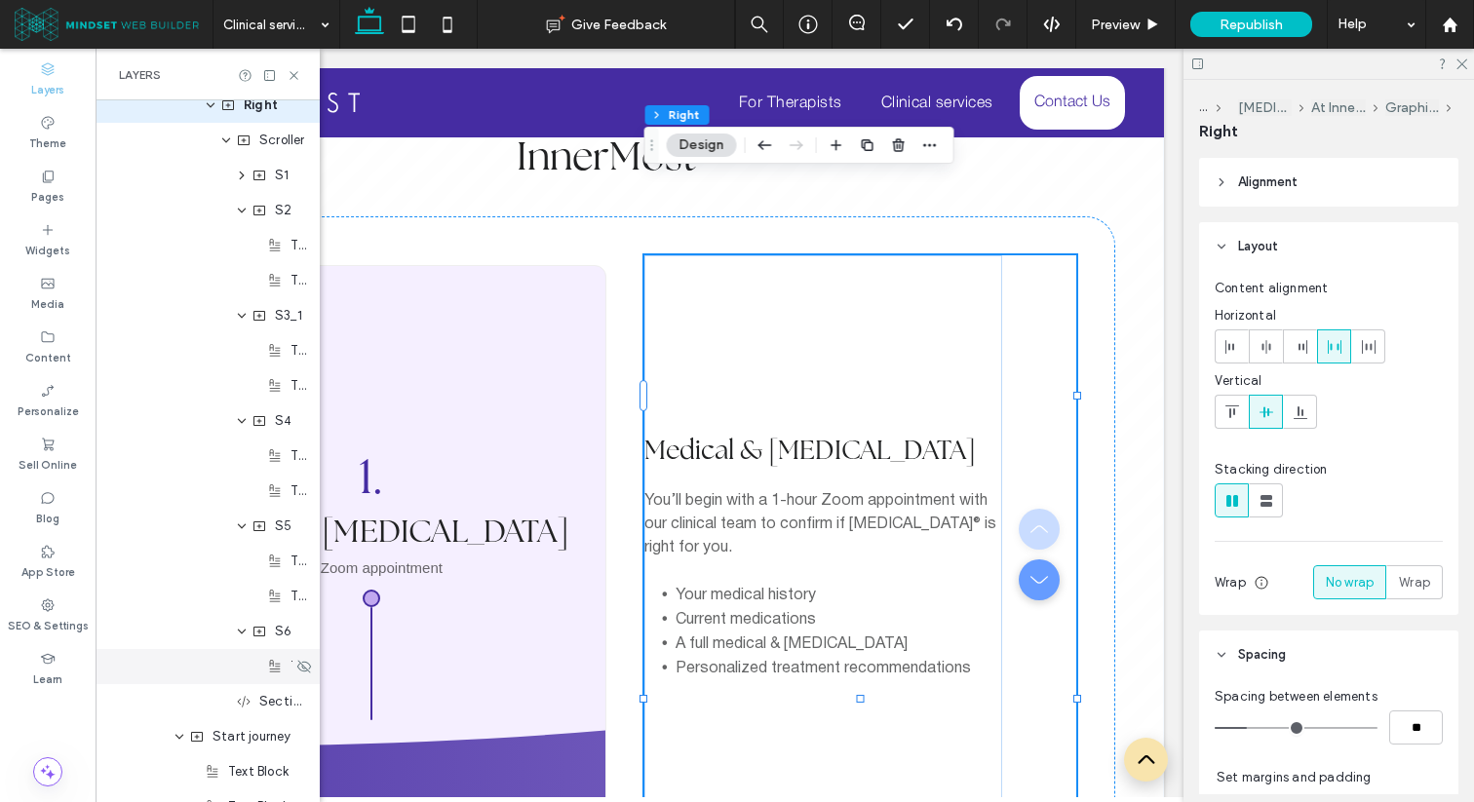
scroll to position [8926, 0]
click at [303, 628] on icon at bounding box center [304, 631] width 16 height 16
click at [1032, 509] on div at bounding box center [1038, 557] width 38 height 97
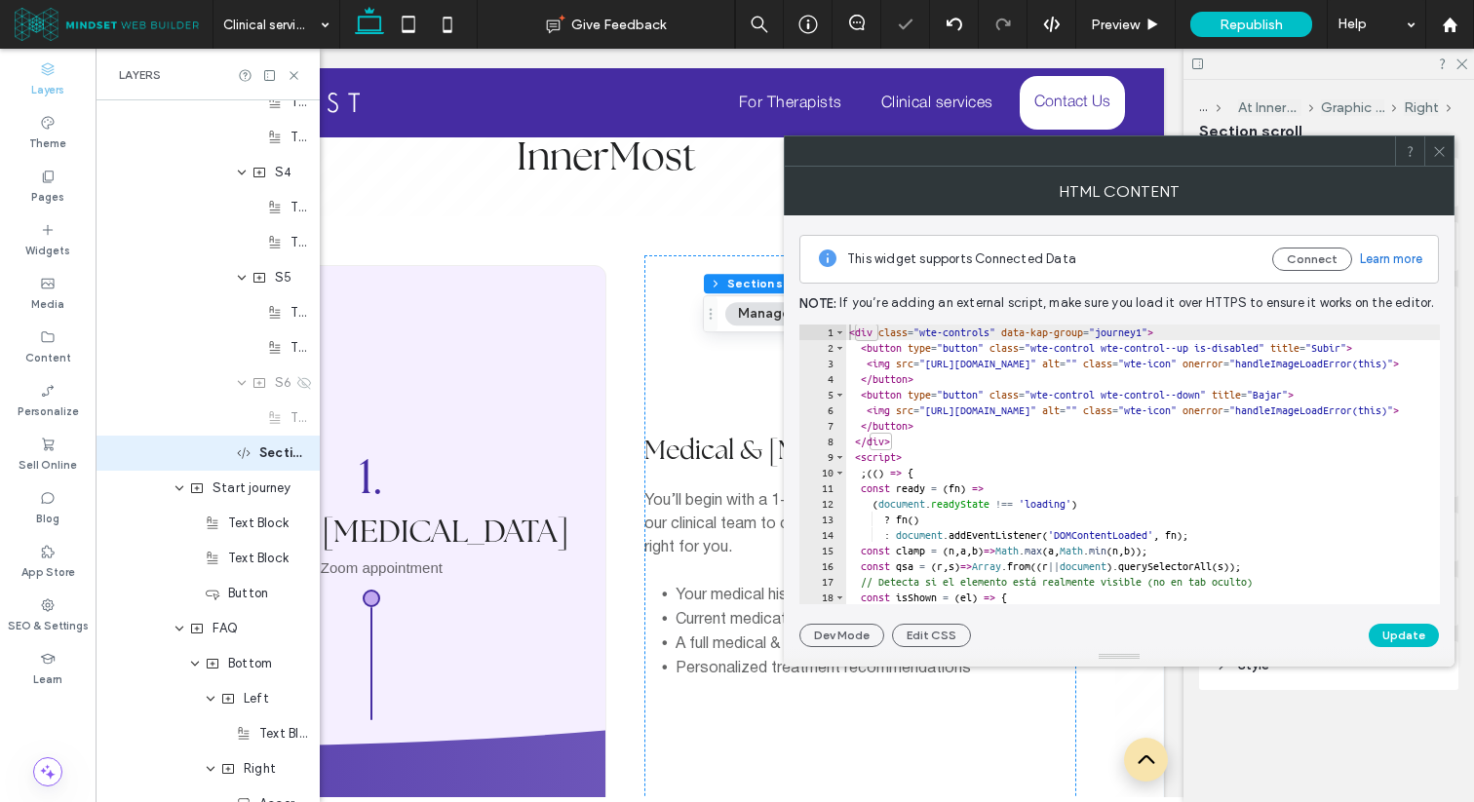
scroll to position [9176, 0]
click at [1040, 378] on div "< div class = "wte-controls" data-kap-group = "journey1" > < button type = "but…" at bounding box center [1351, 480] width 1012 height 311
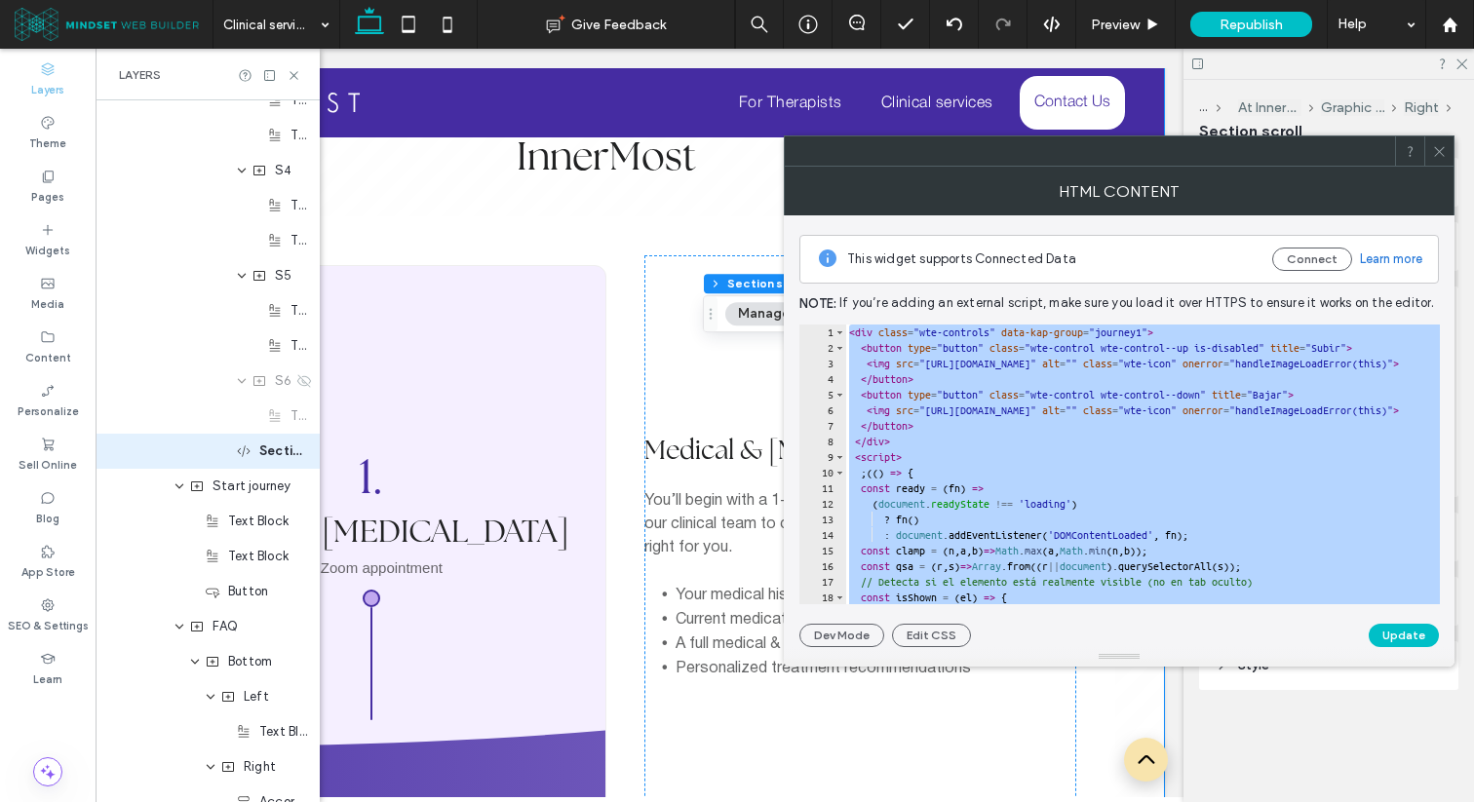
click at [1099, 484] on div "< div class = "wte-controls" data-kap-group = "journey1" > < button type = "but…" at bounding box center [1351, 480] width 1012 height 311
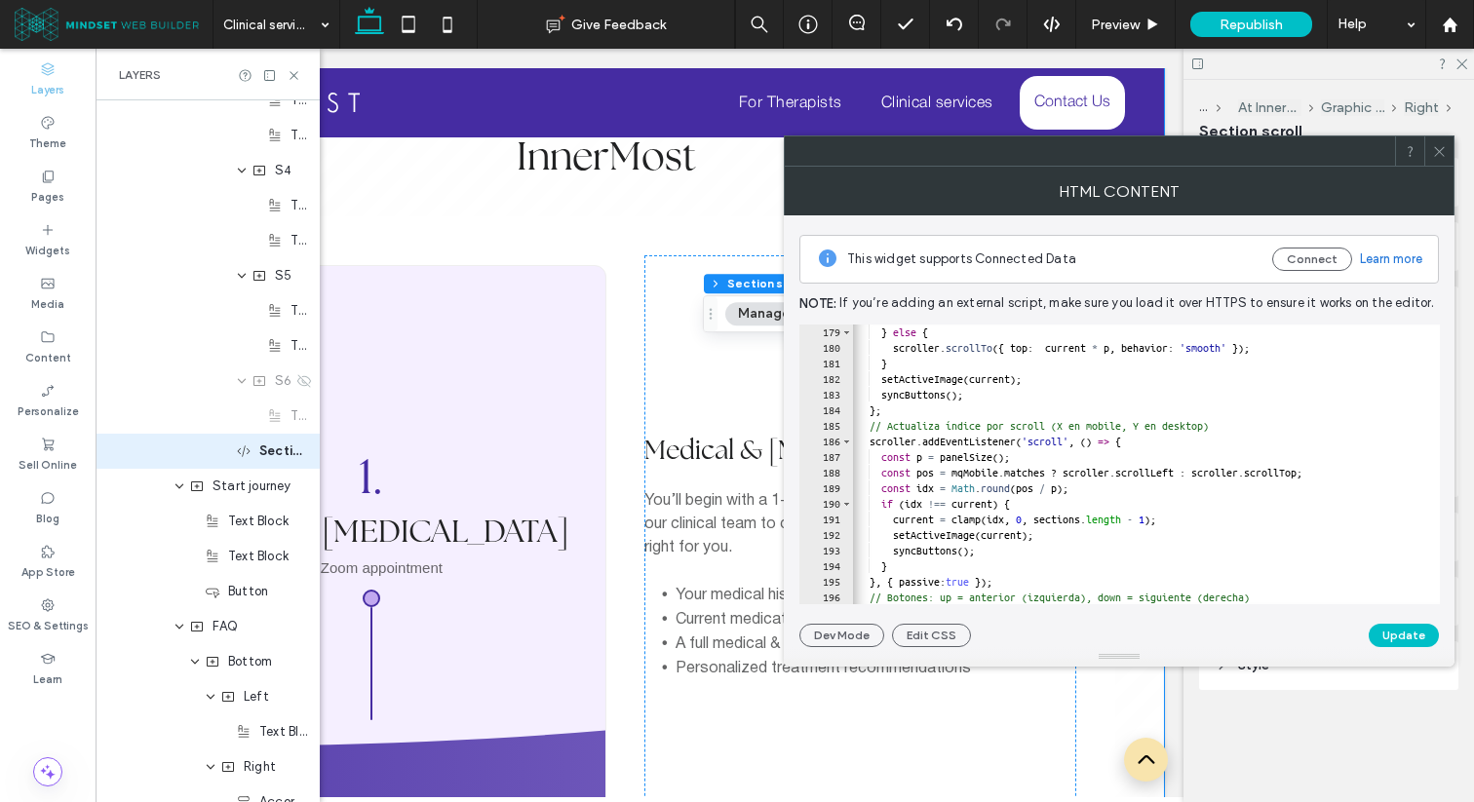
scroll to position [0, 11]
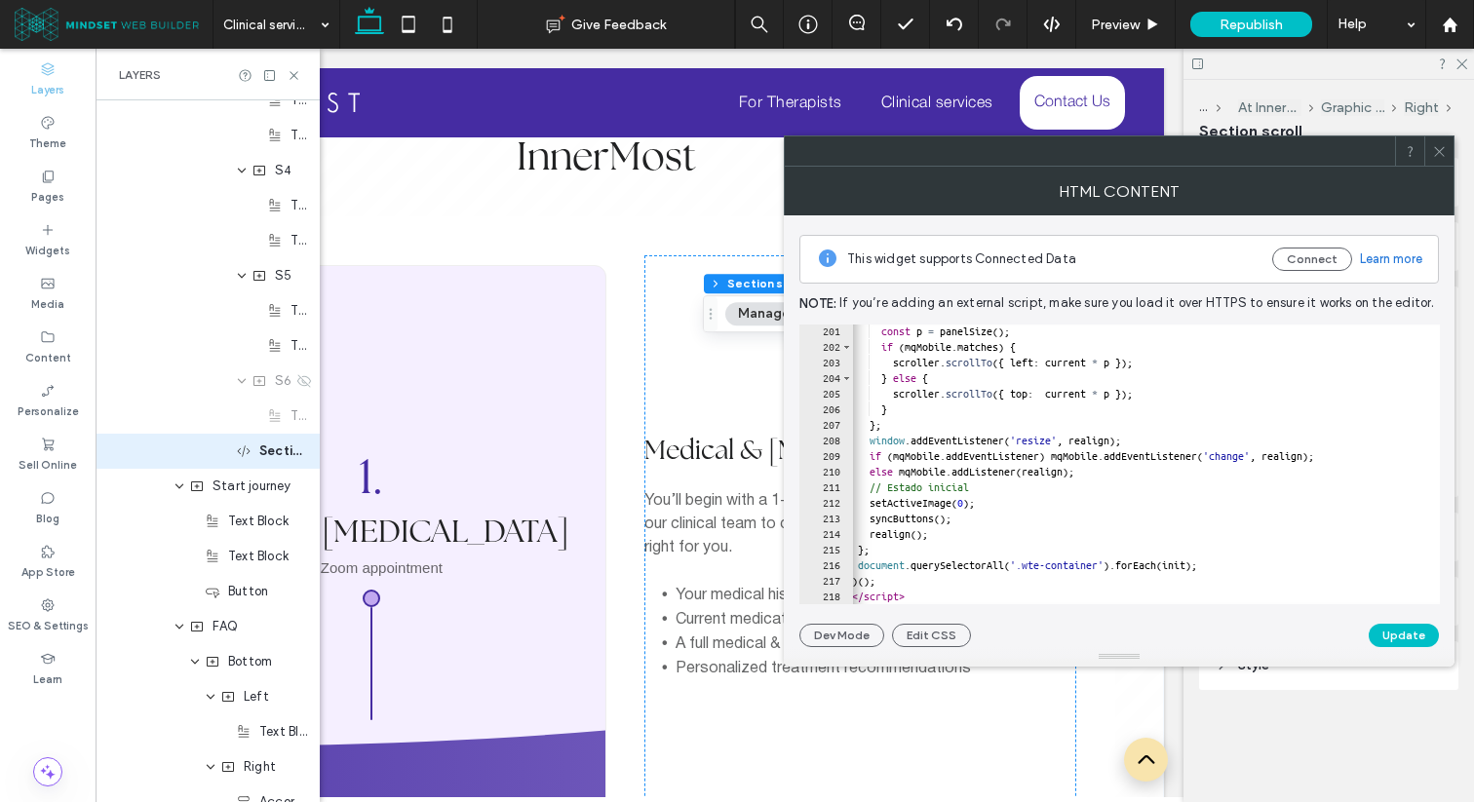
click at [975, 589] on div at bounding box center [1348, 594] width 1012 height 19
type textarea "*********"
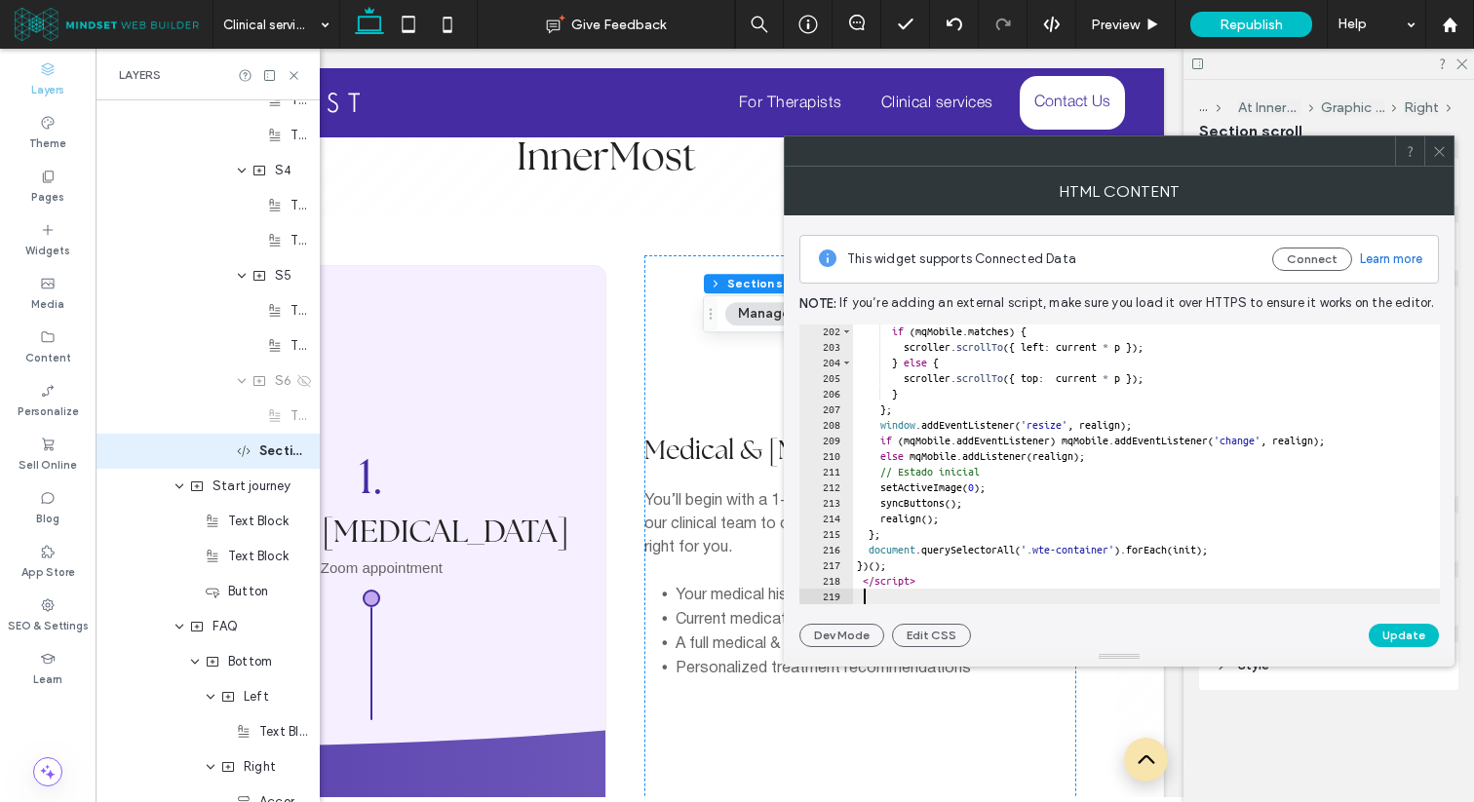
scroll to position [0, 0]
paste textarea "Cursor at row 219"
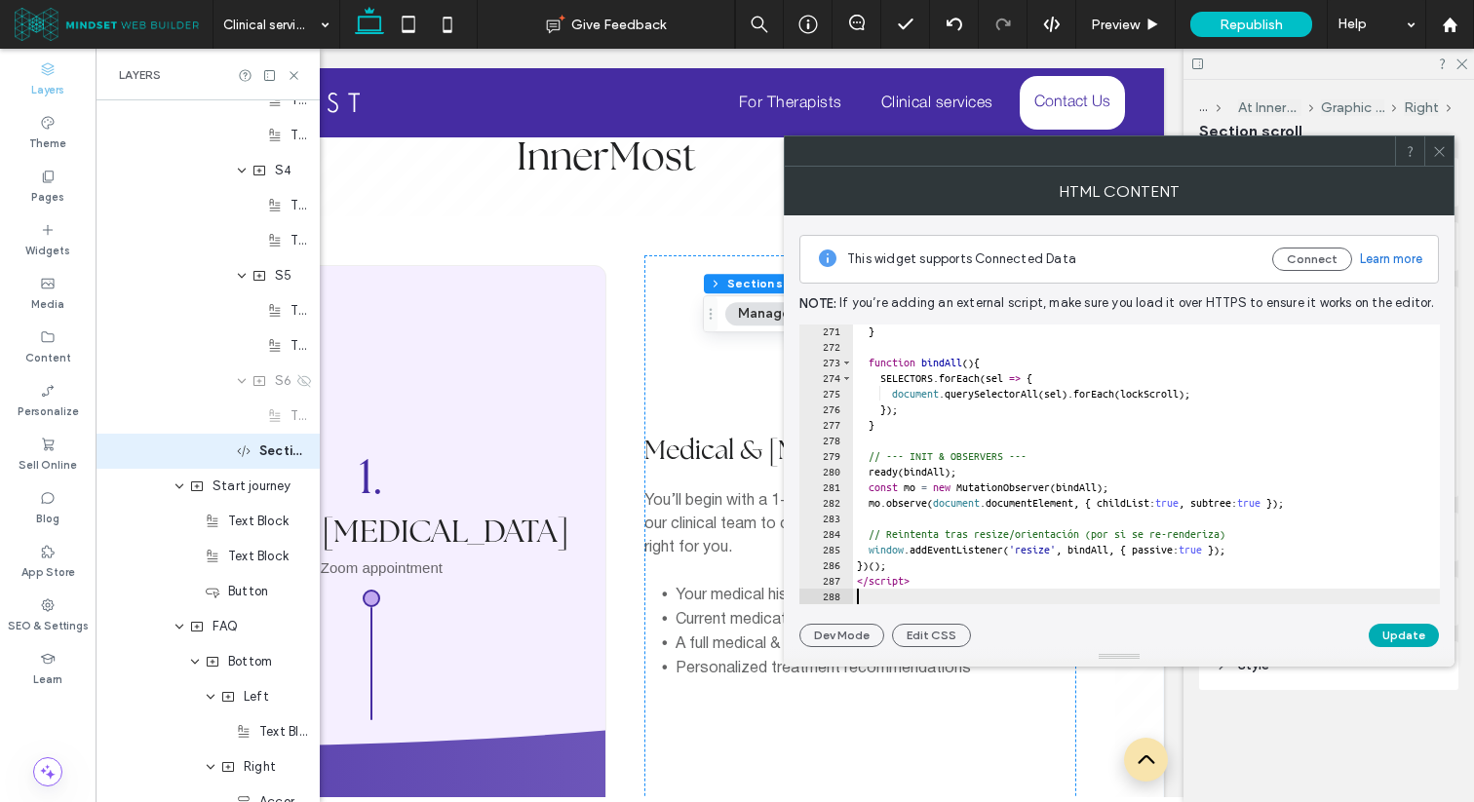
click at [1391, 626] on button "Update" at bounding box center [1403, 635] width 70 height 23
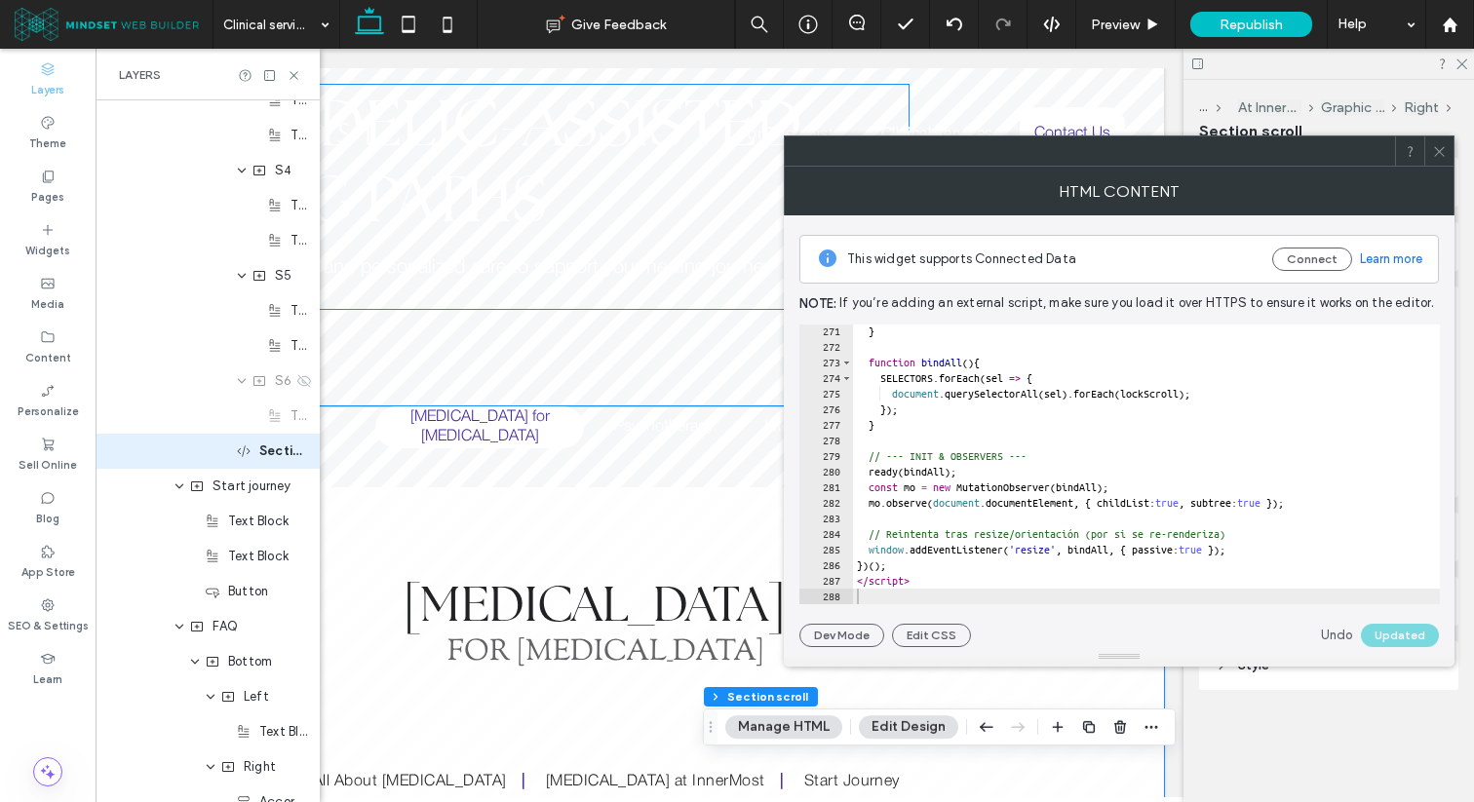
scroll to position [0, 0]
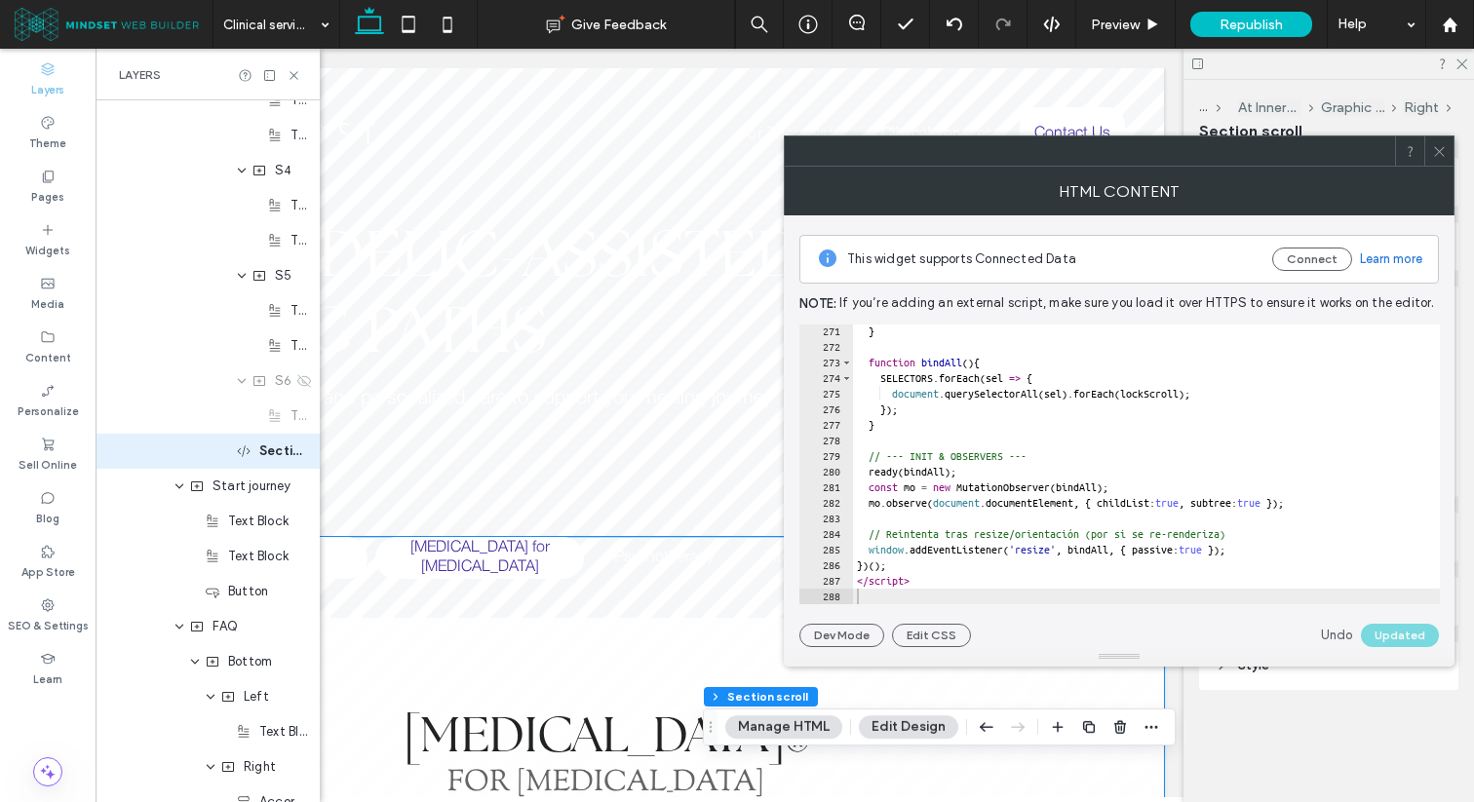
click at [333, 558] on h5 "[MEDICAL_DATA]-Assisted [MEDICAL_DATA]" at bounding box center [227, 558] width 256 height 42
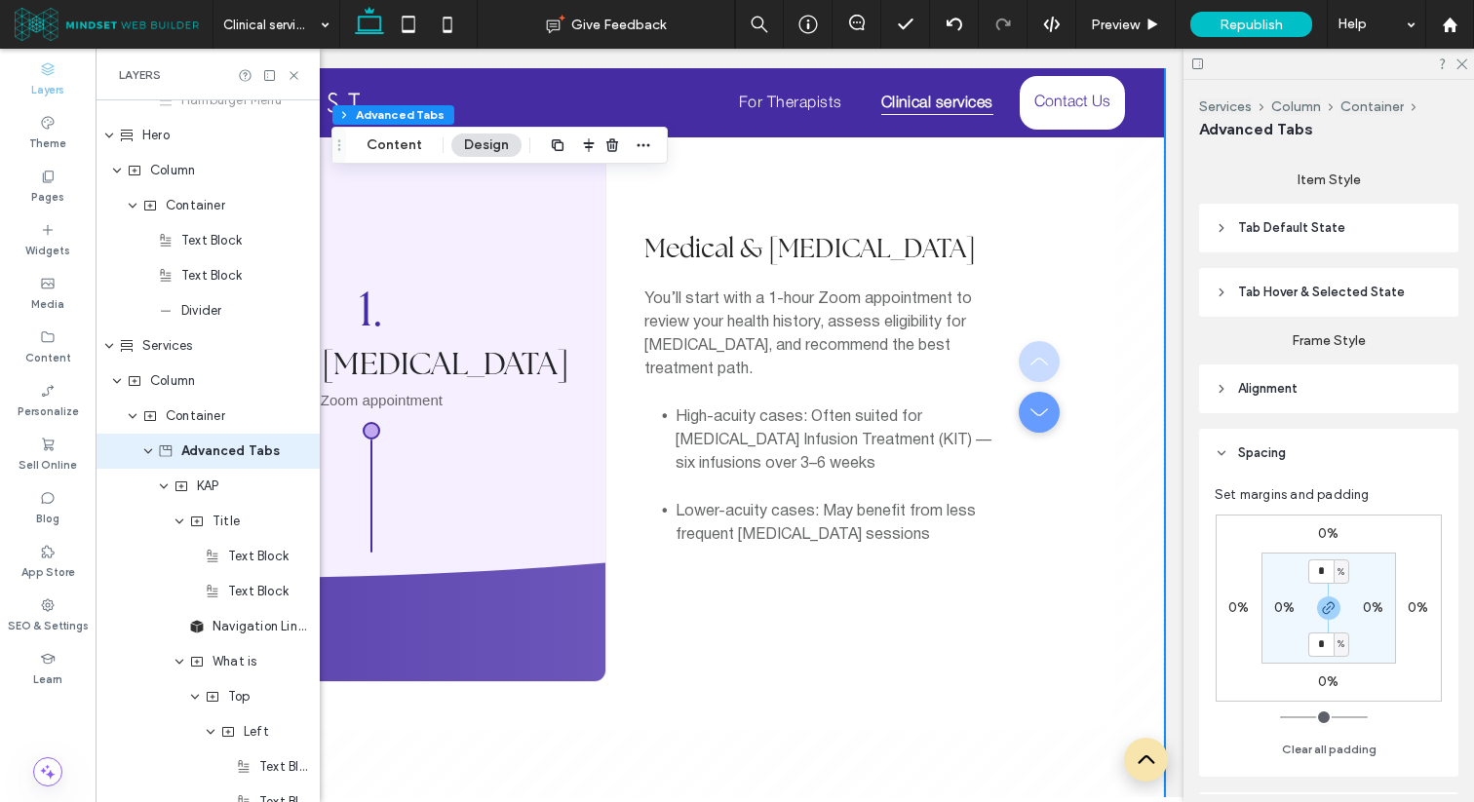
scroll to position [5287, 0]
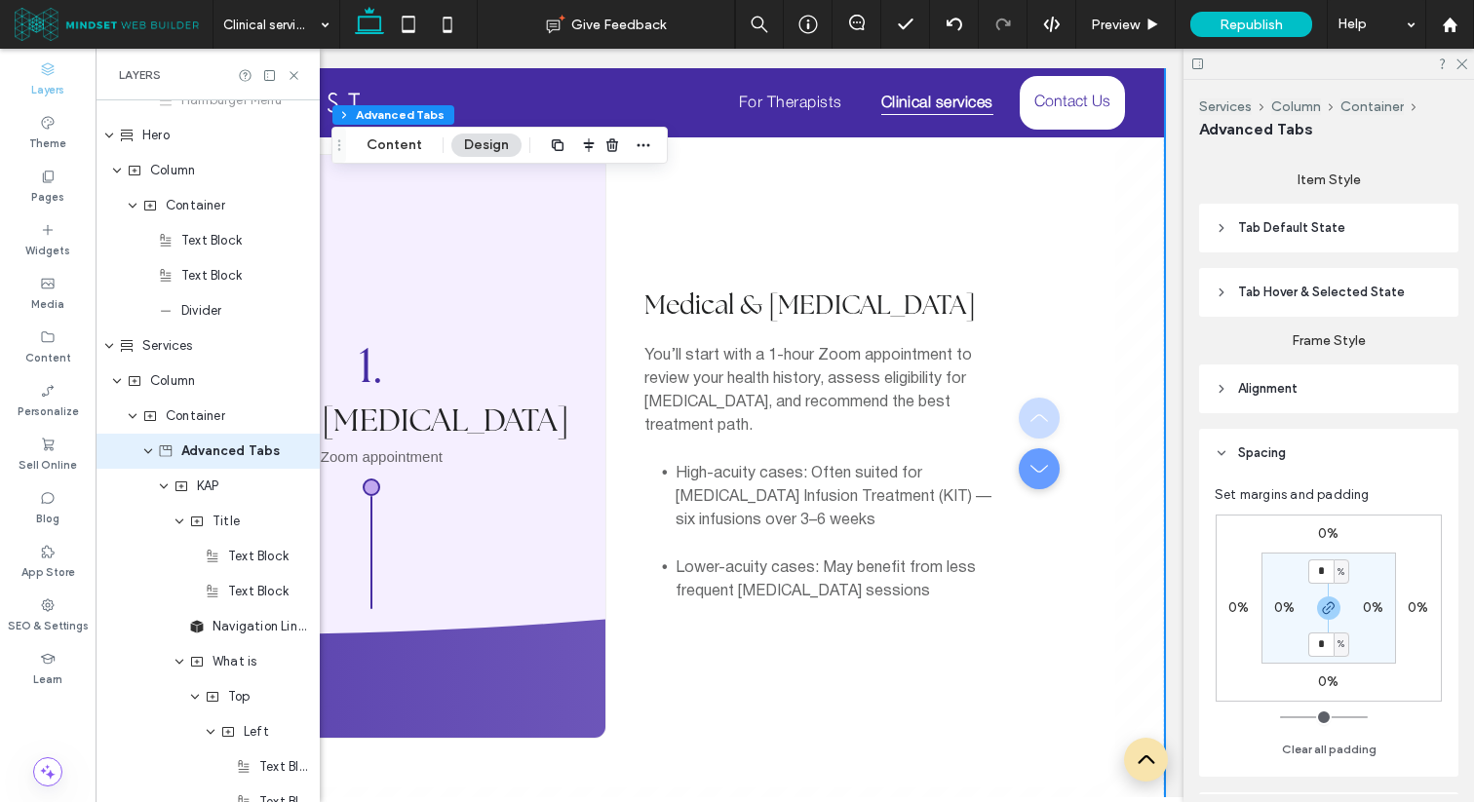
click at [1033, 398] on div at bounding box center [1038, 446] width 38 height 97
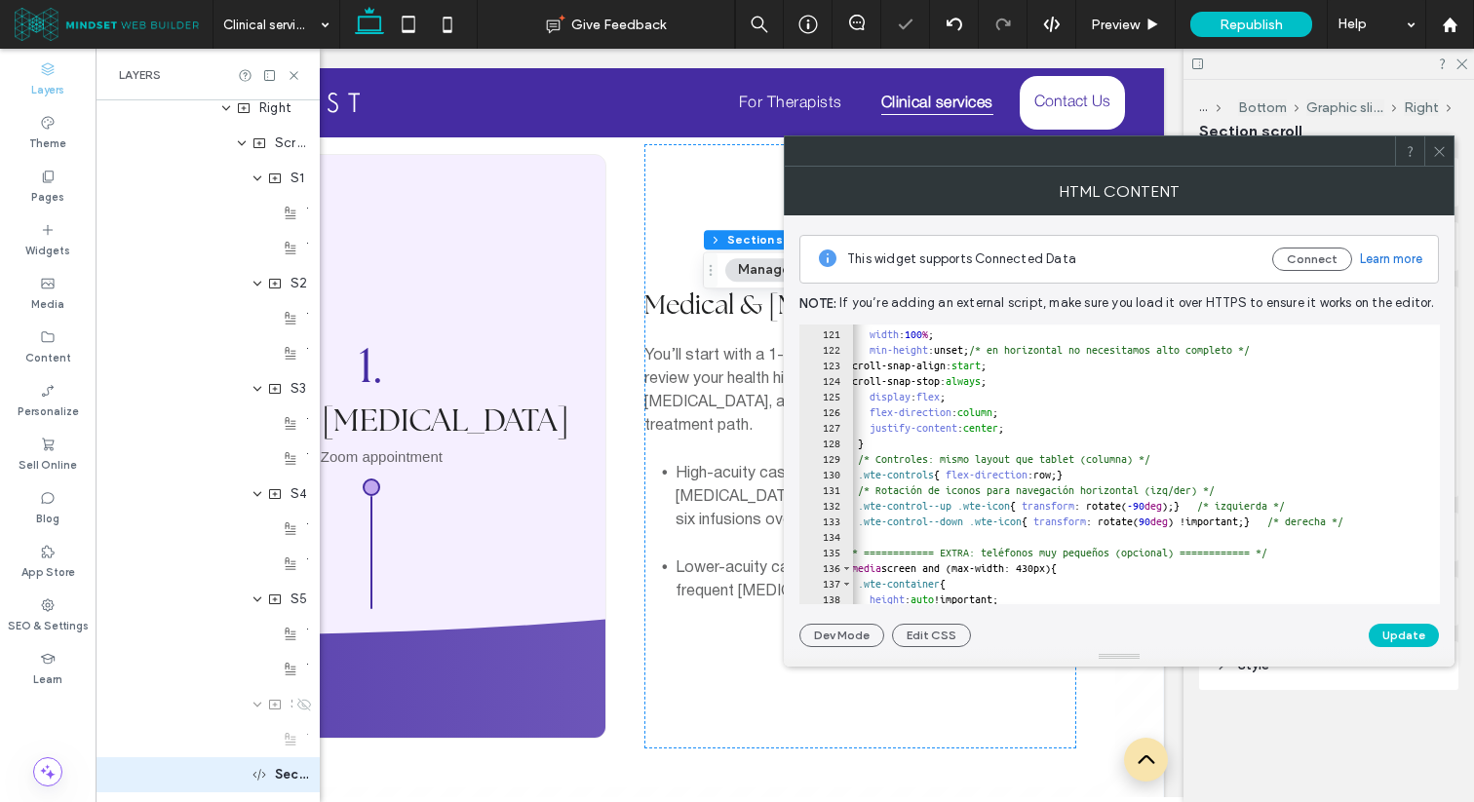
scroll to position [0, 0]
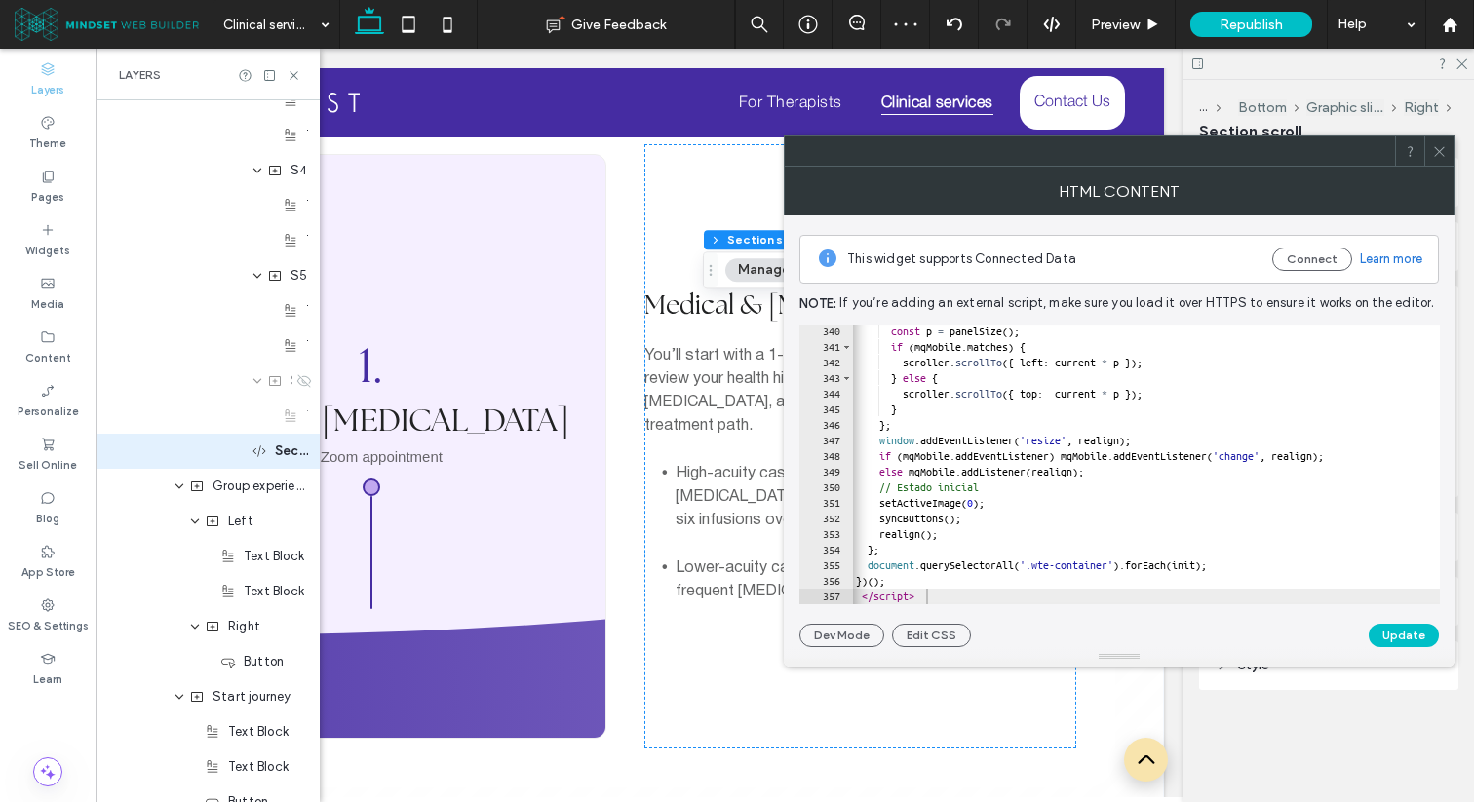
click at [947, 597] on div at bounding box center [1358, 594] width 1012 height 19
click at [950, 585] on div at bounding box center [1358, 594] width 1012 height 19
click at [944, 597] on div at bounding box center [1358, 594] width 1012 height 19
click at [943, 586] on div at bounding box center [1358, 594] width 1012 height 19
click at [1439, 160] on span at bounding box center [1439, 150] width 15 height 29
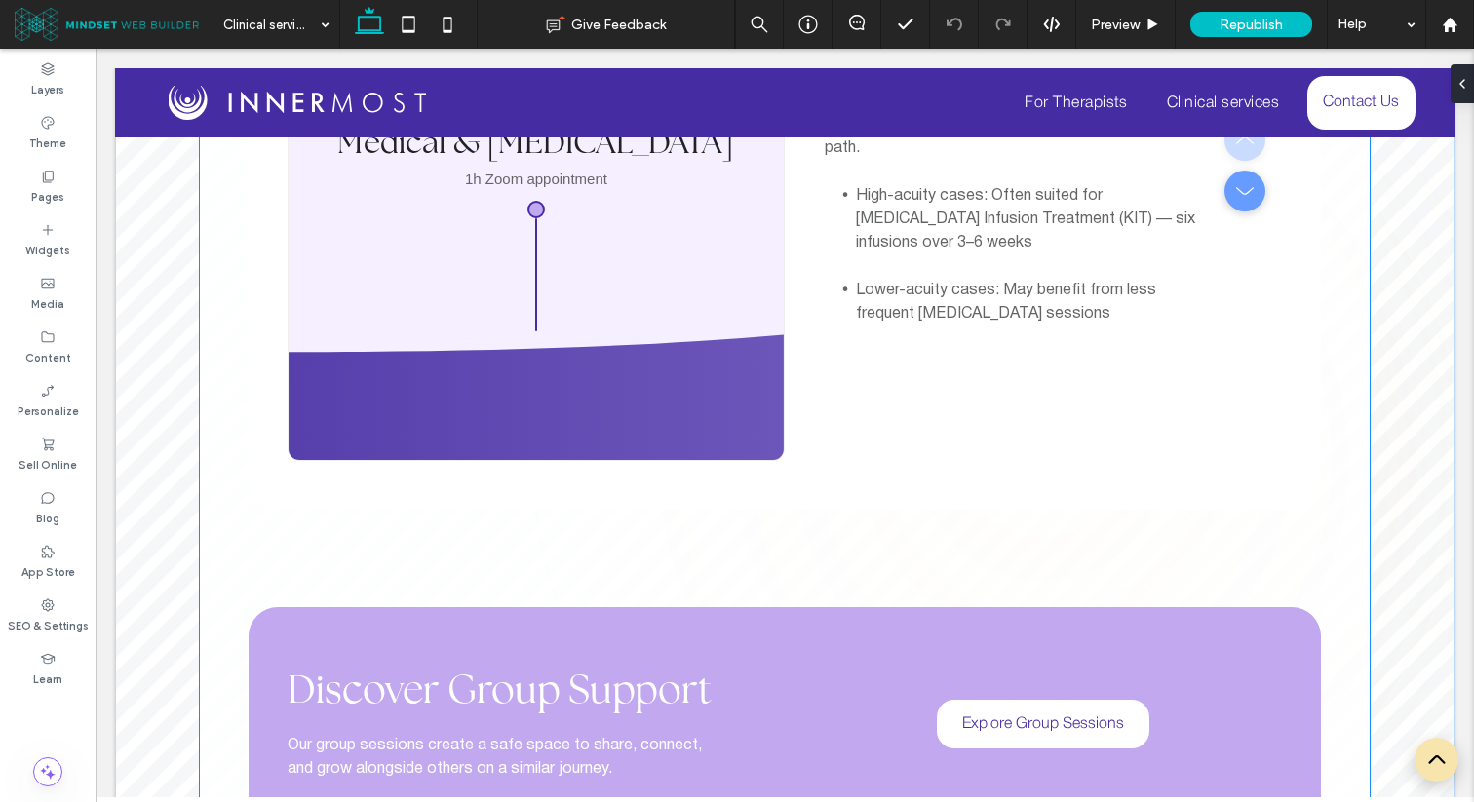
scroll to position [3471, 0]
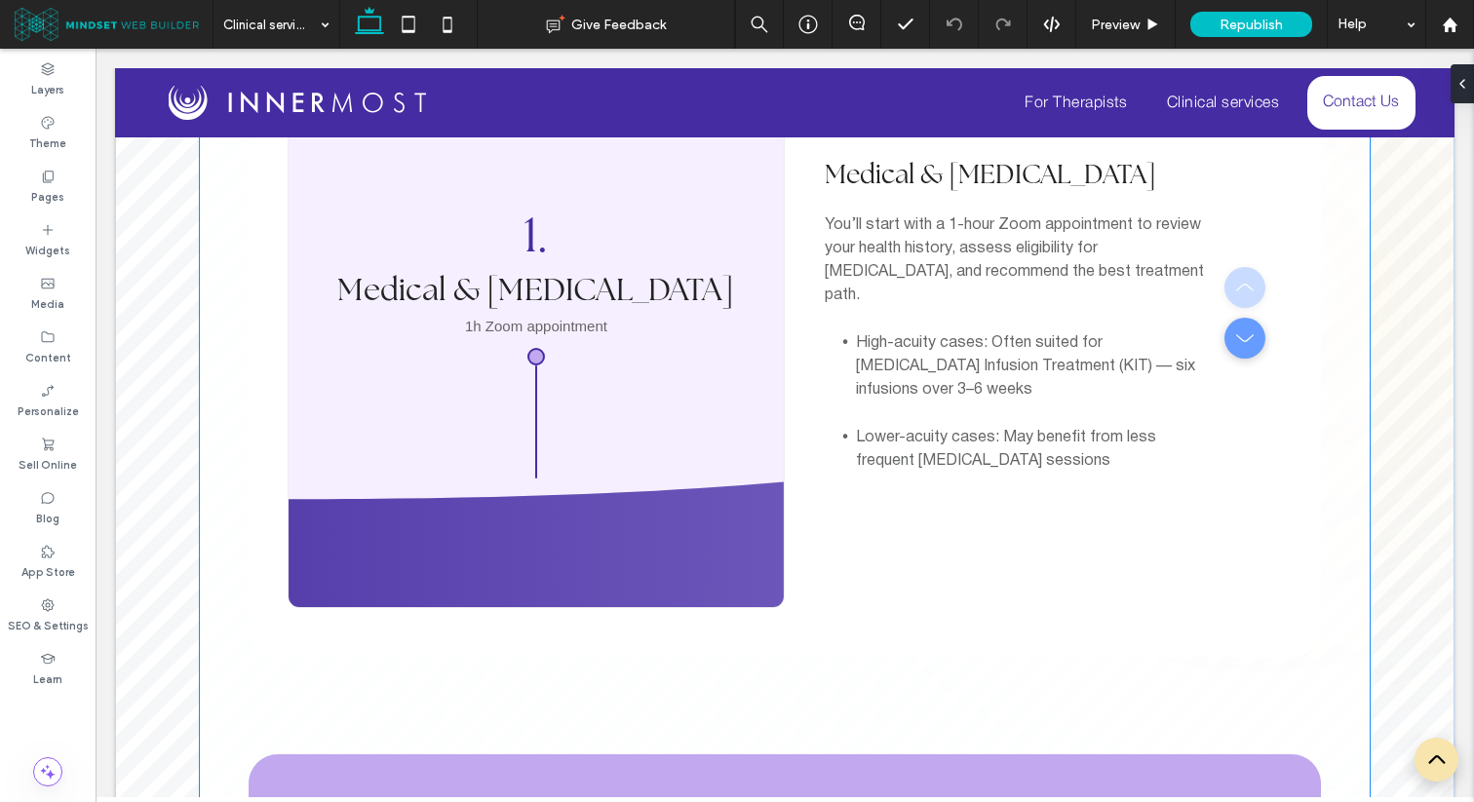
click at [1249, 318] on button "button" at bounding box center [1244, 338] width 41 height 41
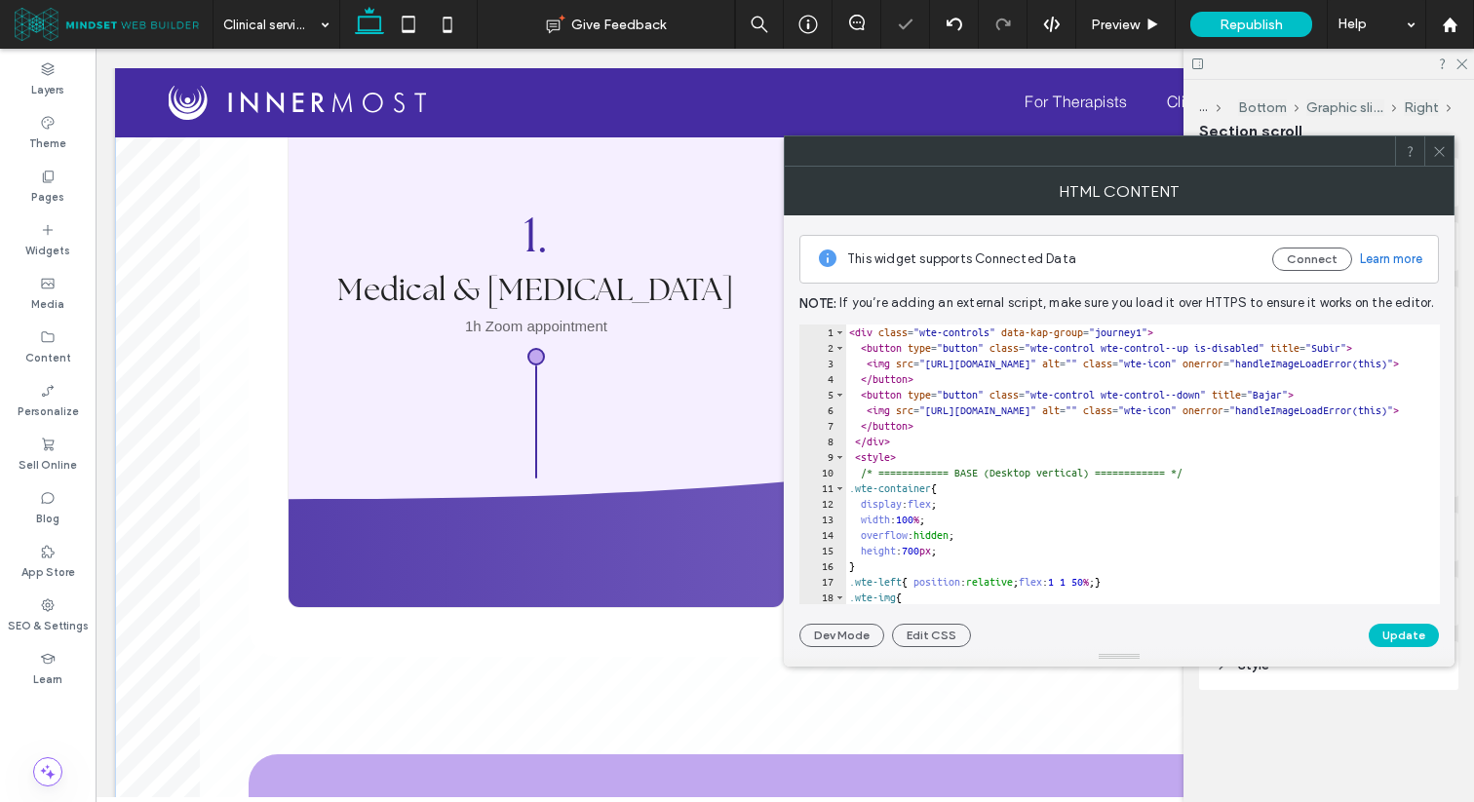
click at [997, 502] on div "< div class = "wte-controls" data-kap-group = "journey1" > < button type = "but…" at bounding box center [1351, 480] width 1012 height 311
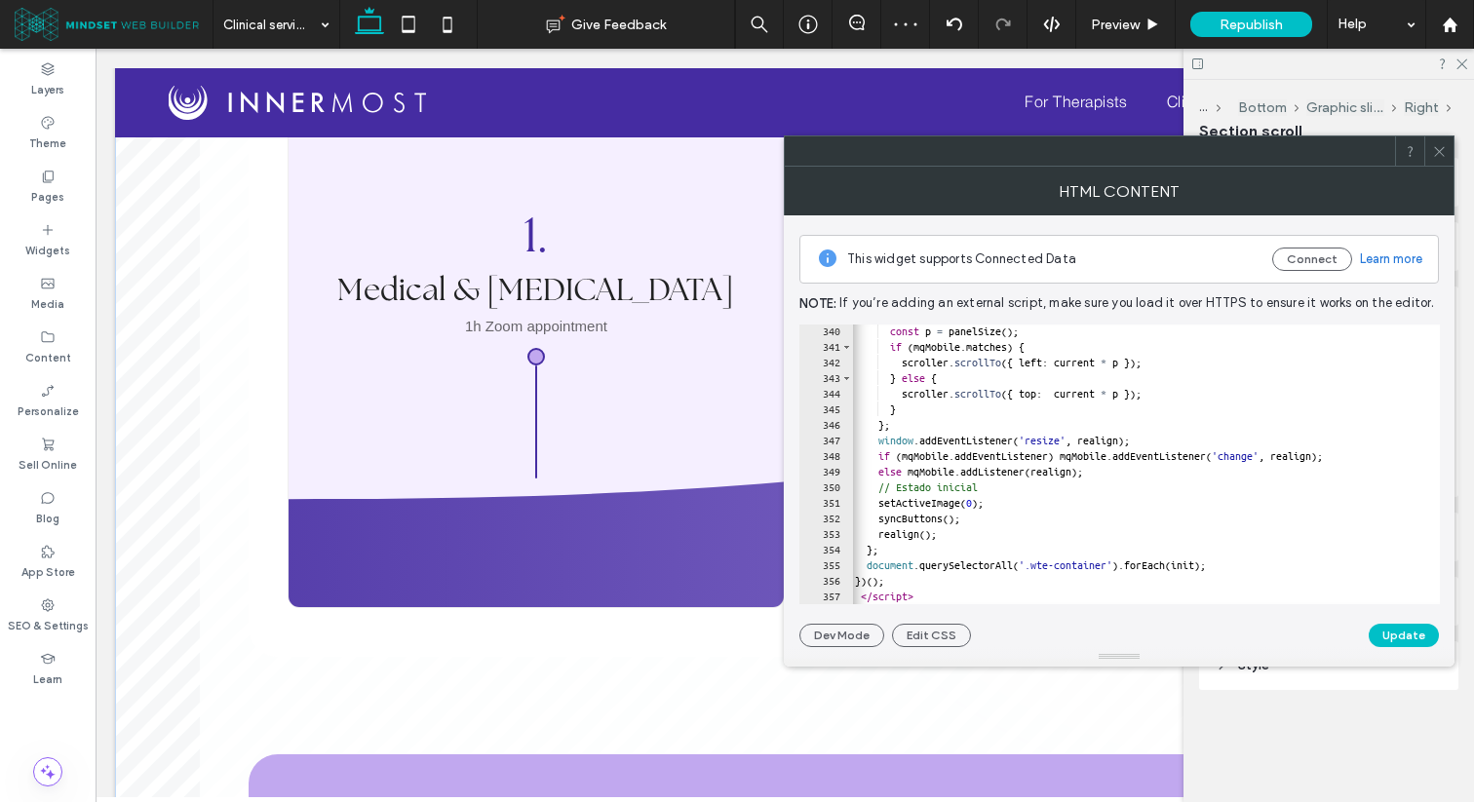
scroll to position [0, 2]
click at [929, 596] on div at bounding box center [1357, 594] width 1012 height 19
type textarea "*********"
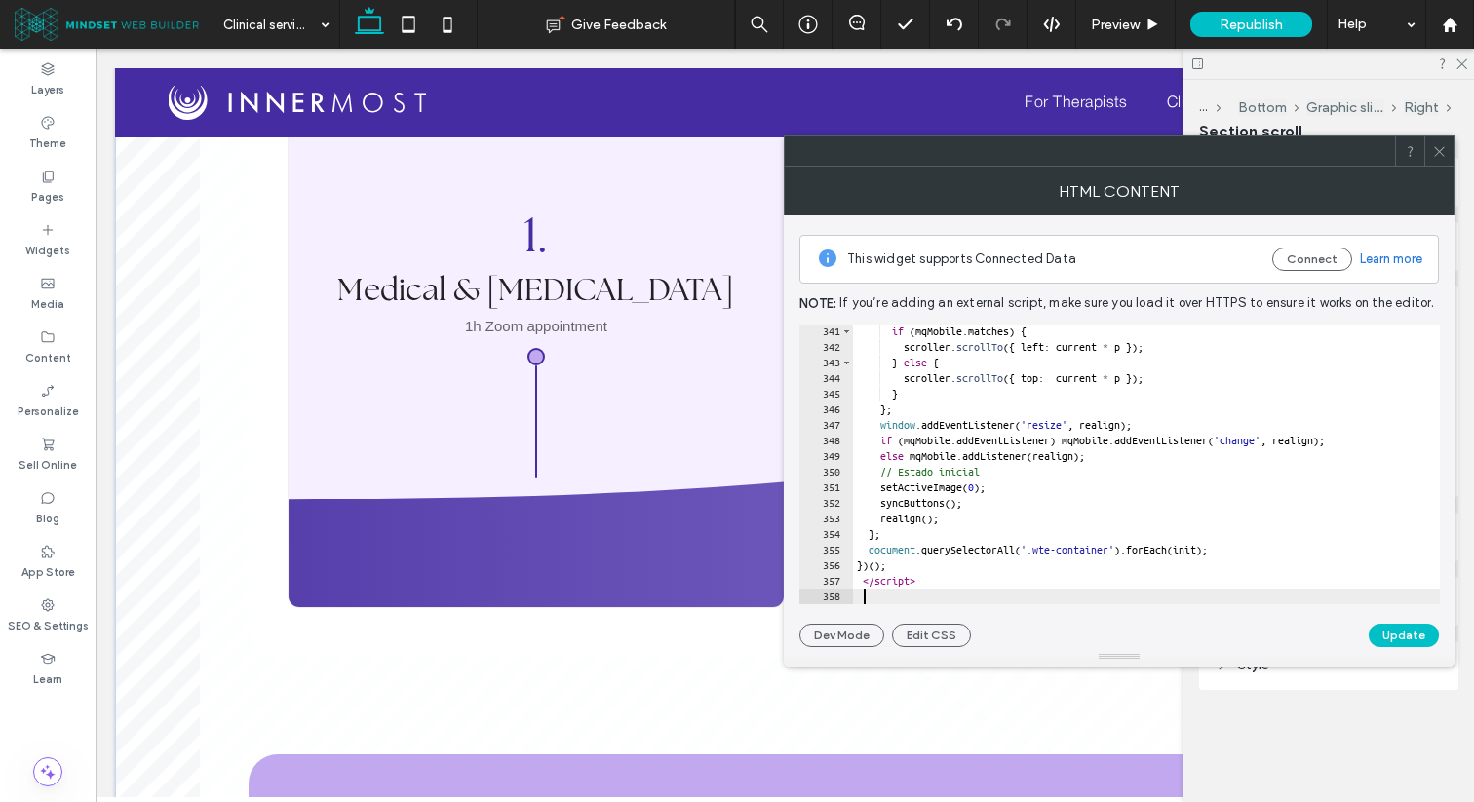
scroll to position [0, 0]
paste textarea "Cursor at row 358"
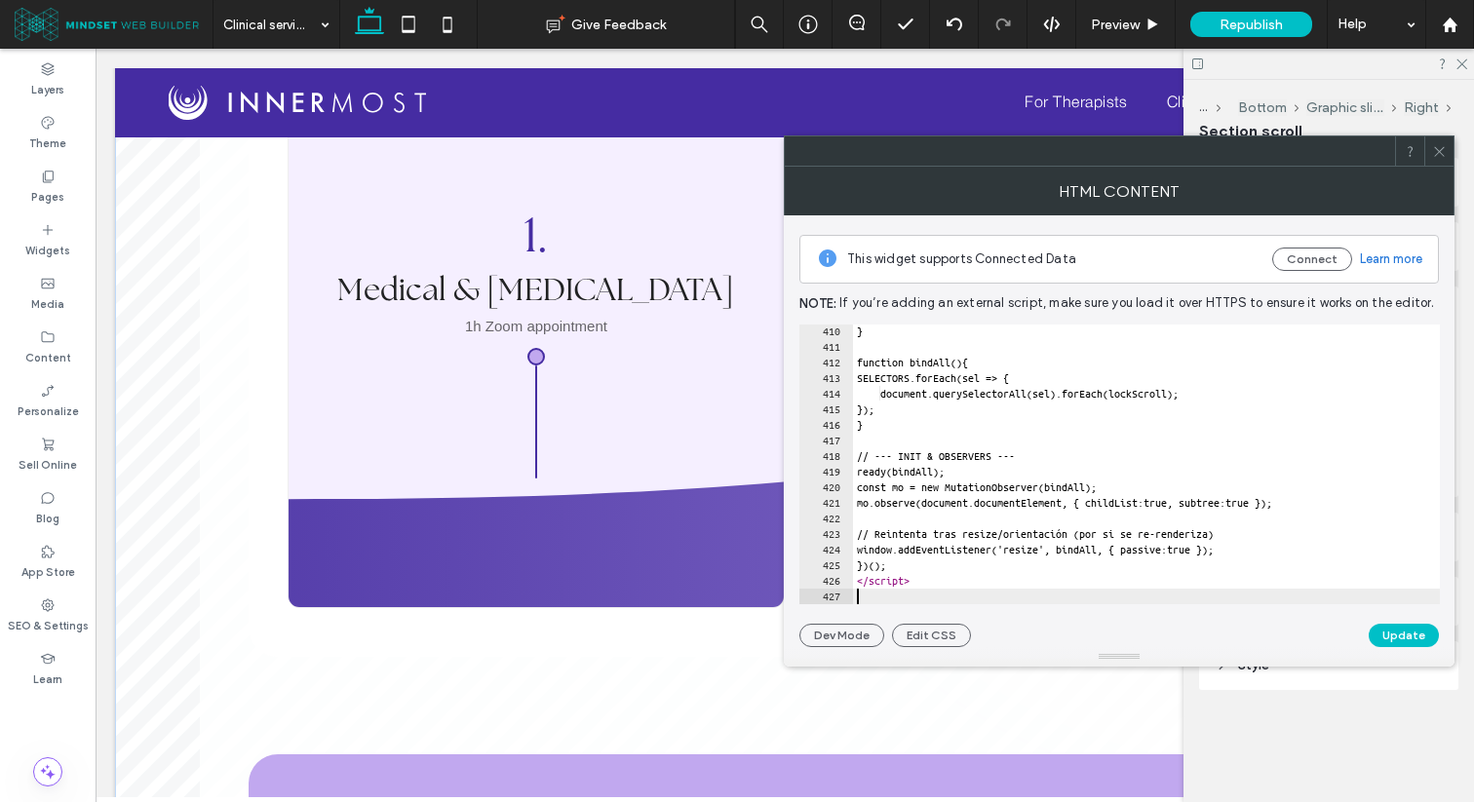
scroll to position [6379, 0]
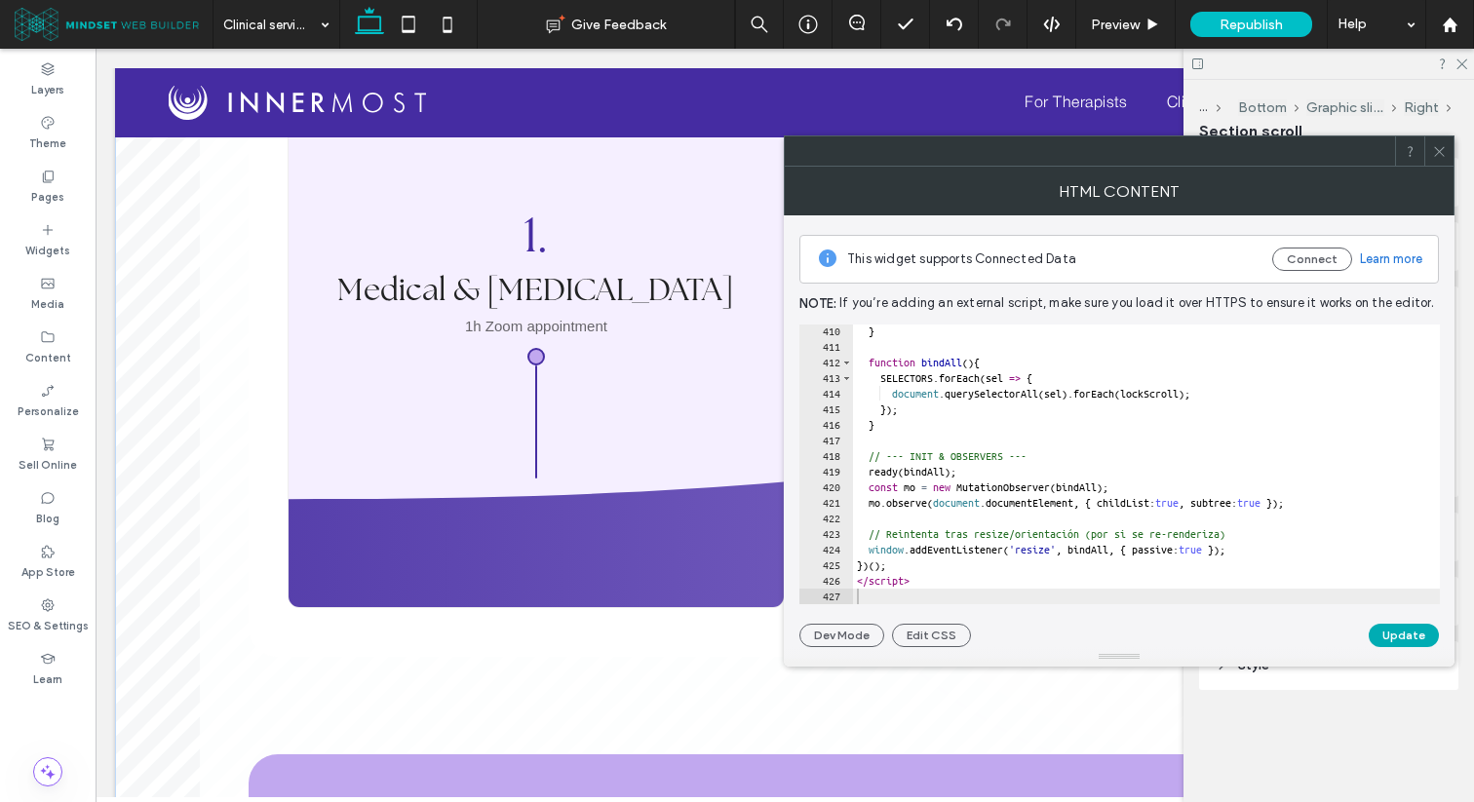
click at [1399, 639] on button "Update" at bounding box center [1403, 635] width 70 height 23
type textarea "*********"
click at [927, 579] on div "} function bindAll ( ) { SELECTORS . forEach ( sel => { document . querySelecto…" at bounding box center [1359, 479] width 1012 height 311
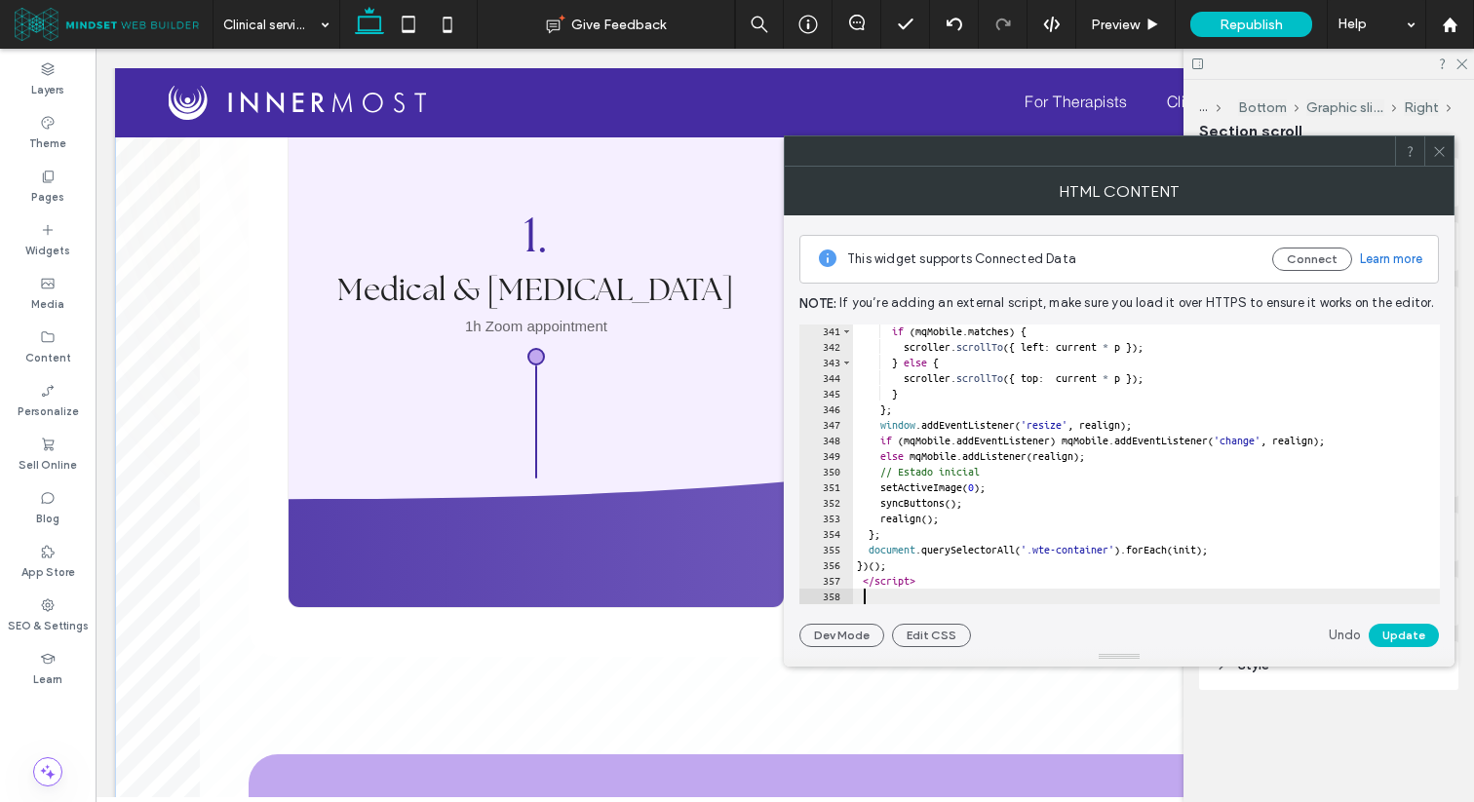
paste textarea "Cursor at row 358"
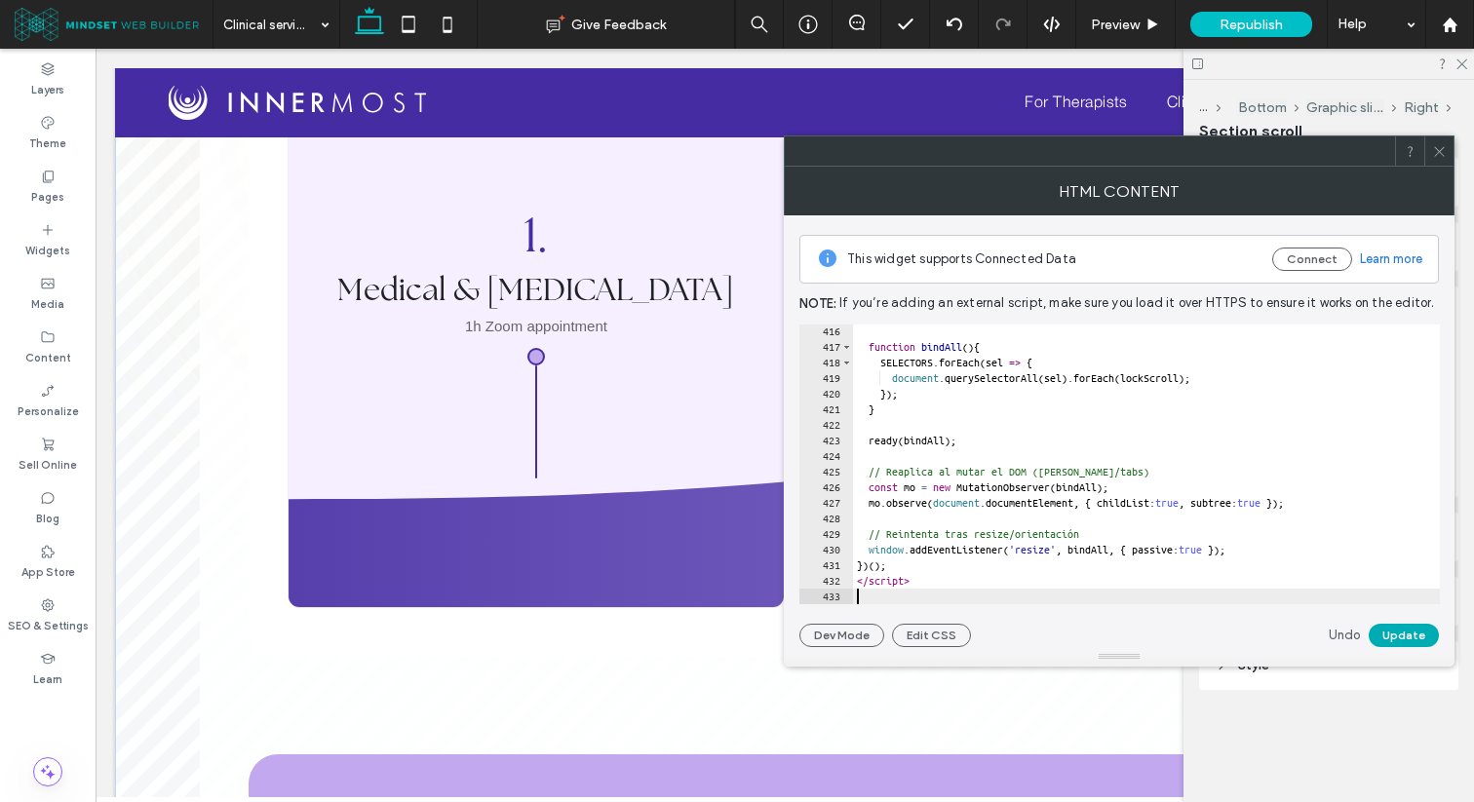
click at [1380, 624] on button "Update" at bounding box center [1403, 635] width 70 height 23
click at [1434, 158] on span at bounding box center [1439, 150] width 15 height 29
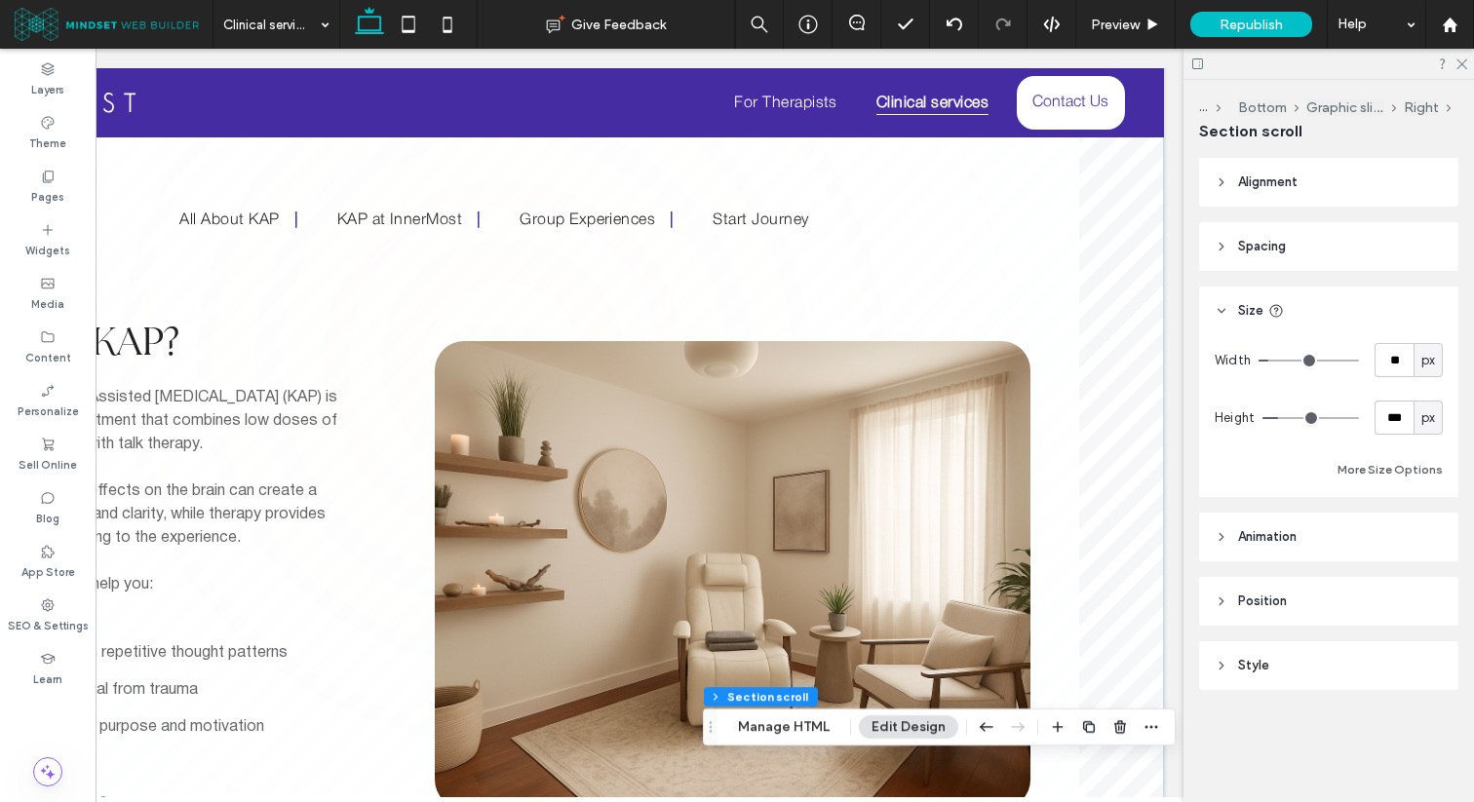
scroll to position [0, 0]
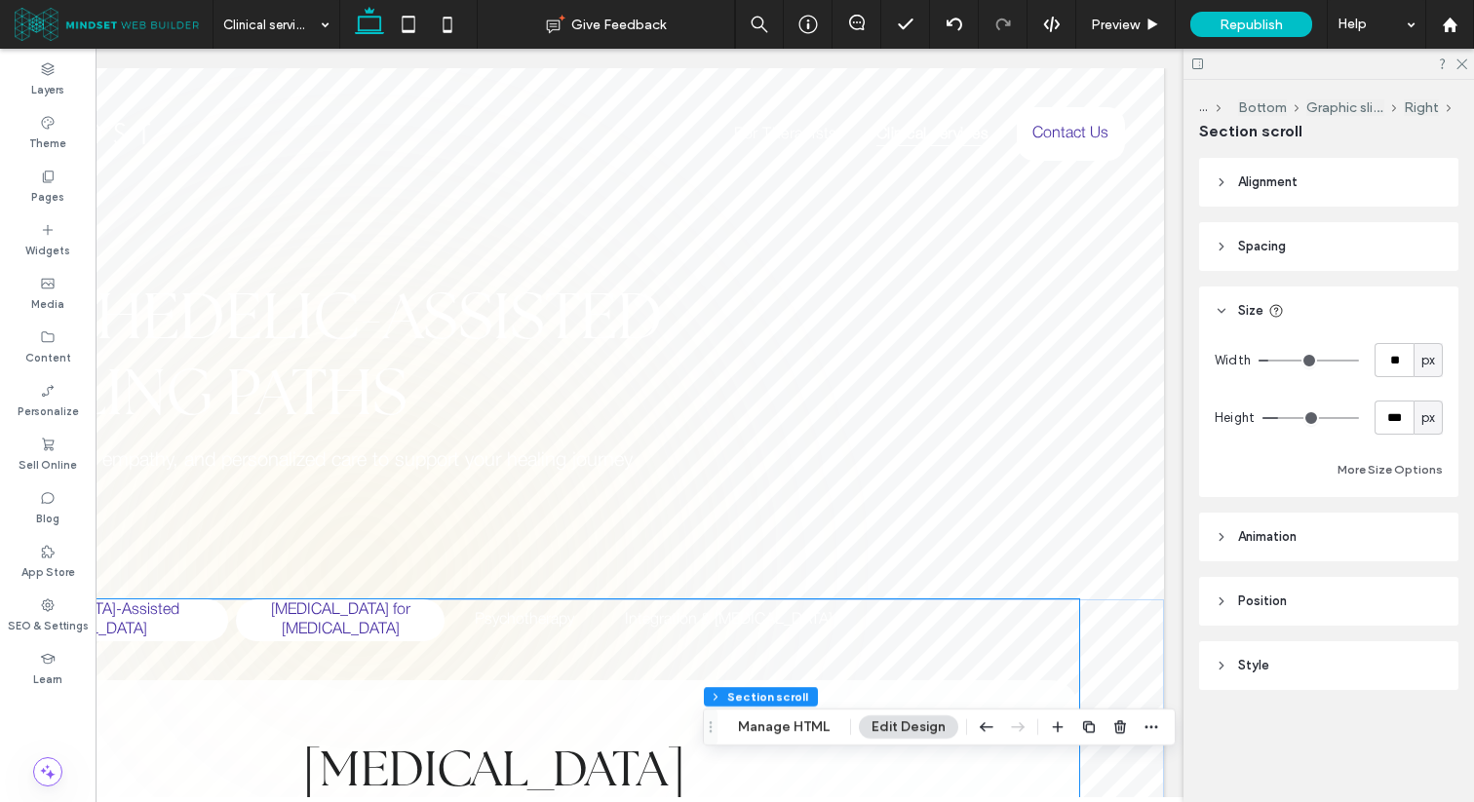
click at [333, 619] on h5 "[MEDICAL_DATA] for [MEDICAL_DATA]" at bounding box center [340, 620] width 185 height 42
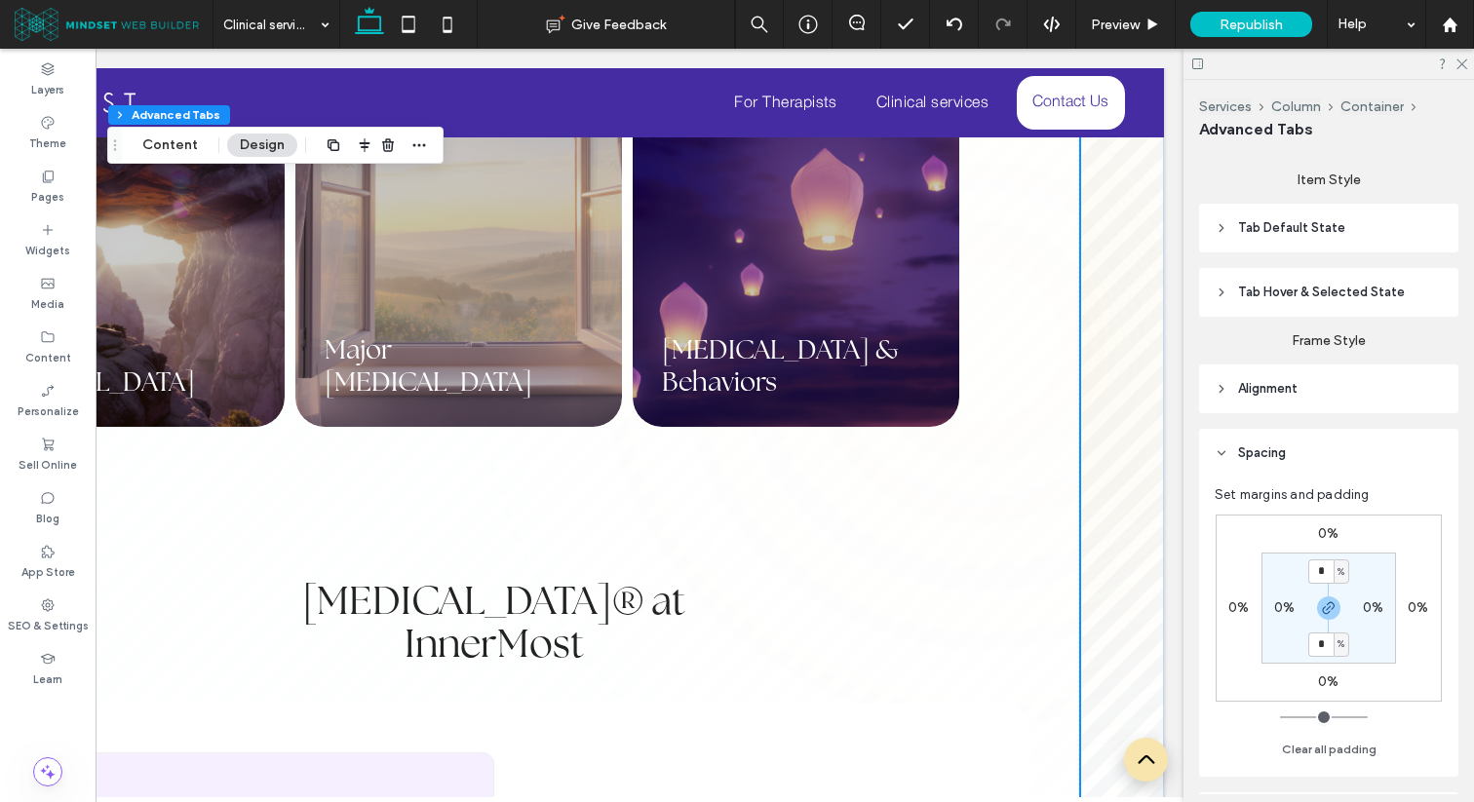
scroll to position [2655, 0]
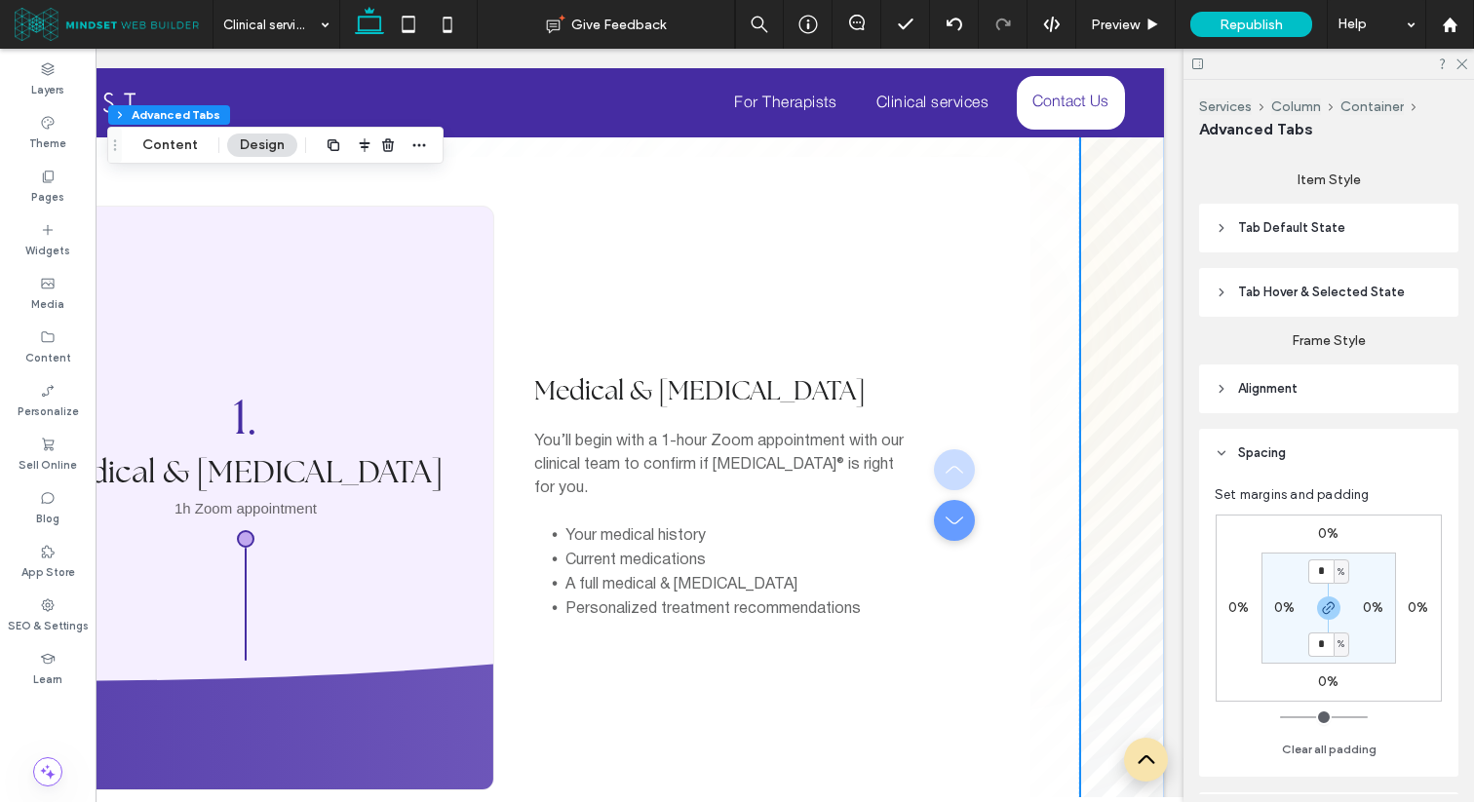
click at [953, 449] on div at bounding box center [953, 497] width 38 height 97
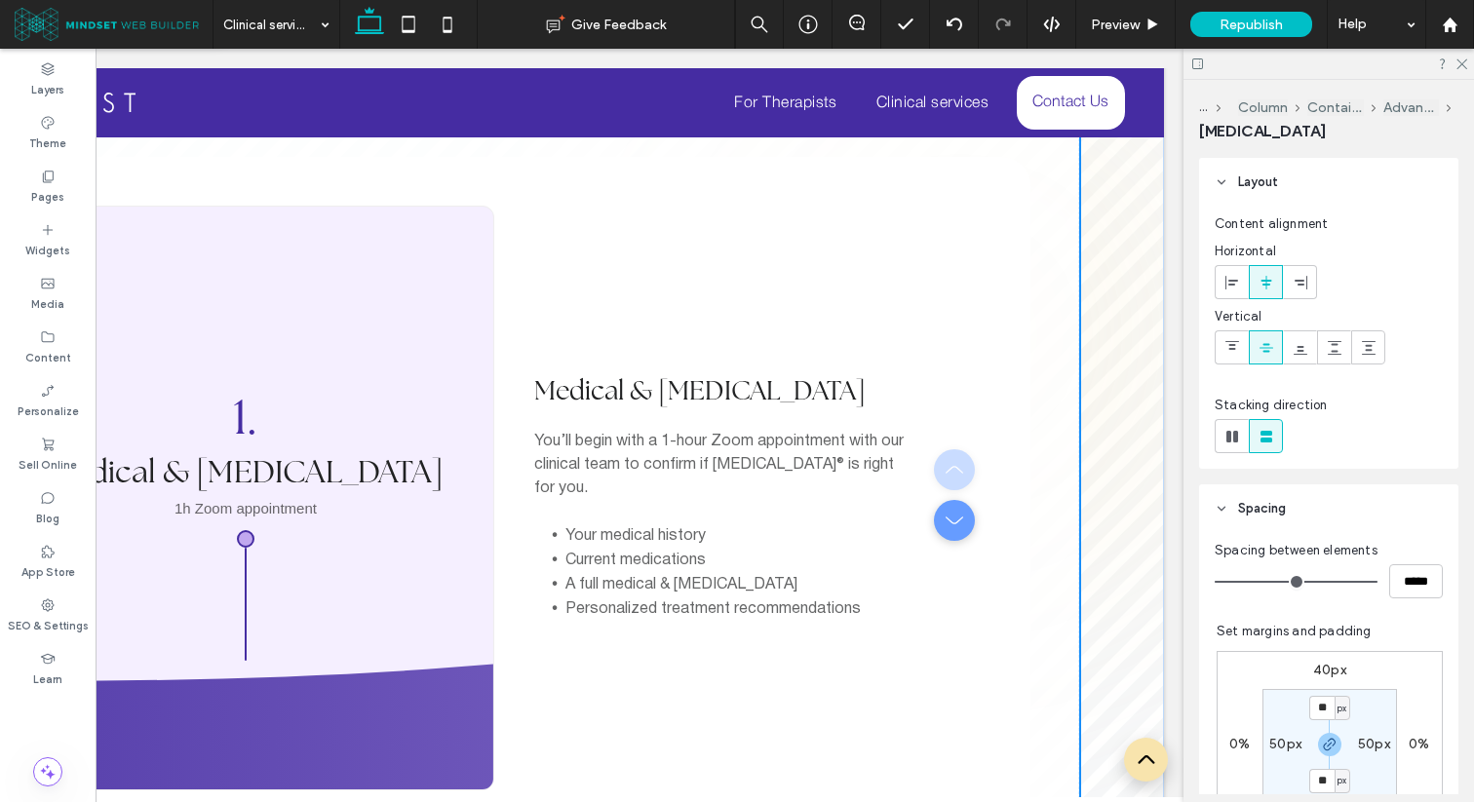
click at [953, 449] on div at bounding box center [953, 497] width 38 height 97
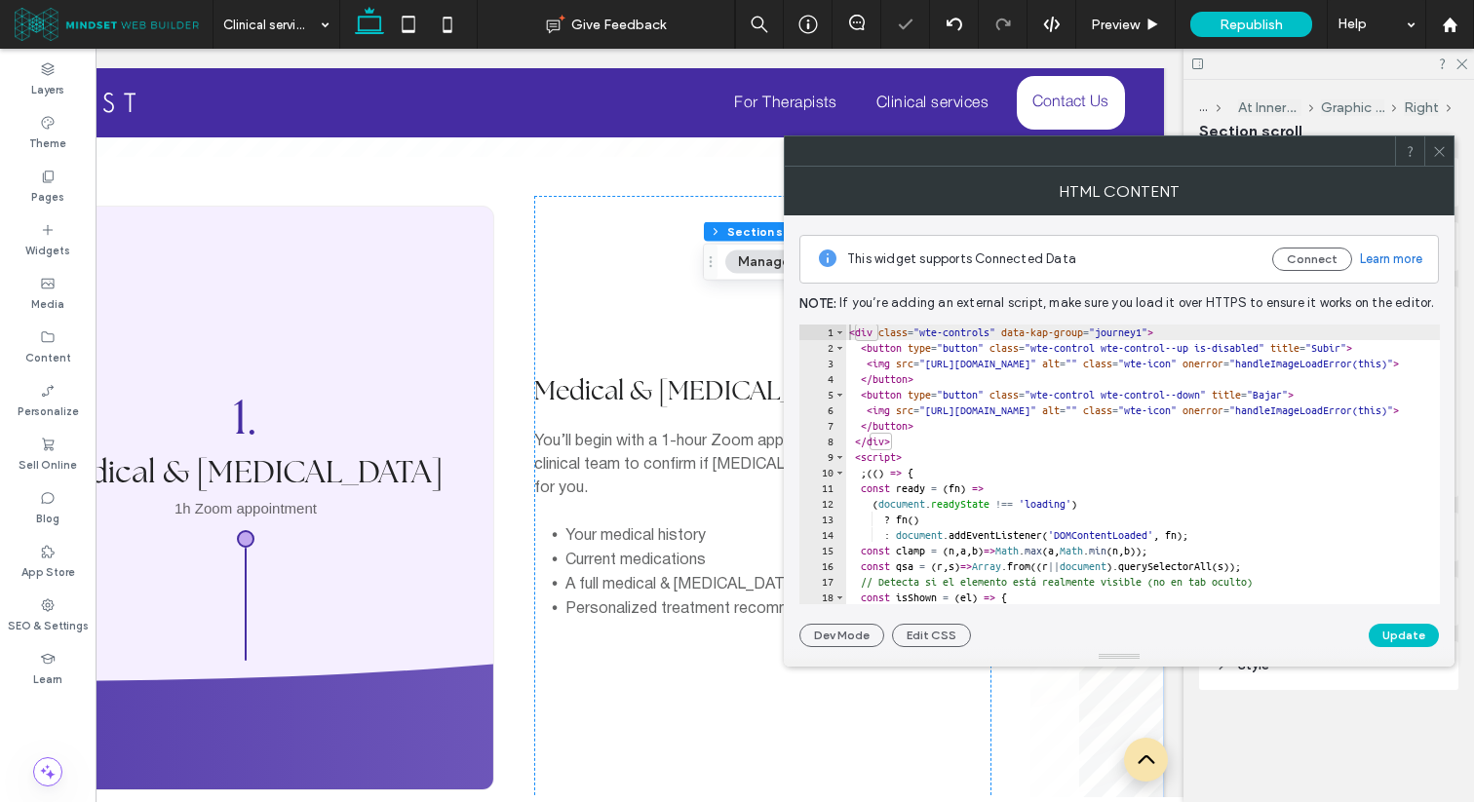
click at [1000, 469] on div "< div class = "wte-controls" data-kap-group = "journey1" > < button type = "but…" at bounding box center [1351, 480] width 1012 height 311
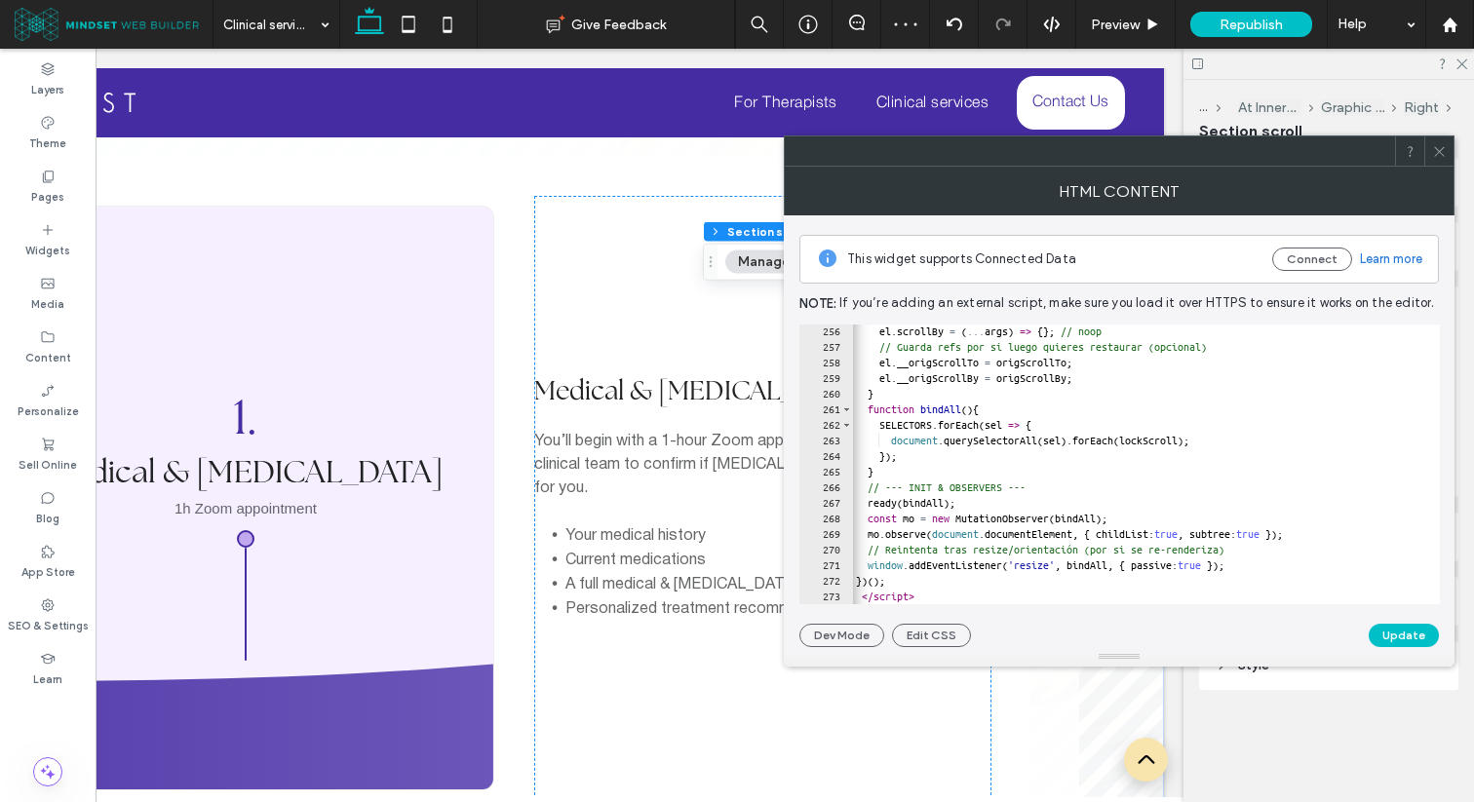
scroll to position [0, 0]
click at [942, 581] on div "el . scrollBy = ( ... args ) => { } ; // noop // Guarda refs por si luego quier…" at bounding box center [1358, 479] width 1012 height 311
click at [935, 598] on div at bounding box center [1359, 594] width 1012 height 19
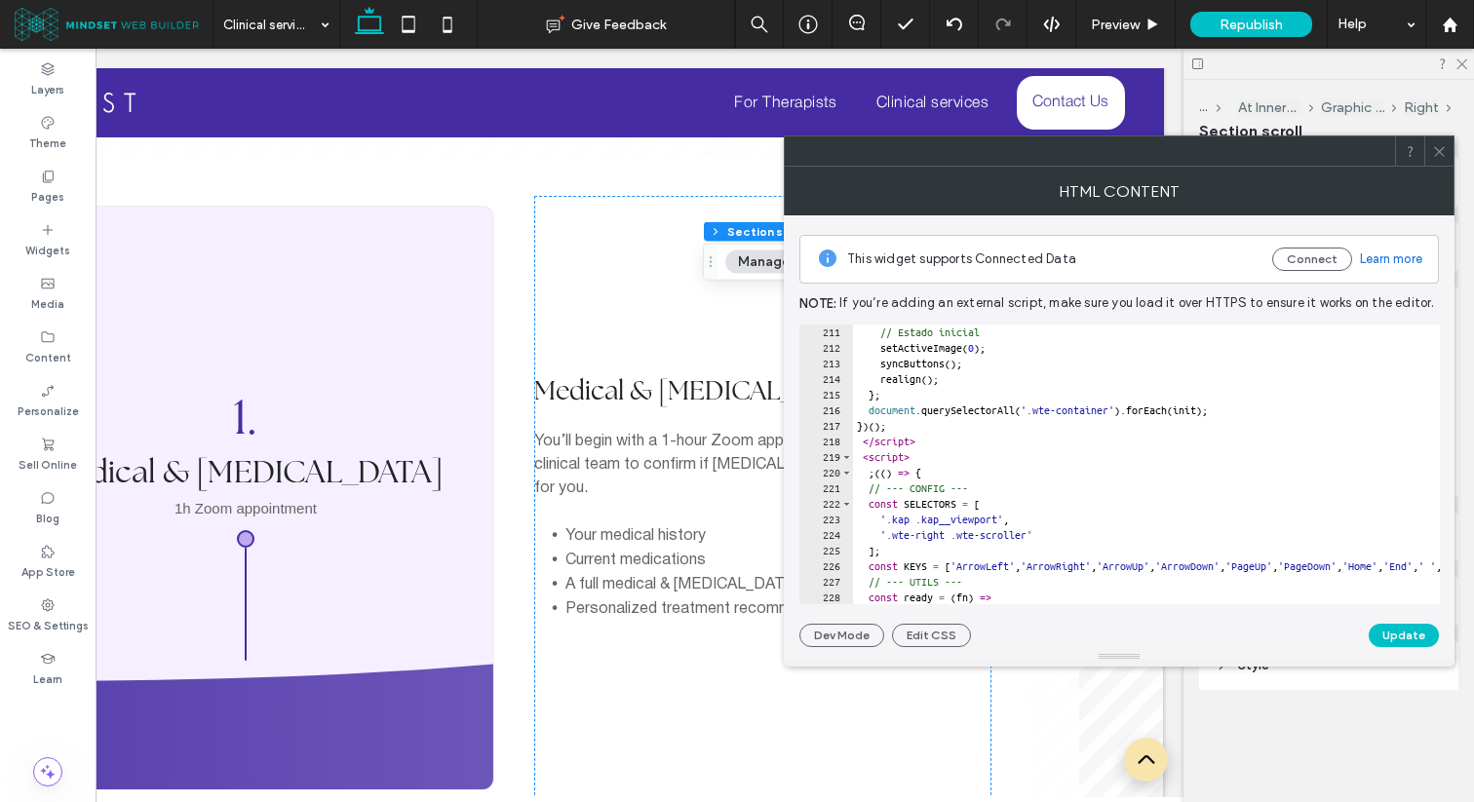
scroll to position [3275, 0]
click at [863, 461] on div "else mqMobile . addListener ( realign ) ; // Estado inicial setActiveImage ( 0 …" at bounding box center [1359, 464] width 1012 height 311
type textarea "**********"
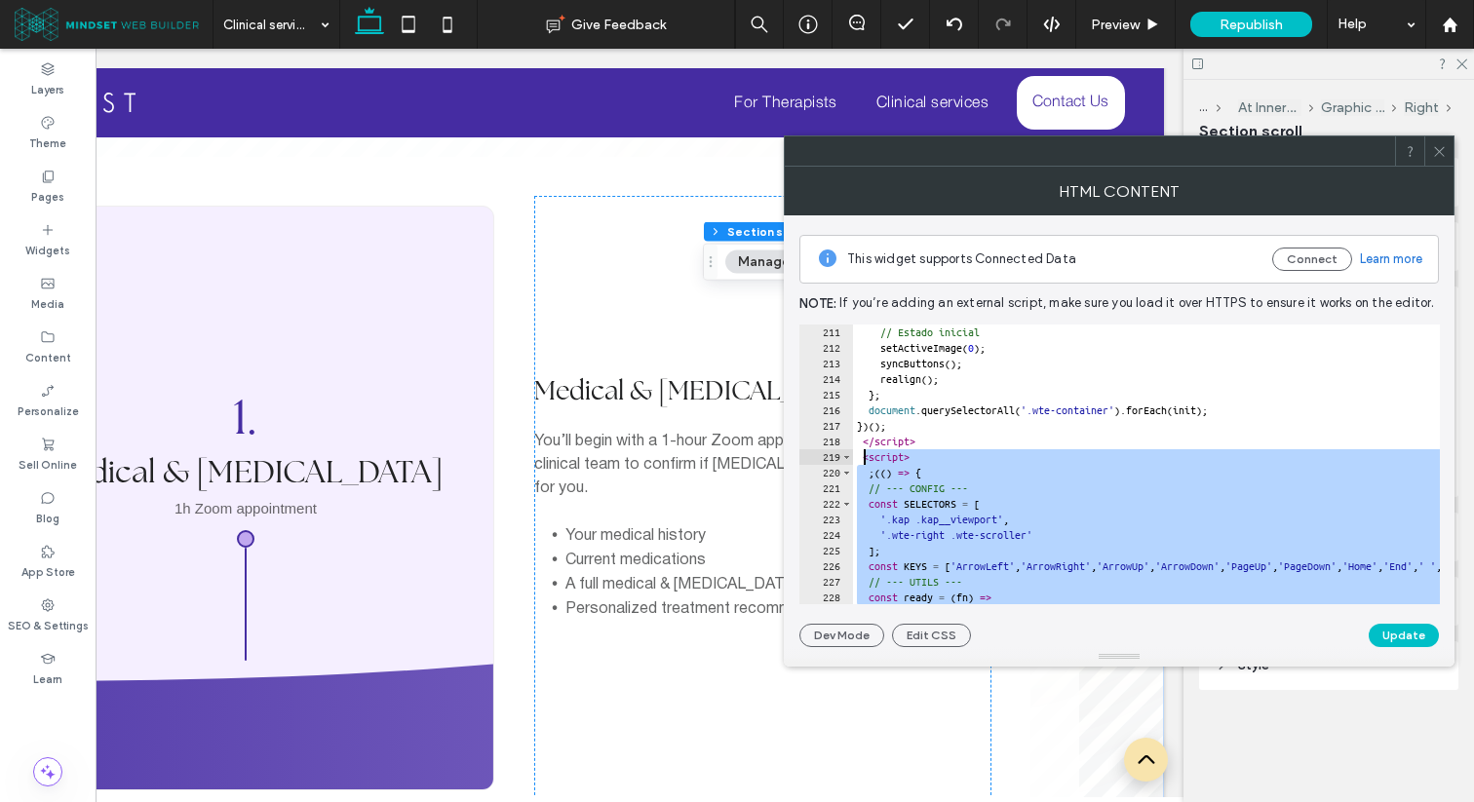
paste textarea "Cursor at row 219"
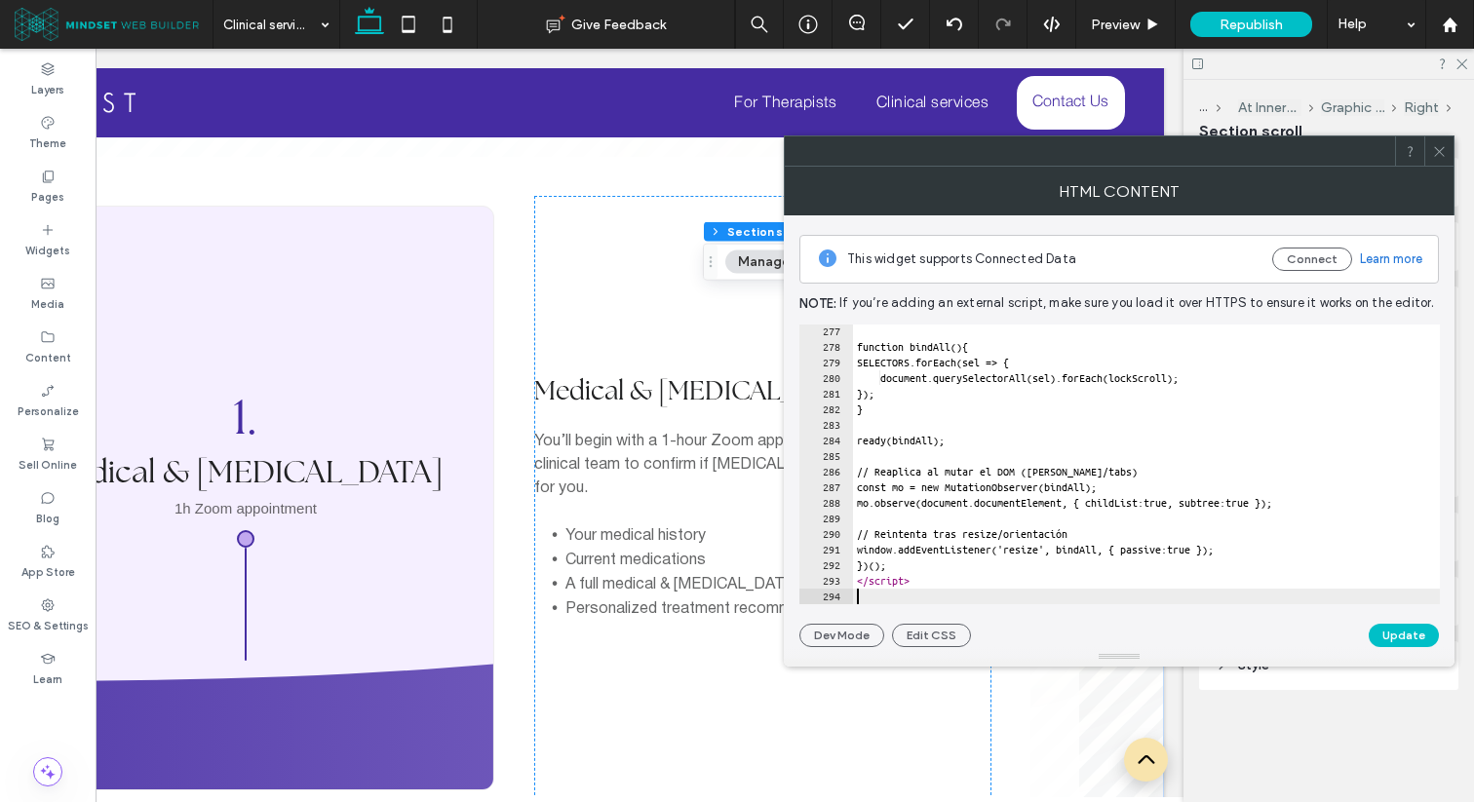
scroll to position [4305, 0]
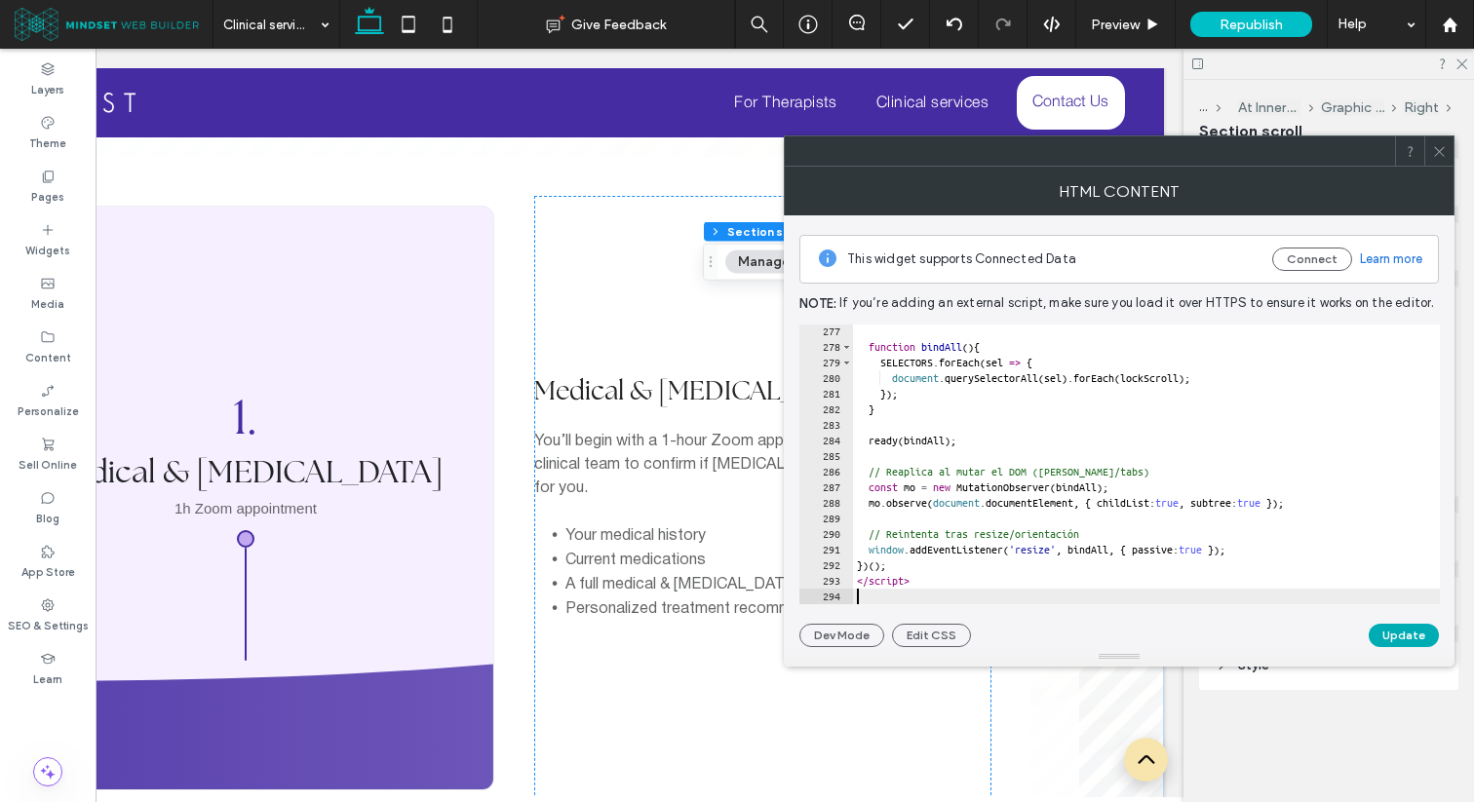
click at [1385, 631] on button "Update" at bounding box center [1403, 635] width 70 height 23
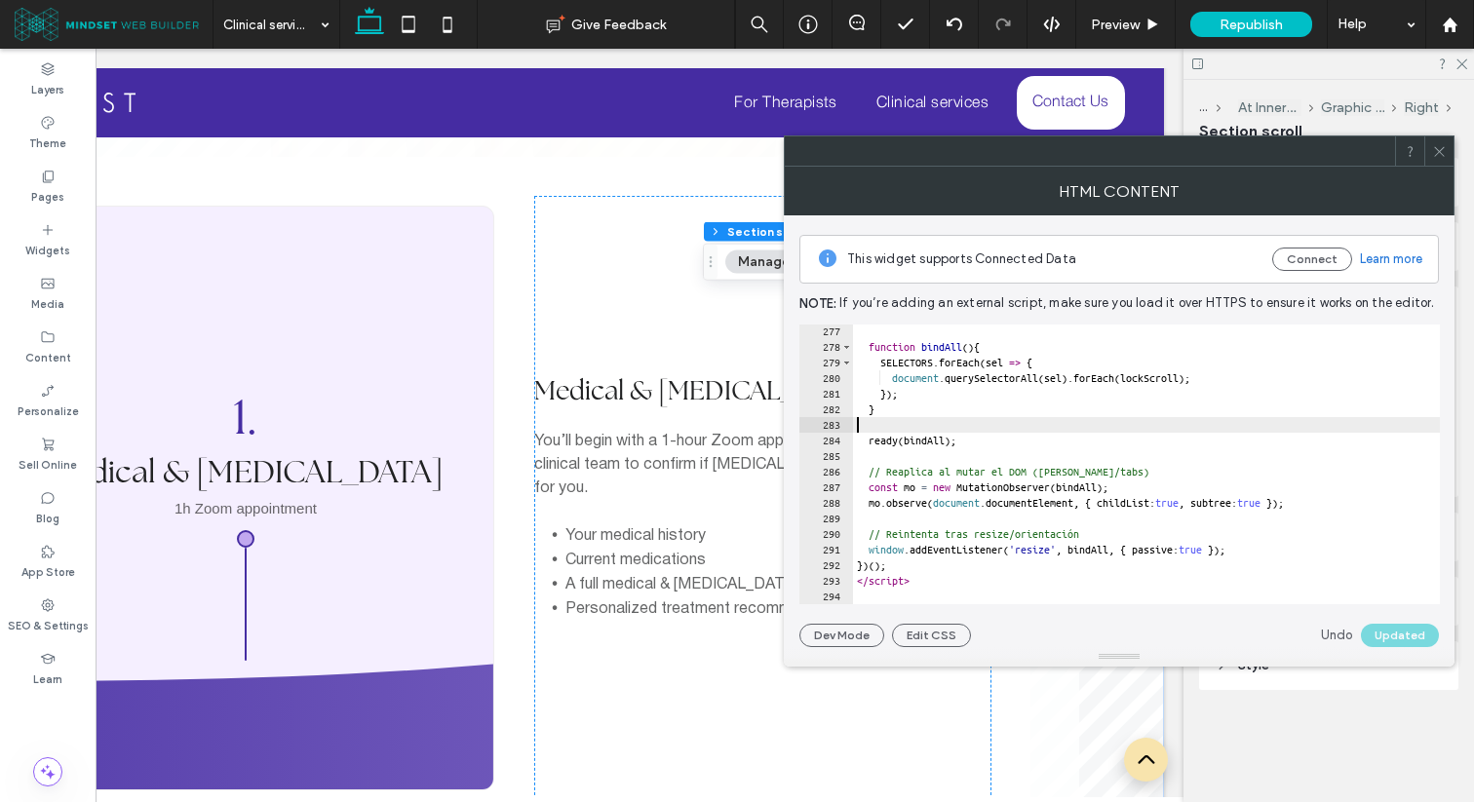
click at [912, 417] on div "function bindAll ( ) { SELECTORS . forEach ( sel => { document . querySelectorA…" at bounding box center [1359, 479] width 1012 height 311
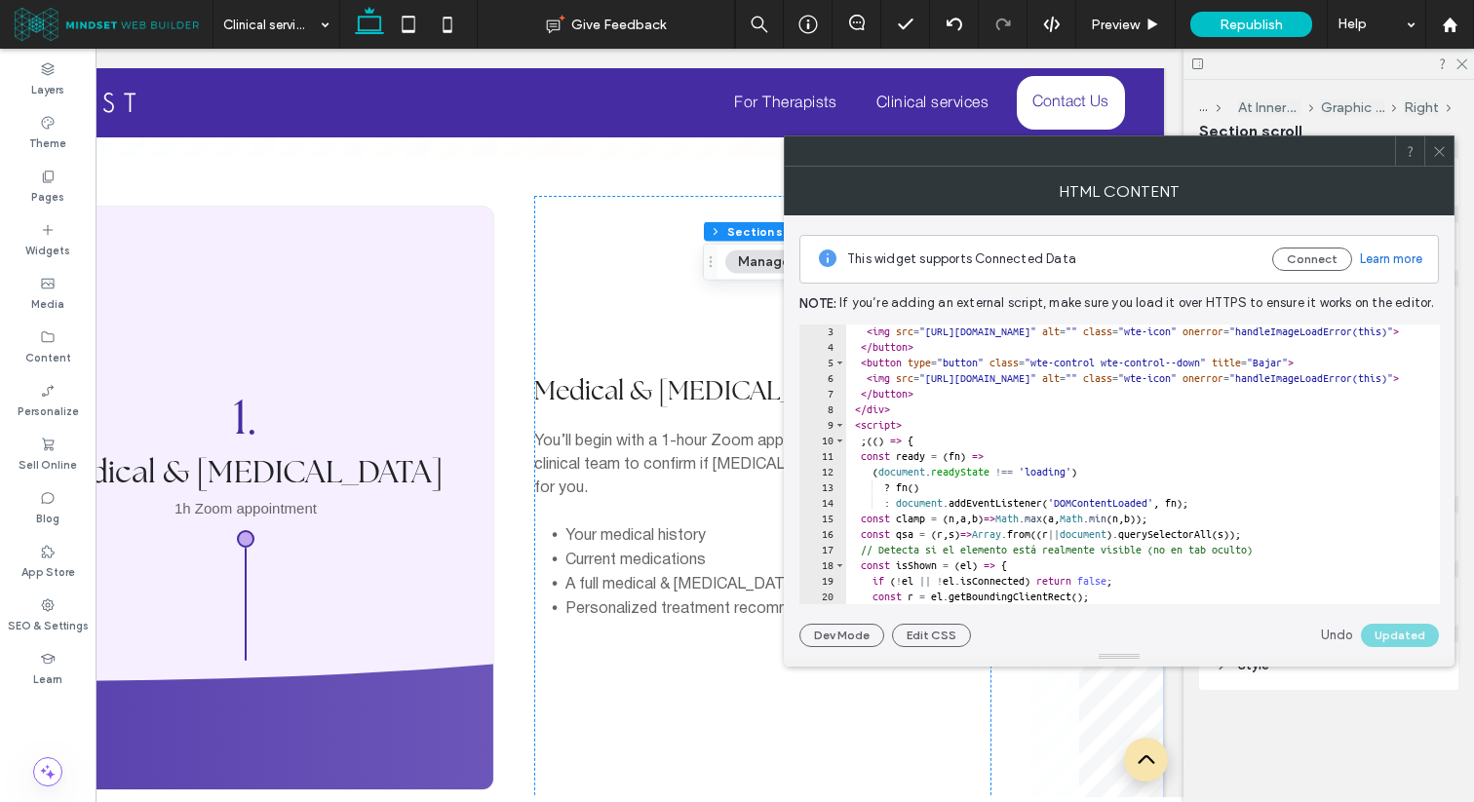
scroll to position [37, 0]
click at [1437, 153] on icon at bounding box center [1439, 151] width 15 height 15
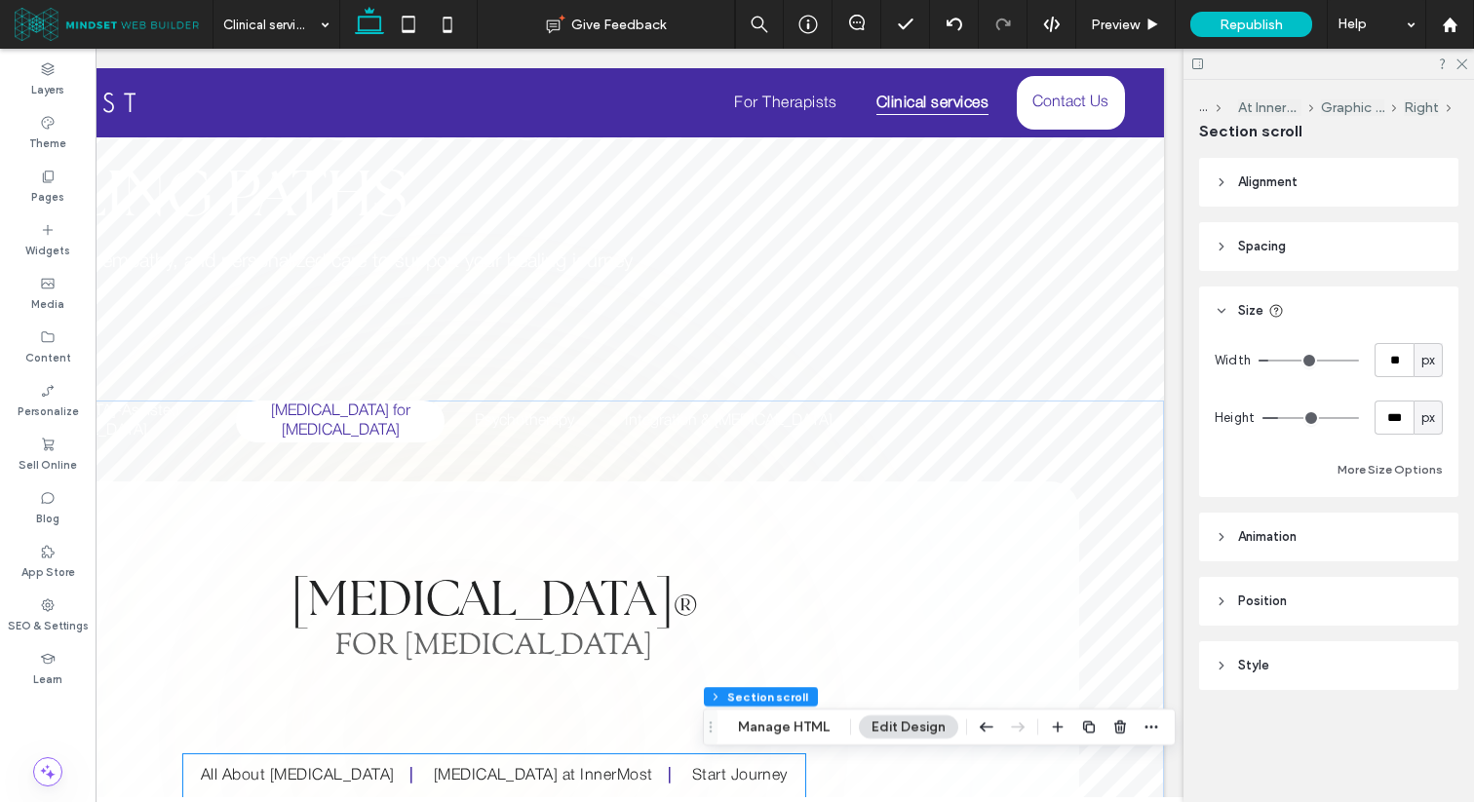
scroll to position [0, 0]
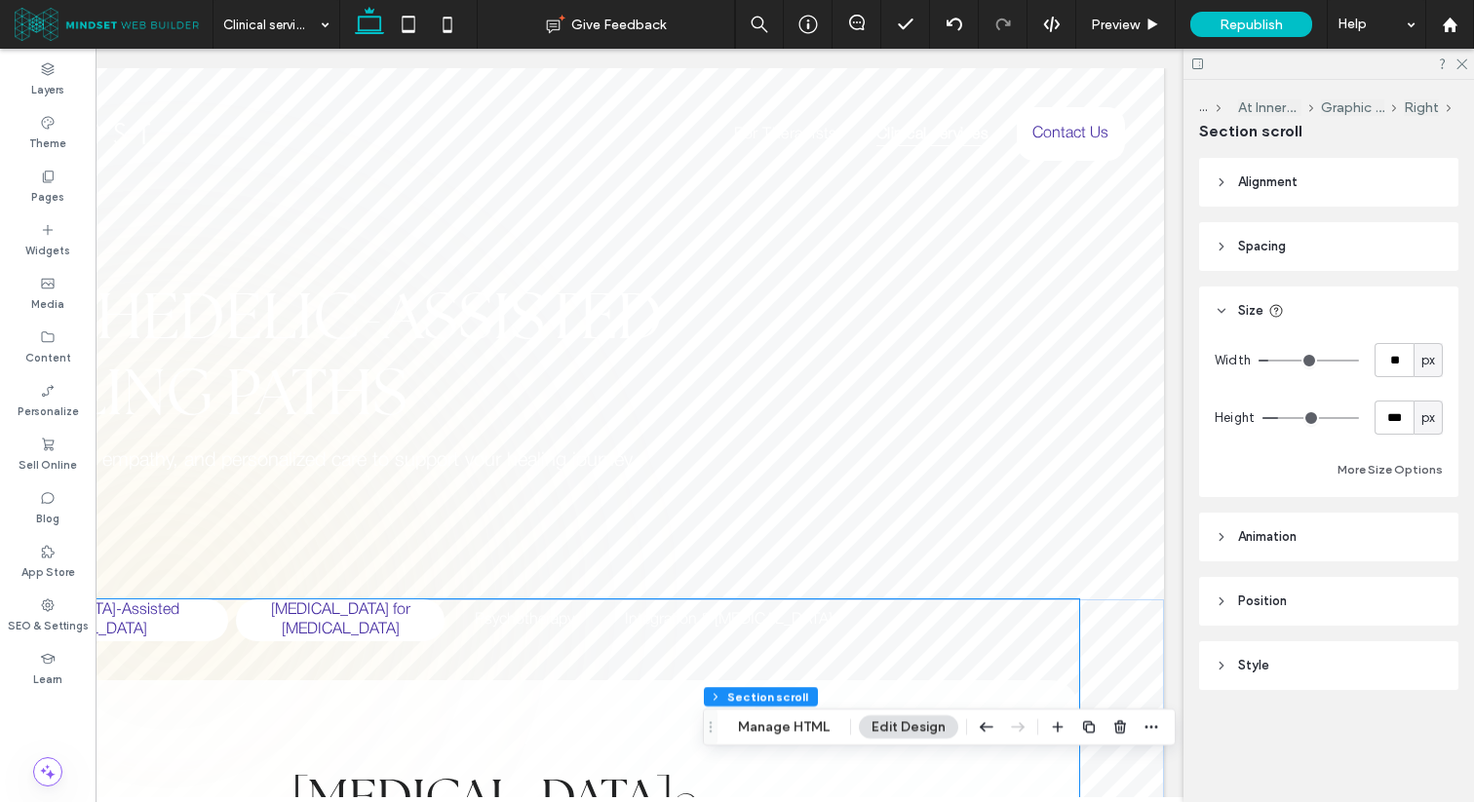
click at [148, 618] on h5 "[MEDICAL_DATA]-Assisted [MEDICAL_DATA]" at bounding box center [88, 620] width 256 height 42
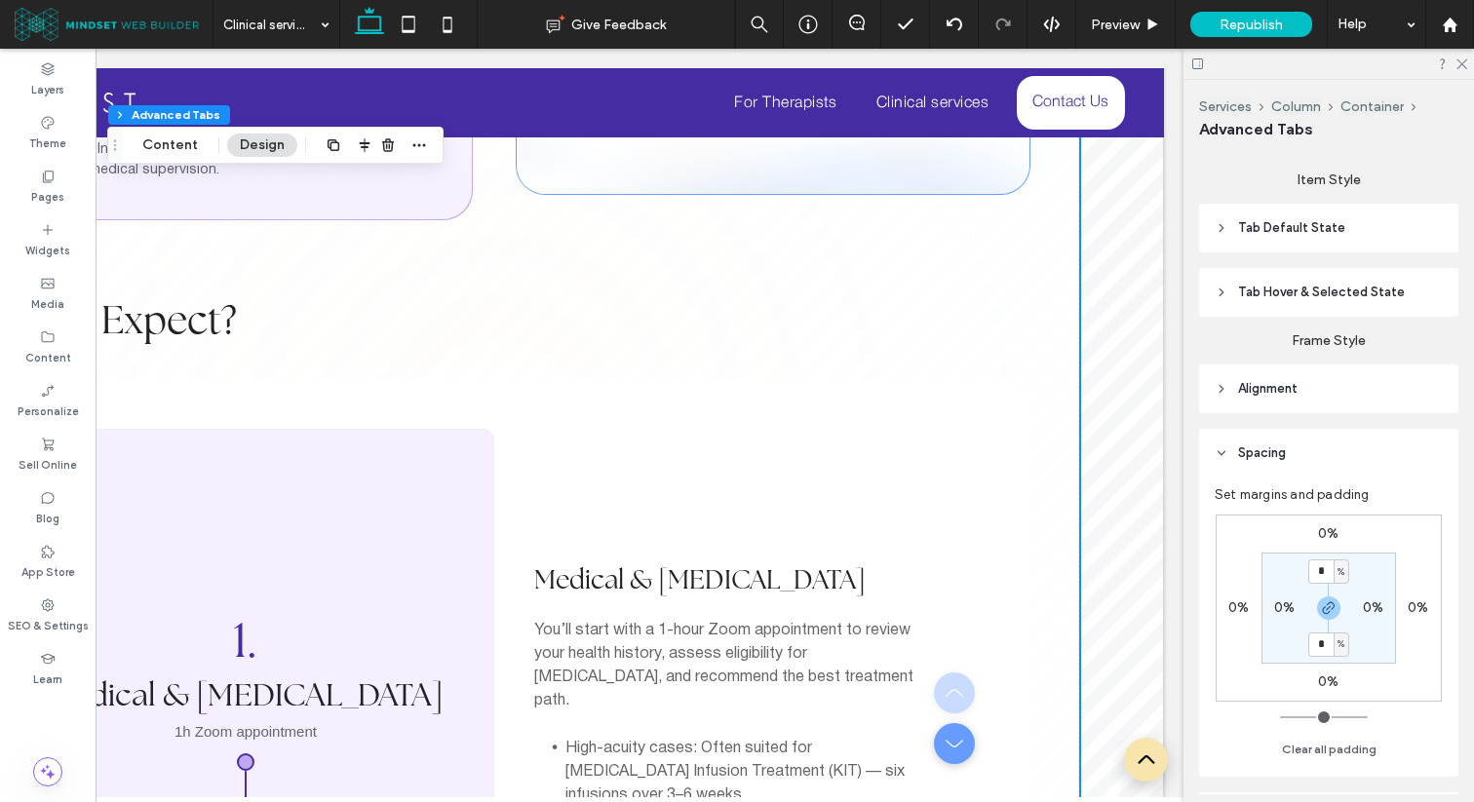
scroll to position [3158, 0]
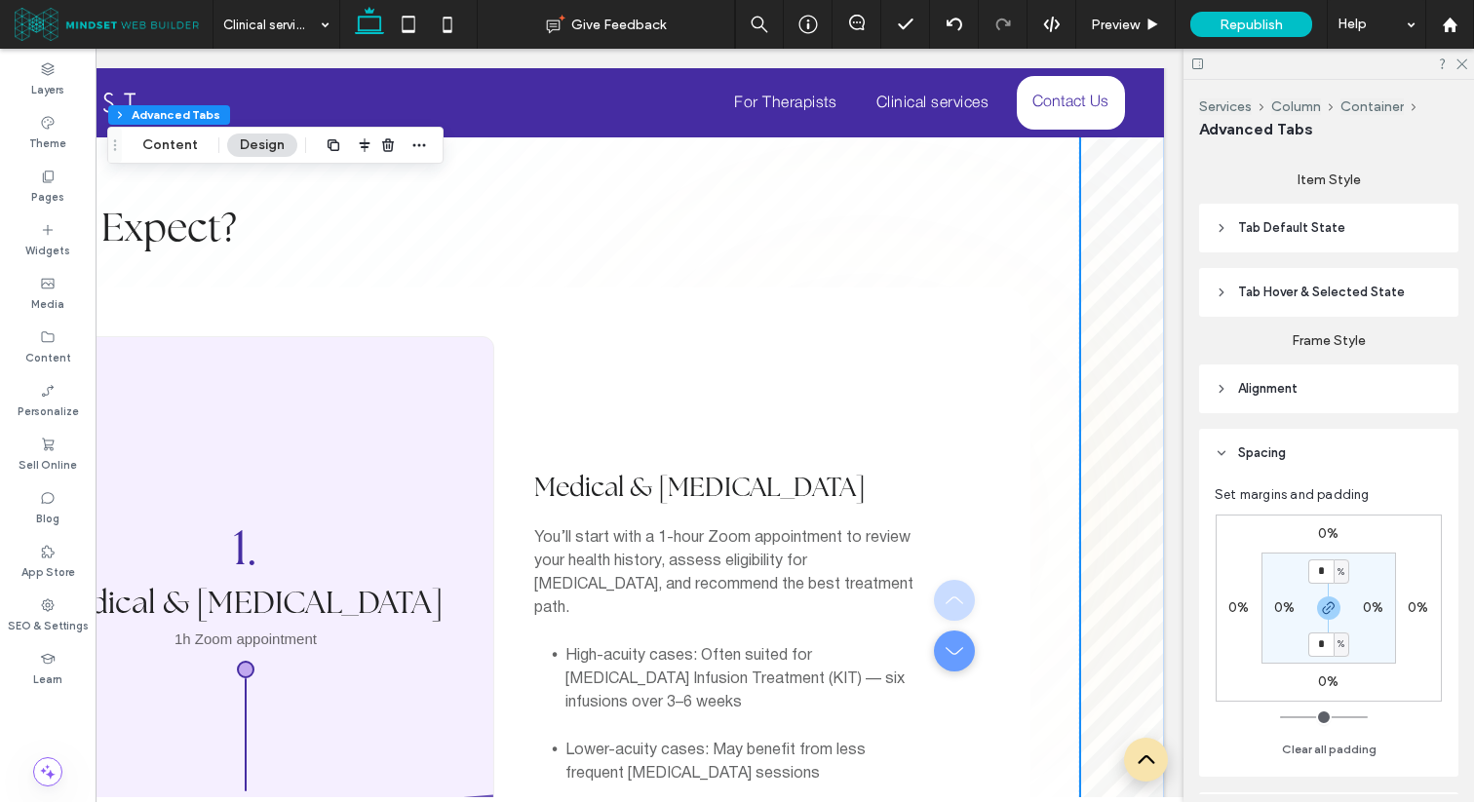
click at [958, 580] on div at bounding box center [953, 628] width 38 height 97
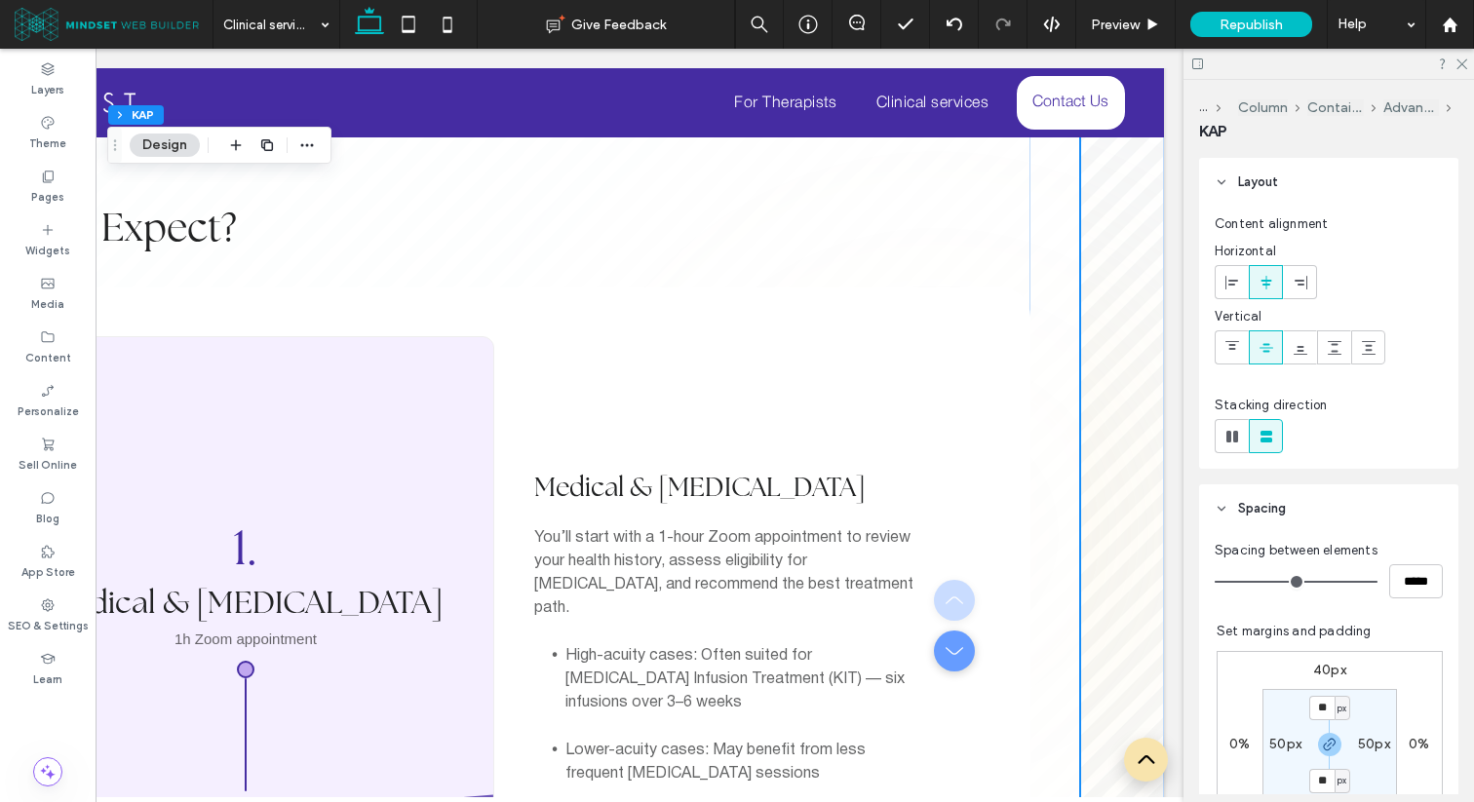
click at [958, 580] on div at bounding box center [953, 628] width 38 height 97
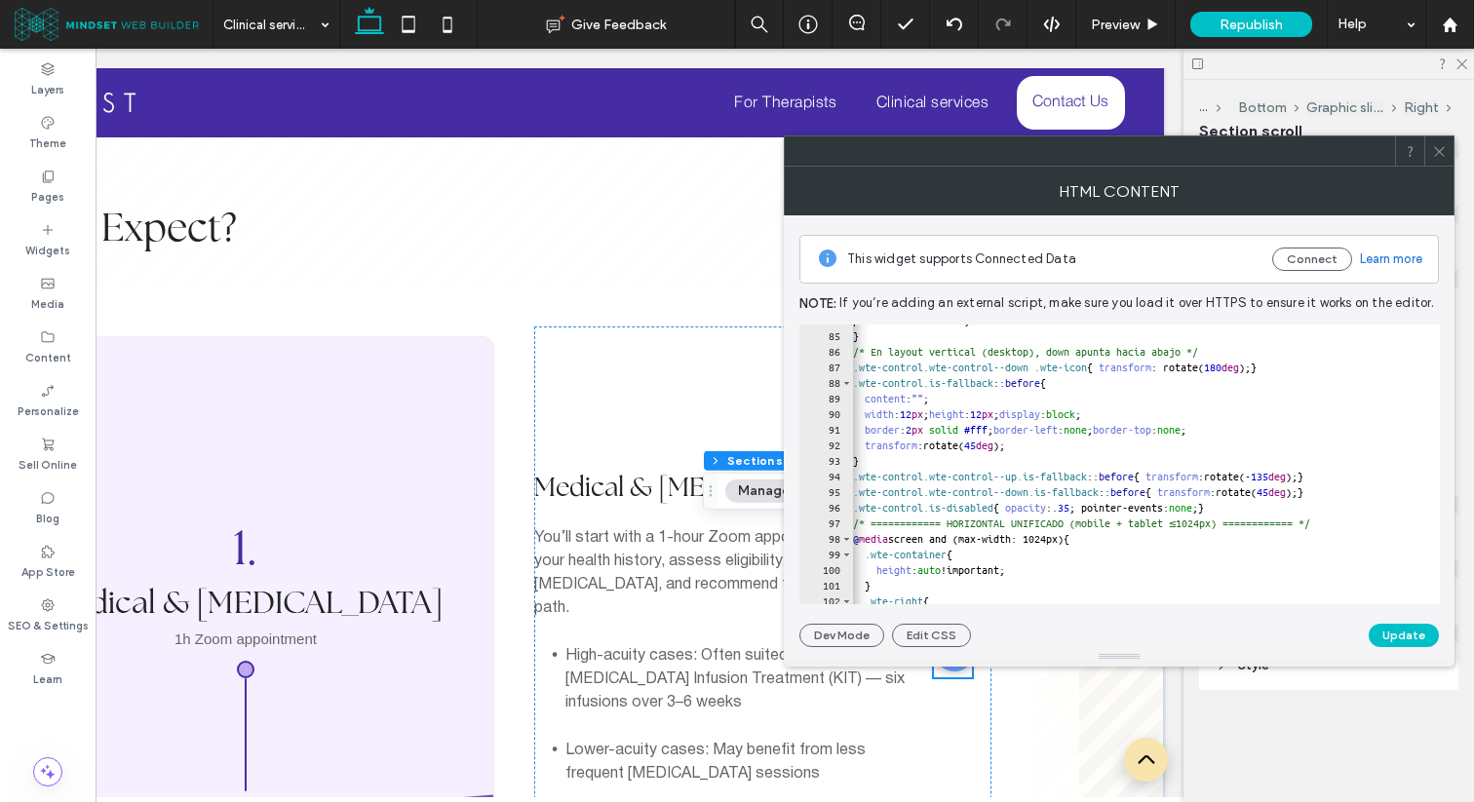
scroll to position [1306, 0]
click at [1405, 492] on div "pointer-events: none ; } /* En layout vertical (desktop), down apunta hacia aba…" at bounding box center [1355, 468] width 1012 height 311
click at [1372, 508] on div "pointer-events: none ; } /* En layout vertical (desktop), down apunta hacia aba…" at bounding box center [1355, 468] width 1012 height 311
type textarea "**********"
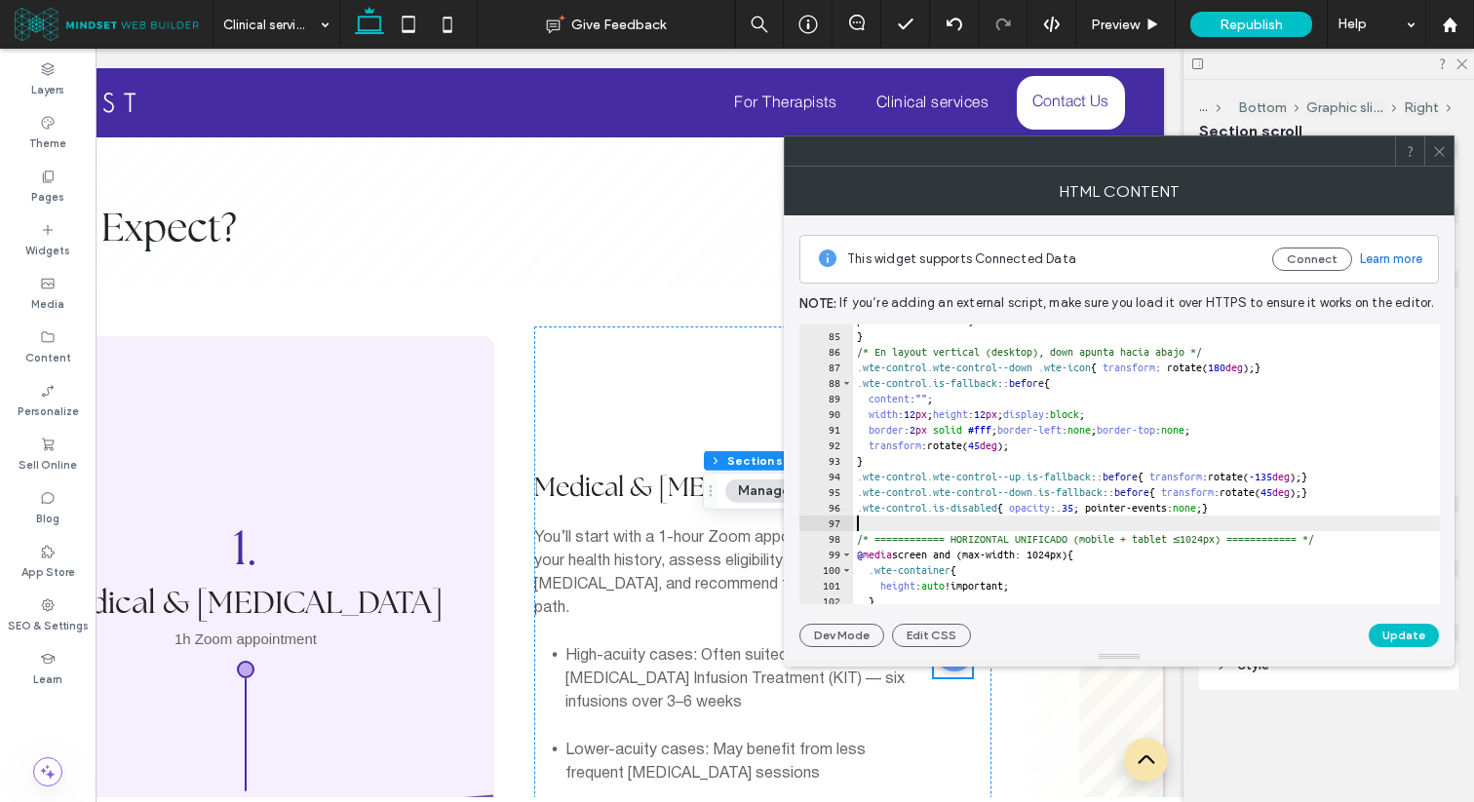
paste textarea "**********"
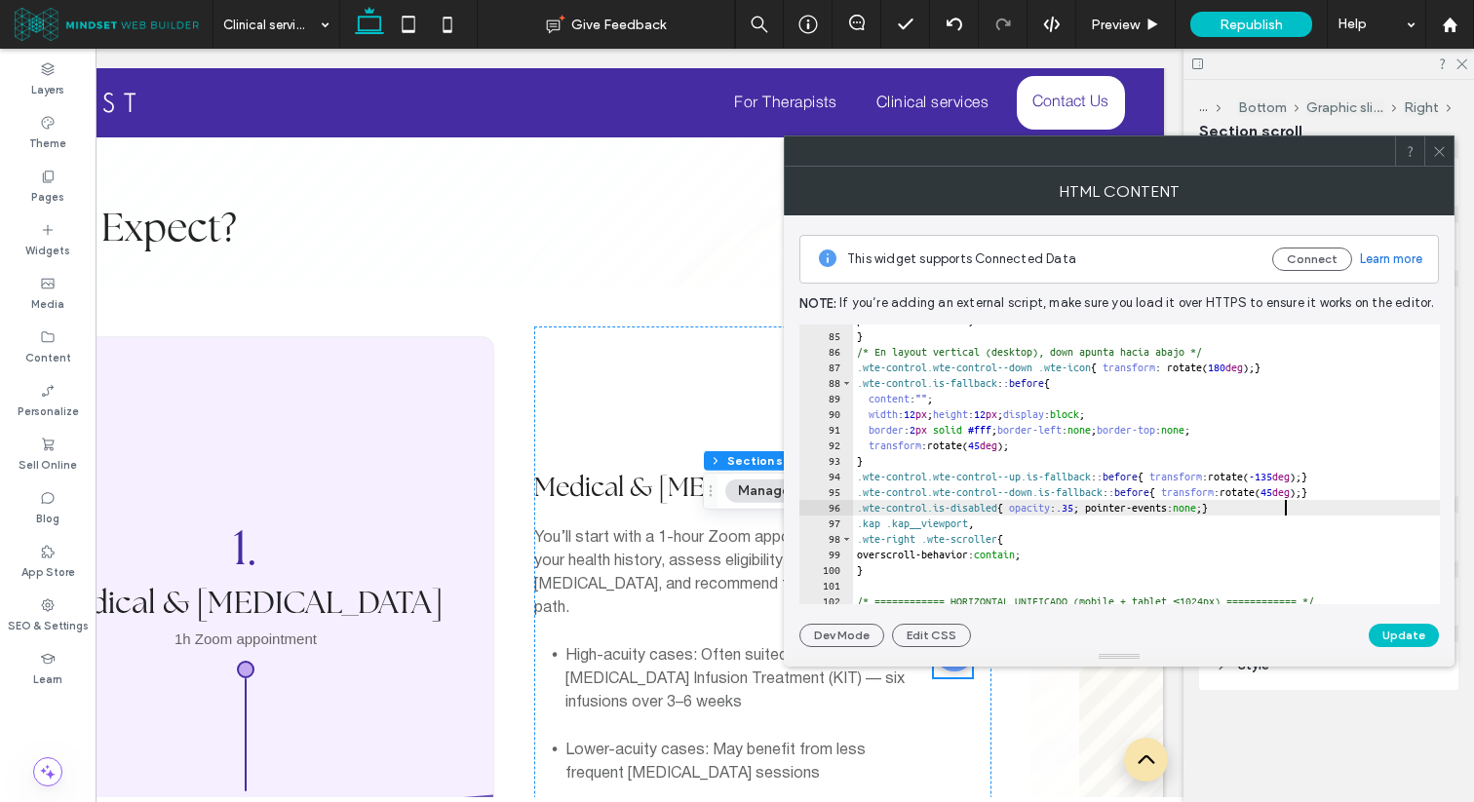
click at [1365, 512] on div "pointer-events: none ; } /* En layout vertical (desktop), down apunta hacia aba…" at bounding box center [1359, 468] width 1012 height 311
type textarea "**********"
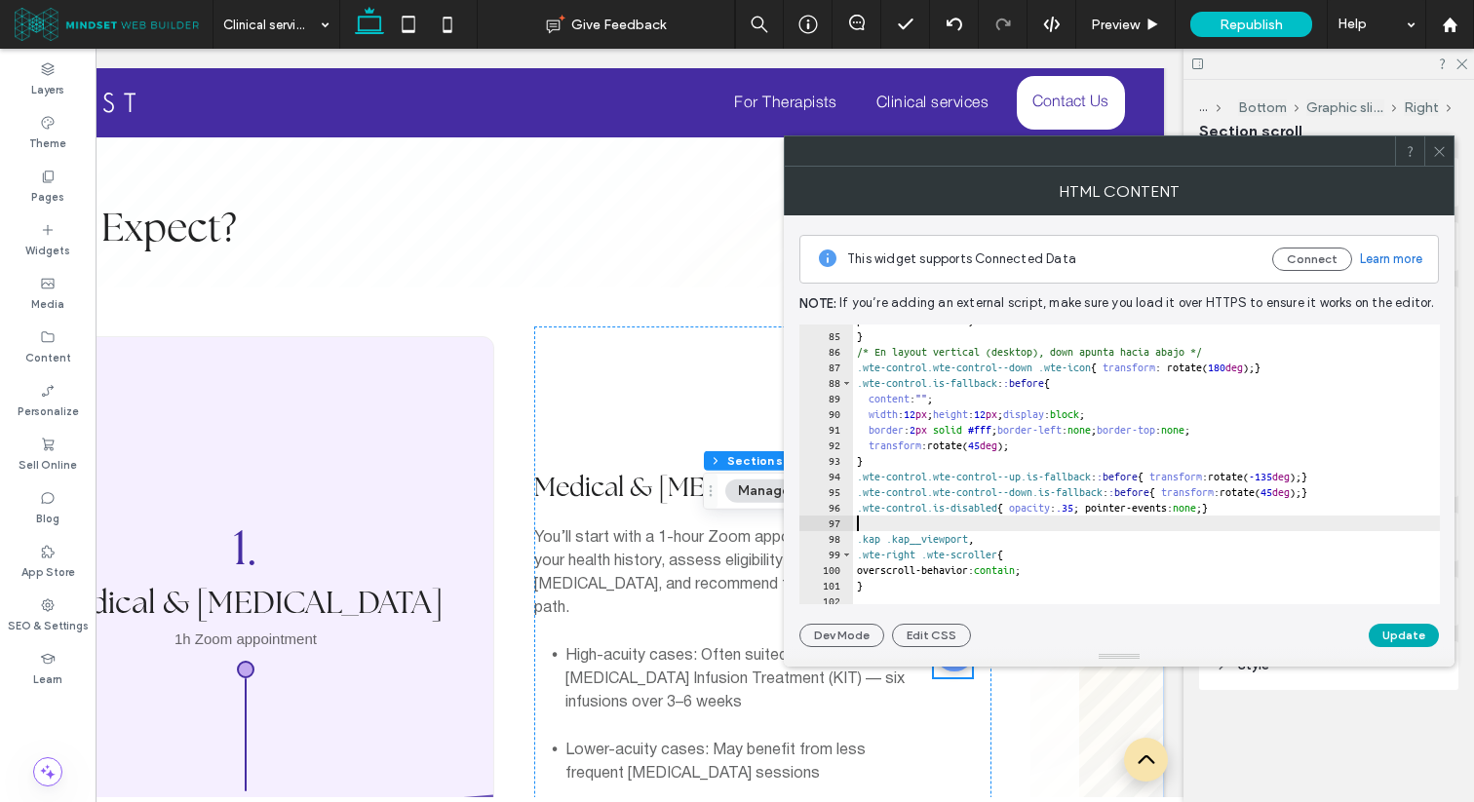
click at [1396, 626] on button "Update" at bounding box center [1403, 635] width 70 height 23
click at [1433, 148] on icon at bounding box center [1439, 151] width 15 height 15
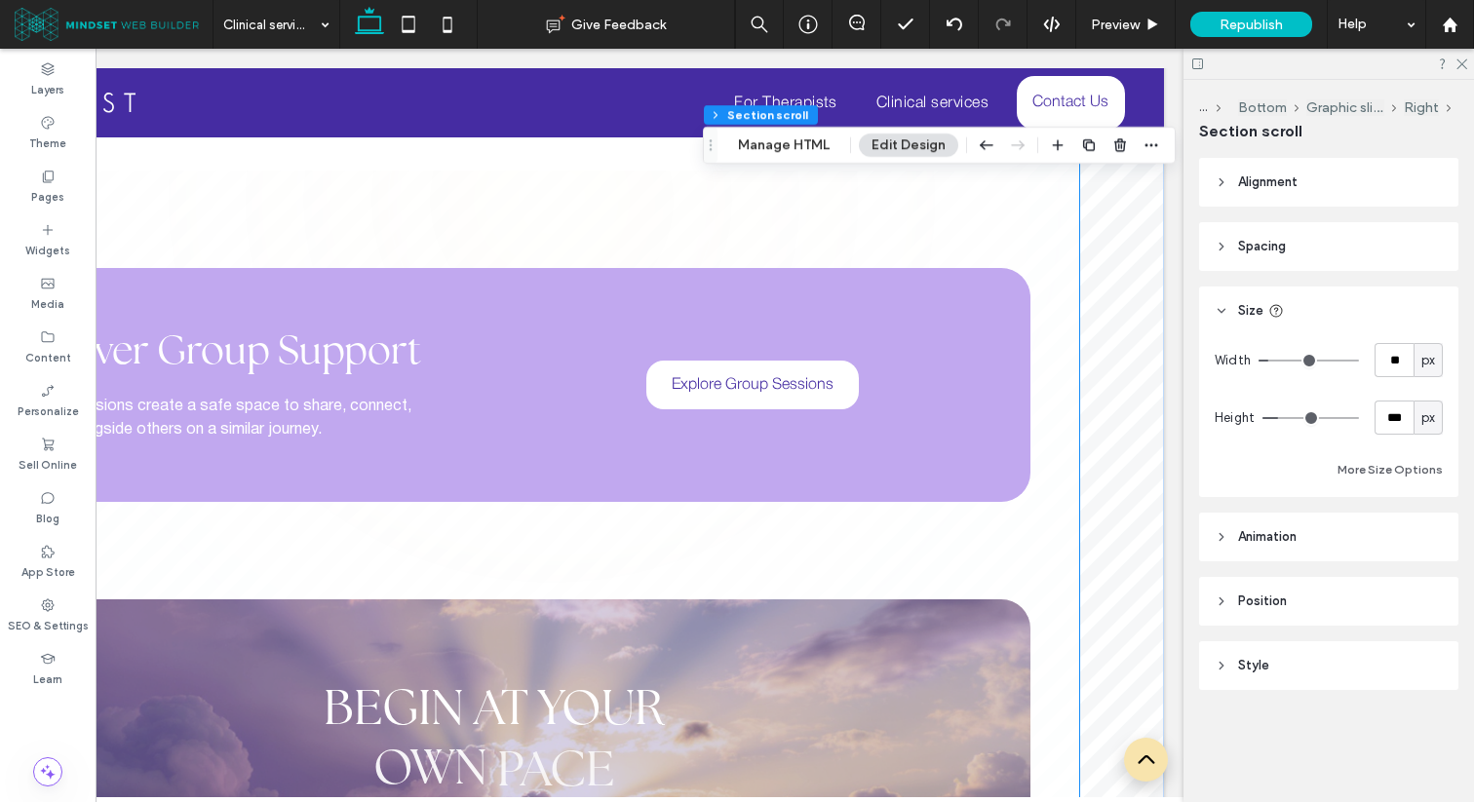
scroll to position [3930, 0]
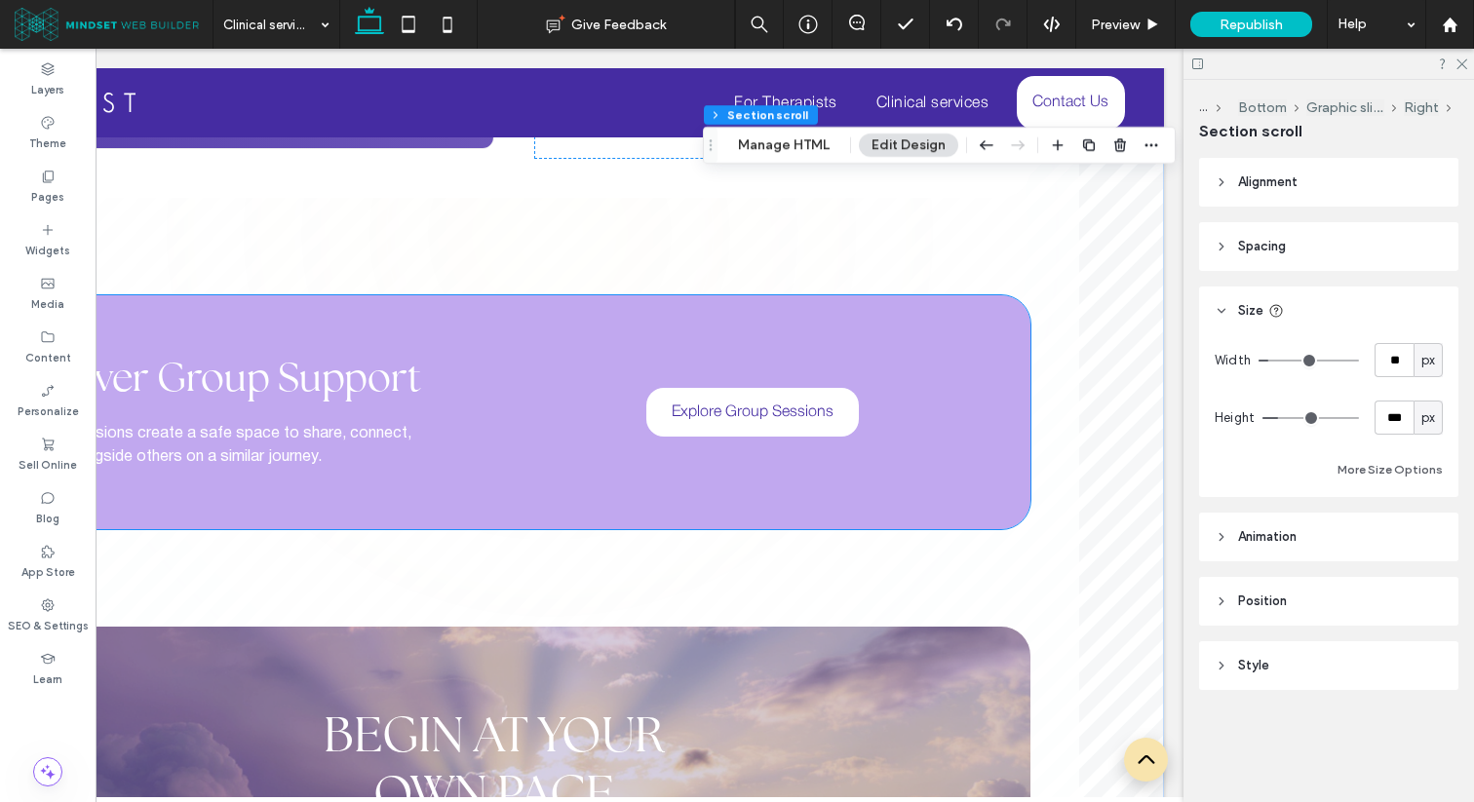
click at [549, 328] on div "Discover Group Support Our group sessions create a safe space to share, connect…" at bounding box center [494, 412] width 1072 height 234
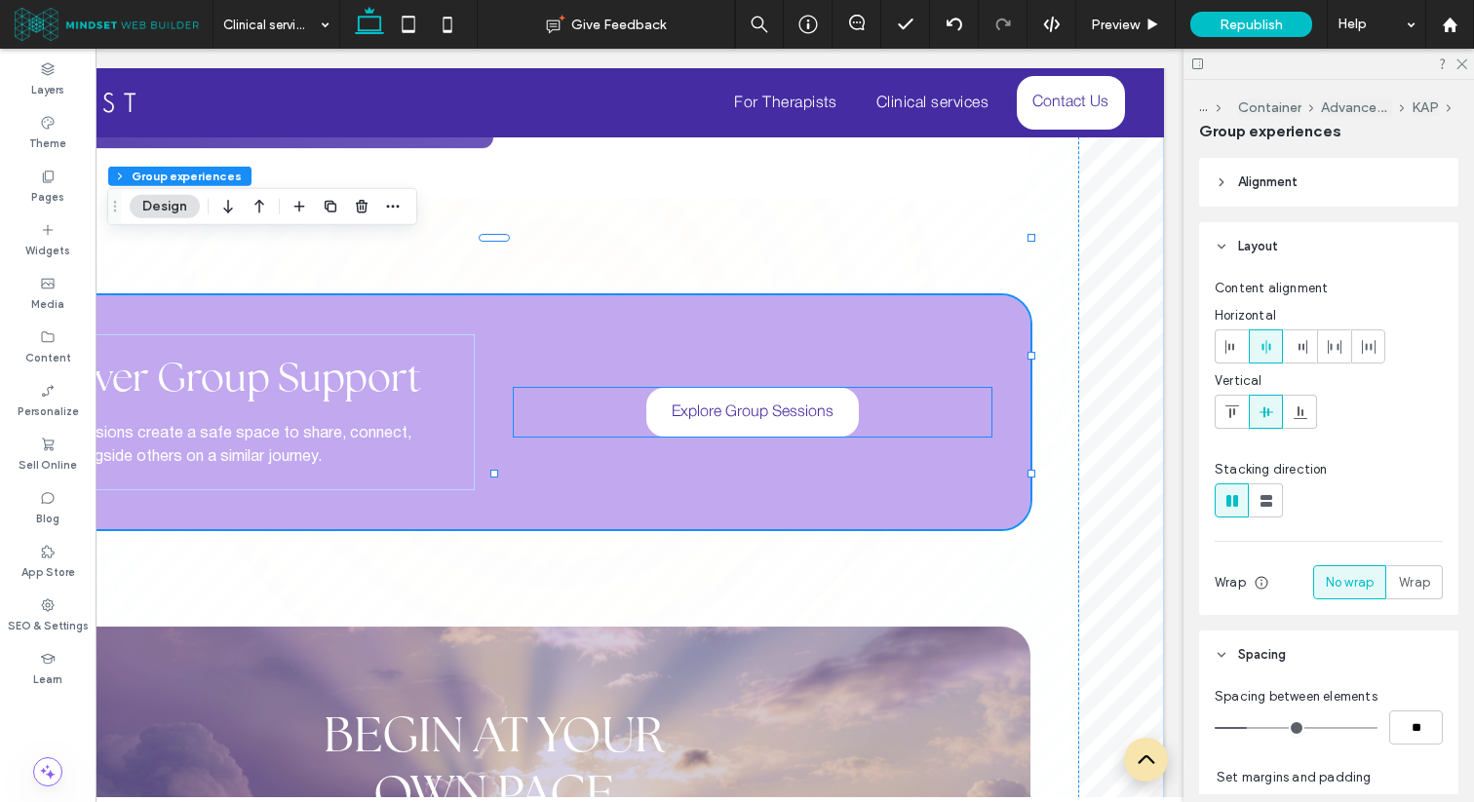
click at [566, 388] on div "Explore Group Sessions" at bounding box center [753, 412] width 478 height 49
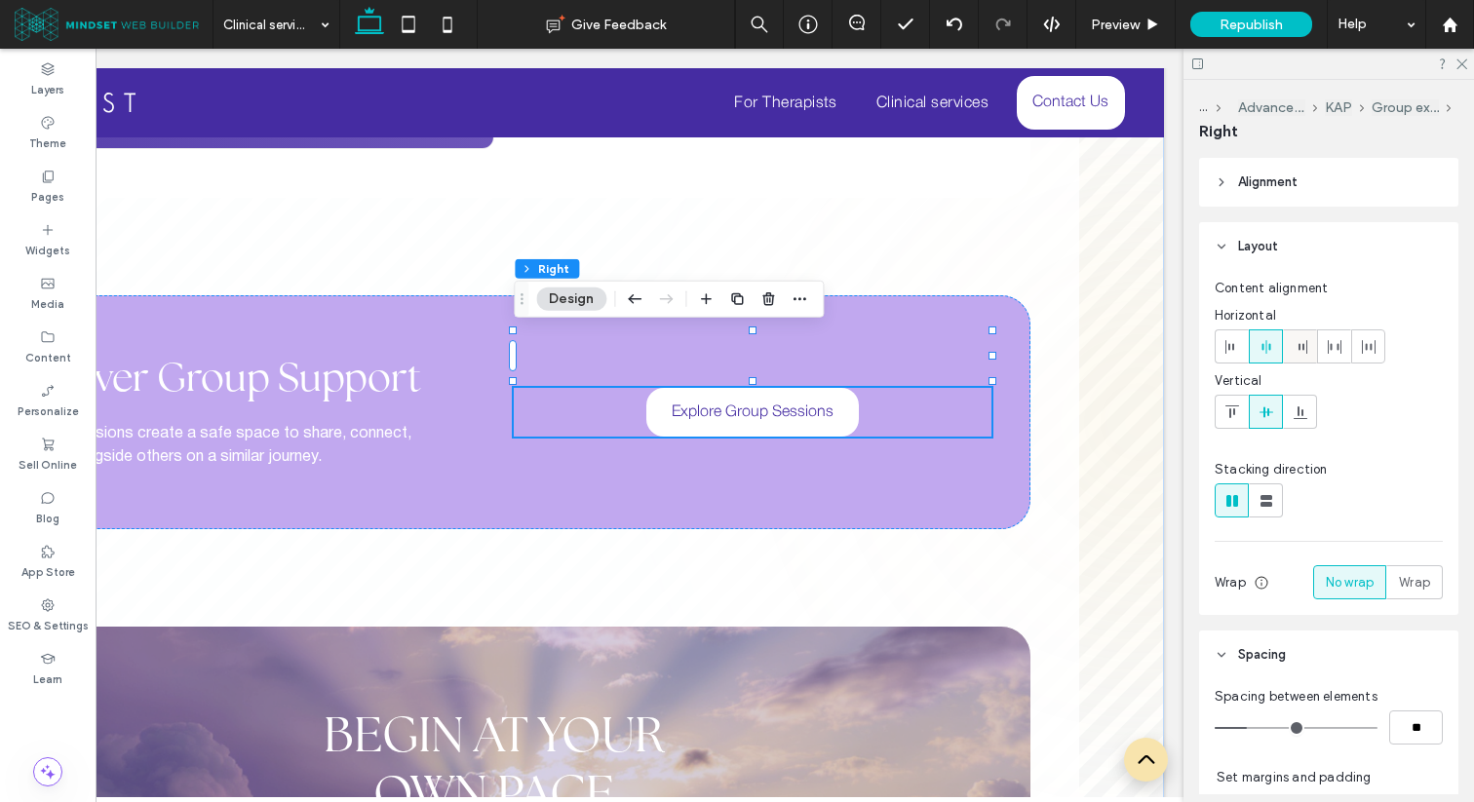
click at [1292, 339] on icon at bounding box center [1300, 347] width 16 height 16
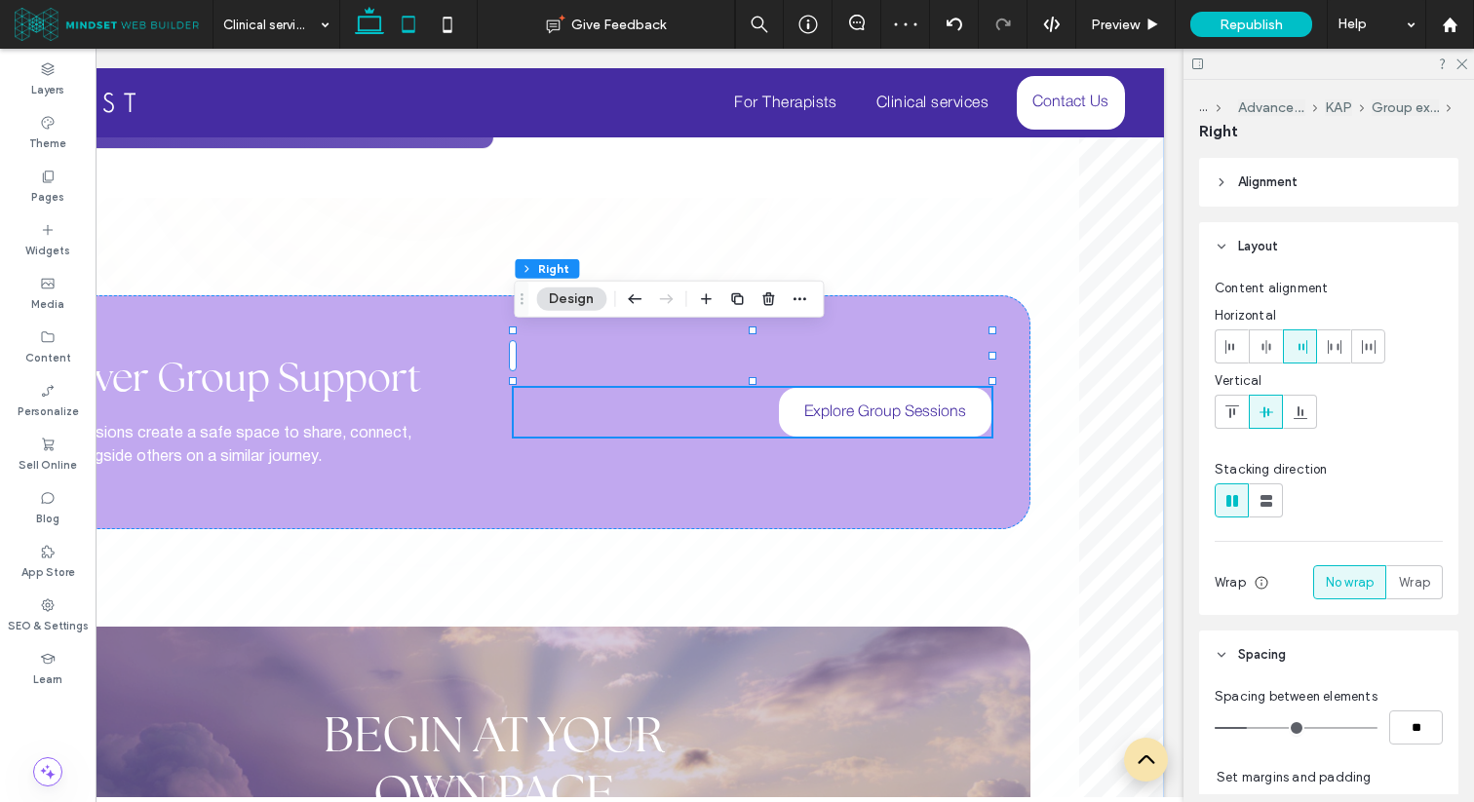
click at [404, 28] on icon at bounding box center [408, 24] width 39 height 39
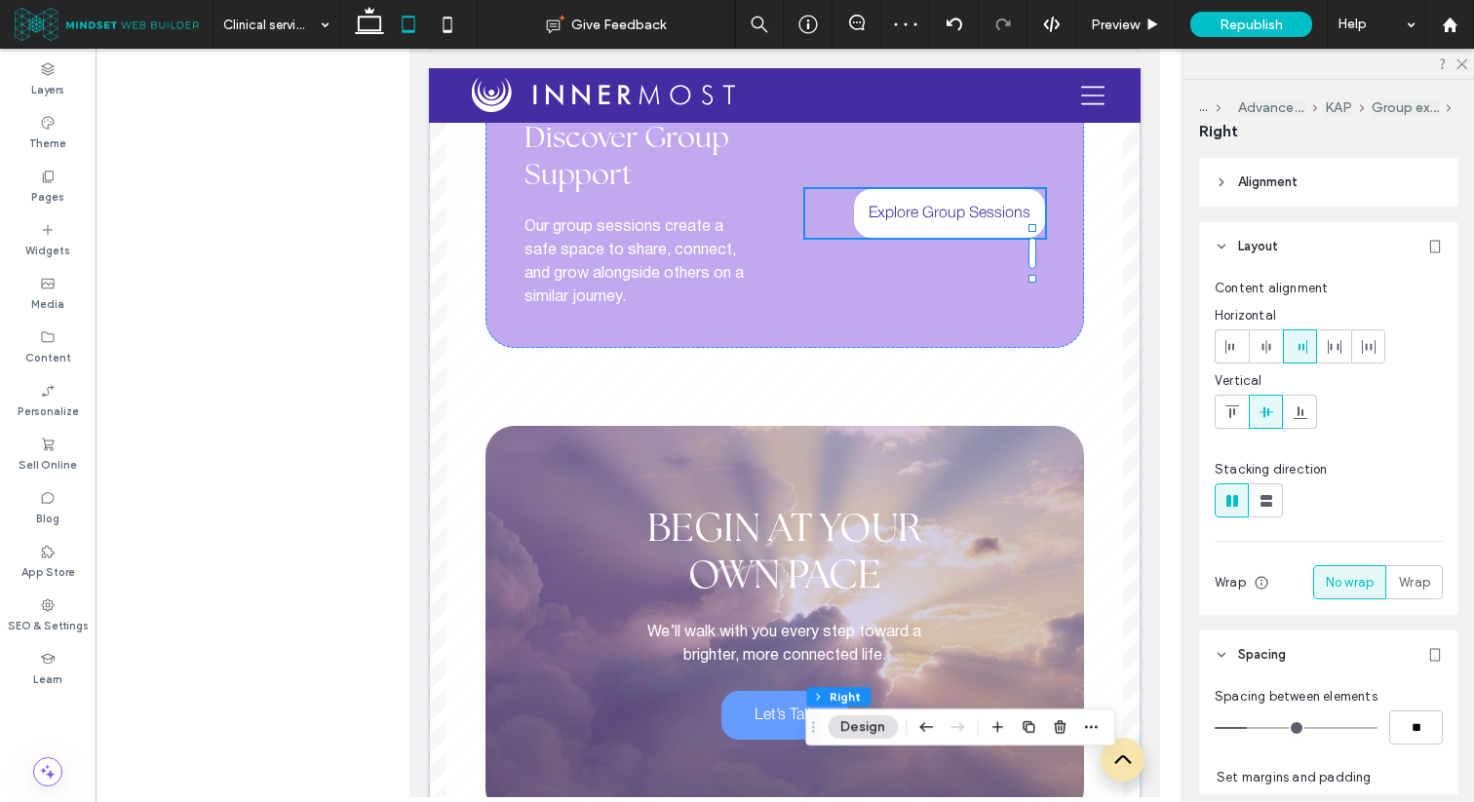
type input "*"
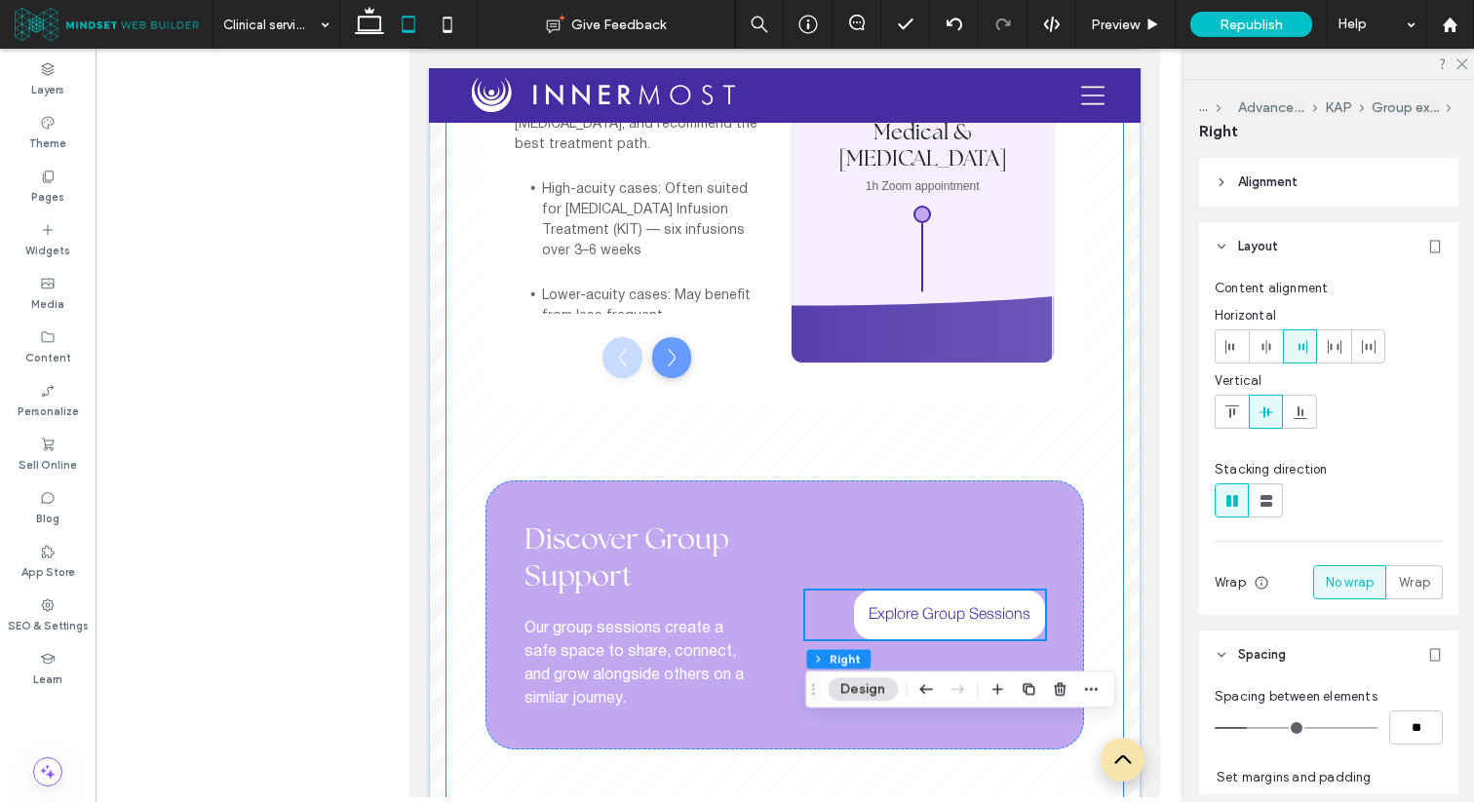
scroll to position [3564, 0]
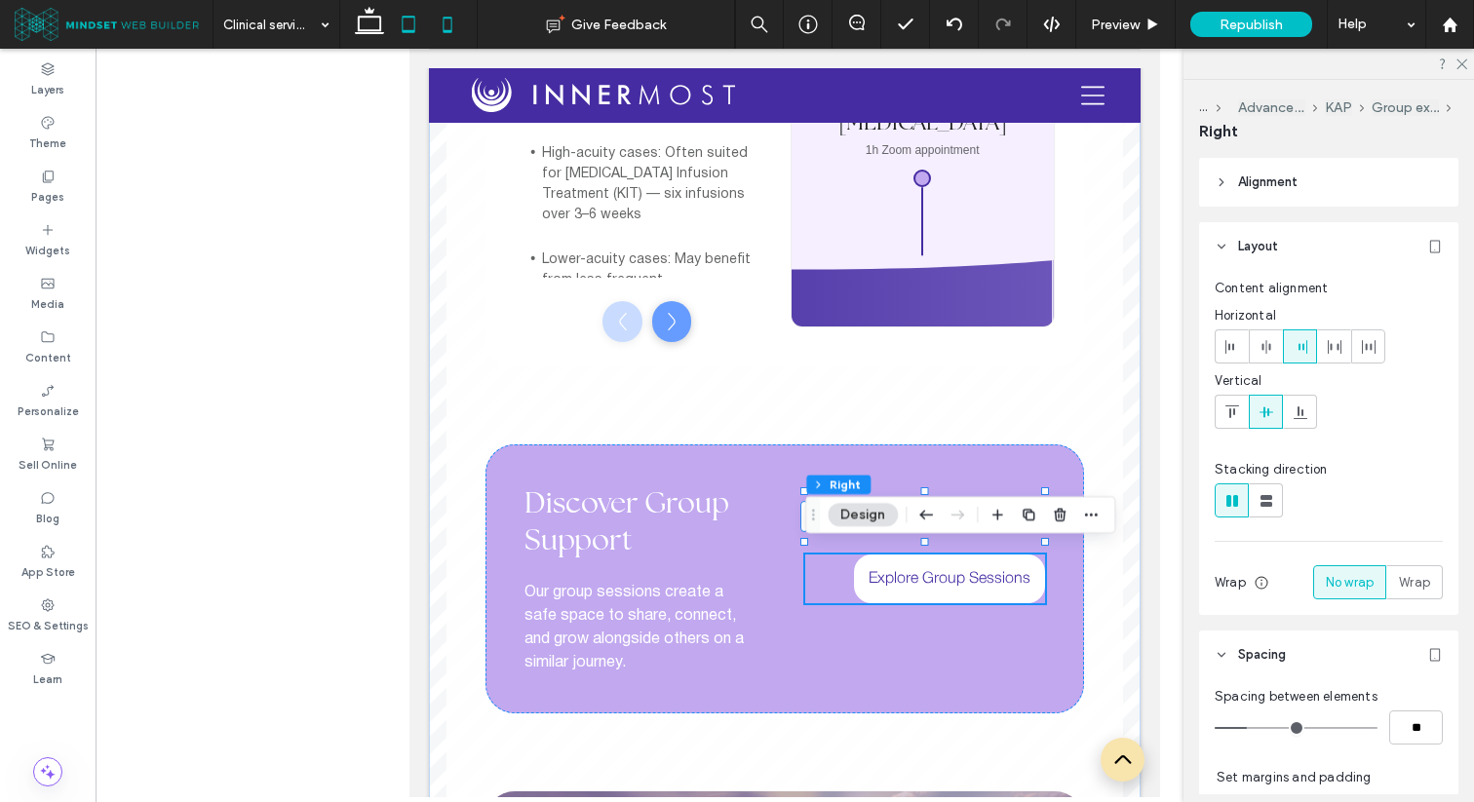
click at [443, 33] on icon at bounding box center [447, 24] width 39 height 39
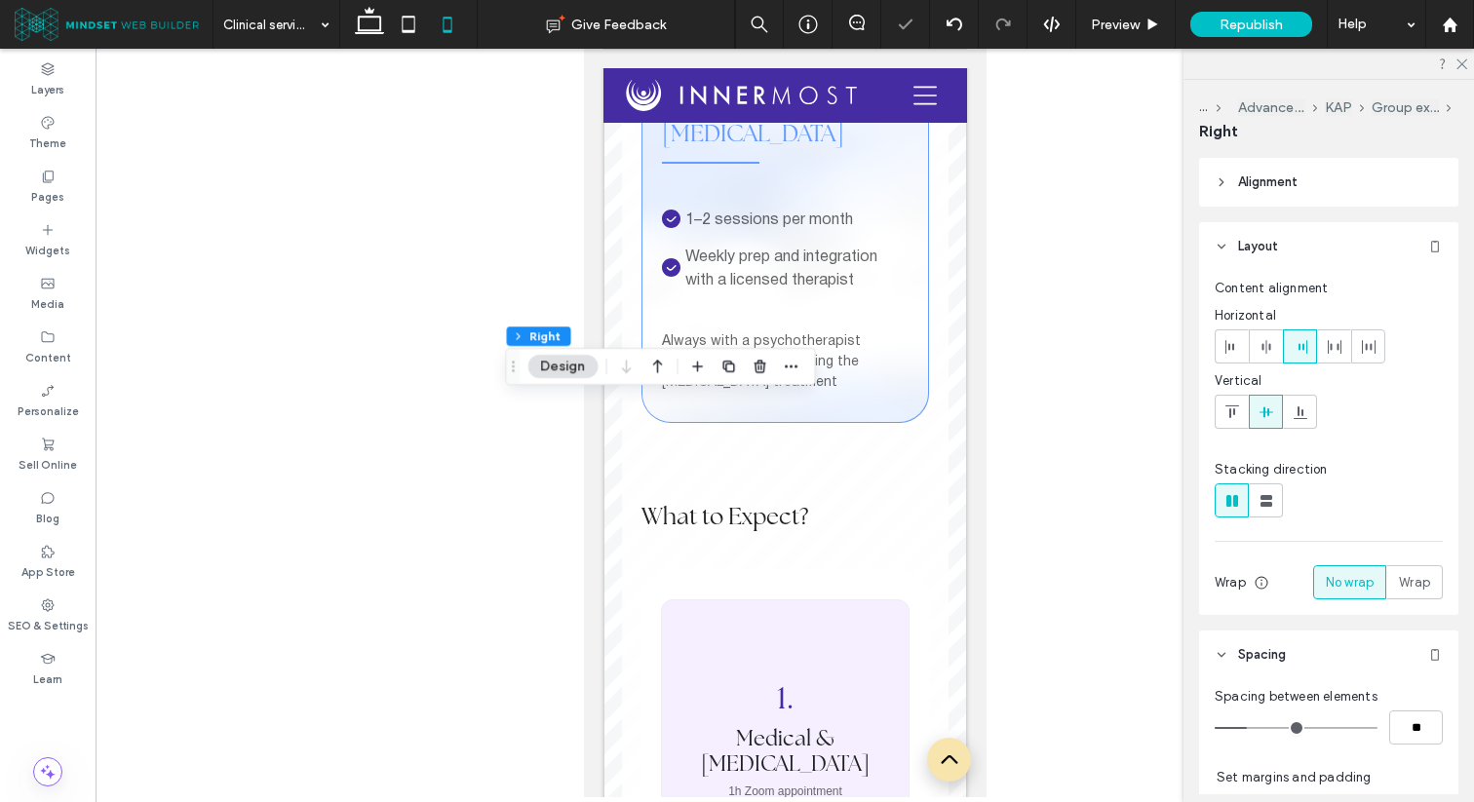
type input "**"
type input "****"
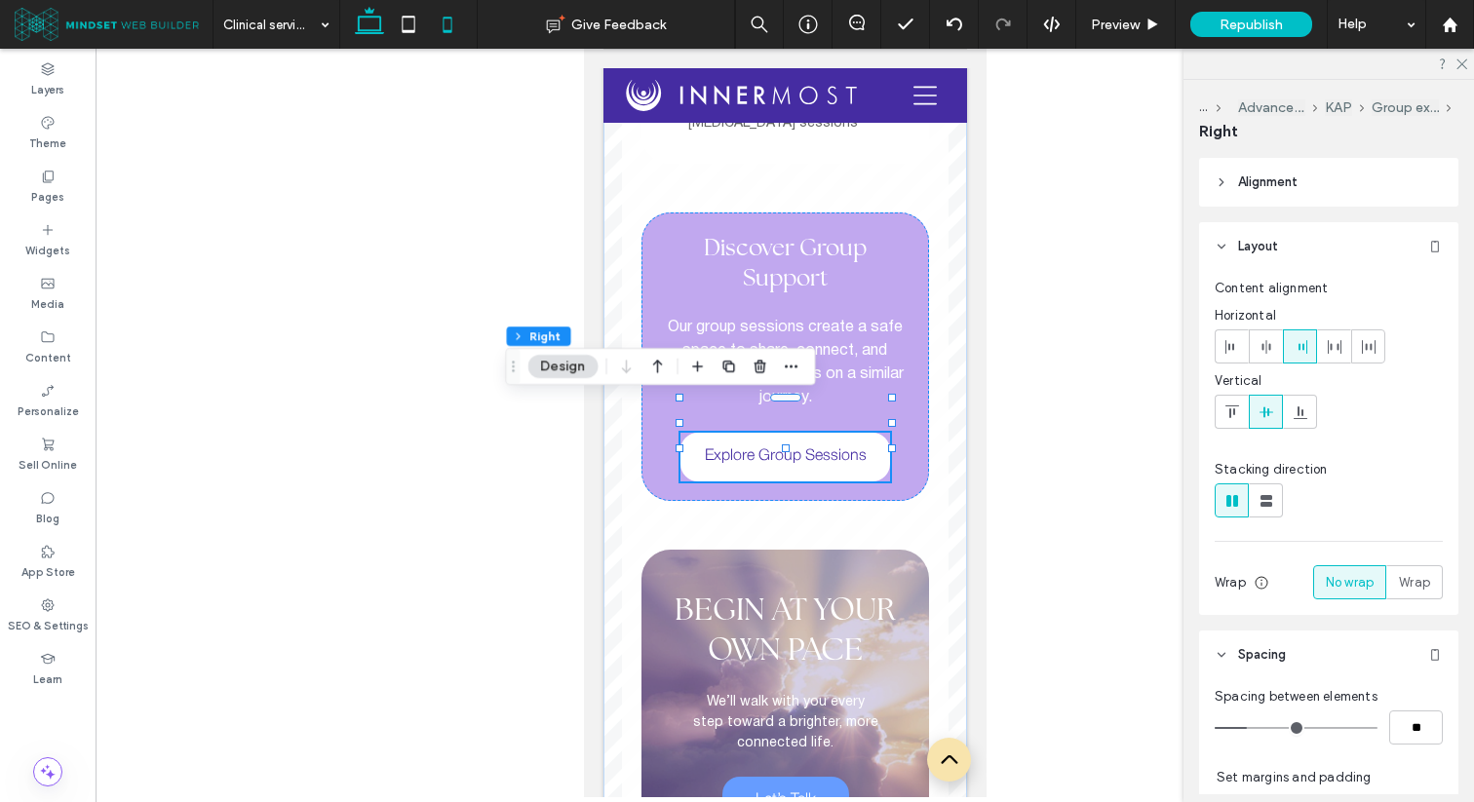
click at [374, 33] on use at bounding box center [369, 20] width 29 height 27
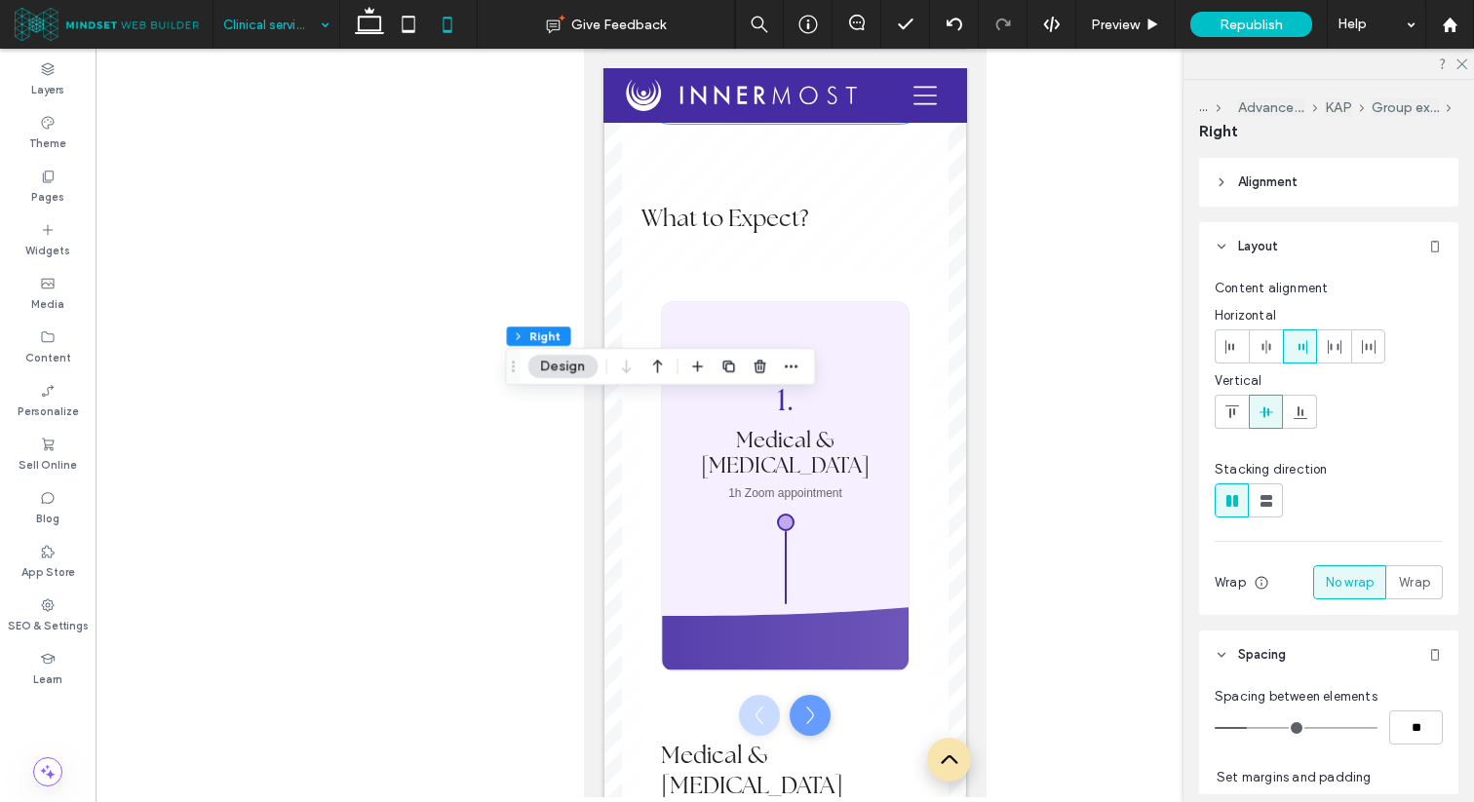
type input "**"
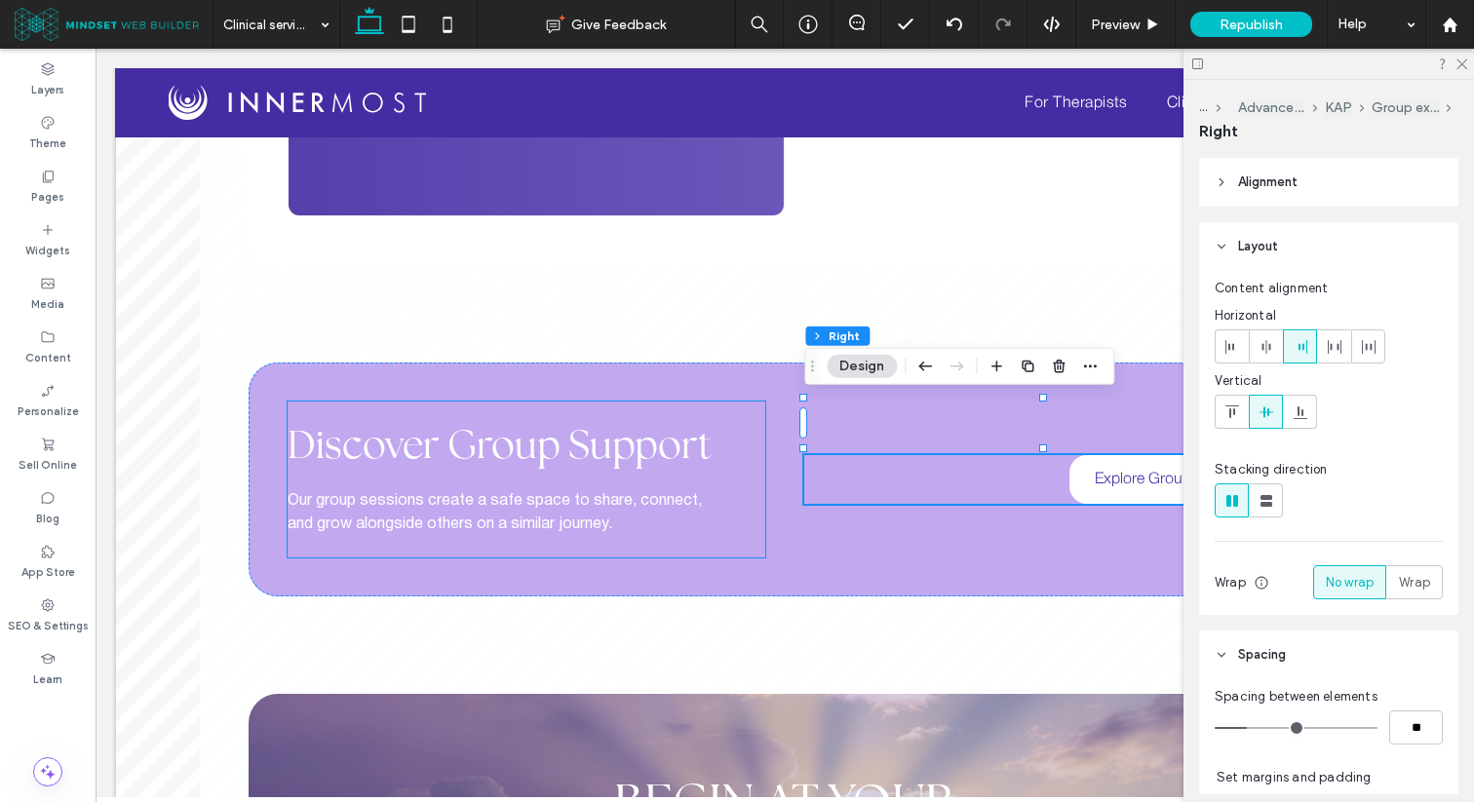
click at [757, 402] on div "Discover Group Support Our group sessions create a safe space to share, connect…" at bounding box center [527, 480] width 478 height 156
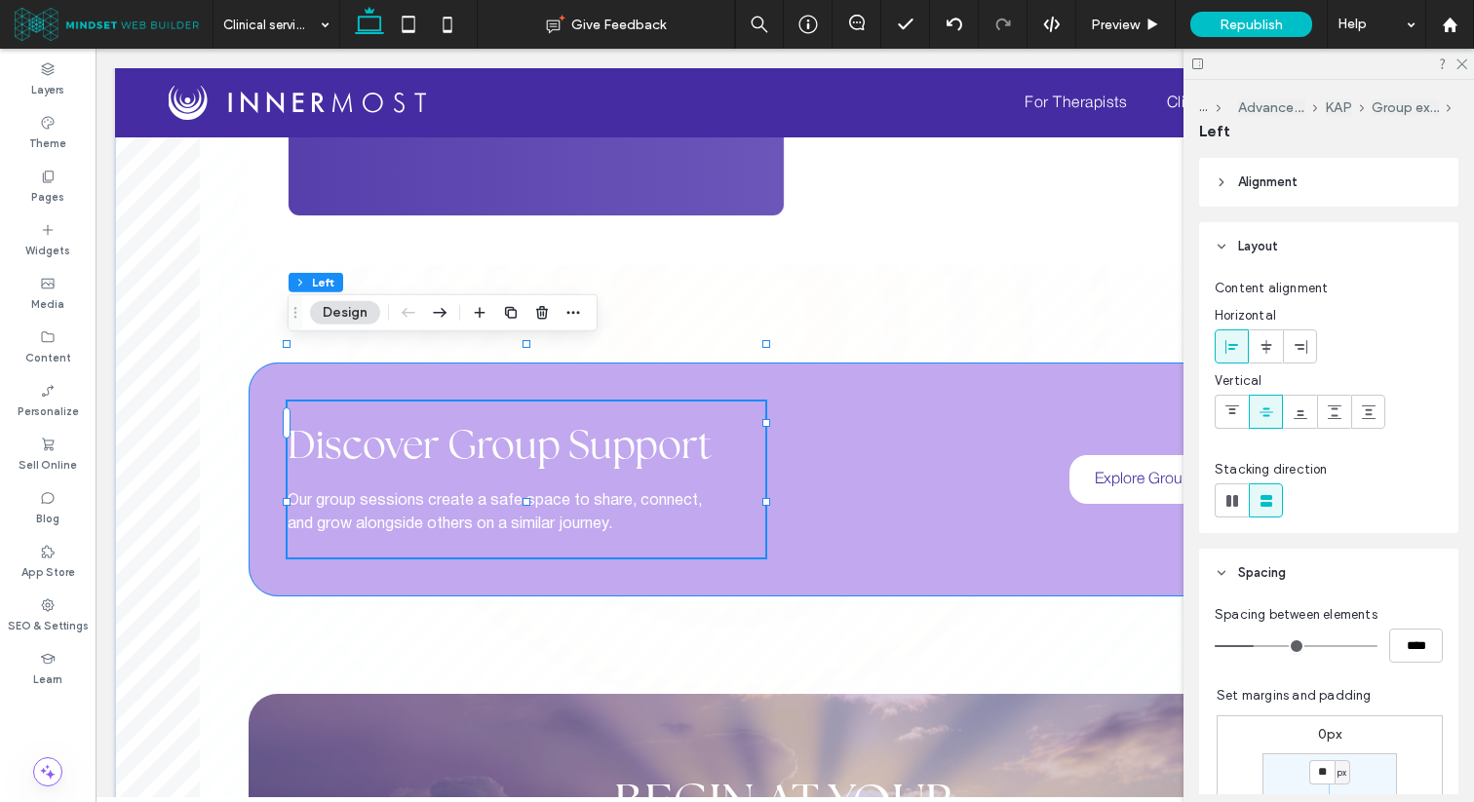
click at [772, 363] on div "Discover Group Support Our group sessions create a safe space to share, connect…" at bounding box center [785, 480] width 1072 height 234
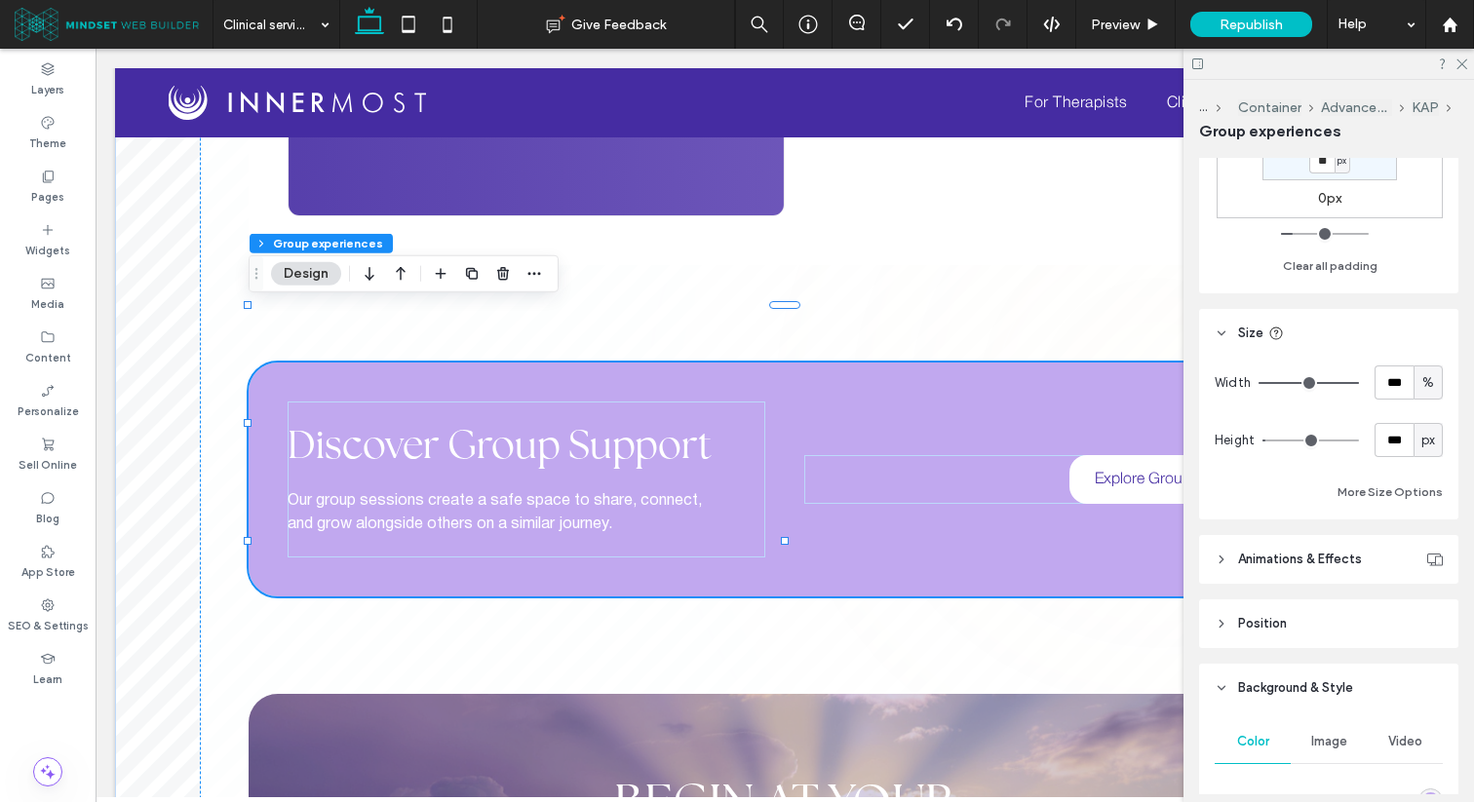
scroll to position [867, 0]
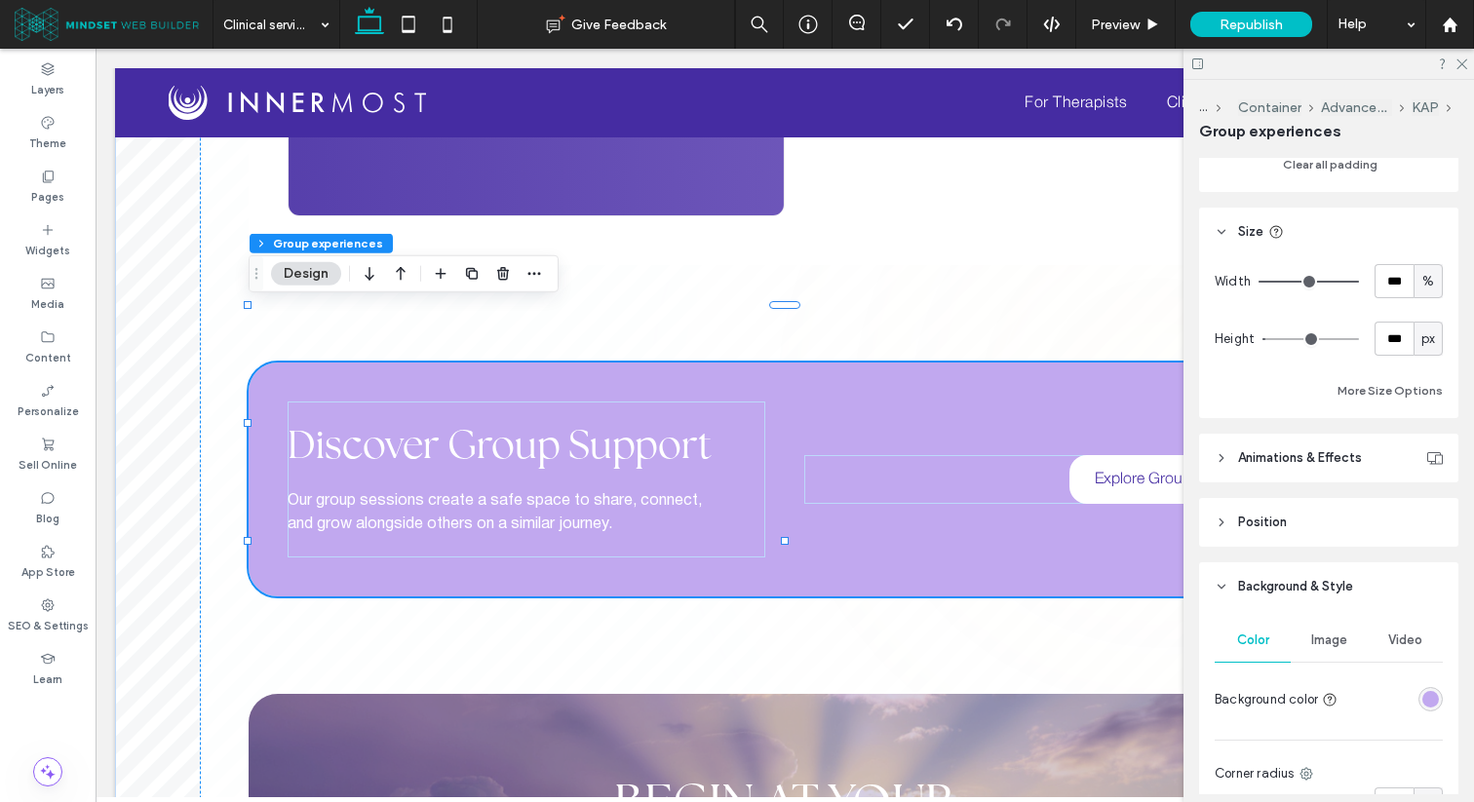
click at [1437, 695] on div "rgba(193,168,239,1)" at bounding box center [1430, 699] width 17 height 17
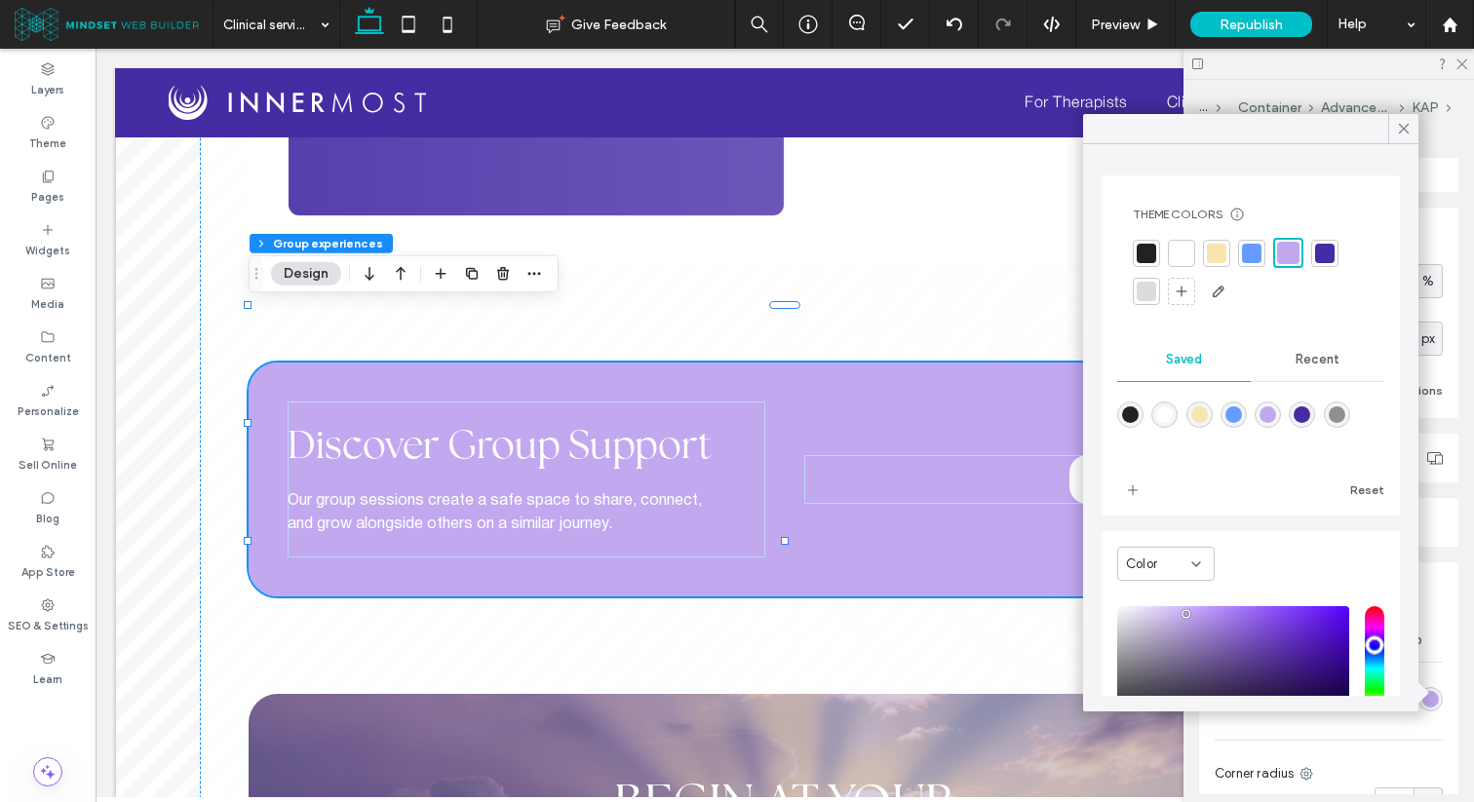
click at [1214, 261] on div at bounding box center [1216, 253] width 19 height 19
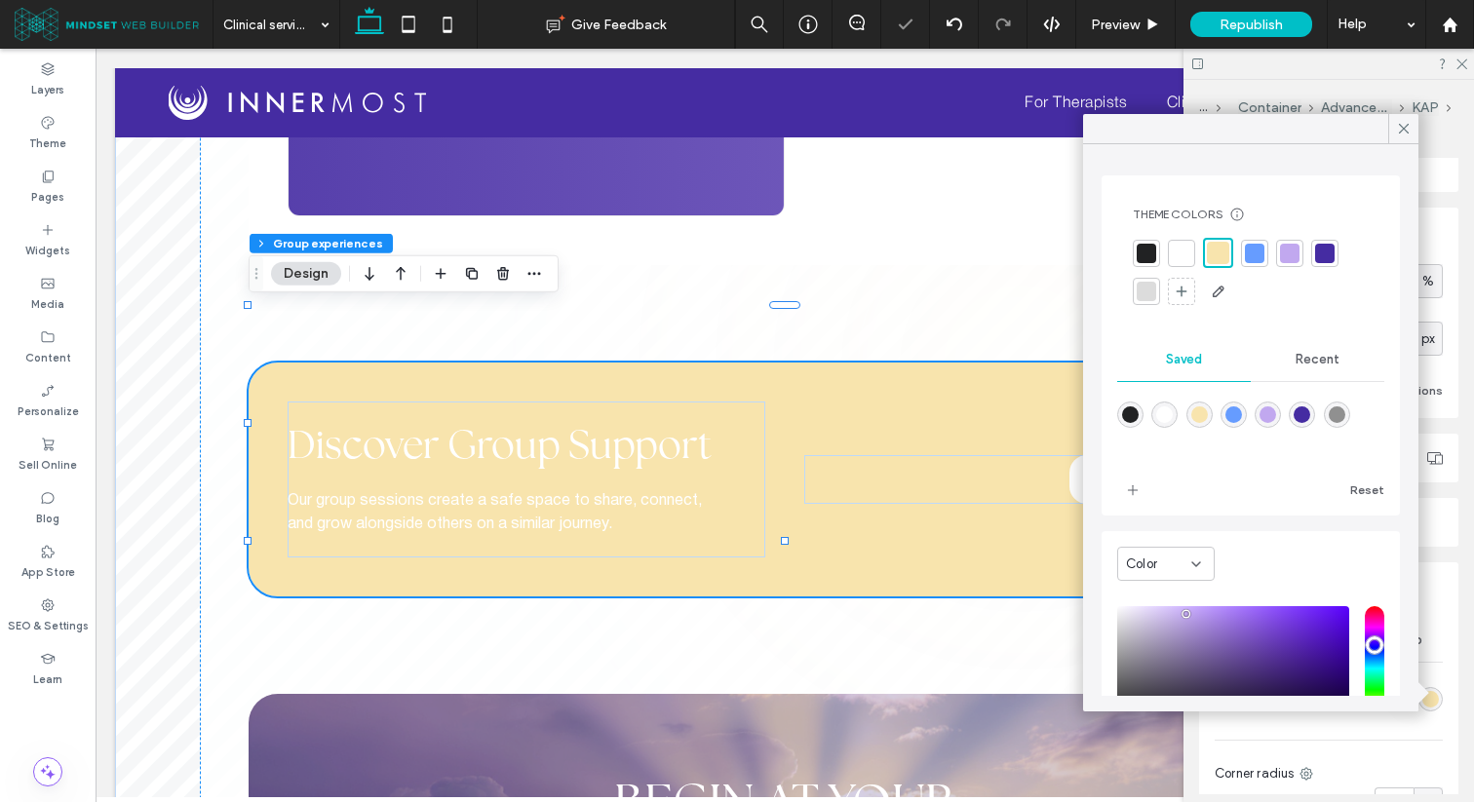
click at [949, 363] on div "Discover Group Support Our group sessions create a safe space to share, connect…" at bounding box center [785, 480] width 1072 height 234
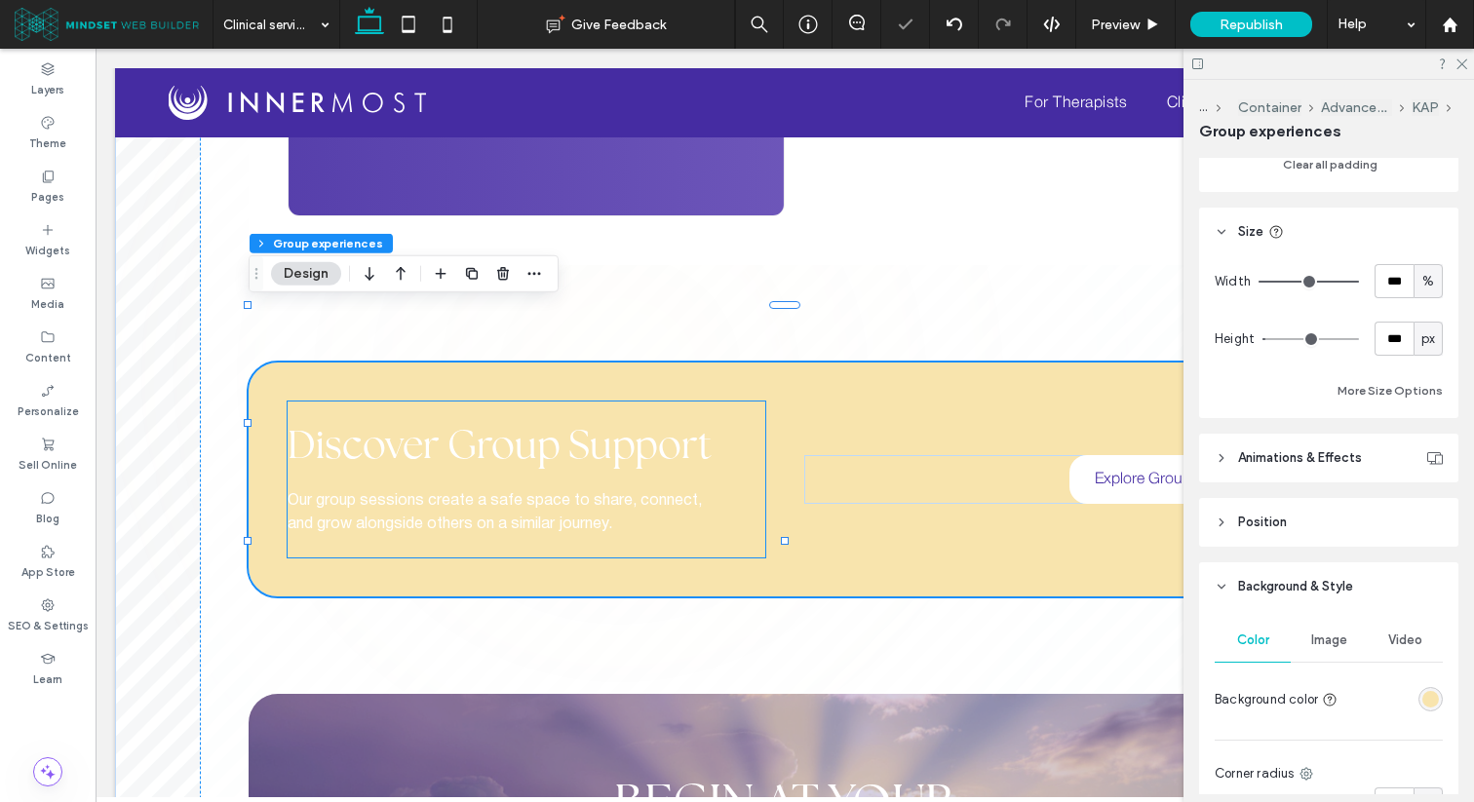
click at [587, 423] on div "Support" at bounding box center [639, 444] width 143 height 43
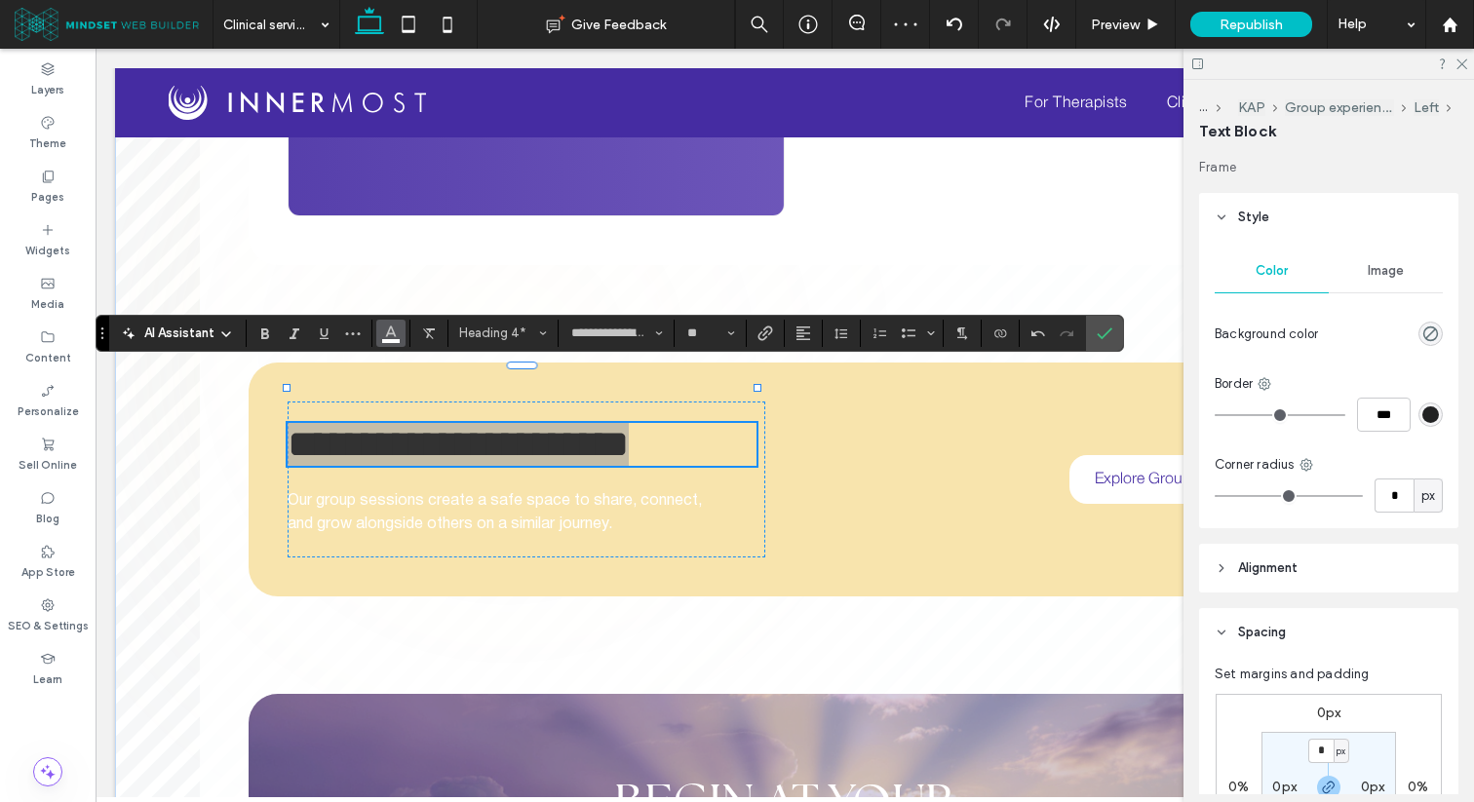
click at [390, 331] on icon "Color" at bounding box center [391, 332] width 16 height 16
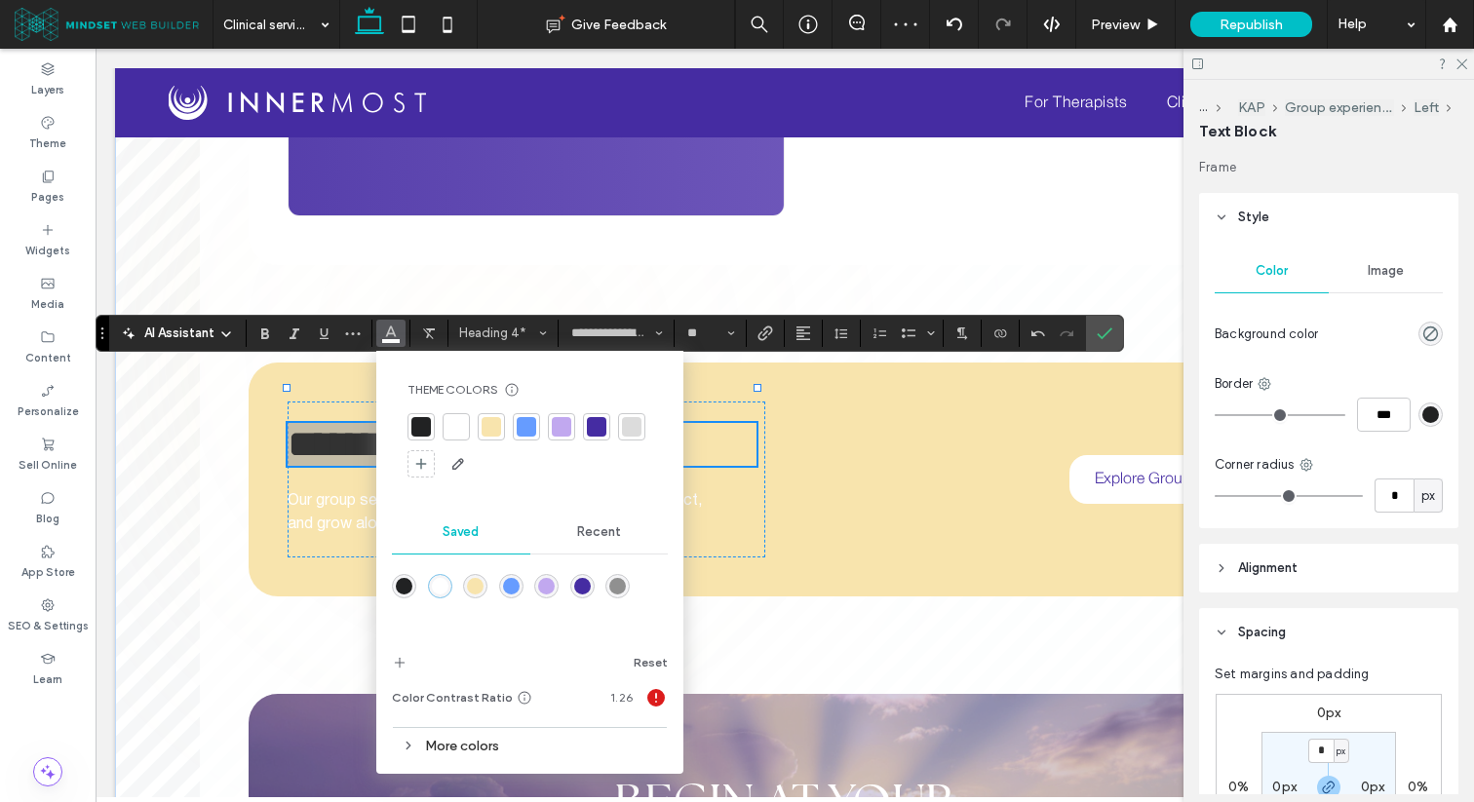
click at [424, 434] on div at bounding box center [420, 426] width 19 height 19
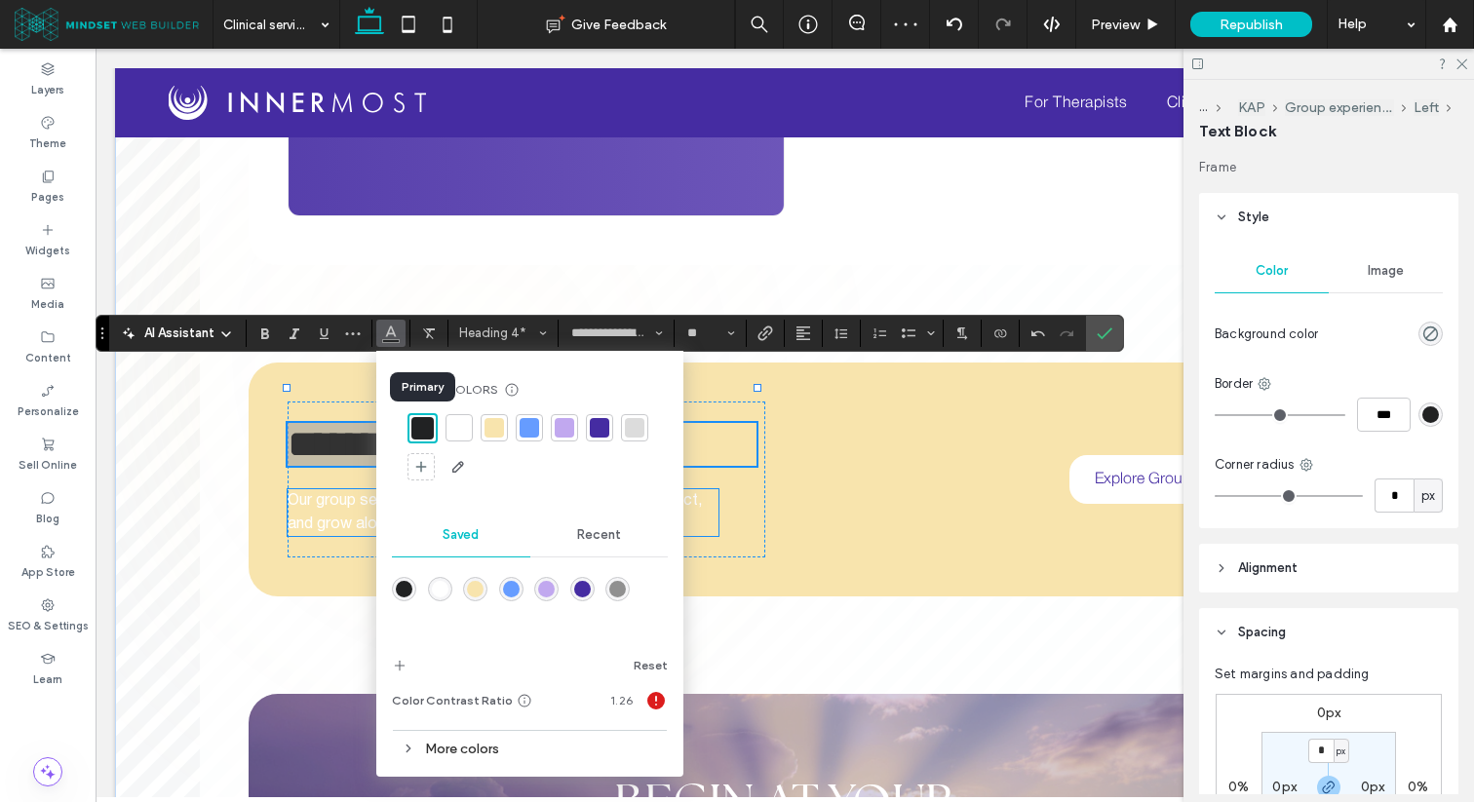
click at [351, 494] on span "Our group sessions create a safe space to share, connect, and grow alongside ot…" at bounding box center [495, 512] width 414 height 37
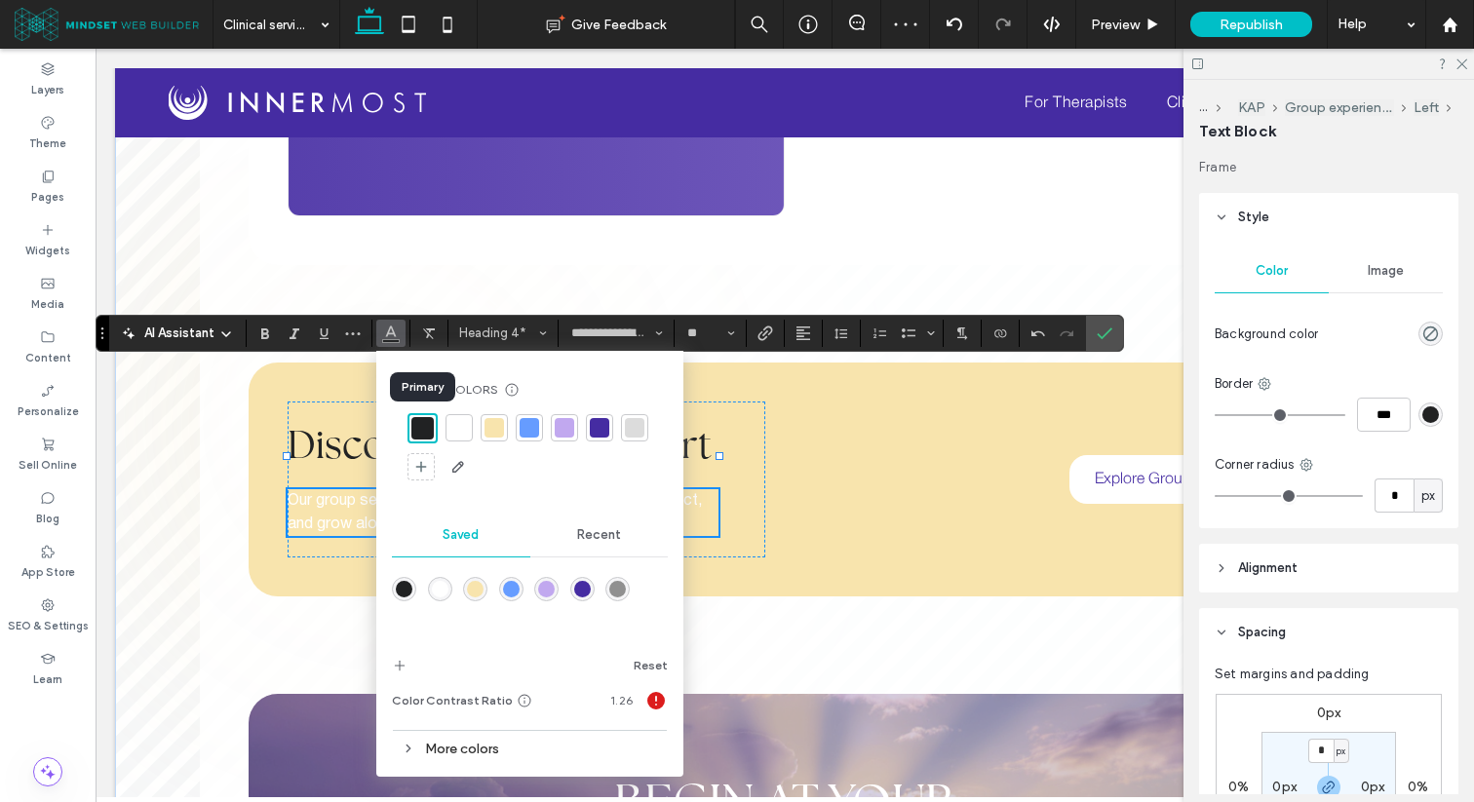
click at [351, 489] on div "Our group sessions create a safe space to share, connect, and grow alongside ot…" at bounding box center [503, 512] width 431 height 47
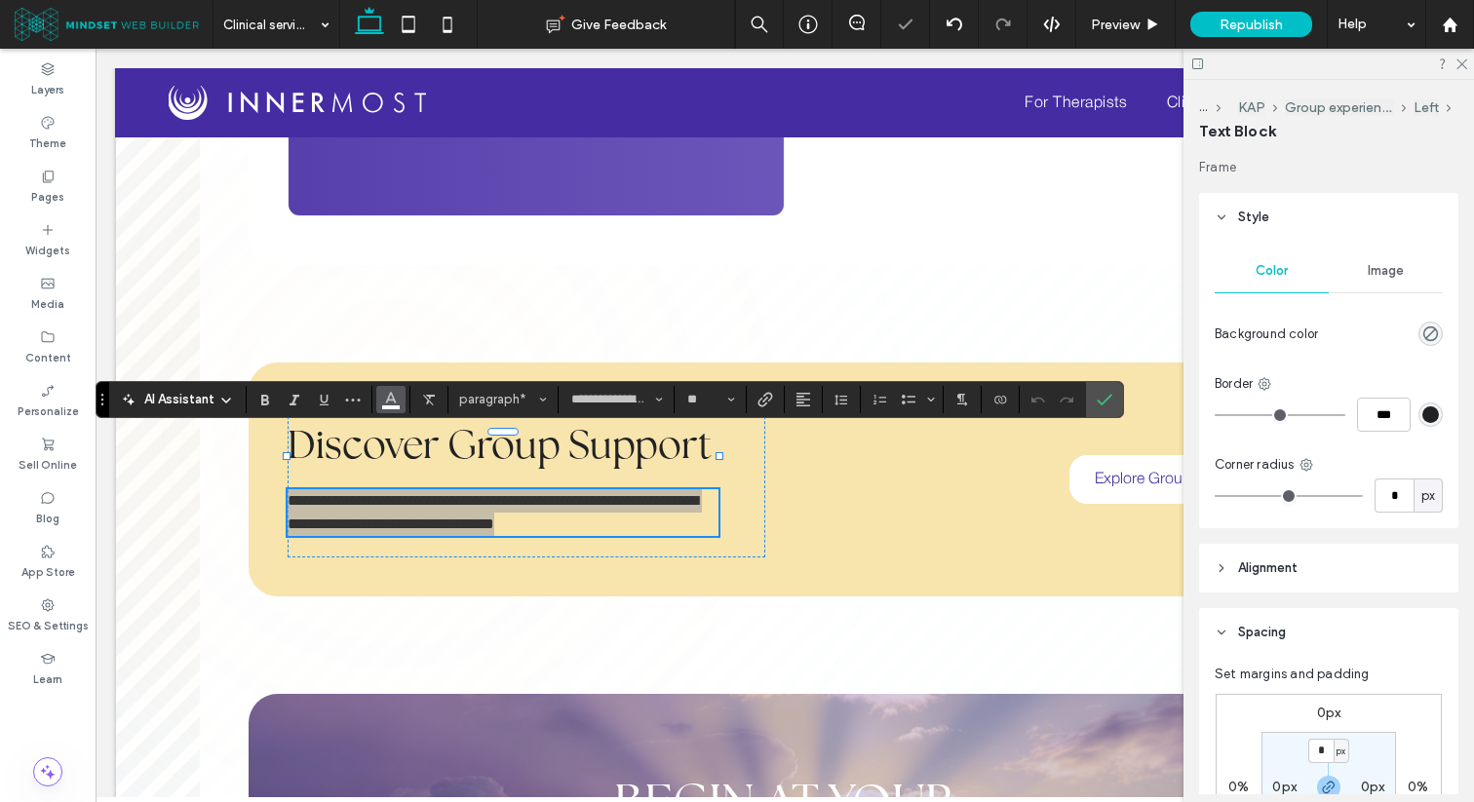
click at [390, 403] on icon "Color" at bounding box center [391, 398] width 16 height 16
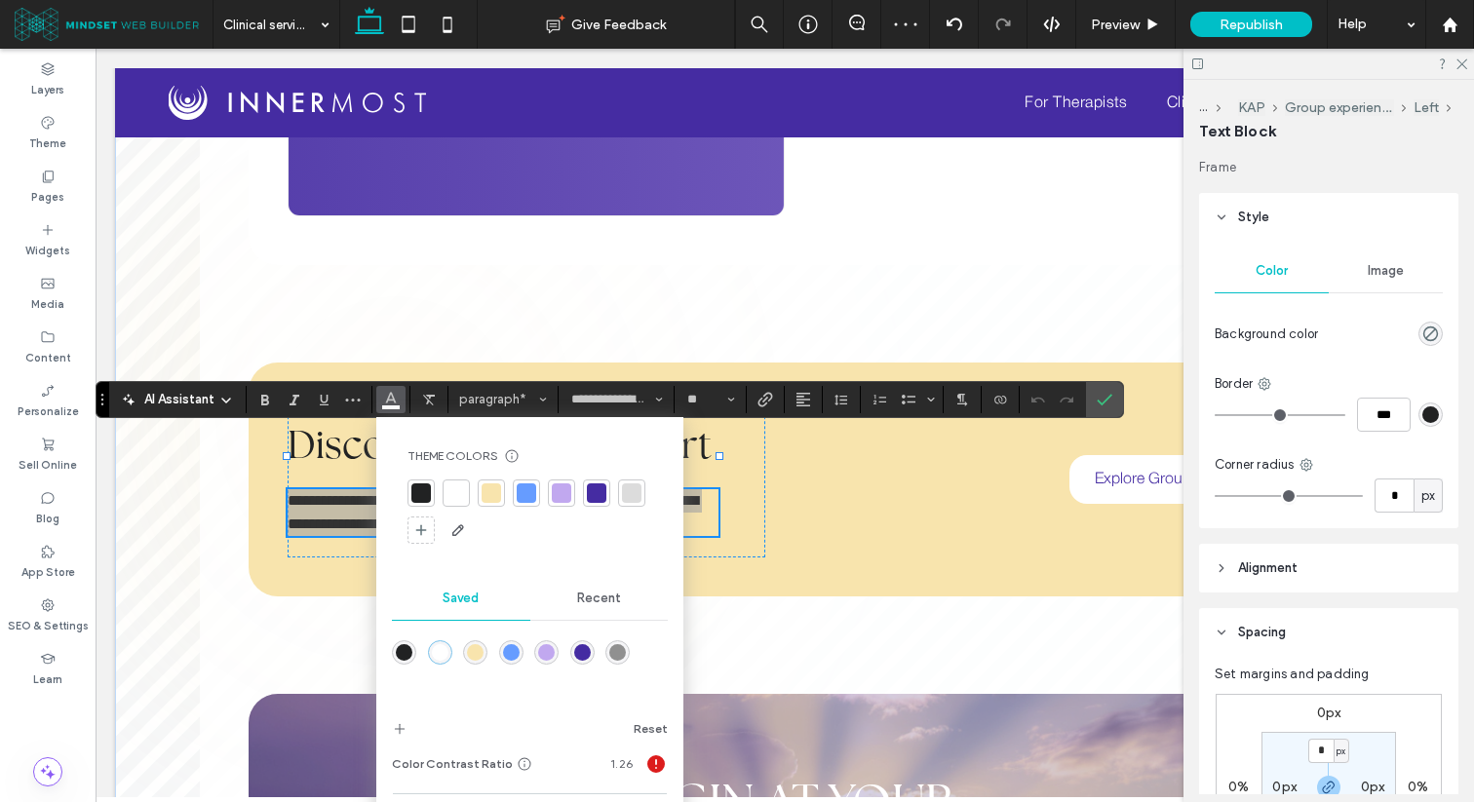
click at [421, 487] on div at bounding box center [420, 492] width 19 height 19
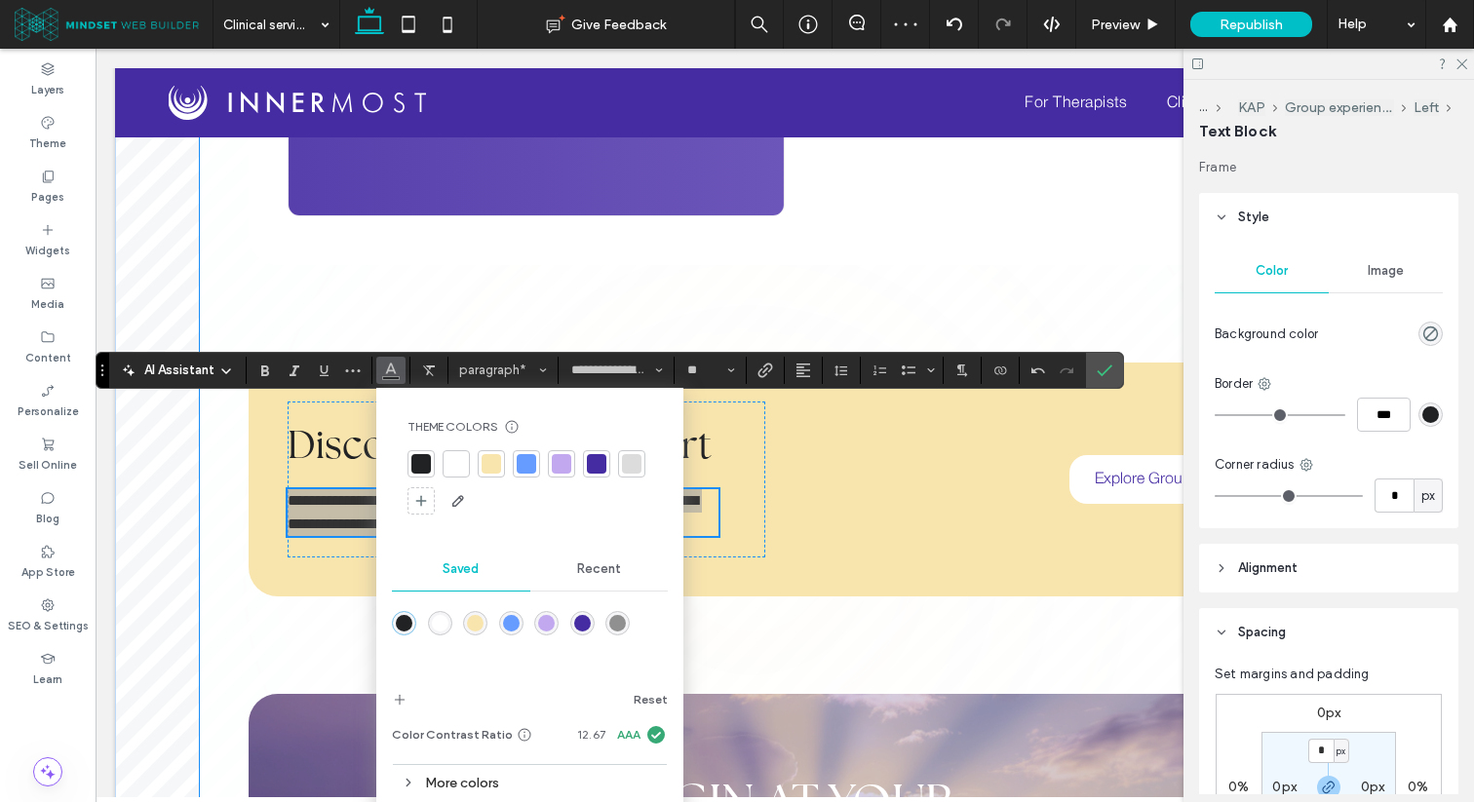
scroll to position [4148, 0]
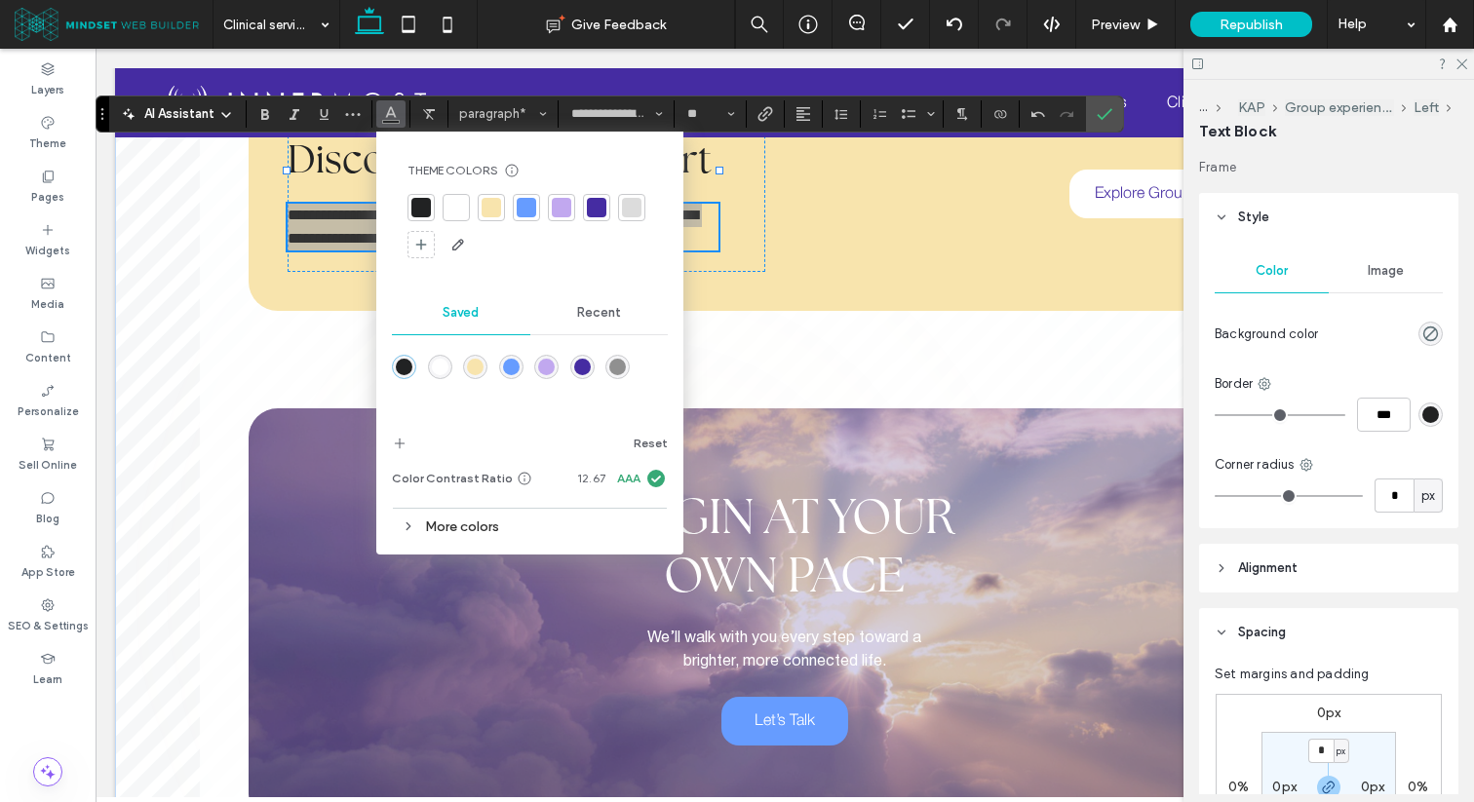
click at [544, 538] on div "More colors" at bounding box center [530, 527] width 276 height 26
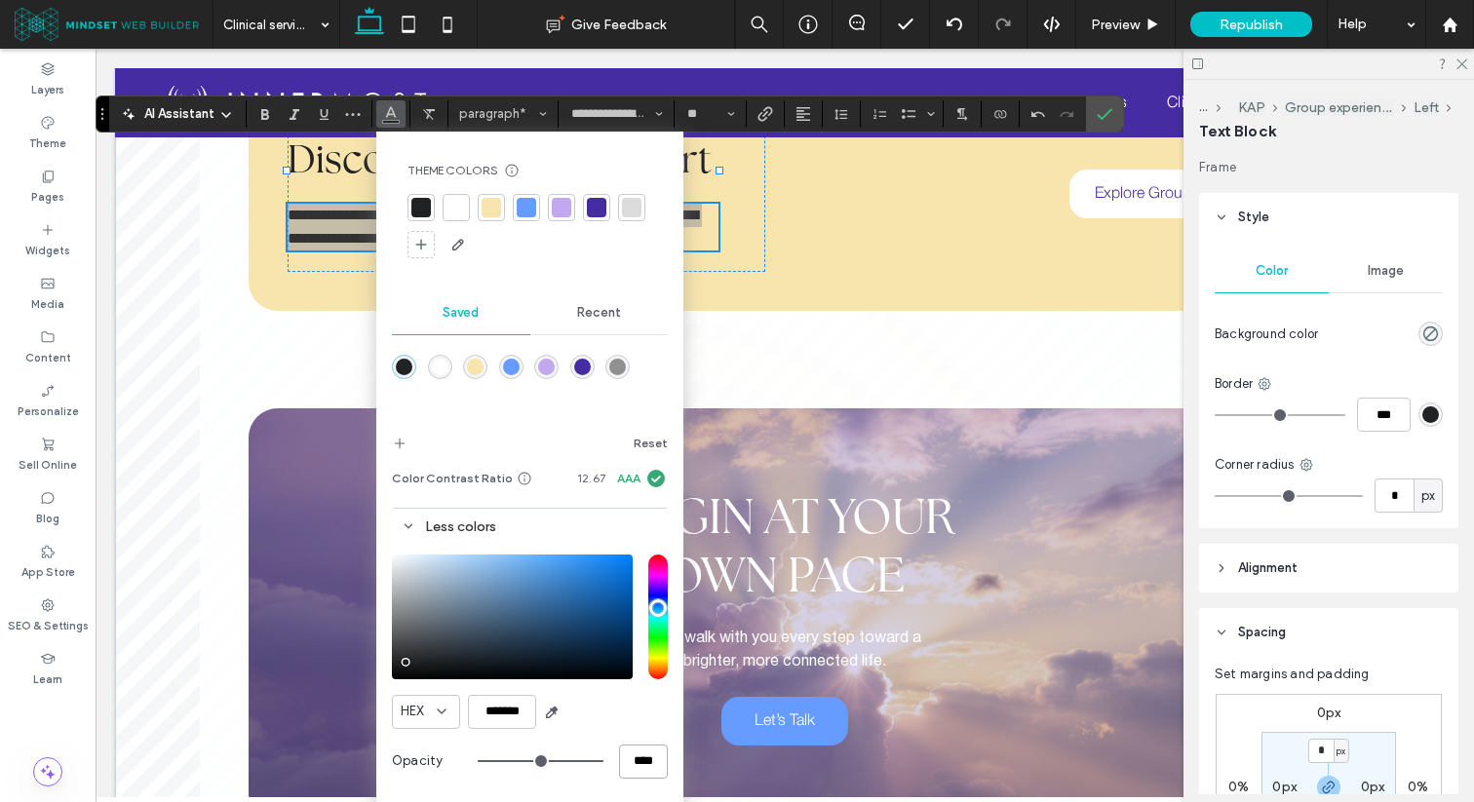
click at [628, 752] on input "****" at bounding box center [643, 762] width 49 height 34
type input "*"
type input "**"
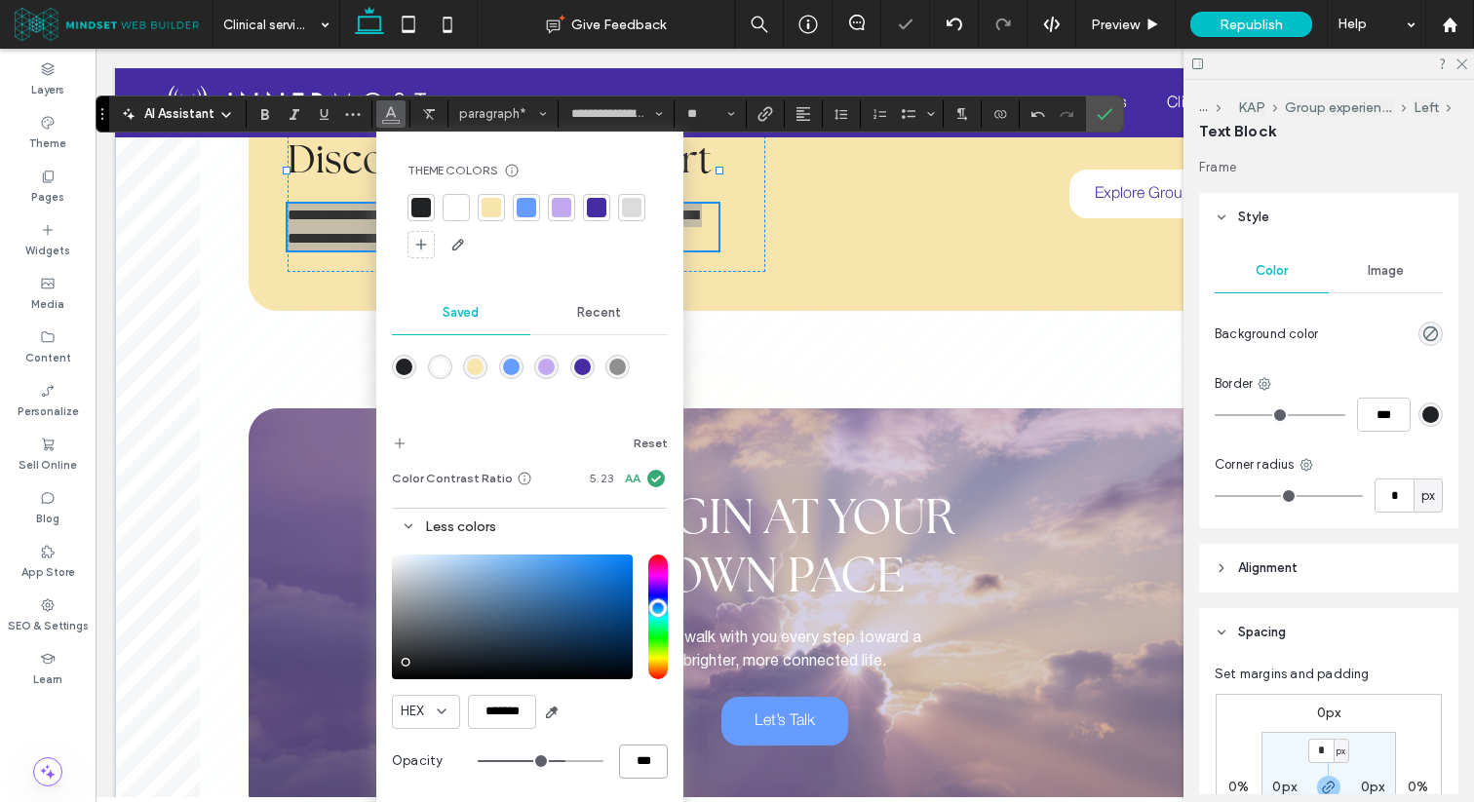
type input "***"
drag, startPoint x: 1108, startPoint y: 109, endPoint x: 1013, endPoint y: 74, distance: 101.8
click at [1108, 109] on icon "Confirm" at bounding box center [1105, 114] width 16 height 16
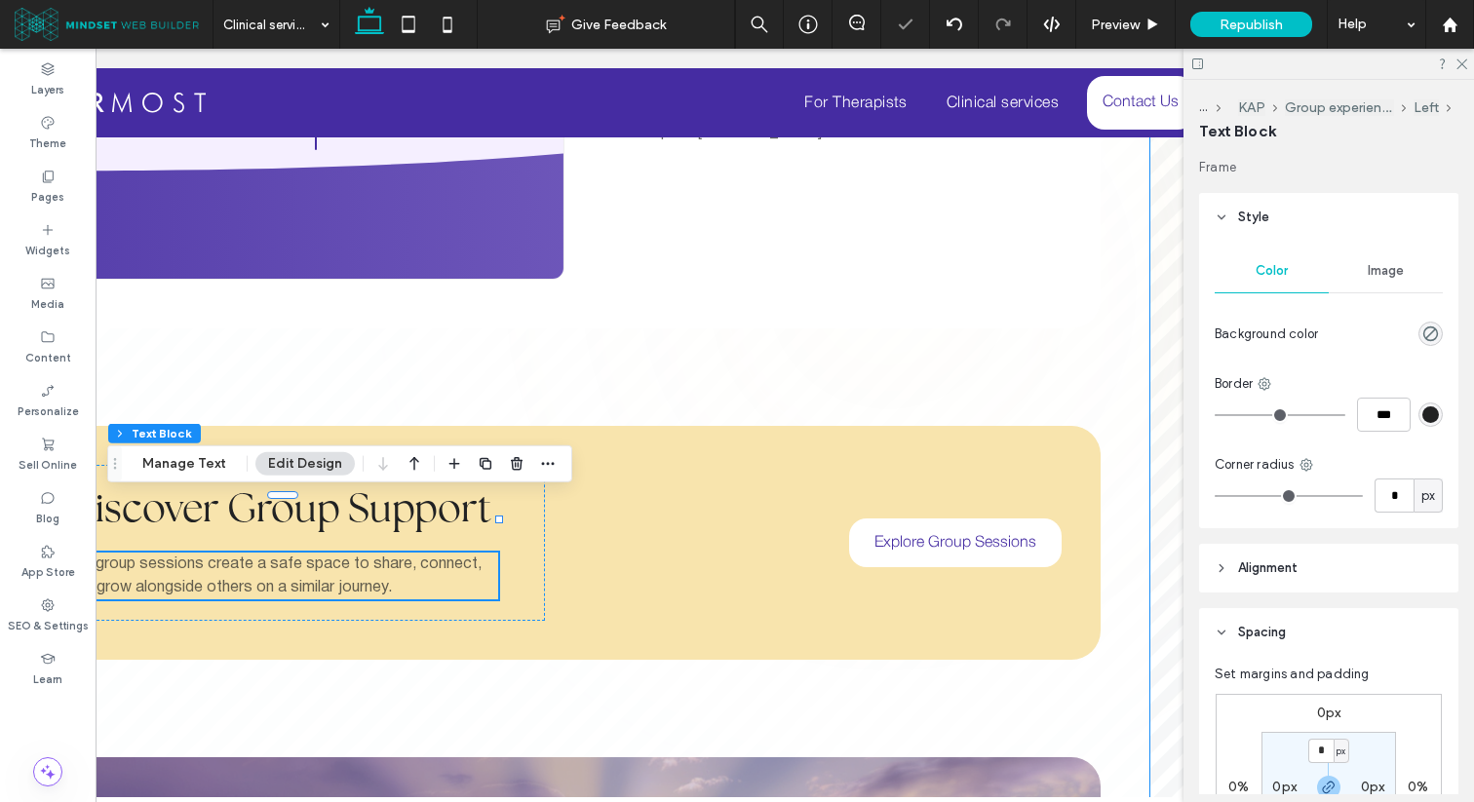
scroll to position [0, 224]
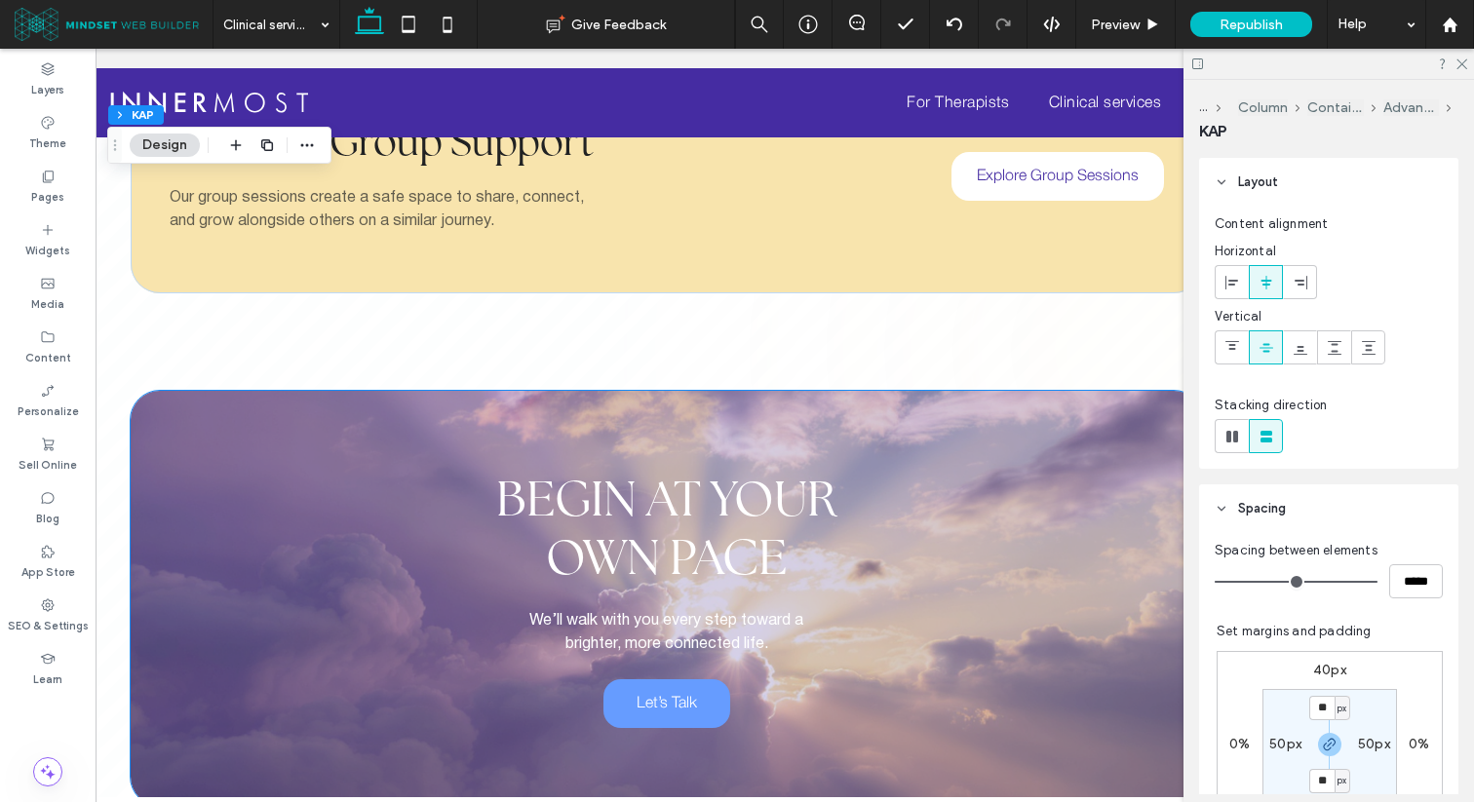
scroll to position [4172, 0]
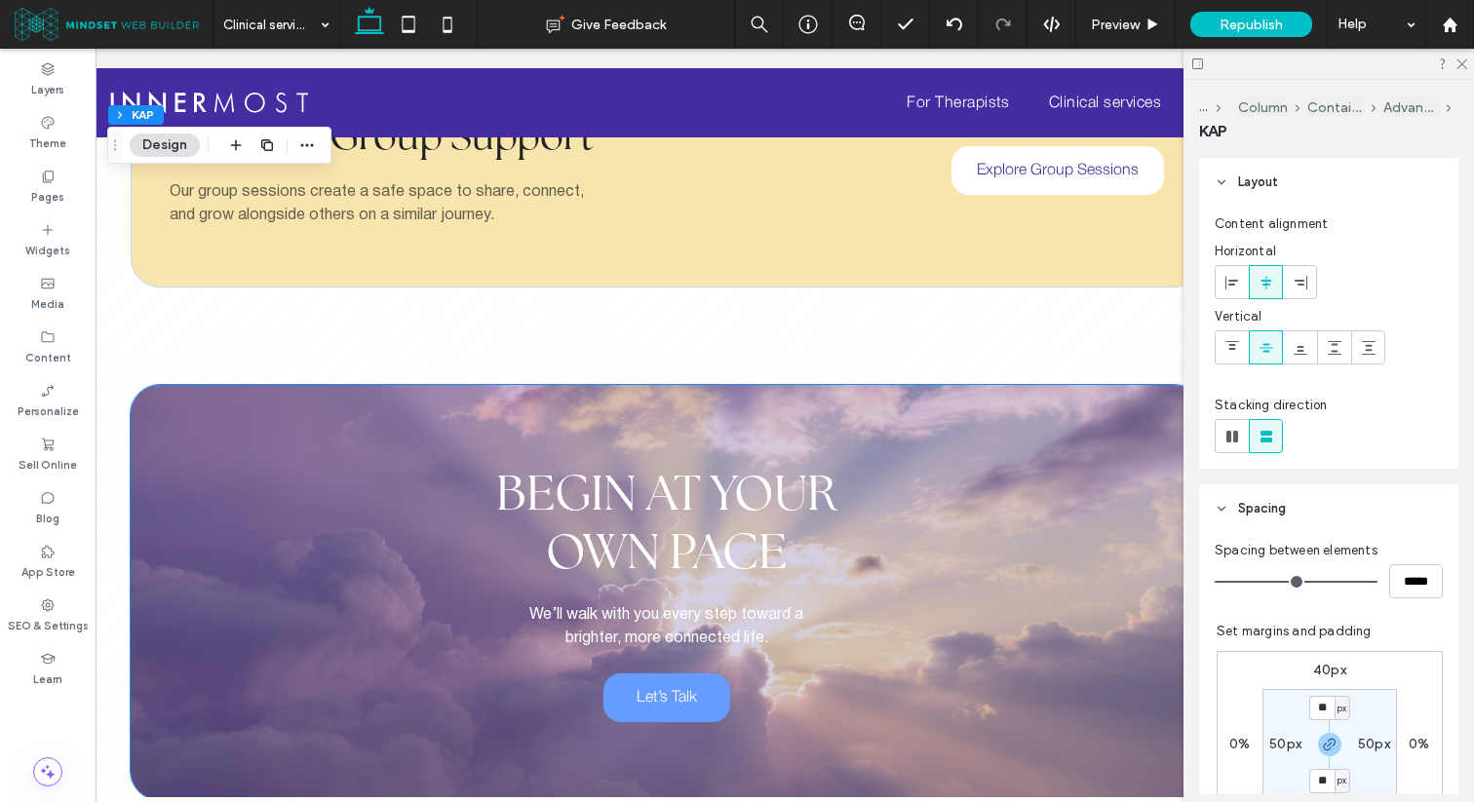
click at [649, 385] on div "Begin at Your Own Pace We’ll walk with you every step toward a brighter, more c…" at bounding box center [667, 592] width 1072 height 415
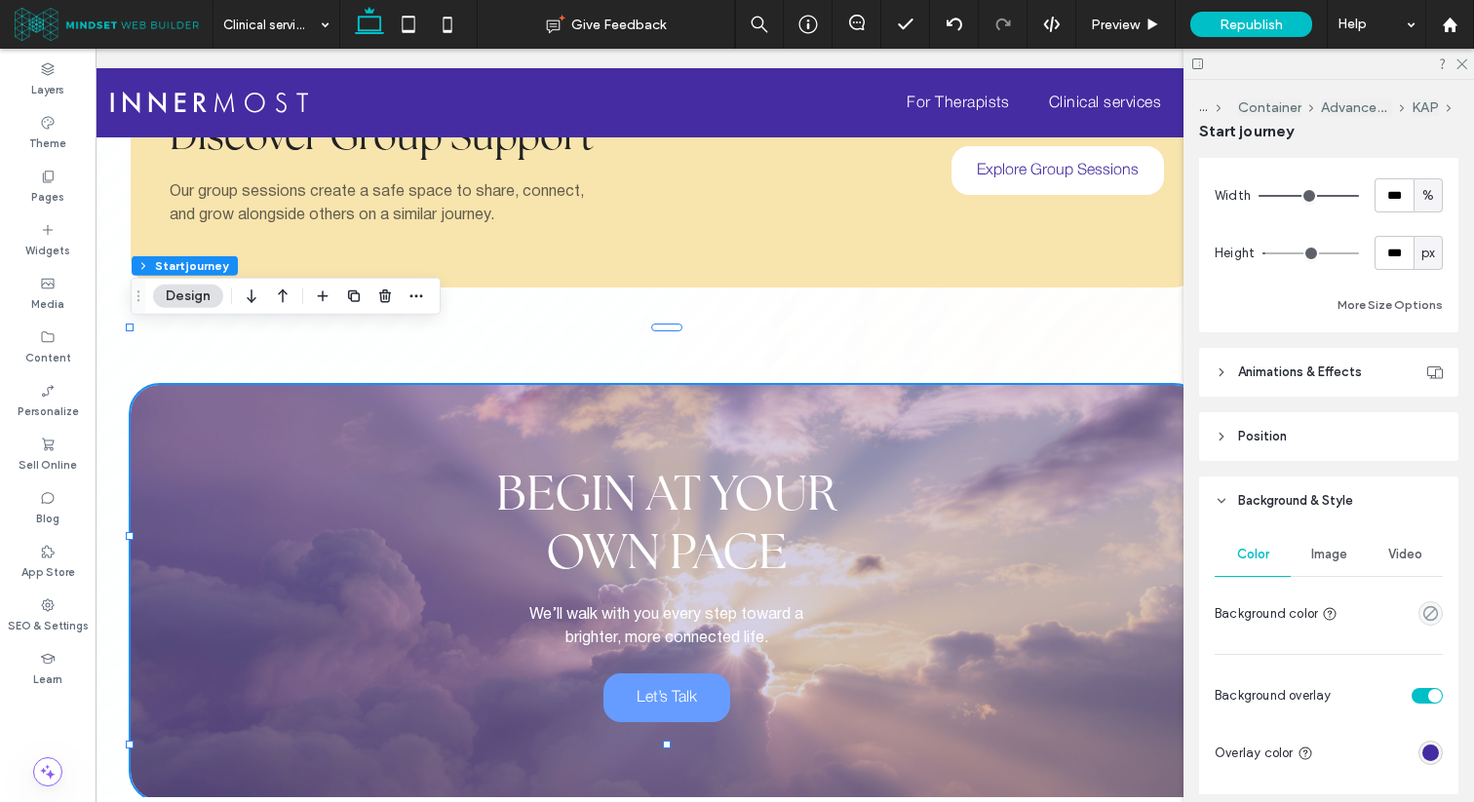
scroll to position [932, 0]
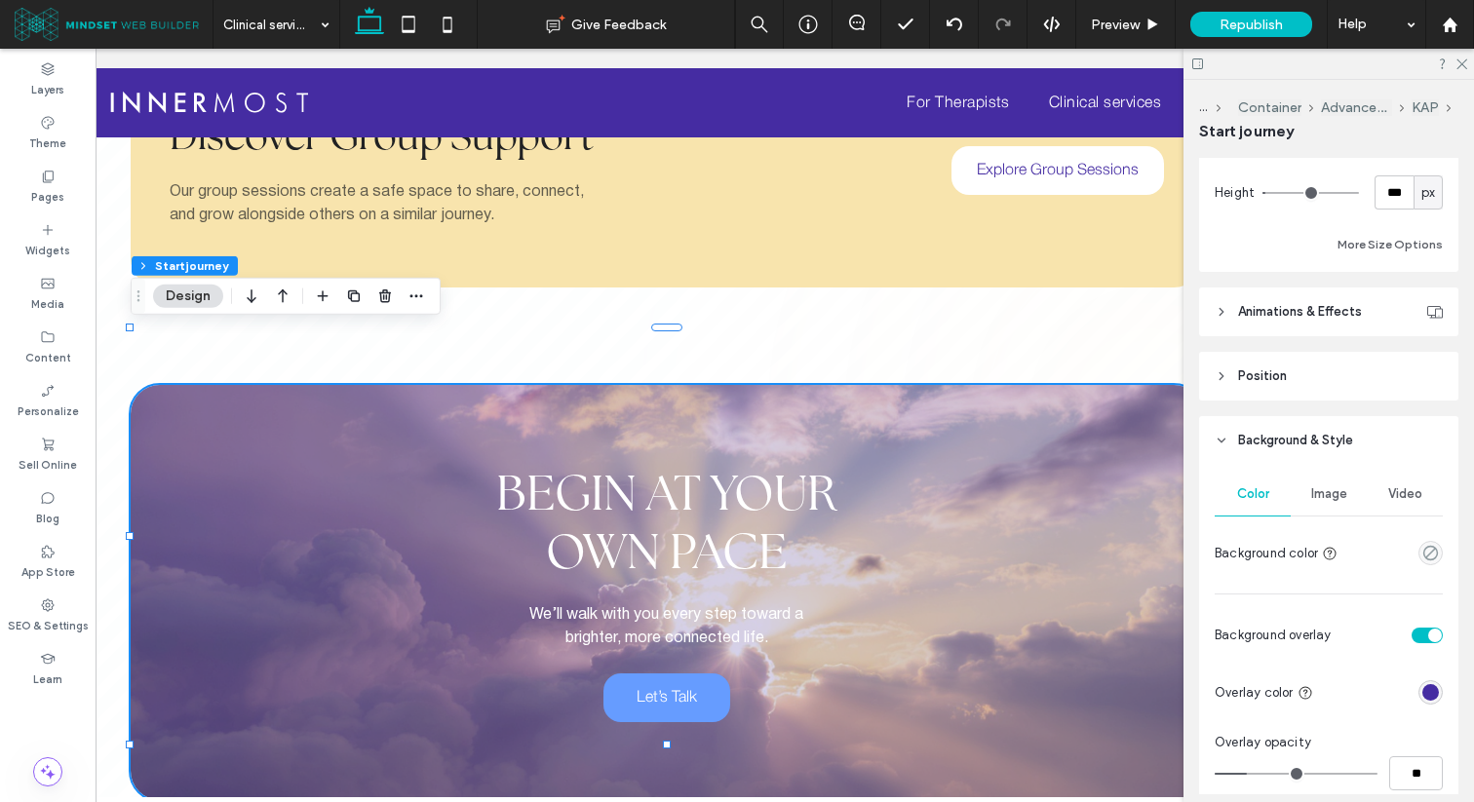
click at [1337, 483] on div "Image" at bounding box center [1328, 494] width 76 height 43
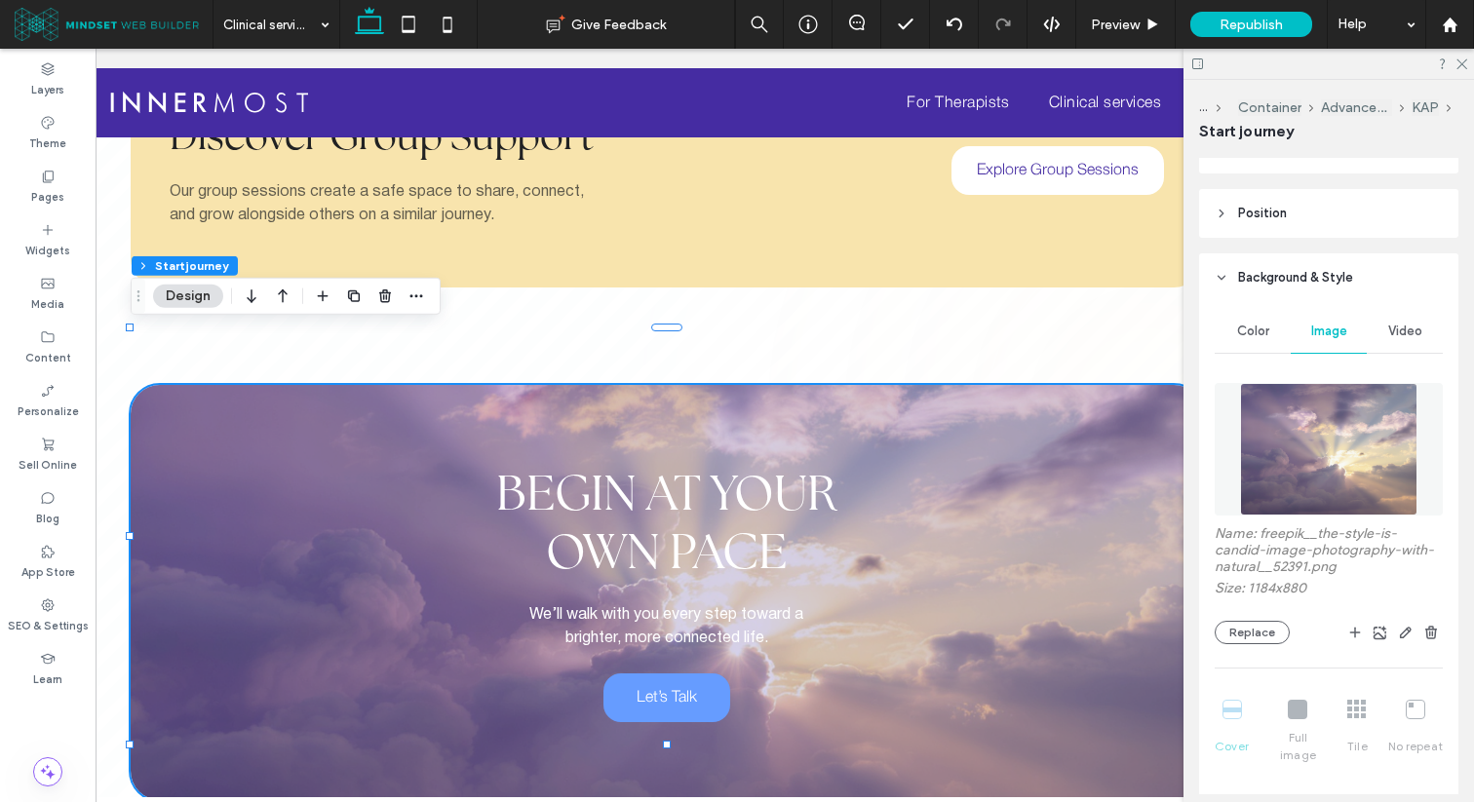
scroll to position [1112, 0]
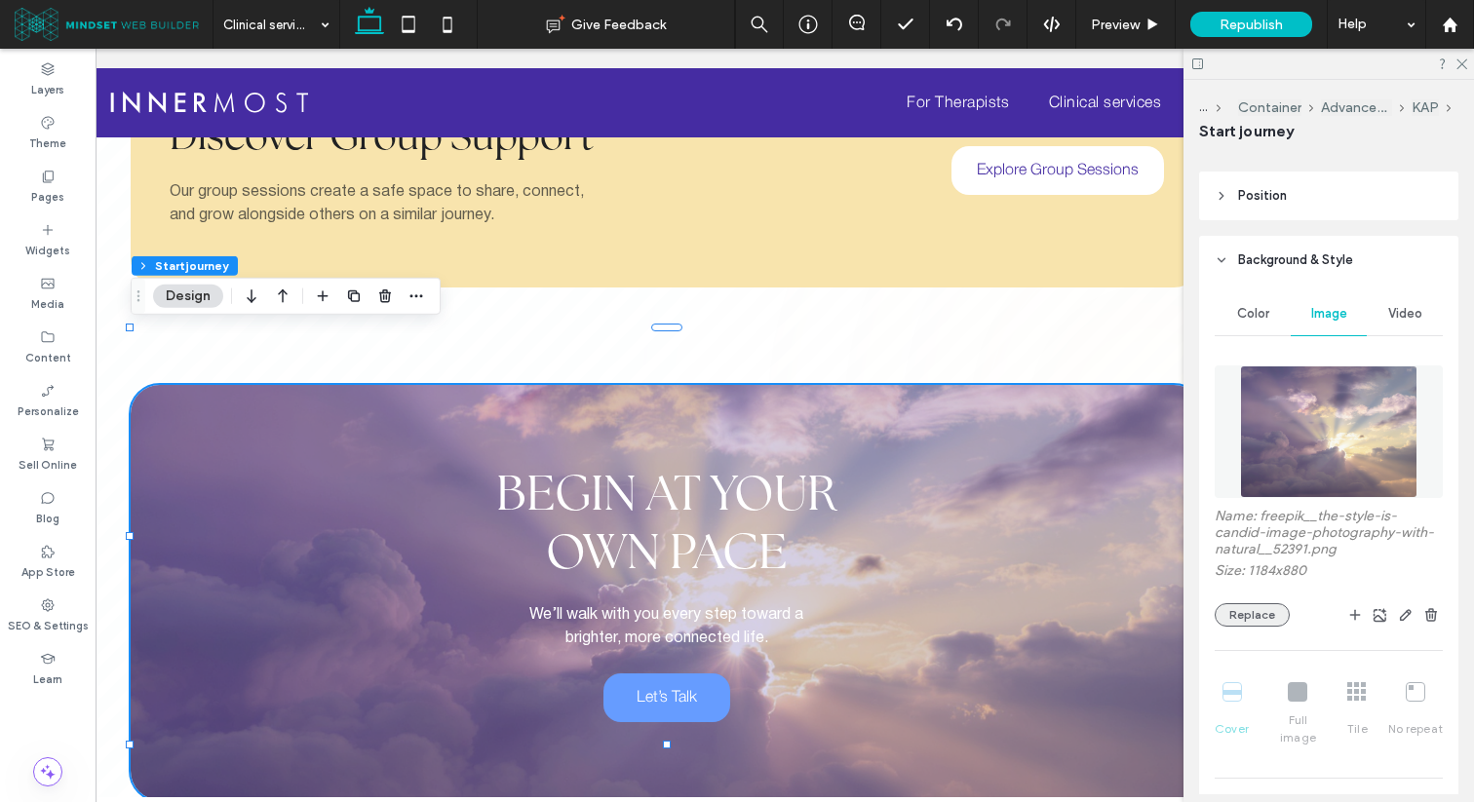
click at [1268, 616] on button "Replace" at bounding box center [1251, 614] width 75 height 23
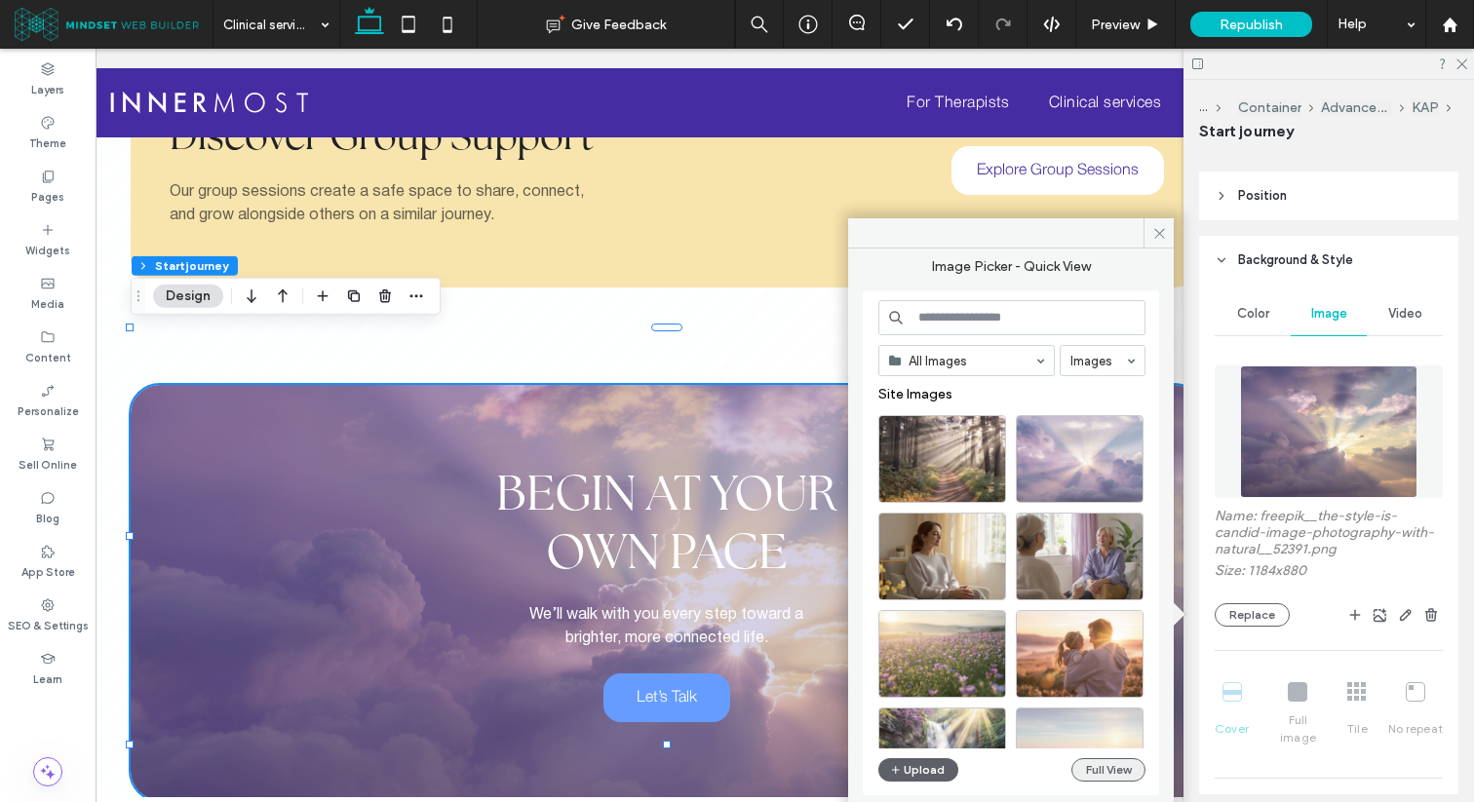
click at [1072, 769] on button "Full View" at bounding box center [1108, 769] width 74 height 23
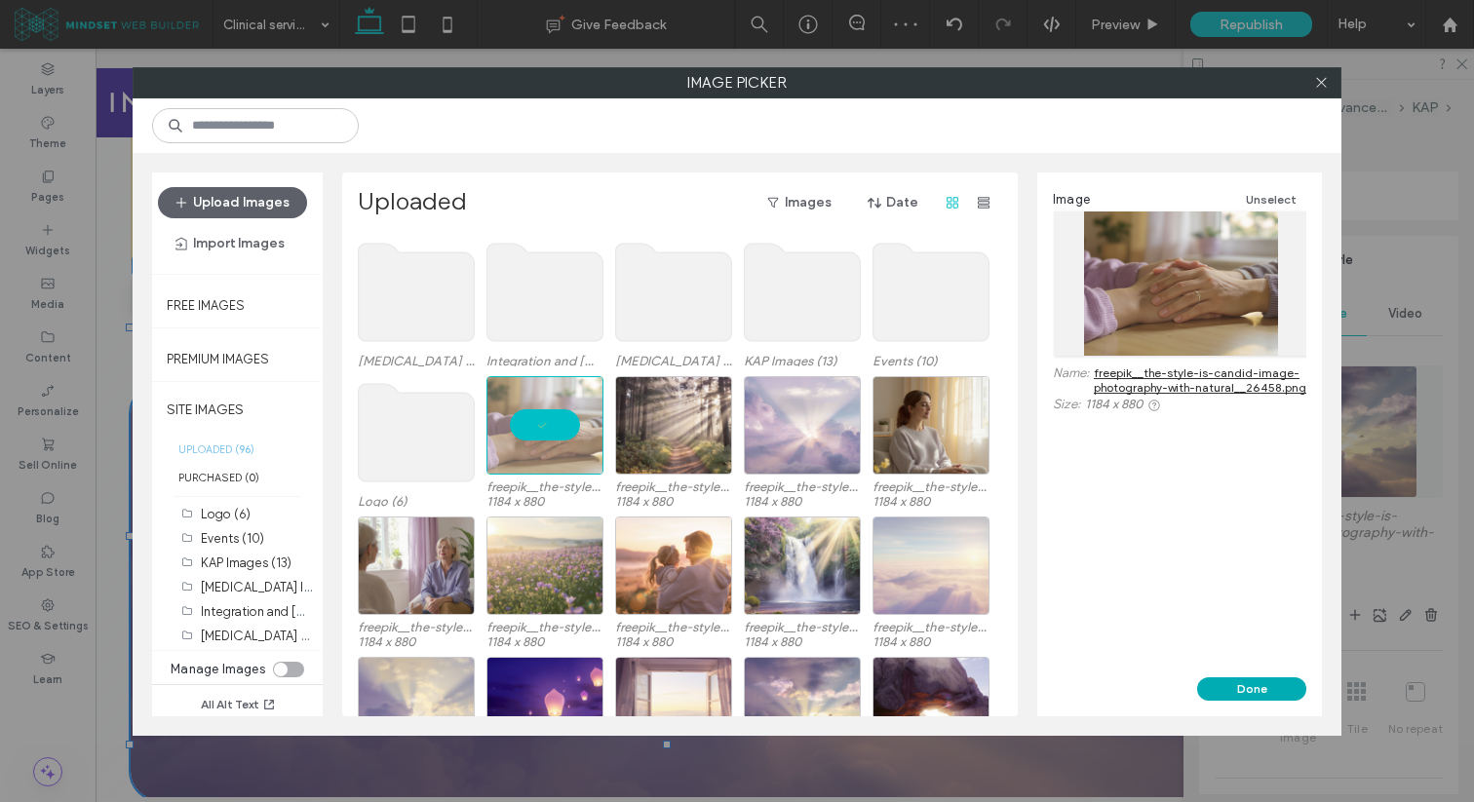
click at [1285, 695] on button "Done" at bounding box center [1251, 688] width 109 height 23
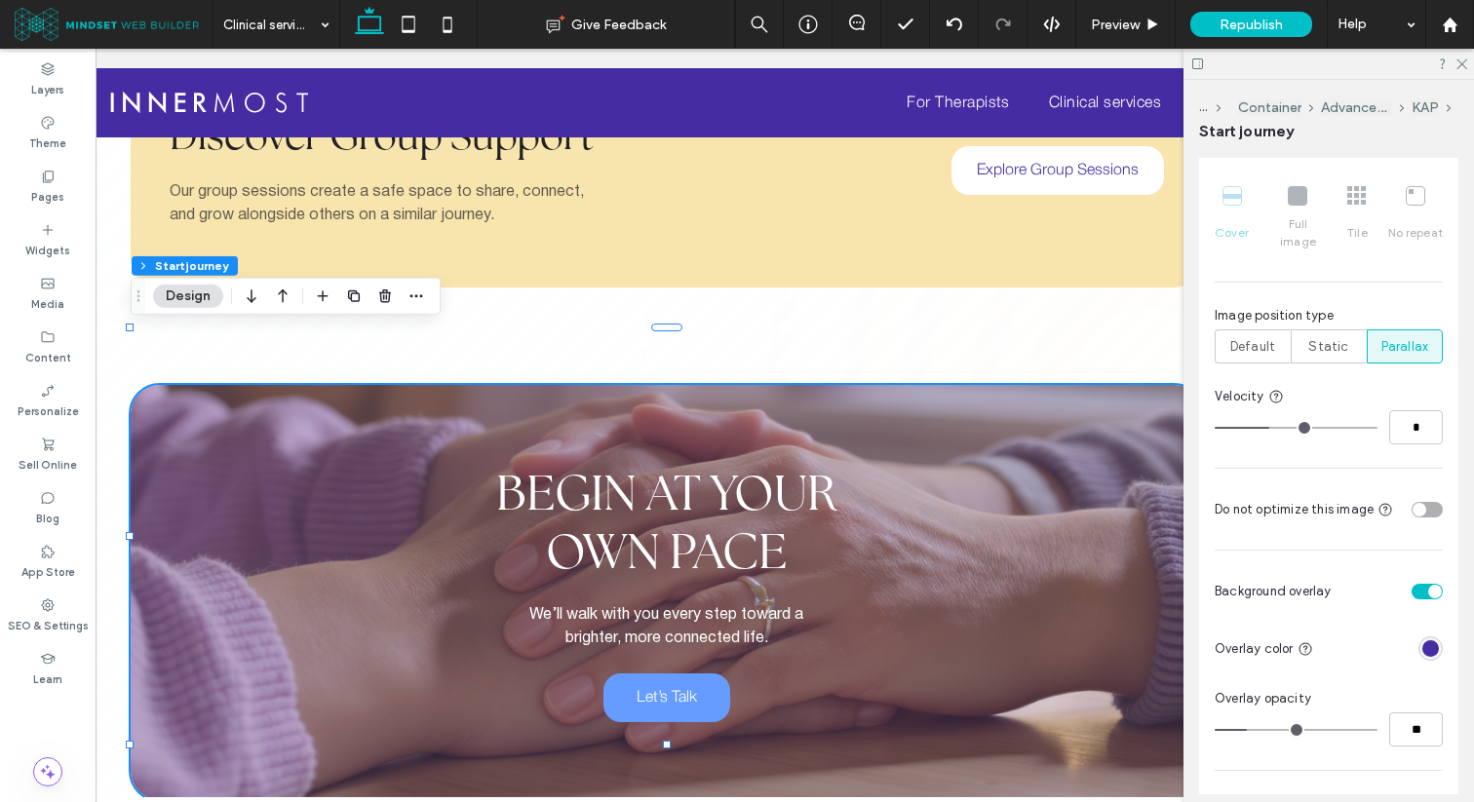
scroll to position [1676, 0]
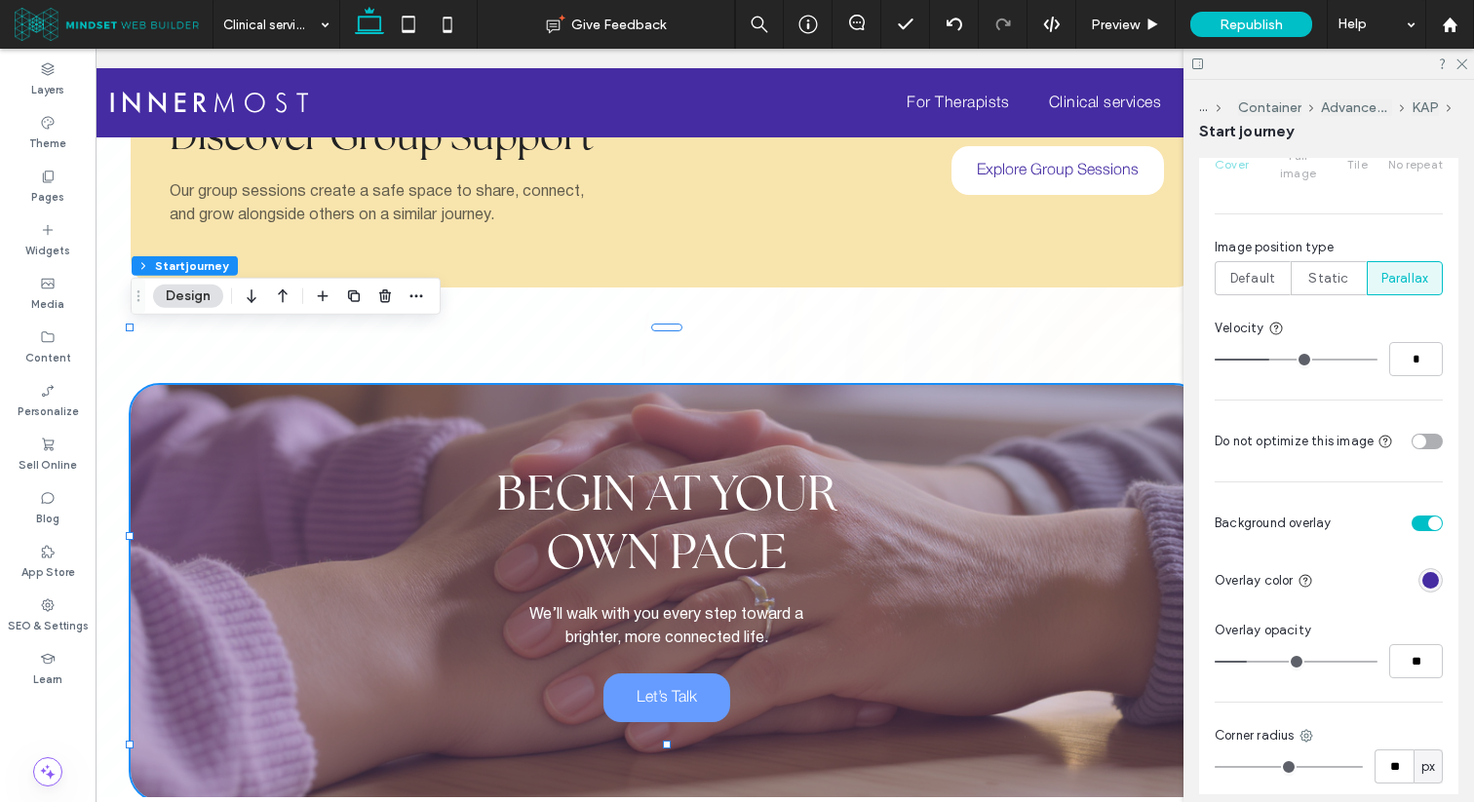
type input "**"
click at [1289, 661] on input "range" at bounding box center [1295, 662] width 163 height 2
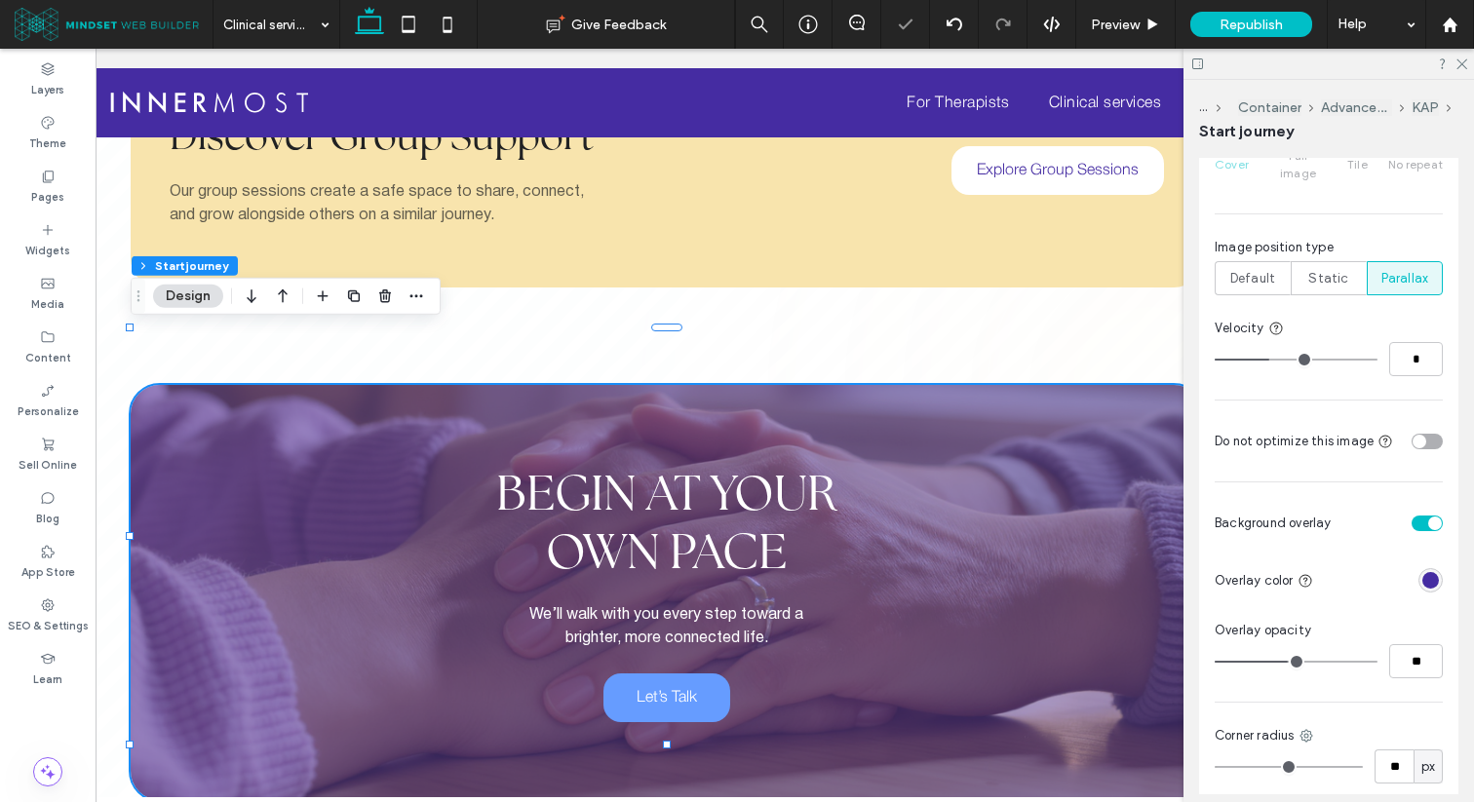
type input "**"
click at [1279, 661] on input "range" at bounding box center [1295, 662] width 163 height 2
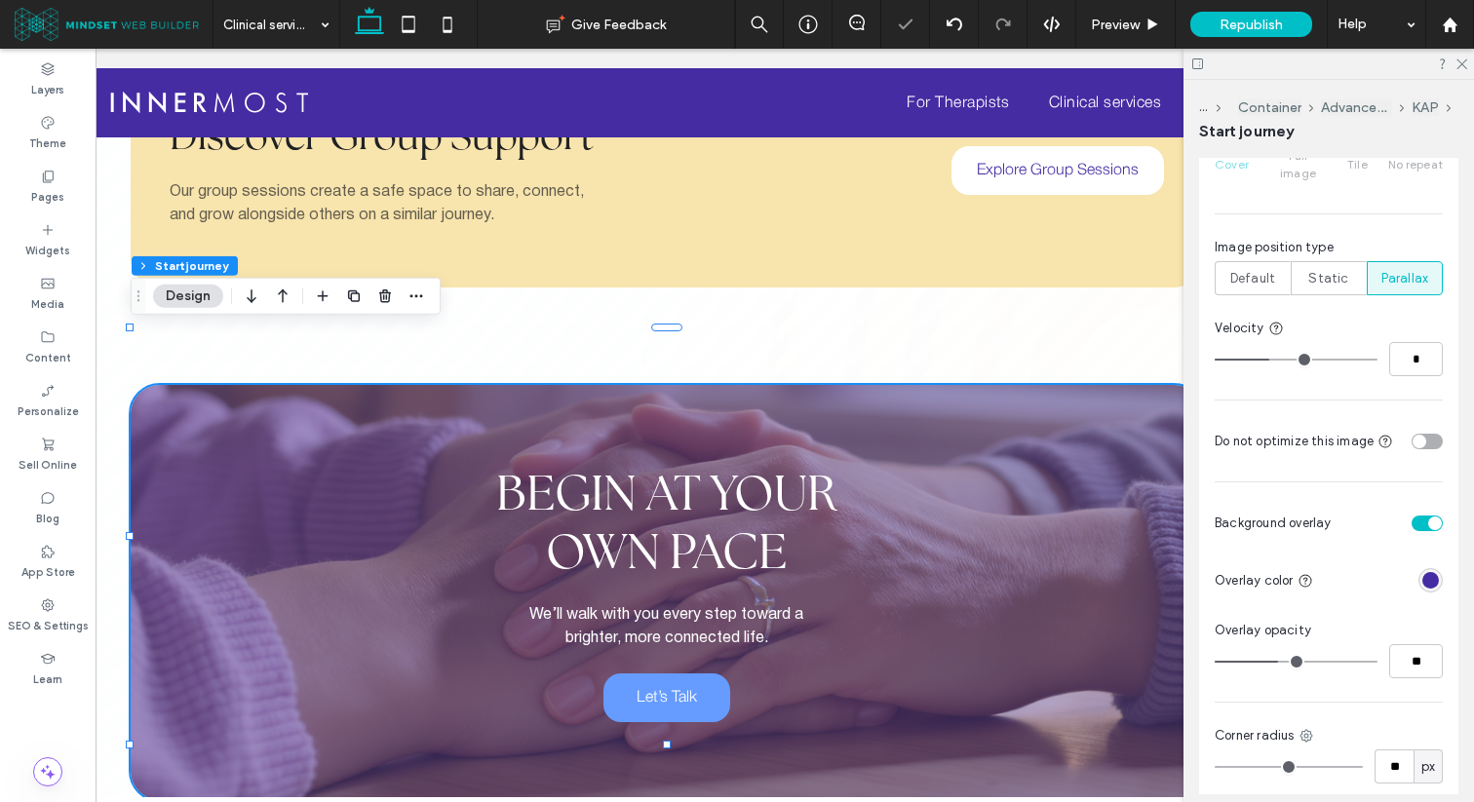
type input "**"
click at [1265, 661] on input "range" at bounding box center [1295, 662] width 163 height 2
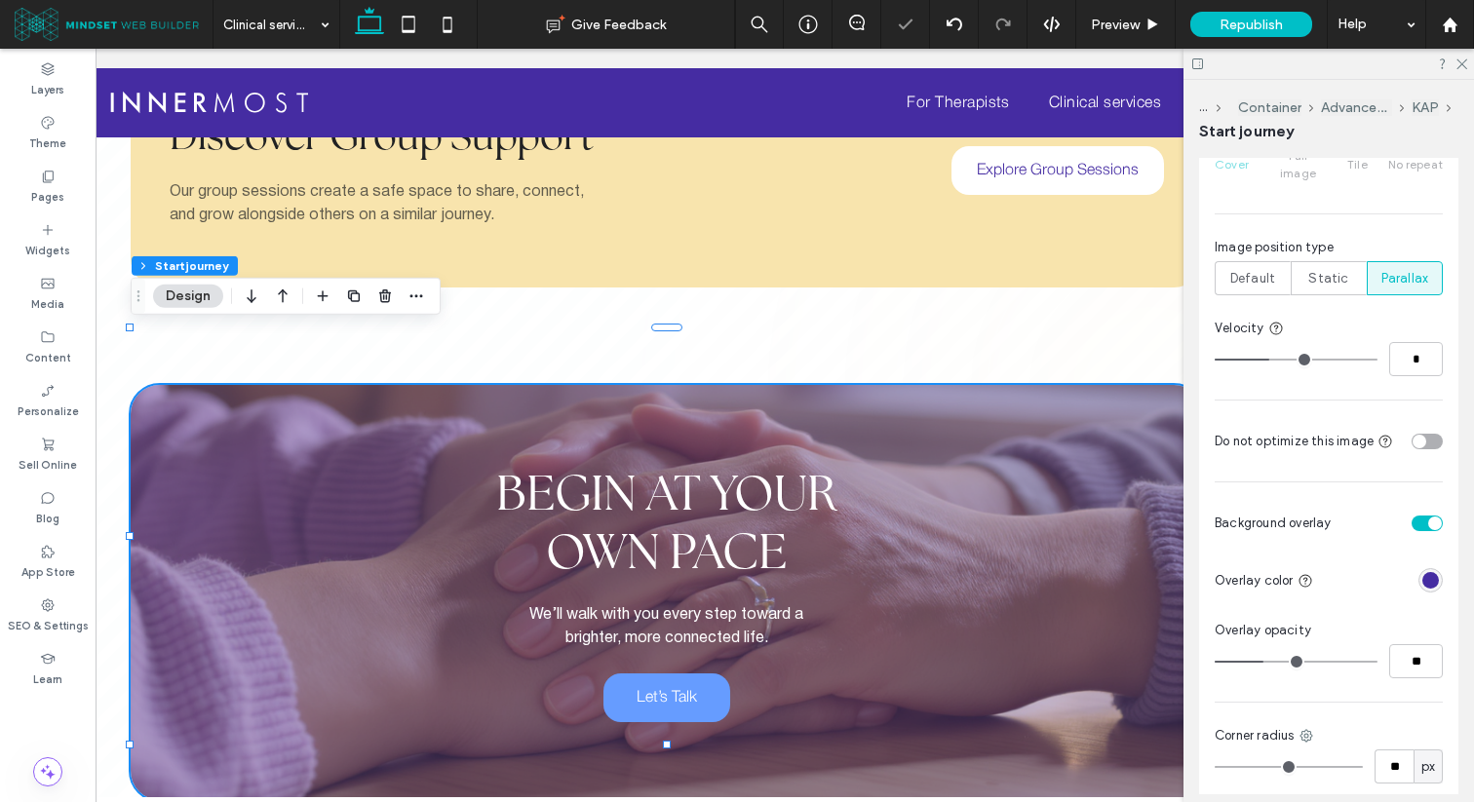
click at [1436, 572] on div "rgba(69,44,162,1)" at bounding box center [1430, 580] width 17 height 17
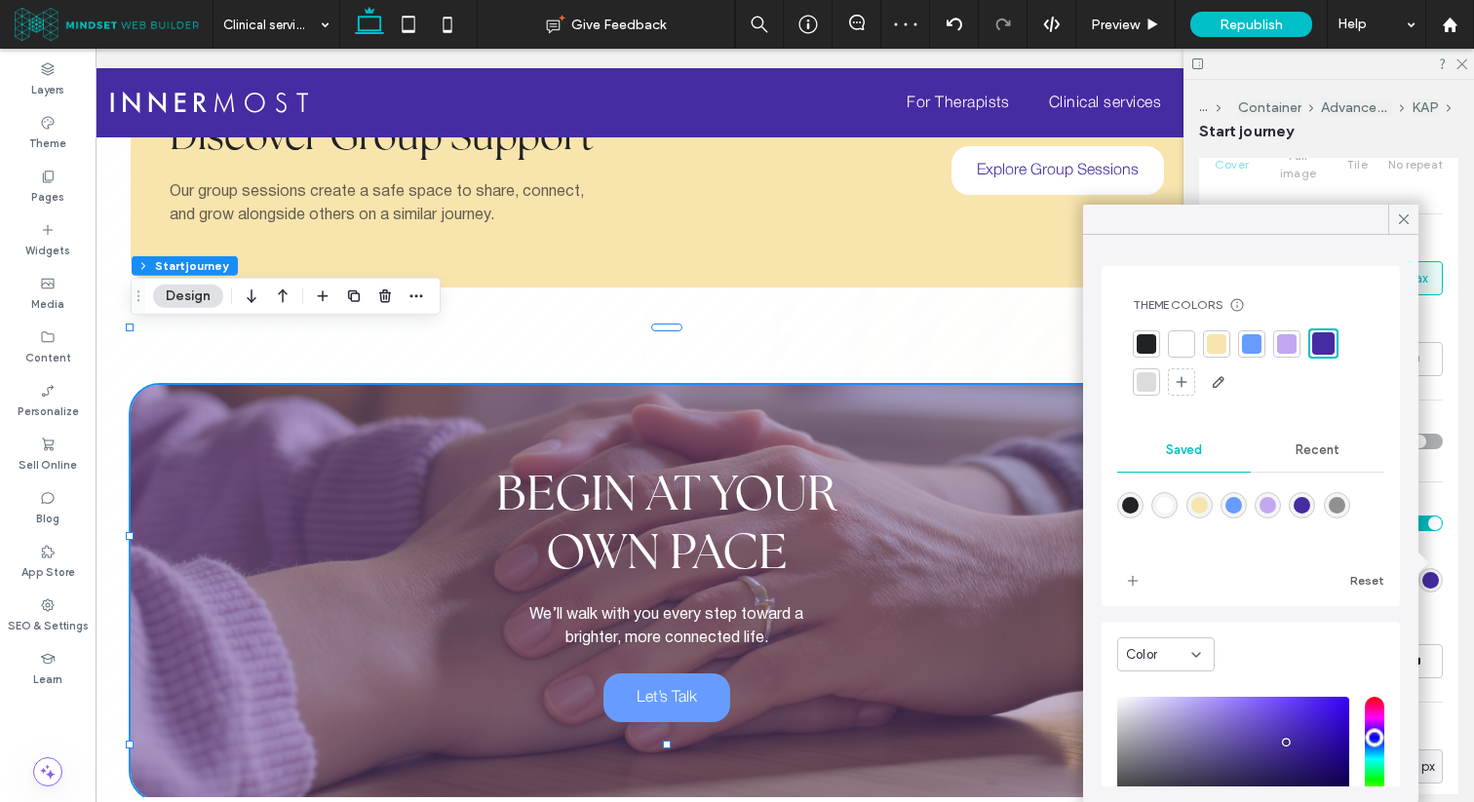
click at [1230, 504] on div "rgba(102,156,255,1)" at bounding box center [1233, 505] width 17 height 17
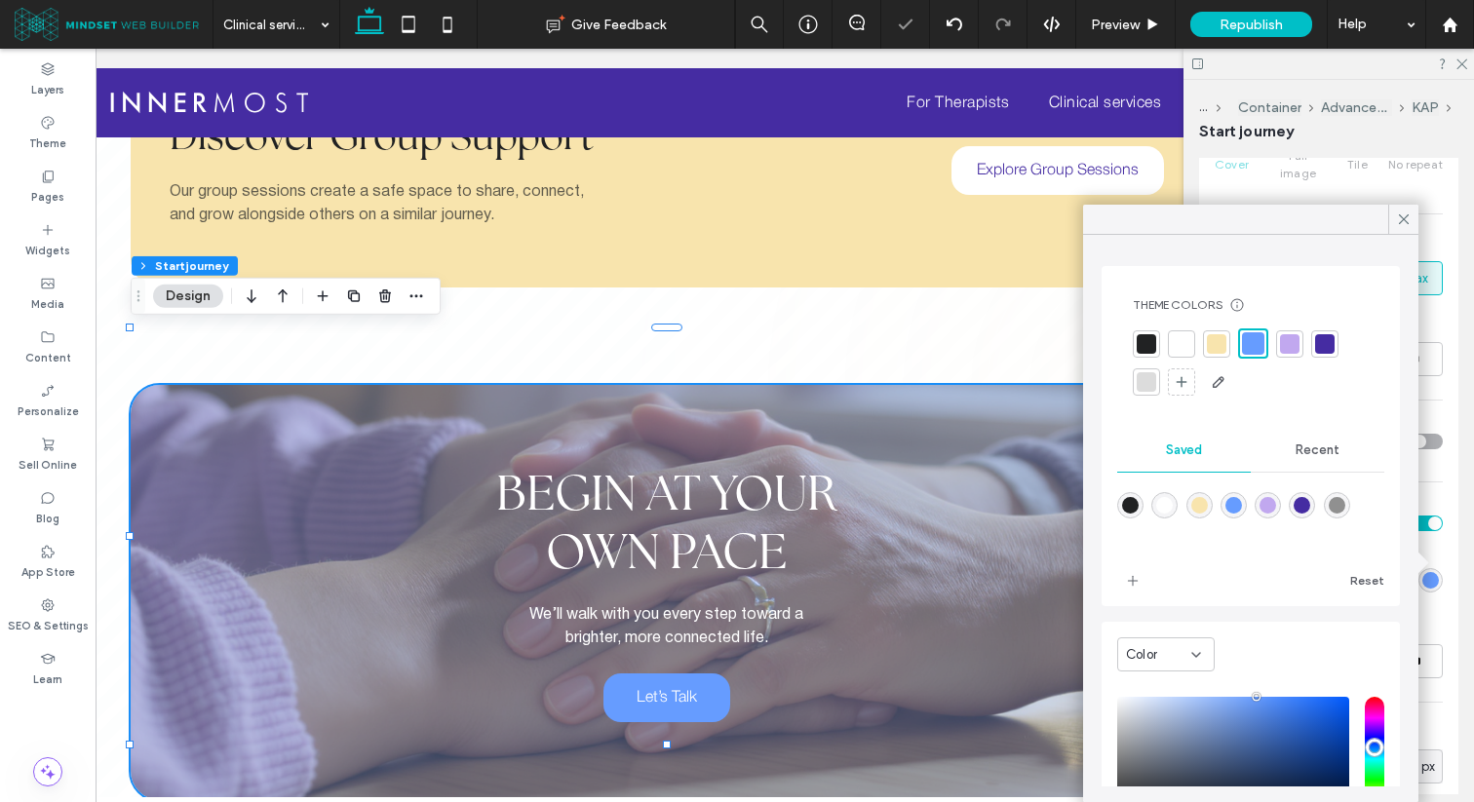
click at [1204, 500] on div "rgba(248,228,173,1)" at bounding box center [1199, 505] width 17 height 17
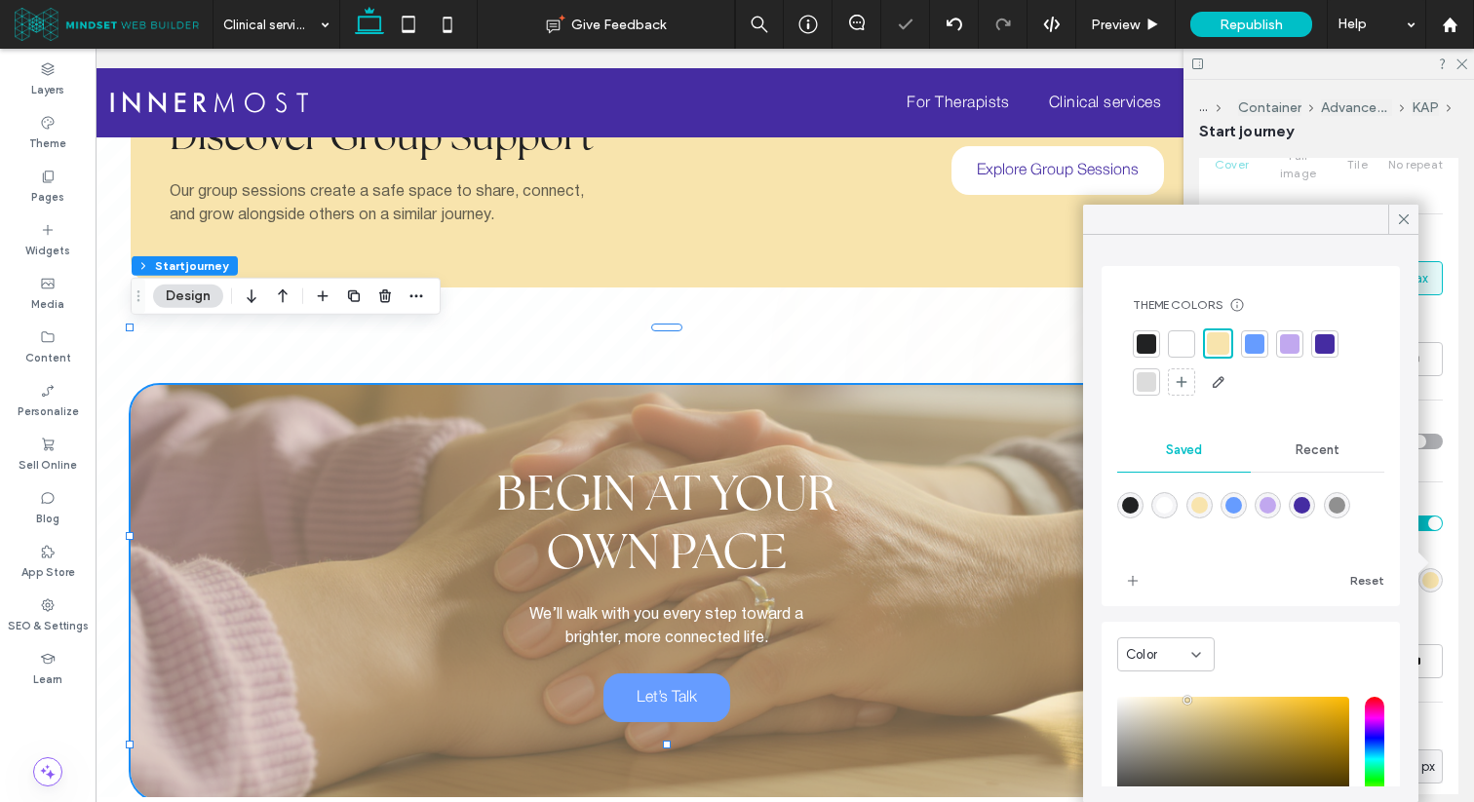
click at [1299, 510] on div "rgba(69,44,162,1)" at bounding box center [1301, 505] width 17 height 17
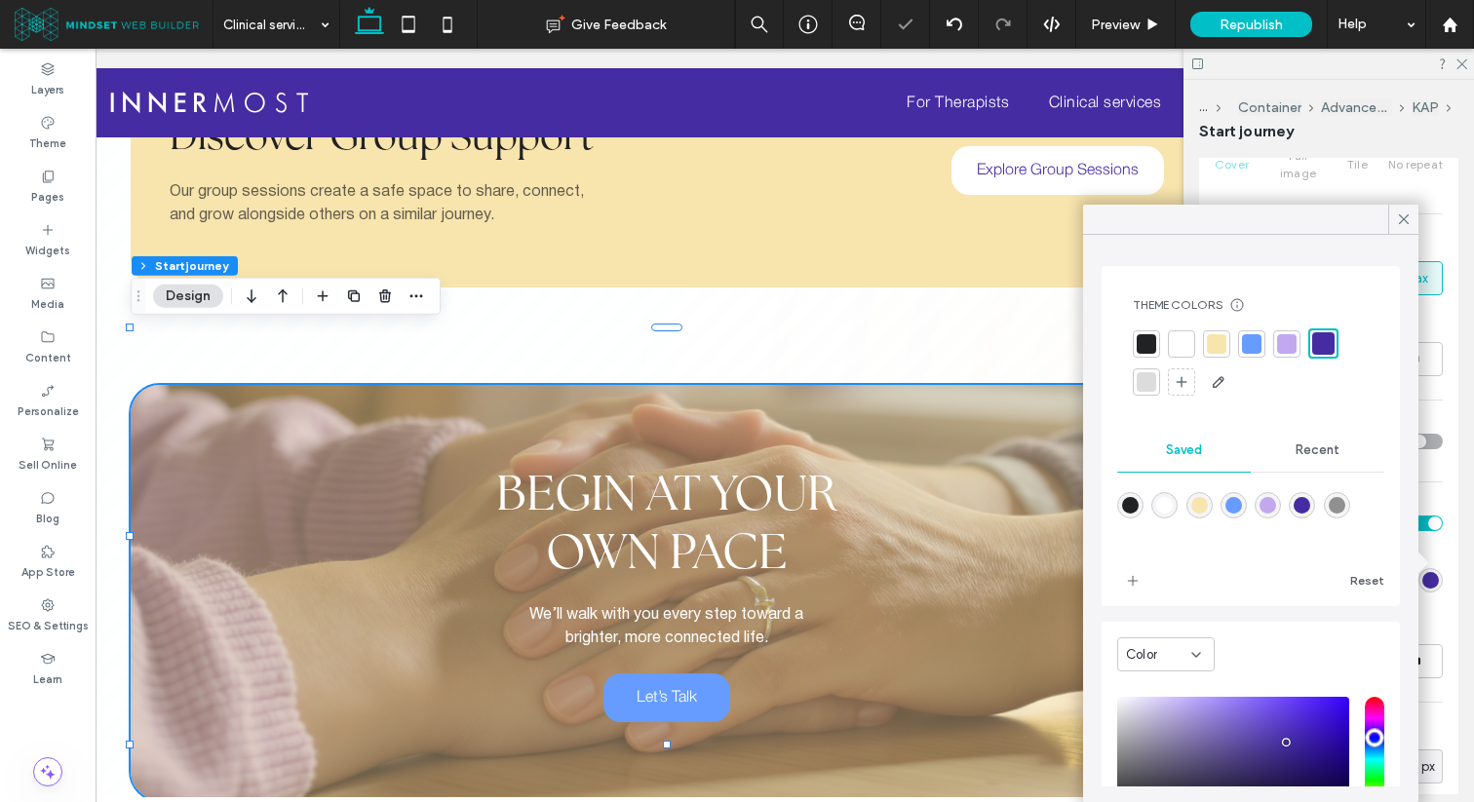
type input "*******"
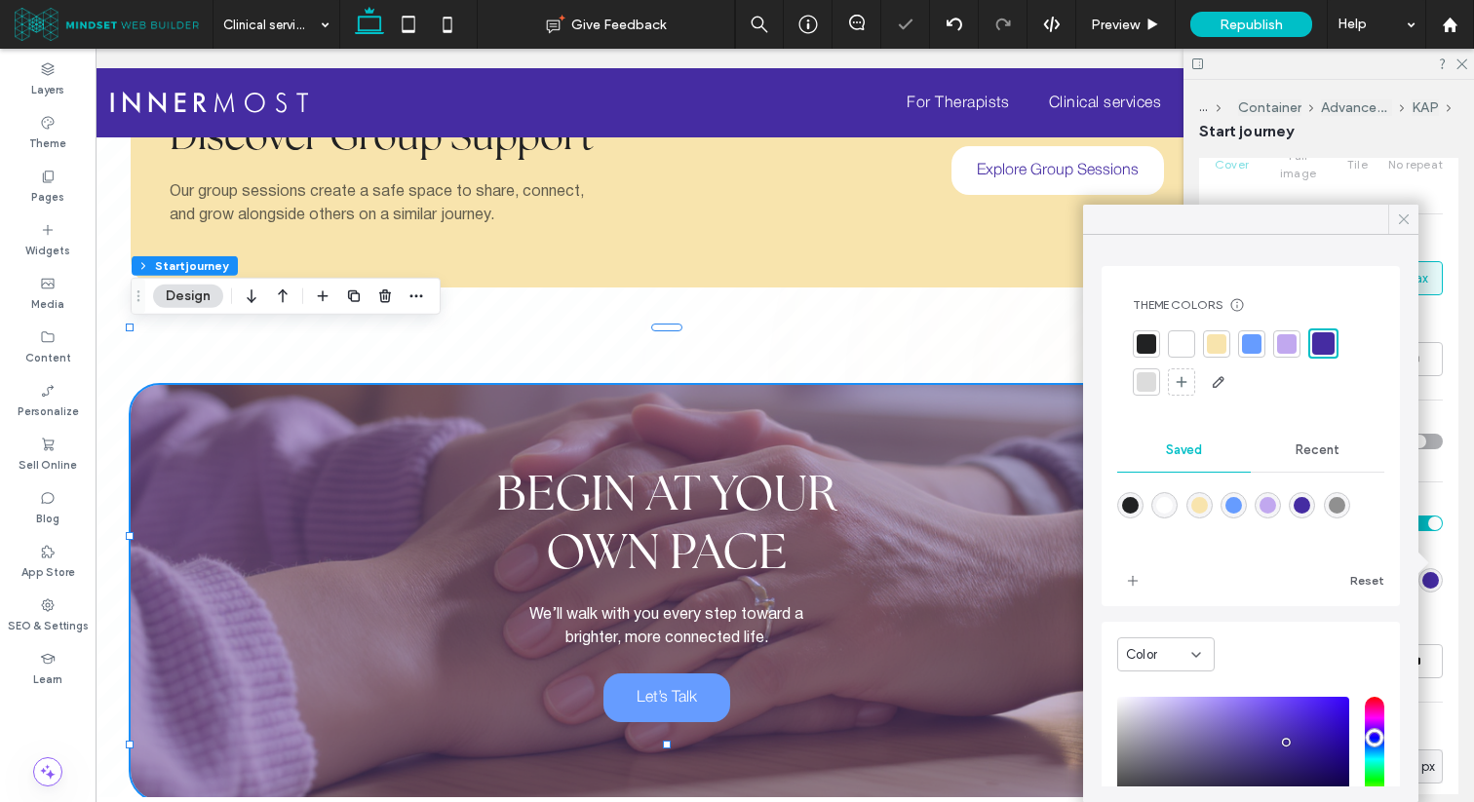
click at [1409, 219] on icon at bounding box center [1404, 220] width 18 height 18
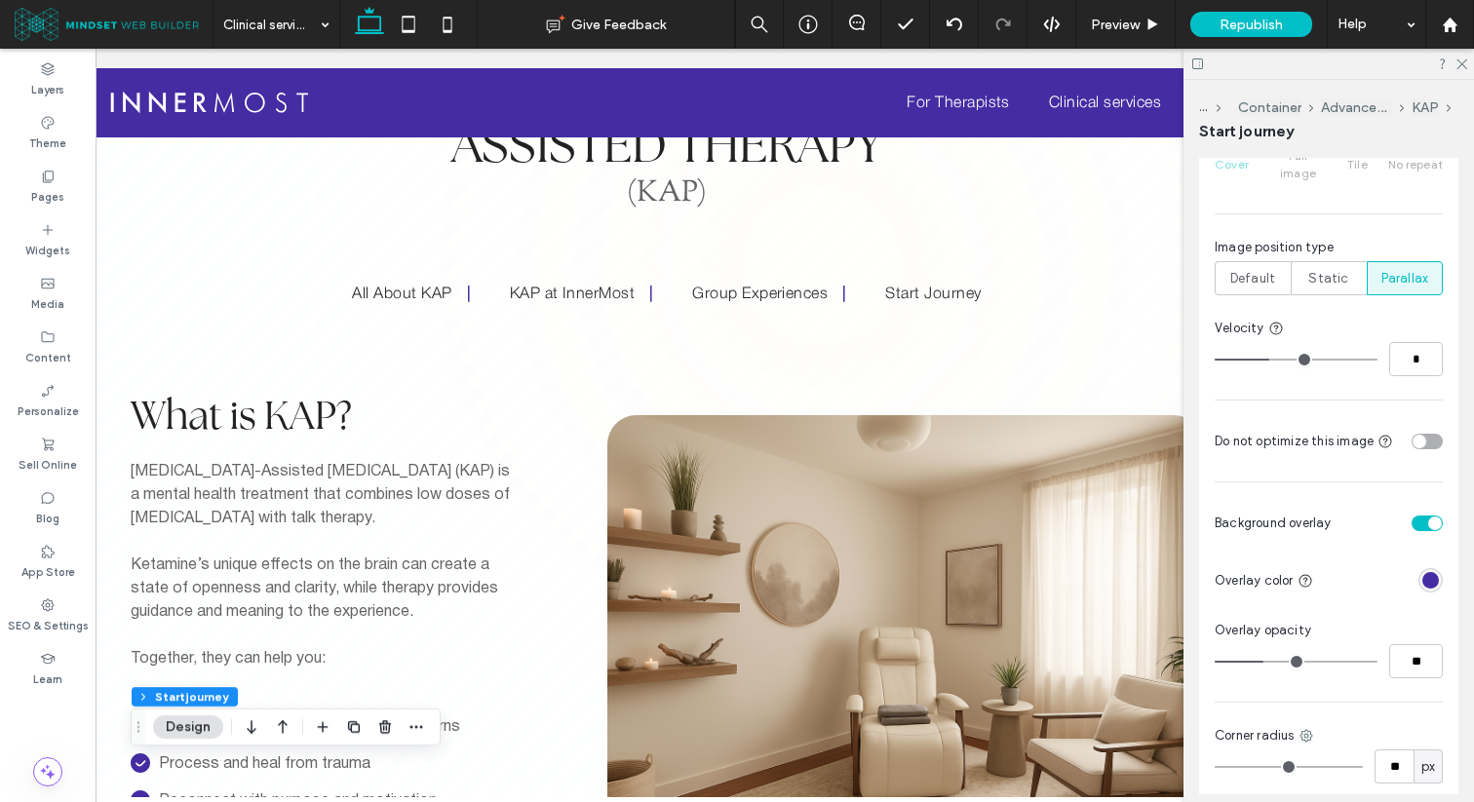
scroll to position [0, 0]
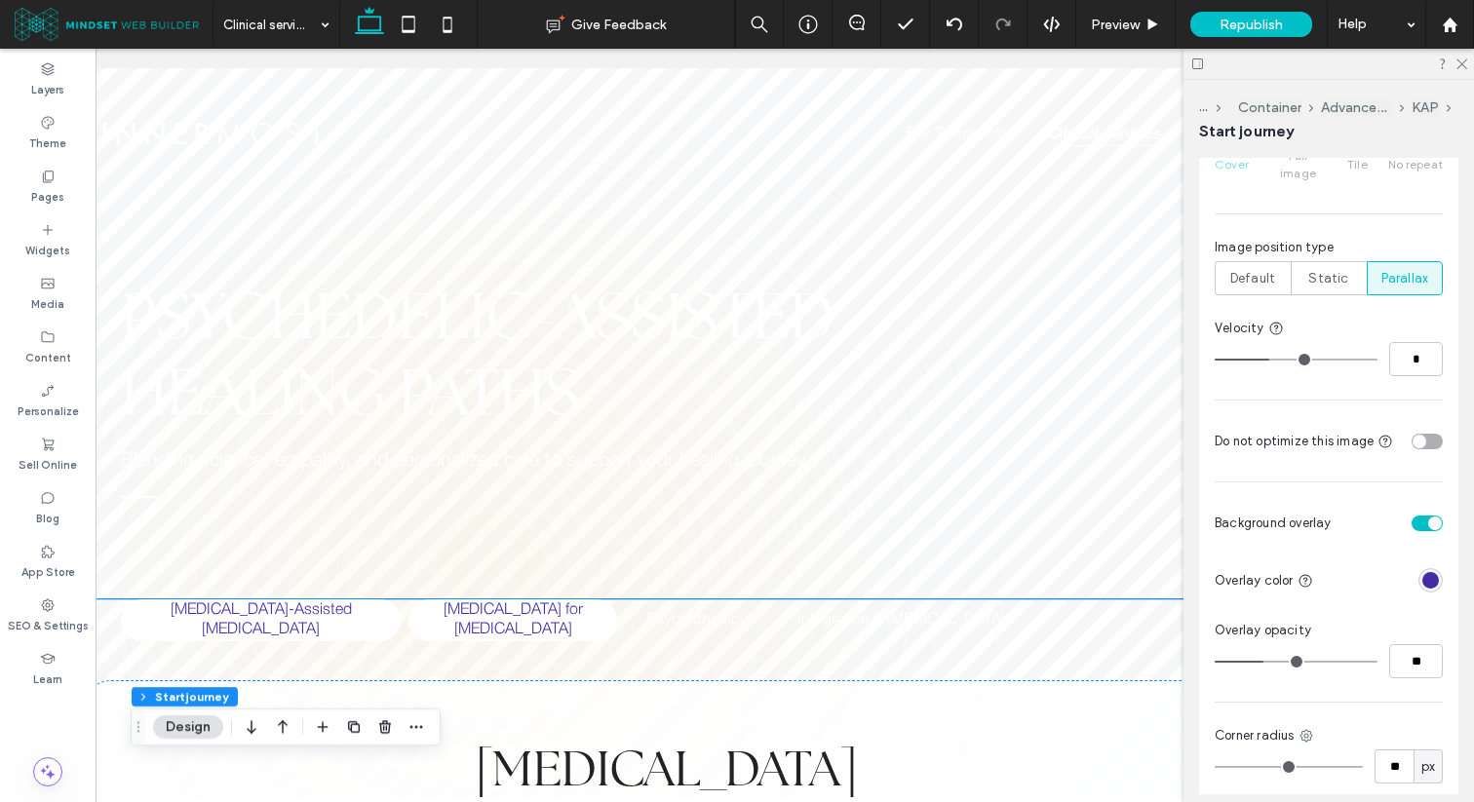
click at [474, 605] on h5 "[MEDICAL_DATA] for [MEDICAL_DATA]" at bounding box center [512, 620] width 185 height 42
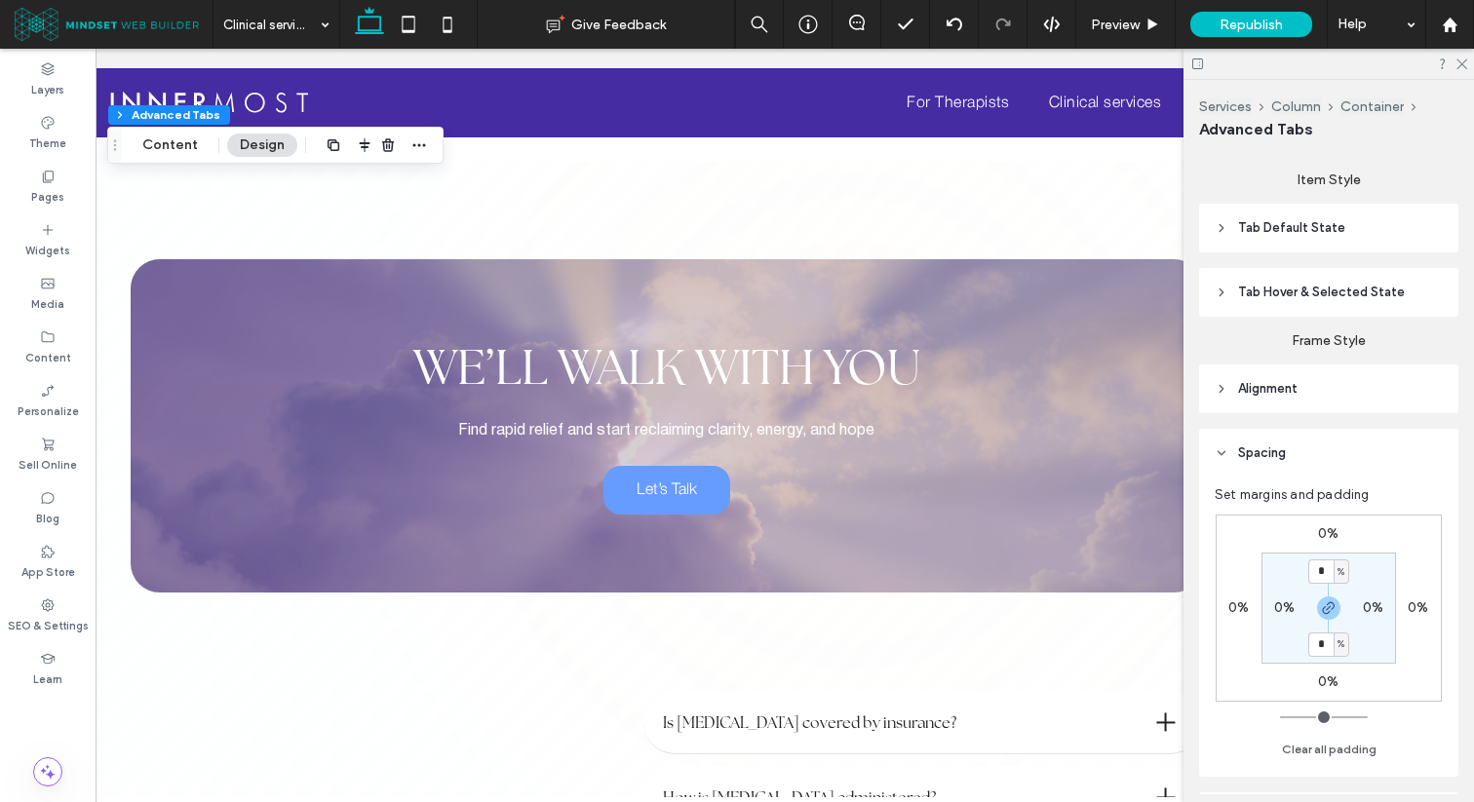
scroll to position [3092, 0]
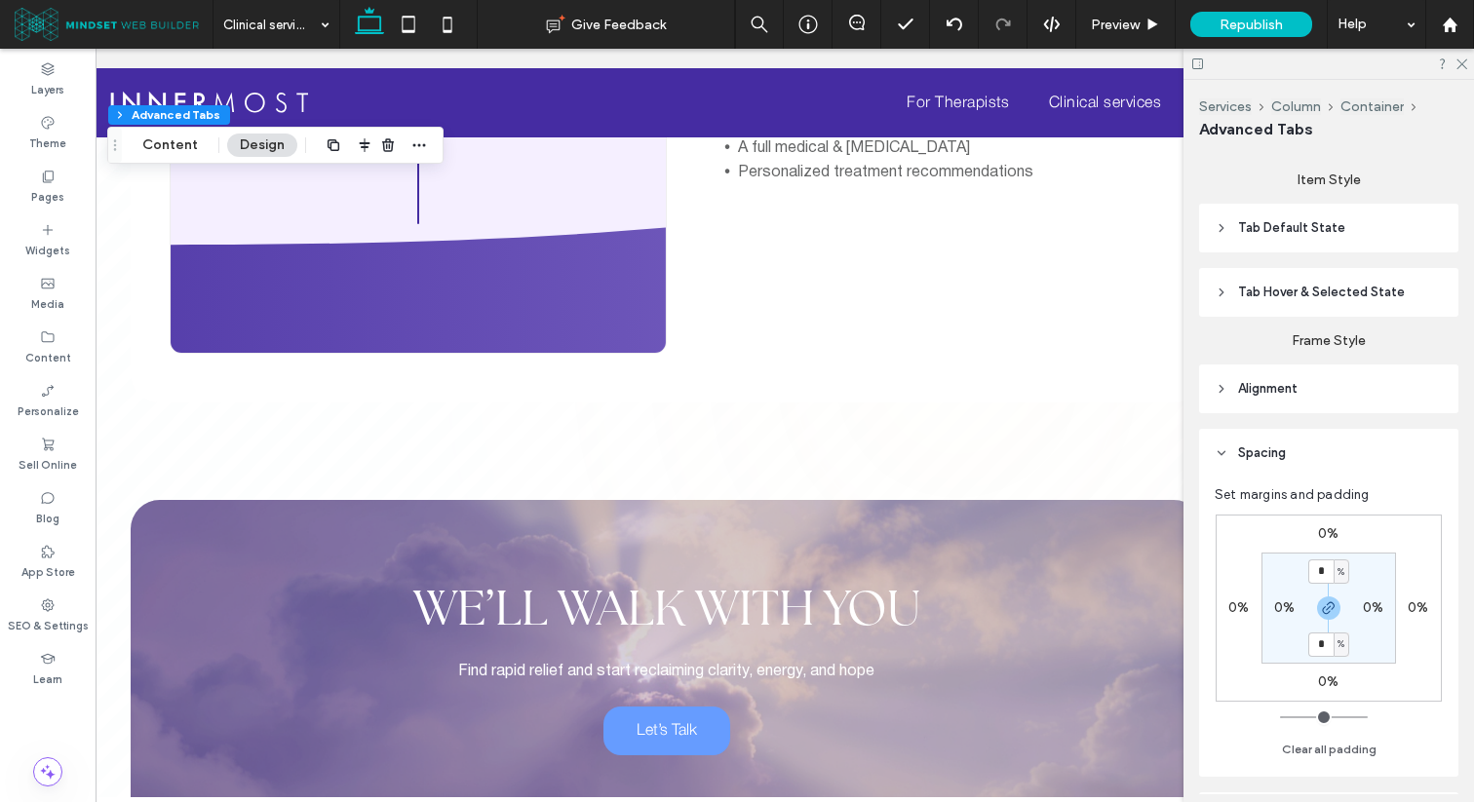
click at [983, 500] on div "We’ll Walk With You Find rapid relief and start reclaiming clarity, energy, and…" at bounding box center [667, 666] width 1072 height 333
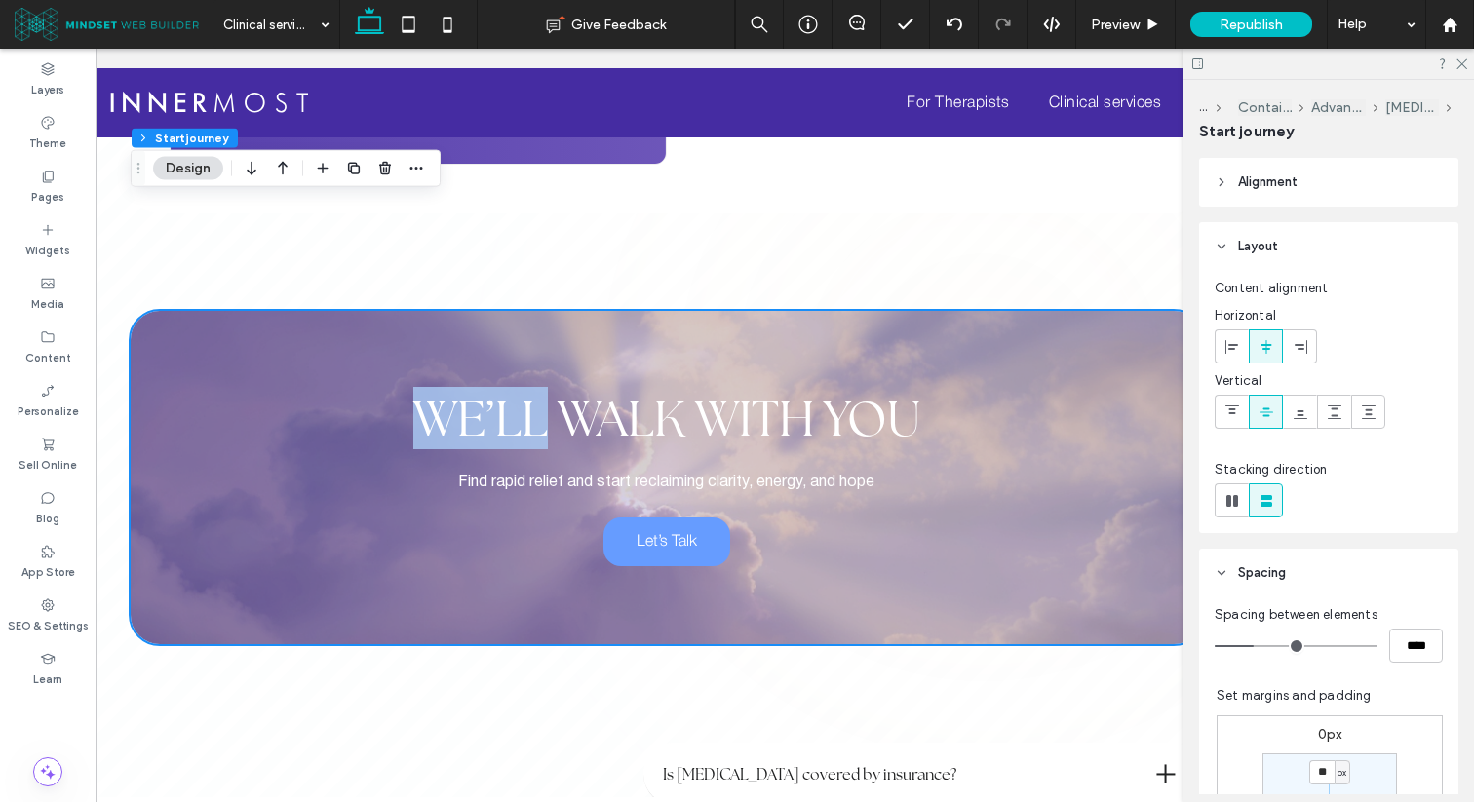
scroll to position [3369, 0]
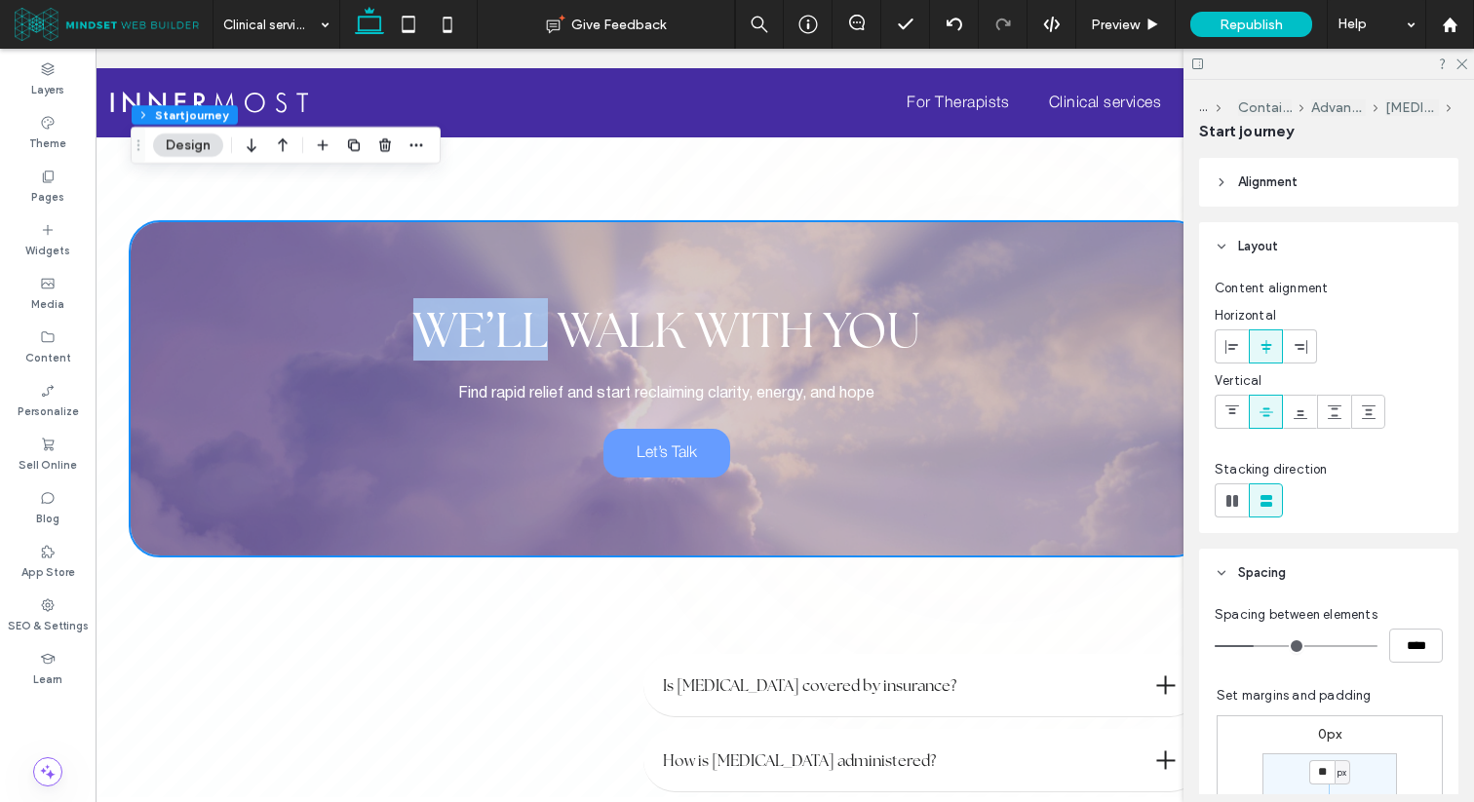
click at [983, 375] on div "We’ll Walk With You Find rapid relief and start reclaiming clarity, energy, and…" at bounding box center [667, 388] width 1072 height 333
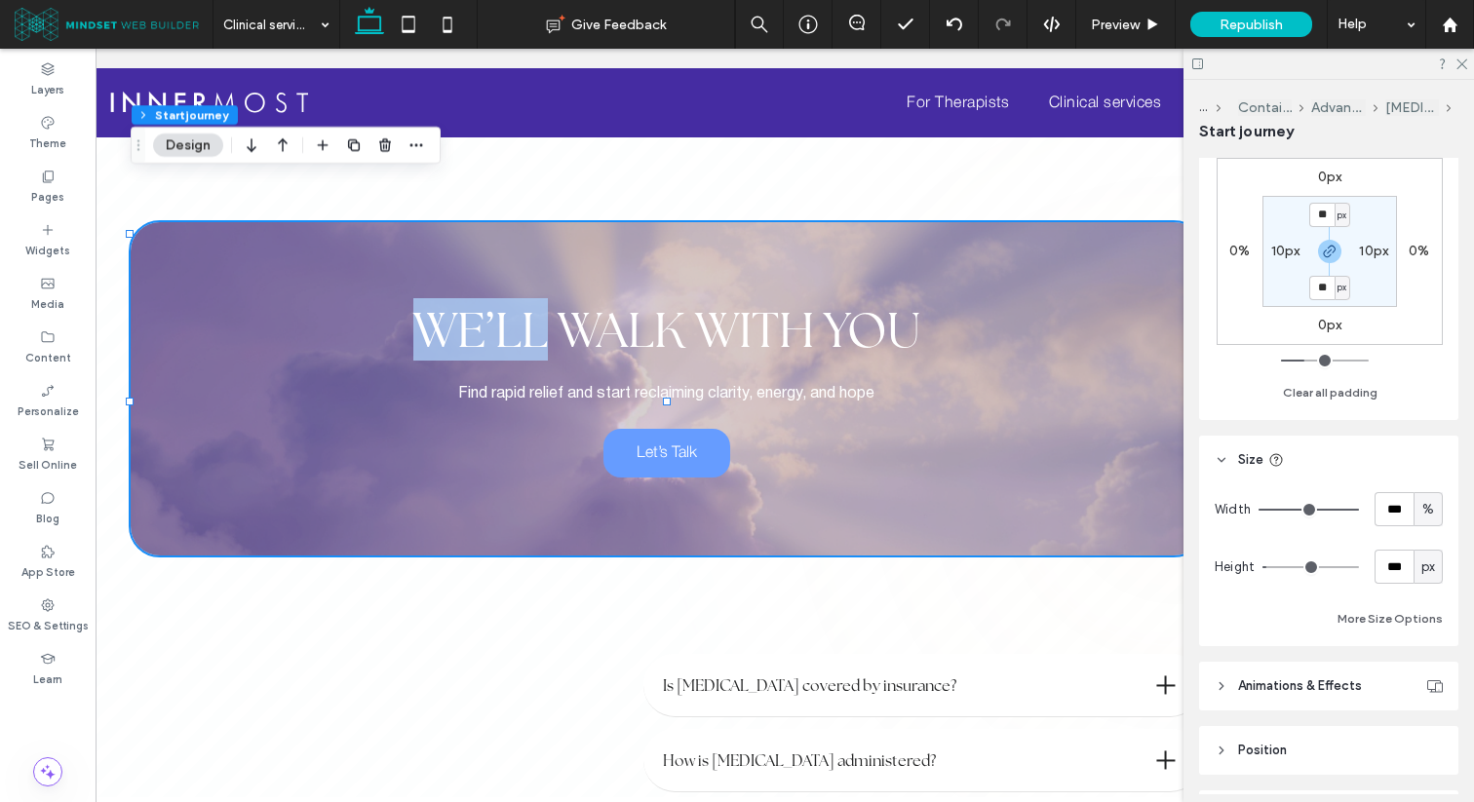
scroll to position [1062, 0]
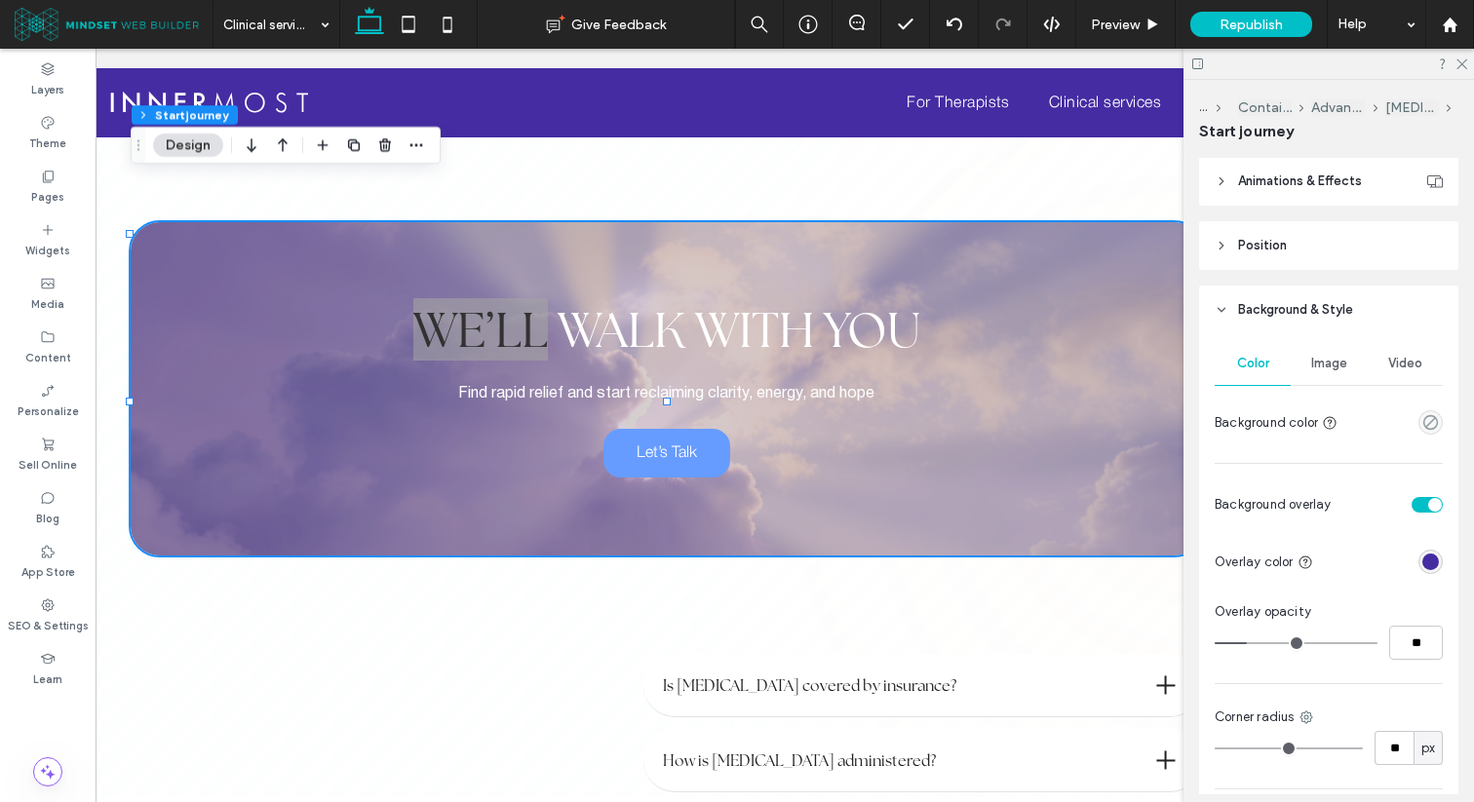
click at [1349, 366] on div "Image" at bounding box center [1328, 363] width 76 height 43
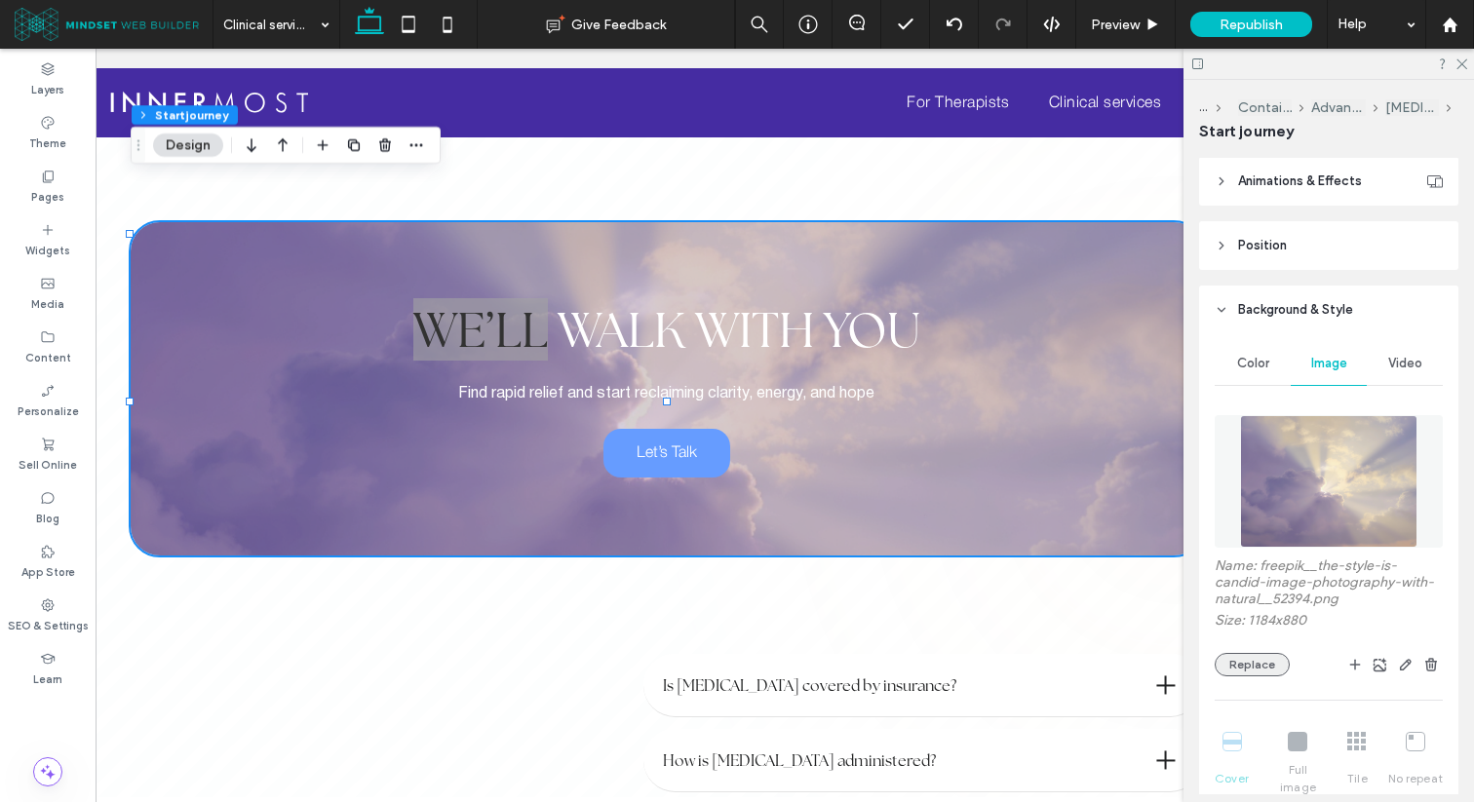
click at [1241, 672] on button "Replace" at bounding box center [1251, 664] width 75 height 23
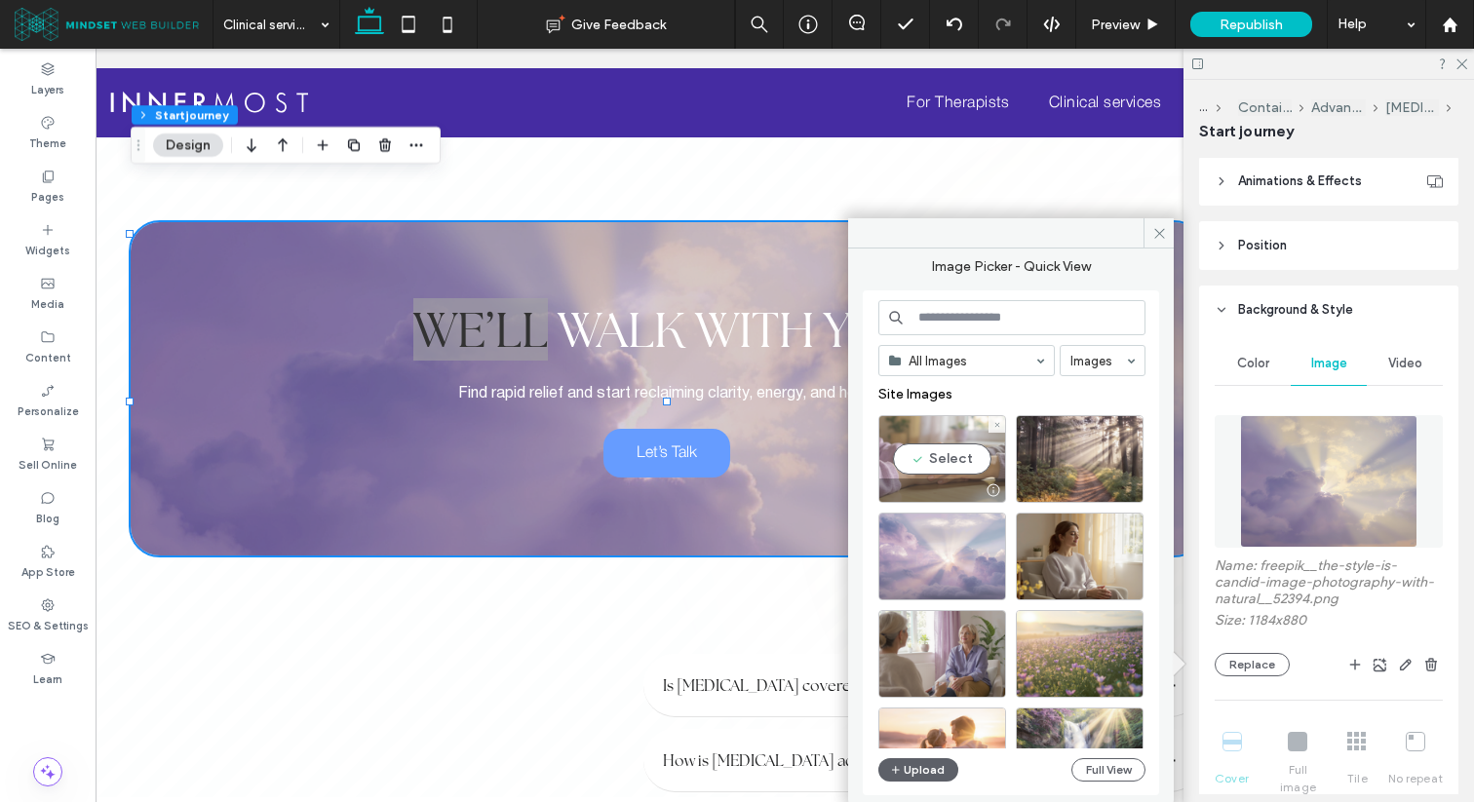
click at [974, 464] on div "Select" at bounding box center [942, 459] width 128 height 88
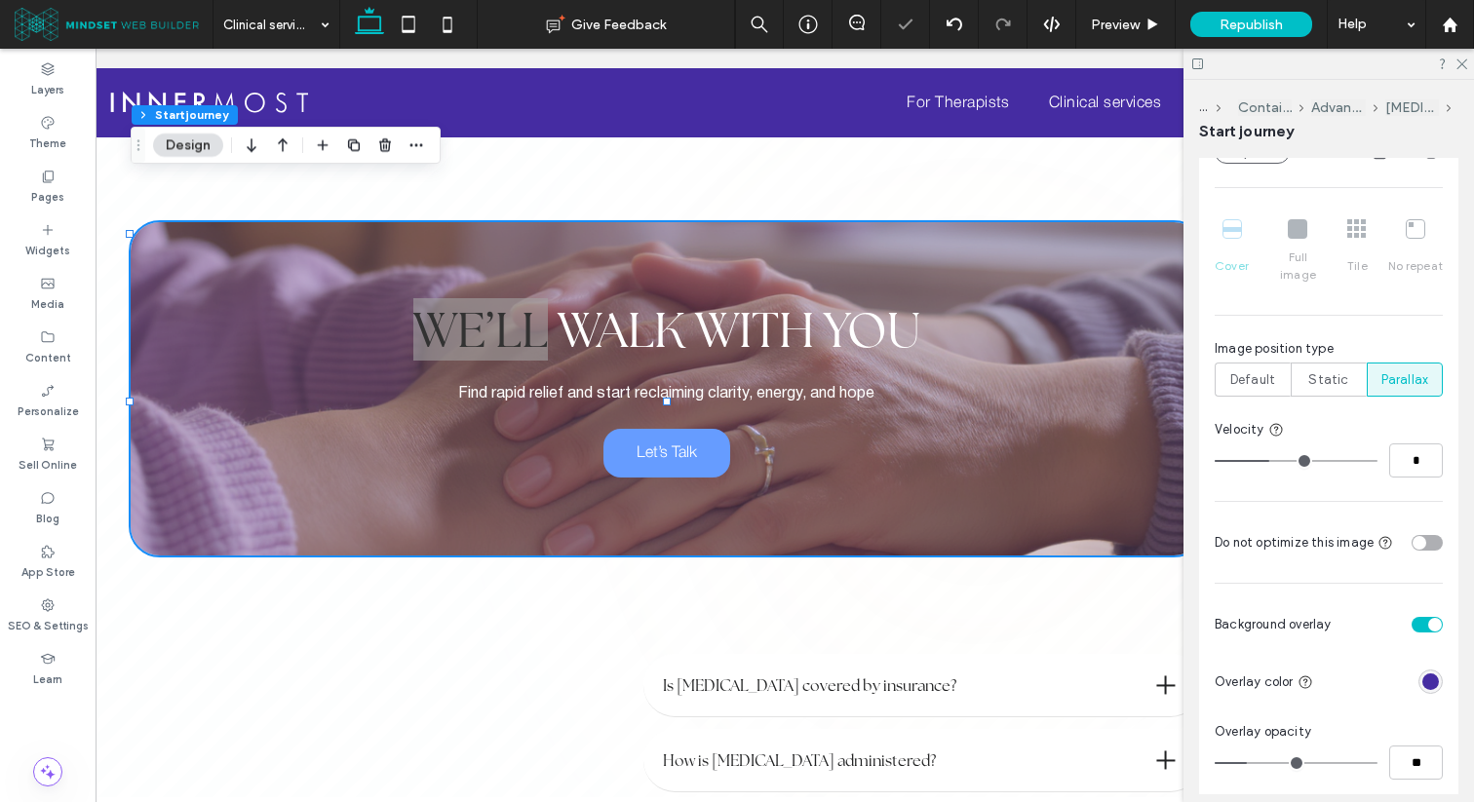
scroll to position [1726, 0]
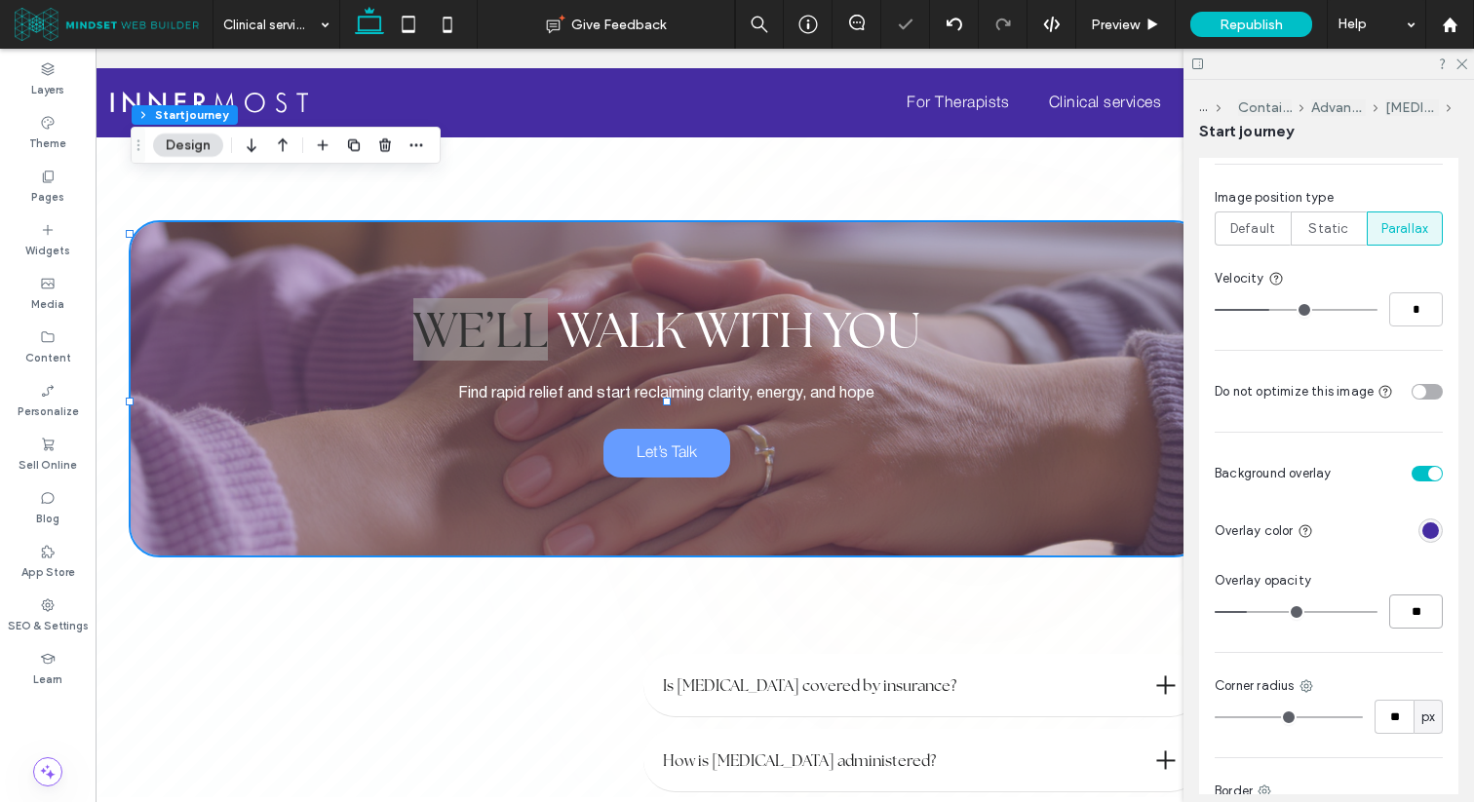
click at [1407, 597] on input "**" at bounding box center [1416, 612] width 54 height 34
type input "**"
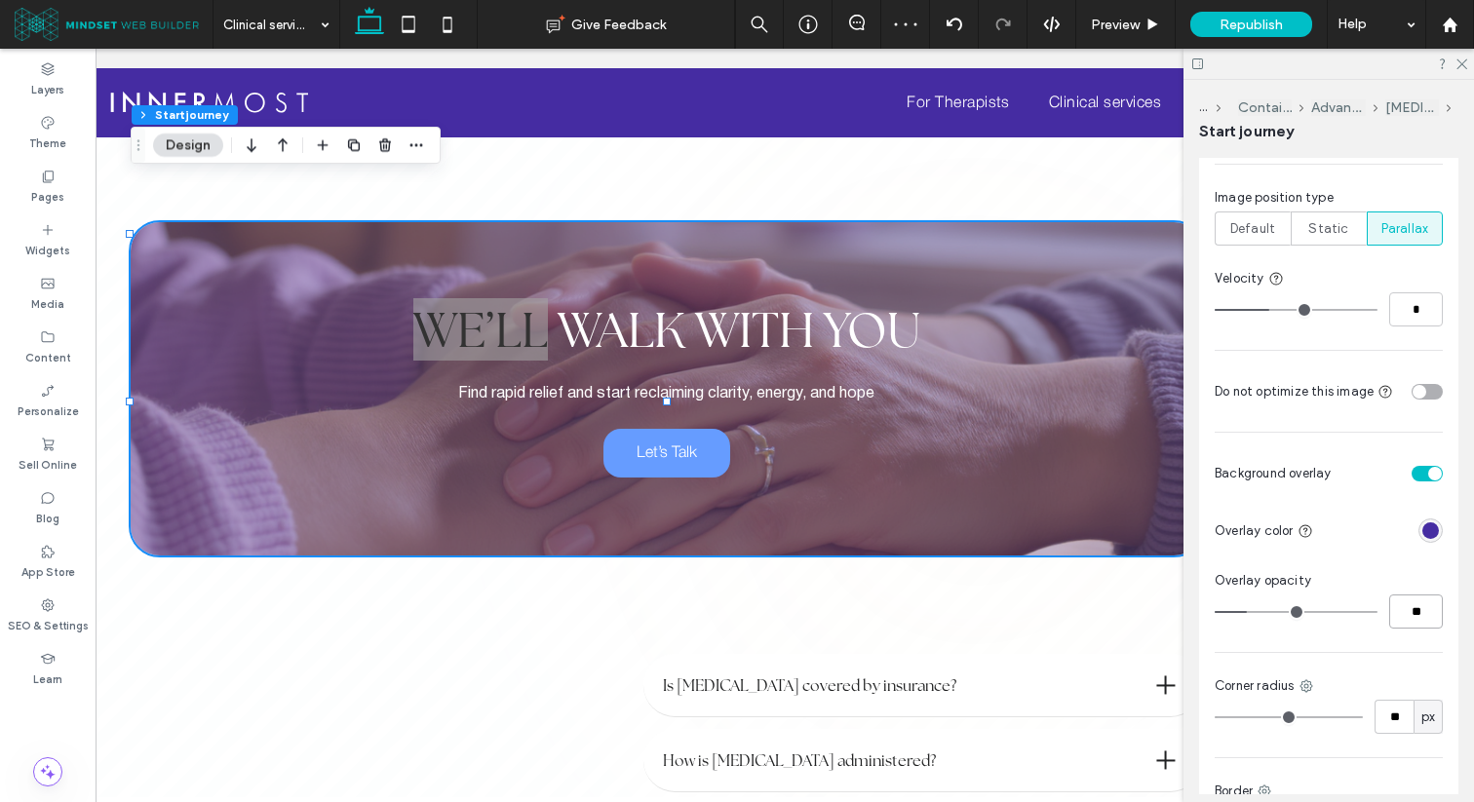
type input "**"
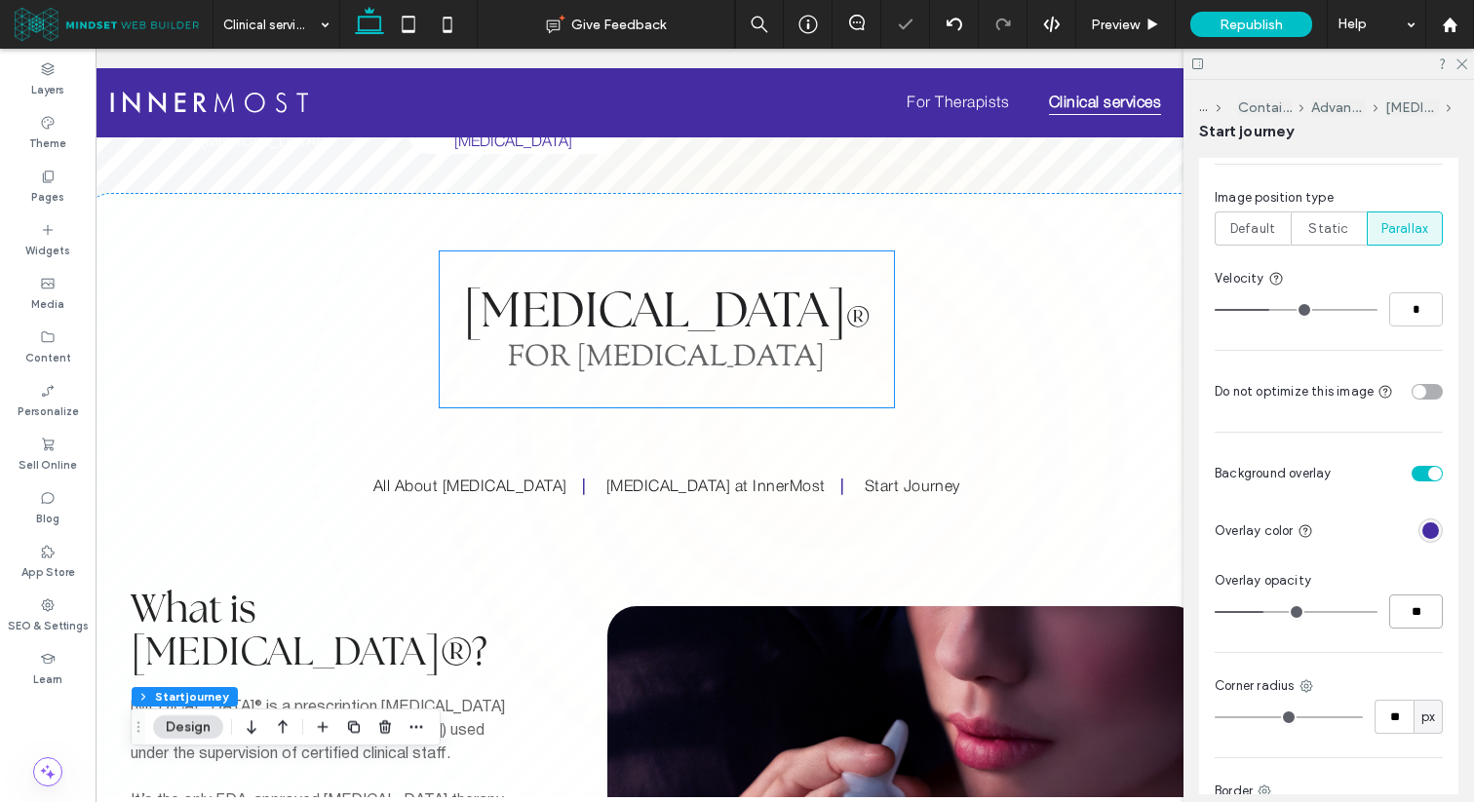
scroll to position [285, 0]
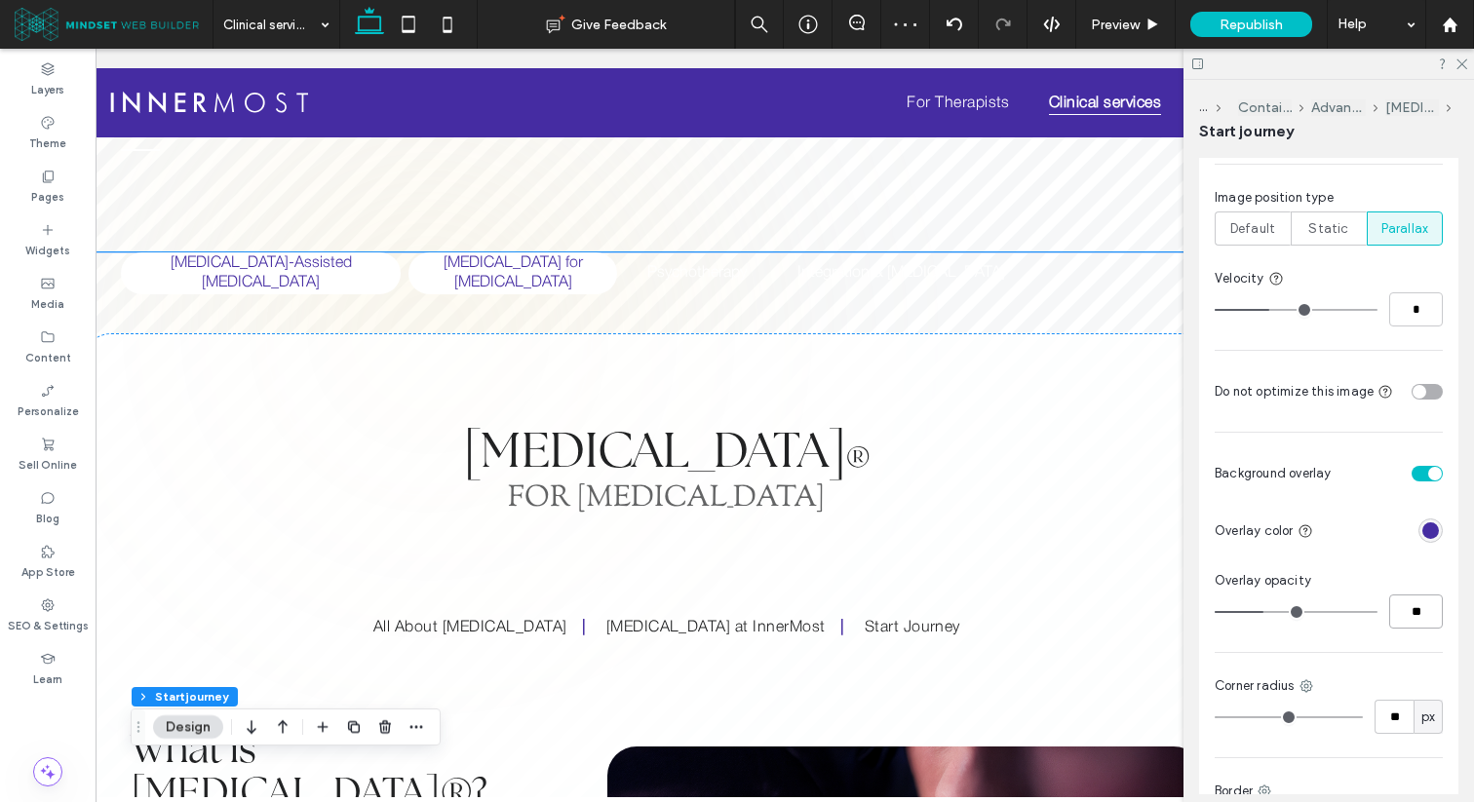
click at [294, 275] on h5 "[MEDICAL_DATA]-Assisted [MEDICAL_DATA]" at bounding box center [261, 273] width 256 height 42
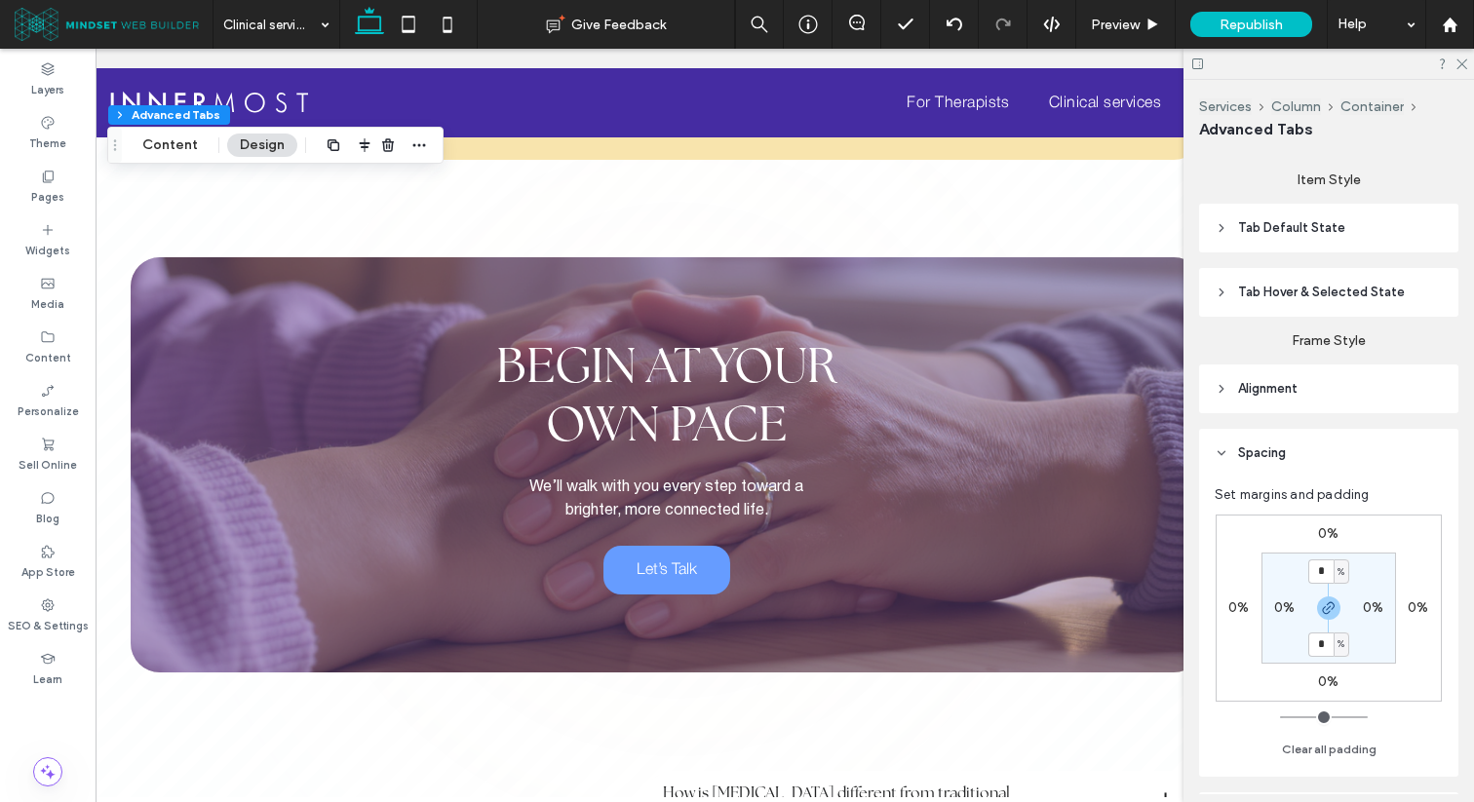
scroll to position [4196, 0]
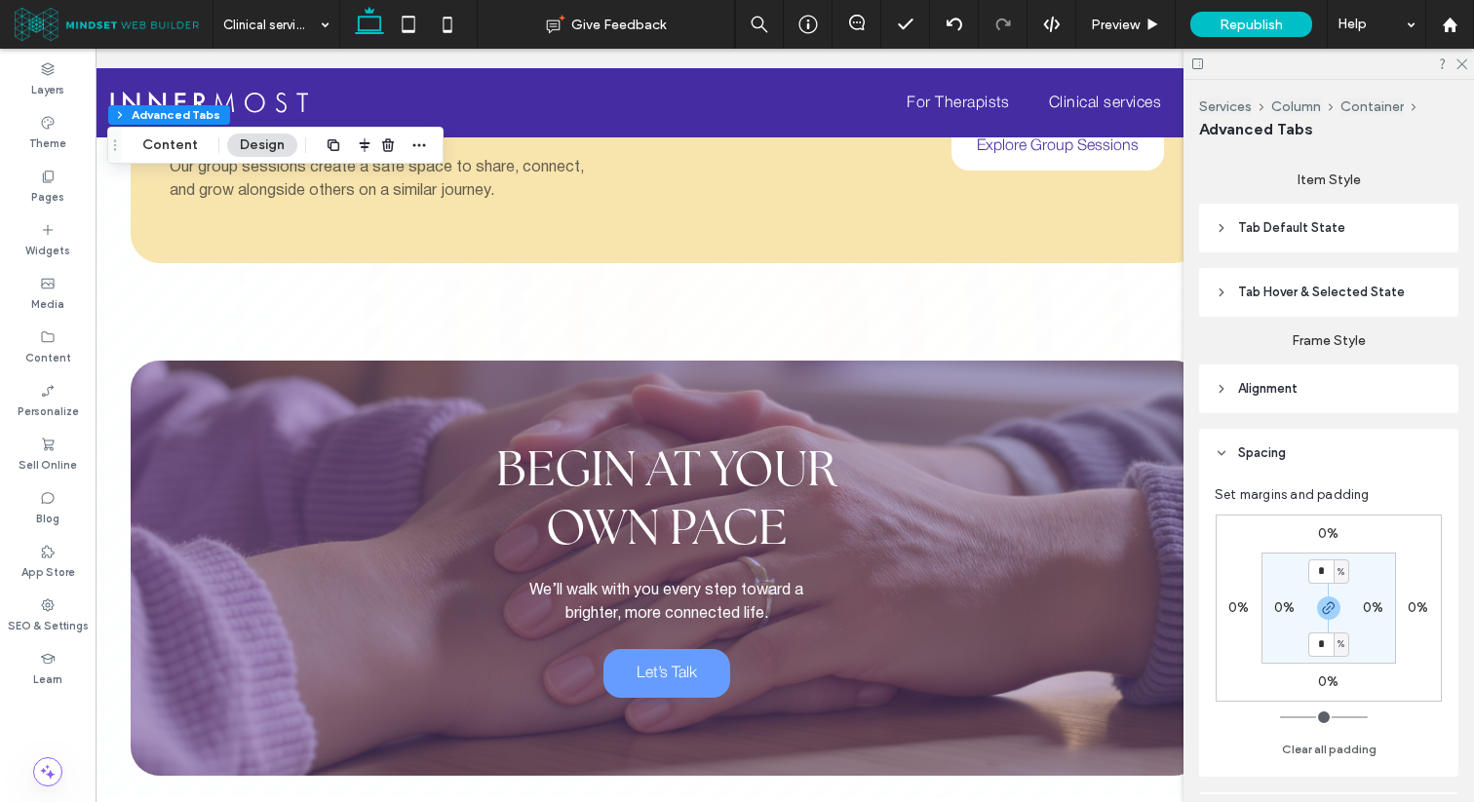
click at [748, 361] on div "Begin at Your Own Pace We’ll walk with you every step toward a brighter, more c…" at bounding box center [667, 568] width 1072 height 415
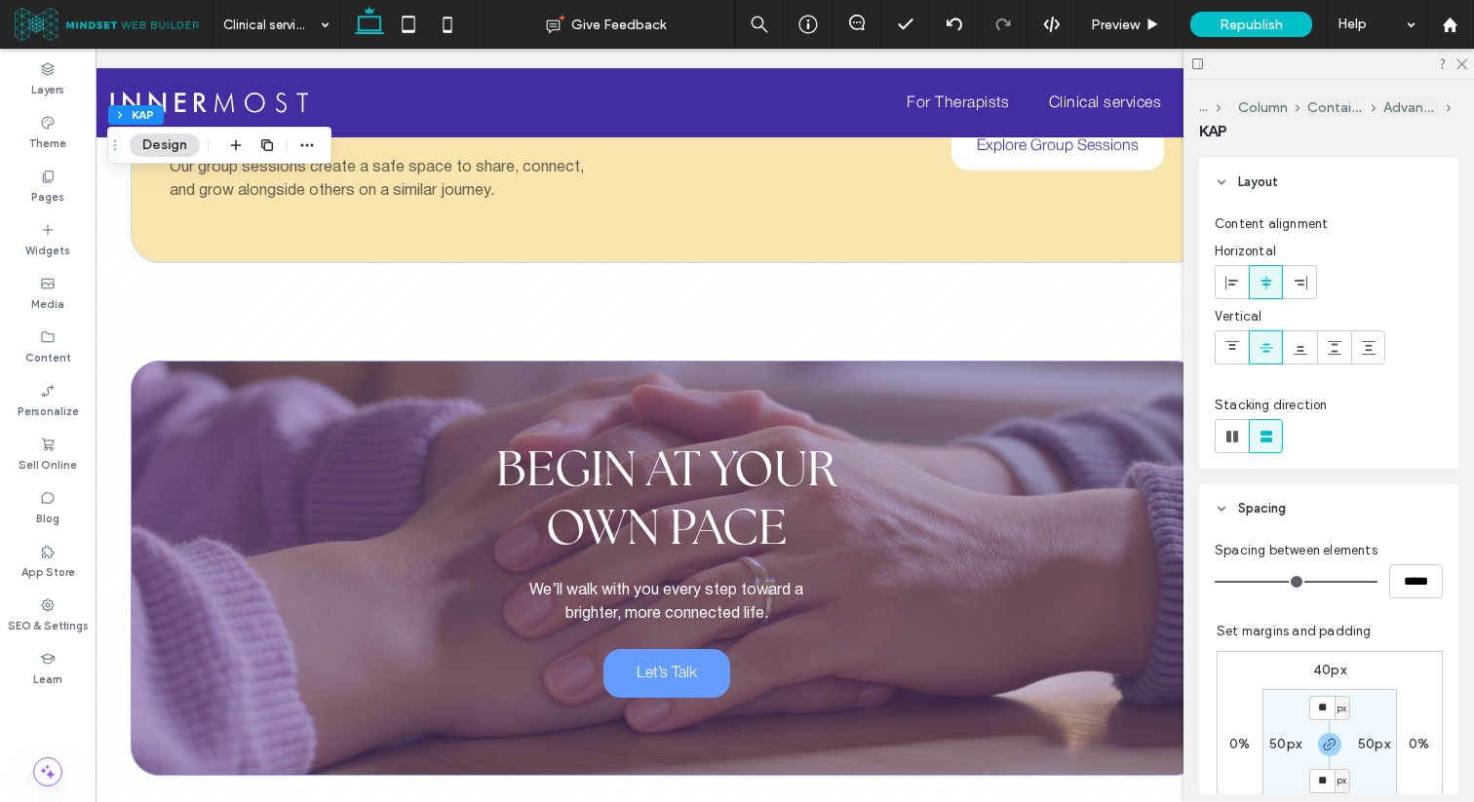
click at [748, 361] on div "Begin at Your Own Pace We’ll walk with you every step toward a brighter, more c…" at bounding box center [667, 568] width 1072 height 415
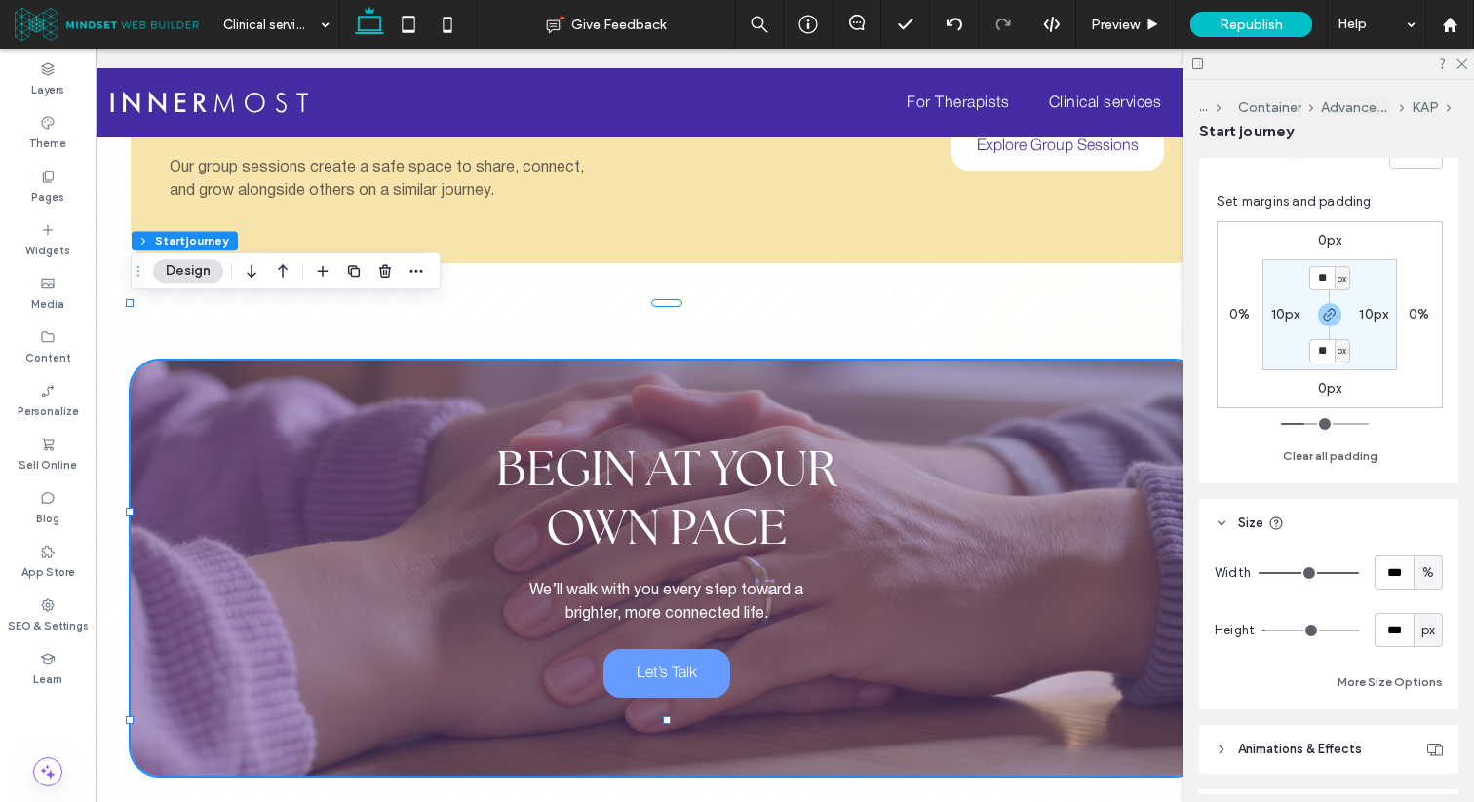
scroll to position [789, 0]
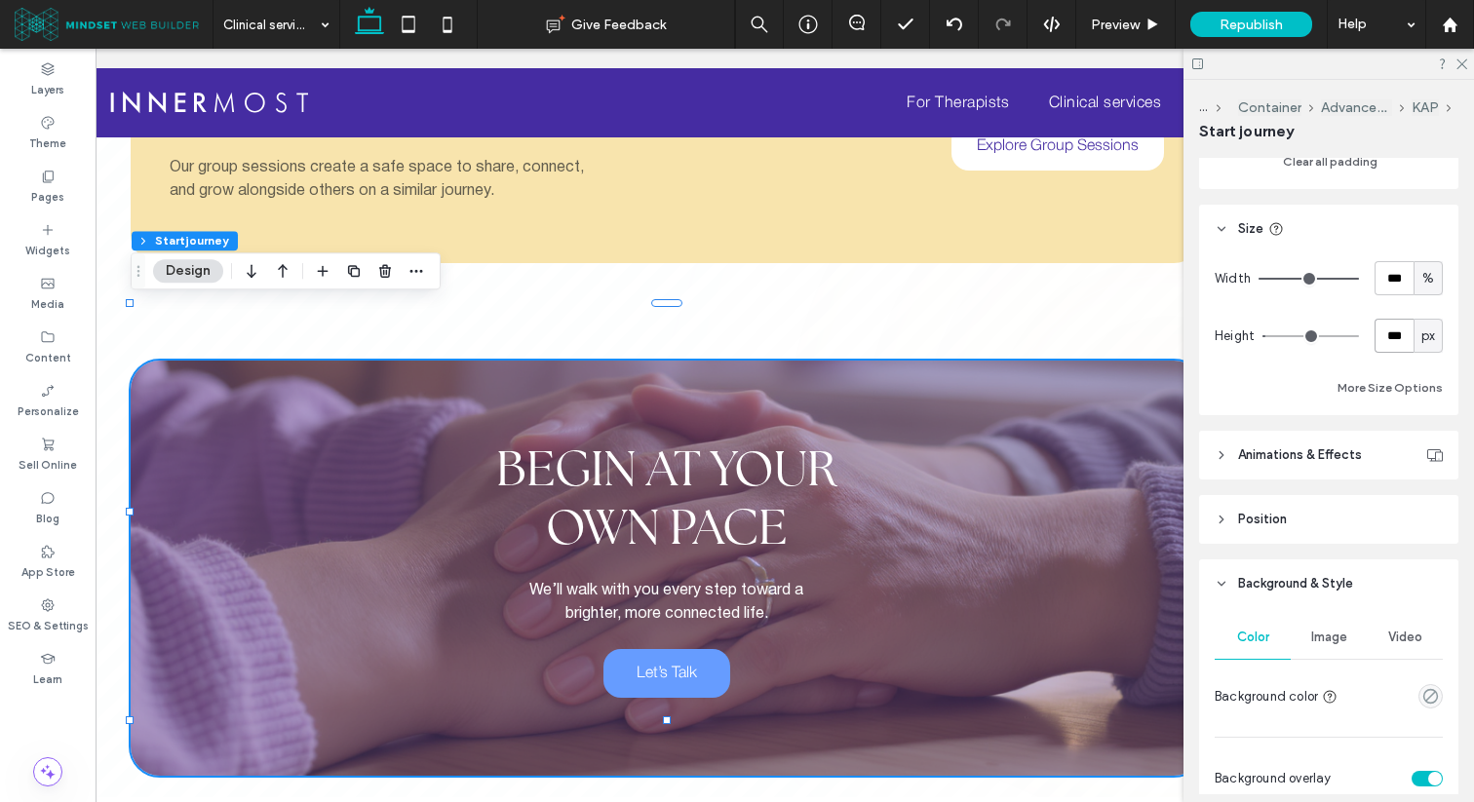
click at [1387, 338] on input "***" at bounding box center [1393, 336] width 39 height 34
type input "***"
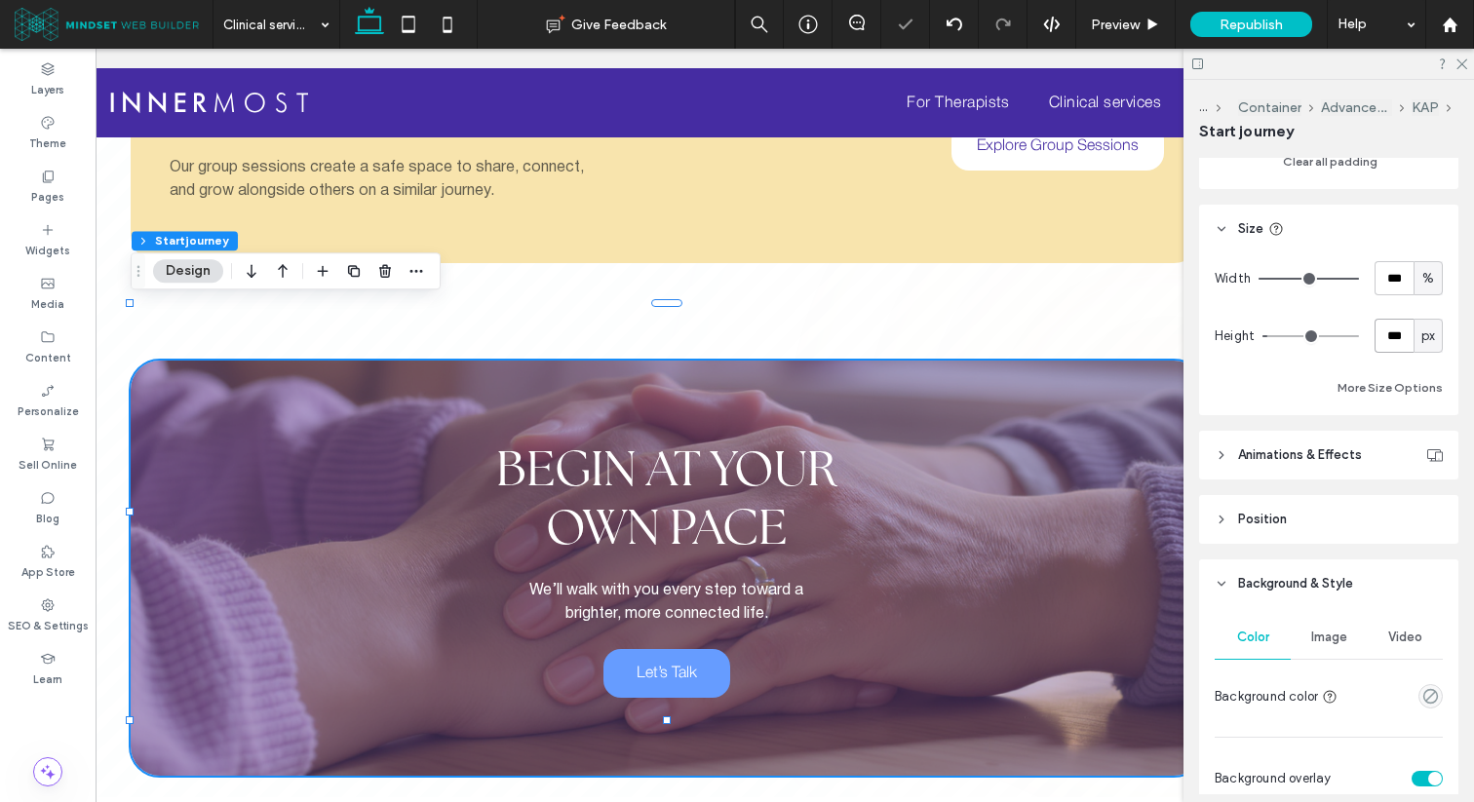
click at [1387, 338] on input "***" at bounding box center [1393, 336] width 39 height 34
type input "***"
click at [1387, 338] on input "***" at bounding box center [1393, 336] width 39 height 34
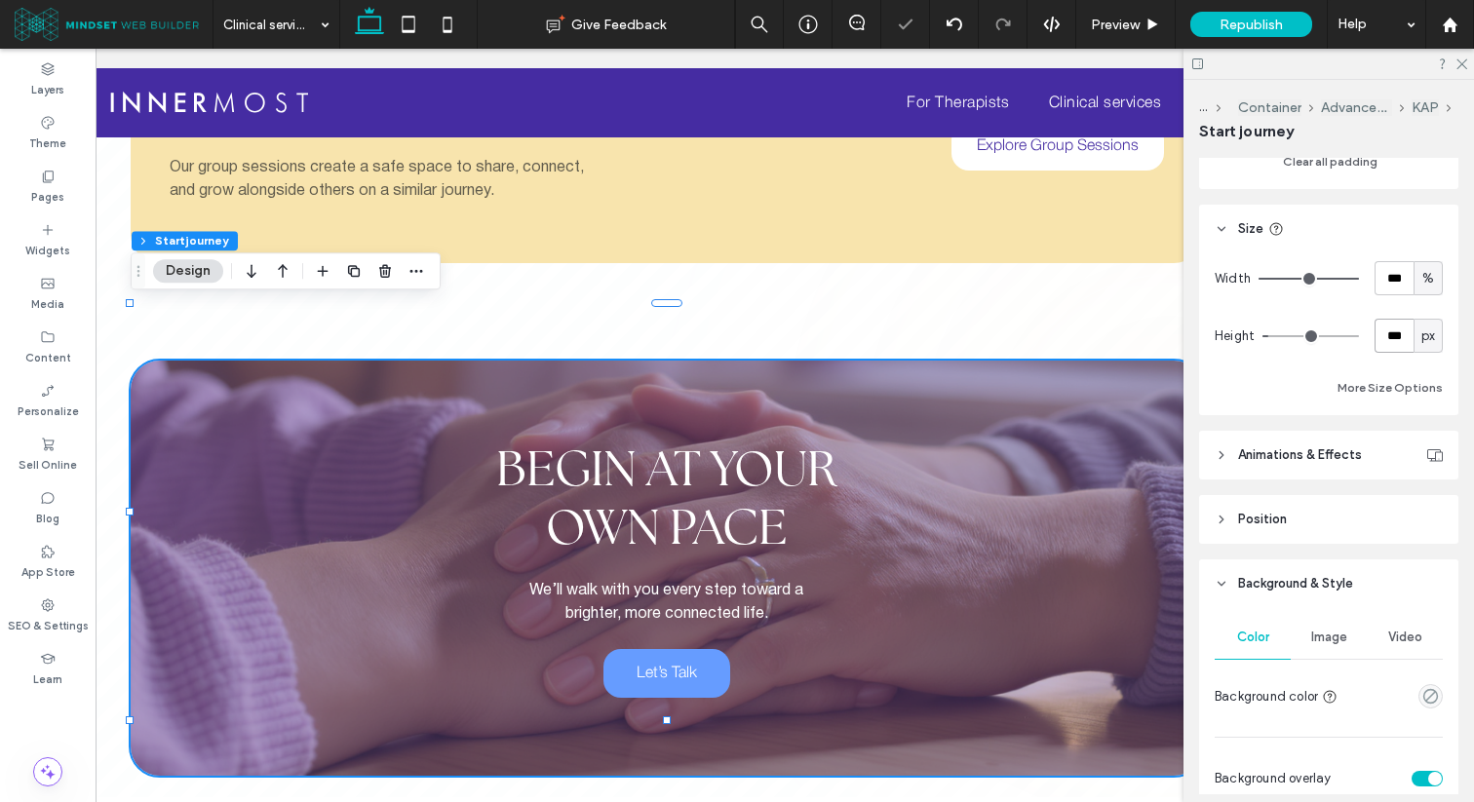
click at [1387, 338] on input "***" at bounding box center [1393, 336] width 39 height 34
type input "****"
click at [1387, 338] on input "****" at bounding box center [1393, 336] width 39 height 34
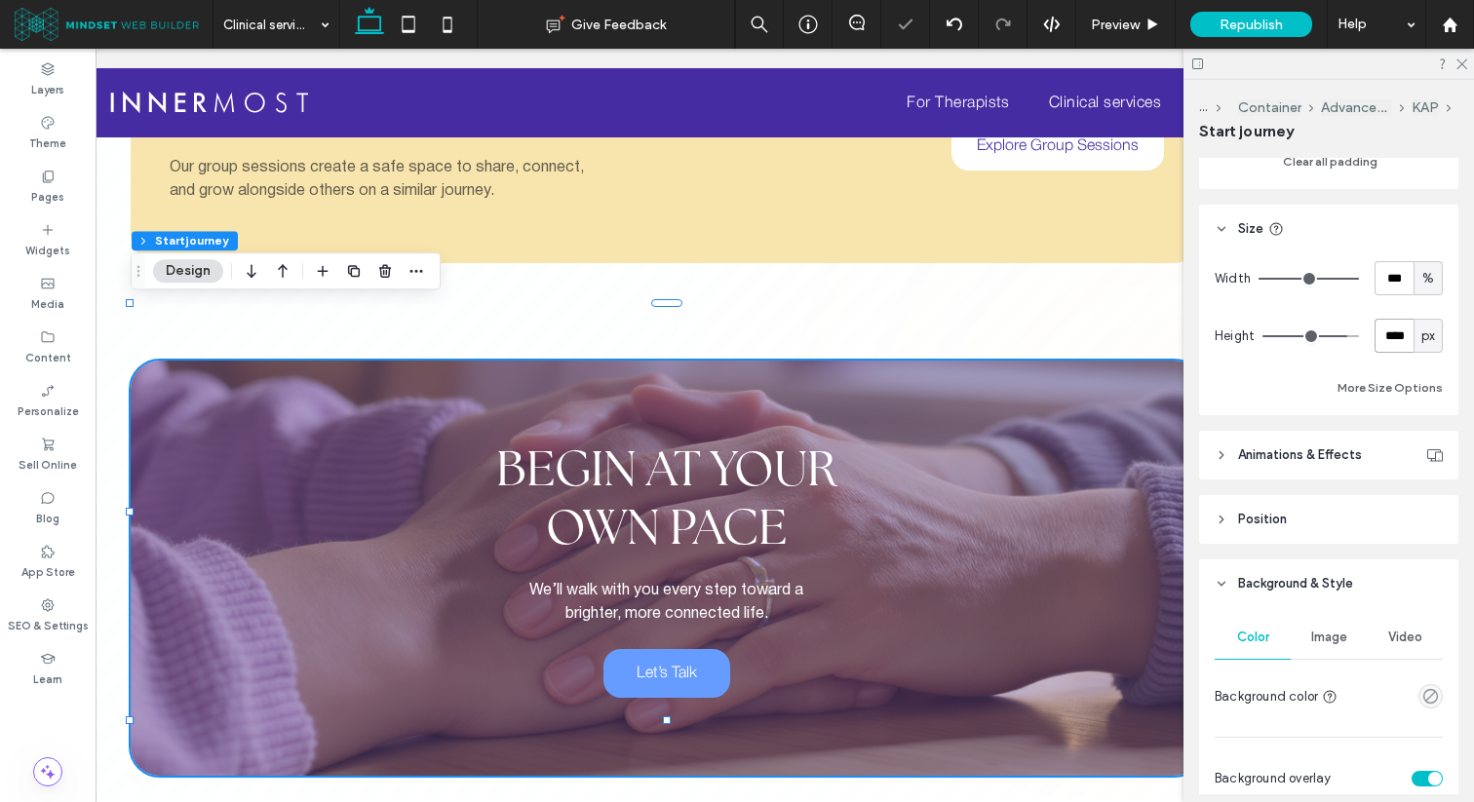
click at [1387, 338] on input "****" at bounding box center [1393, 336] width 39 height 34
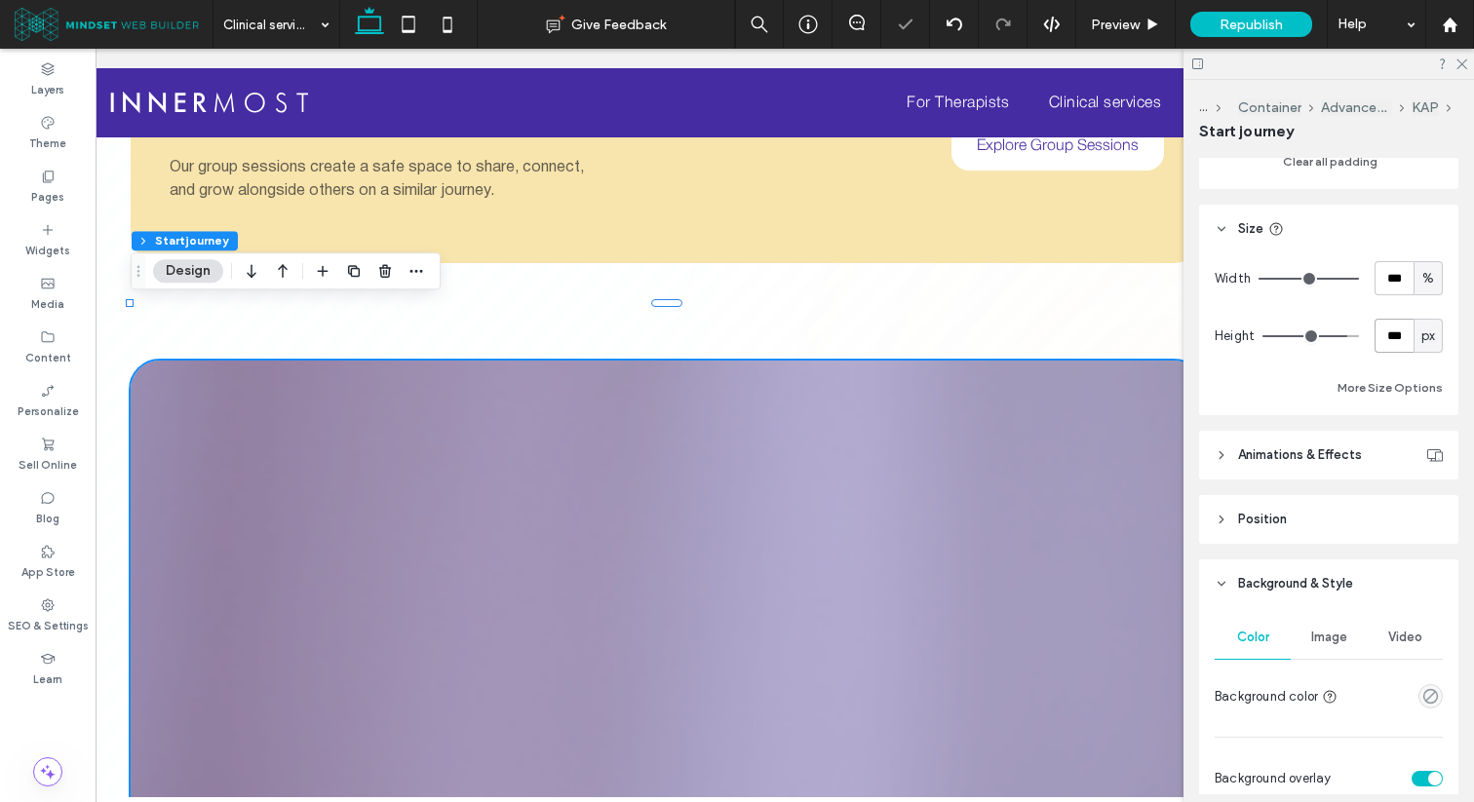
type input "***"
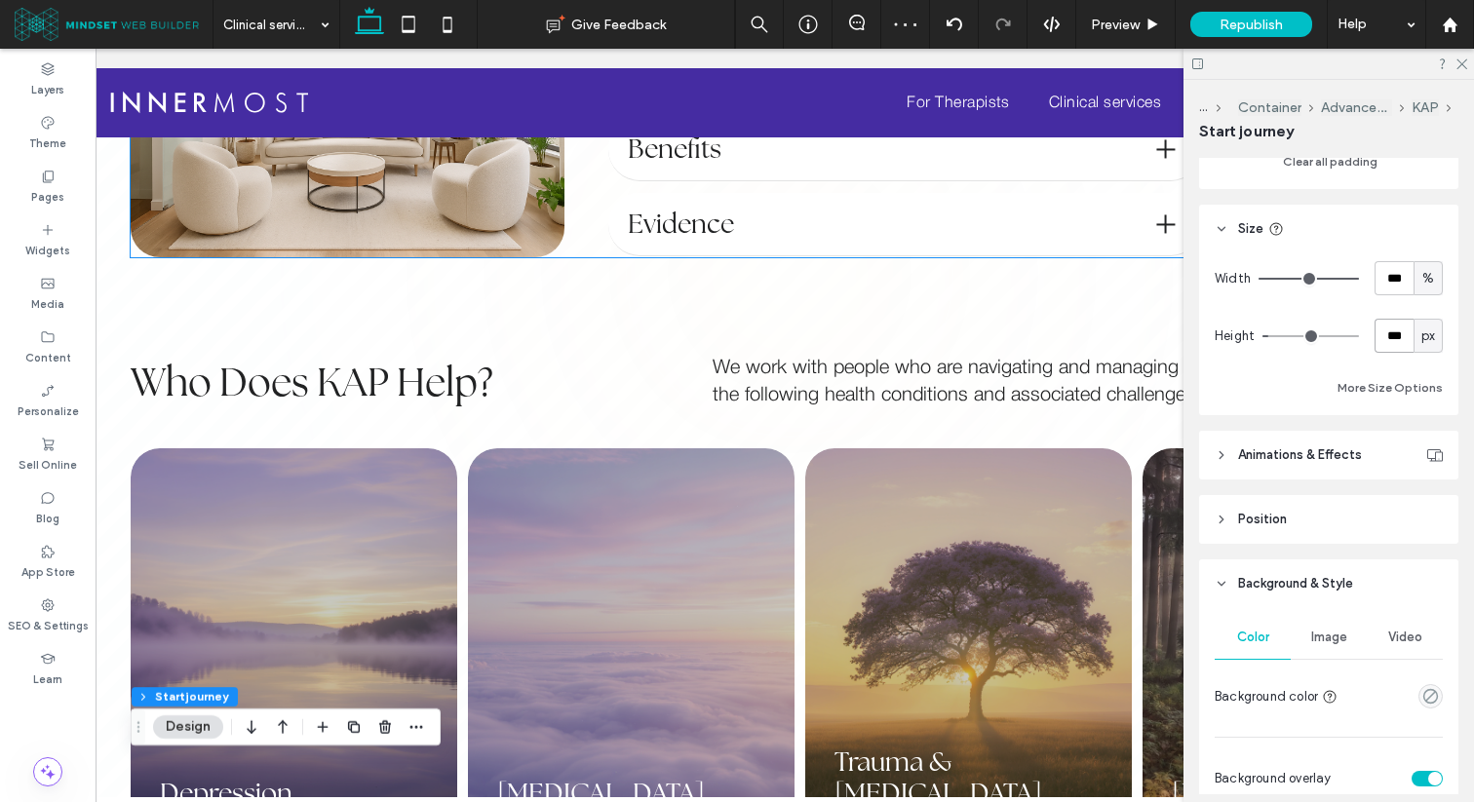
scroll to position [0, 0]
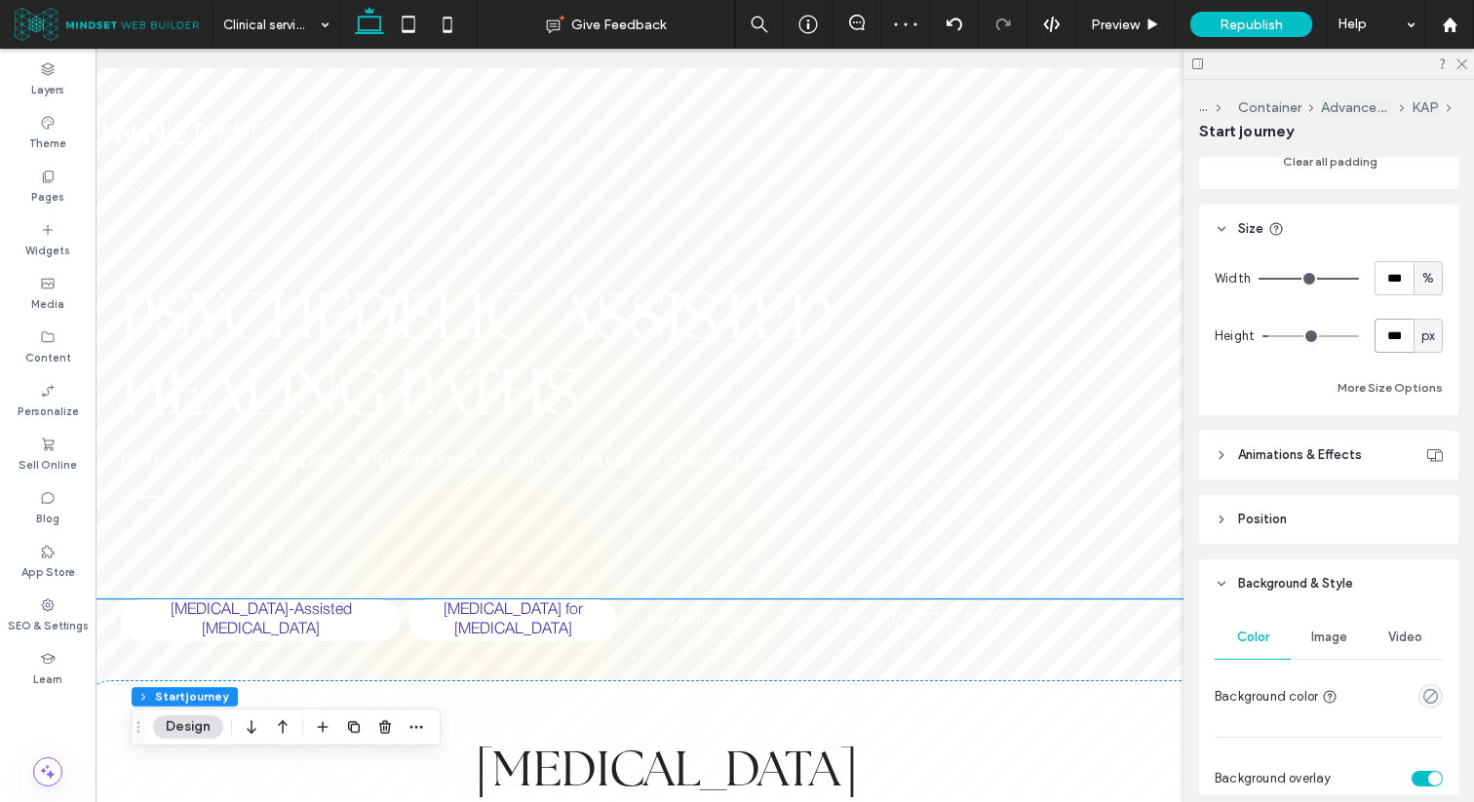
click at [476, 633] on h5 "[MEDICAL_DATA] for [MEDICAL_DATA]" at bounding box center [512, 620] width 185 height 42
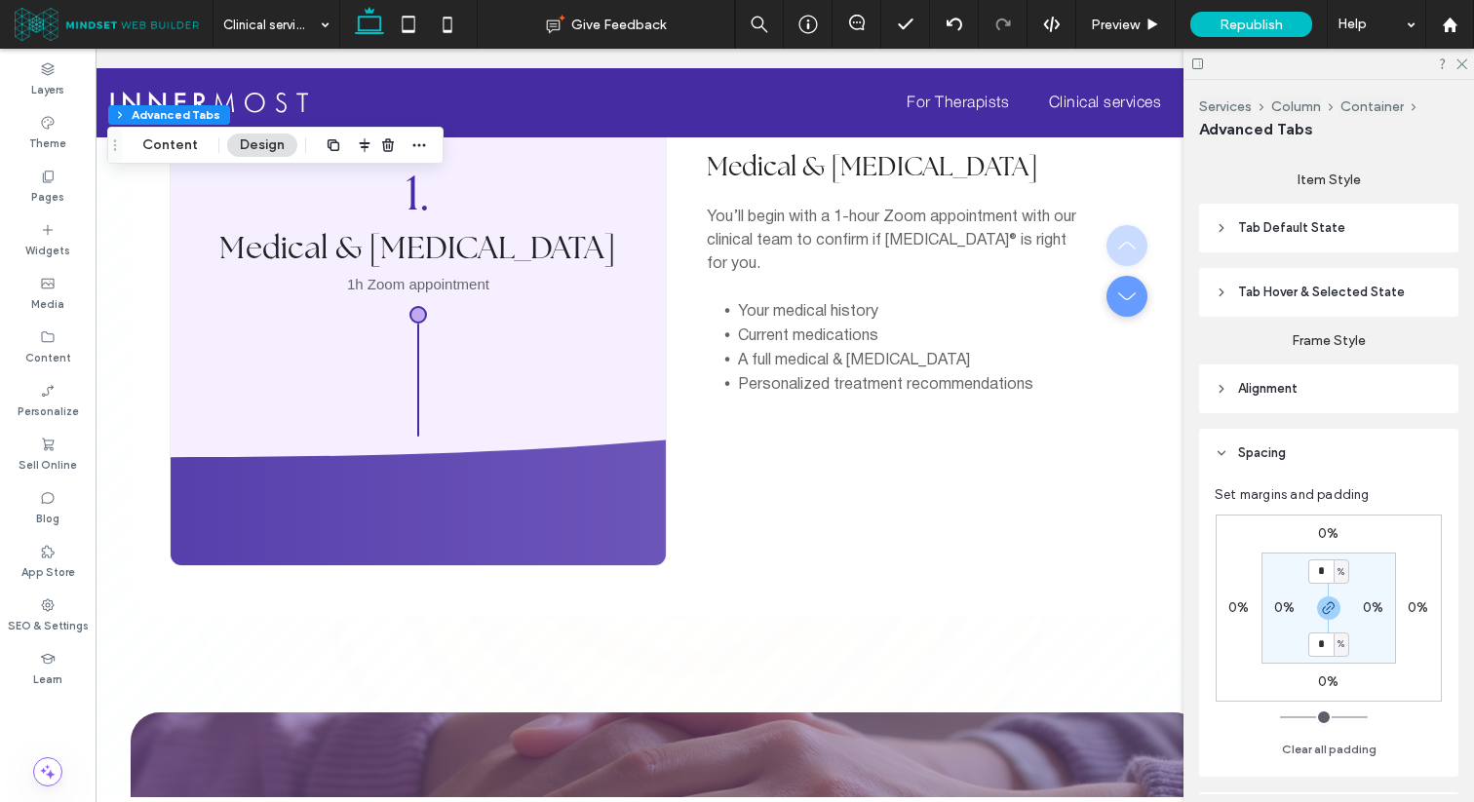
scroll to position [2764, 0]
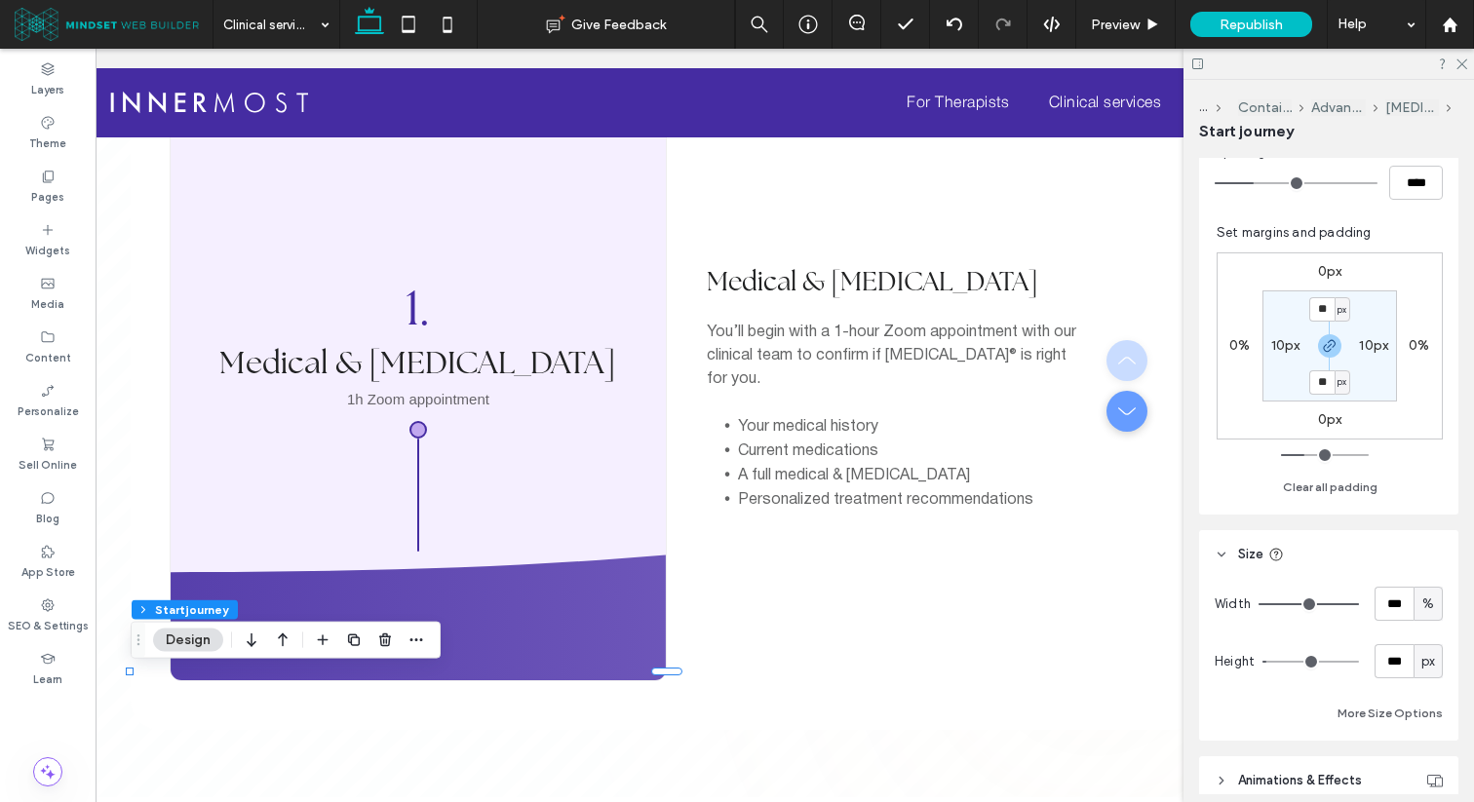
scroll to position [533, 0]
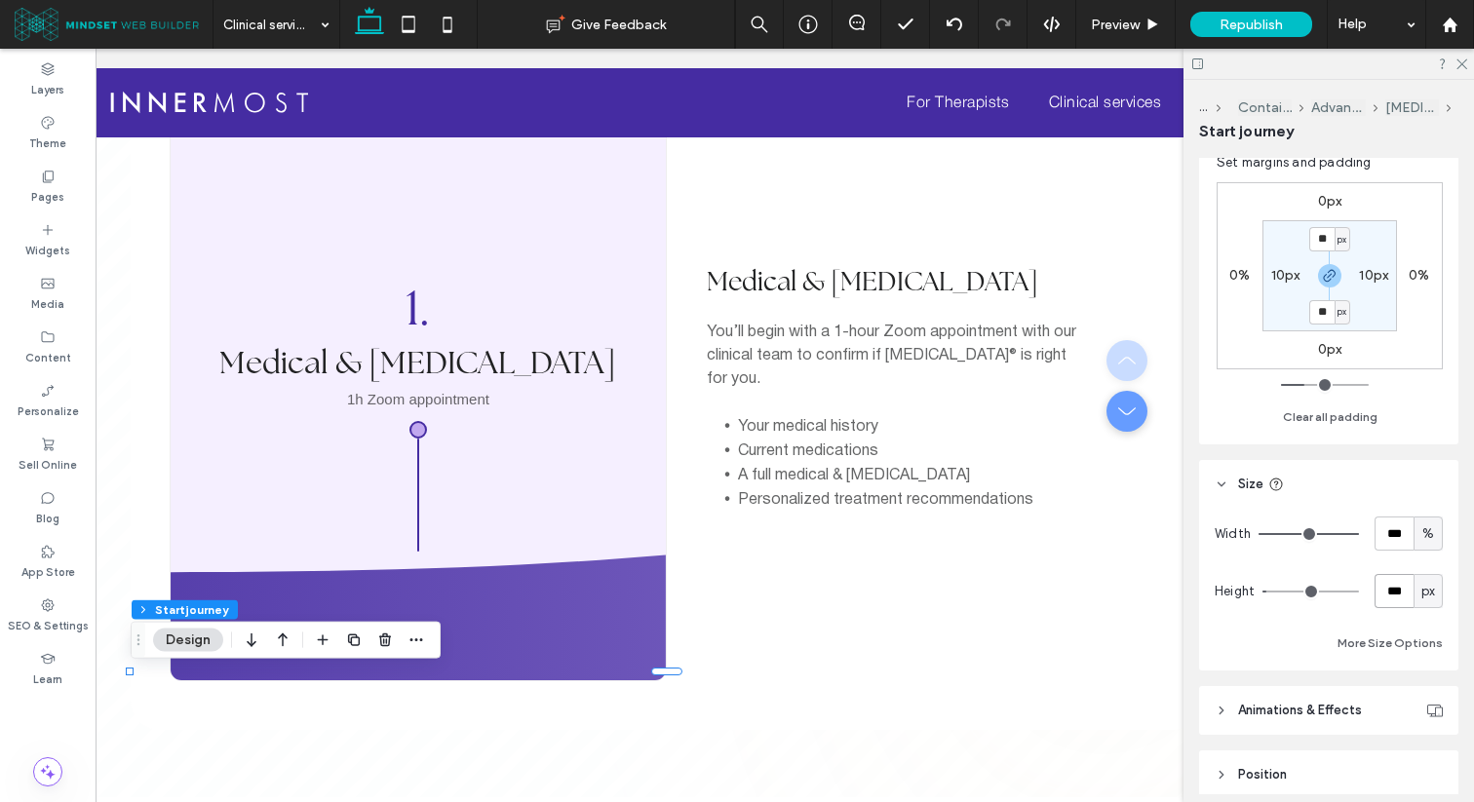
click at [1392, 588] on input "***" at bounding box center [1393, 591] width 39 height 34
type input "***"
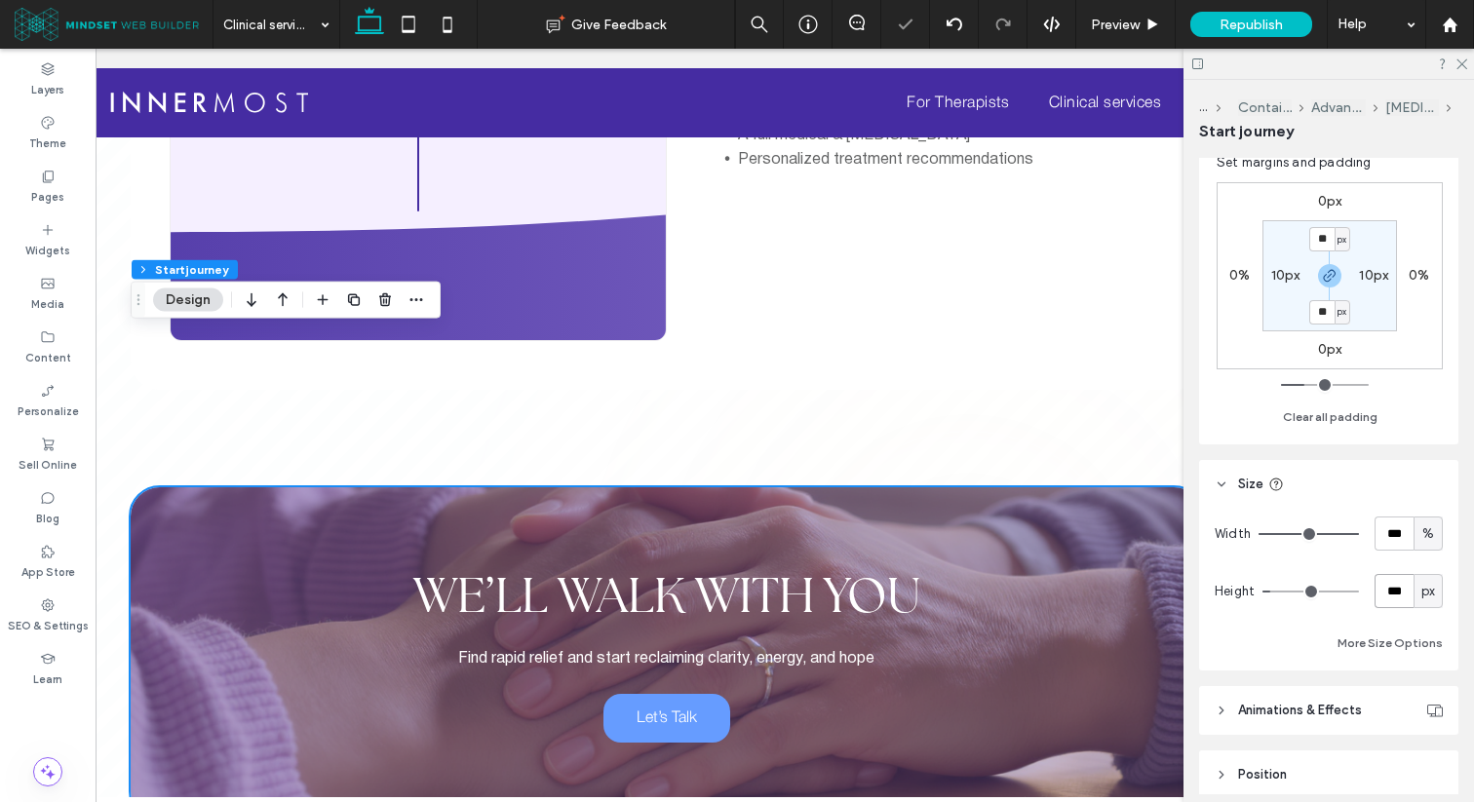
scroll to position [3105, 0]
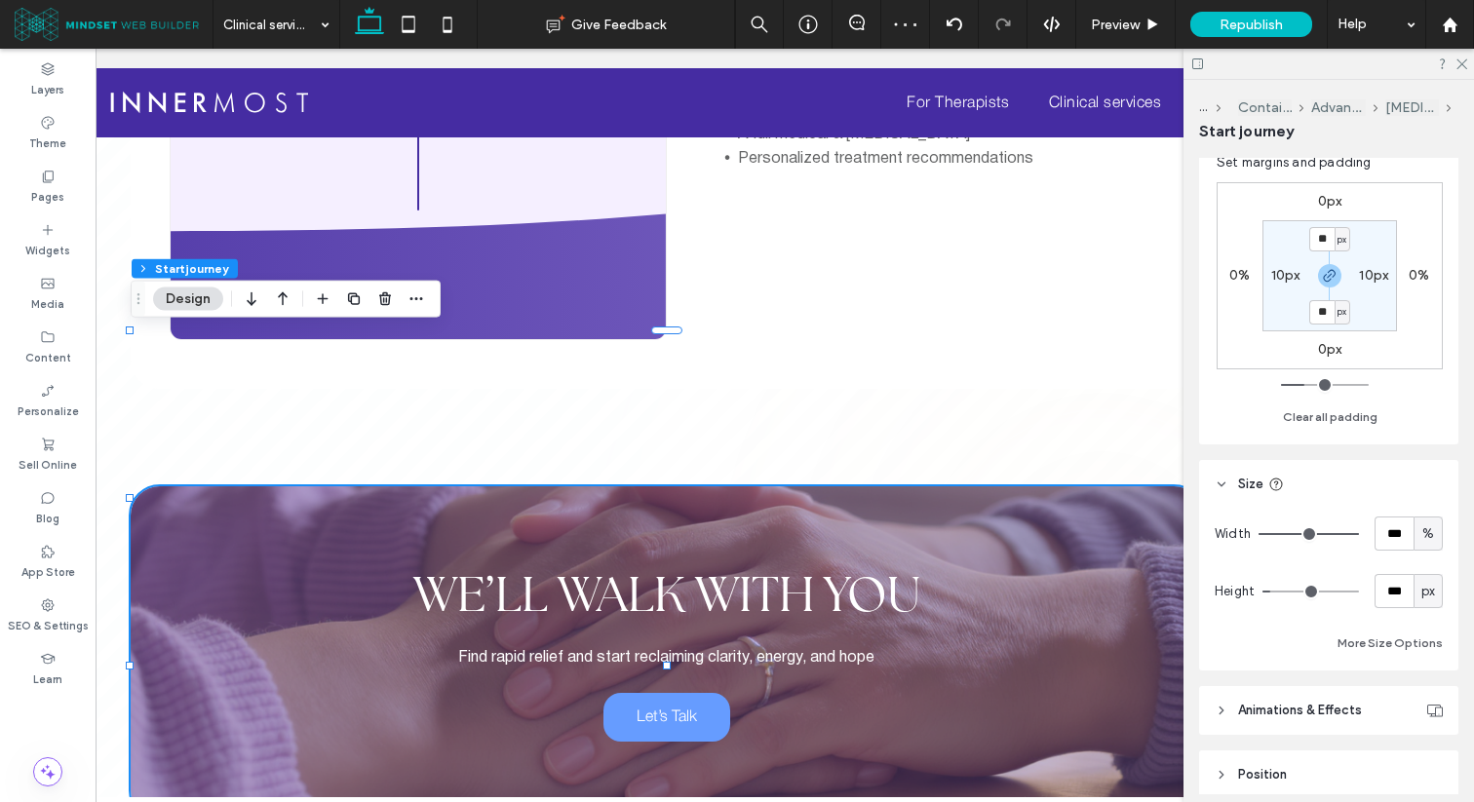
click at [1404, 438] on div "Spacing between elements **** Set margins and padding 0px 0% 0px 0% ** px 10px …" at bounding box center [1328, 254] width 259 height 380
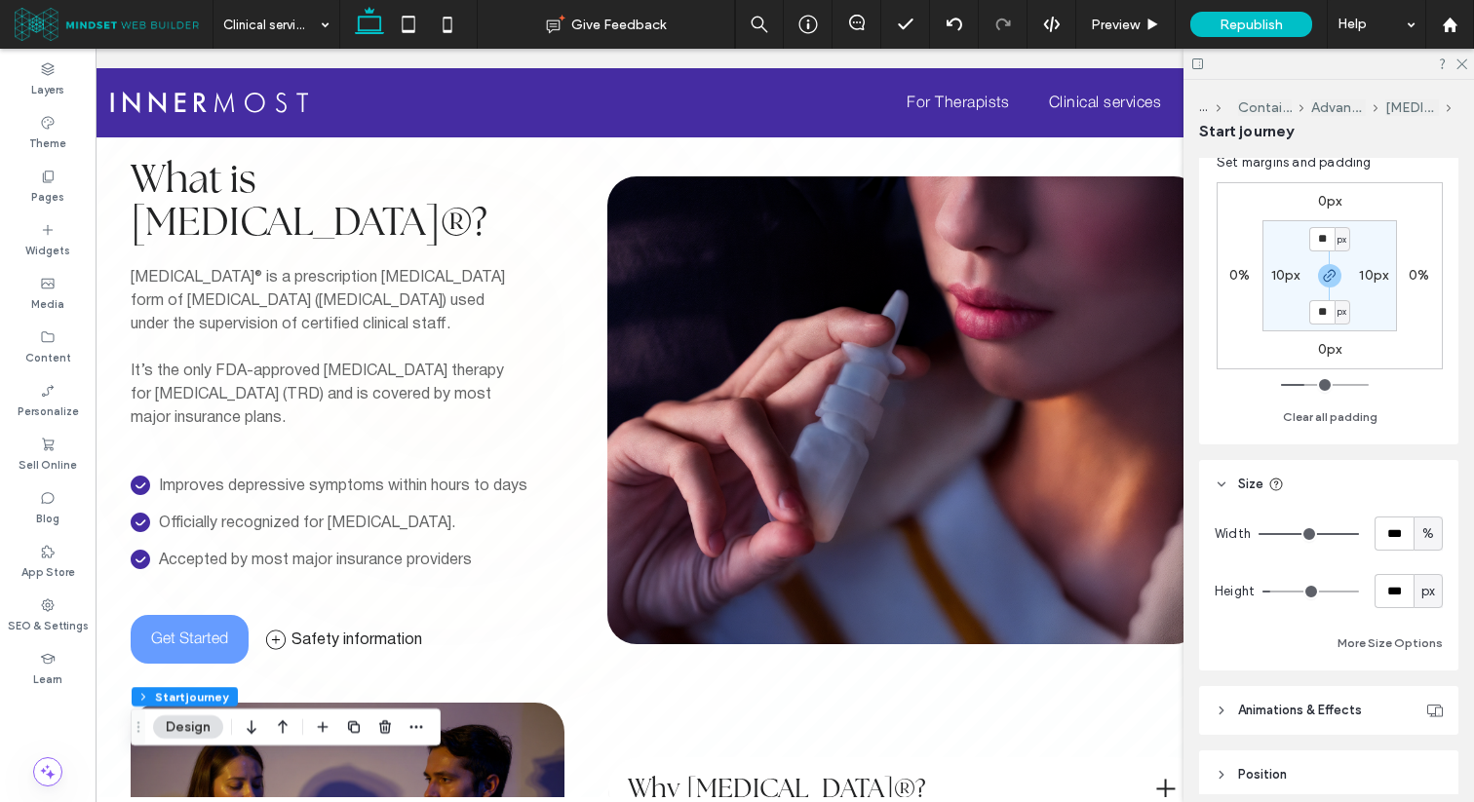
scroll to position [0, 0]
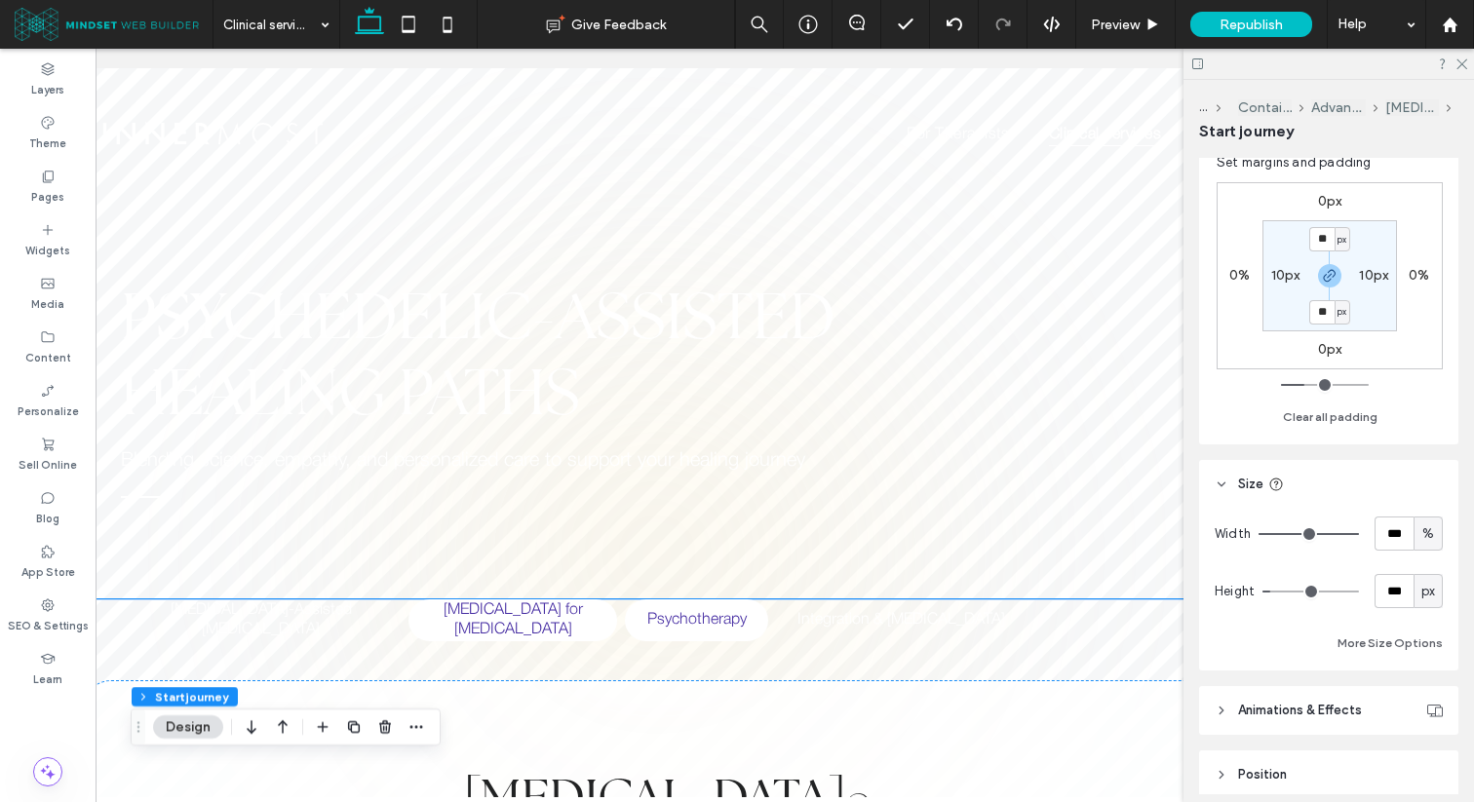
click at [727, 628] on h5 "Psychotherapy" at bounding box center [696, 620] width 120 height 42
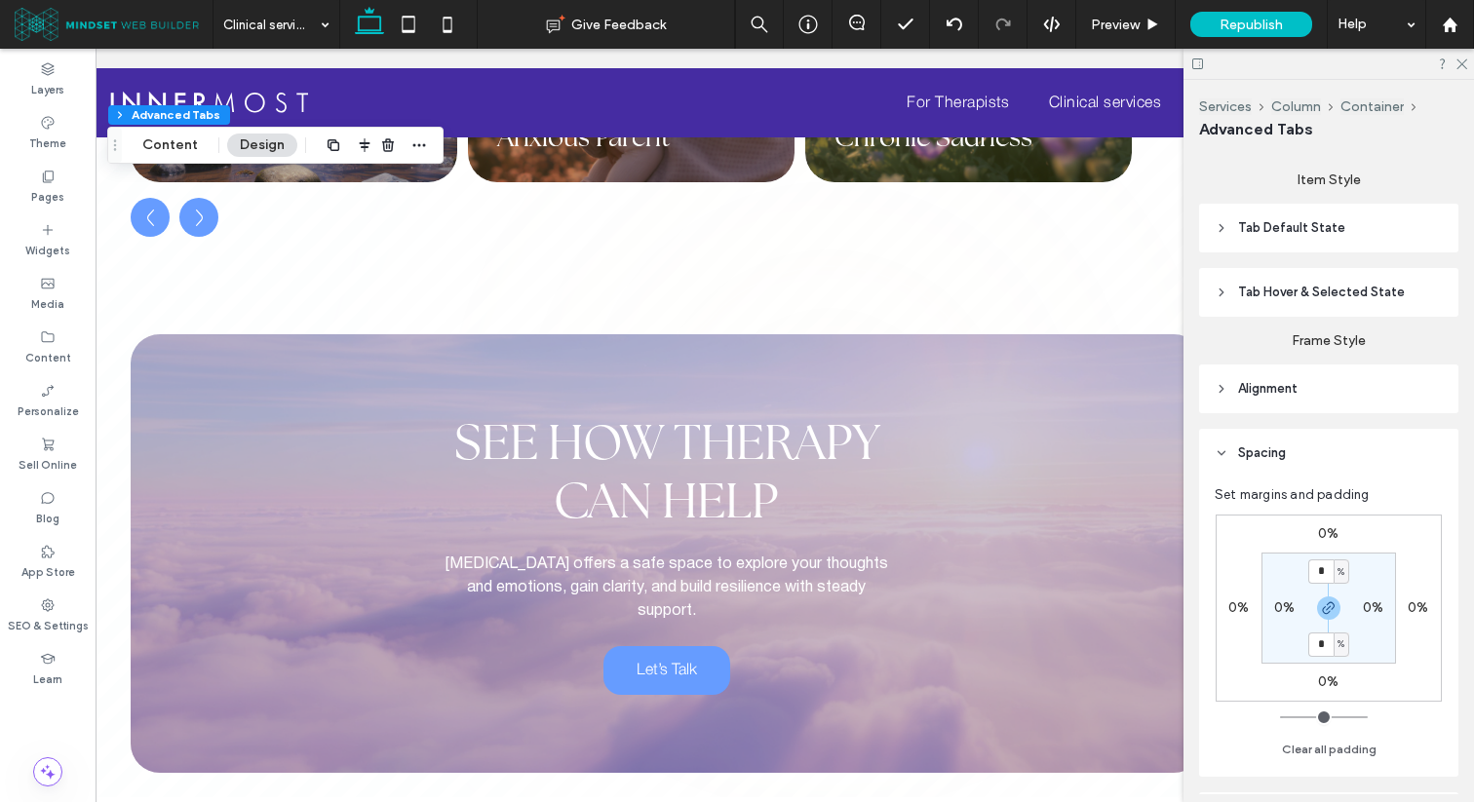
scroll to position [2267, 0]
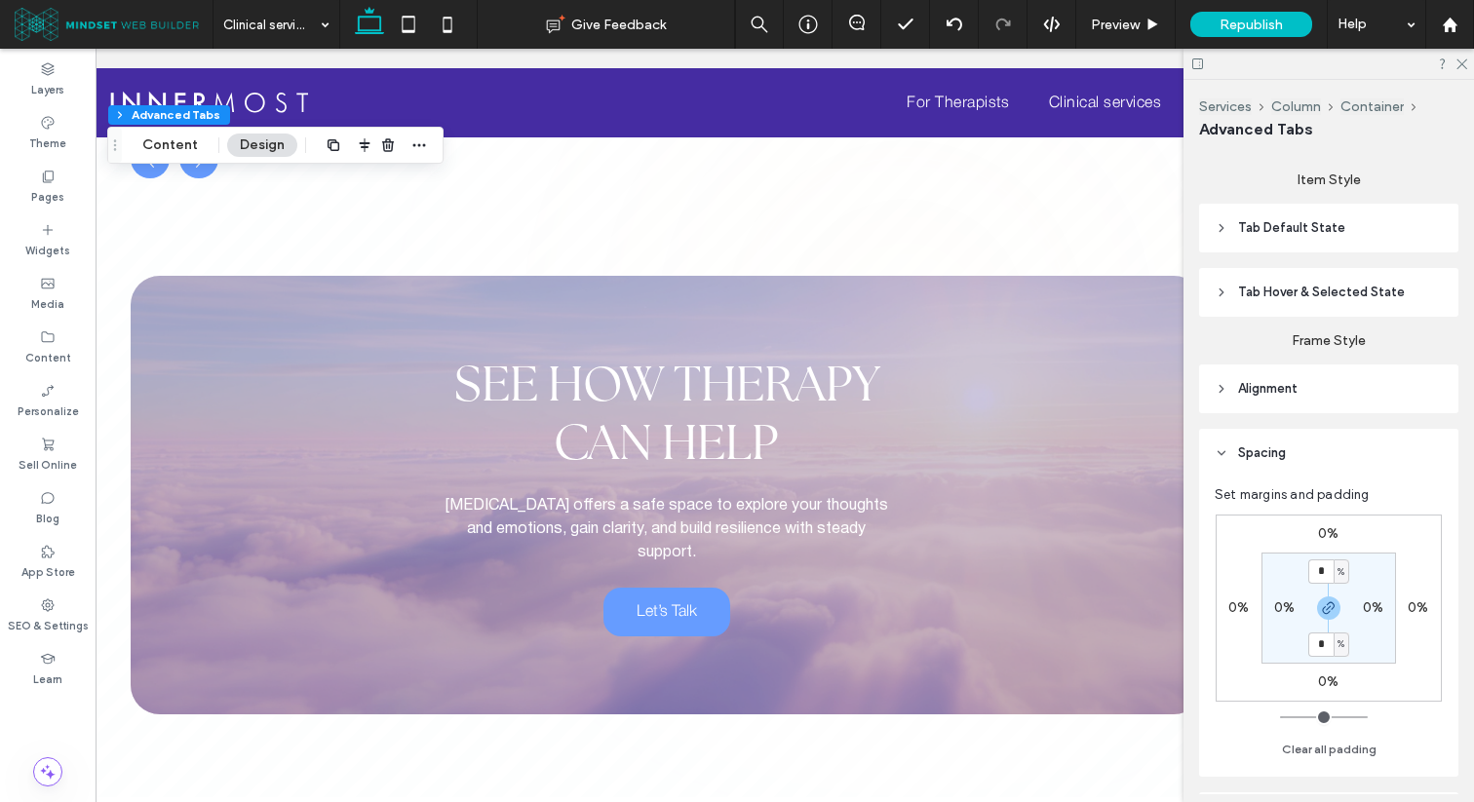
click at [913, 310] on div "See How Therapy Can Help [MEDICAL_DATA] offers a safe space to explore your tho…" at bounding box center [667, 495] width 1072 height 439
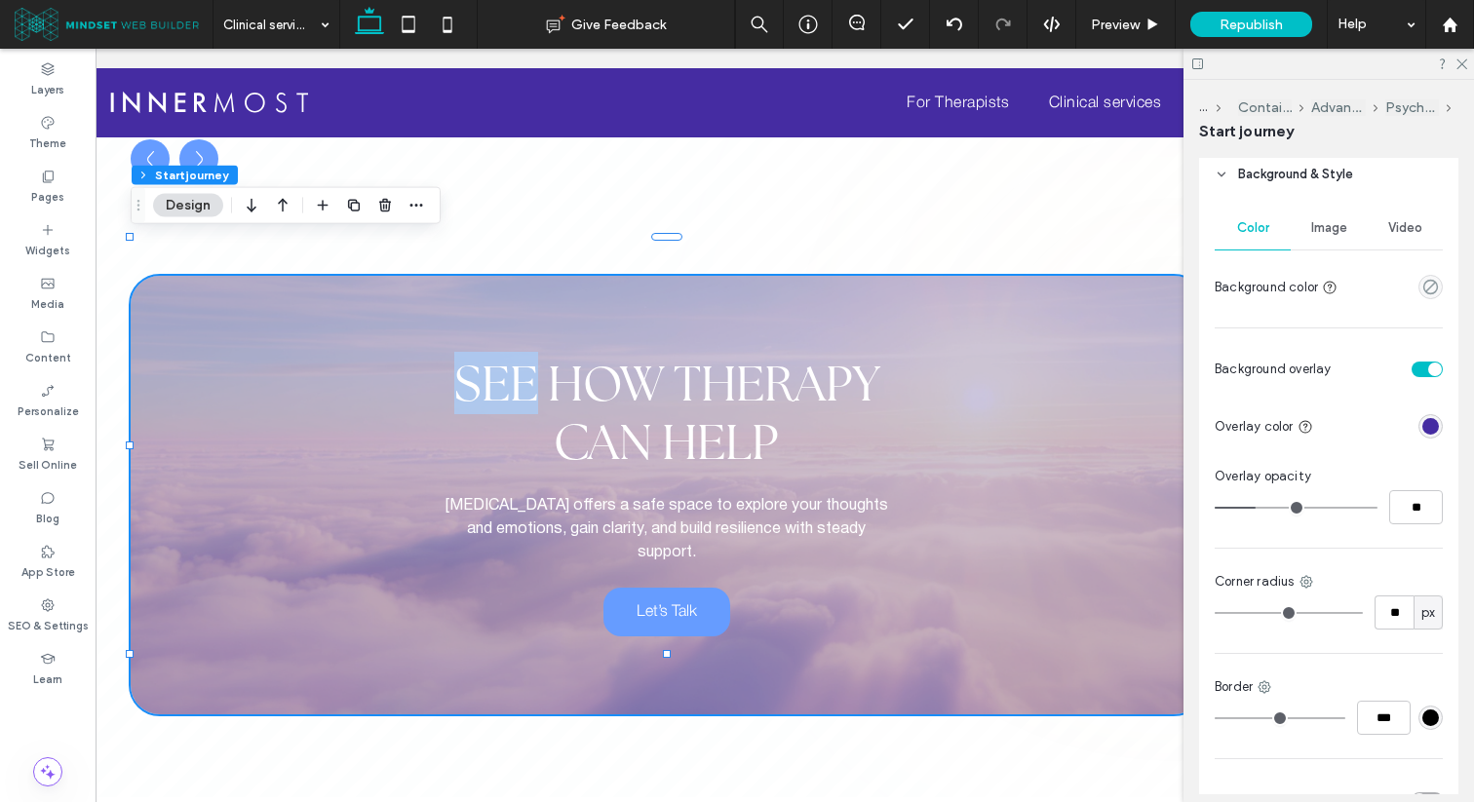
scroll to position [1190, 0]
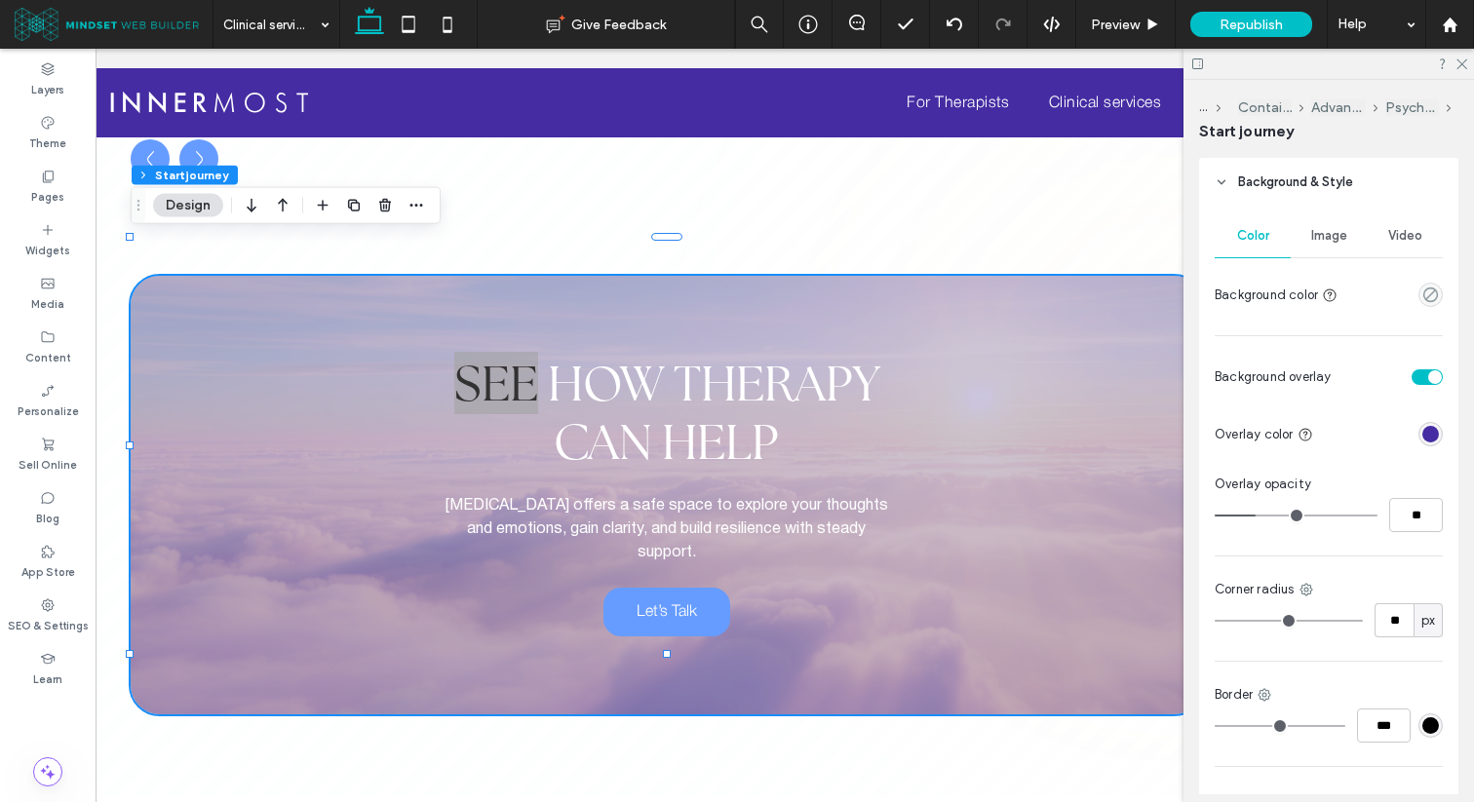
click at [1330, 241] on span "Image" at bounding box center [1329, 236] width 36 height 16
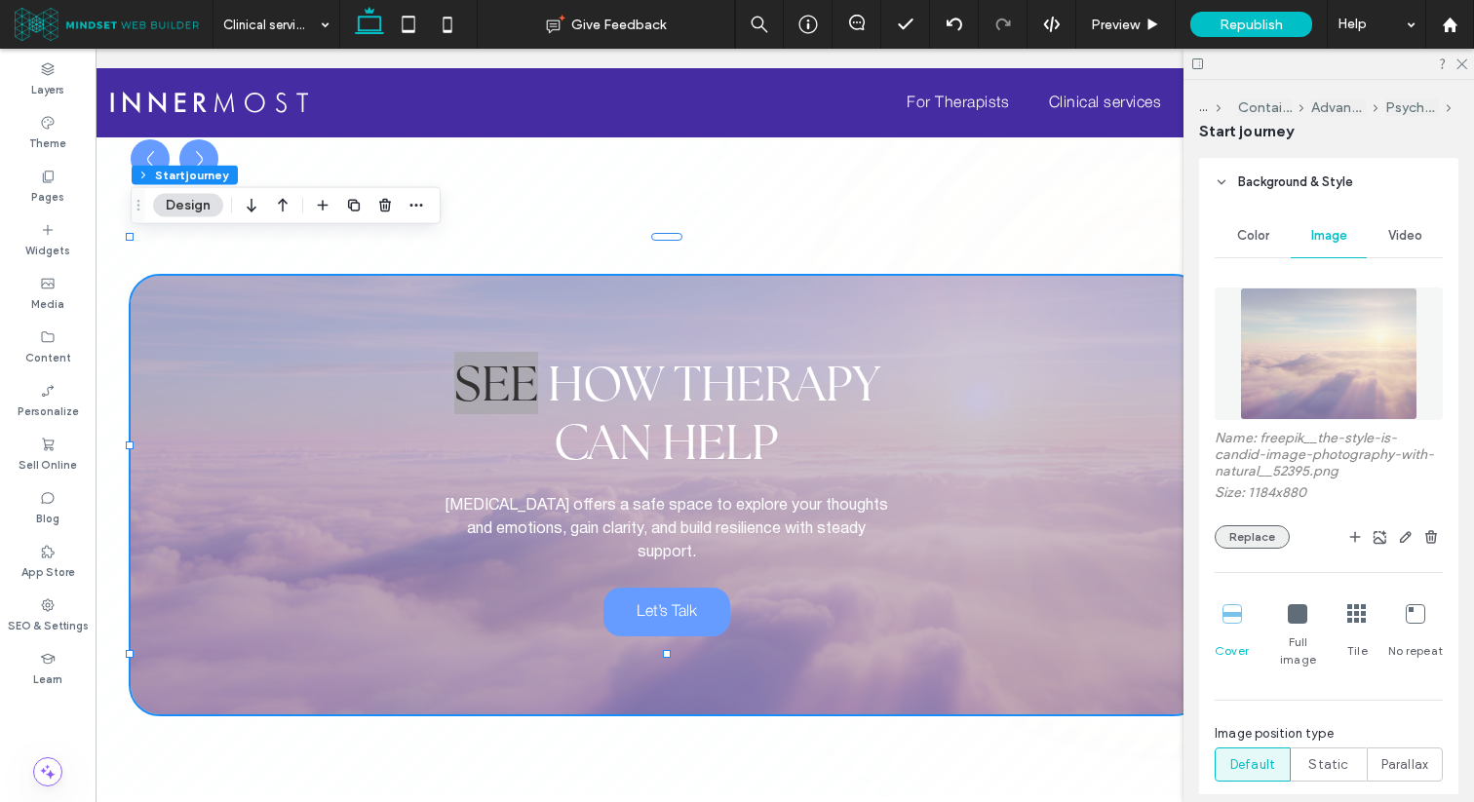
click at [1248, 543] on button "Replace" at bounding box center [1251, 536] width 75 height 23
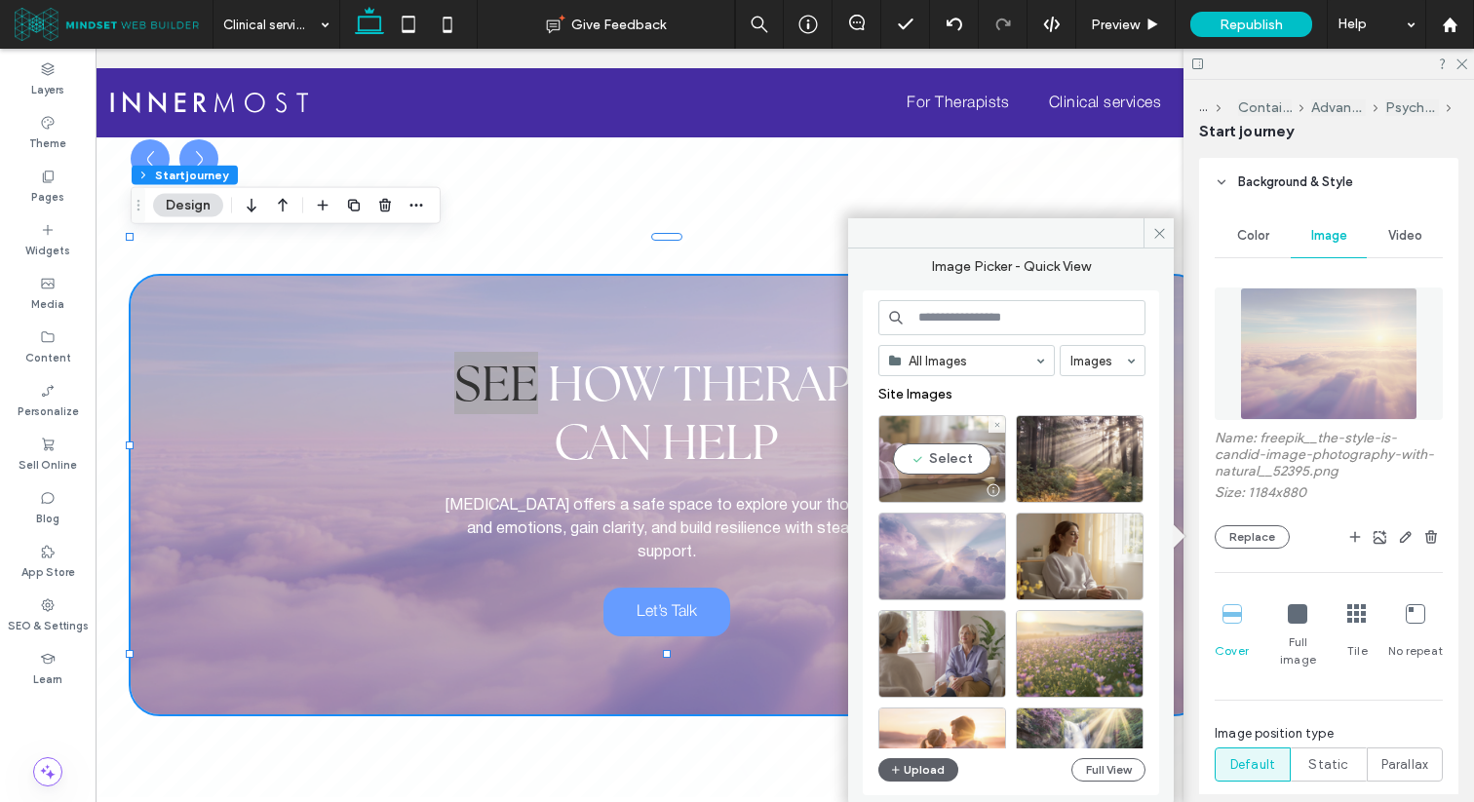
click at [949, 459] on div "Select" at bounding box center [942, 459] width 128 height 88
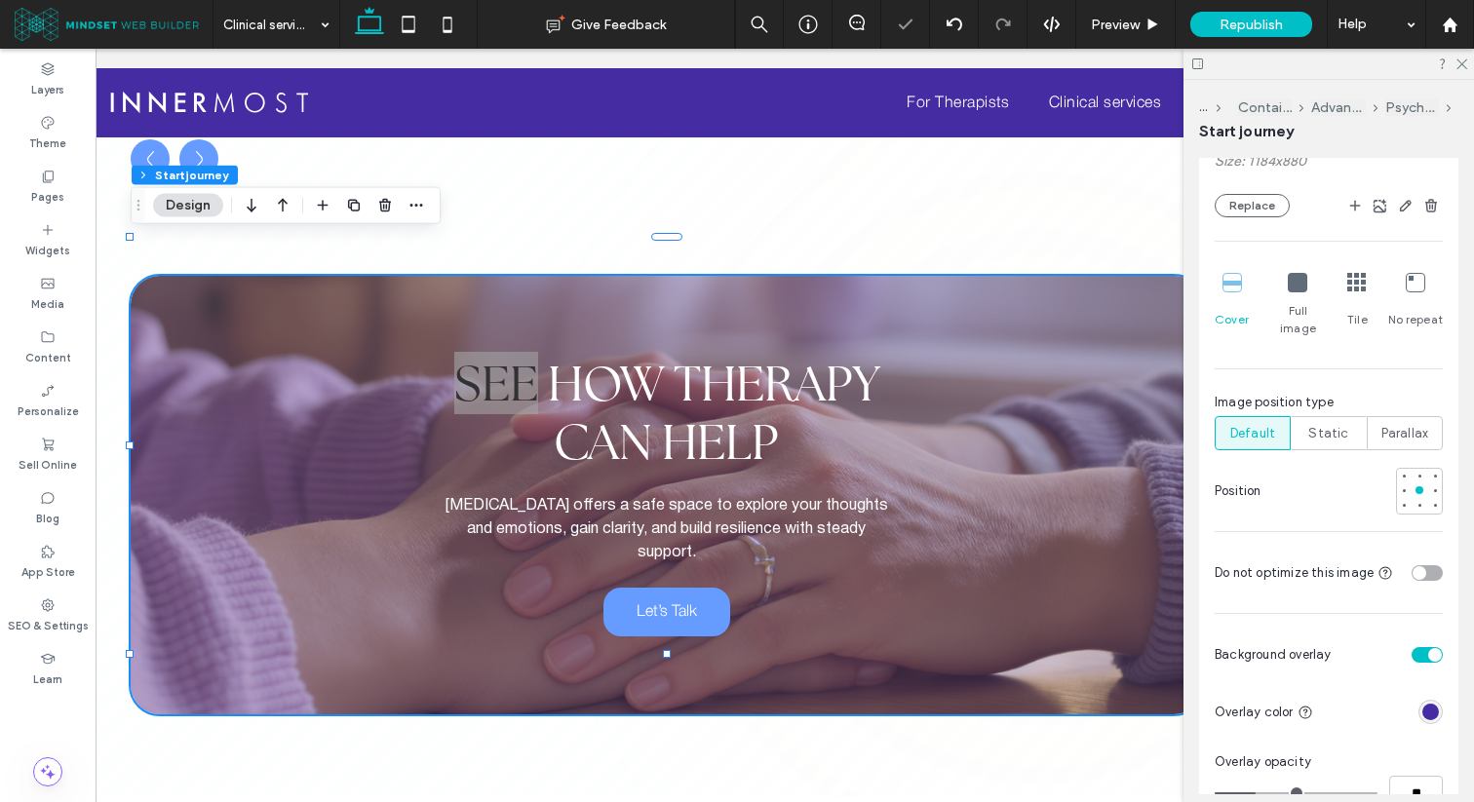
scroll to position [1528, 0]
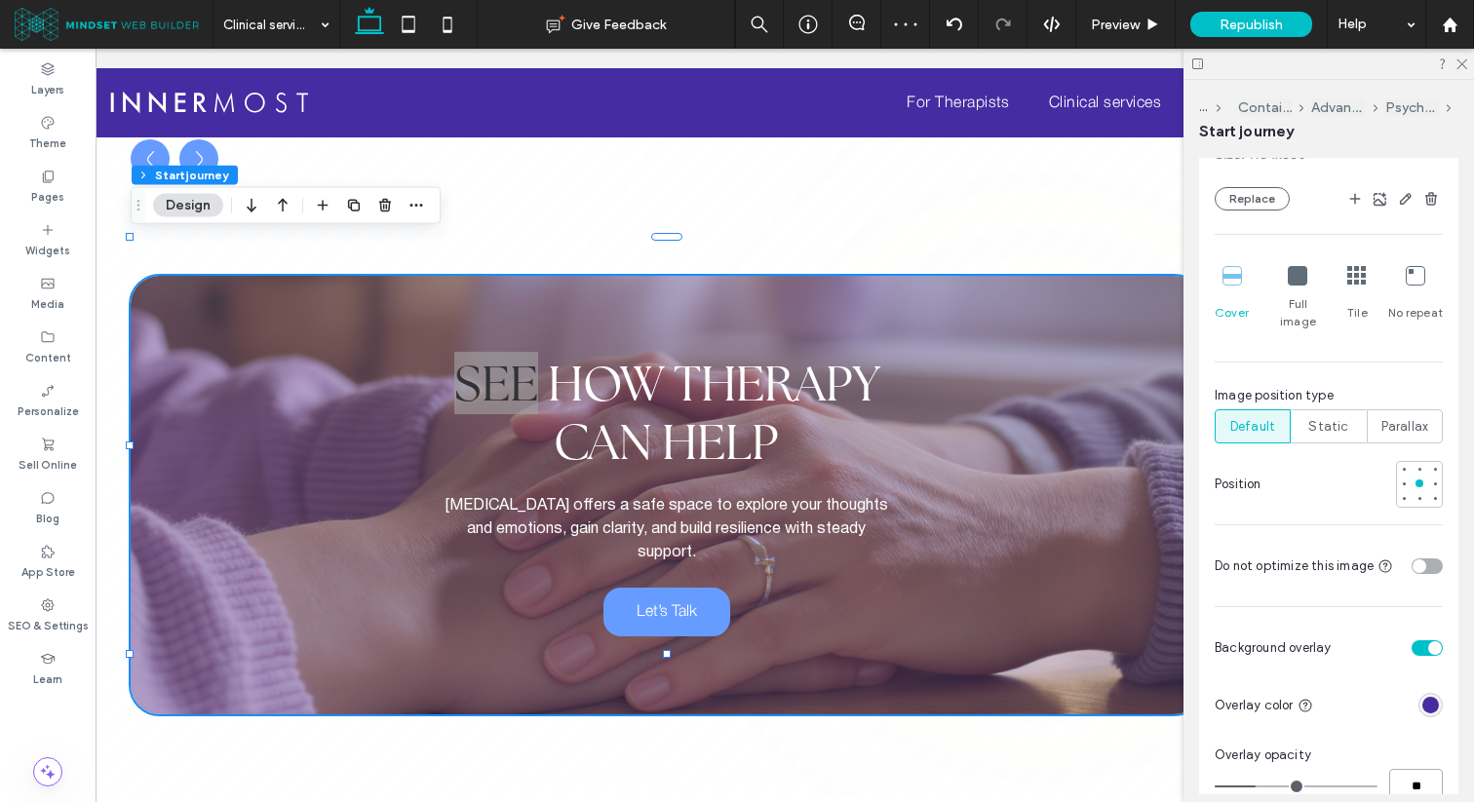
click at [1411, 769] on input "**" at bounding box center [1416, 786] width 54 height 34
type input "**"
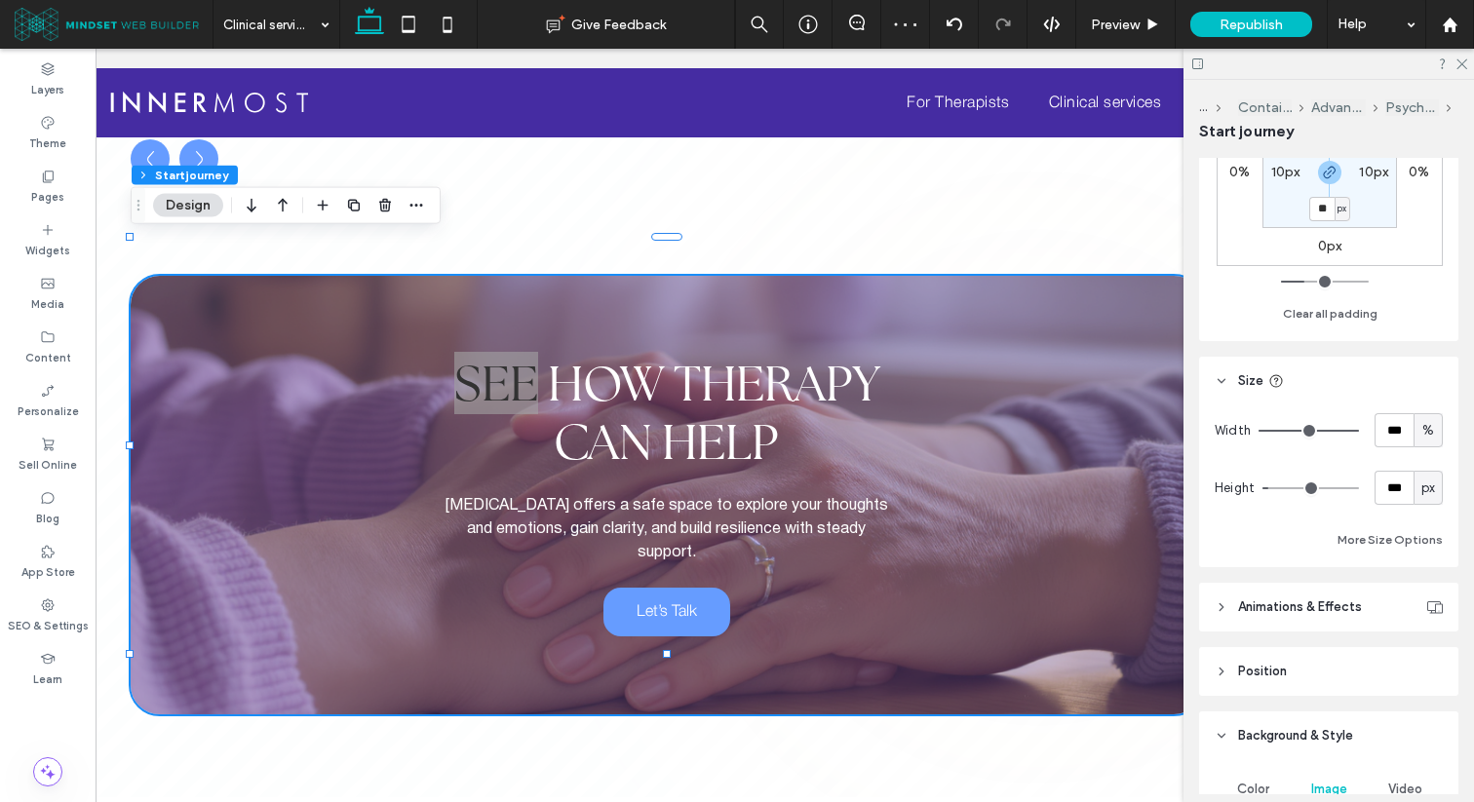
scroll to position [614, 0]
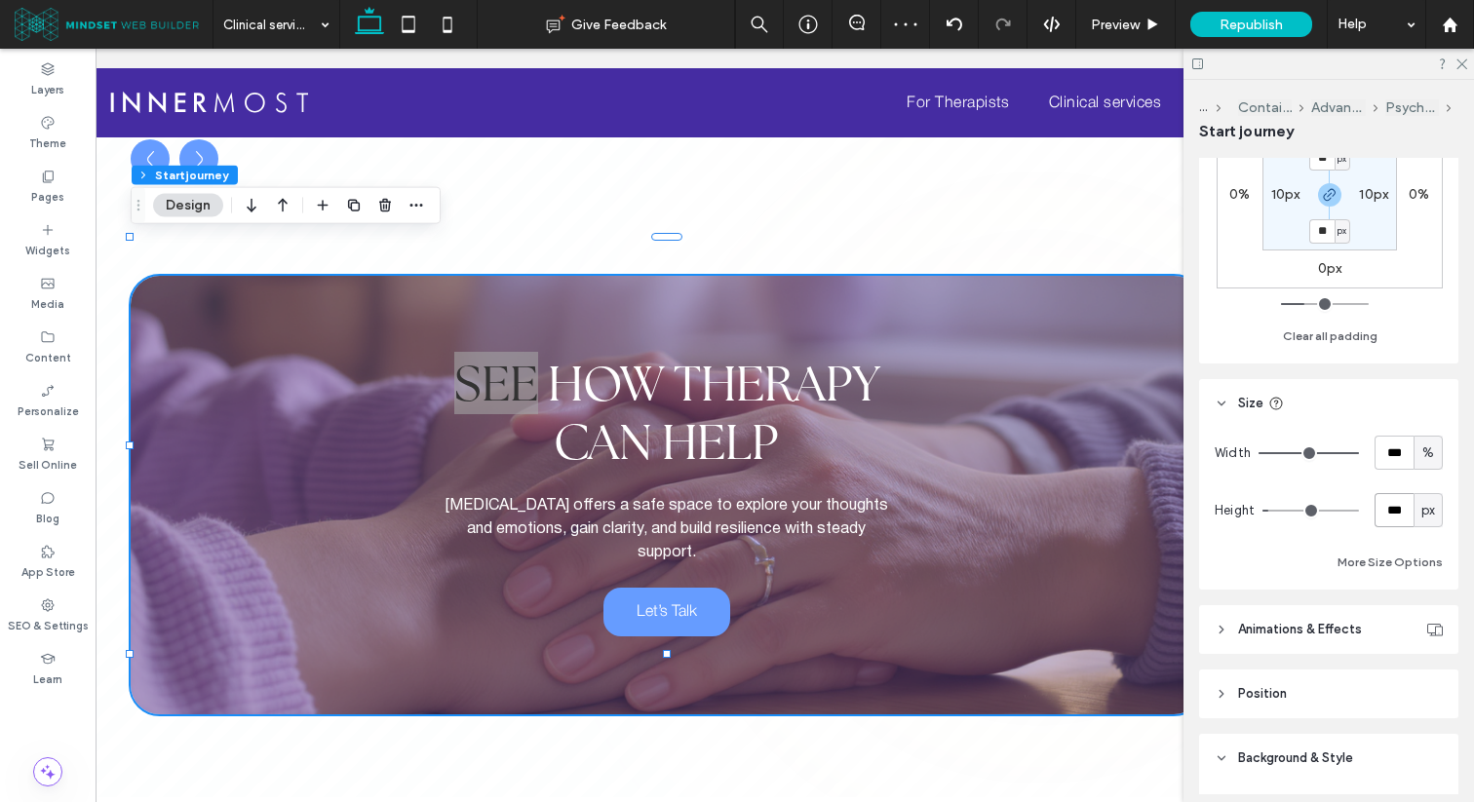
click at [1398, 502] on input "***" at bounding box center [1393, 510] width 39 height 34
type input "***"
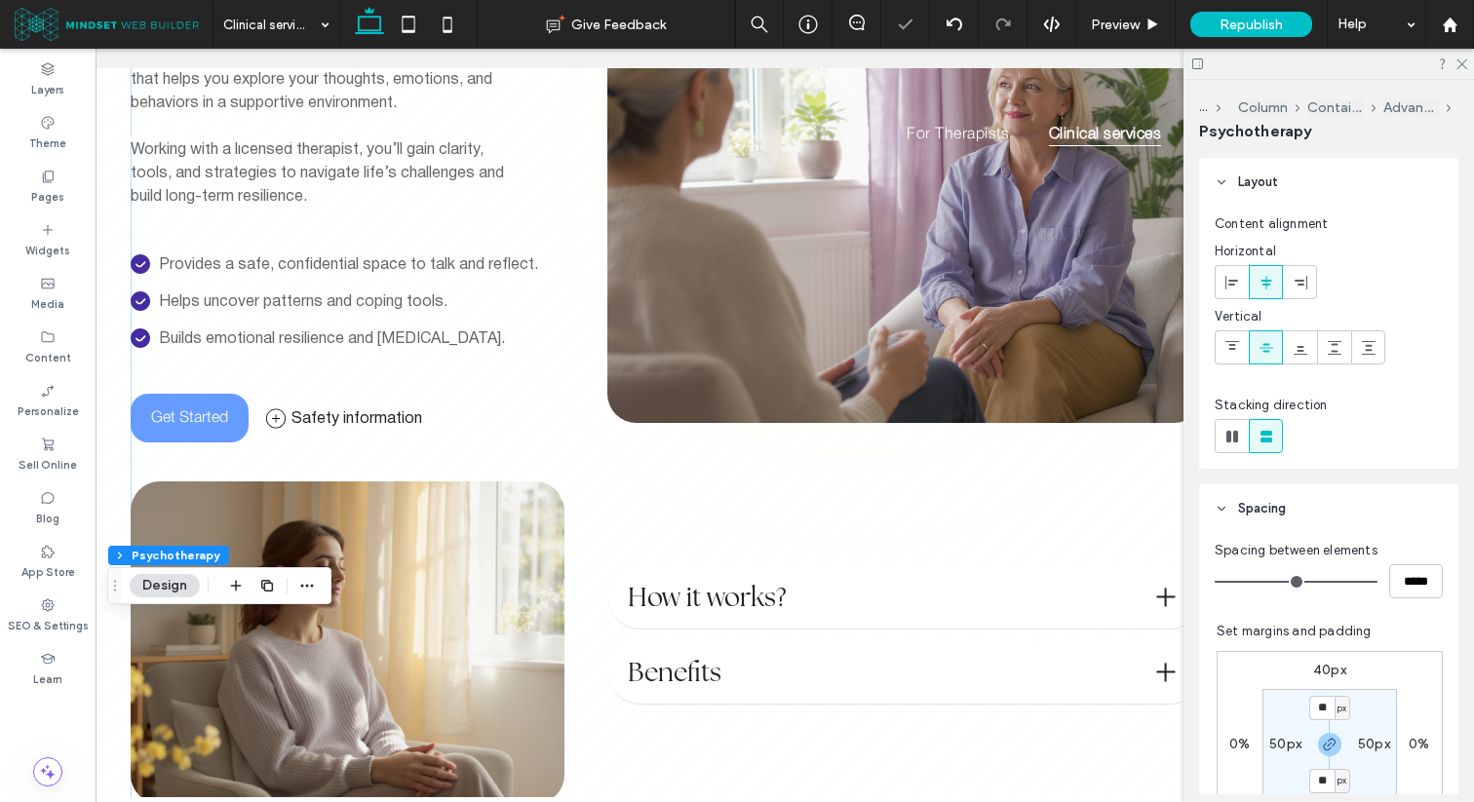
scroll to position [0, 0]
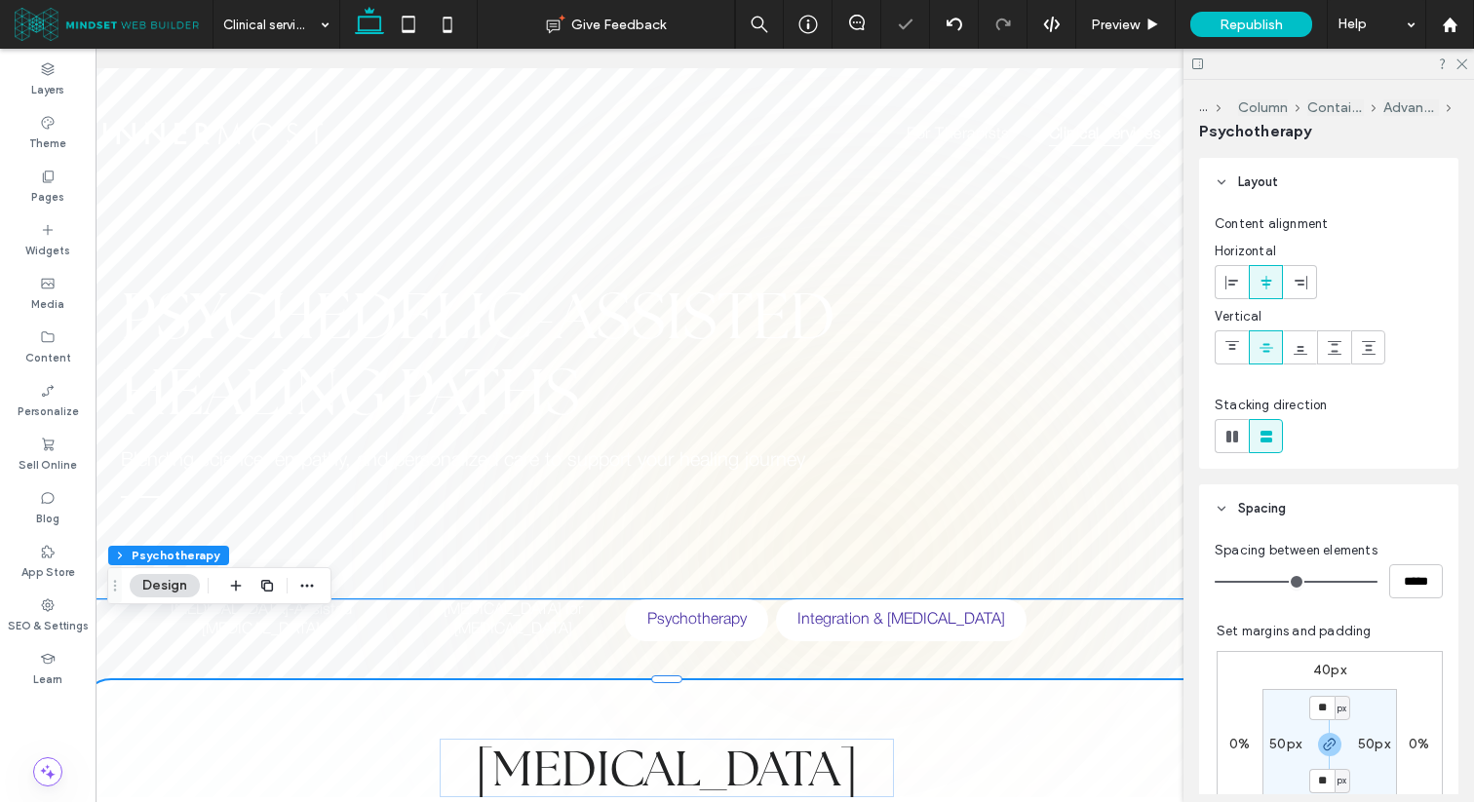
click at [869, 612] on h5 "Integration & [MEDICAL_DATA]" at bounding box center [901, 620] width 227 height 42
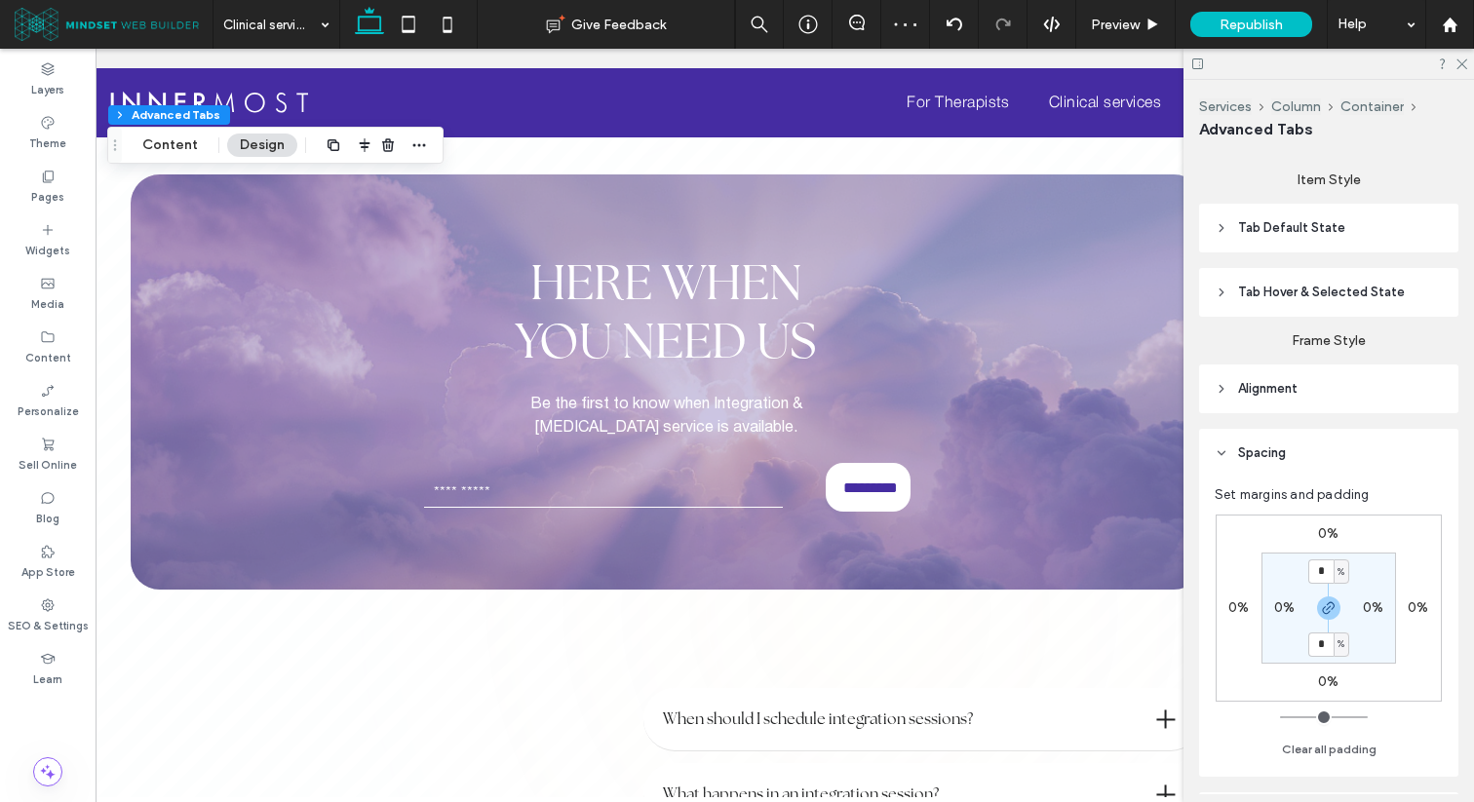
scroll to position [2319, 0]
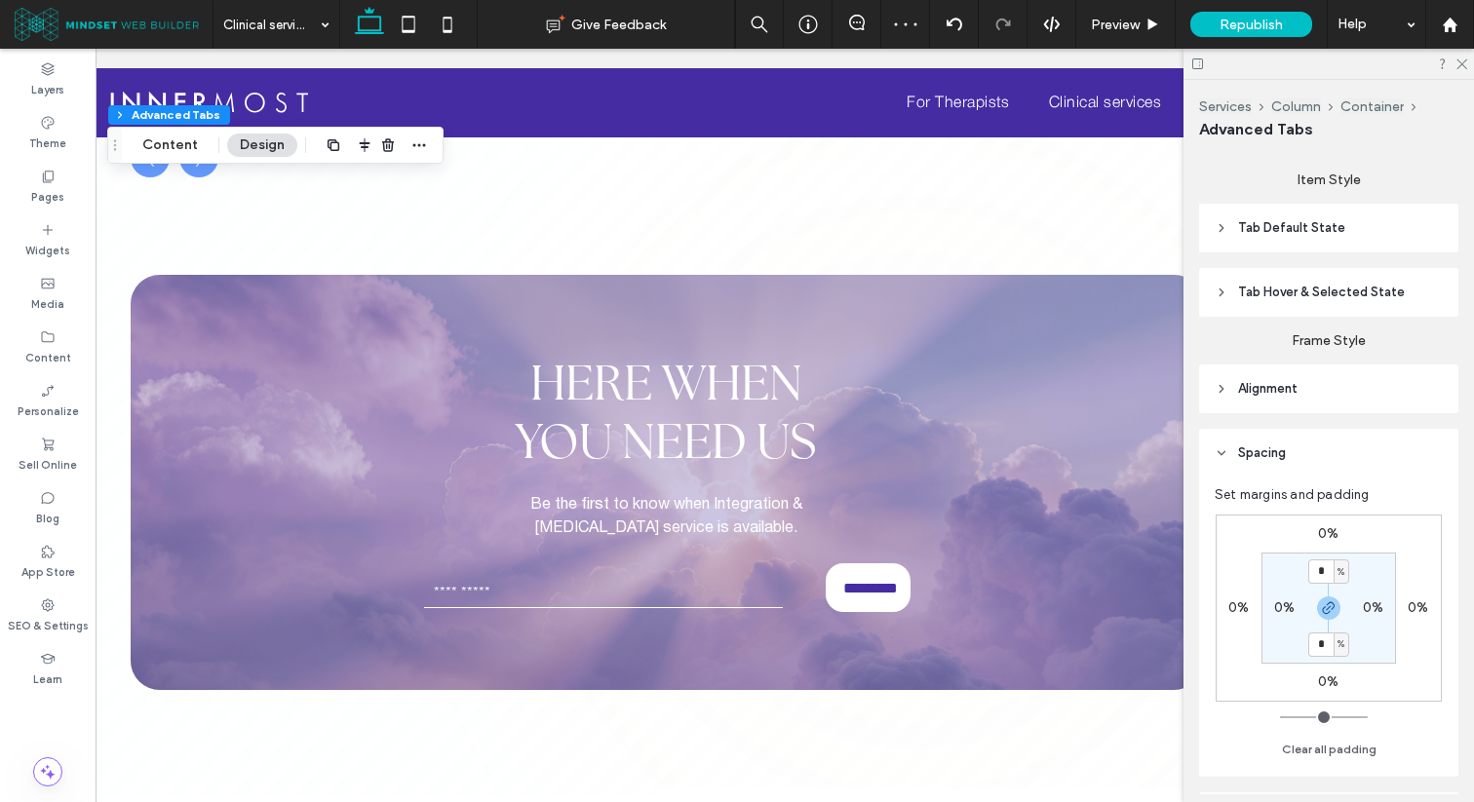
click at [946, 415] on div "Here When You Need Us Be the first to know when Integration & [MEDICAL_DATA] se…" at bounding box center [667, 482] width 1072 height 415
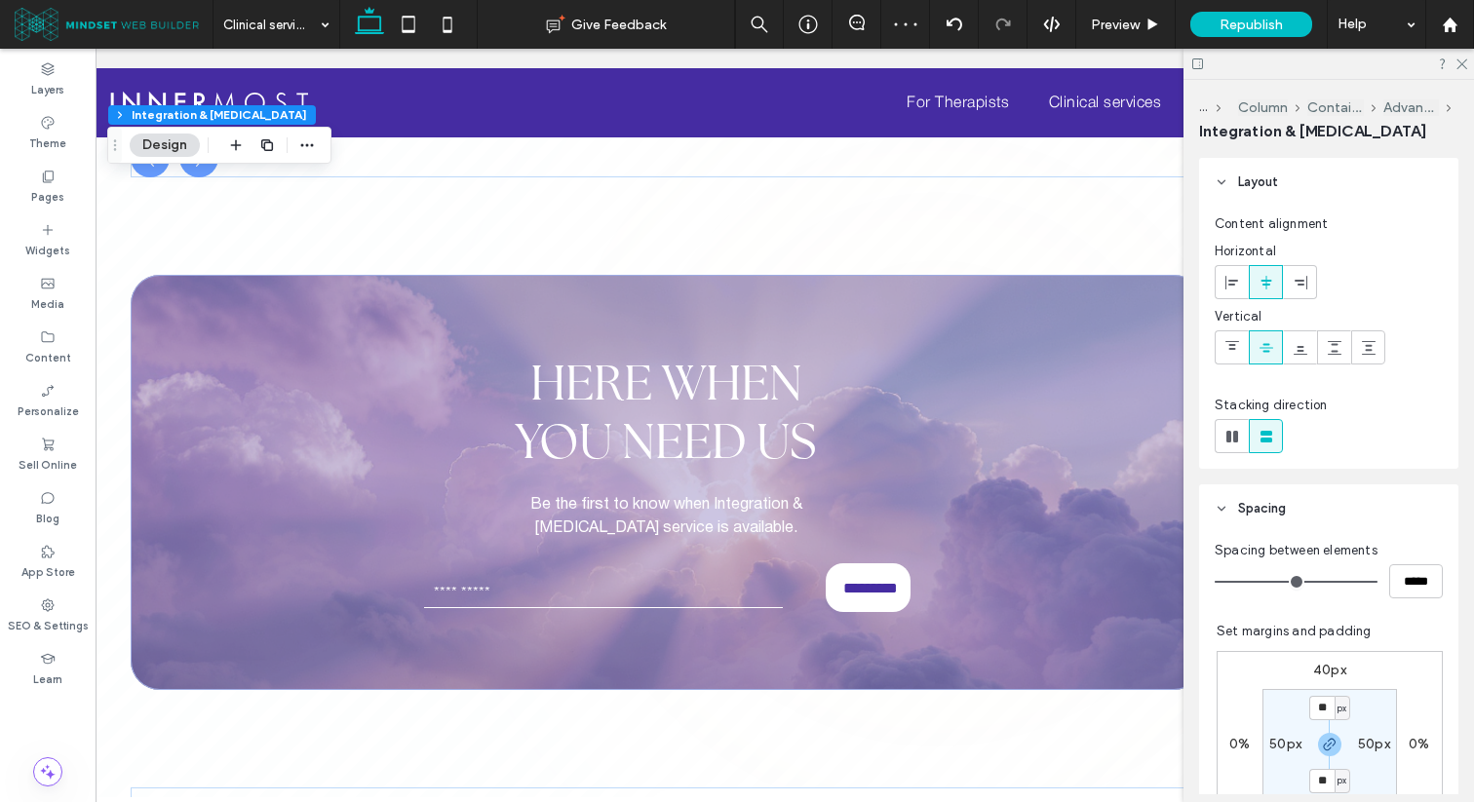
click at [946, 415] on div "Here When You Need Us Be the first to know when Integration & [MEDICAL_DATA] se…" at bounding box center [667, 482] width 1072 height 415
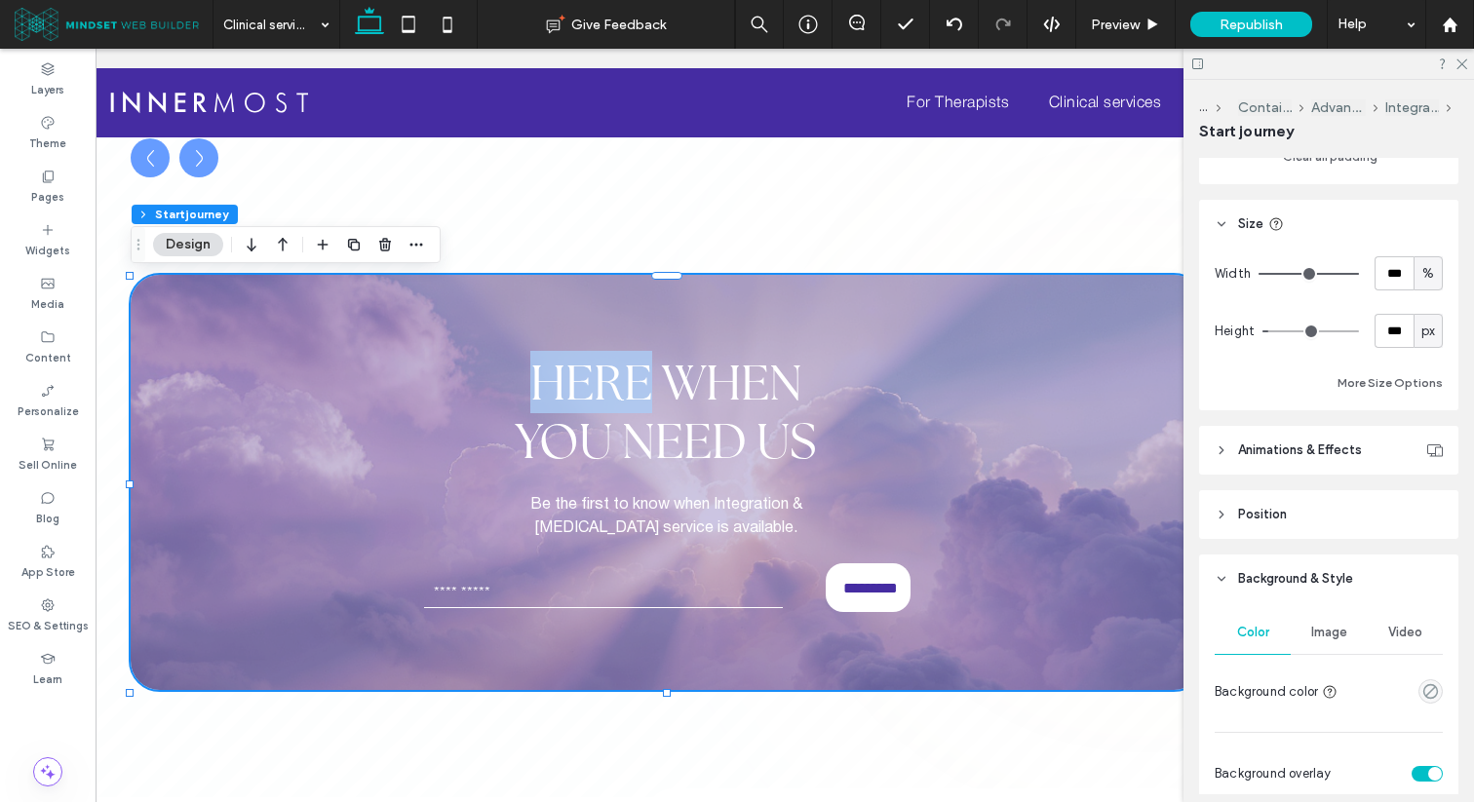
scroll to position [802, 0]
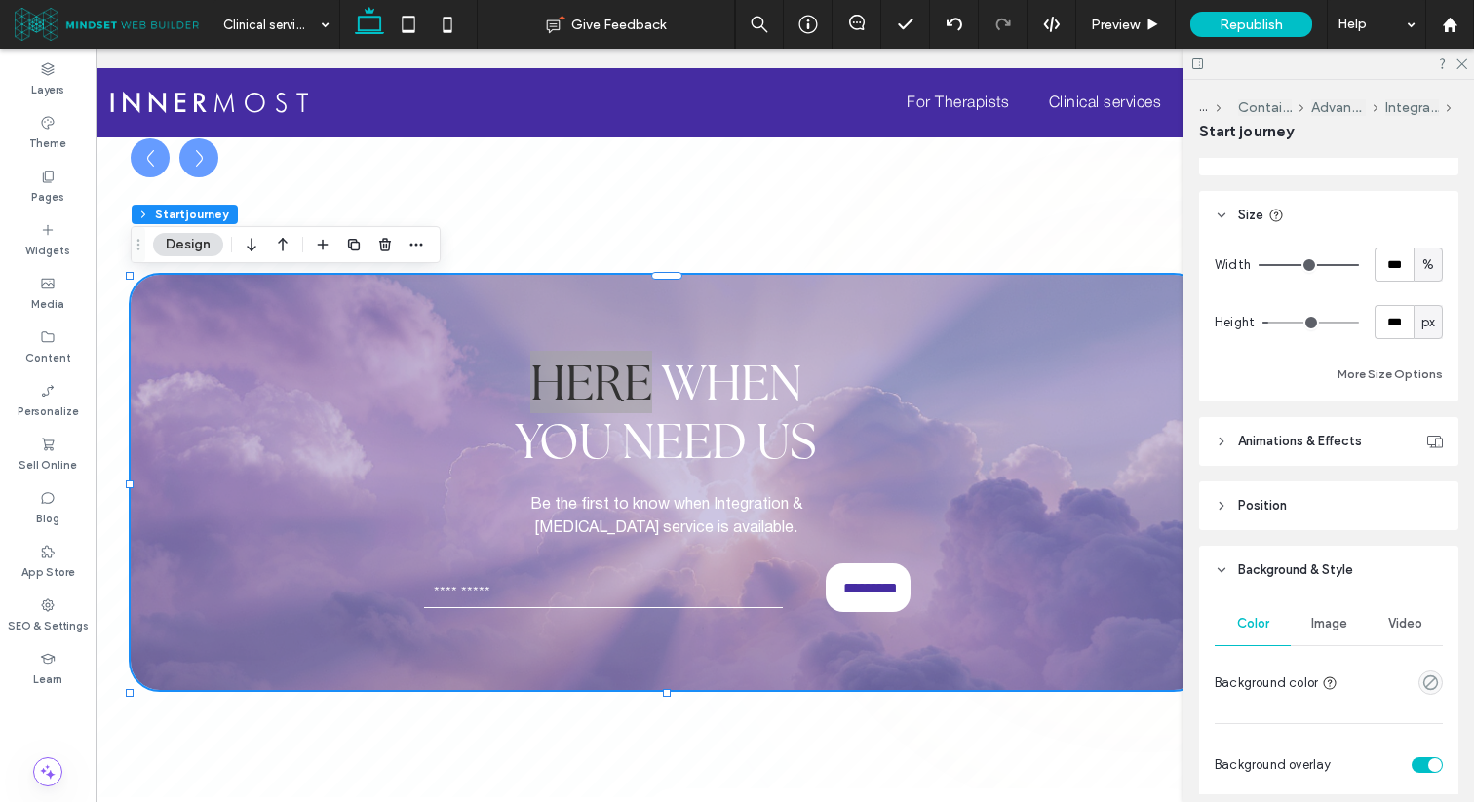
click at [1342, 619] on span "Image" at bounding box center [1329, 624] width 36 height 16
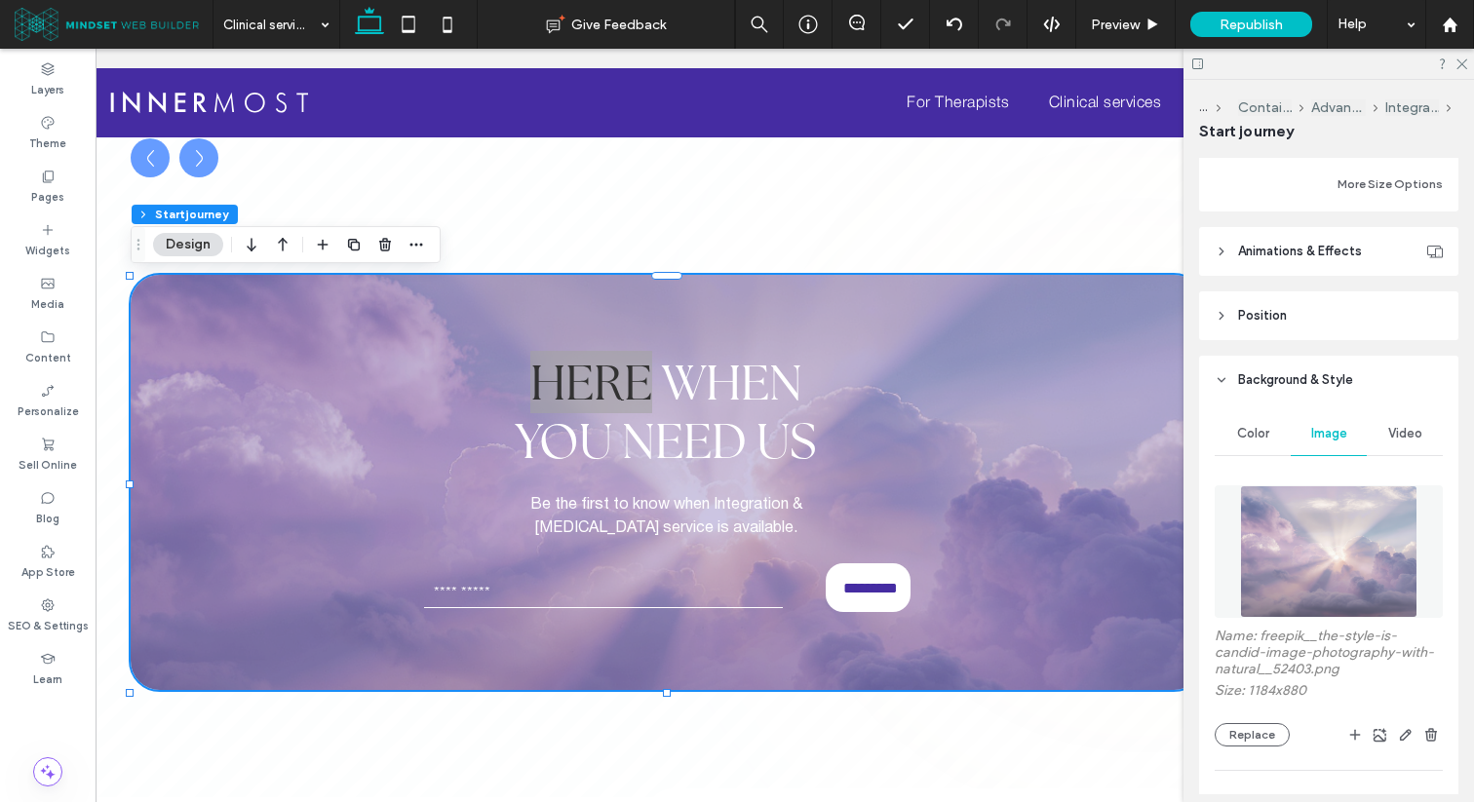
scroll to position [1037, 0]
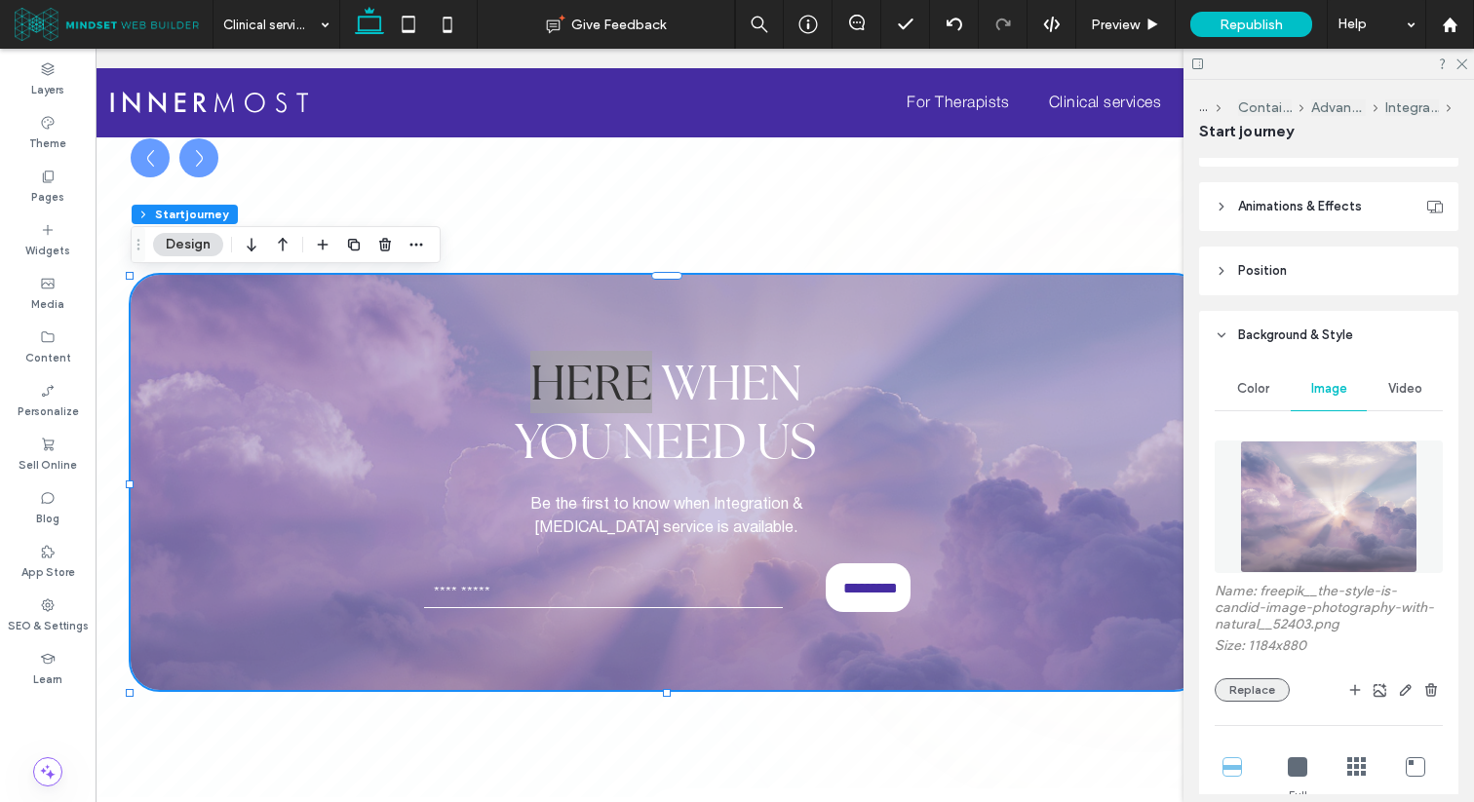
click at [1249, 687] on button "Replace" at bounding box center [1251, 689] width 75 height 23
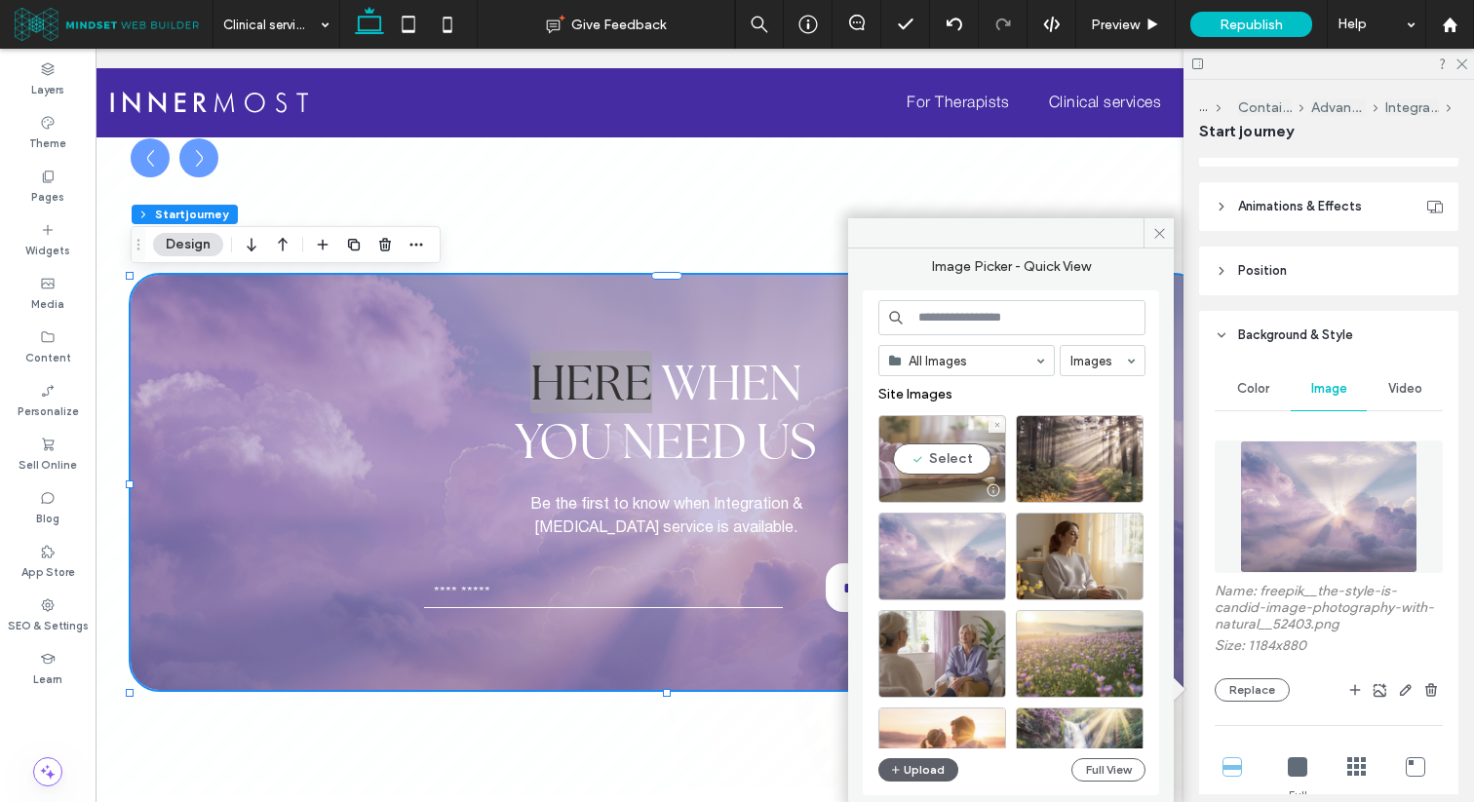
click at [961, 476] on div "Select" at bounding box center [942, 459] width 128 height 88
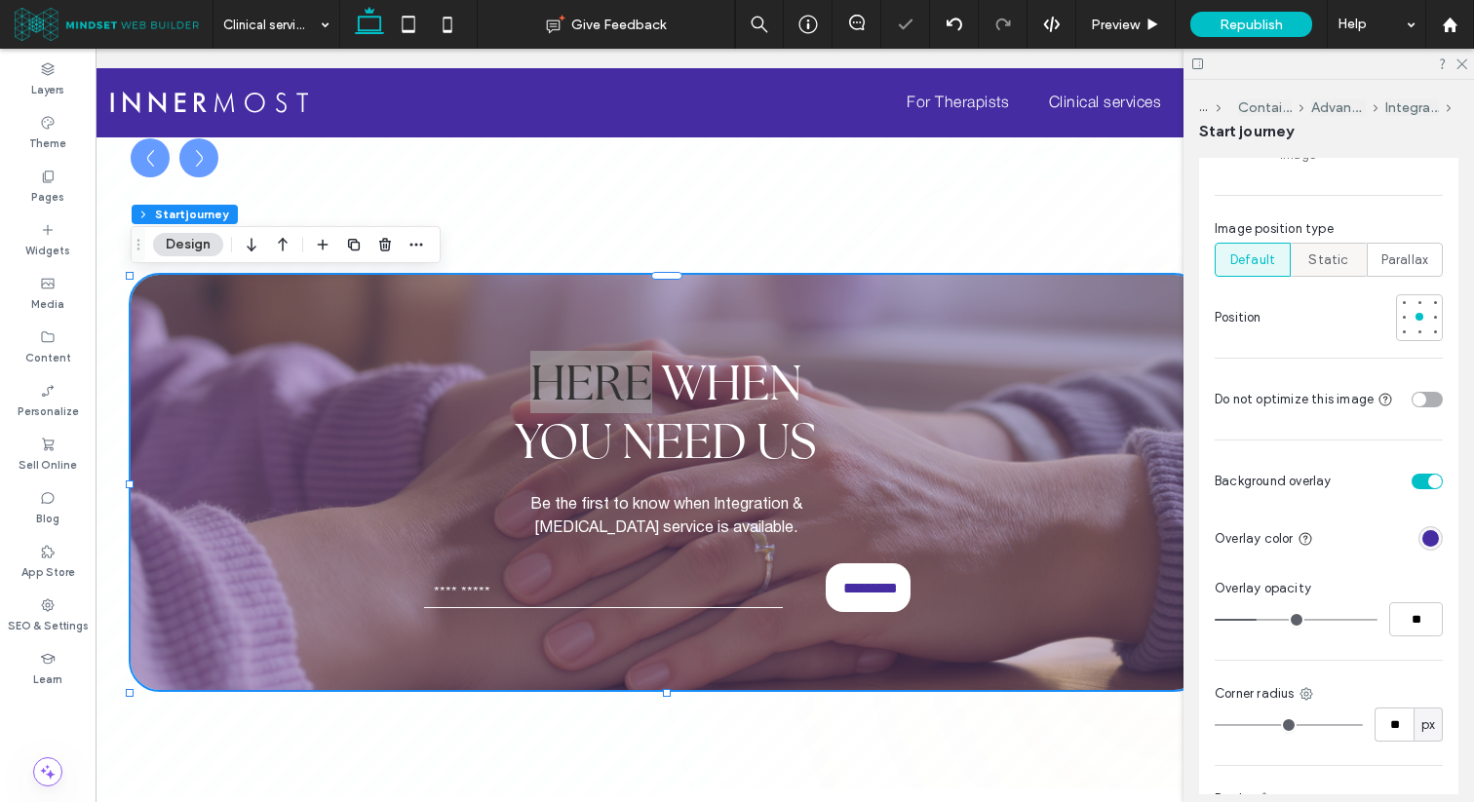
scroll to position [1825, 0]
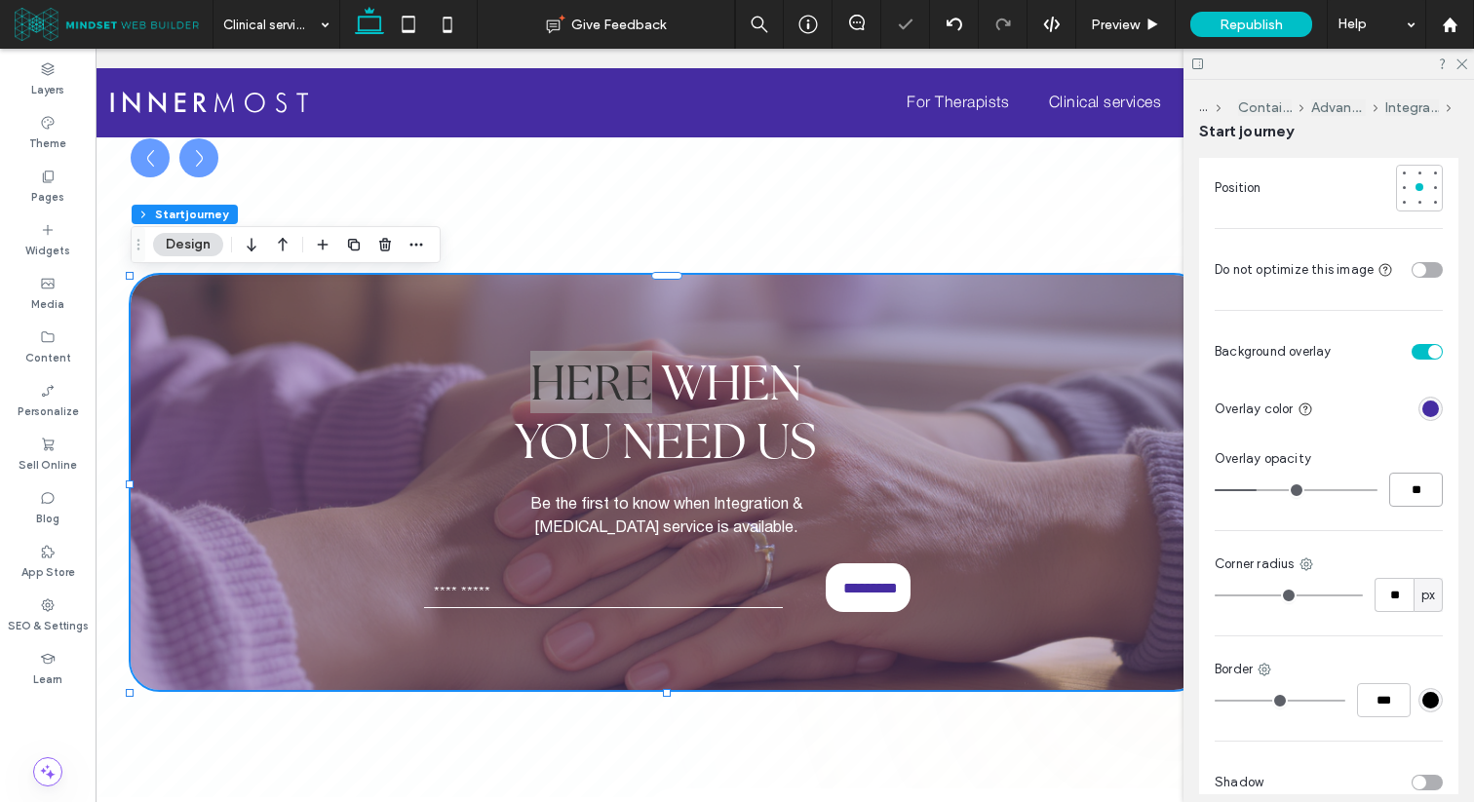
click at [1412, 473] on input "**" at bounding box center [1416, 490] width 54 height 34
type input "**"
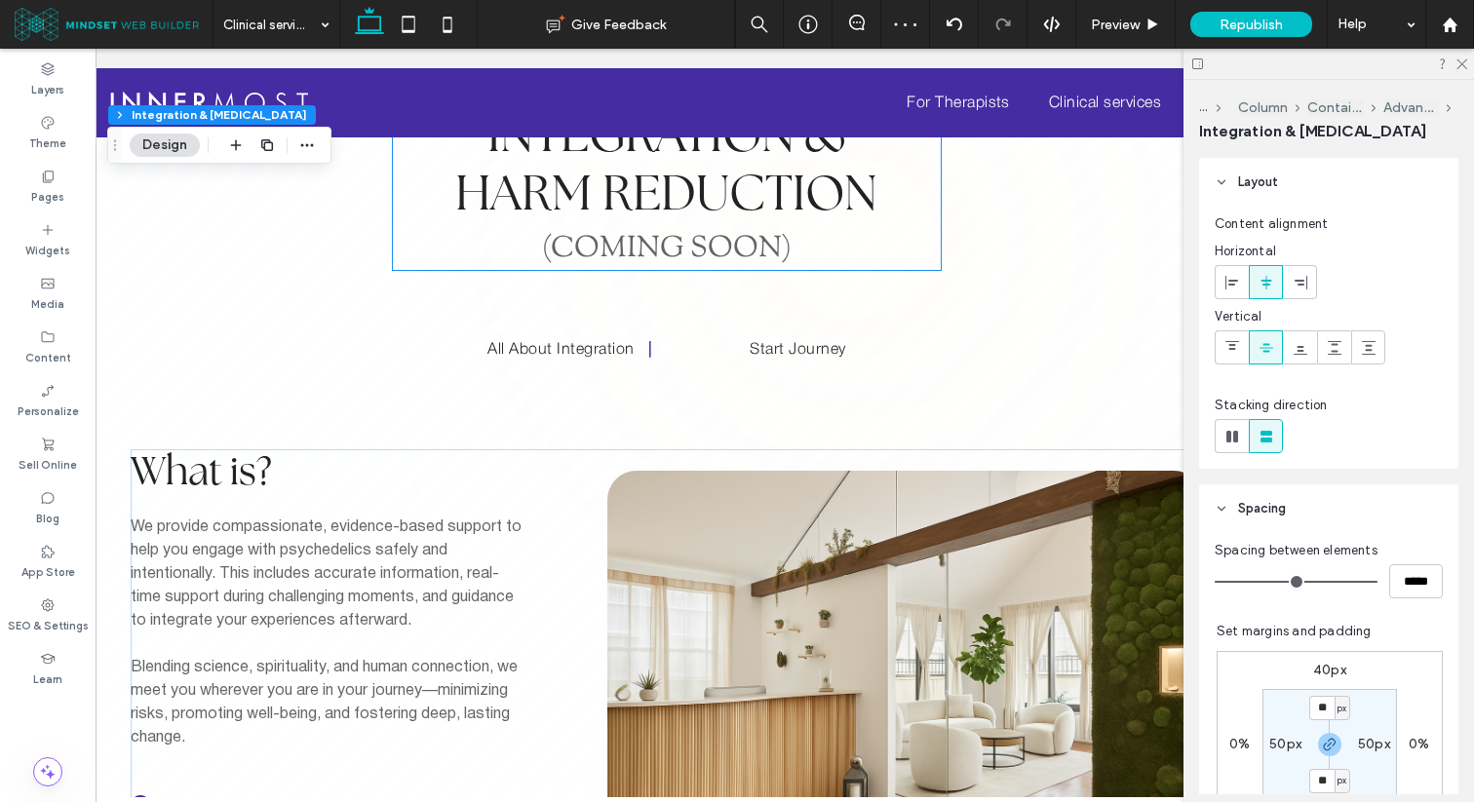
scroll to position [0, 0]
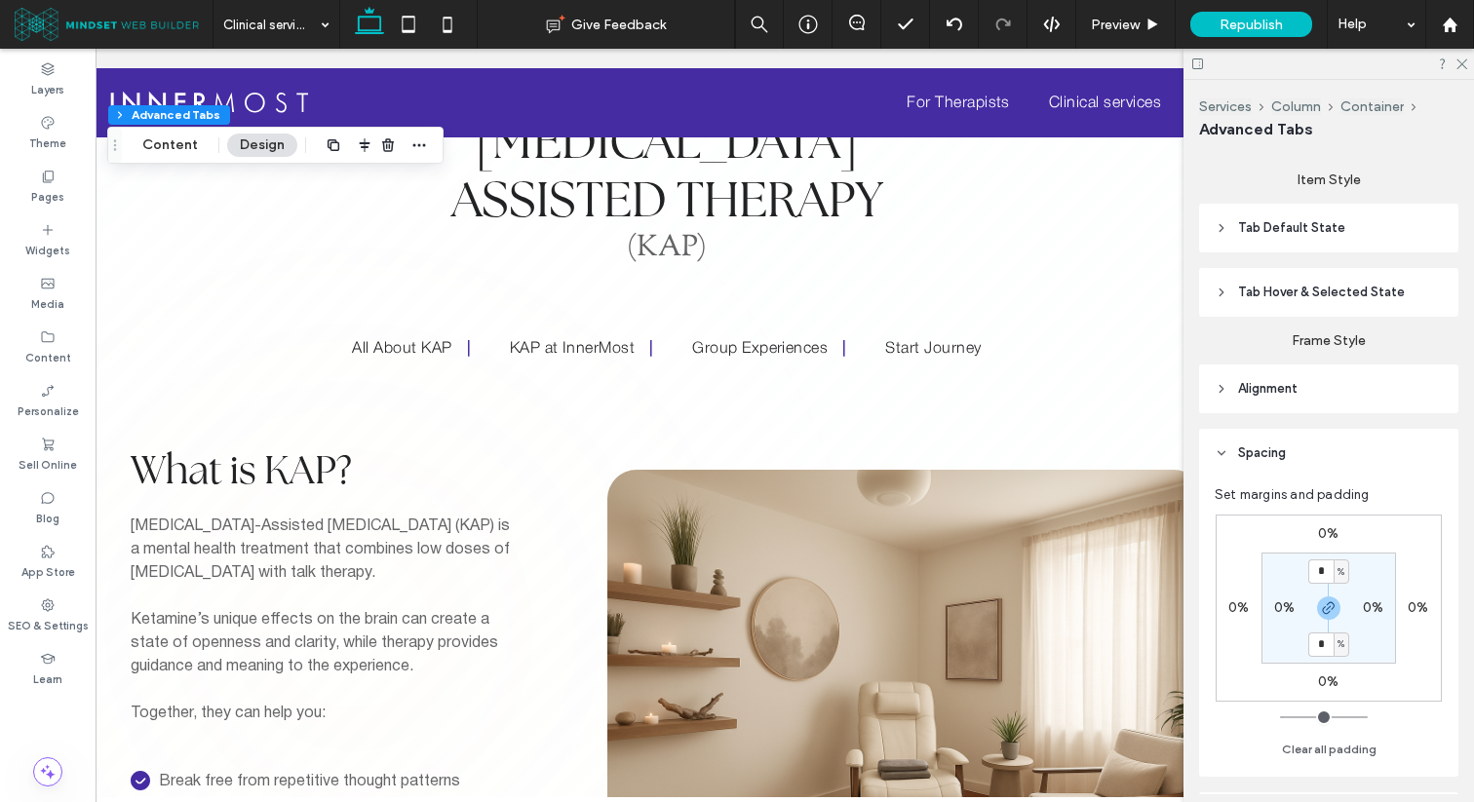
scroll to position [569, 0]
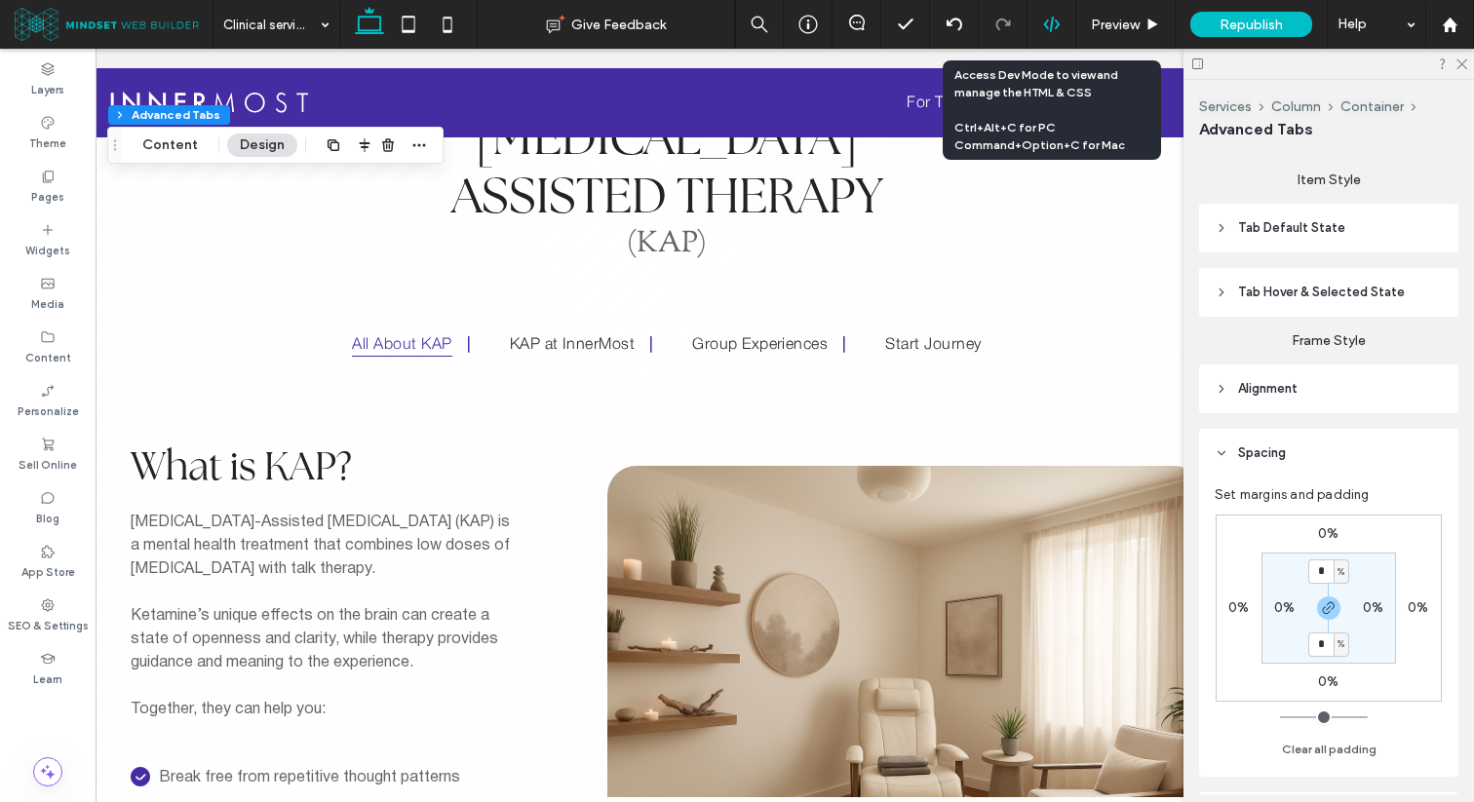
click at [1060, 29] on div at bounding box center [1051, 25] width 48 height 18
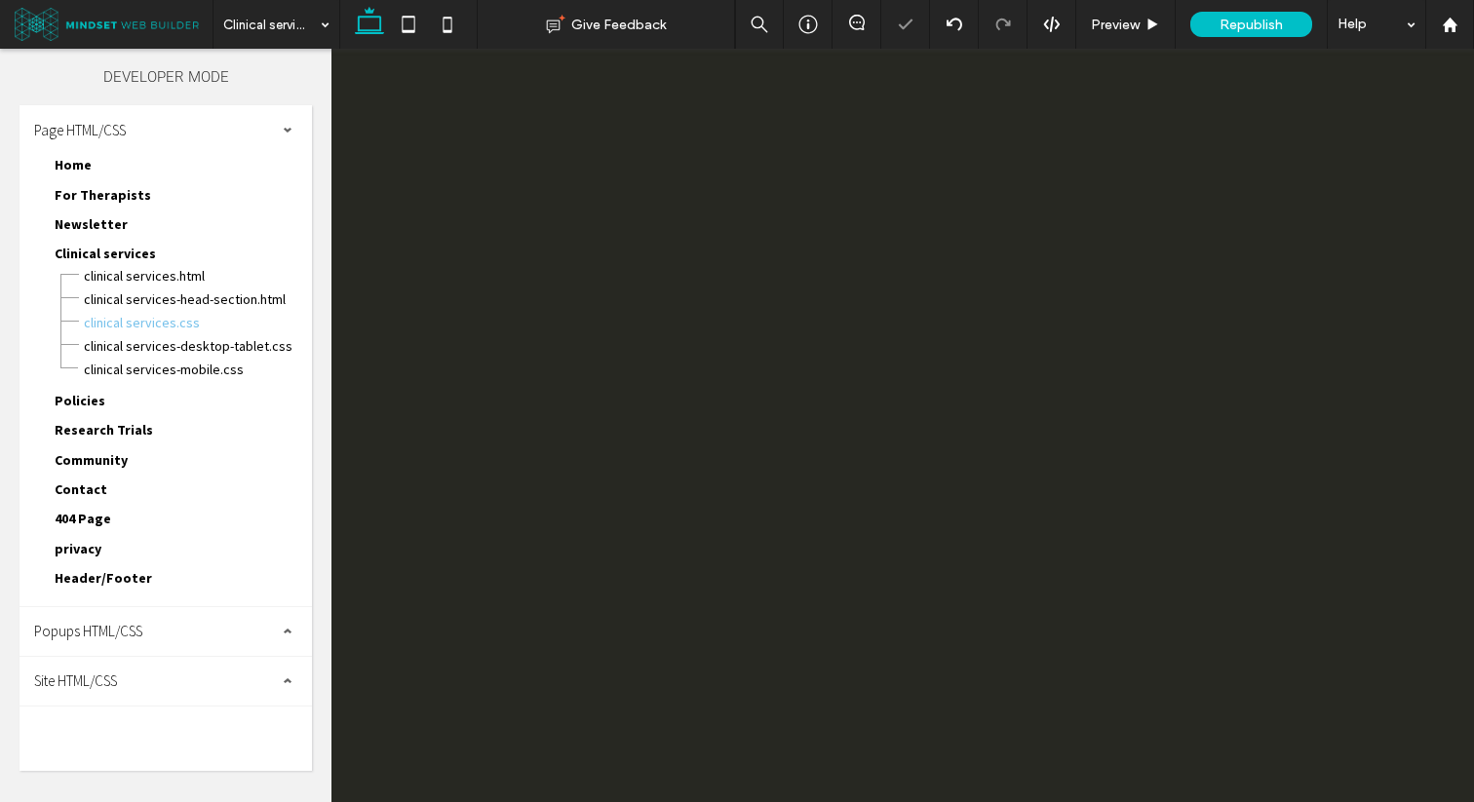
scroll to position [0, 0]
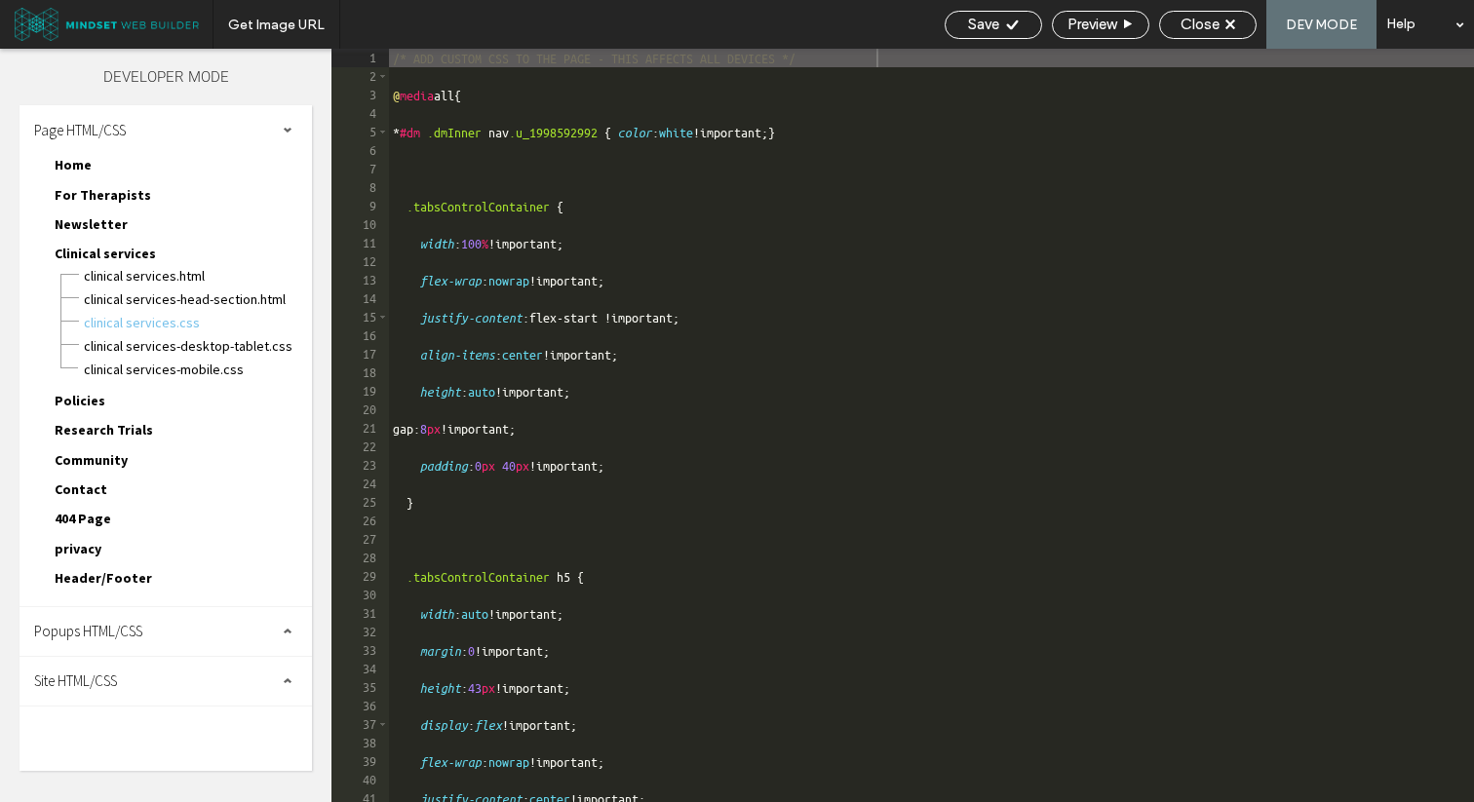
click at [511, 99] on div "/* ADD CUSTOM CSS TO THE PAGE - THIS AFFECTS ALL DEVICES */ @ media all { * #dm…" at bounding box center [931, 444] width 1085 height 790
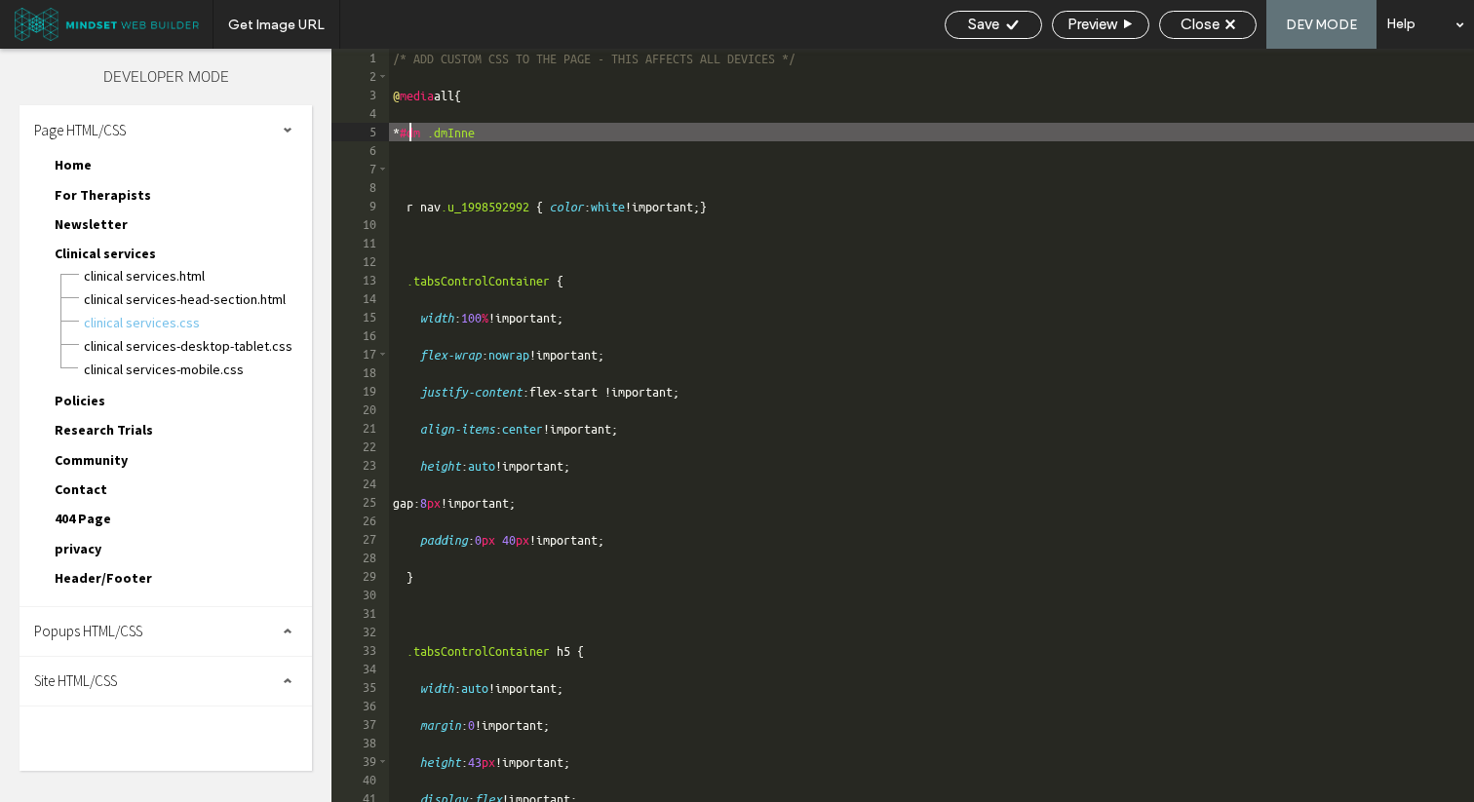
type textarea "**********"
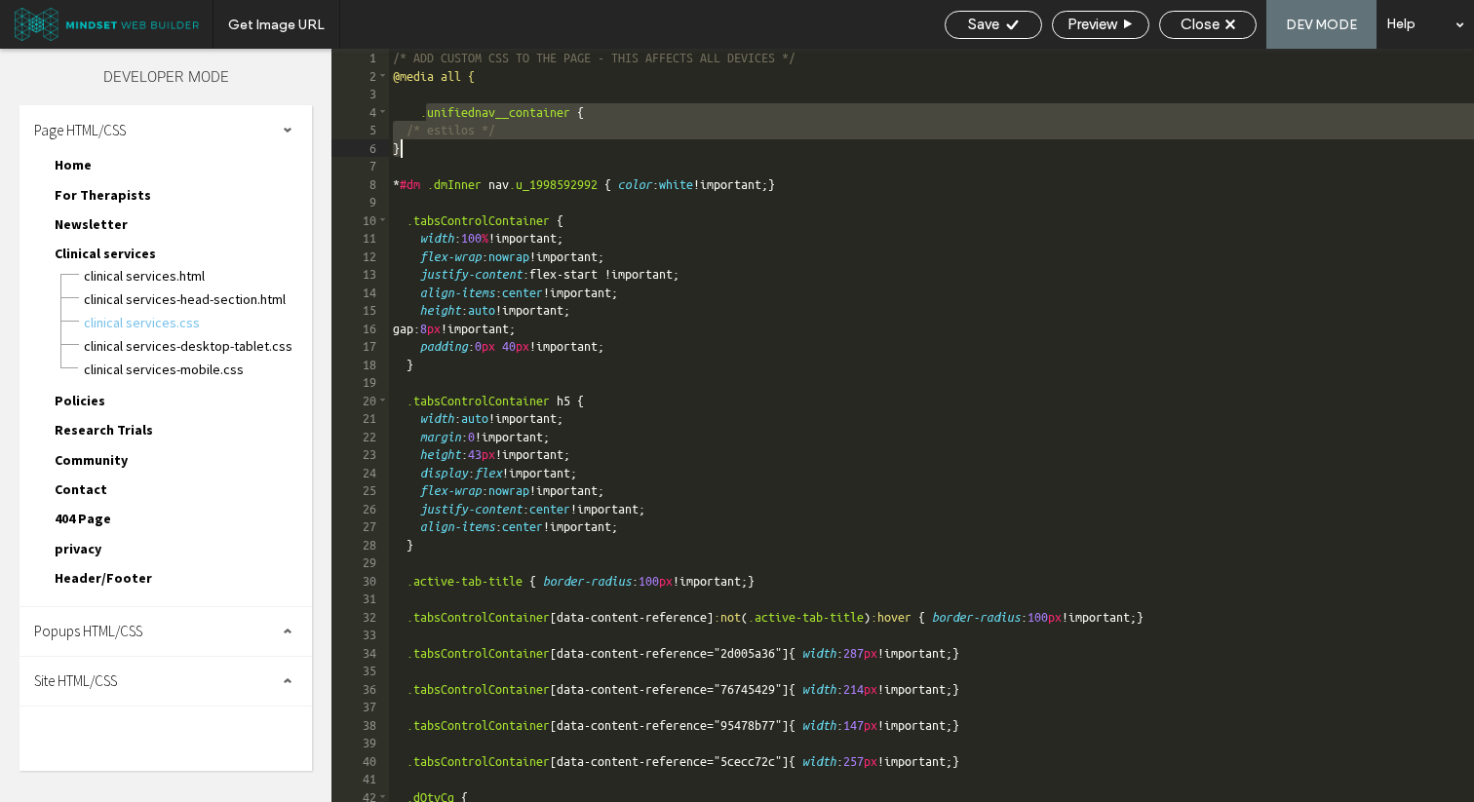
drag, startPoint x: 426, startPoint y: 116, endPoint x: 463, endPoint y: 145, distance: 47.2
click at [463, 145] on div "/* ADD CUSTOM CSS TO THE PAGE - THIS AFFECTS ALL DEVICES */ @media all { .unifi…" at bounding box center [1097, 443] width 1416 height 789
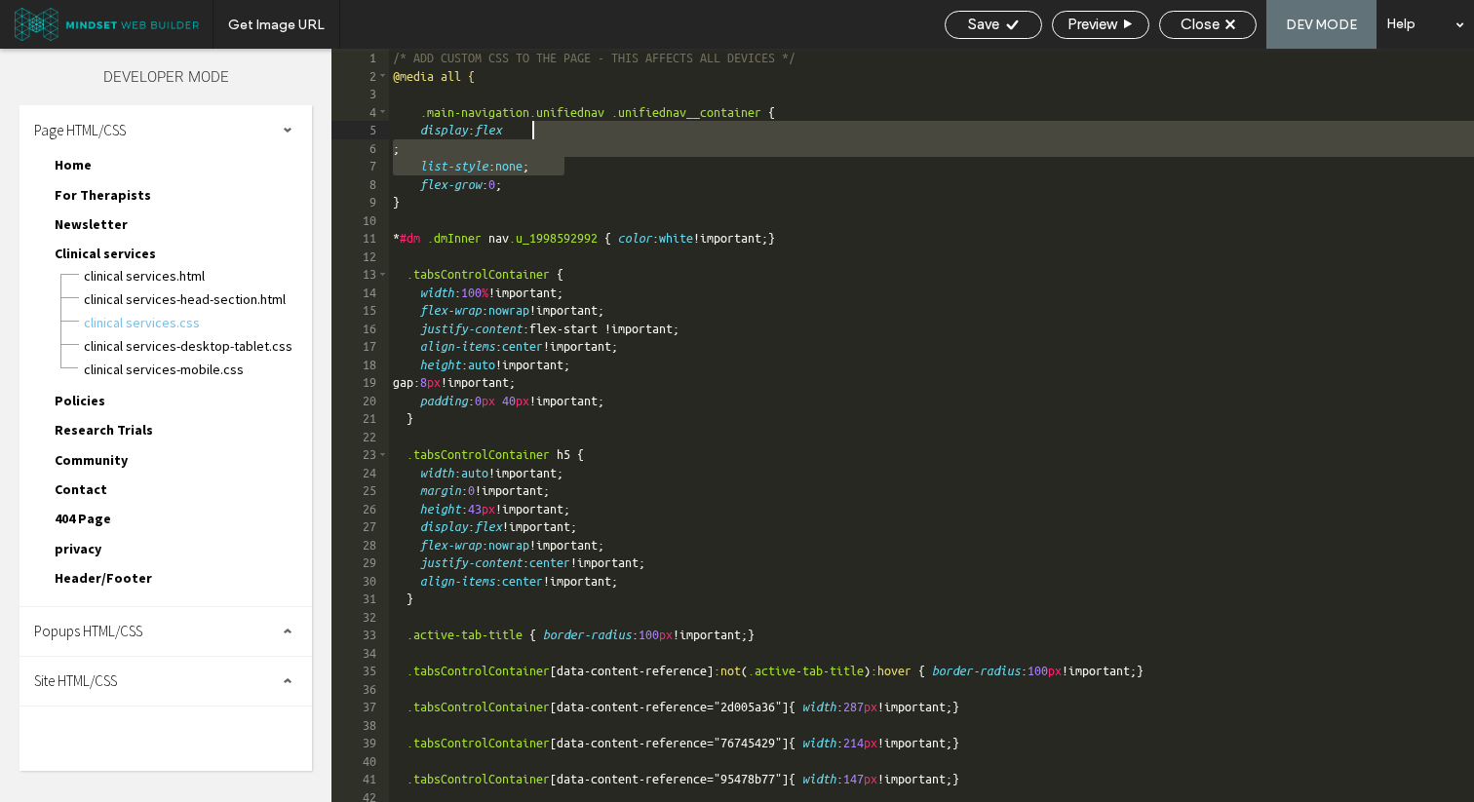
drag, startPoint x: 591, startPoint y: 165, endPoint x: 910, endPoint y: 121, distance: 322.7
click at [910, 121] on div "/* ADD CUSTOM CSS TO THE PAGE - THIS AFFECTS ALL DEVICES */ @media all { .main-…" at bounding box center [1097, 443] width 1416 height 789
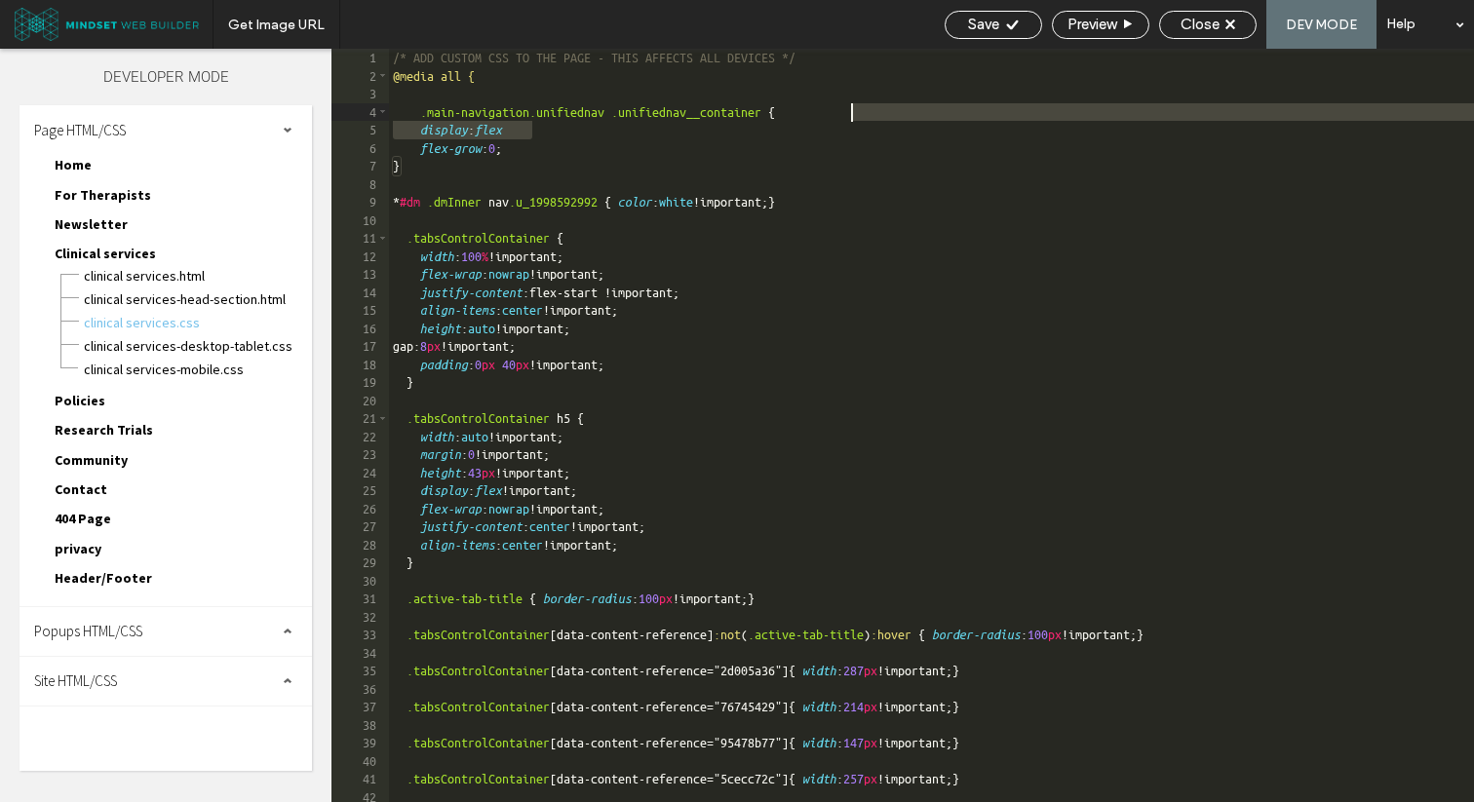
click at [876, 112] on div "/* ADD CUSTOM CSS TO THE PAGE - THIS AFFECTS ALL DEVICES */ @media all { .main-…" at bounding box center [1097, 443] width 1416 height 789
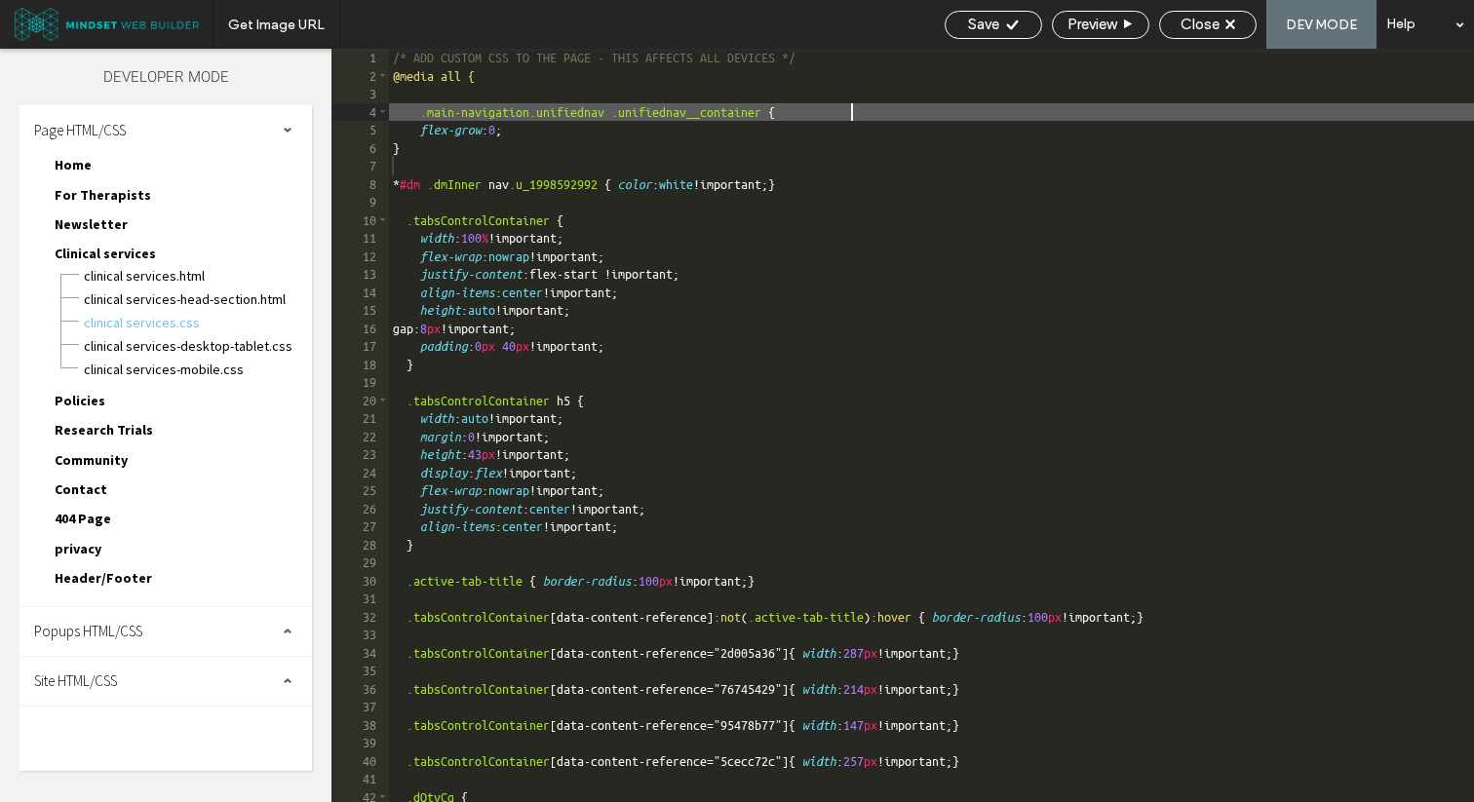
click at [526, 126] on div "/* ADD CUSTOM CSS TO THE PAGE - THIS AFFECTS ALL DEVICES */ @media all { .main-…" at bounding box center [1097, 443] width 1416 height 789
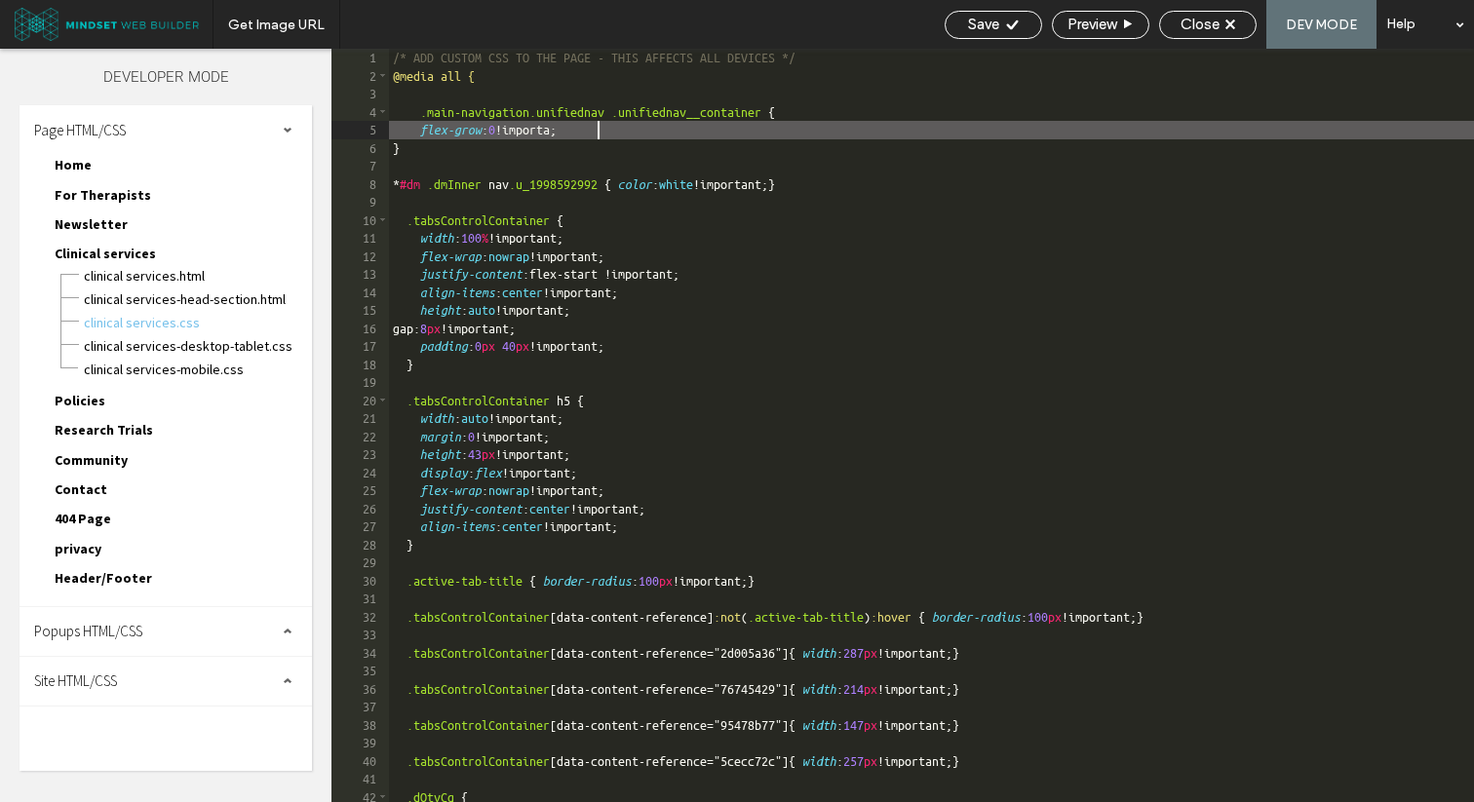
type textarea "**"
click at [985, 19] on span "Save" at bounding box center [983, 25] width 31 height 18
click at [1194, 24] on span "Close" at bounding box center [1199, 25] width 39 height 18
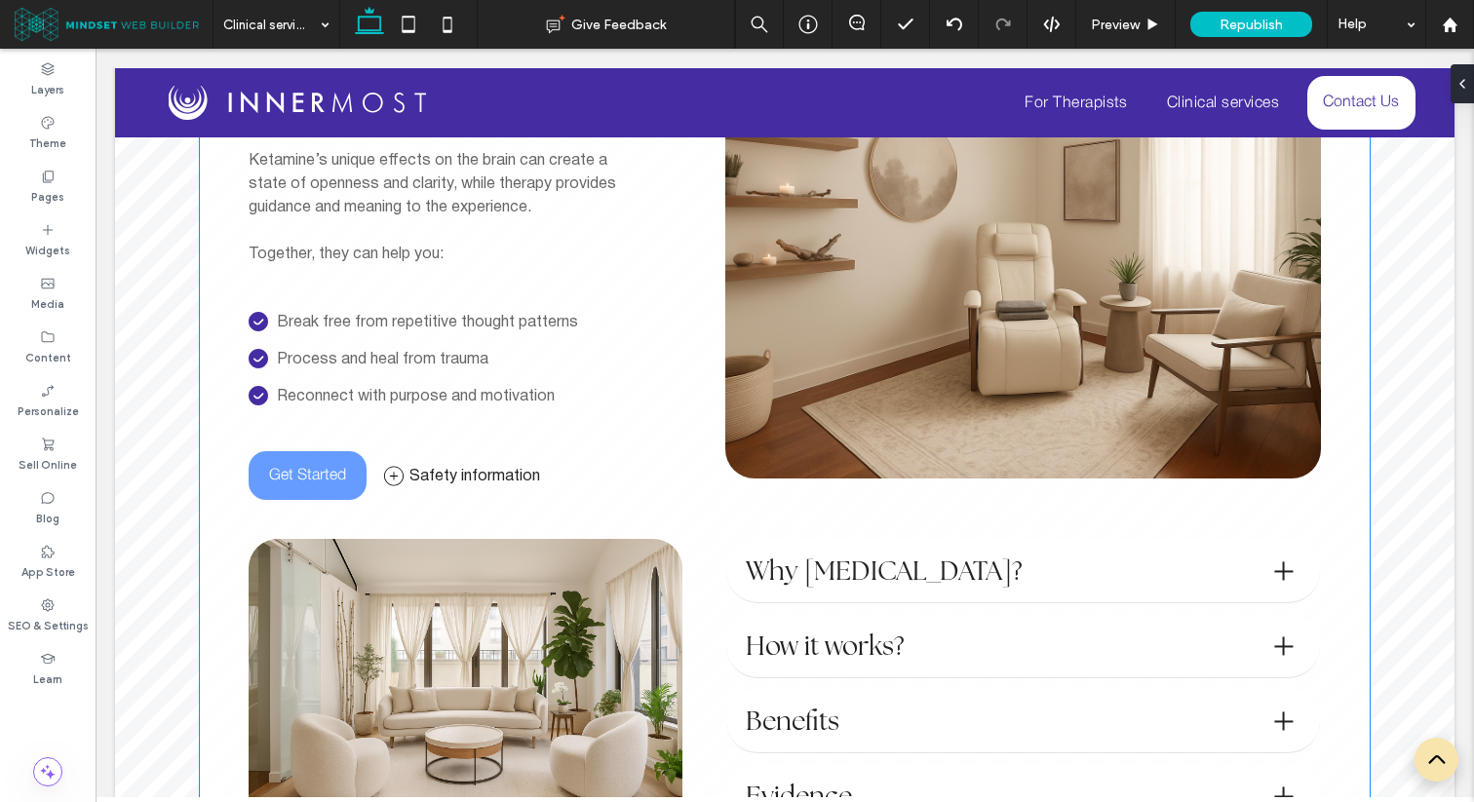
scroll to position [1054, 0]
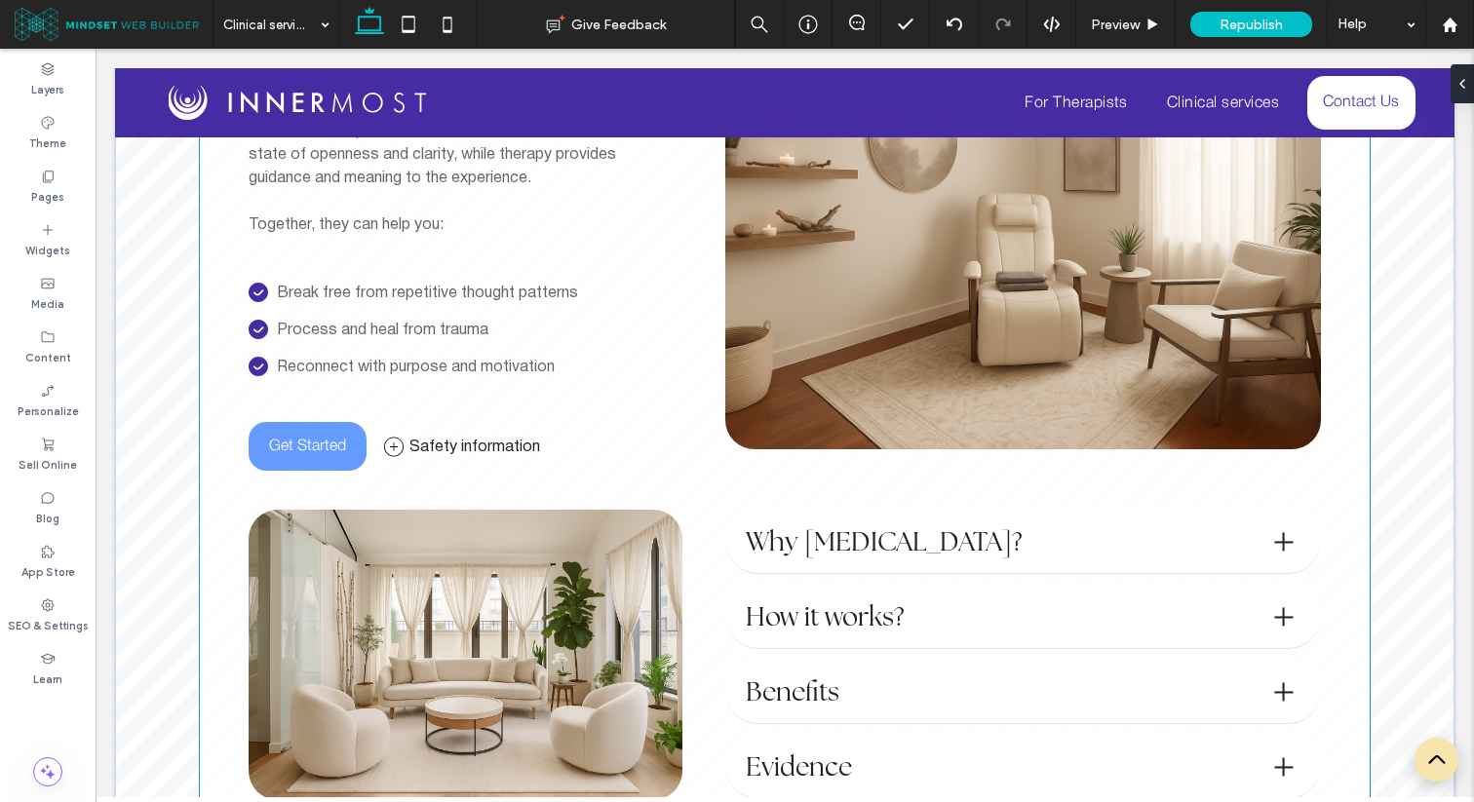
click at [393, 448] on icon at bounding box center [393, 446] width 19 height 19
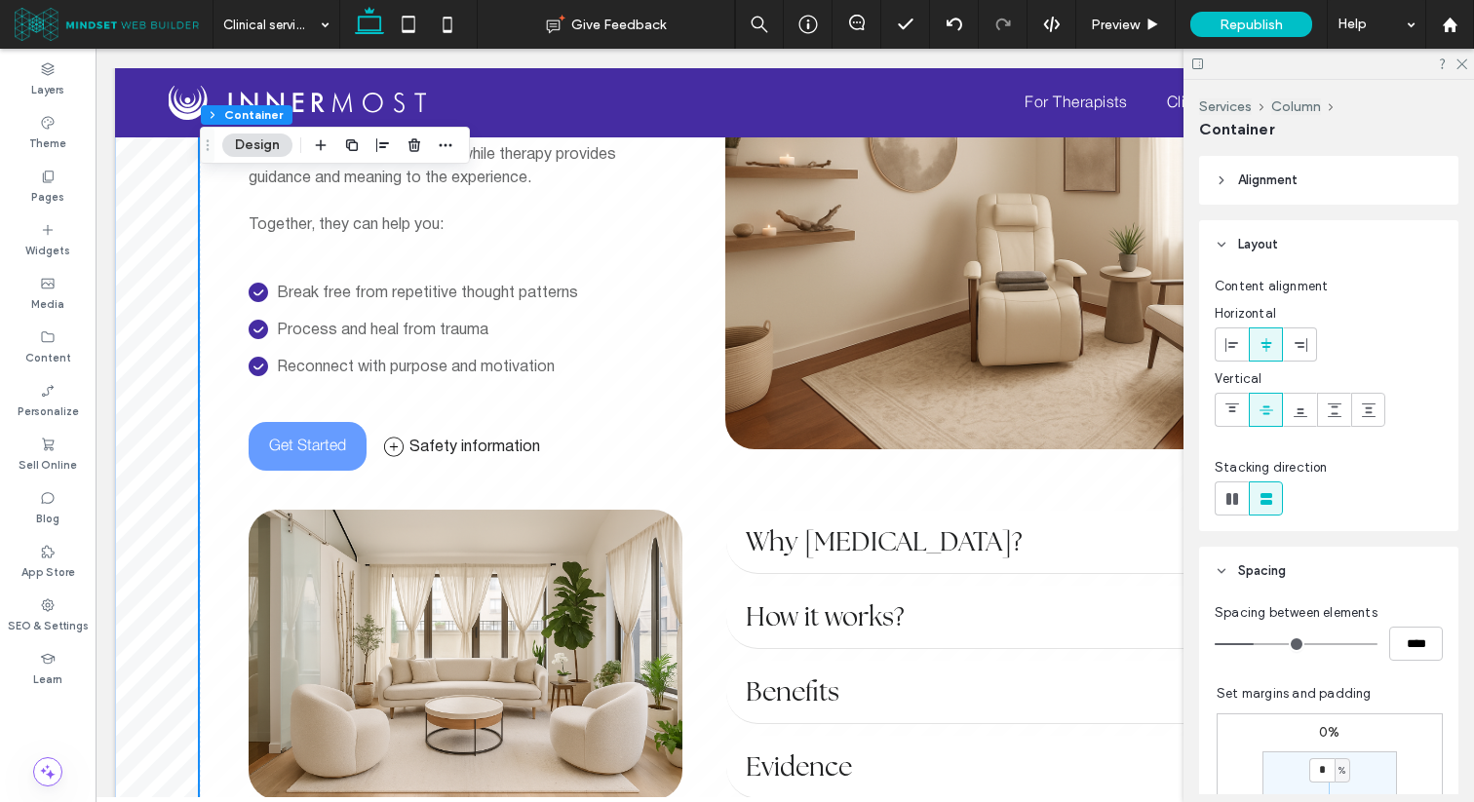
click at [396, 451] on icon at bounding box center [393, 447] width 19 height 20
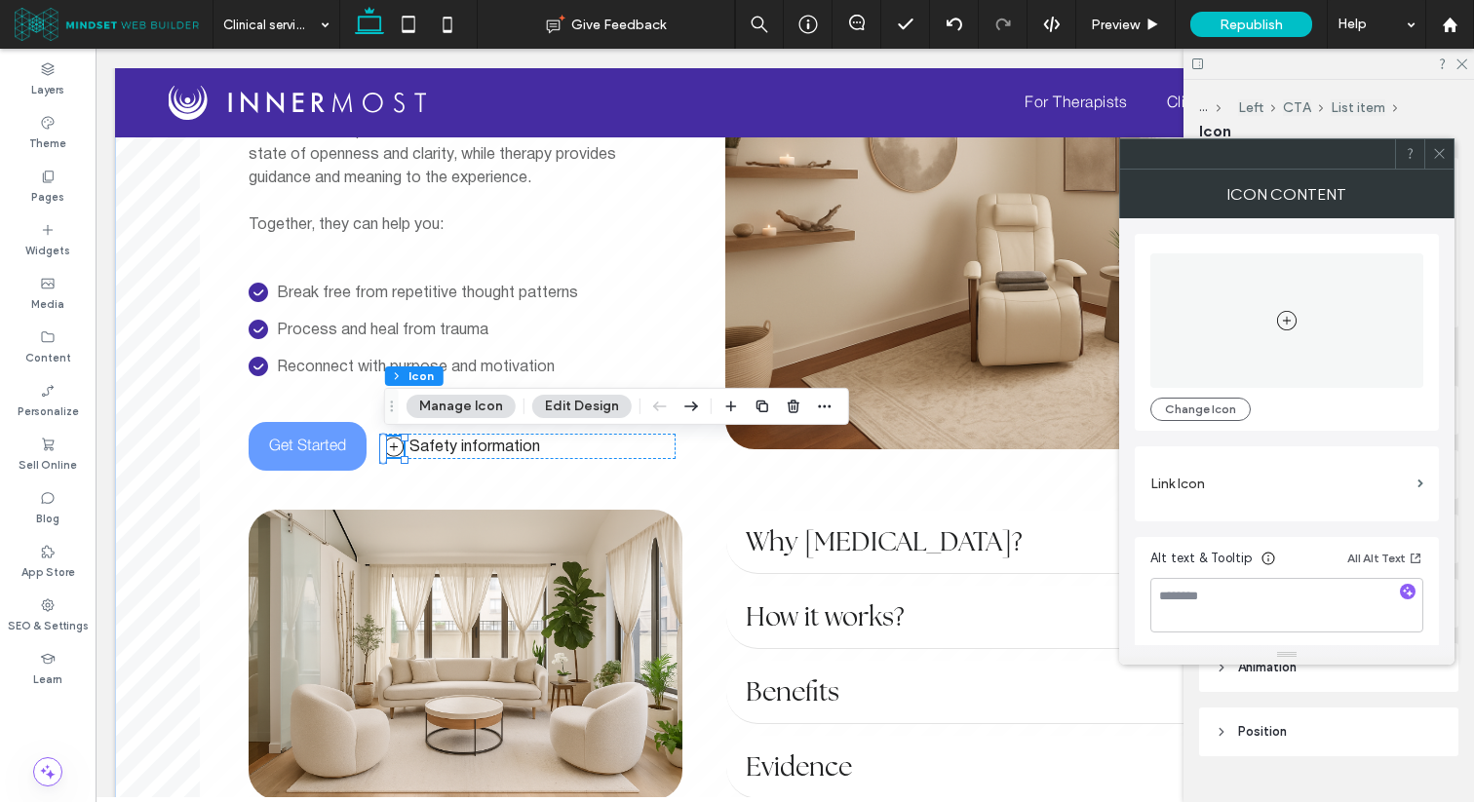
click at [1443, 151] on icon at bounding box center [1439, 153] width 15 height 15
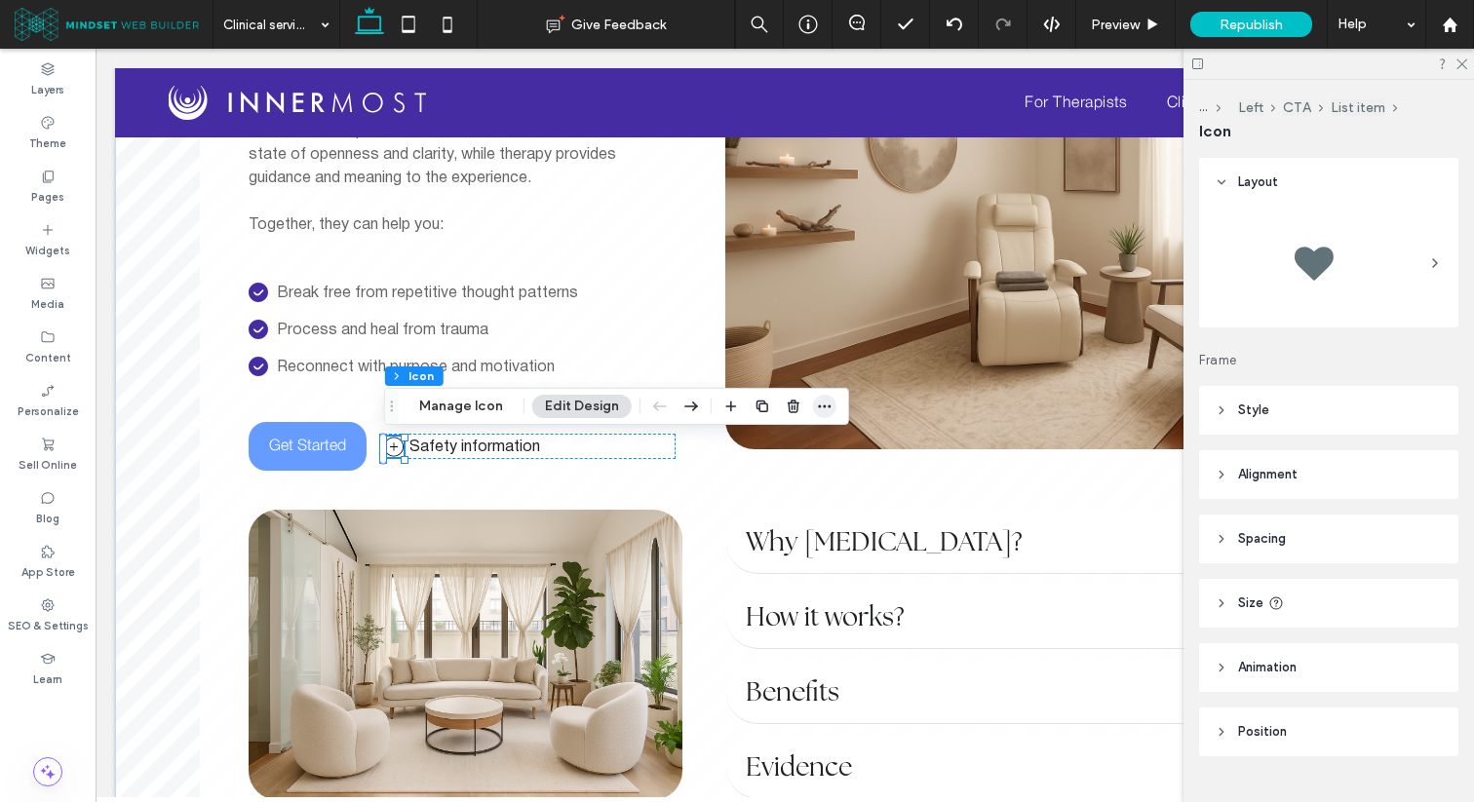
click at [817, 407] on icon "button" at bounding box center [825, 407] width 16 height 16
